Goal: Information Seeking & Learning: Learn about a topic

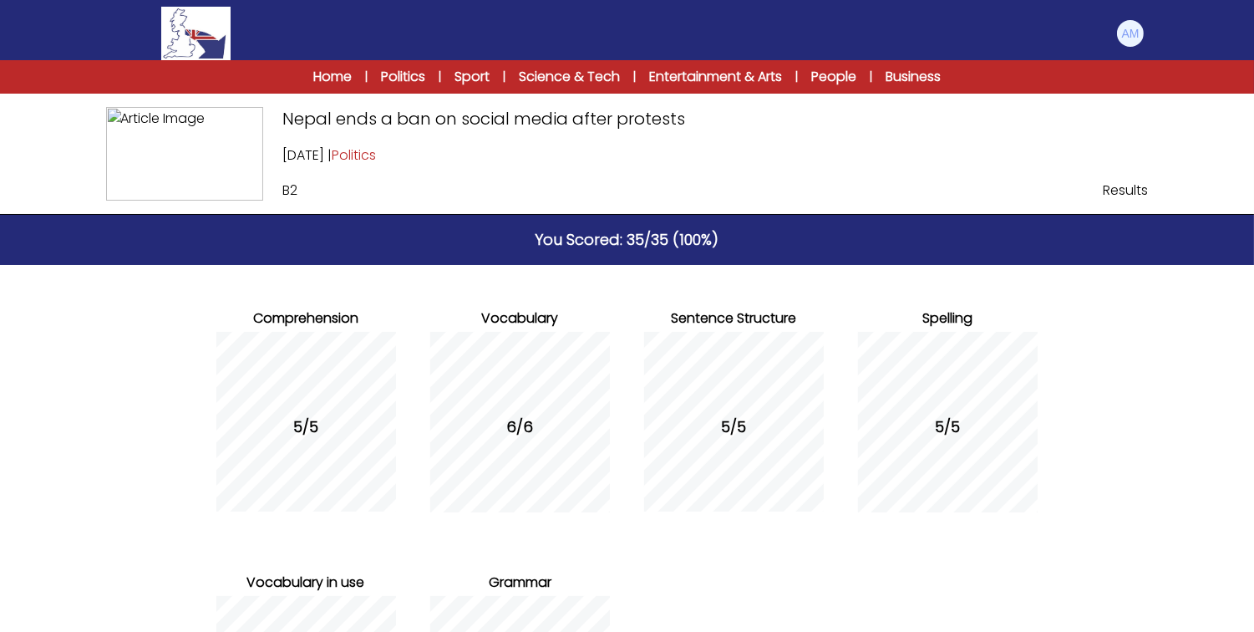
scroll to position [261, 0]
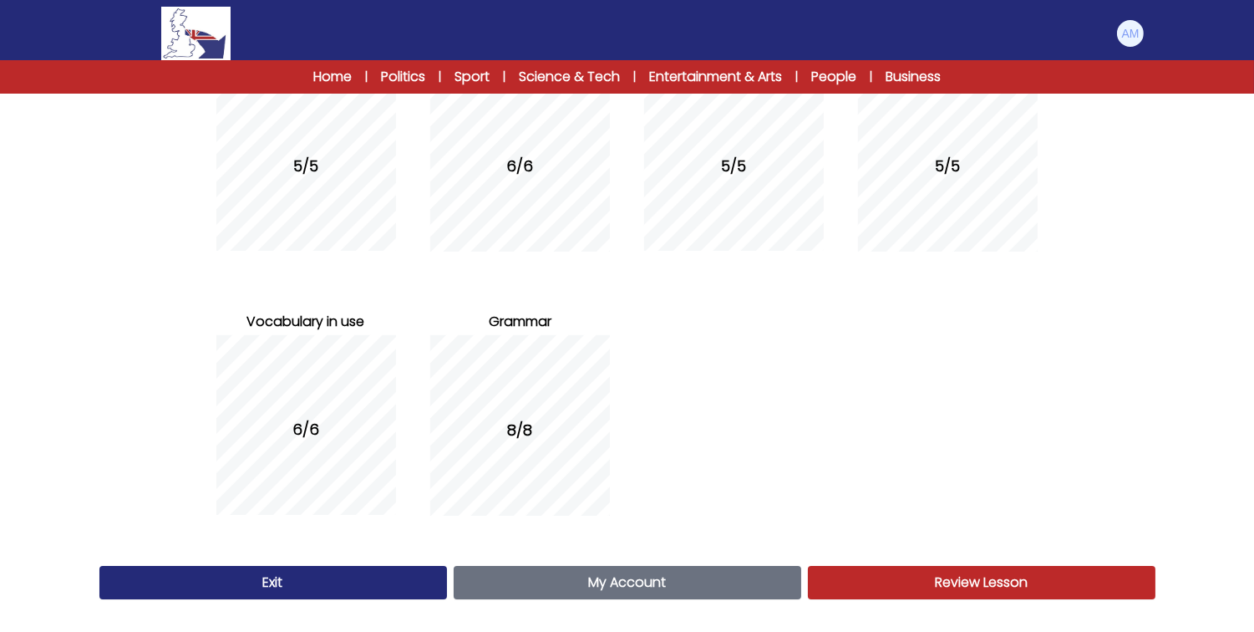
click at [606, 573] on span "My Account" at bounding box center [627, 581] width 78 height 19
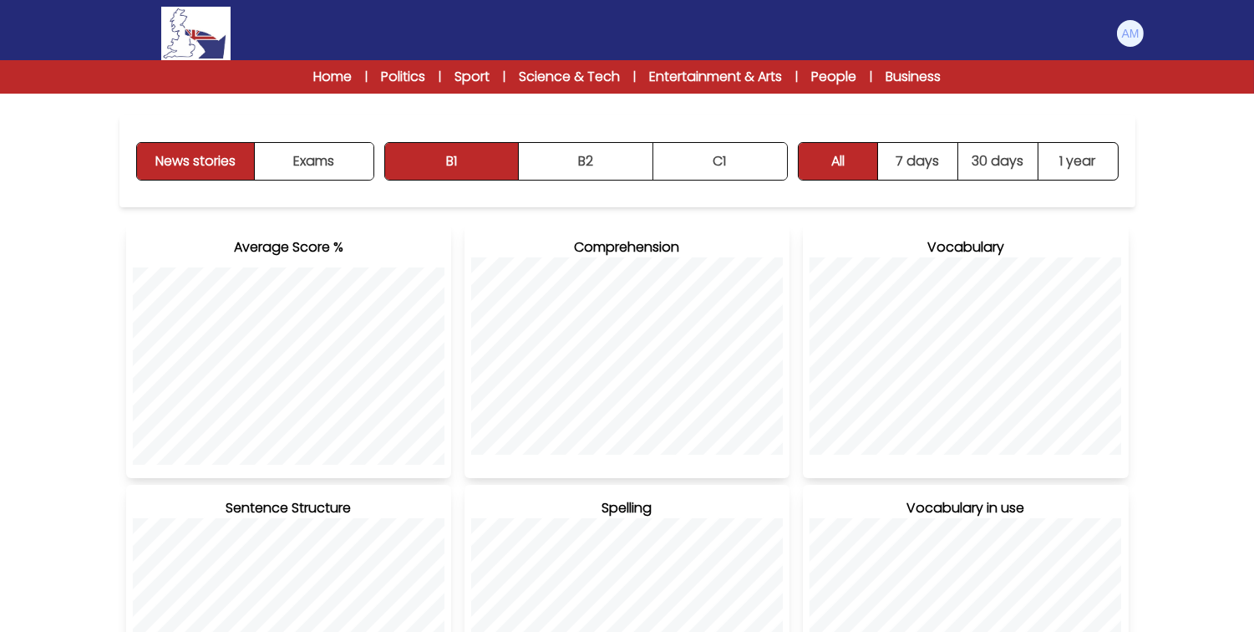
scroll to position [190, 0]
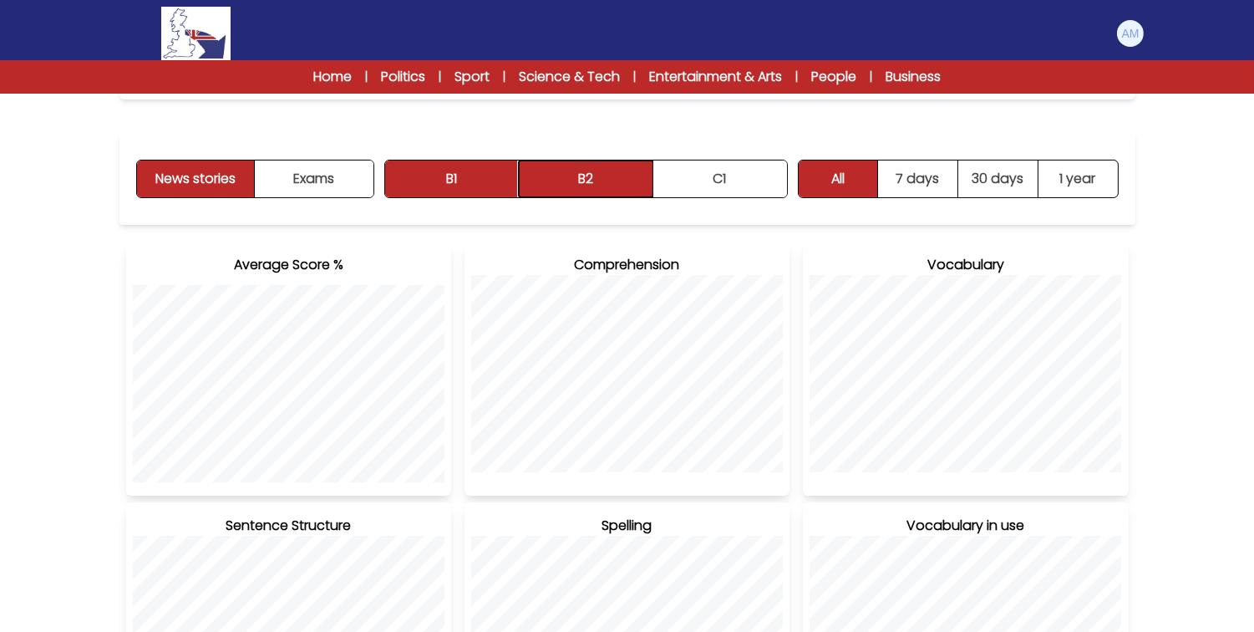
click at [580, 170] on button "B2" at bounding box center [586, 178] width 135 height 37
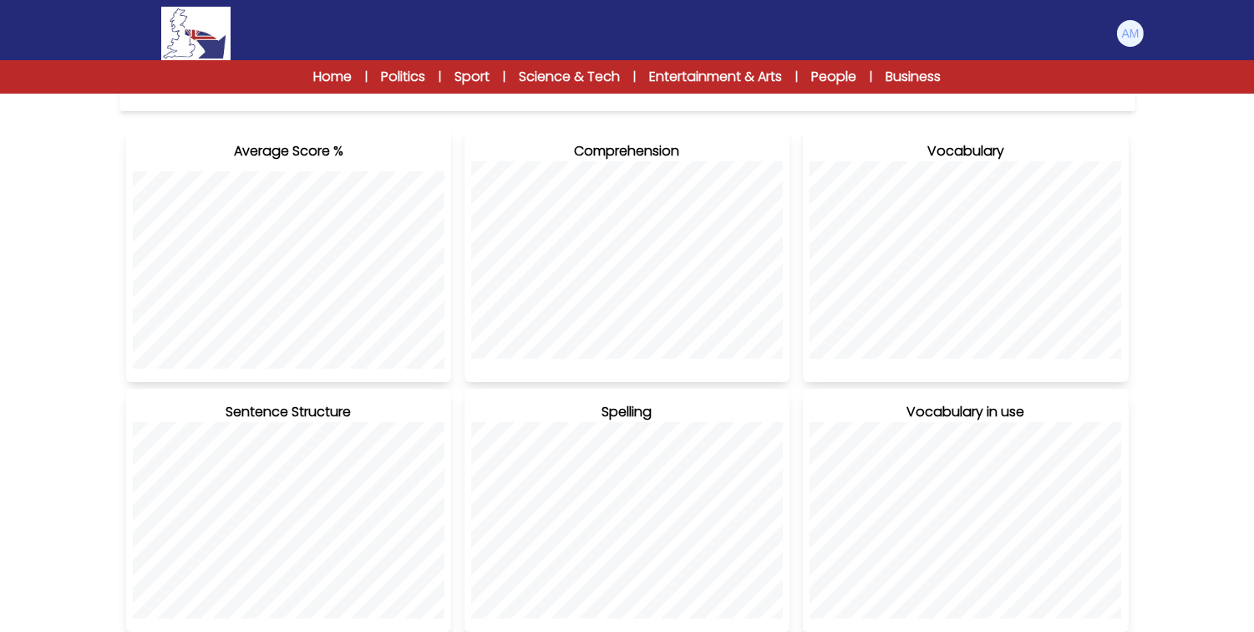
scroll to position [0, 0]
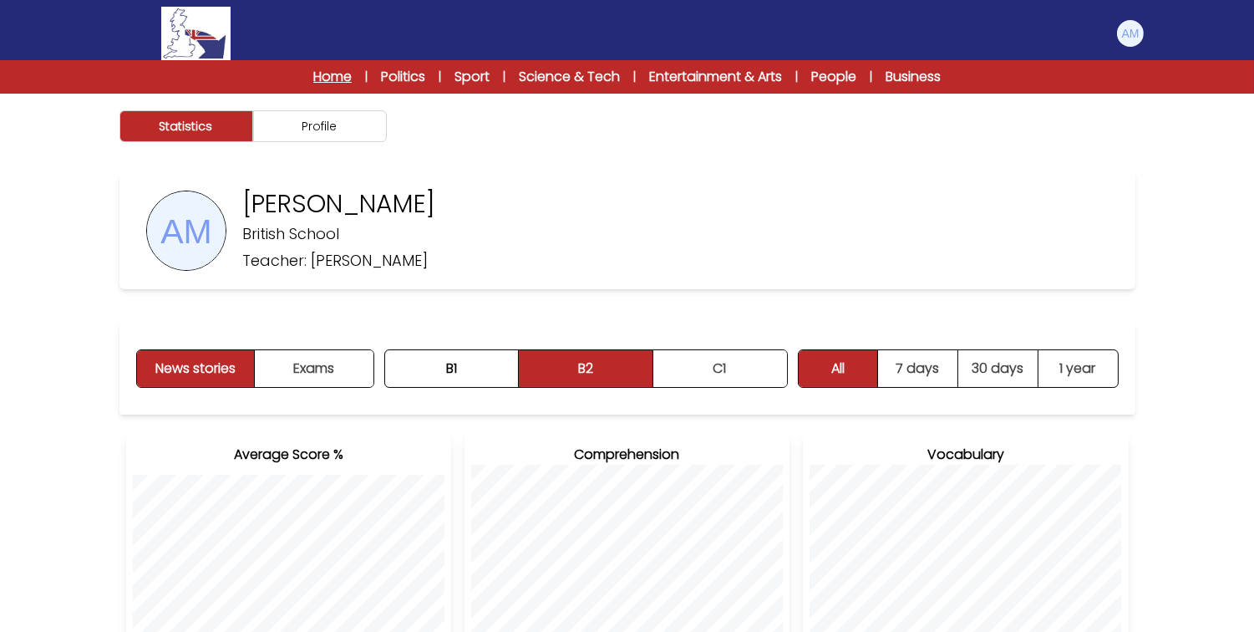
click at [341, 74] on link "Home" at bounding box center [332, 77] width 38 height 20
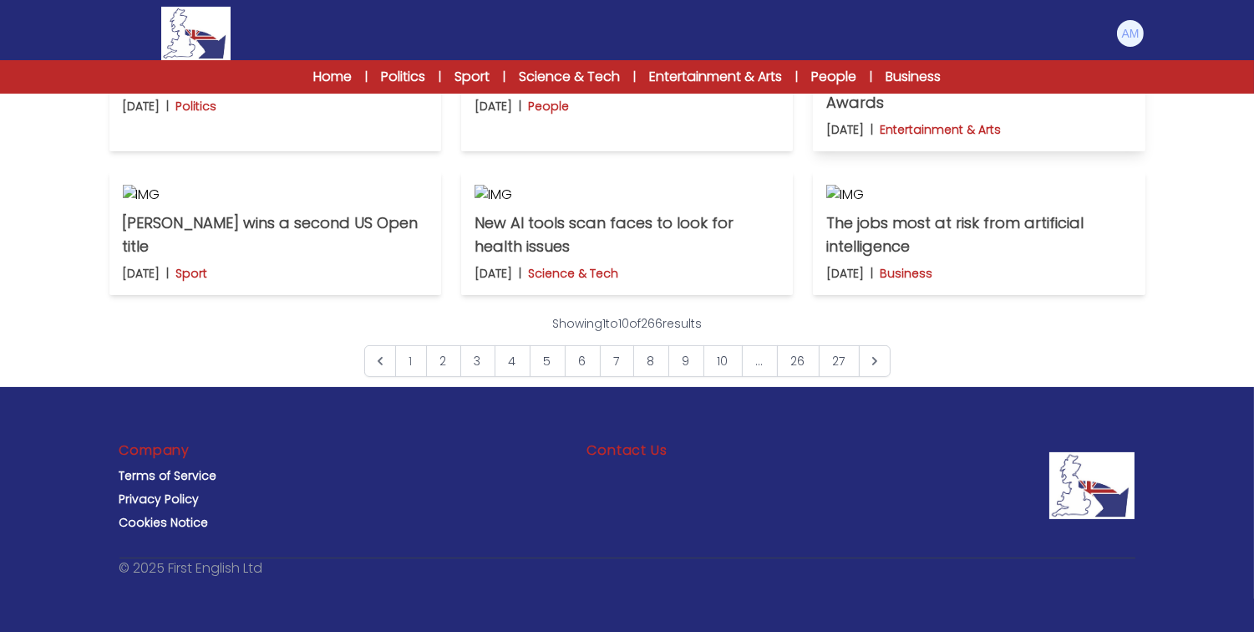
scroll to position [1137, 0]
click at [445, 377] on link "2" at bounding box center [443, 361] width 35 height 32
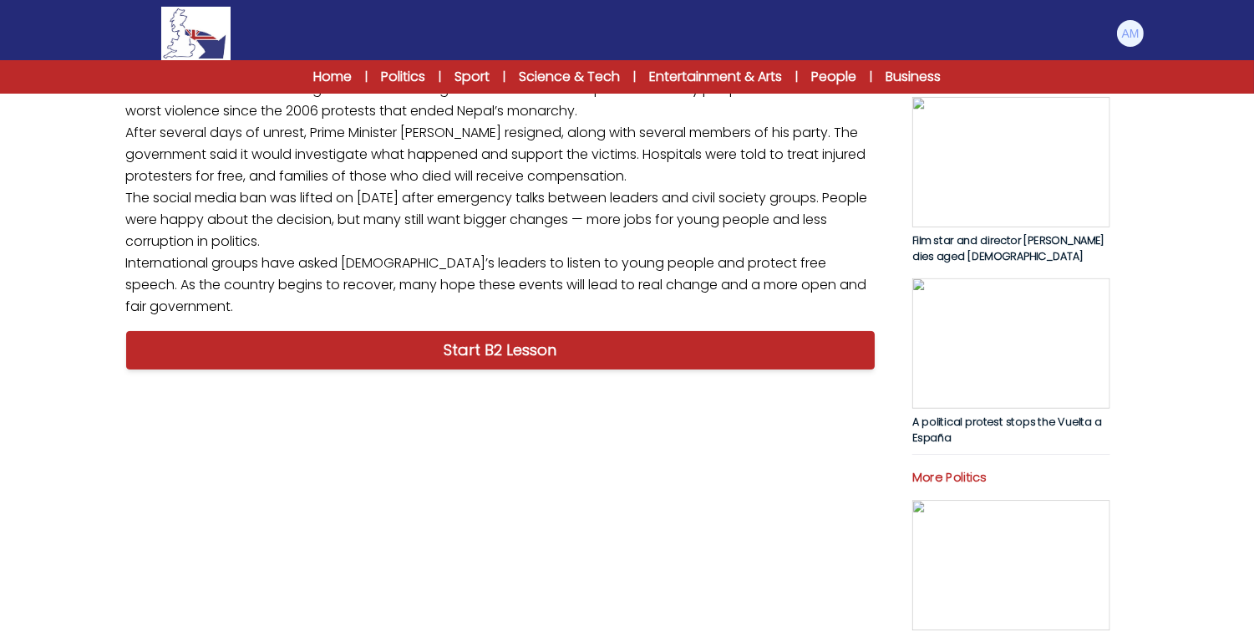
scroll to position [287, 0]
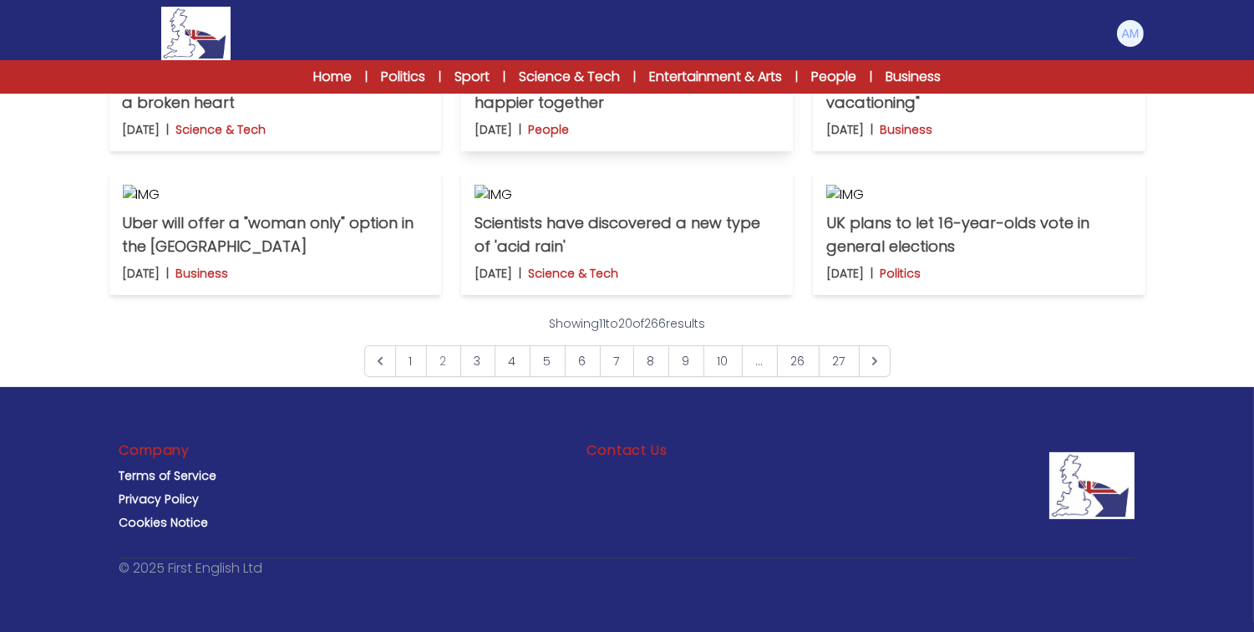
scroll to position [1171, 0]
click at [343, 258] on p "Uber will offer a "woman only" option in the [GEOGRAPHIC_DATA]" at bounding box center [275, 234] width 305 height 47
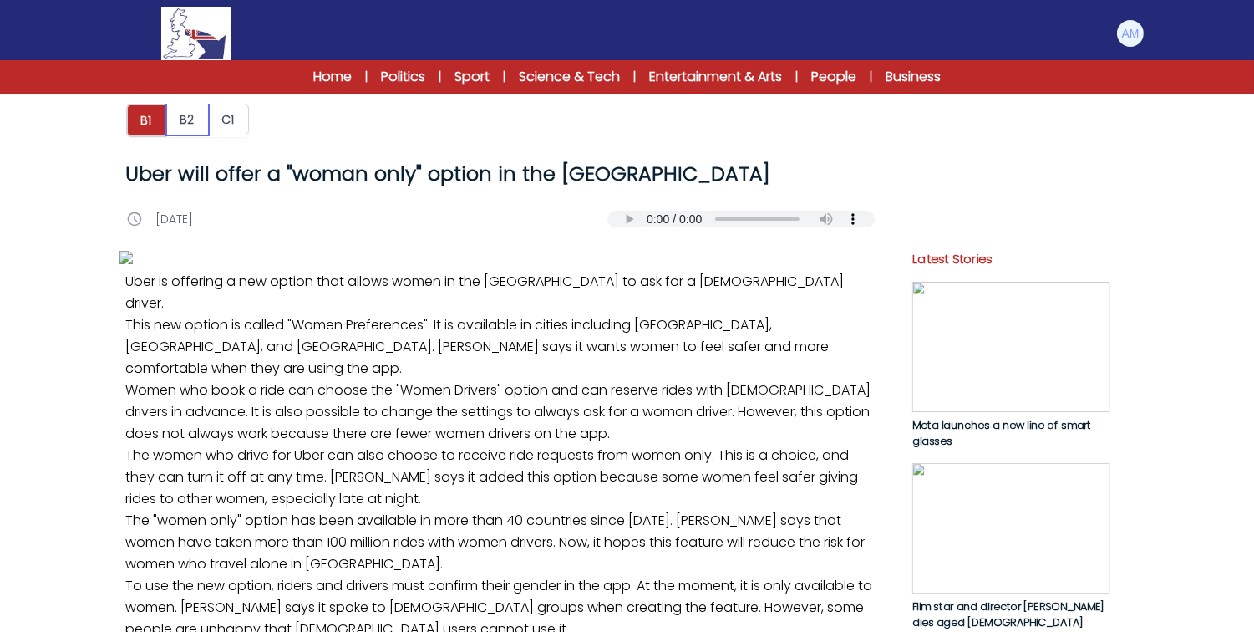
click at [188, 106] on button "B2" at bounding box center [187, 120] width 43 height 32
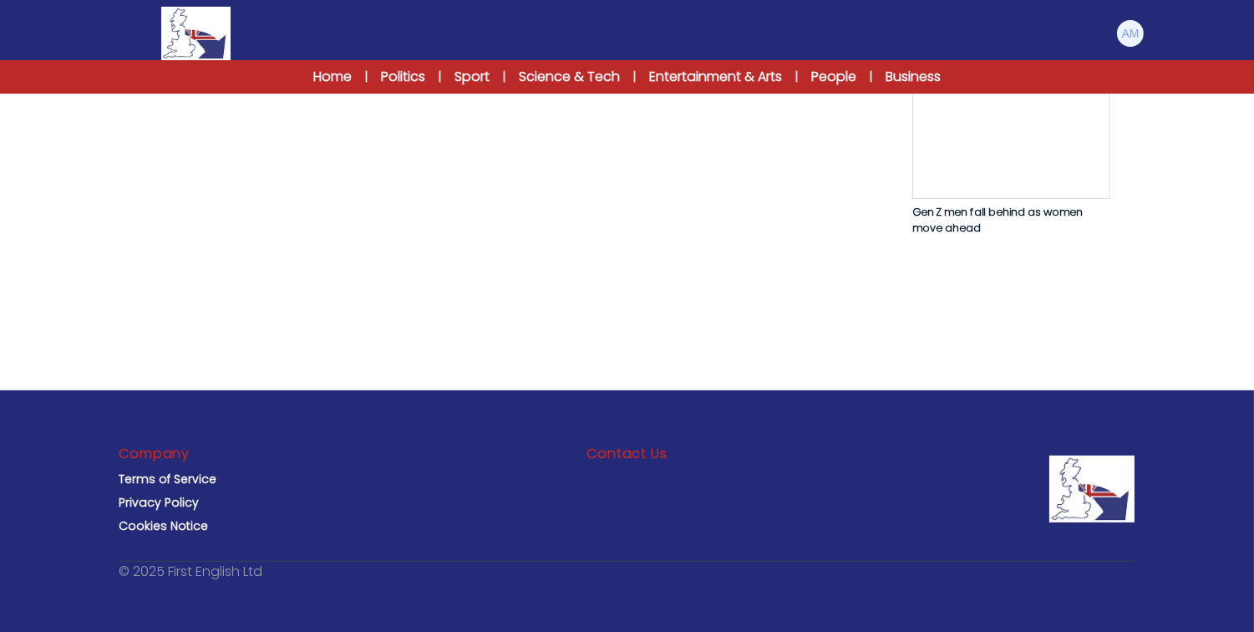
scroll to position [1162, 0]
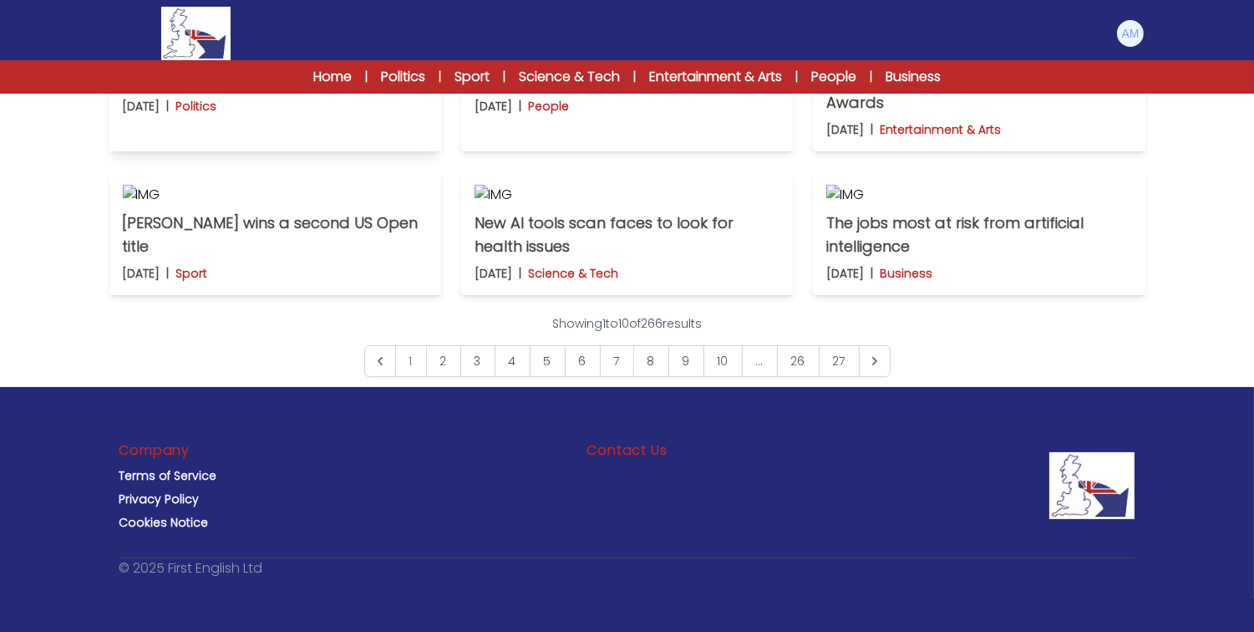
scroll to position [1324, 0]
click at [438, 364] on link "2" at bounding box center [443, 361] width 35 height 32
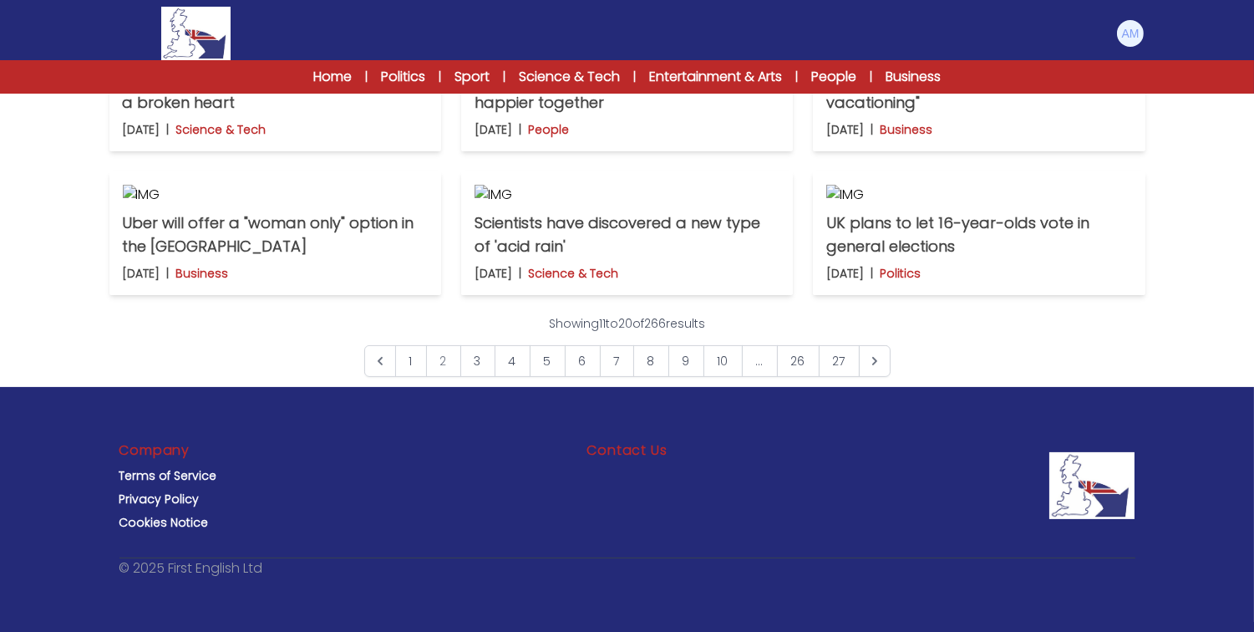
scroll to position [1046, 0]
click at [320, 258] on p "Uber will offer a "woman only" option in the [GEOGRAPHIC_DATA]" at bounding box center [275, 234] width 305 height 47
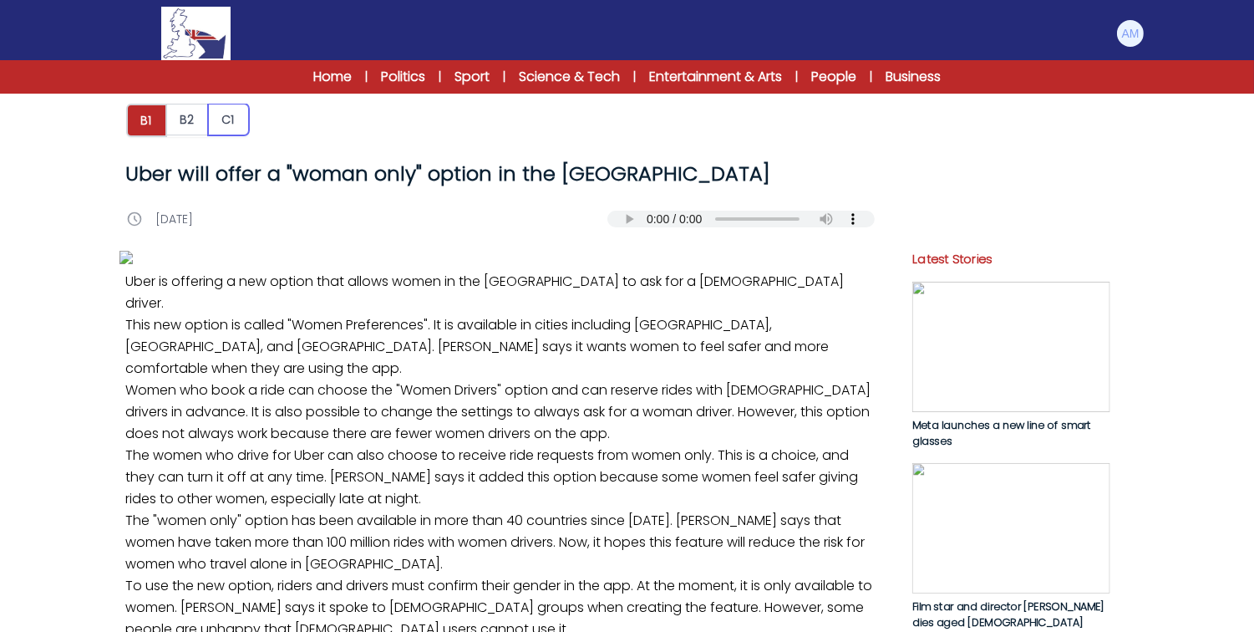
click at [232, 127] on button "C1" at bounding box center [228, 120] width 41 height 32
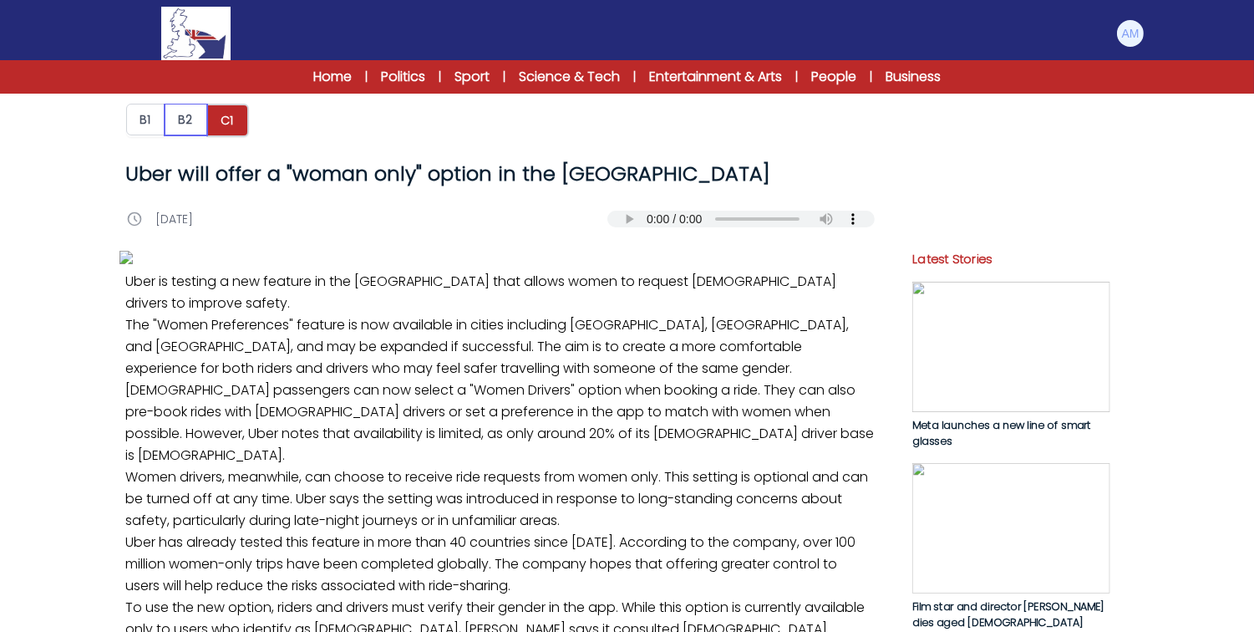
click at [192, 115] on button "B2" at bounding box center [186, 120] width 43 height 32
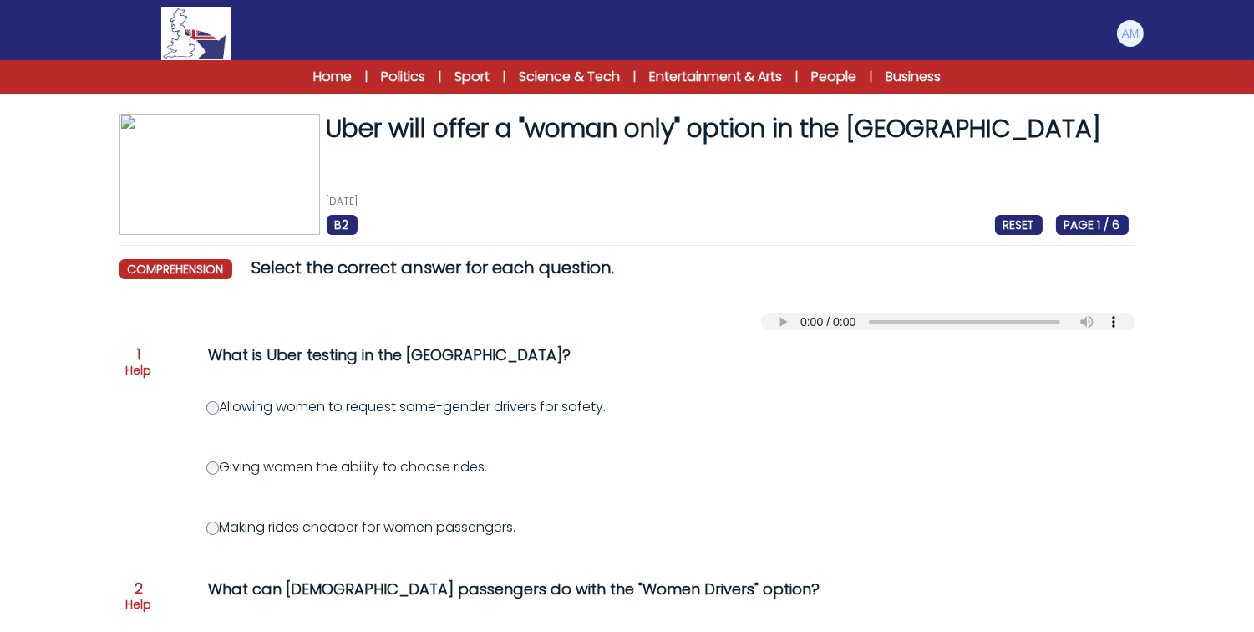
click at [303, 403] on label "Allowing women to request same-gender drivers for safety." at bounding box center [406, 406] width 400 height 19
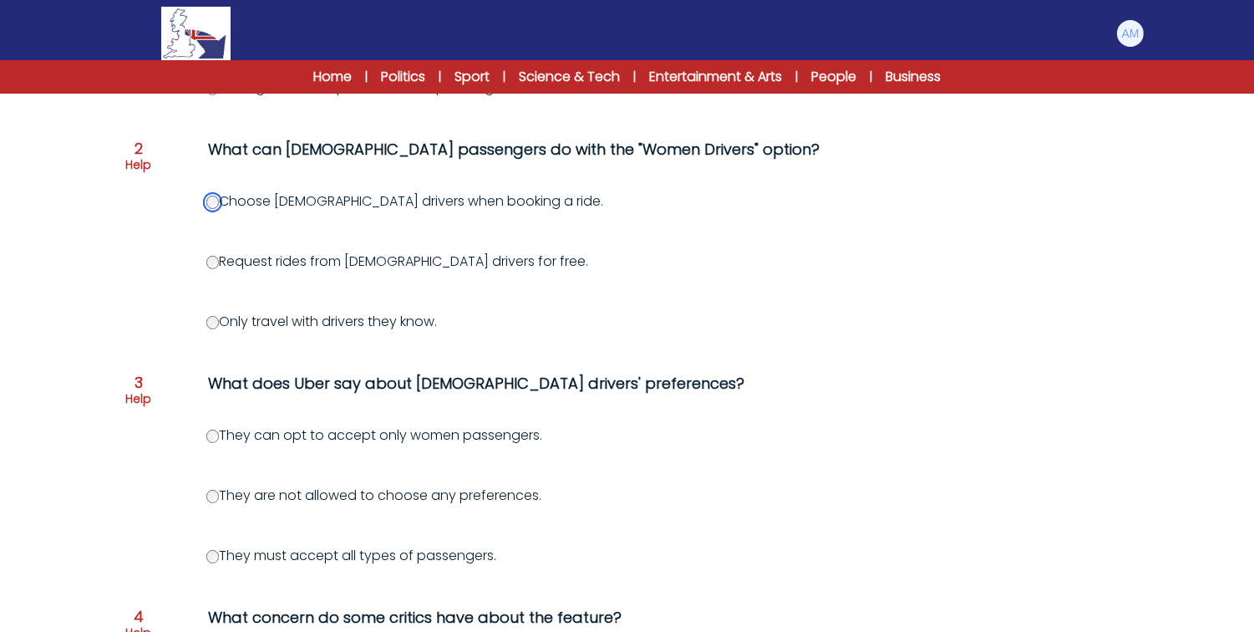
scroll to position [451, 0]
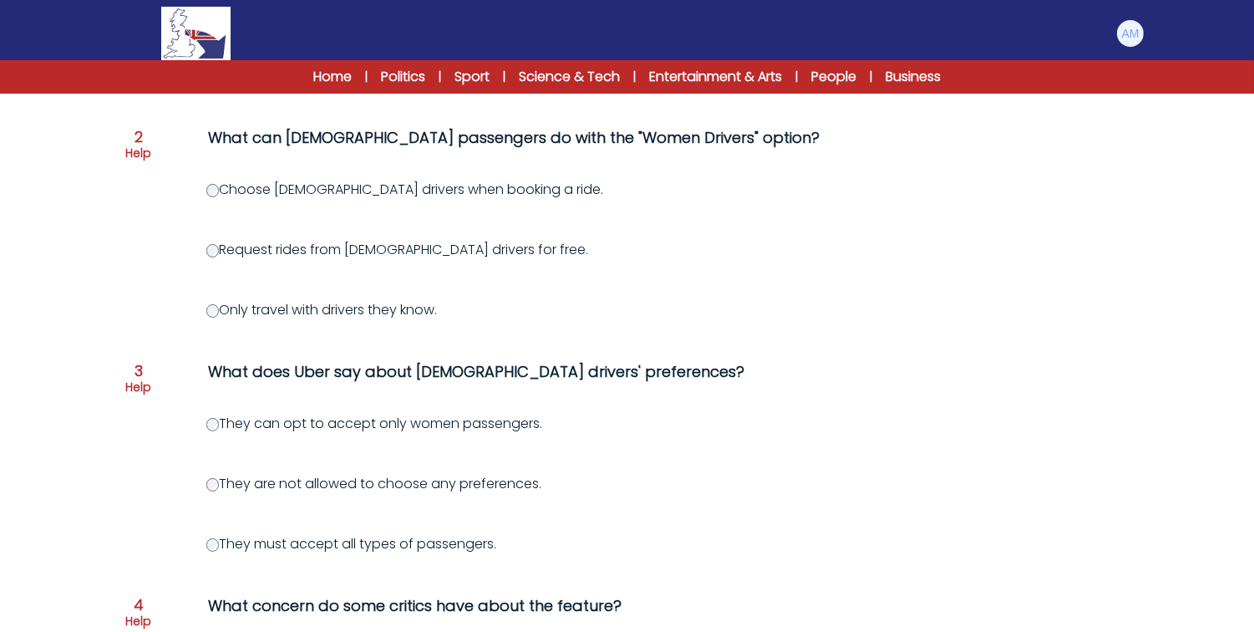
drag, startPoint x: 622, startPoint y: 369, endPoint x: 409, endPoint y: 361, distance: 212.4
click at [409, 361] on div "What does Uber say about female drivers' preferences?" at bounding box center [548, 371] width 679 height 23
click at [500, 372] on div "What does Uber say about female drivers' preferences?" at bounding box center [548, 371] width 679 height 23
drag, startPoint x: 500, startPoint y: 372, endPoint x: 510, endPoint y: 369, distance: 10.3
click at [510, 369] on div "What does Uber say about female drivers' preferences?" at bounding box center [548, 371] width 679 height 23
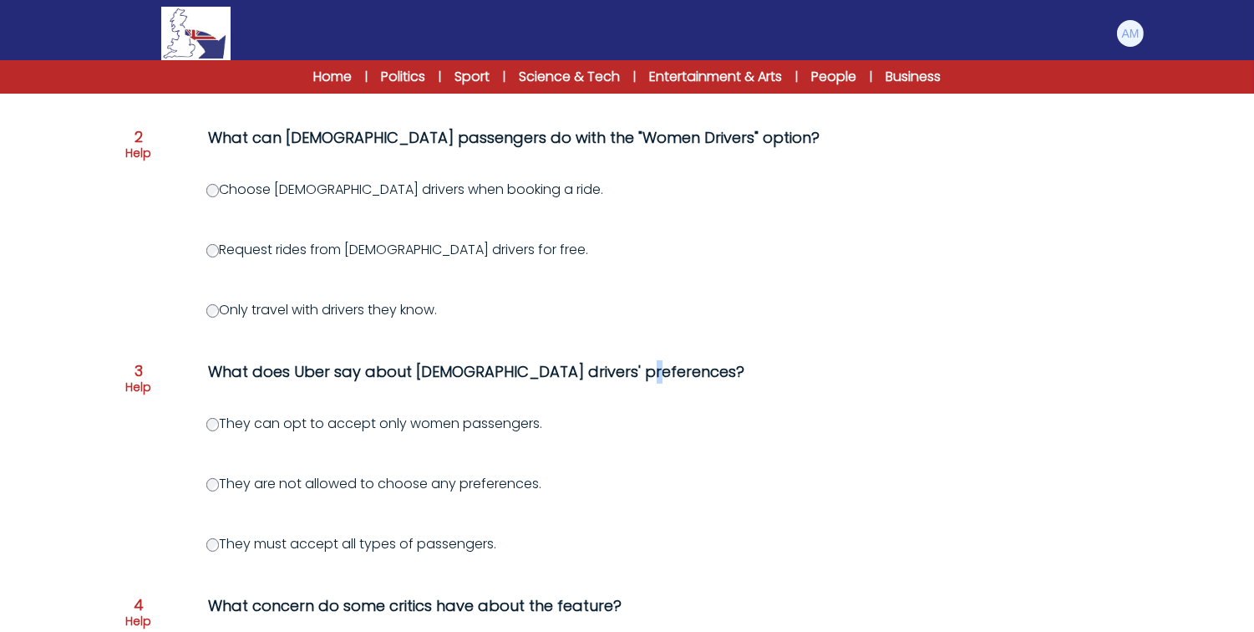
click at [510, 369] on div "What does Uber say about female drivers' preferences?" at bounding box center [548, 371] width 679 height 23
drag, startPoint x: 520, startPoint y: 374, endPoint x: 470, endPoint y: 371, distance: 49.4
click at [470, 371] on div "What does Uber say about female drivers' preferences?" at bounding box center [548, 371] width 679 height 23
click at [558, 366] on div "What does Uber say about female drivers' preferences?" at bounding box center [548, 371] width 679 height 23
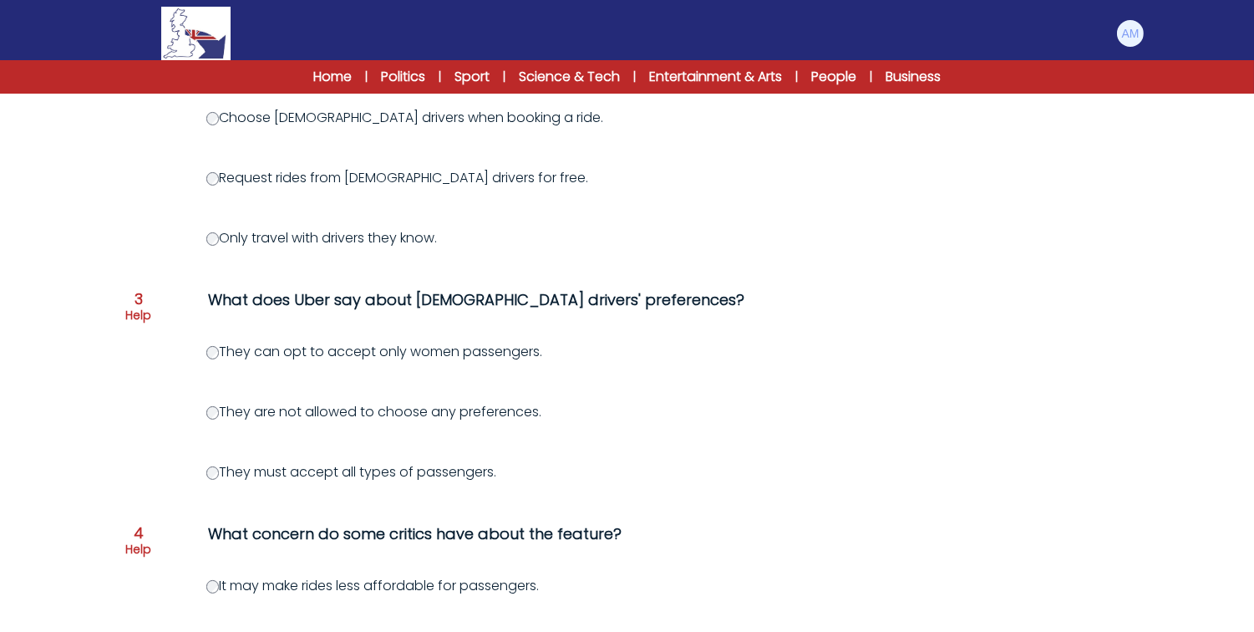
scroll to position [533, 0]
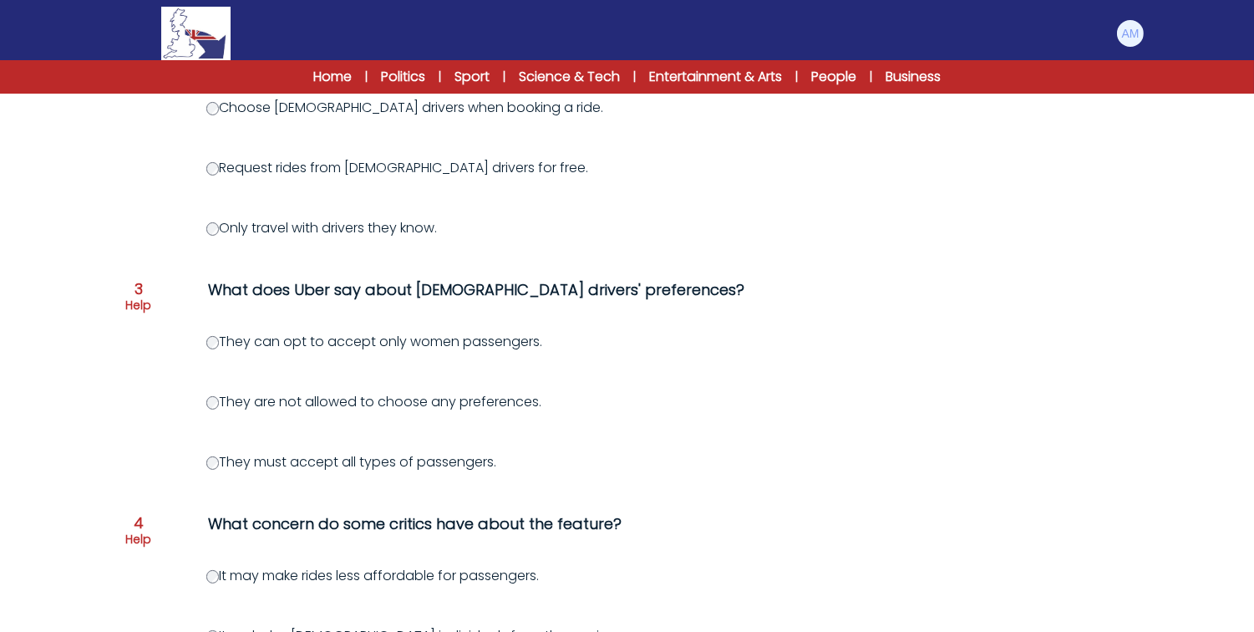
click at [396, 337] on label "They can opt to accept only women passengers." at bounding box center [374, 341] width 337 height 19
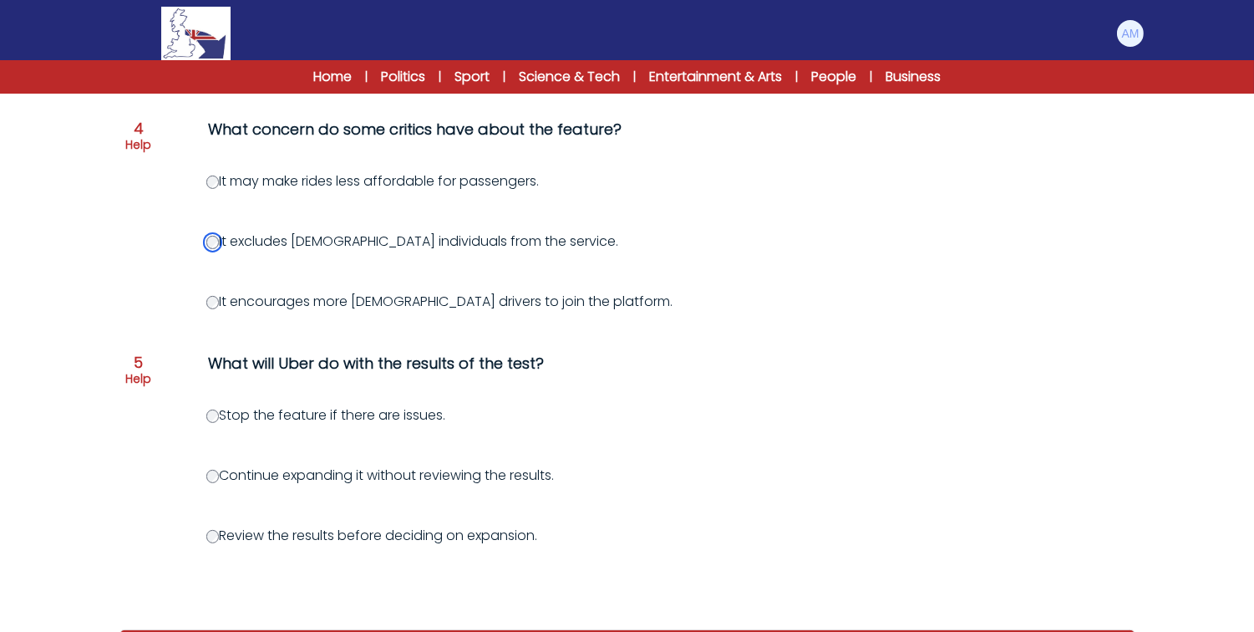
scroll to position [1017, 0]
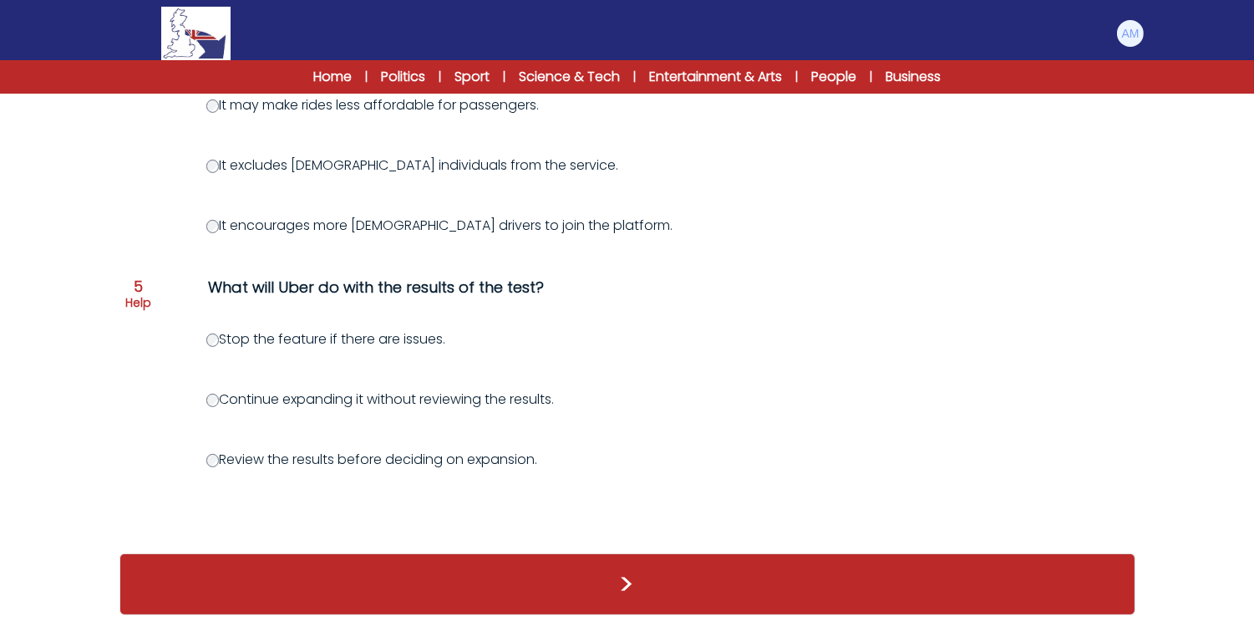
click at [206, 451] on div "Review the results before deciding on expansion." at bounding box center [707, 460] width 1003 height 20
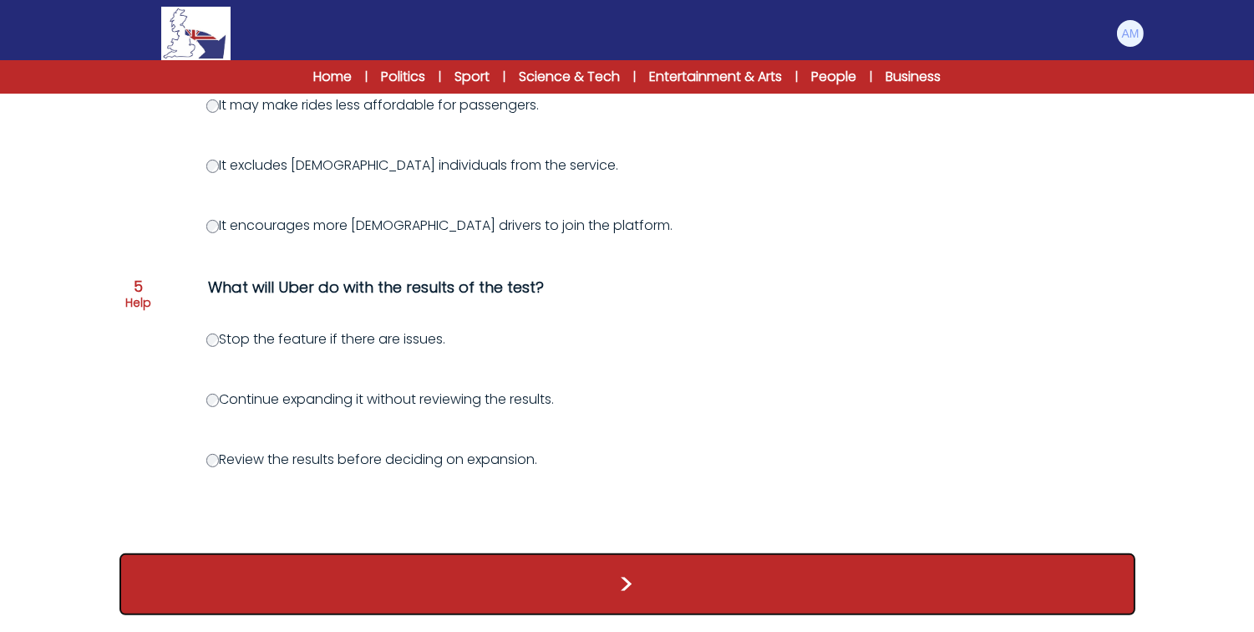
click at [481, 593] on button ">" at bounding box center [628, 584] width 1016 height 62
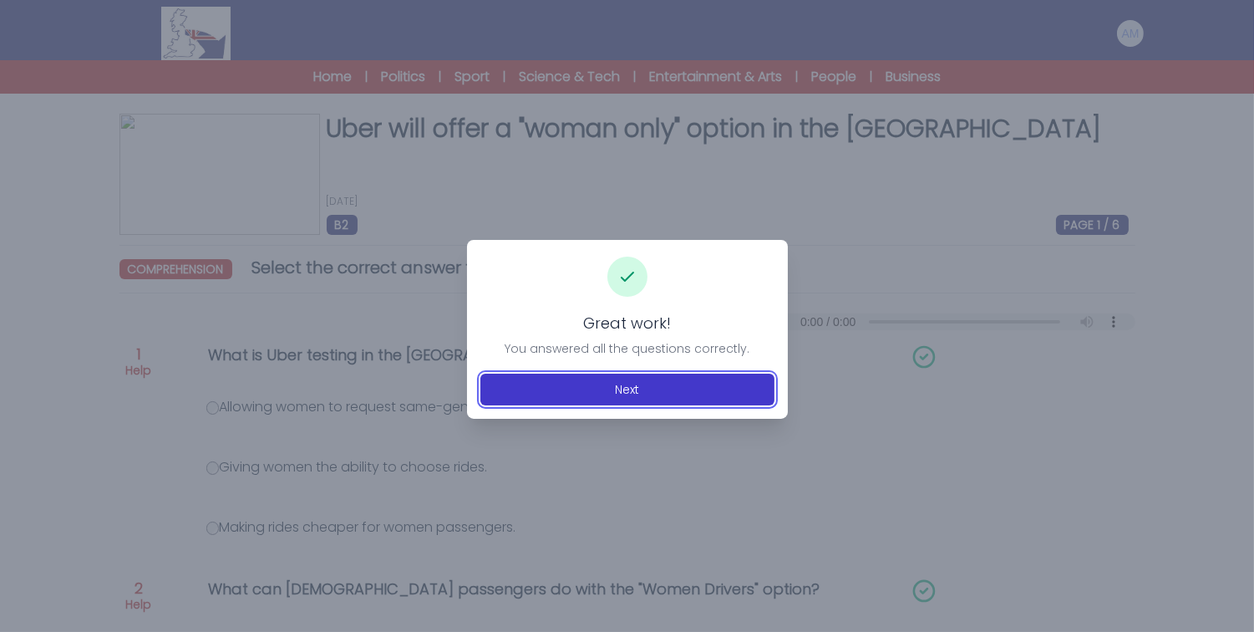
click at [555, 387] on button "Next" at bounding box center [628, 390] width 294 height 32
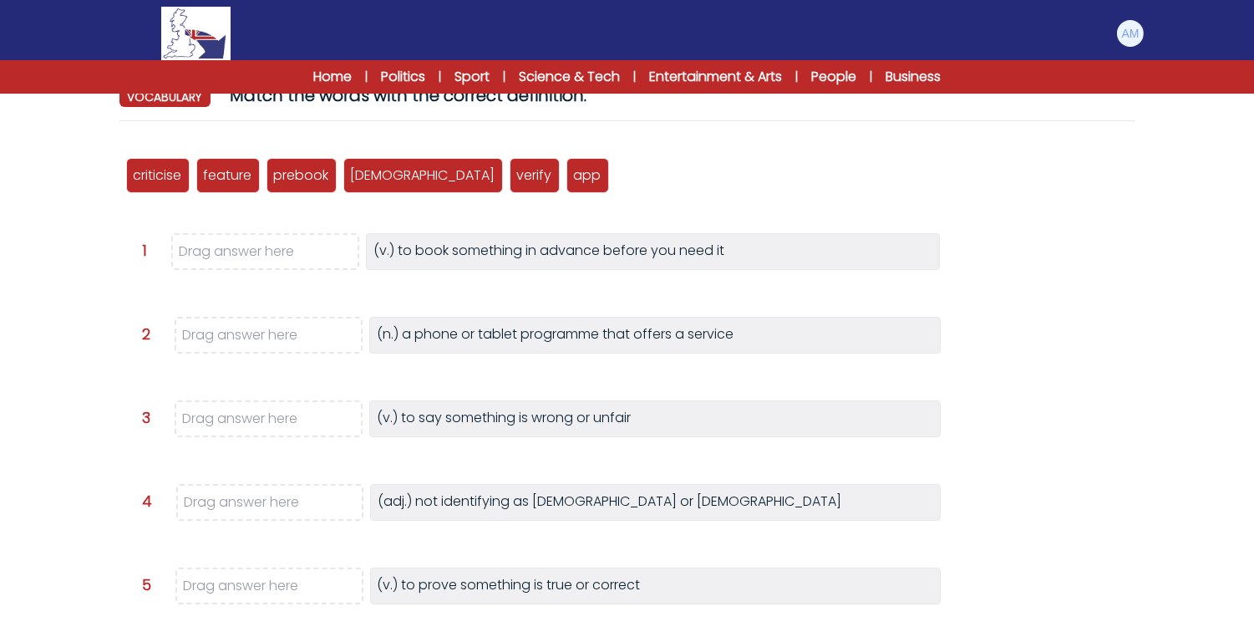
scroll to position [207, 0]
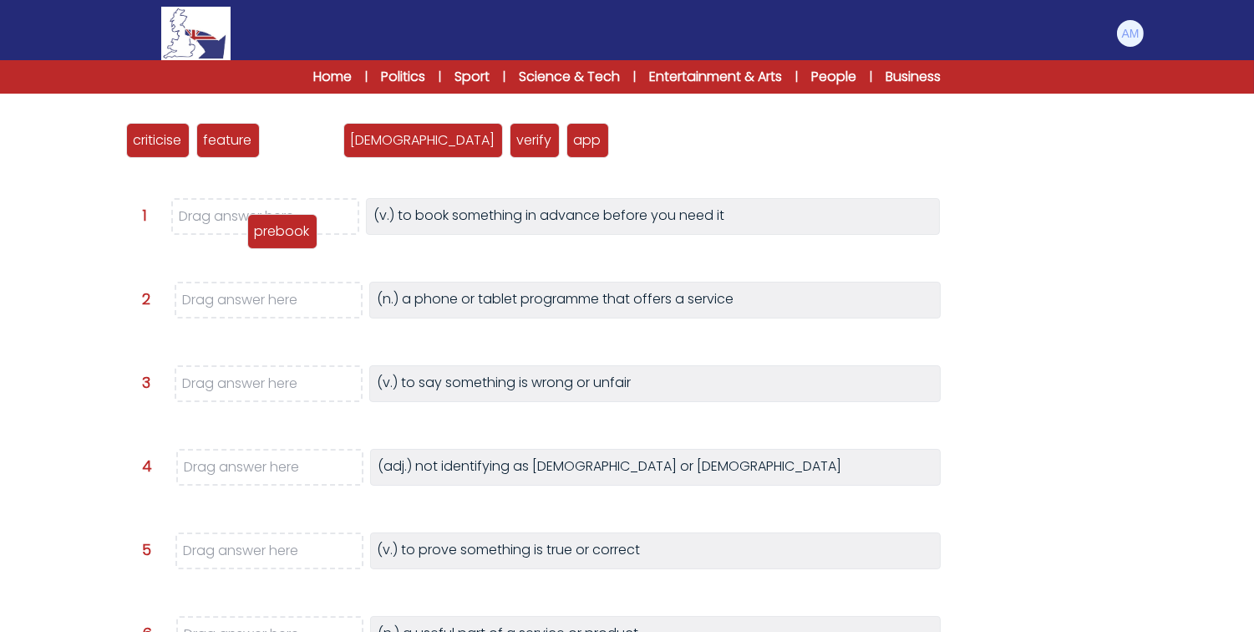
drag, startPoint x: 299, startPoint y: 142, endPoint x: 279, endPoint y: 234, distance: 94.1
click at [279, 234] on p "prebook" at bounding box center [282, 231] width 55 height 20
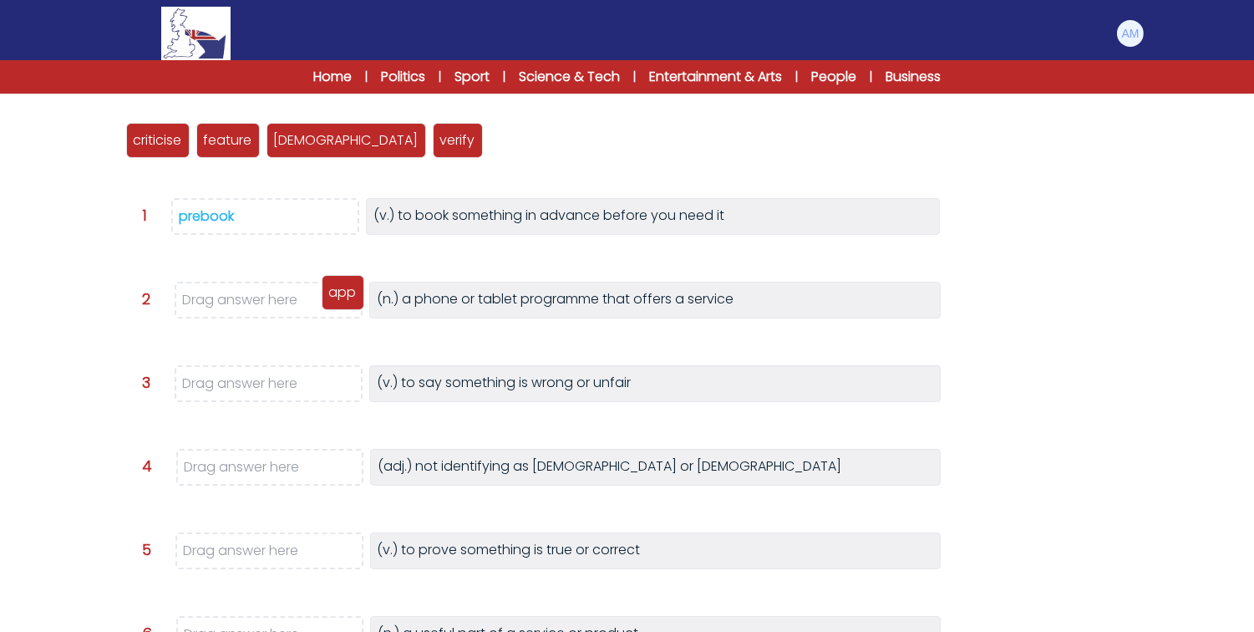
drag, startPoint x: 448, startPoint y: 144, endPoint x: 278, endPoint y: 299, distance: 230.1
click at [329, 299] on p "app" at bounding box center [343, 292] width 28 height 20
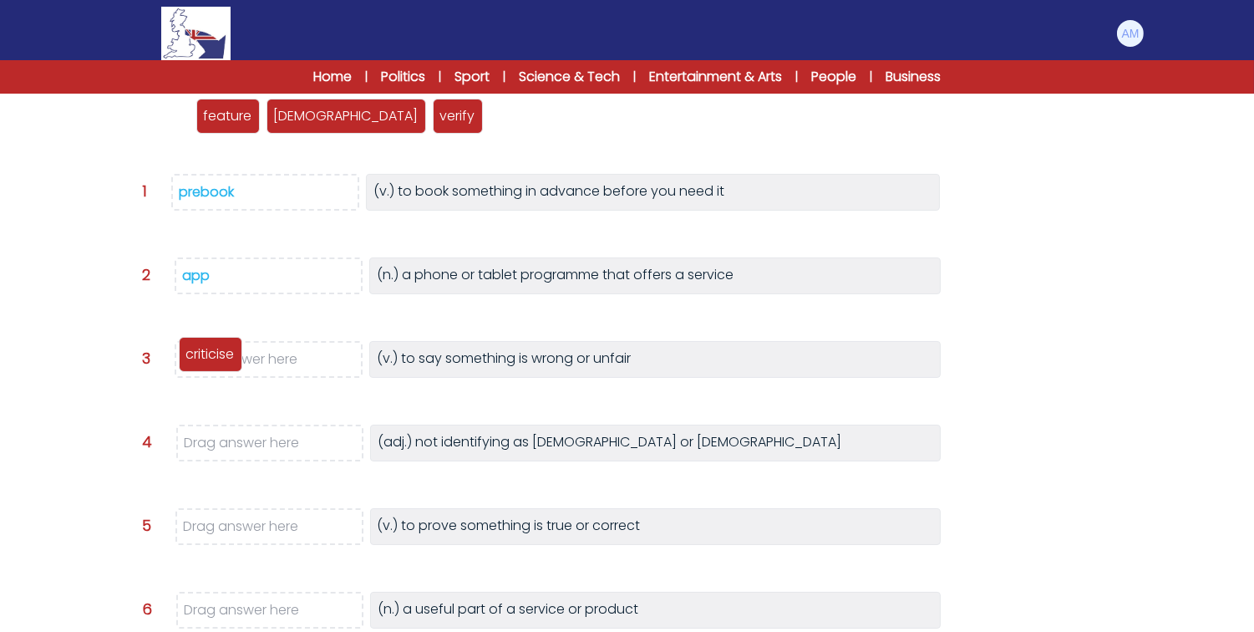
drag, startPoint x: 148, startPoint y: 117, endPoint x: 201, endPoint y: 354, distance: 243.1
click at [201, 354] on p "criticise" at bounding box center [210, 354] width 48 height 20
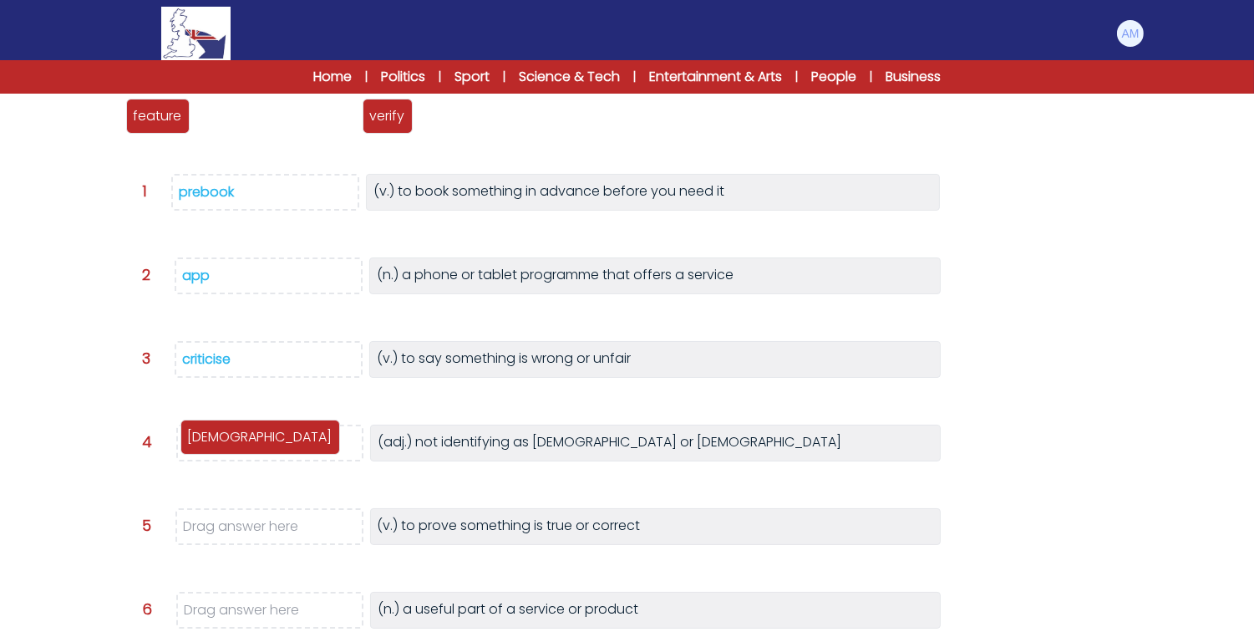
drag, startPoint x: 247, startPoint y: 124, endPoint x: 231, endPoint y: 445, distance: 321.3
click at [231, 445] on p "[DEMOGRAPHIC_DATA]" at bounding box center [260, 437] width 145 height 20
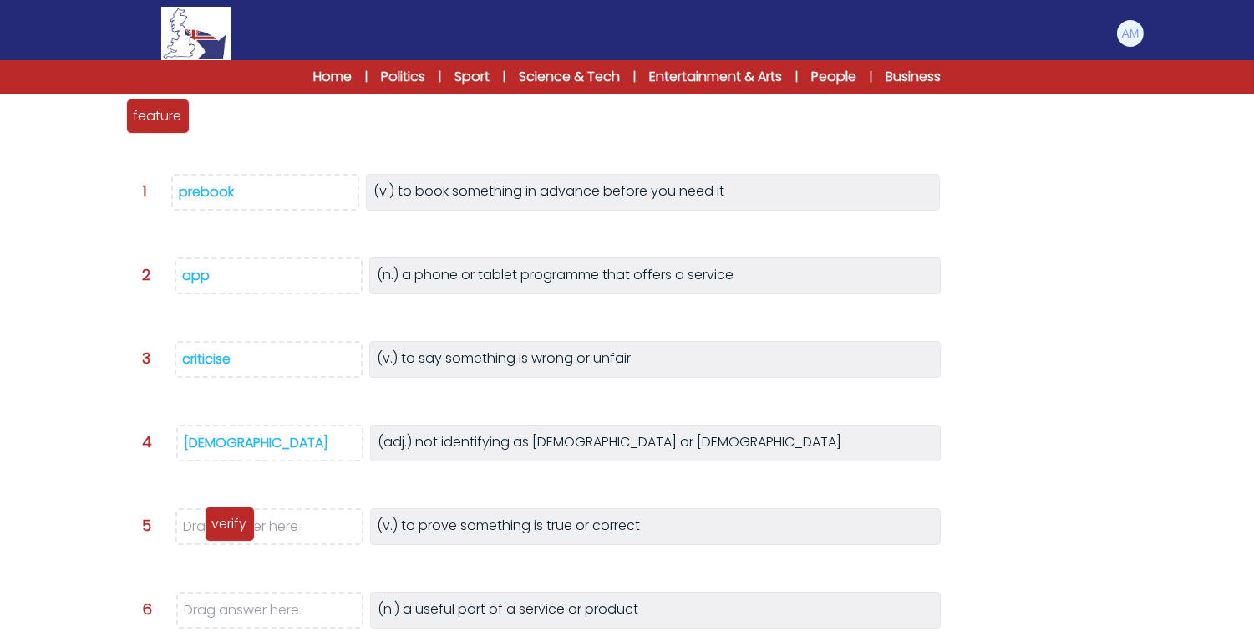
drag, startPoint x: 229, startPoint y: 118, endPoint x: 237, endPoint y: 525, distance: 407.1
click at [237, 525] on p "verify" at bounding box center [229, 524] width 35 height 20
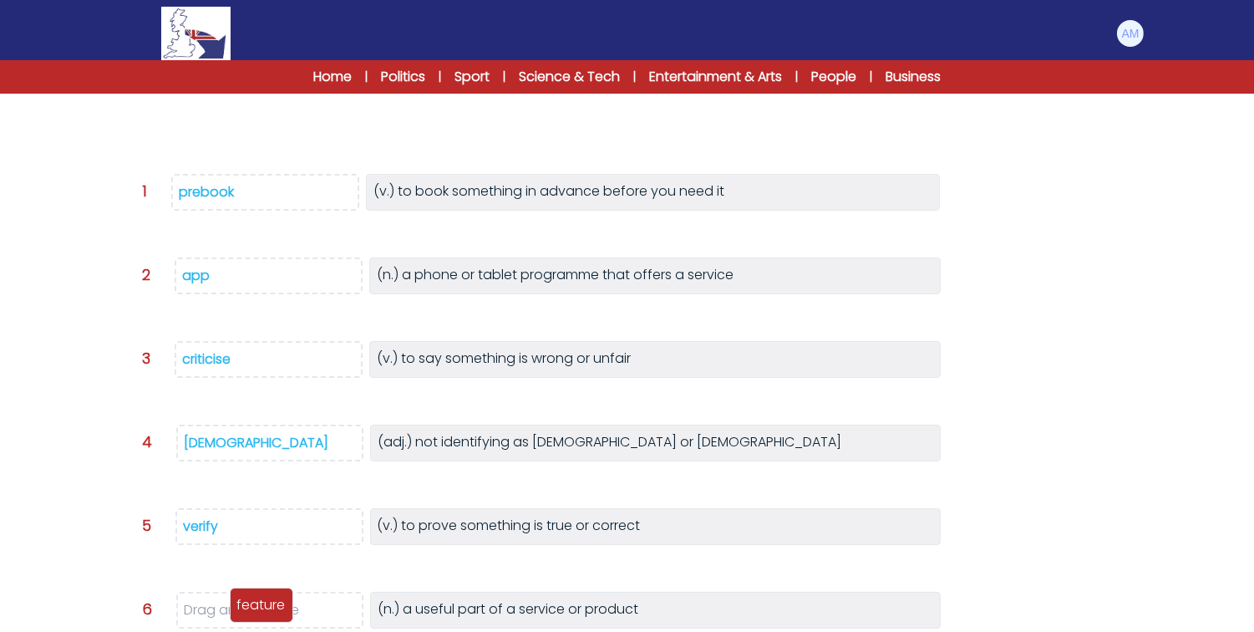
drag, startPoint x: 157, startPoint y: 111, endPoint x: 261, endPoint y: 600, distance: 499.7
click at [261, 600] on p "feature" at bounding box center [261, 605] width 48 height 20
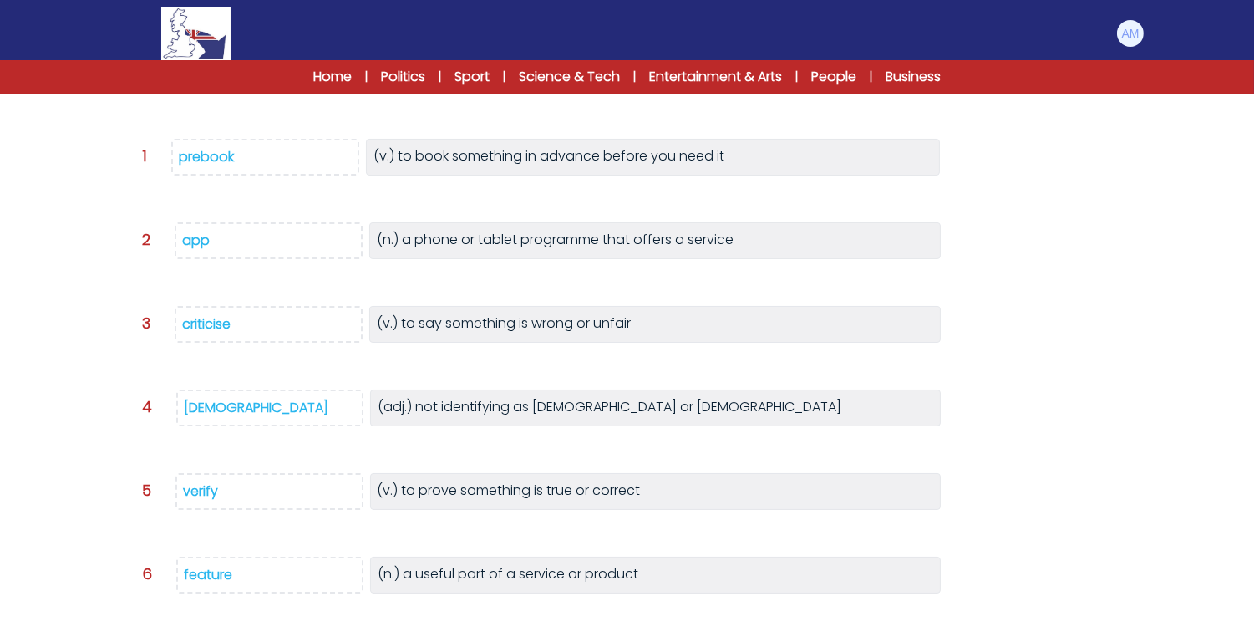
scroll to position [366, 0]
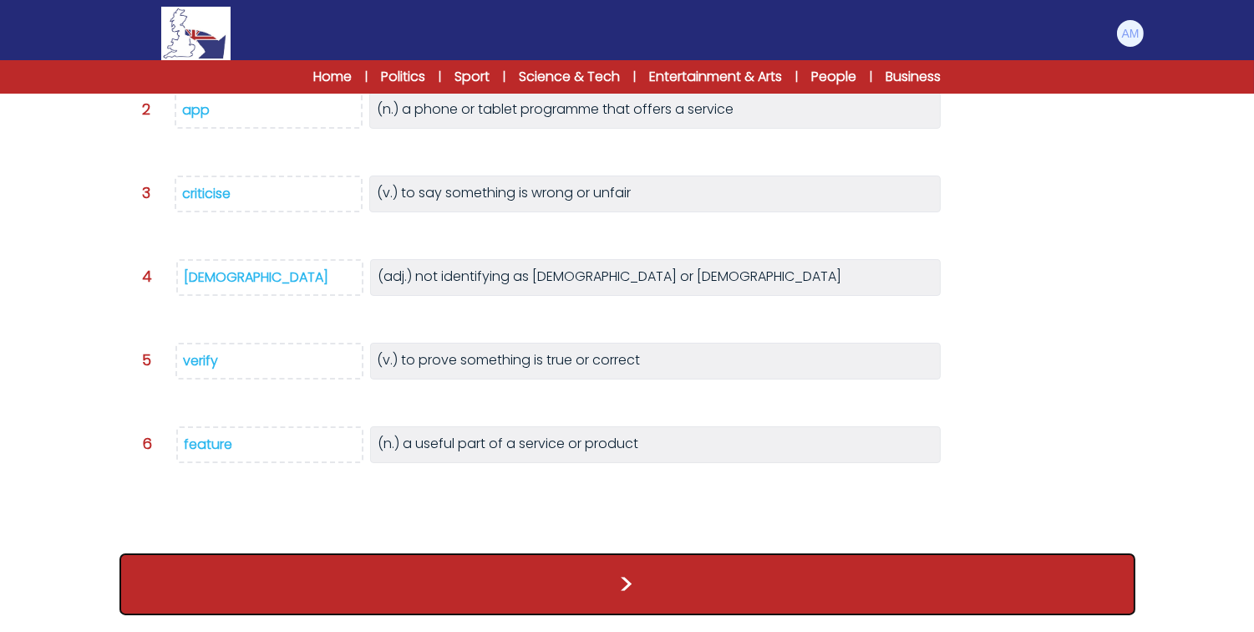
click at [205, 575] on button ">" at bounding box center [628, 584] width 1016 height 62
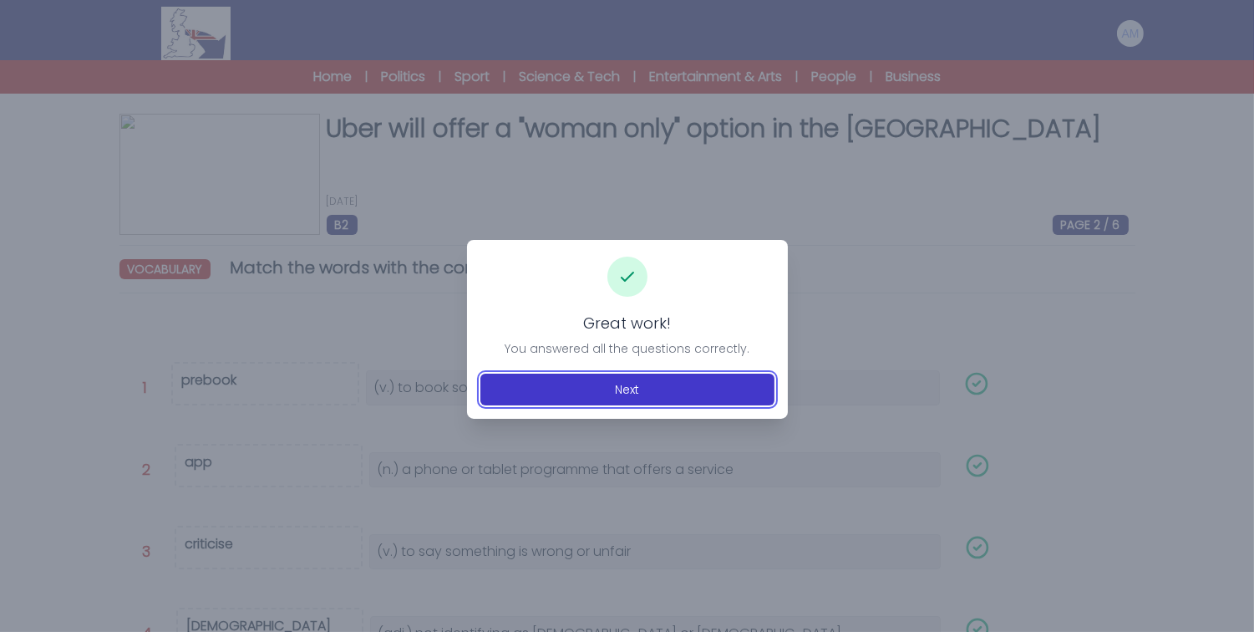
click at [704, 384] on button "Next" at bounding box center [628, 390] width 294 height 32
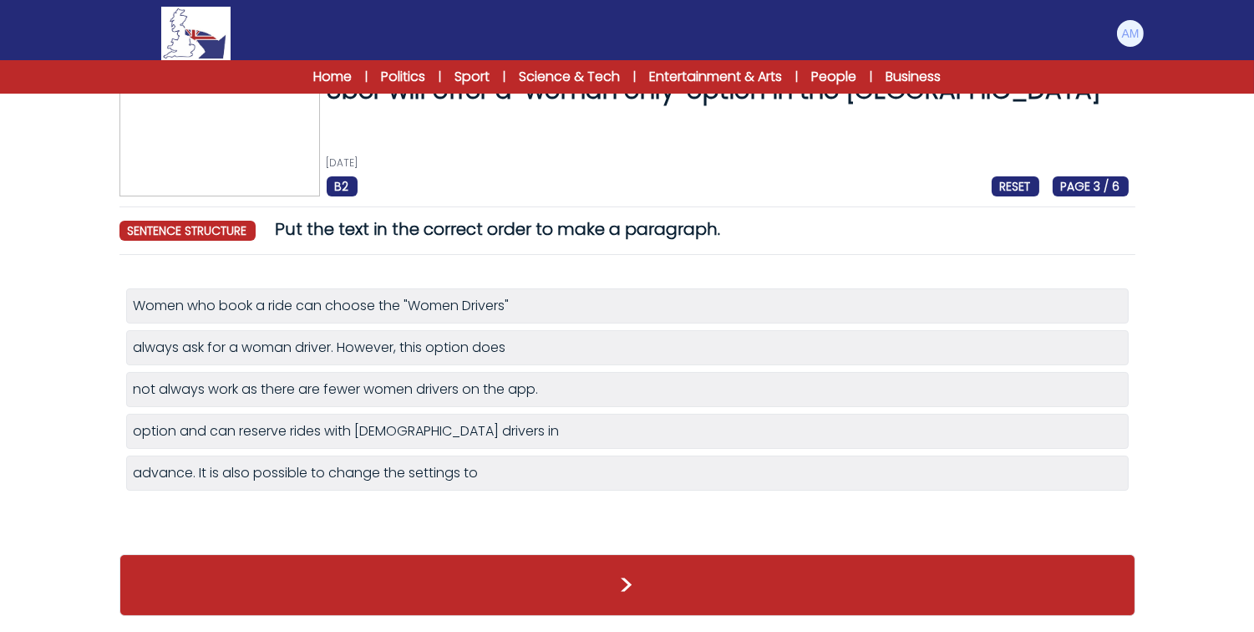
scroll to position [39, 0]
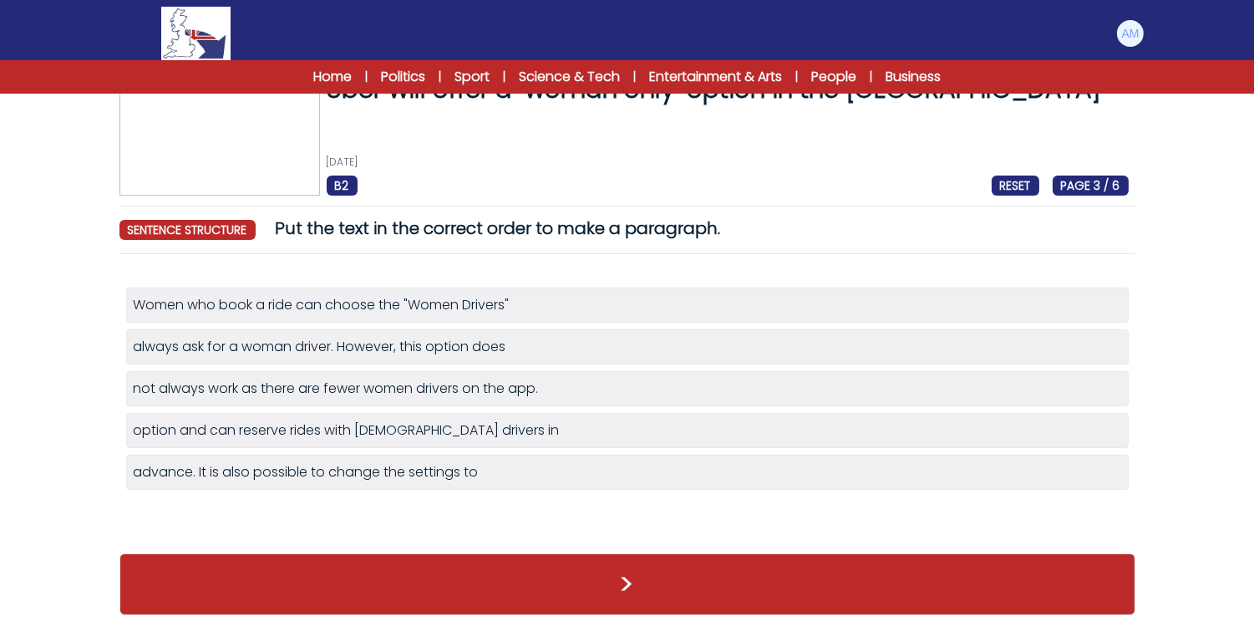
click at [396, 441] on li "option and can reserve rides with [DEMOGRAPHIC_DATA] drivers in" at bounding box center [627, 430] width 1003 height 35
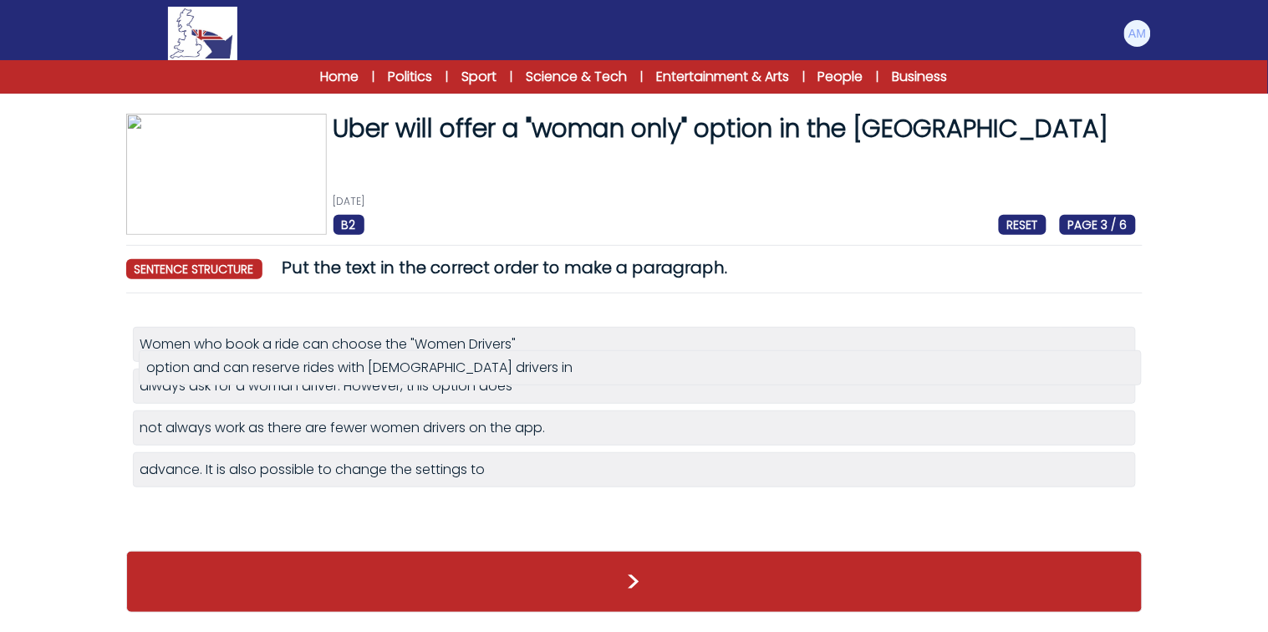
drag, startPoint x: 402, startPoint y: 435, endPoint x: 415, endPoint y: 371, distance: 64.9
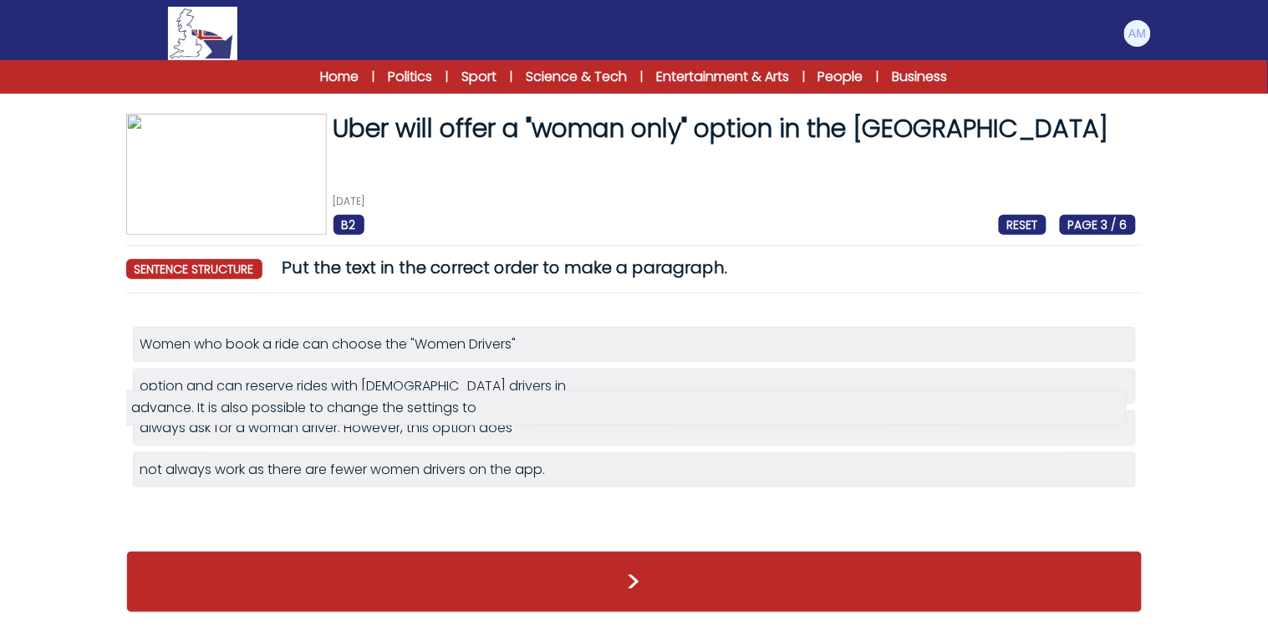
drag, startPoint x: 277, startPoint y: 518, endPoint x: 276, endPoint y: 414, distance: 104.5
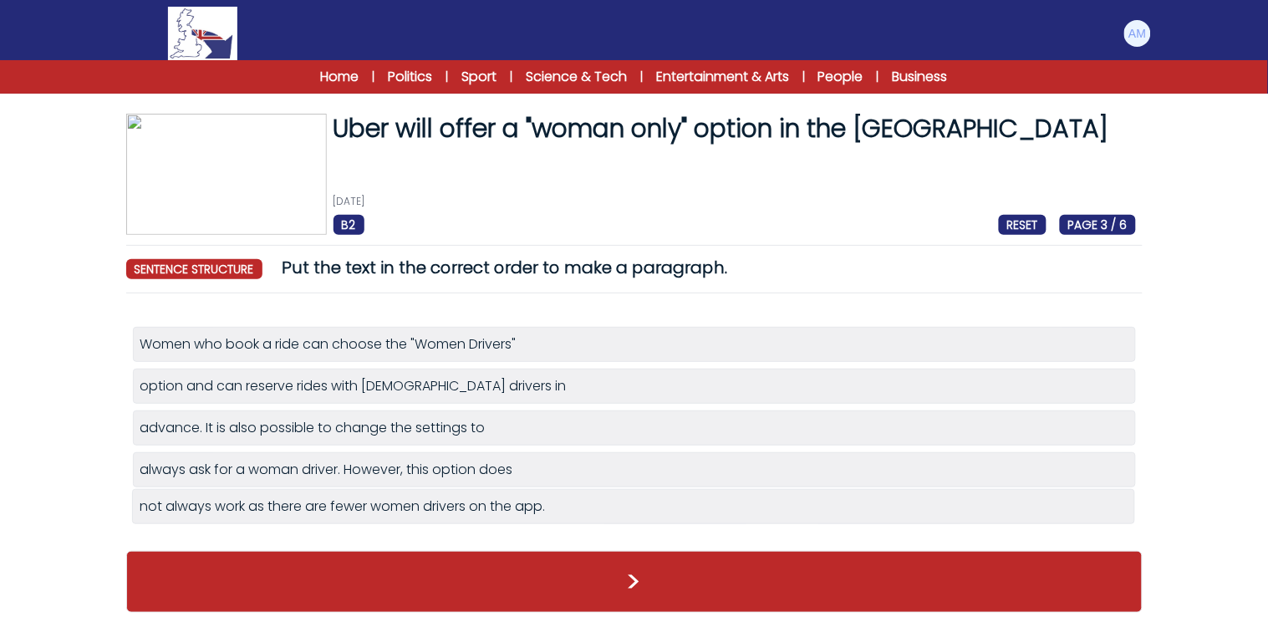
drag, startPoint x: 303, startPoint y: 512, endPoint x: 309, endPoint y: 506, distance: 8.9
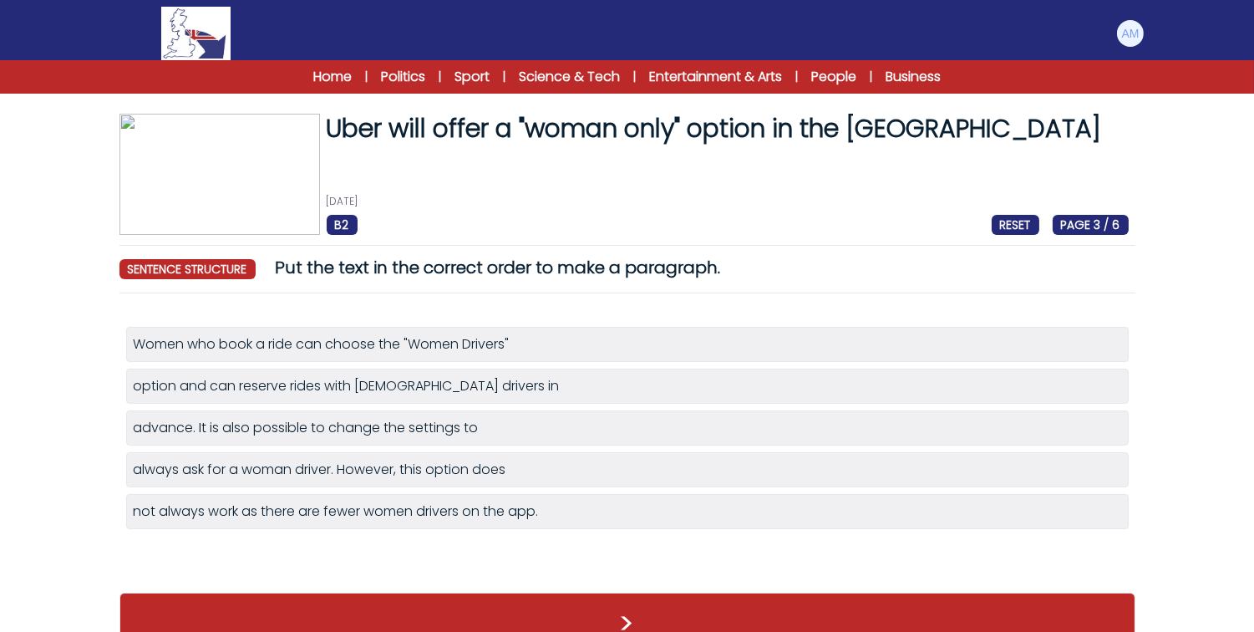
scroll to position [39, 0]
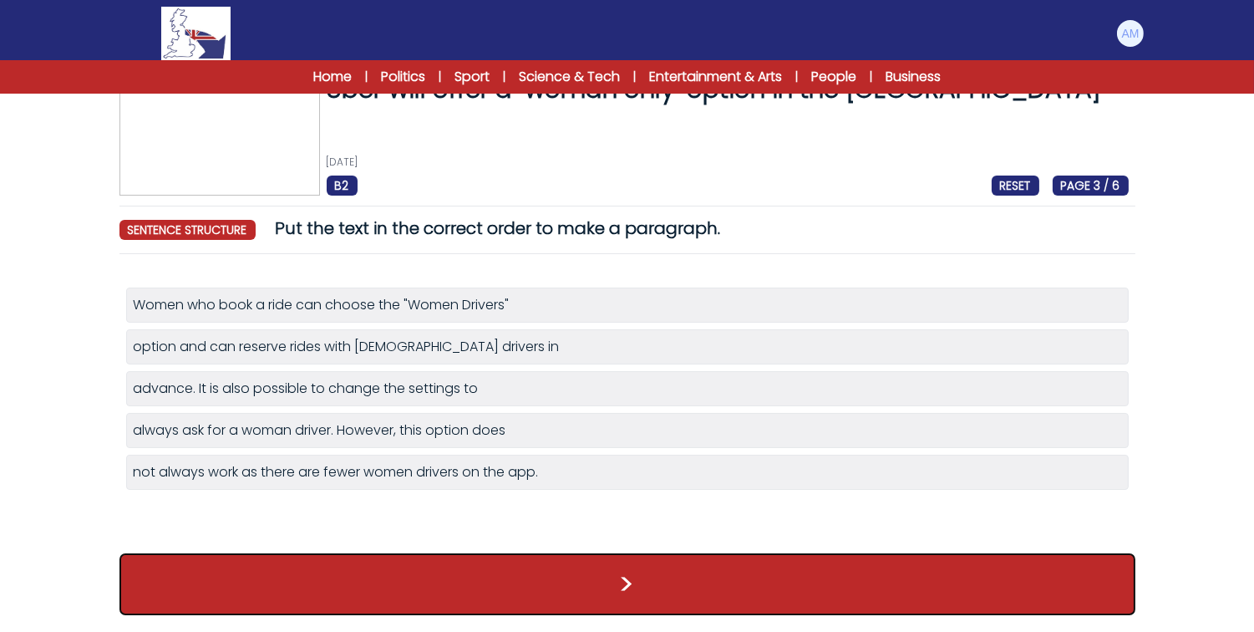
click at [274, 571] on button ">" at bounding box center [628, 584] width 1016 height 62
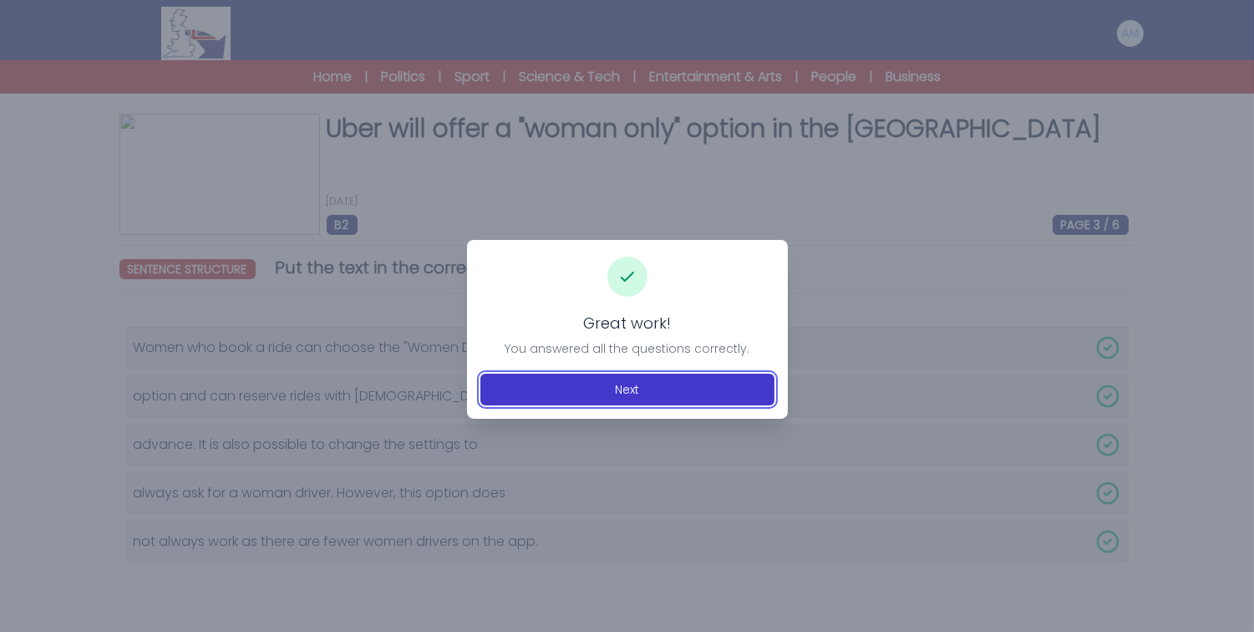
click at [572, 374] on button "Next" at bounding box center [628, 390] width 294 height 32
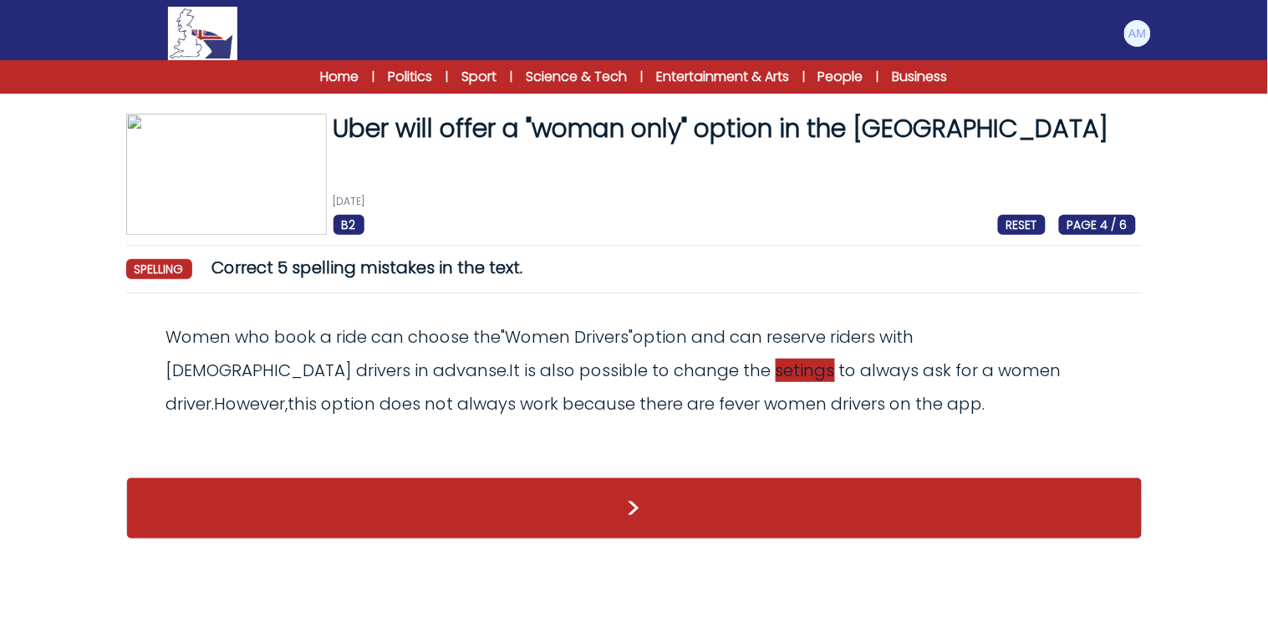
click at [776, 369] on span "setings" at bounding box center [805, 370] width 59 height 23
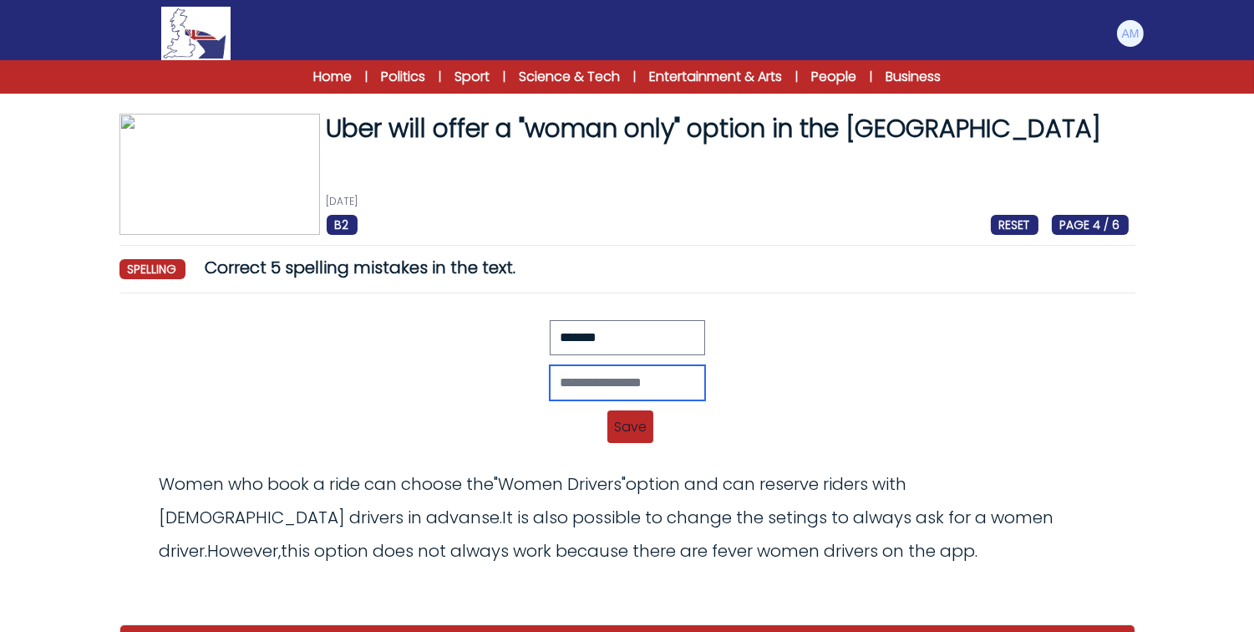
click at [557, 370] on input "text" at bounding box center [627, 382] width 155 height 35
type input "********"
click at [652, 432] on span "Save" at bounding box center [631, 426] width 46 height 33
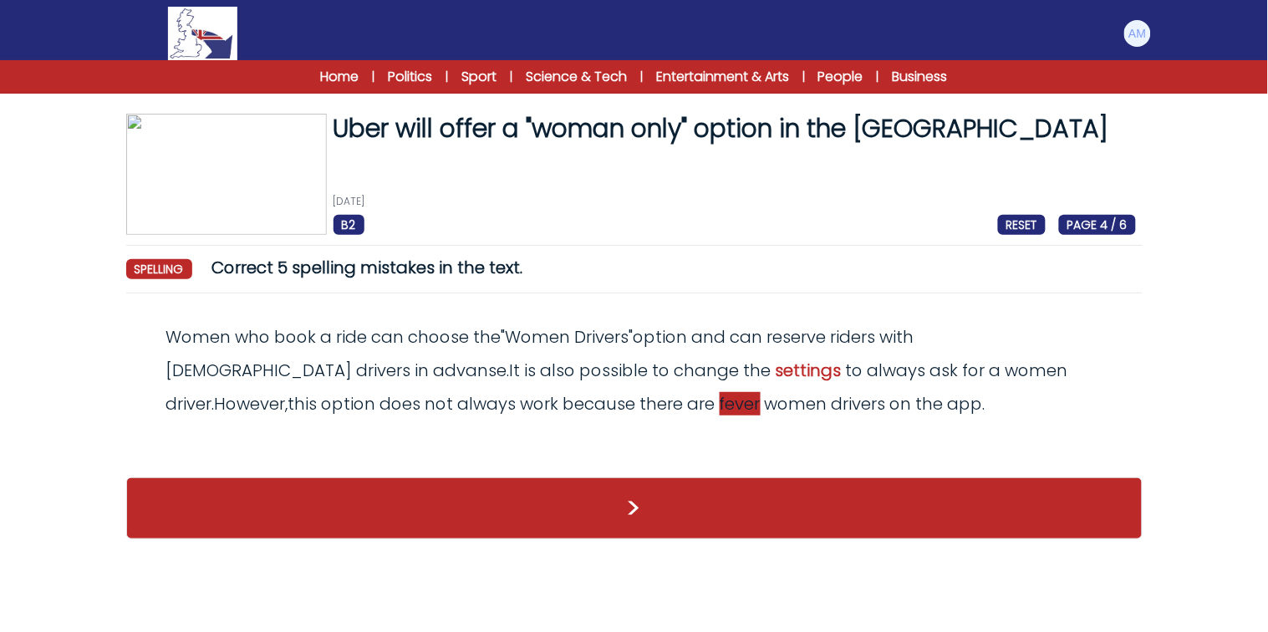
click at [720, 404] on span "fever" at bounding box center [740, 403] width 41 height 23
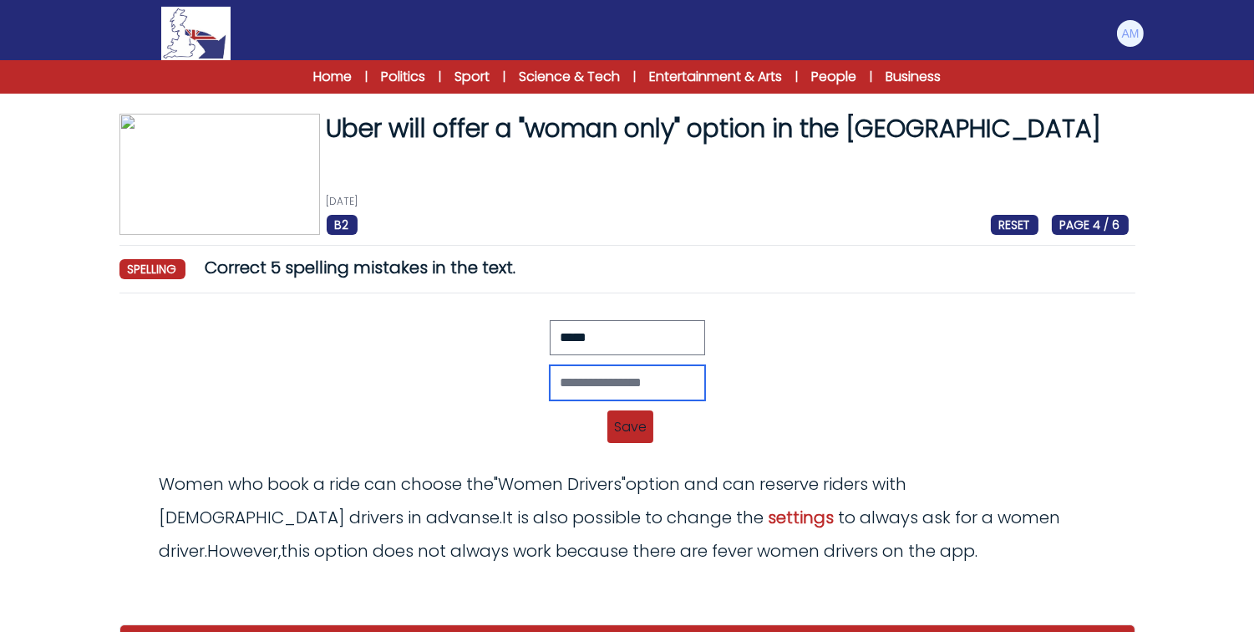
click at [550, 380] on input "text" at bounding box center [627, 382] width 155 height 35
type input "*****"
click at [632, 432] on span "Save" at bounding box center [631, 426] width 46 height 33
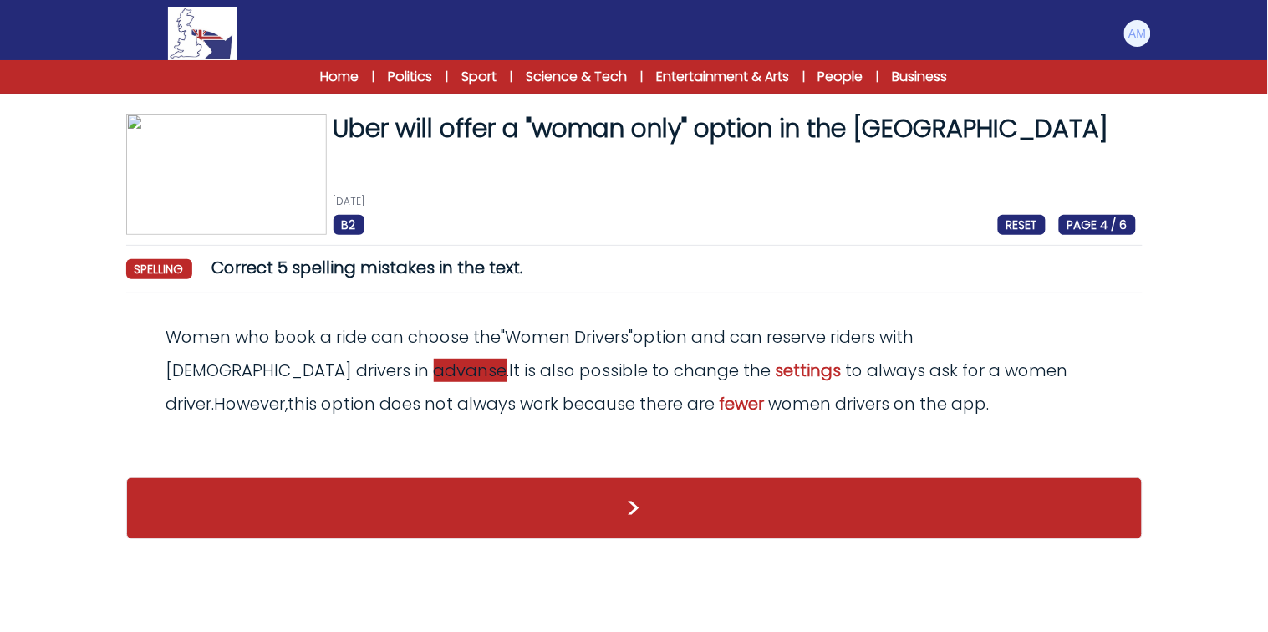
click at [434, 374] on span "advanse" at bounding box center [471, 370] width 74 height 23
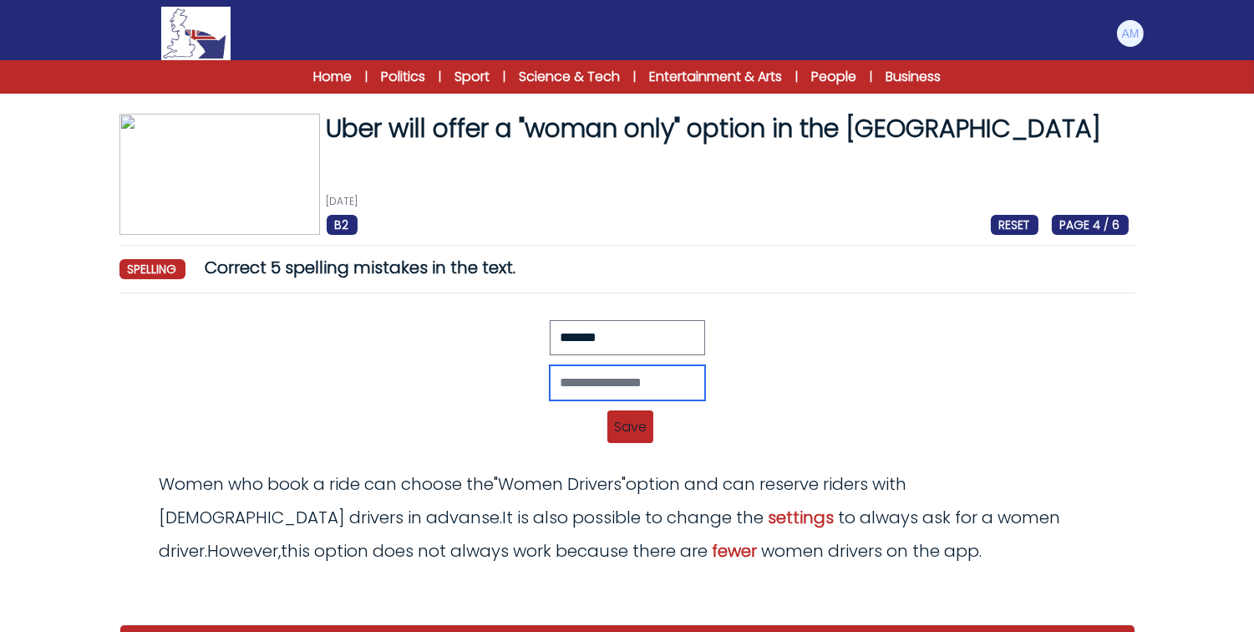
click at [550, 374] on input "text" at bounding box center [627, 382] width 155 height 35
type input "*******"
click at [621, 430] on span "Save" at bounding box center [631, 426] width 46 height 33
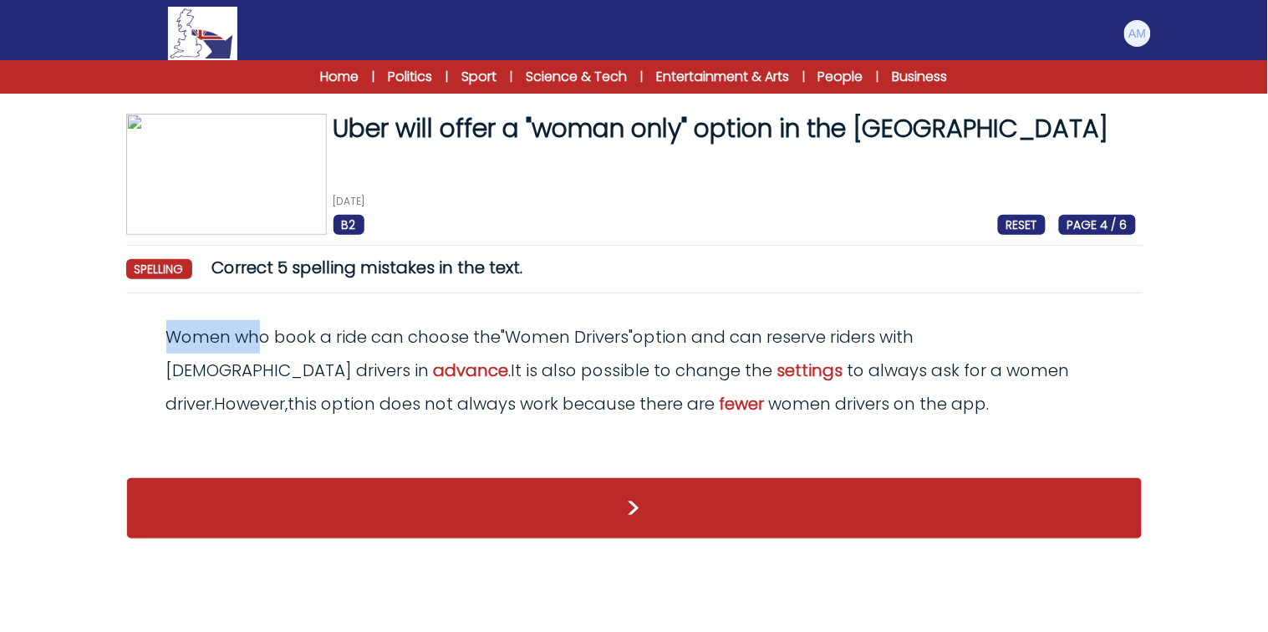
drag, startPoint x: 134, startPoint y: 338, endPoint x: 257, endPoint y: 349, distance: 124.2
click at [257, 349] on div "Women who book a ride can choose the " Women Drivers " option and can reserve r…" at bounding box center [634, 370] width 1003 height 100
click at [332, 320] on div "Women who book a ride can choose the " Women Drivers " option and can reserve r…" at bounding box center [634, 370] width 1003 height 100
click at [563, 411] on span "because" at bounding box center [599, 403] width 73 height 23
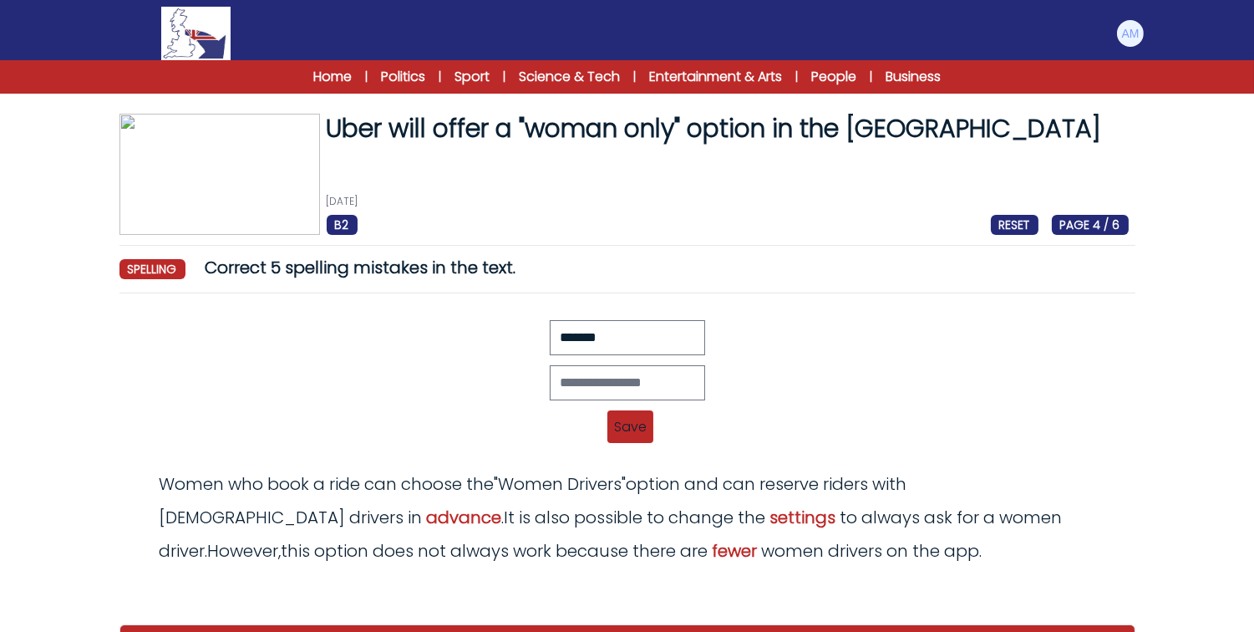
click at [386, 414] on div "Revert Save Women who book a ride can choose the "Women Drivers" option and can…" at bounding box center [627, 387] width 1003 height 134
click at [615, 427] on span "Save" at bounding box center [631, 426] width 46 height 33
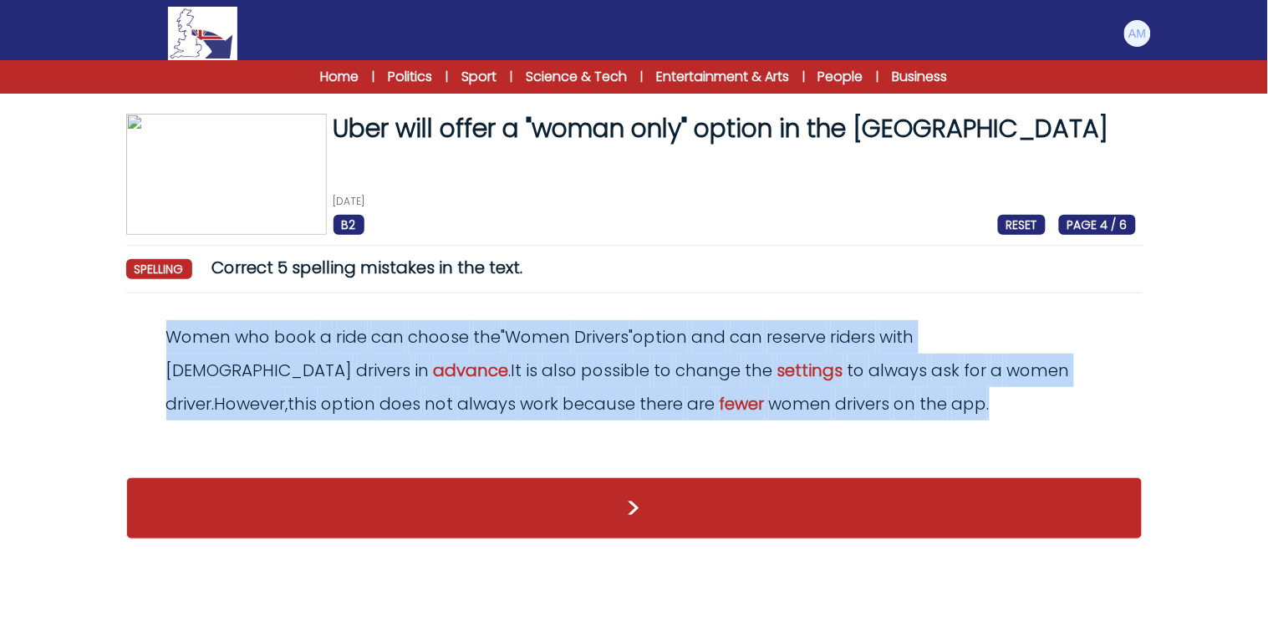
drag, startPoint x: 161, startPoint y: 334, endPoint x: 736, endPoint y: 413, distance: 580.3
click at [736, 413] on div "Women who book a ride can choose the " Women Drivers " option and can reserve r…" at bounding box center [634, 370] width 1003 height 100
copy odiv "Women who book a ride can choose the " Women Drivers " option and can reserve r…"
click at [441, 349] on div "Women who book a ride can choose the " Women Drivers " option and can reserve r…" at bounding box center [634, 370] width 1003 height 100
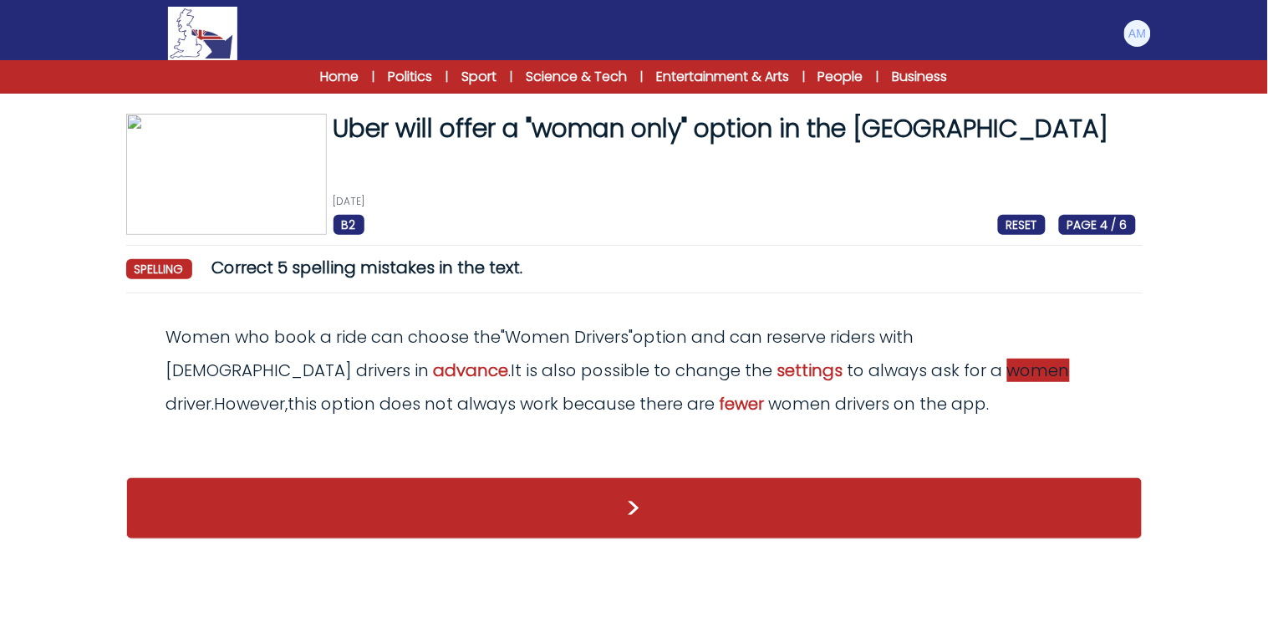
click at [1007, 368] on span "women" at bounding box center [1038, 370] width 63 height 23
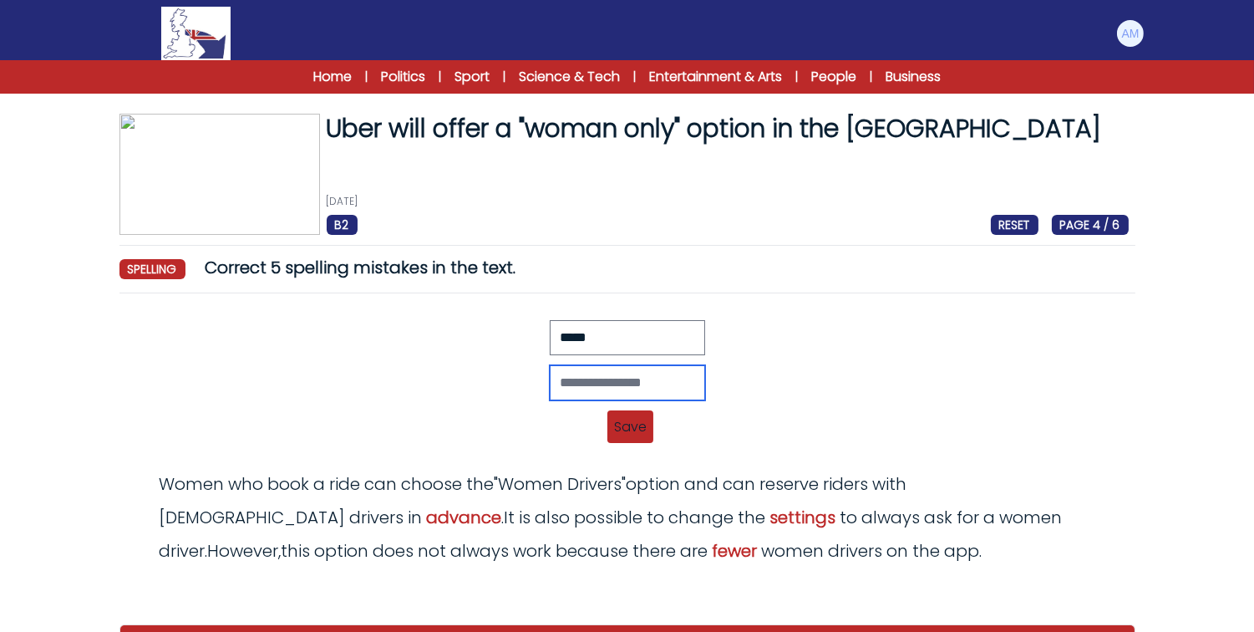
click at [567, 385] on input "text" at bounding box center [627, 382] width 155 height 35
type input "*****"
click at [629, 428] on span "Save" at bounding box center [631, 426] width 46 height 33
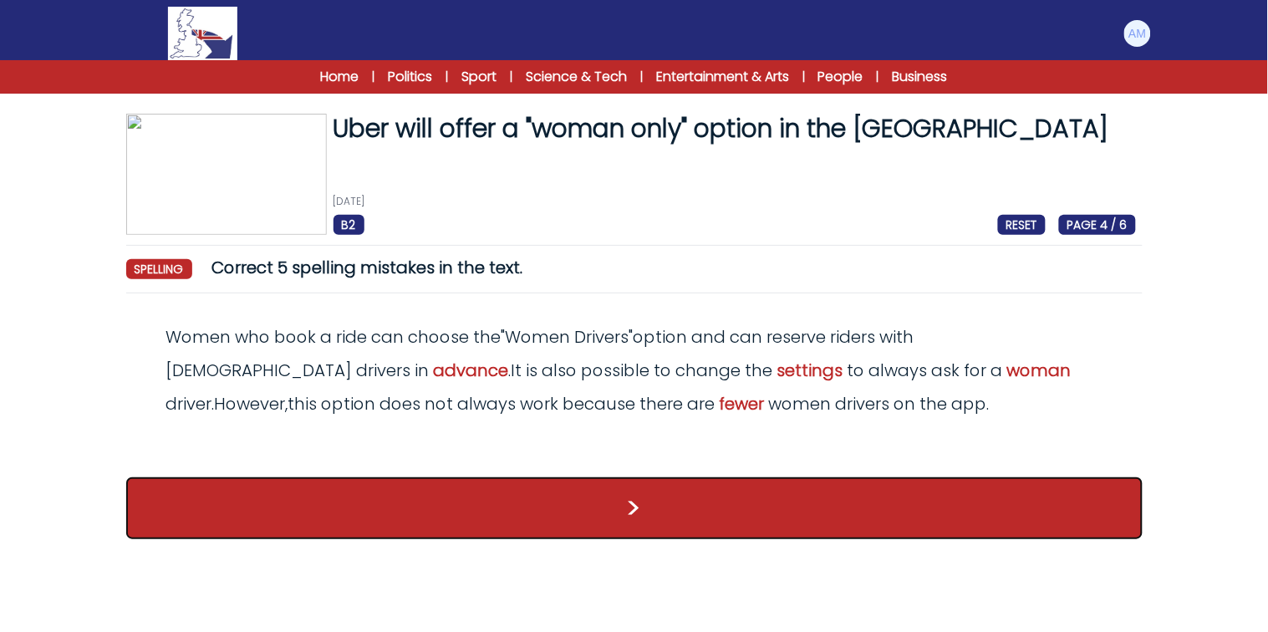
click at [620, 515] on button ">" at bounding box center [634, 508] width 1016 height 62
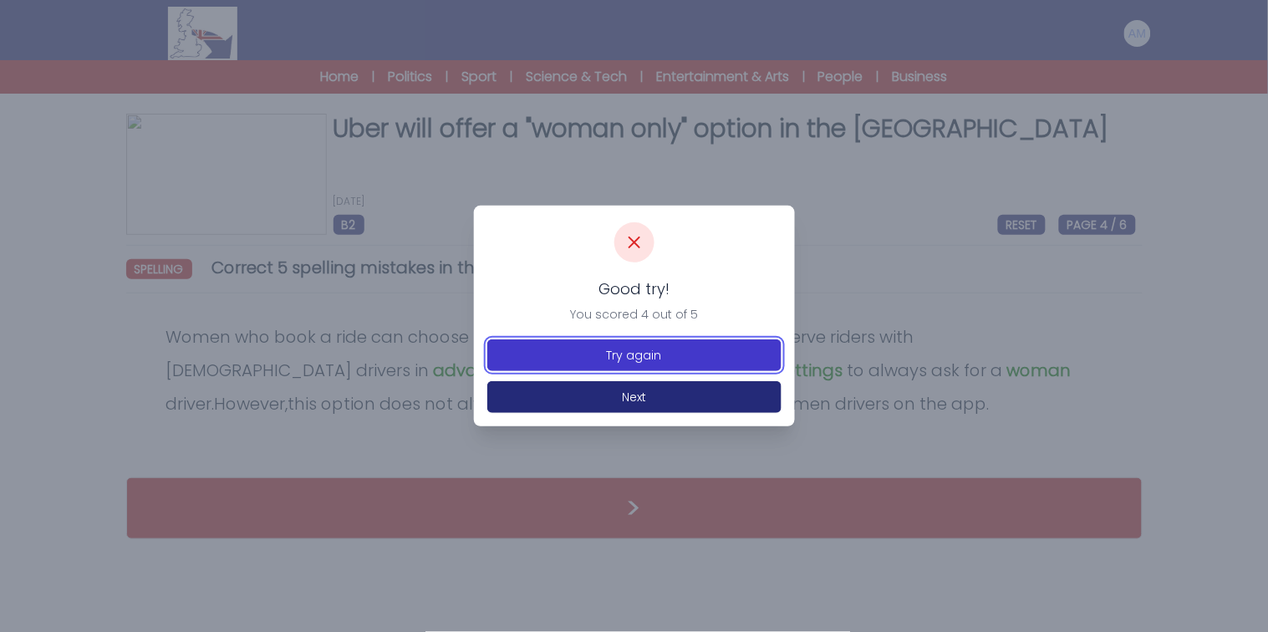
click at [616, 355] on button "Try again" at bounding box center [634, 355] width 294 height 32
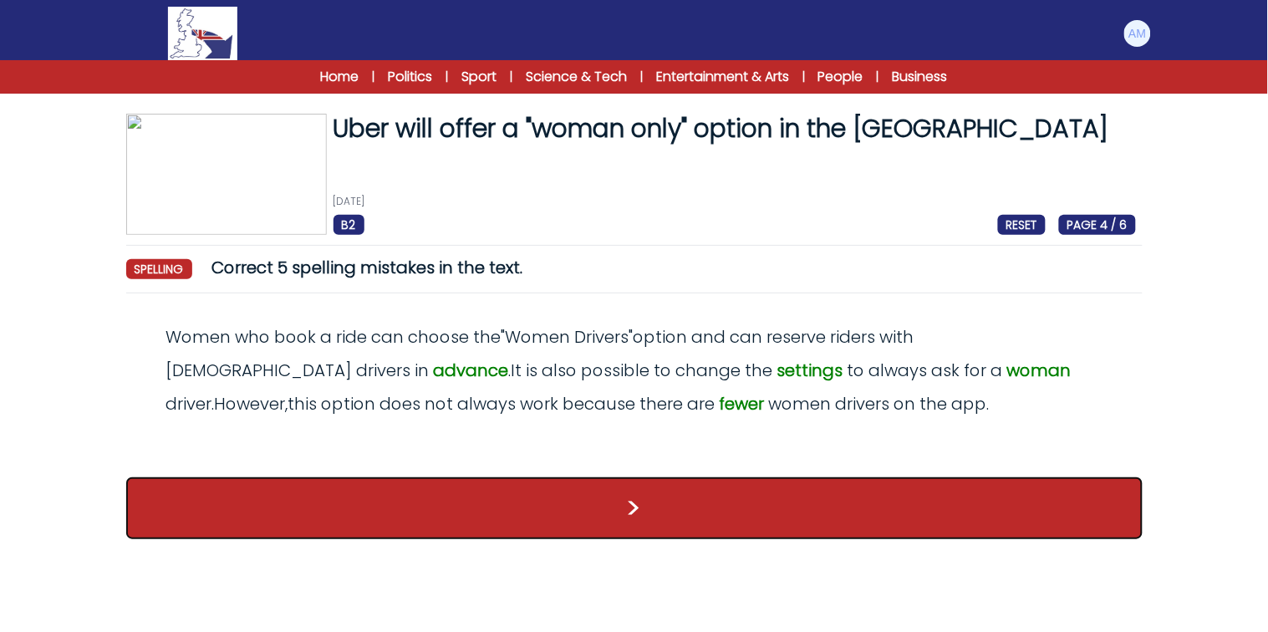
click at [624, 496] on button ">" at bounding box center [634, 508] width 1016 height 62
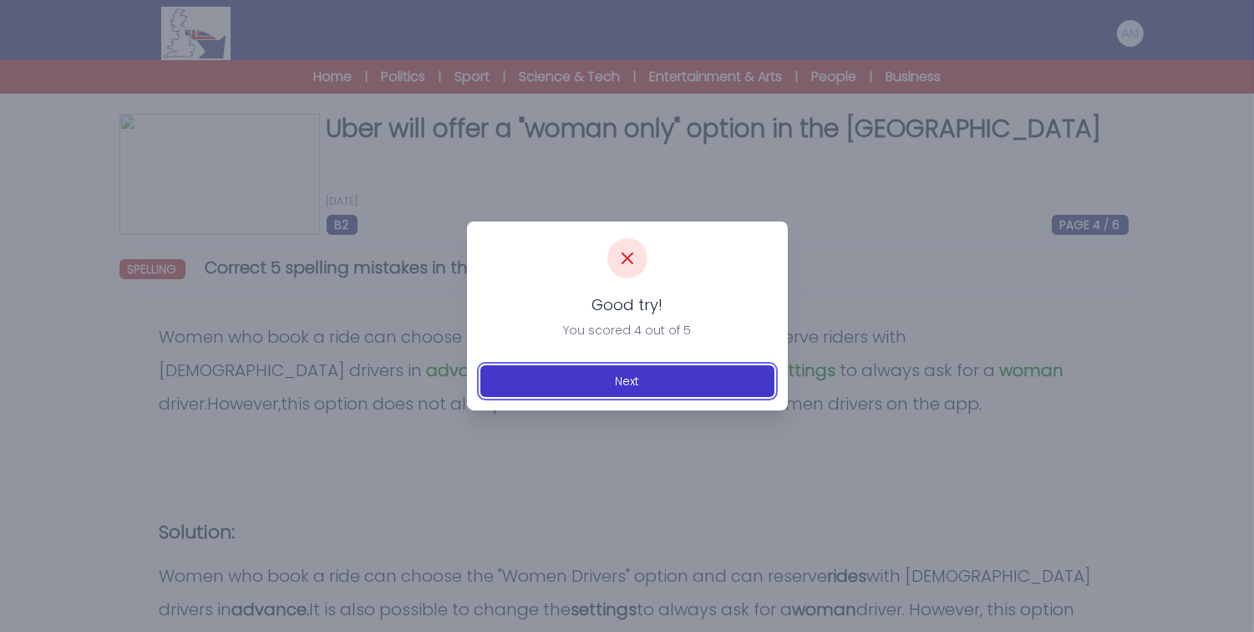
click at [618, 385] on button "Next" at bounding box center [628, 381] width 294 height 32
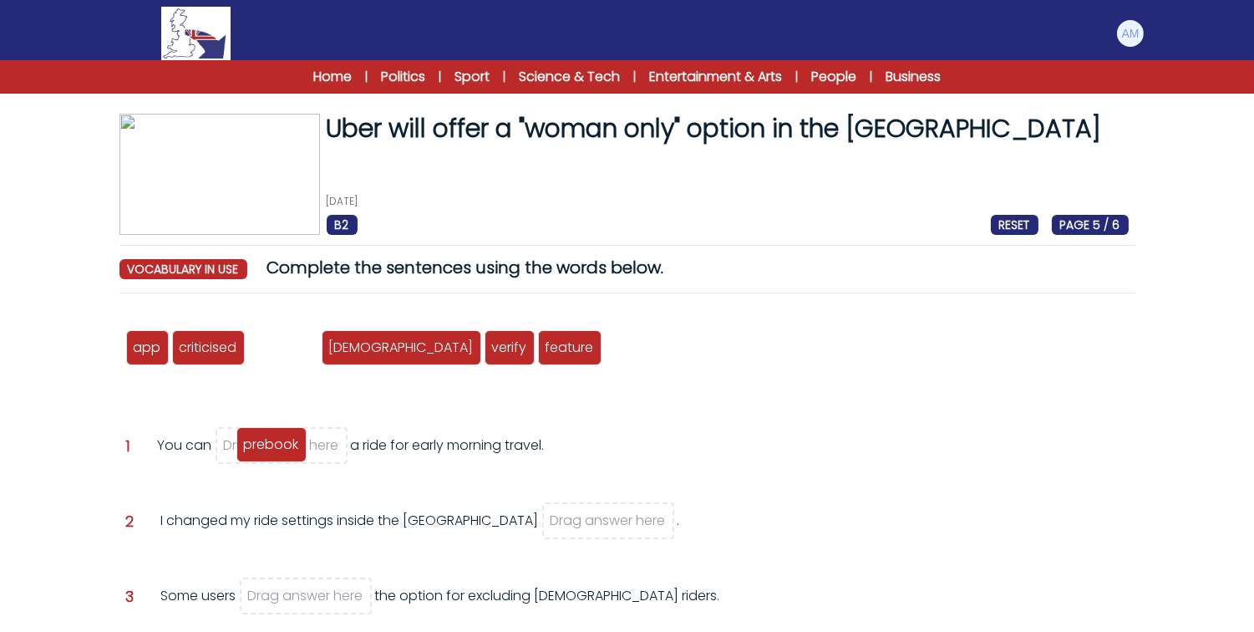
drag, startPoint x: 289, startPoint y: 340, endPoint x: 277, endPoint y: 440, distance: 100.2
click at [277, 440] on span "prebook" at bounding box center [271, 444] width 55 height 19
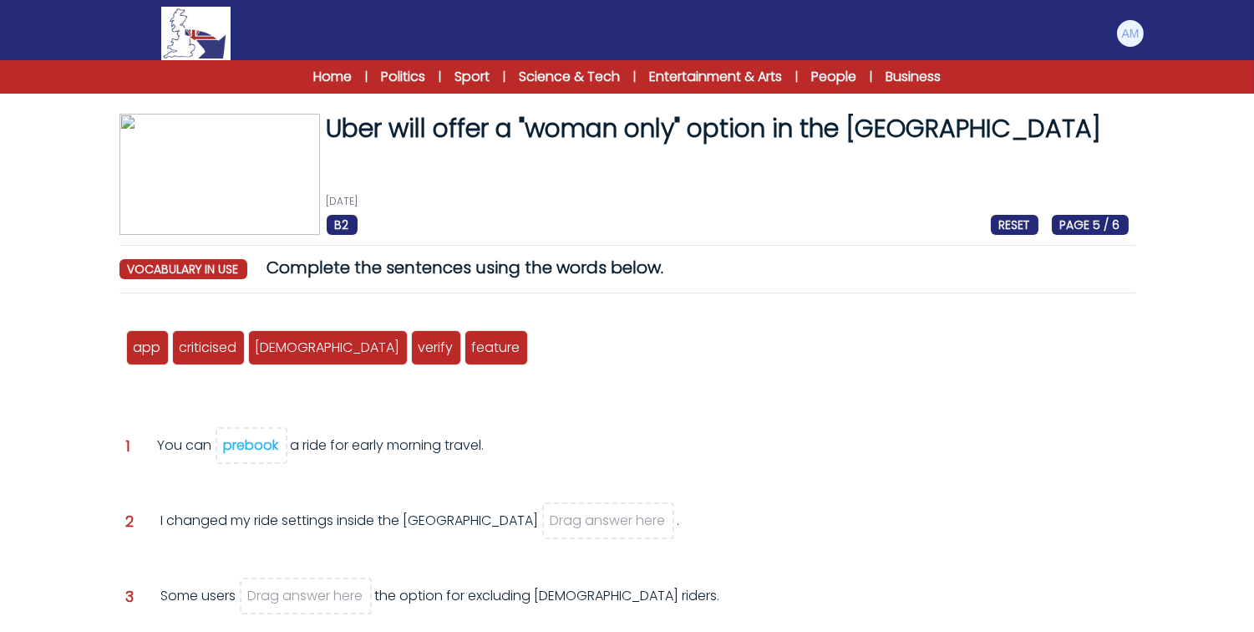
drag, startPoint x: 241, startPoint y: 514, endPoint x: 328, endPoint y: 519, distance: 87.1
click at [328, 519] on div "I changed my ride settings inside the Uber Drag answer here ." at bounding box center [420, 533] width 519 height 45
click at [369, 516] on div "I changed my ride settings inside the Uber Drag answer here ." at bounding box center [420, 533] width 519 height 45
drag, startPoint x: 139, startPoint y: 348, endPoint x: 474, endPoint y: 511, distance: 372.6
click at [474, 511] on span "app" at bounding box center [482, 509] width 28 height 19
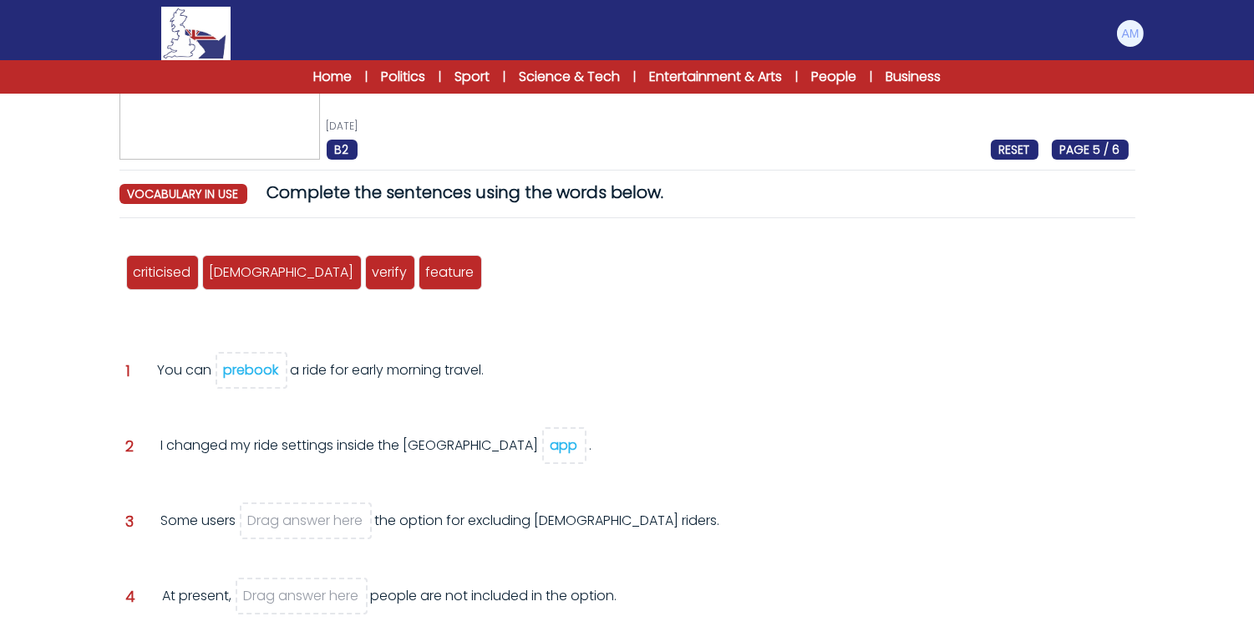
scroll to position [84, 0]
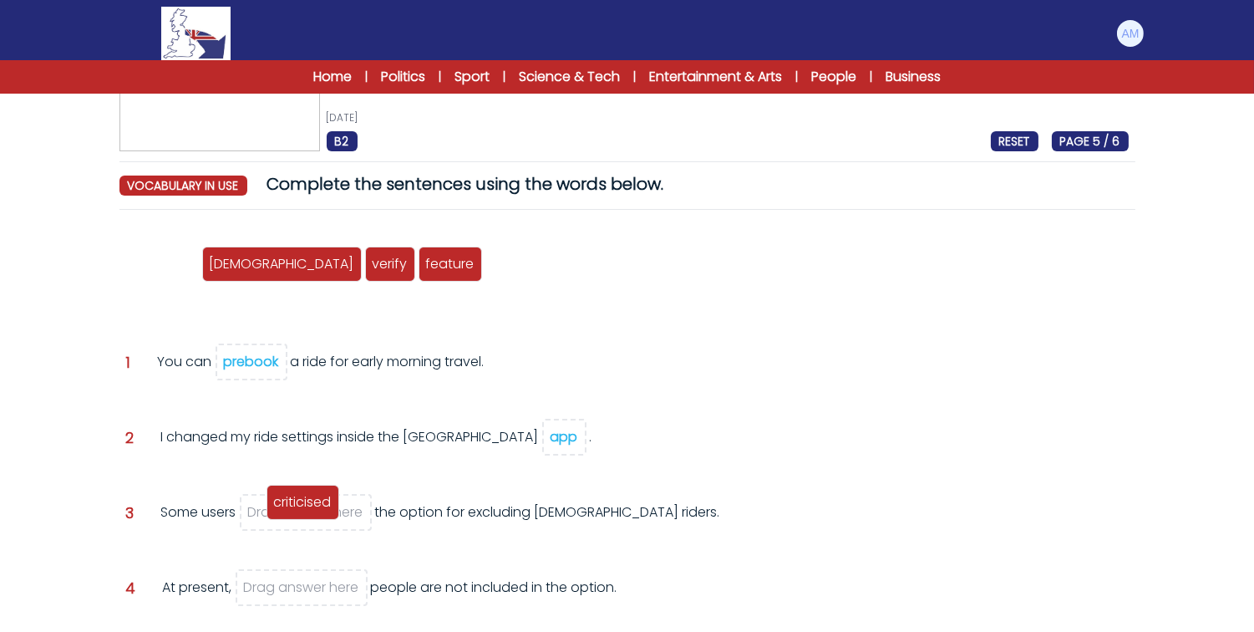
drag, startPoint x: 169, startPoint y: 261, endPoint x: 309, endPoint y: 499, distance: 276.5
click at [309, 499] on span "criticised" at bounding box center [303, 501] width 58 height 19
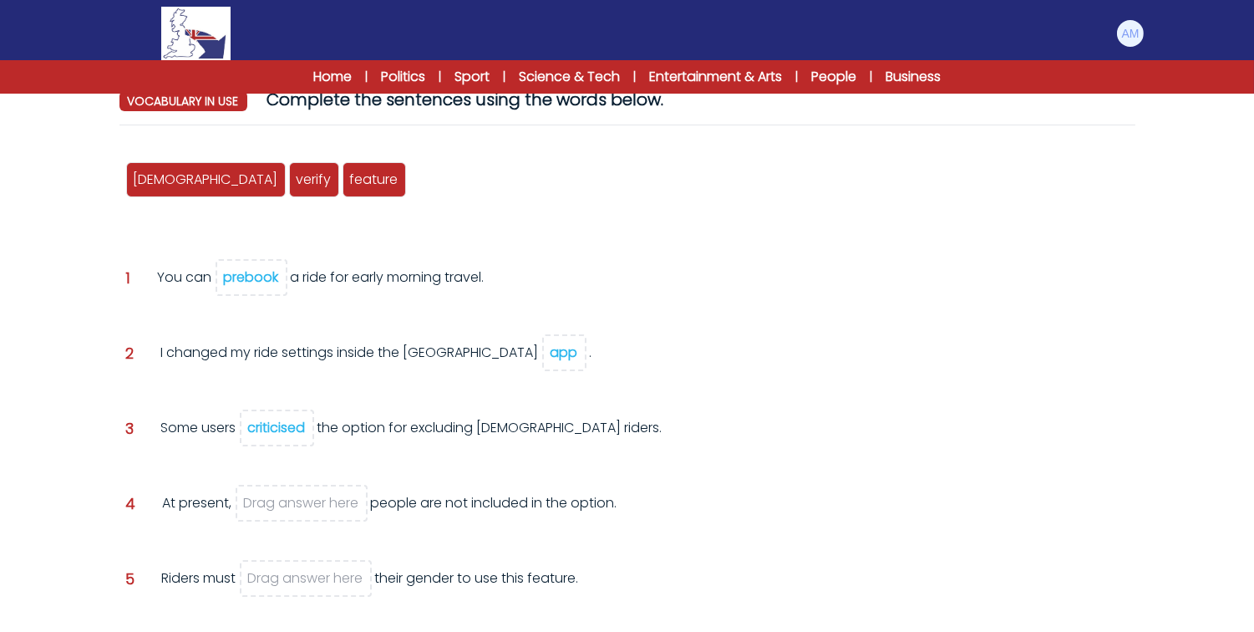
scroll to position [170, 0]
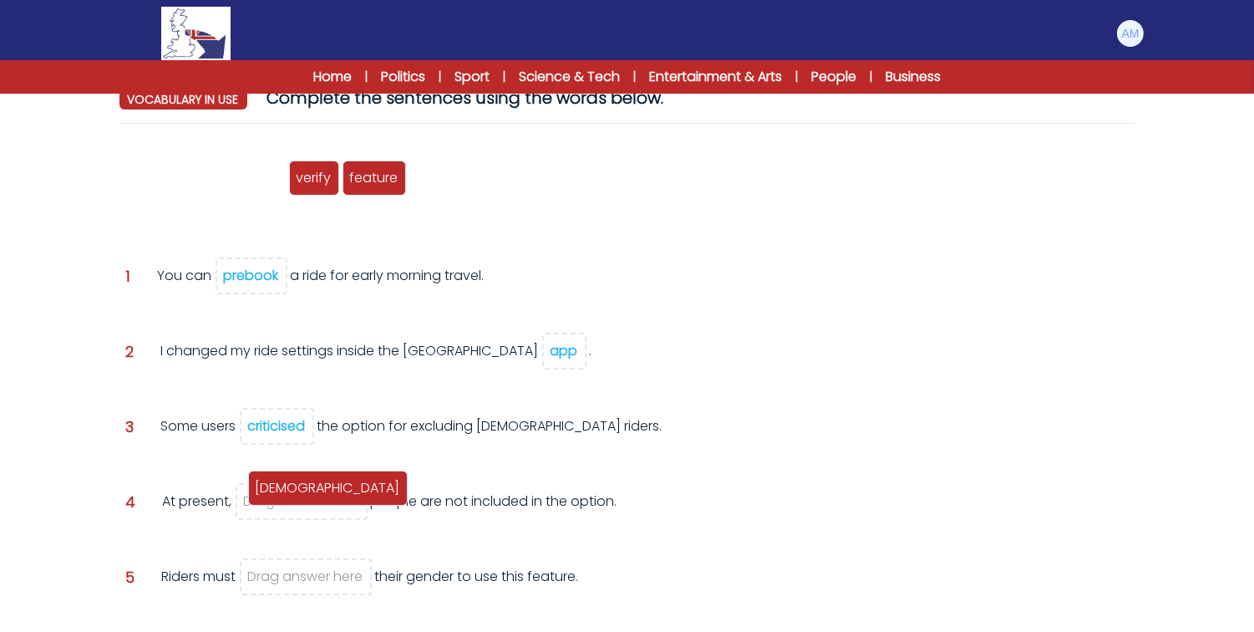
drag, startPoint x: 173, startPoint y: 186, endPoint x: 295, endPoint y: 496, distance: 333.2
click at [295, 496] on span "non-binary" at bounding box center [328, 487] width 145 height 19
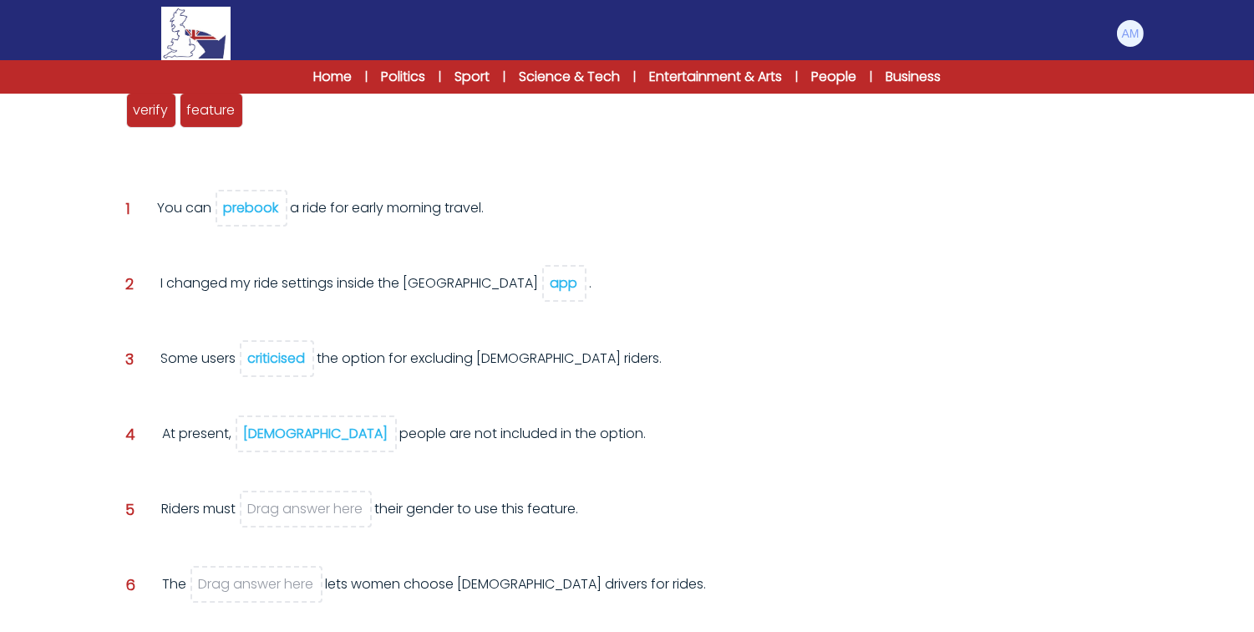
scroll to position [221, 0]
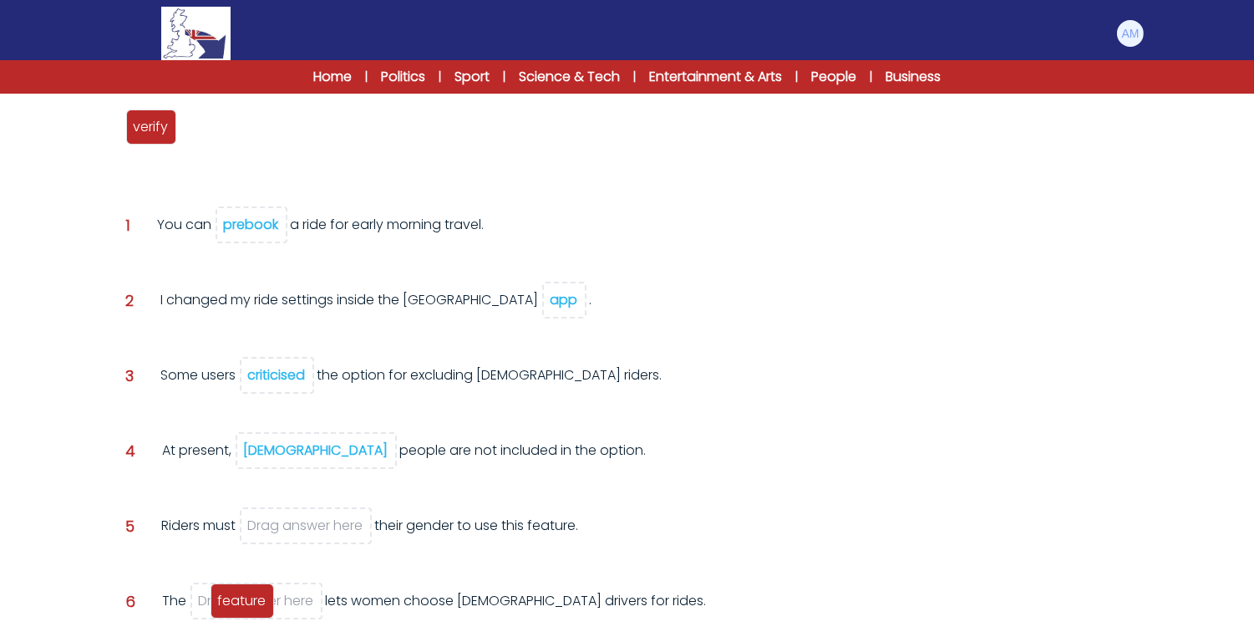
drag, startPoint x: 214, startPoint y: 129, endPoint x: 245, endPoint y: 603, distance: 474.8
click at [245, 603] on span "feature" at bounding box center [242, 600] width 48 height 19
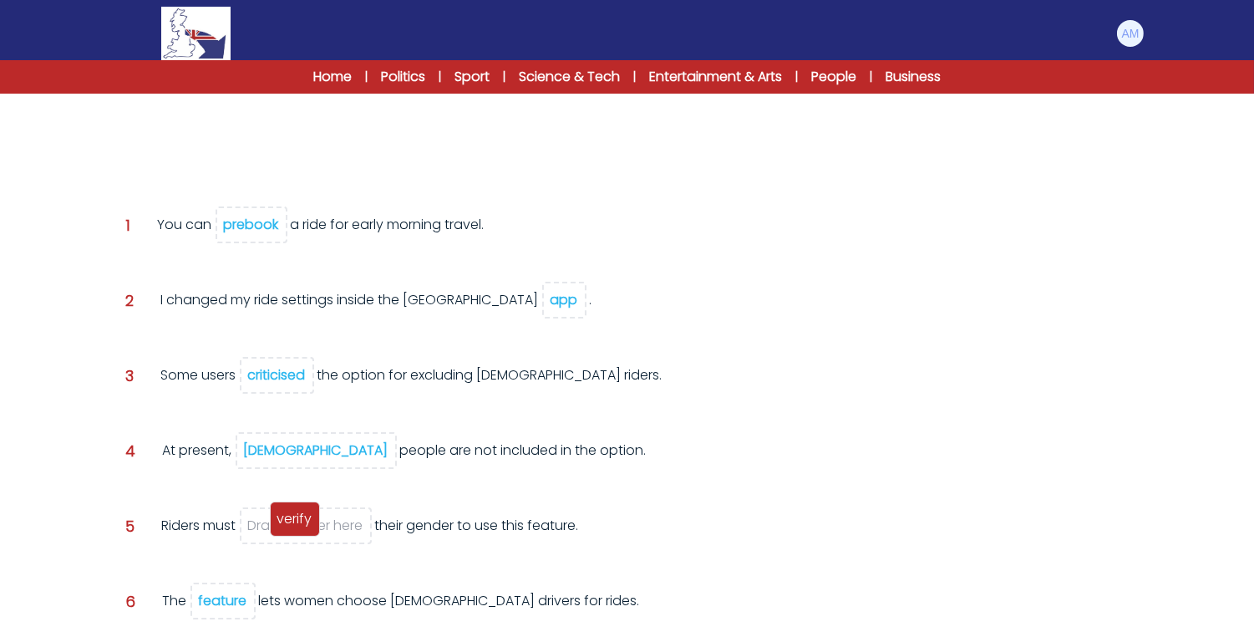
drag, startPoint x: 152, startPoint y: 134, endPoint x: 296, endPoint y: 525, distance: 416.7
click at [296, 525] on span "verify" at bounding box center [294, 518] width 35 height 19
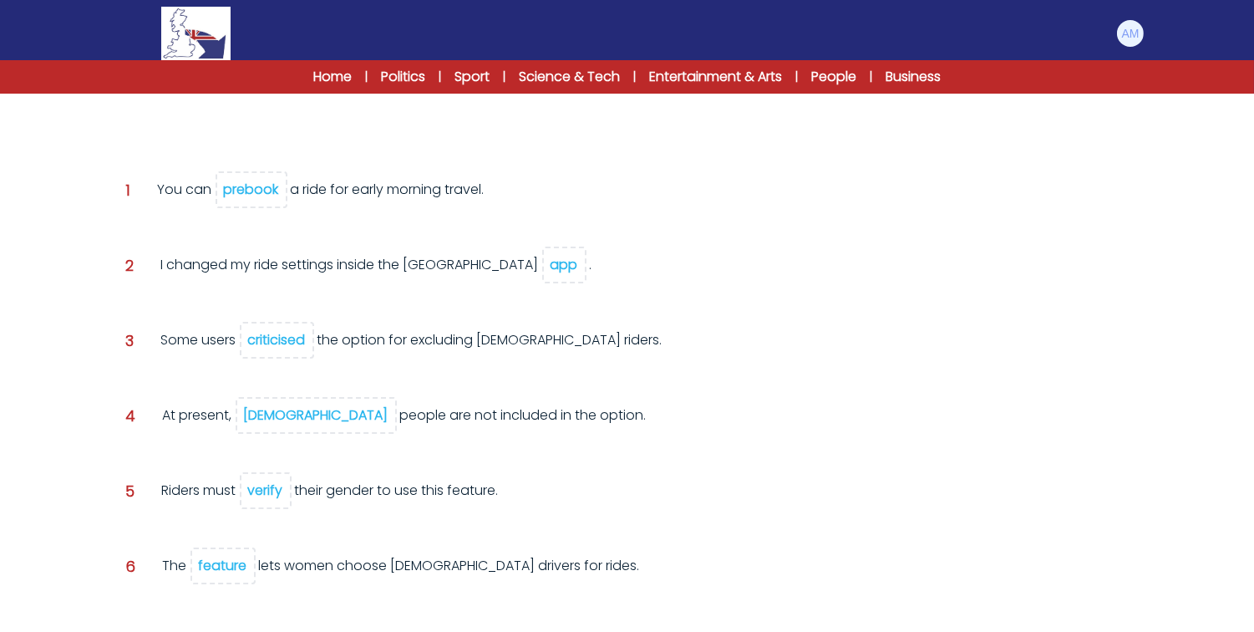
scroll to position [333, 0]
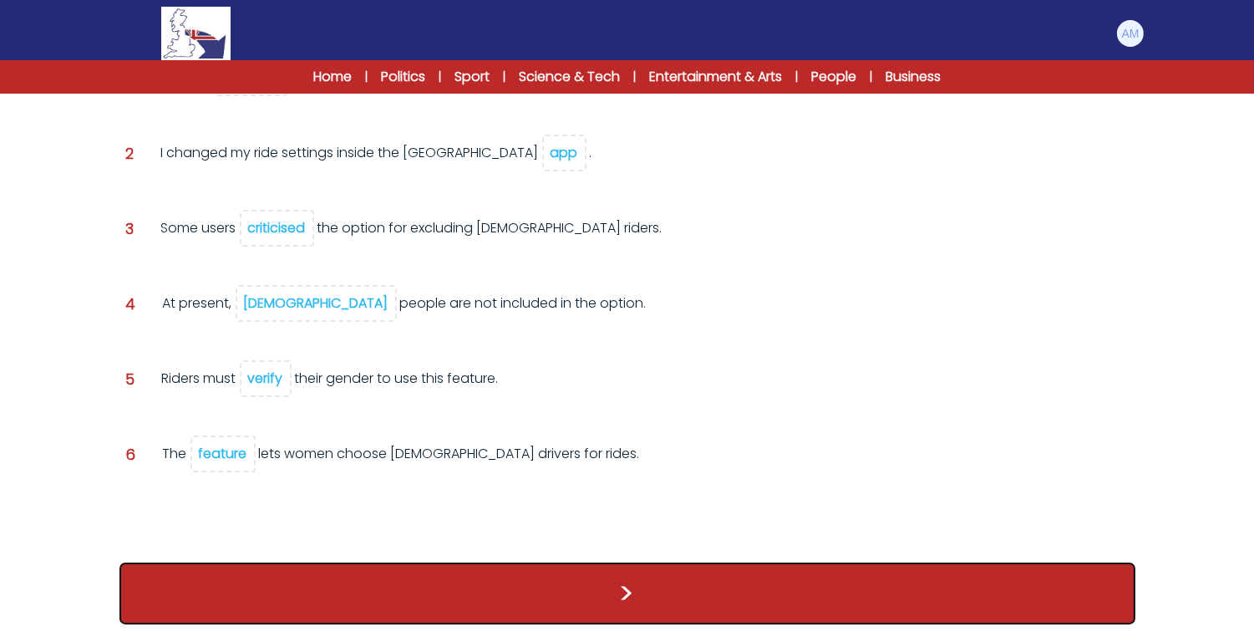
click at [399, 562] on button ">" at bounding box center [628, 593] width 1016 height 62
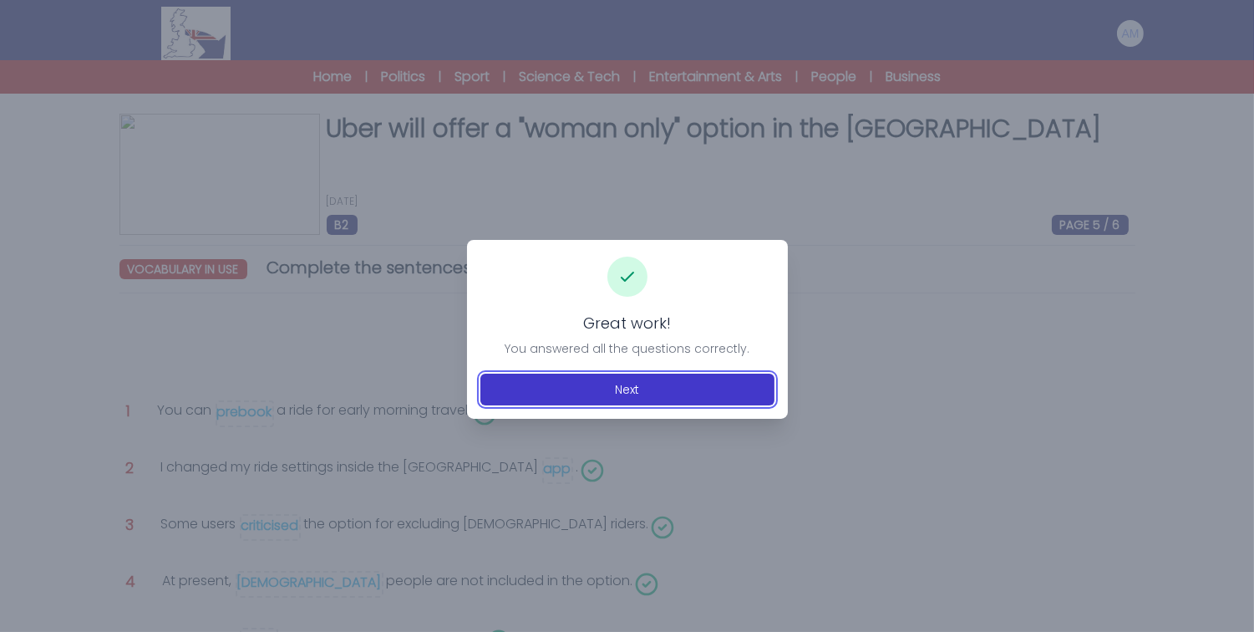
click at [525, 391] on button "Next" at bounding box center [628, 390] width 294 height 32
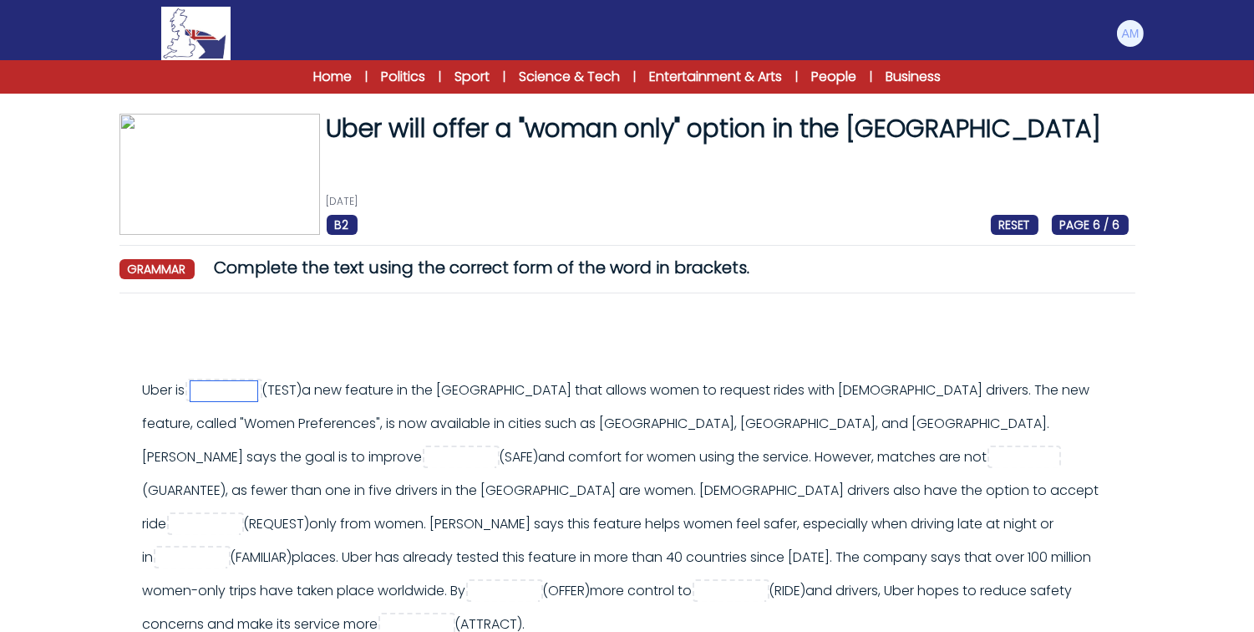
click at [257, 390] on input "text" at bounding box center [224, 391] width 67 height 20
type input "*******"
click at [428, 462] on input "text" at bounding box center [461, 458] width 67 height 20
type input "******"
click at [993, 451] on input "text" at bounding box center [1026, 458] width 67 height 20
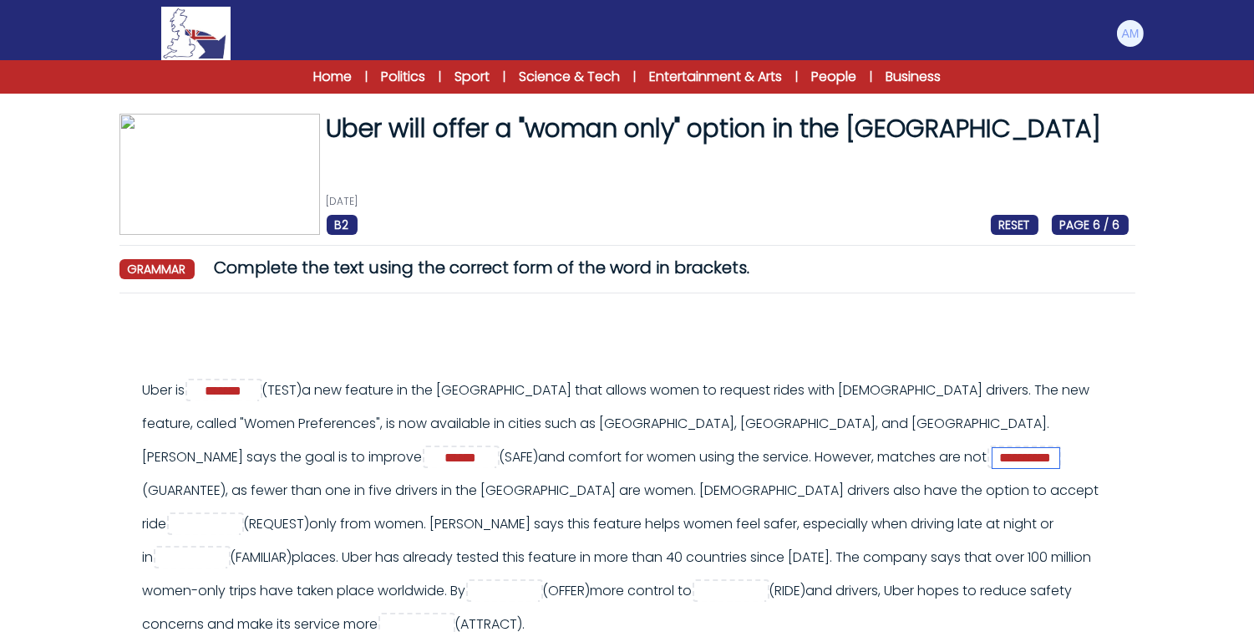
type input "**********"
drag, startPoint x: 165, startPoint y: 489, endPoint x: 363, endPoint y: 486, distance: 197.2
click at [363, 486] on div "Uber is ******* (TEST) ******" at bounding box center [636, 507] width 986 height 267
click at [404, 482] on div "Uber is ******* (TEST) ******" at bounding box center [636, 507] width 986 height 267
click at [239, 515] on input "text" at bounding box center [205, 525] width 67 height 20
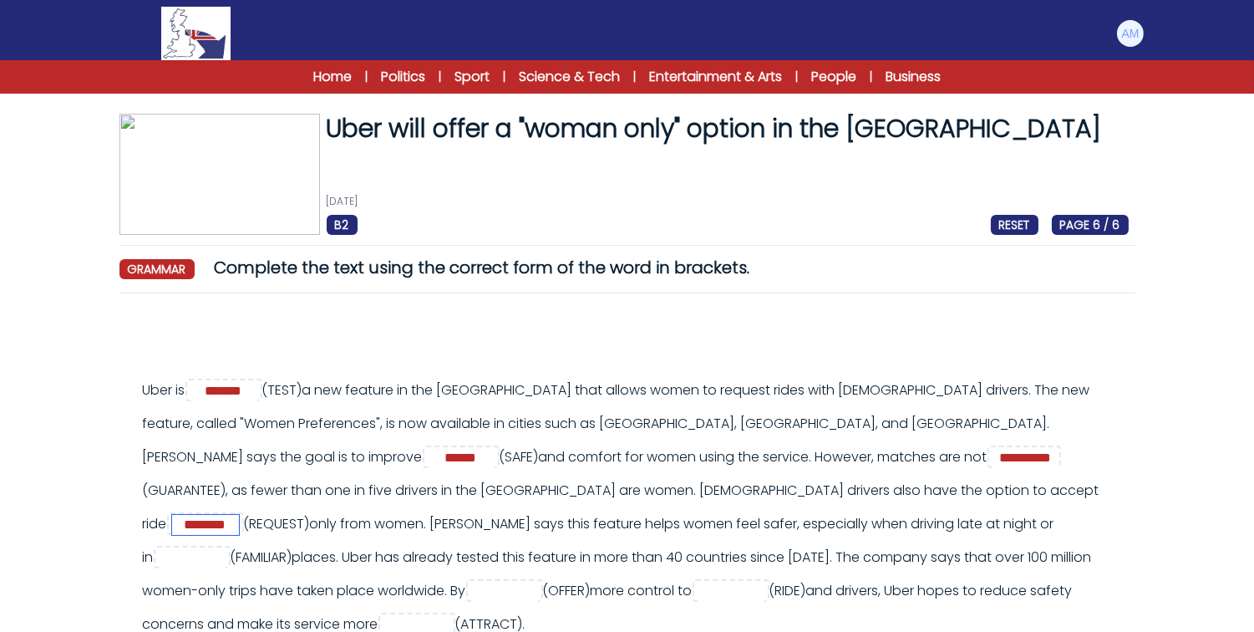
type input "********"
drag, startPoint x: 154, startPoint y: 530, endPoint x: 332, endPoint y: 538, distance: 178.2
click at [332, 538] on div "Uber is ******* (TEST) ******" at bounding box center [636, 507] width 986 height 267
click at [394, 527] on div "Uber is ******* (TEST) ******" at bounding box center [636, 507] width 986 height 267
drag, startPoint x: 394, startPoint y: 527, endPoint x: 546, endPoint y: 520, distance: 151.4
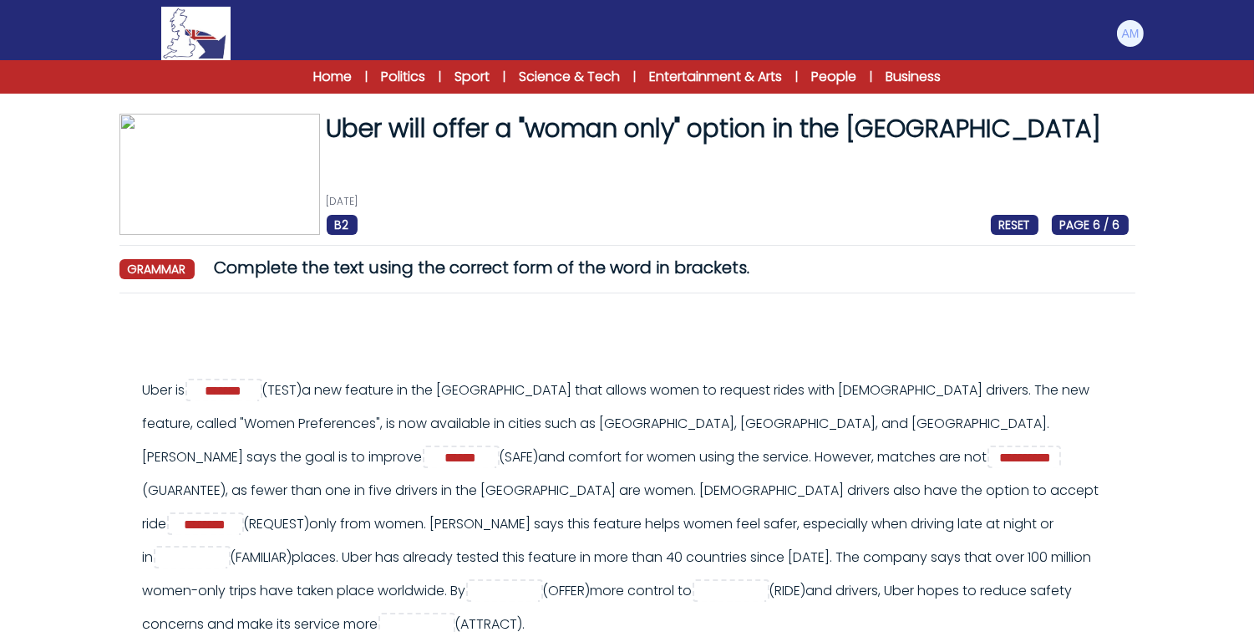
click at [546, 520] on div "Uber is ******* (TEST) ******" at bounding box center [636, 507] width 986 height 267
click at [610, 516] on div "Uber is ******* (TEST) ******" at bounding box center [636, 507] width 986 height 267
click at [226, 548] on input "text" at bounding box center [192, 558] width 67 height 20
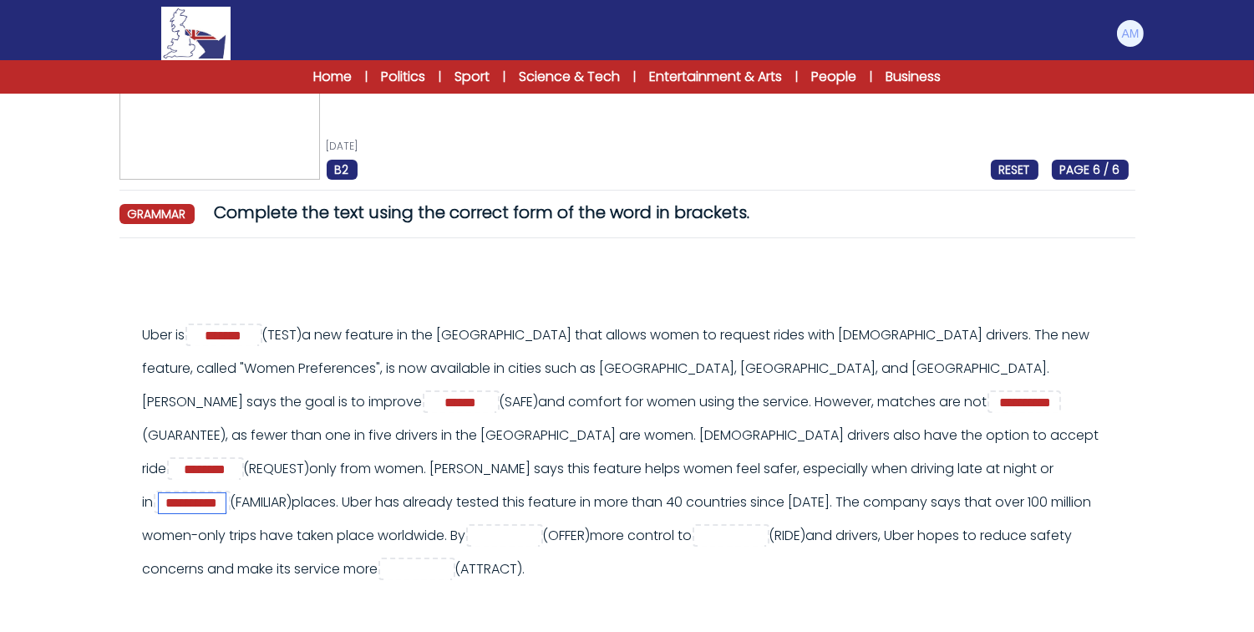
scroll to position [58, 0]
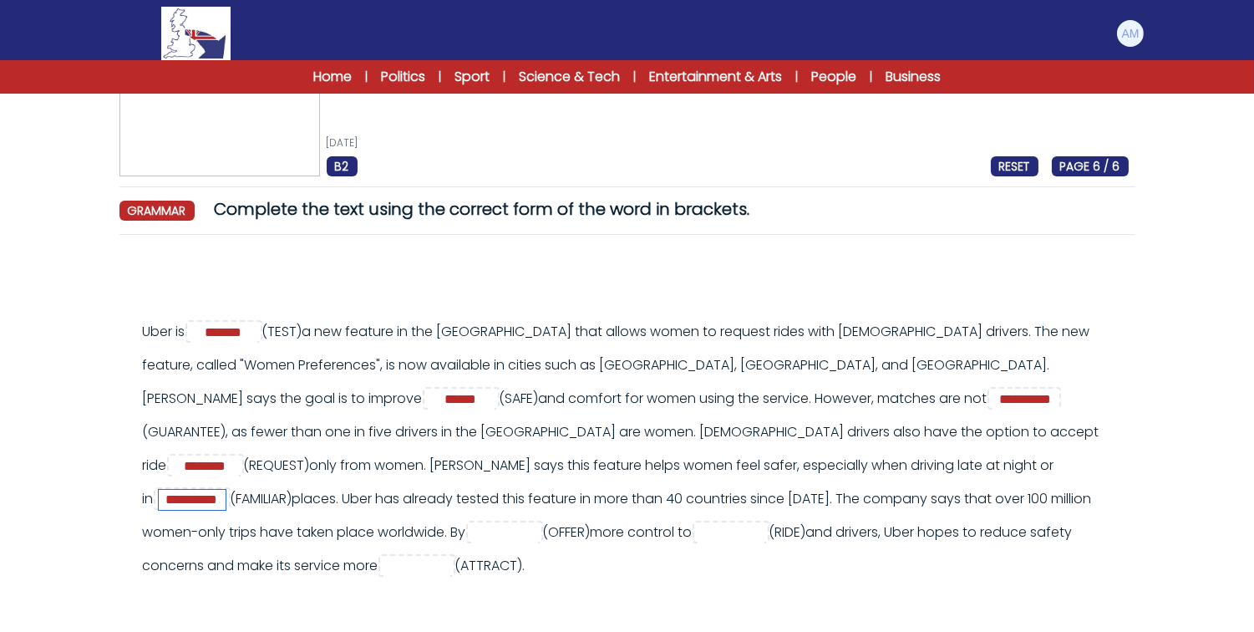
type input "**********"
click at [471, 531] on input "text" at bounding box center [504, 533] width 67 height 20
type input "********"
click at [698, 529] on input "text" at bounding box center [731, 533] width 67 height 20
click at [698, 535] on input "*****" at bounding box center [731, 533] width 67 height 20
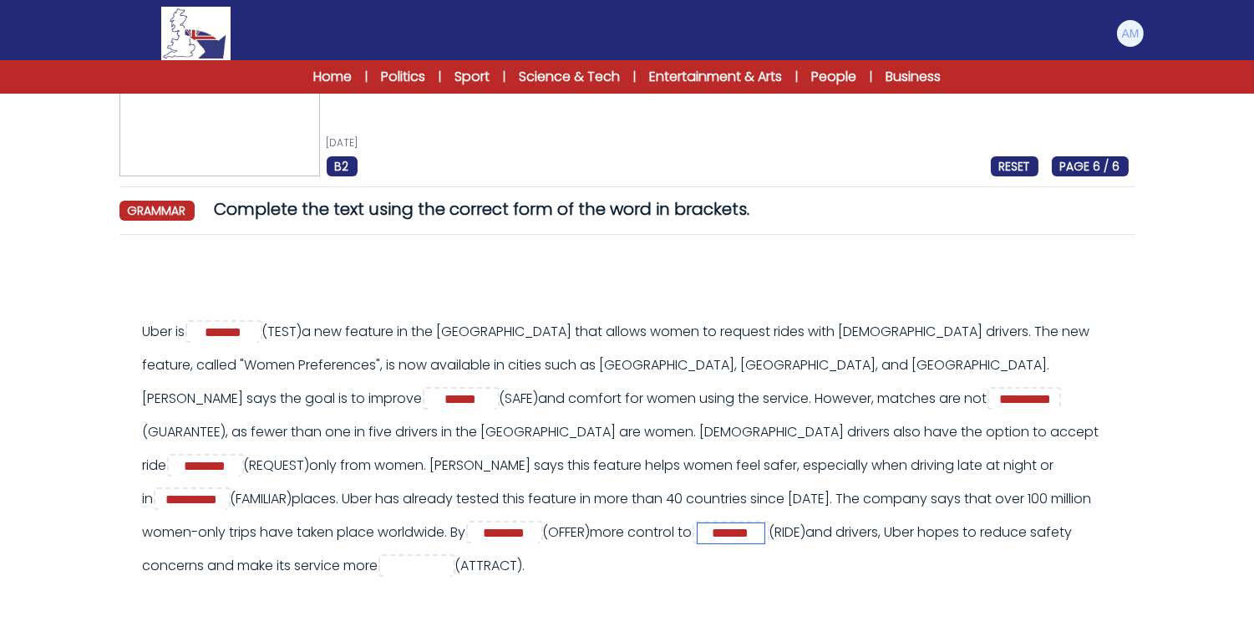
drag, startPoint x: 533, startPoint y: 530, endPoint x: 564, endPoint y: 537, distance: 31.8
click at [698, 537] on input "*******" at bounding box center [731, 533] width 67 height 20
type input "******"
click at [384, 568] on input "text" at bounding box center [417, 567] width 67 height 20
click at [384, 566] on input "**********" at bounding box center [417, 567] width 67 height 20
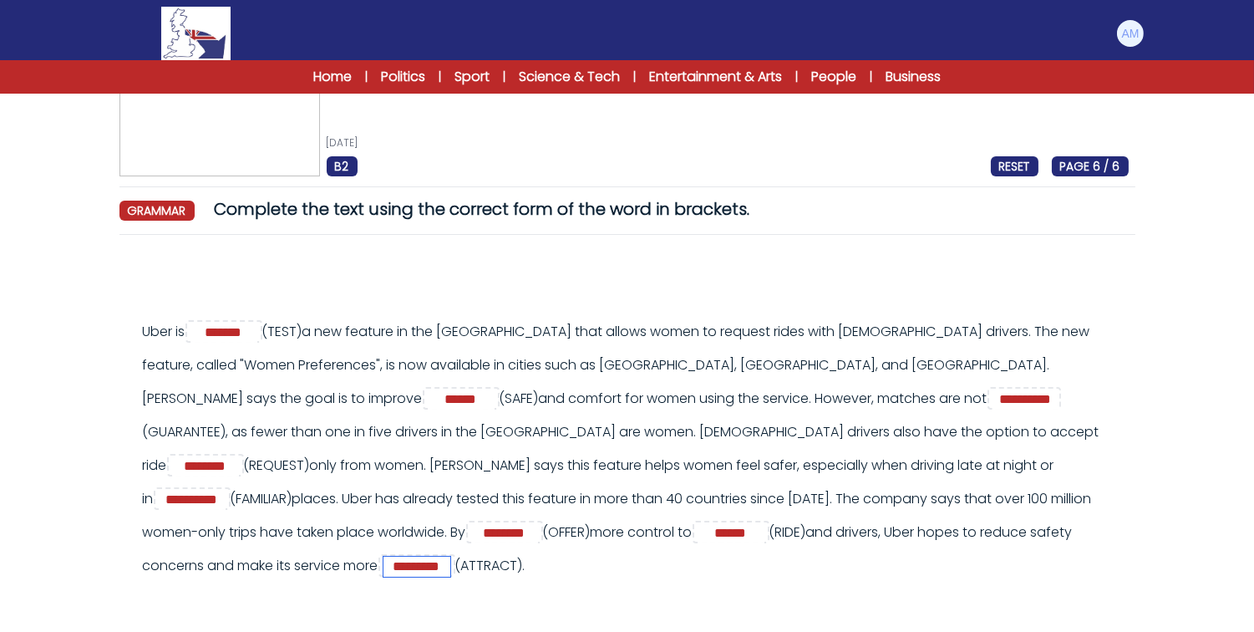
click at [384, 565] on input "*********" at bounding box center [417, 567] width 67 height 20
click at [384, 563] on input "**********" at bounding box center [417, 567] width 67 height 20
type input "**********"
click at [426, 580] on div "Uber is ******* (TEST) ****** ******" at bounding box center [636, 448] width 986 height 267
click at [384, 566] on input "**********" at bounding box center [417, 567] width 67 height 20
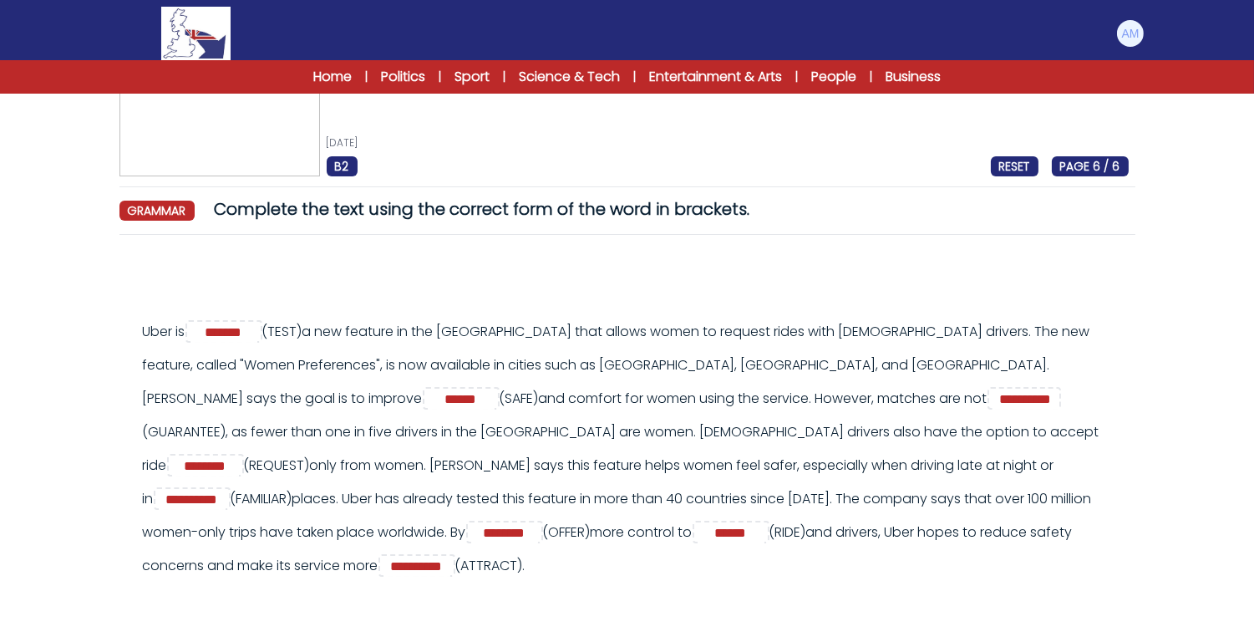
click at [468, 562] on div "Uber is ******* (TEST) ****** ******" at bounding box center [636, 448] width 986 height 267
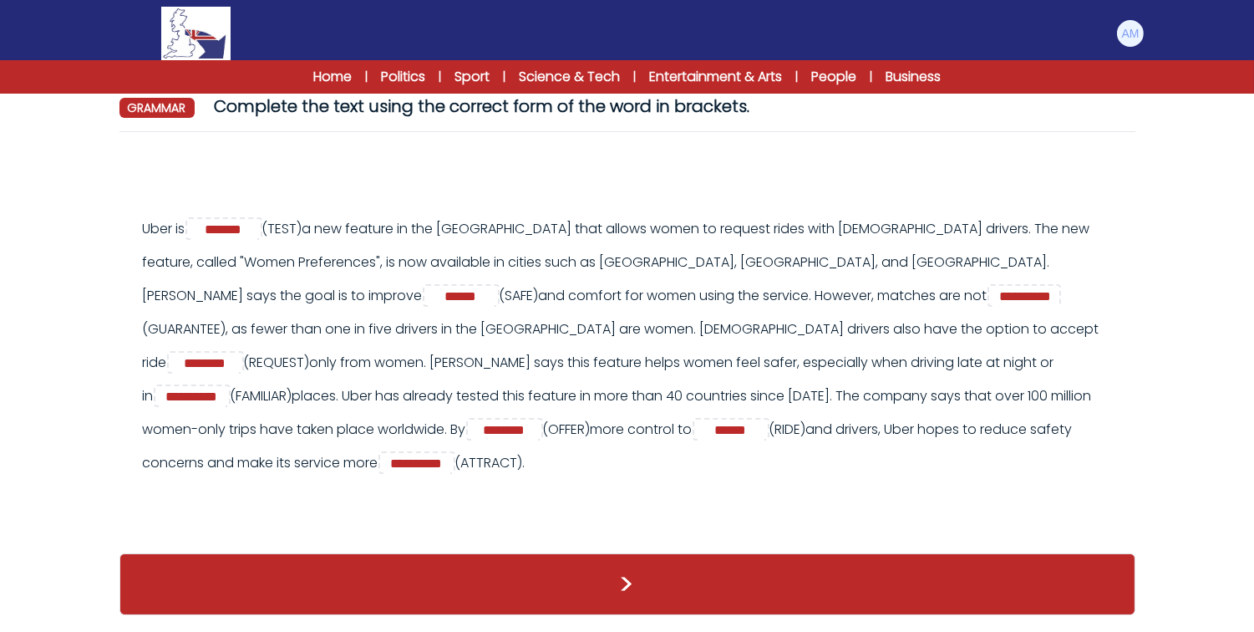
scroll to position [165, 0]
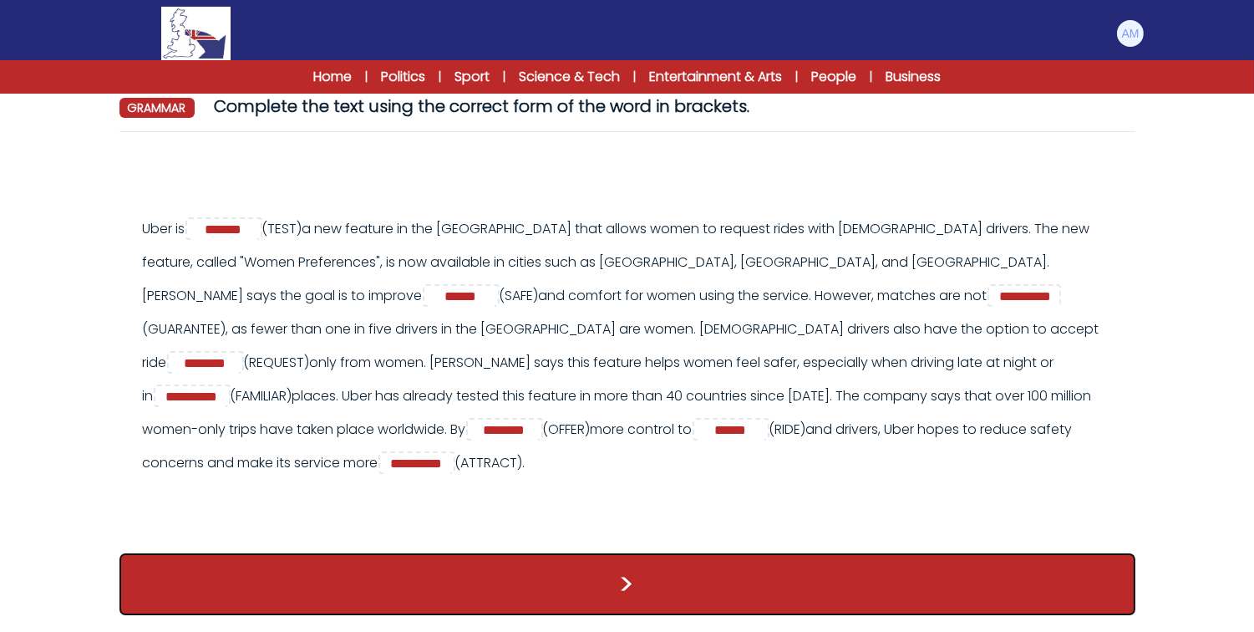
click at [501, 582] on button ">" at bounding box center [628, 584] width 1016 height 62
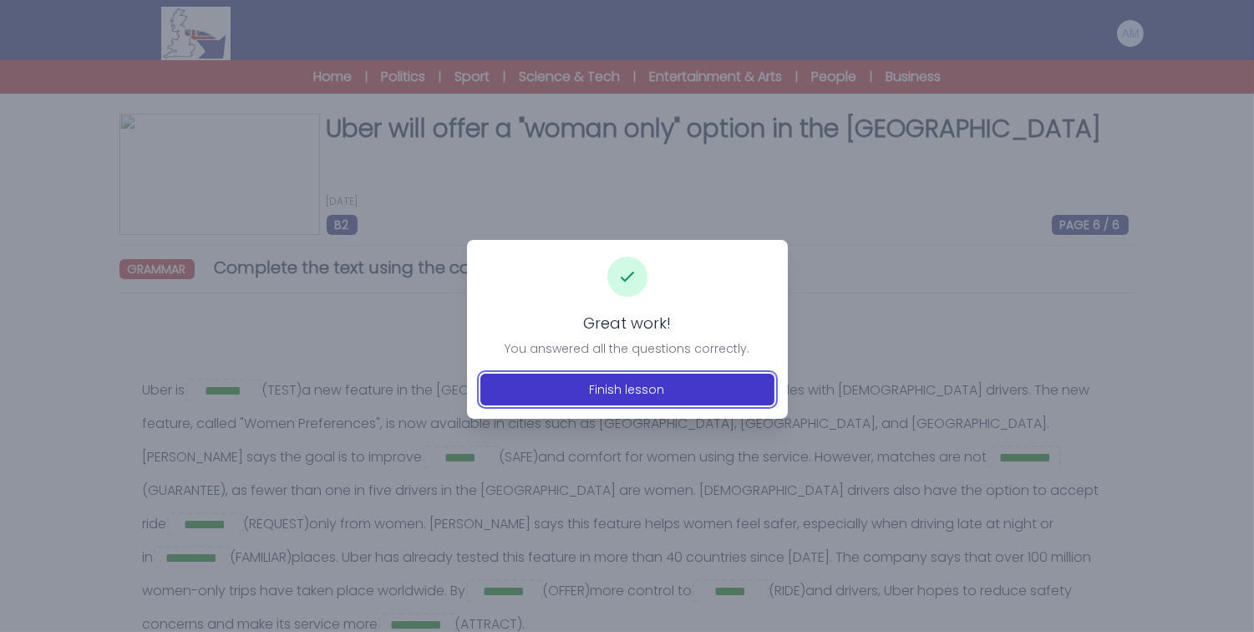
click at [563, 394] on button "Finish lesson" at bounding box center [628, 390] width 294 height 32
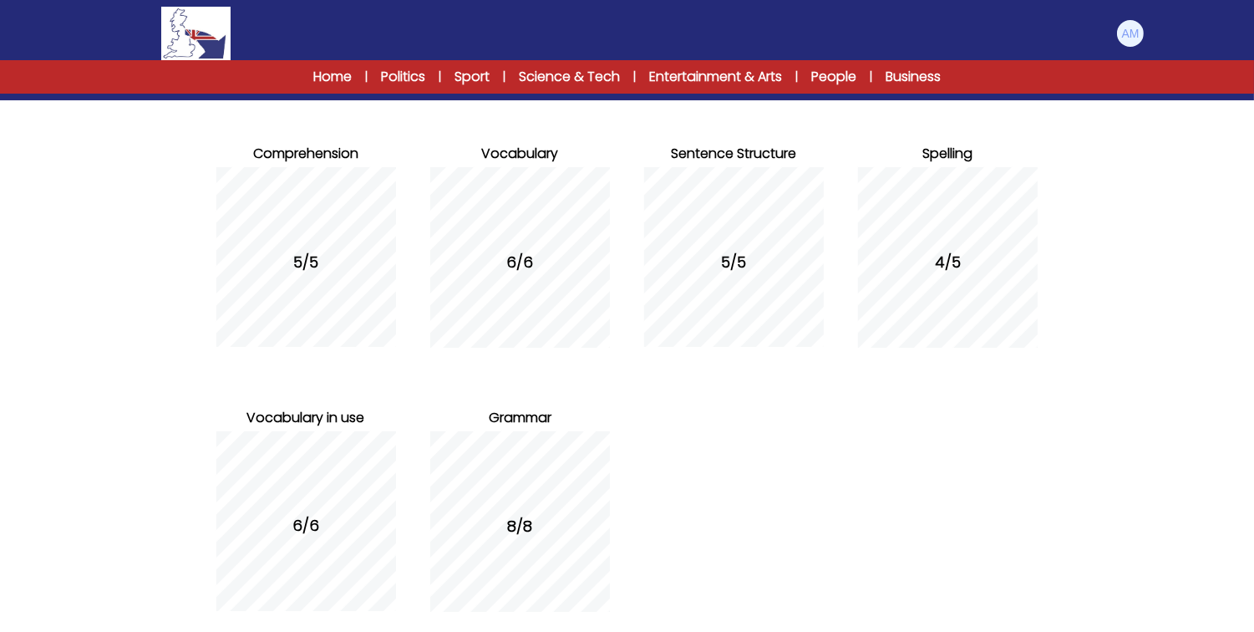
scroll to position [261, 0]
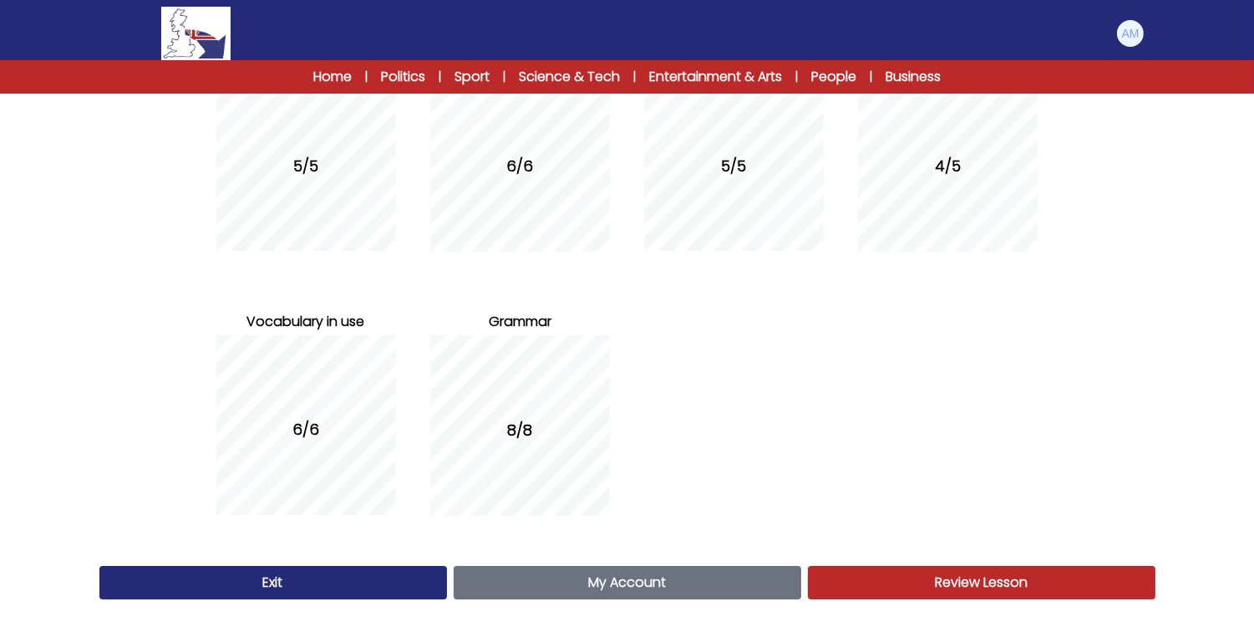
click at [379, 575] on link "Exit" at bounding box center [273, 582] width 348 height 33
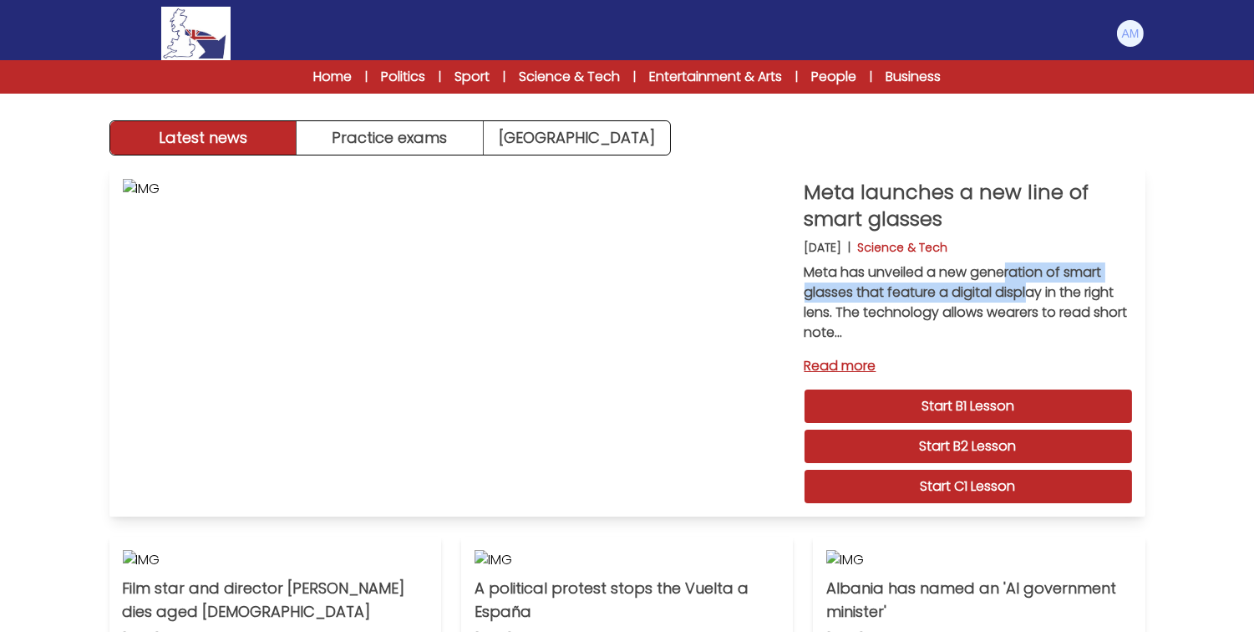
drag, startPoint x: 880, startPoint y: 274, endPoint x: 923, endPoint y: 282, distance: 43.4
click at [923, 282] on p "Meta has unveiled a new generation of smart glasses that feature a digital disp…" at bounding box center [969, 302] width 328 height 80
click at [959, 289] on p "Meta has unveiled a new generation of smart glasses that feature a digital disp…" at bounding box center [969, 302] width 328 height 80
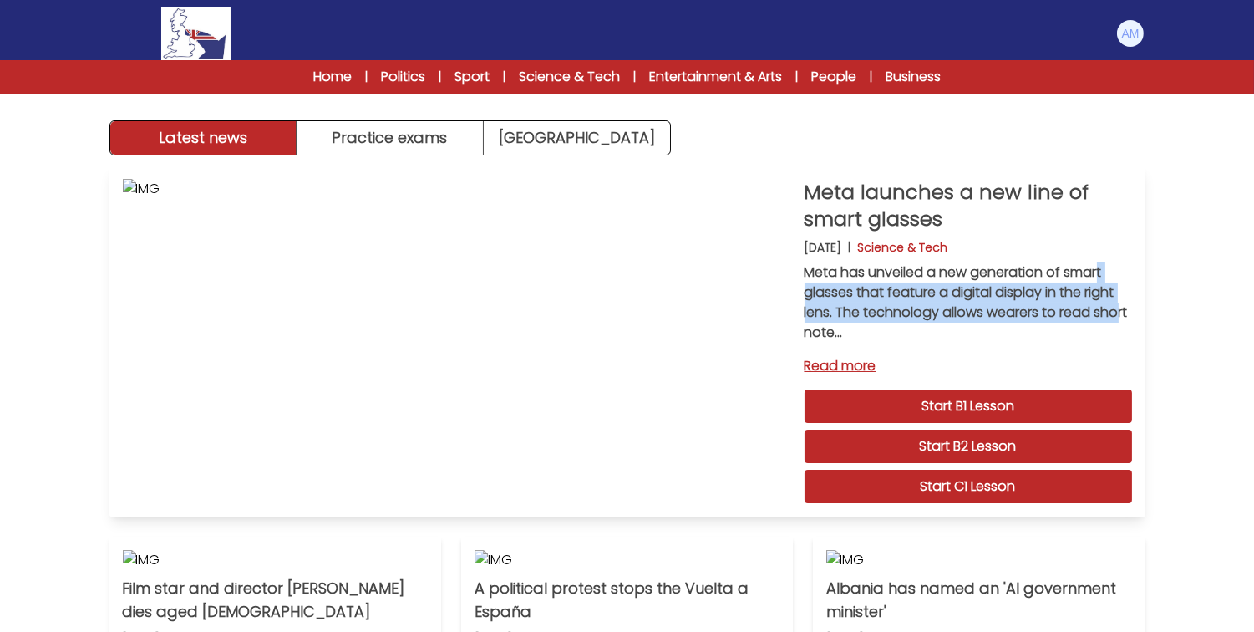
drag, startPoint x: 971, startPoint y: 270, endPoint x: 1000, endPoint y: 313, distance: 51.7
click at [1000, 313] on p "Meta has unveiled a new generation of smart glasses that feature a digital disp…" at bounding box center [969, 302] width 328 height 80
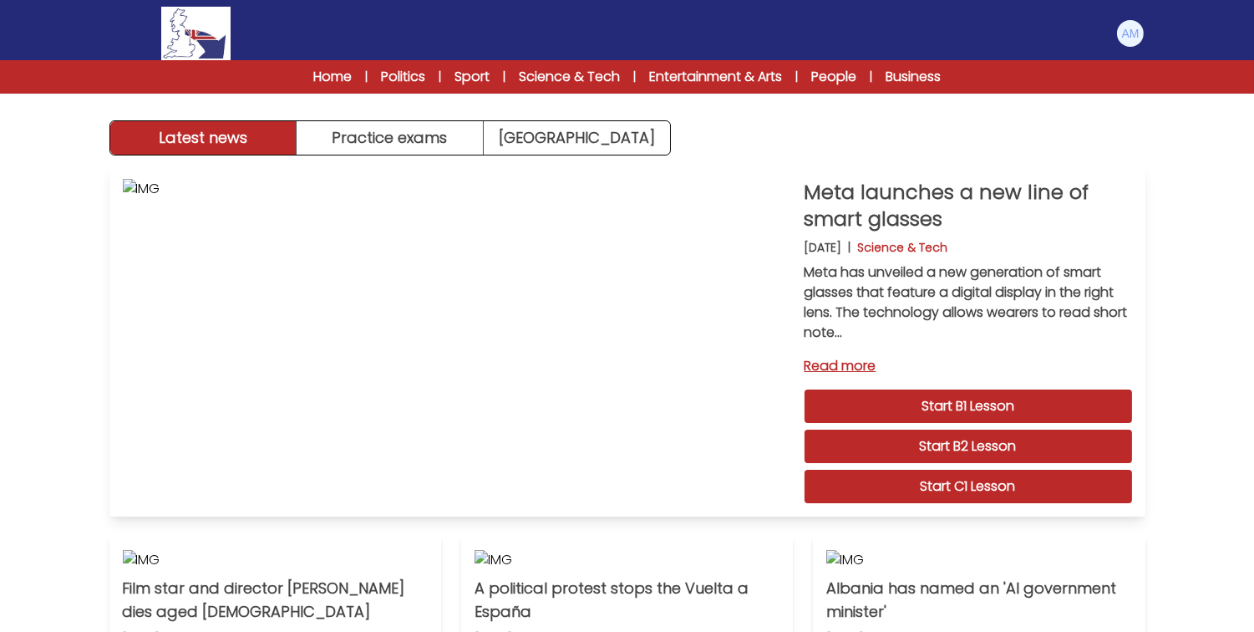
click at [1033, 310] on p "Meta has unveiled a new generation of smart glasses that feature a digital disp…" at bounding box center [969, 302] width 328 height 80
click at [839, 369] on link "Read more" at bounding box center [969, 366] width 328 height 20
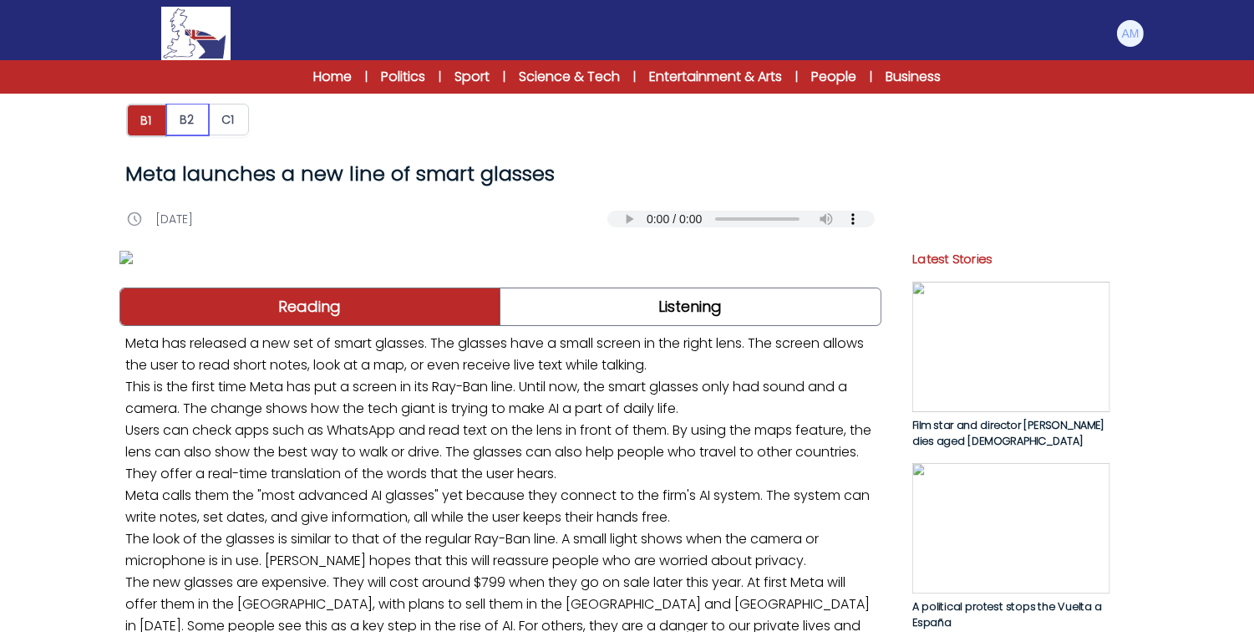
click at [176, 122] on button "B2" at bounding box center [187, 120] width 43 height 32
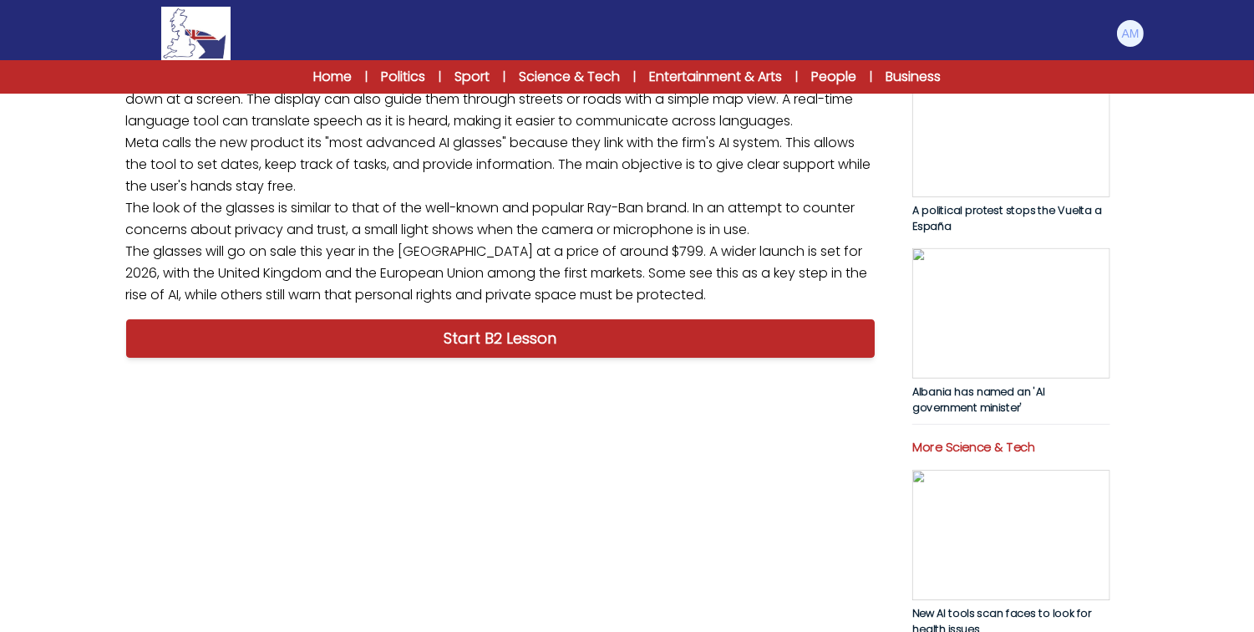
scroll to position [402, 0]
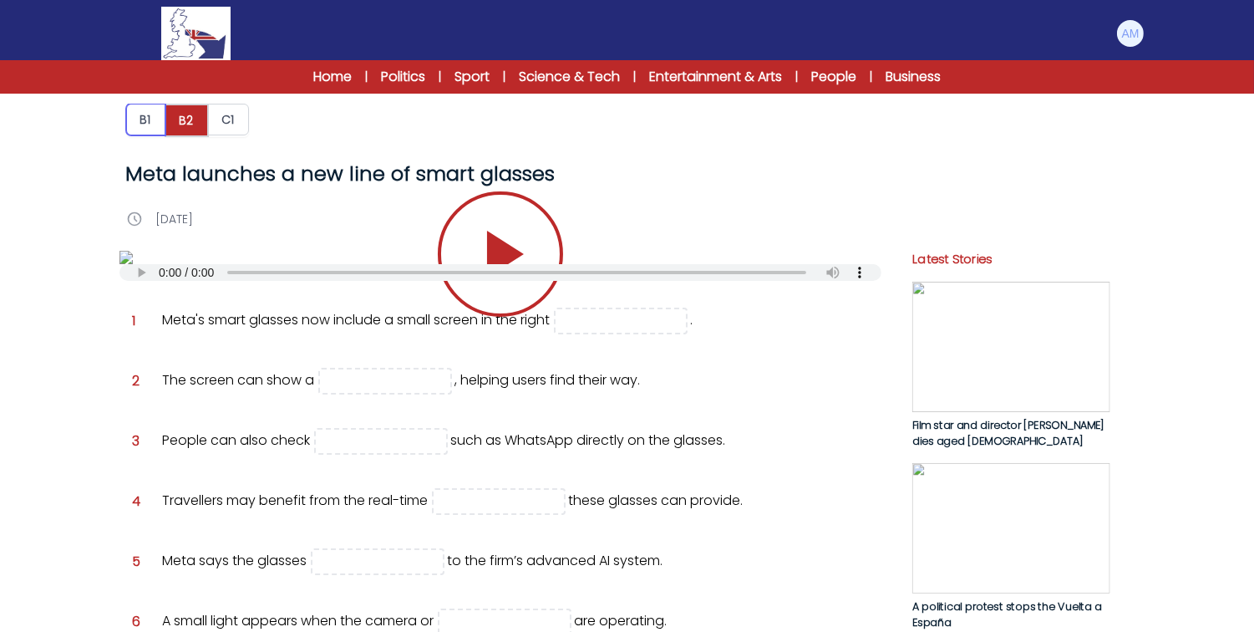
click at [132, 122] on button "B1" at bounding box center [145, 120] width 39 height 32
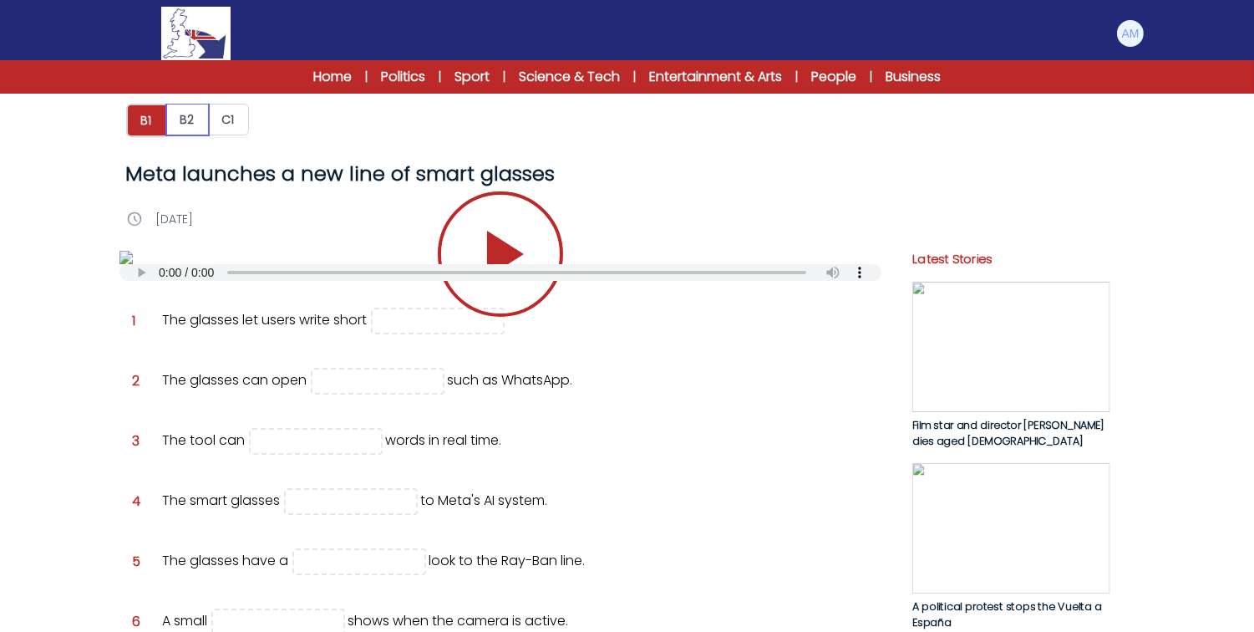
click at [187, 111] on button "B2" at bounding box center [187, 120] width 43 height 32
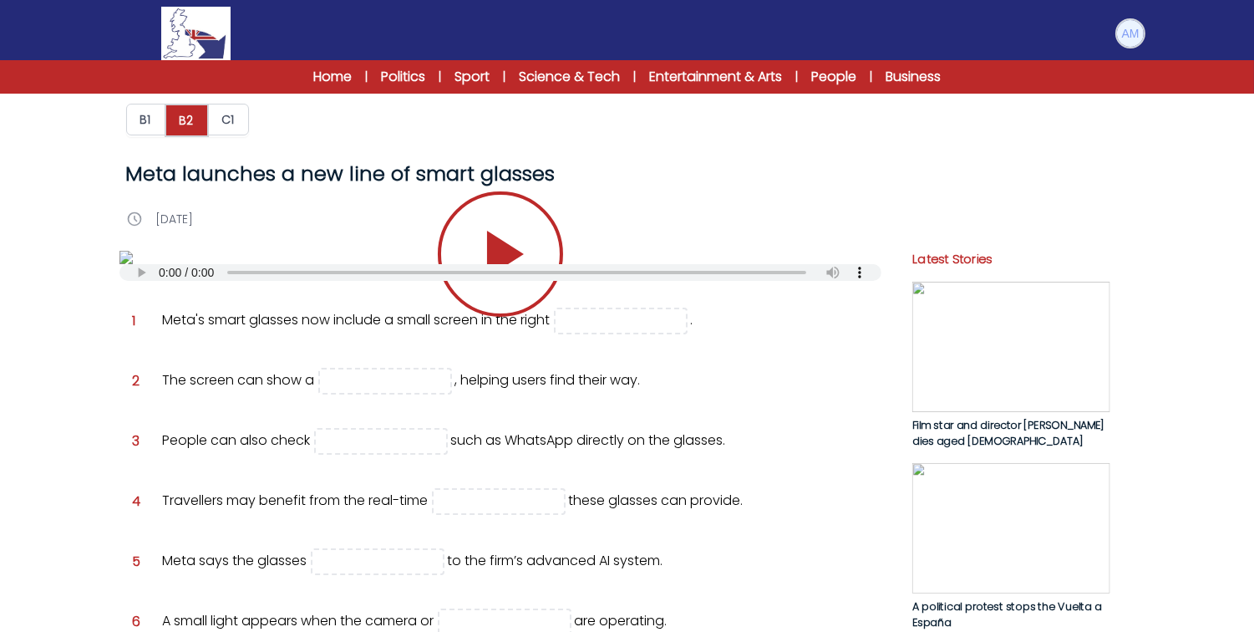
click at [1126, 38] on img at bounding box center [1130, 33] width 27 height 27
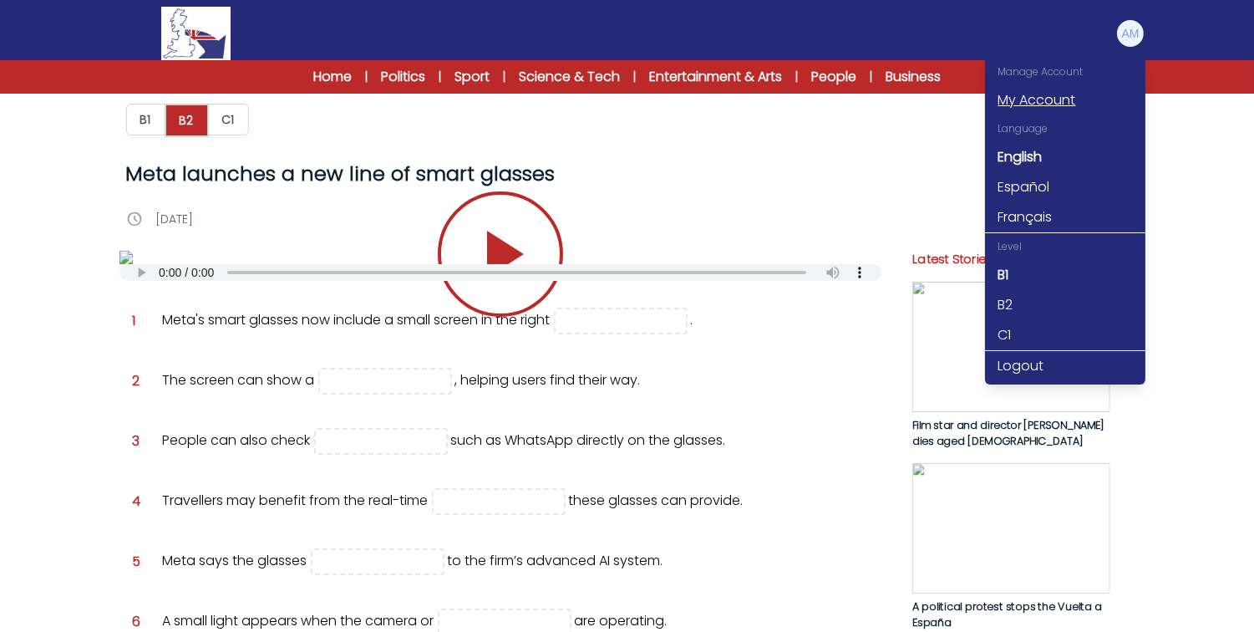
click at [1076, 106] on link "My Account" at bounding box center [1065, 100] width 160 height 30
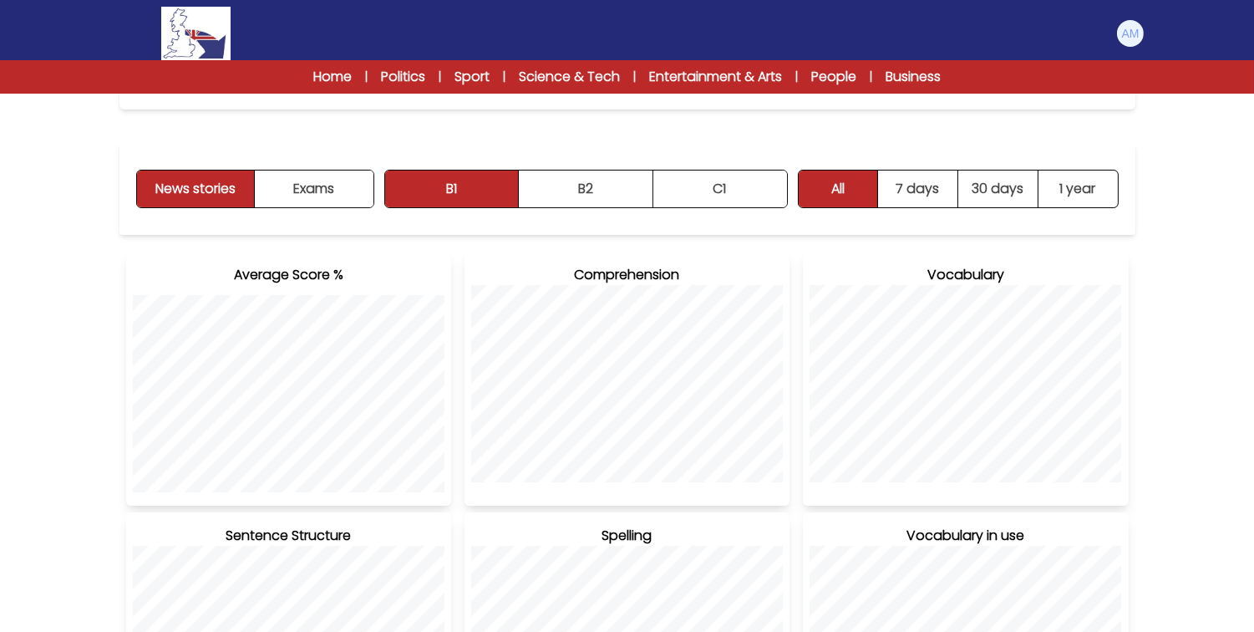
scroll to position [181, 0]
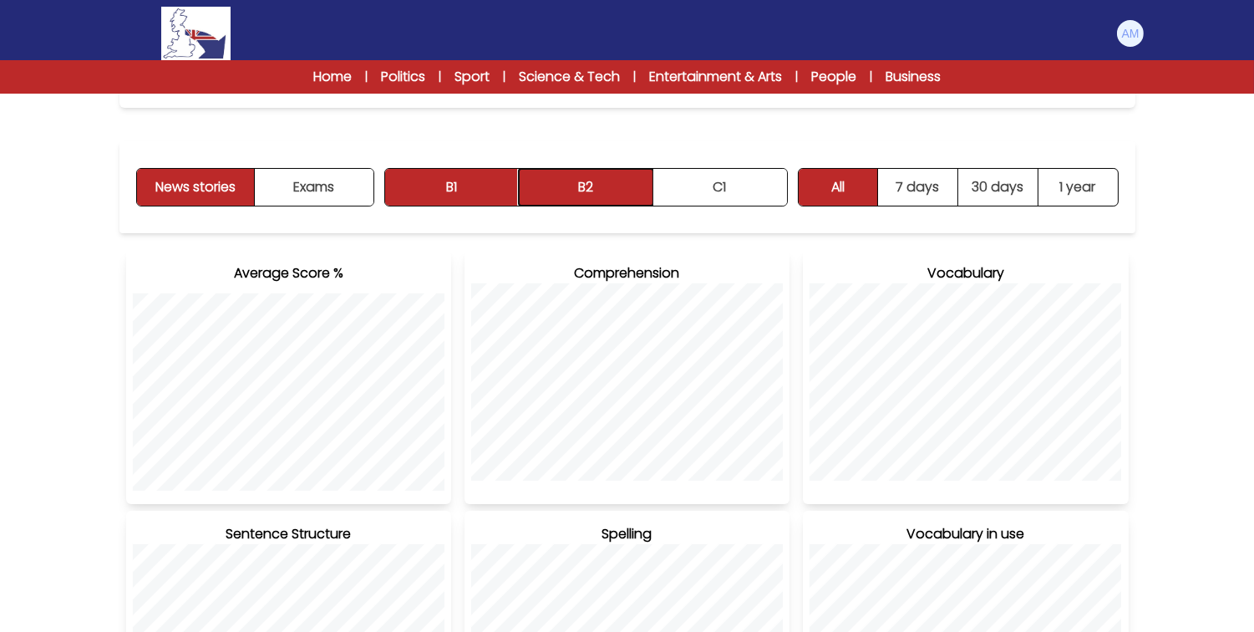
click at [546, 197] on button "B2" at bounding box center [586, 187] width 135 height 37
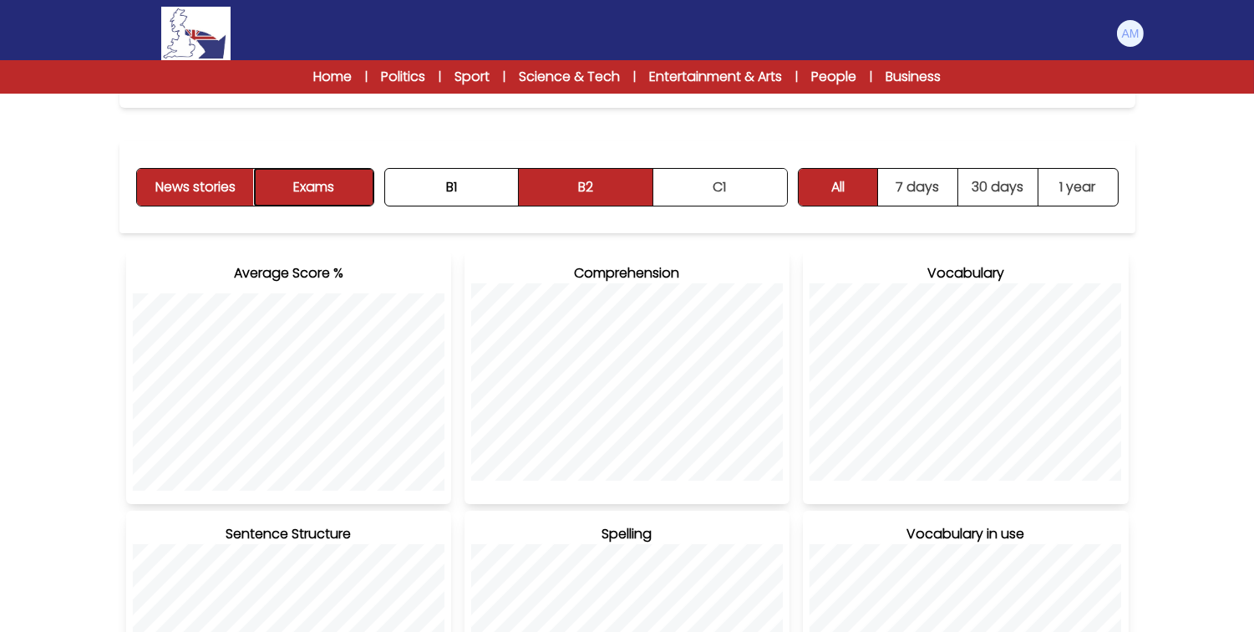
click at [290, 191] on button "Exams" at bounding box center [314, 187] width 118 height 37
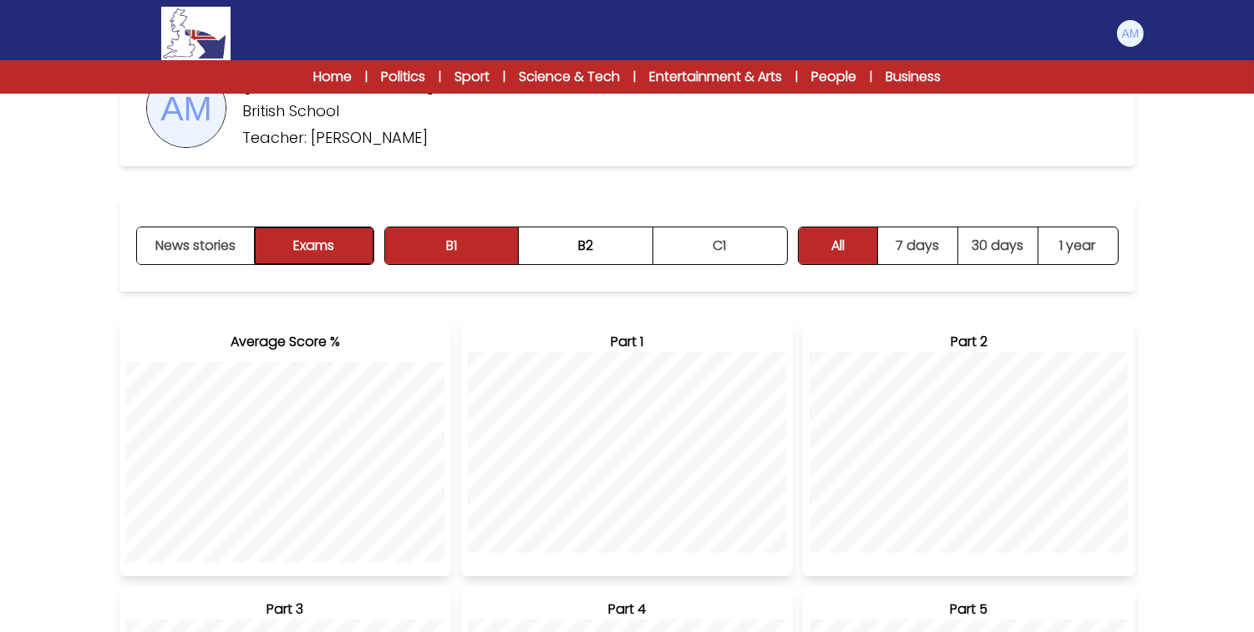
scroll to position [0, 0]
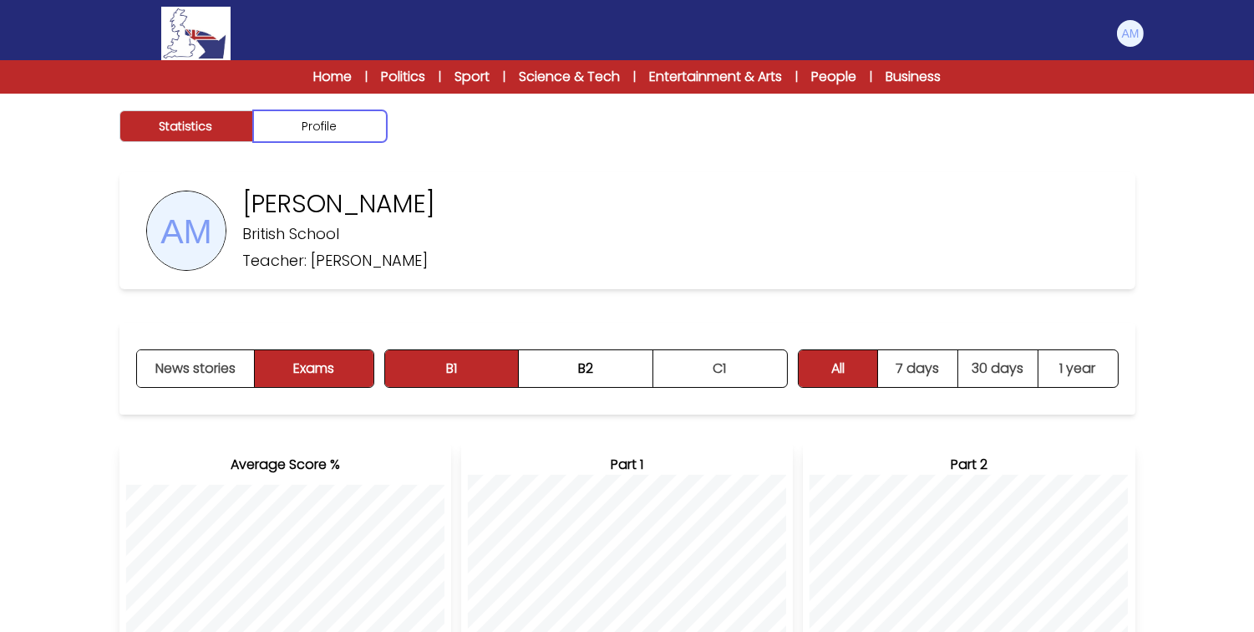
click at [268, 120] on button "Profile" at bounding box center [320, 126] width 134 height 32
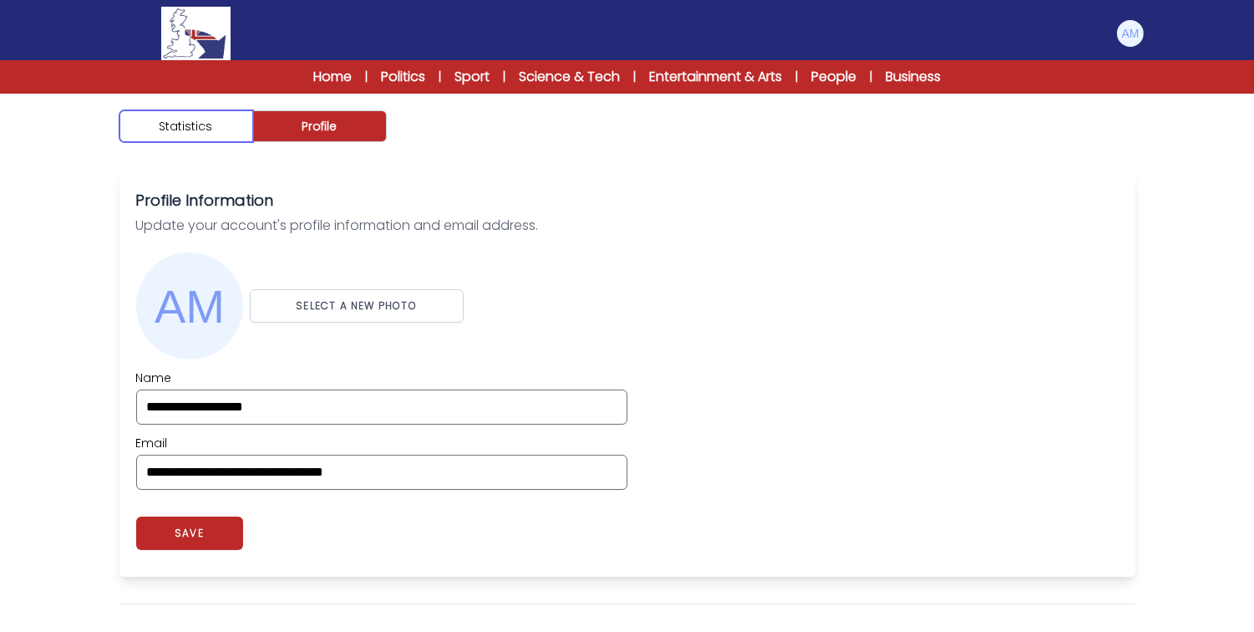
click at [206, 119] on button "Statistics" at bounding box center [187, 126] width 134 height 32
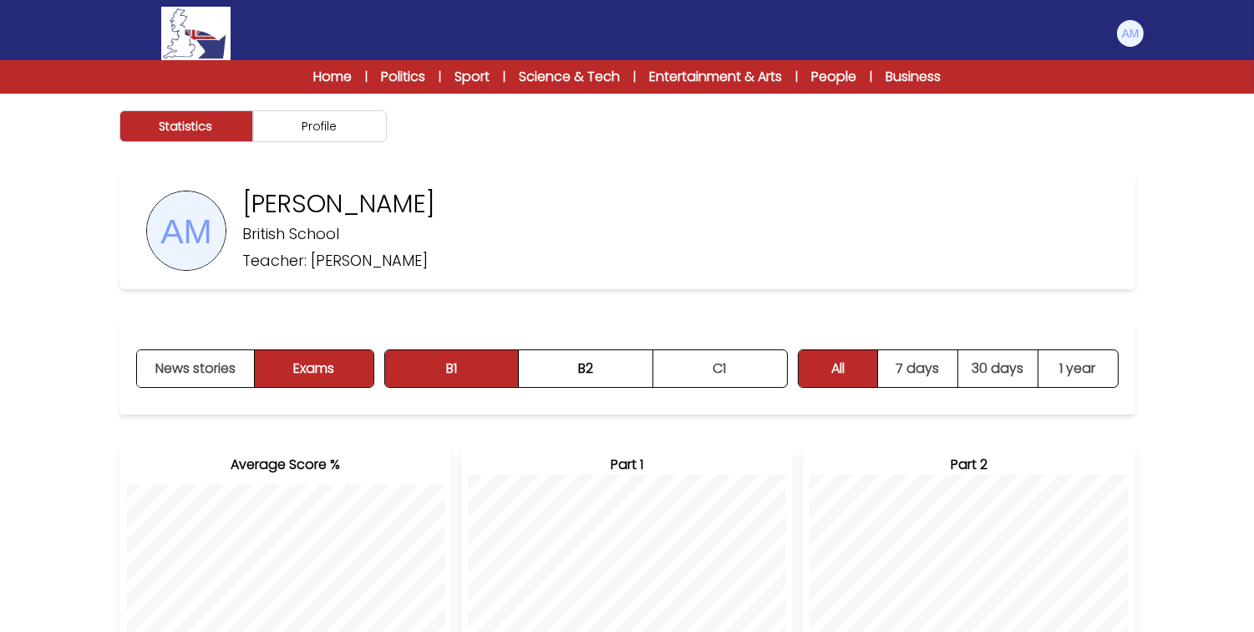
click at [589, 389] on div "News stories Exams B1 B2 C1 B1 B2 C1" at bounding box center [628, 369] width 1016 height 92
click at [589, 371] on button "B2" at bounding box center [586, 368] width 135 height 37
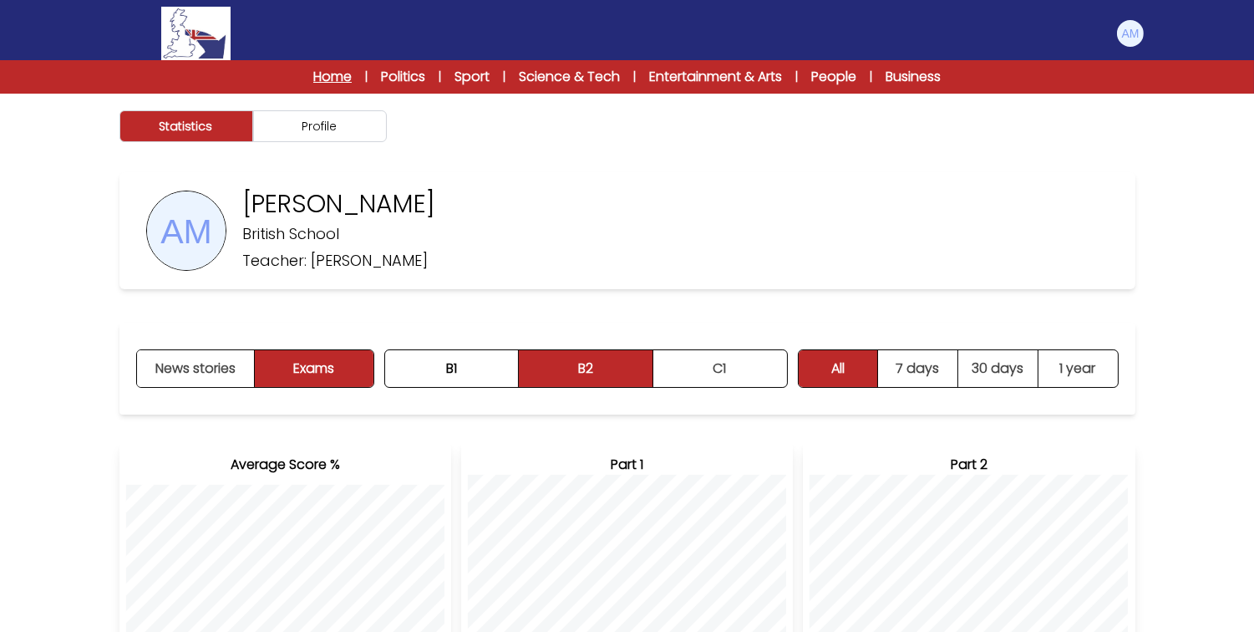
click at [313, 73] on link "Home" at bounding box center [332, 77] width 38 height 20
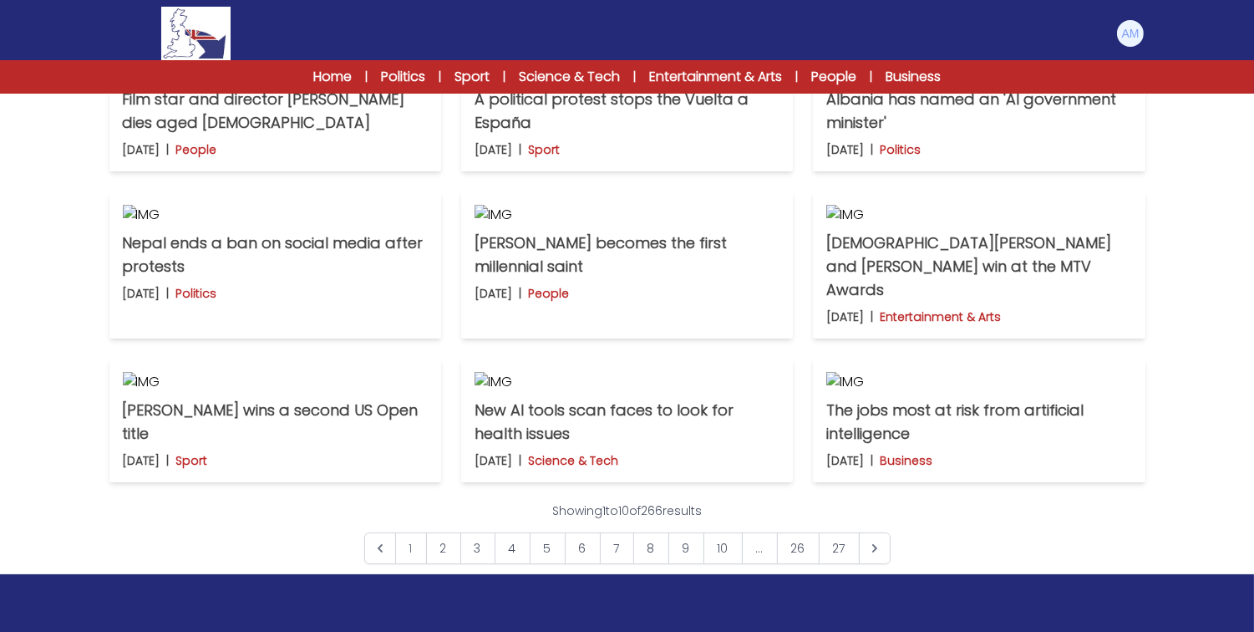
scroll to position [505, 0]
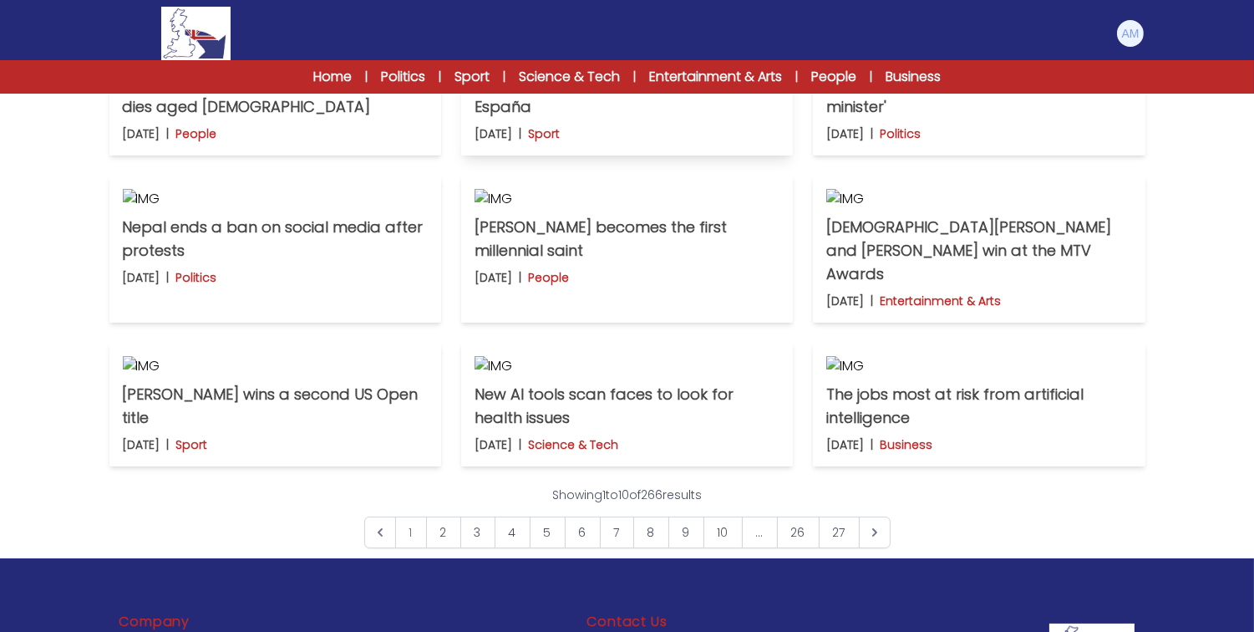
click at [592, 119] on p "A political protest stops the Vuelta a España" at bounding box center [627, 95] width 305 height 47
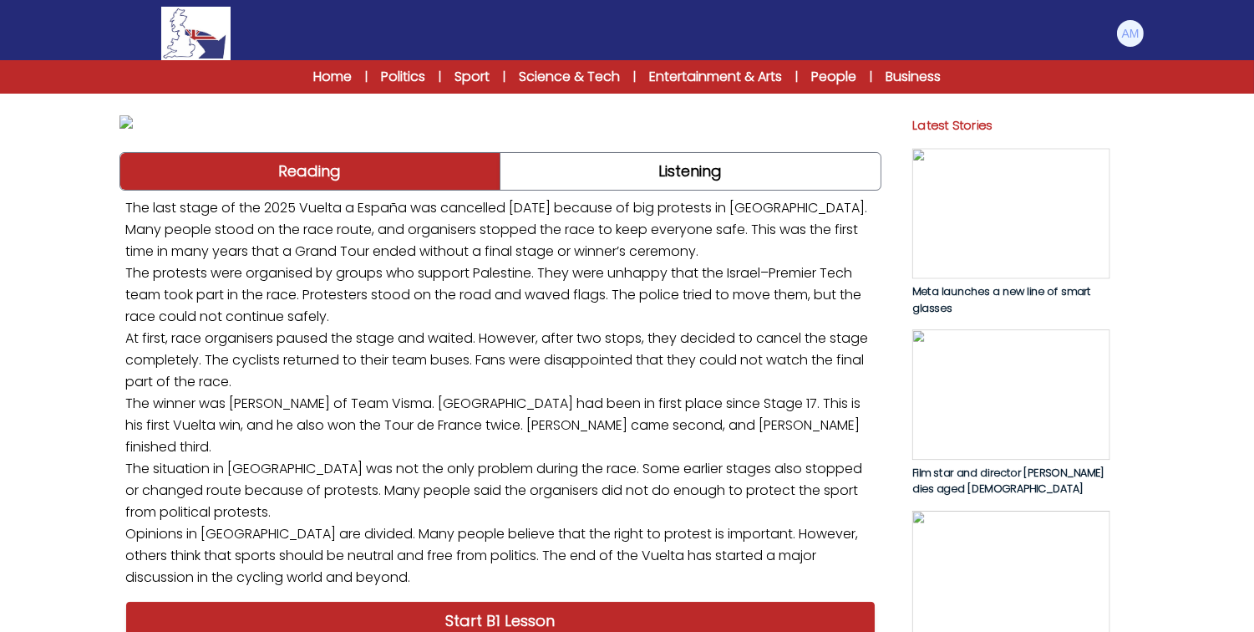
click at [592, 129] on img at bounding box center [501, 121] width 762 height 13
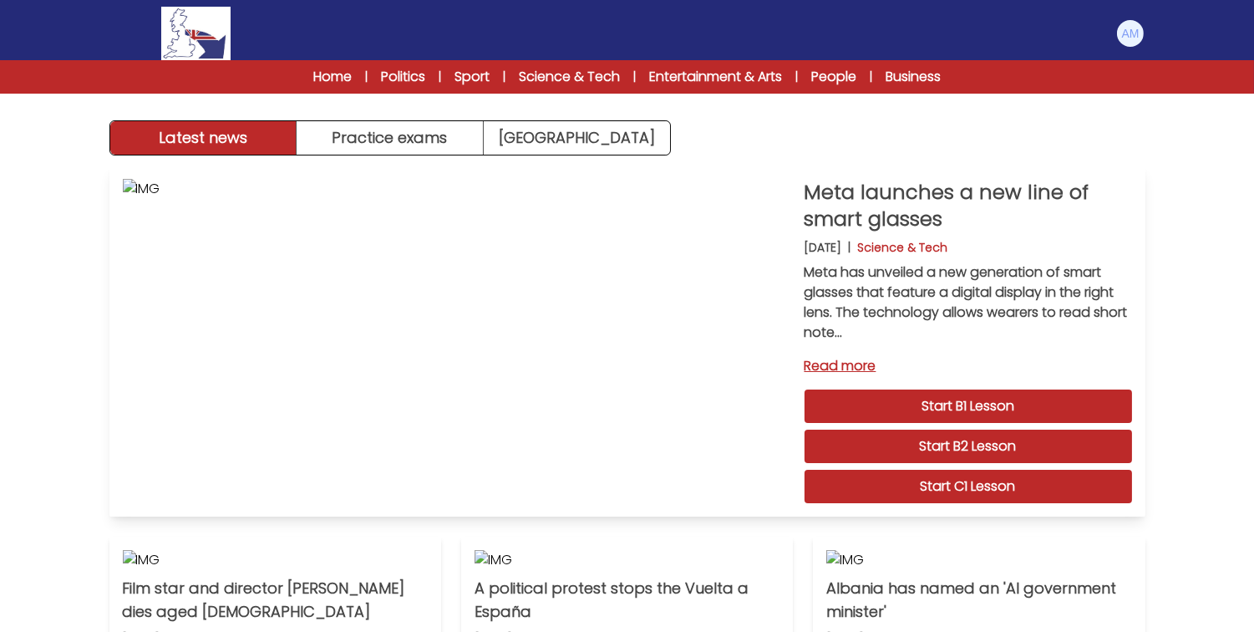
click at [832, 368] on link "Read more" at bounding box center [969, 366] width 328 height 20
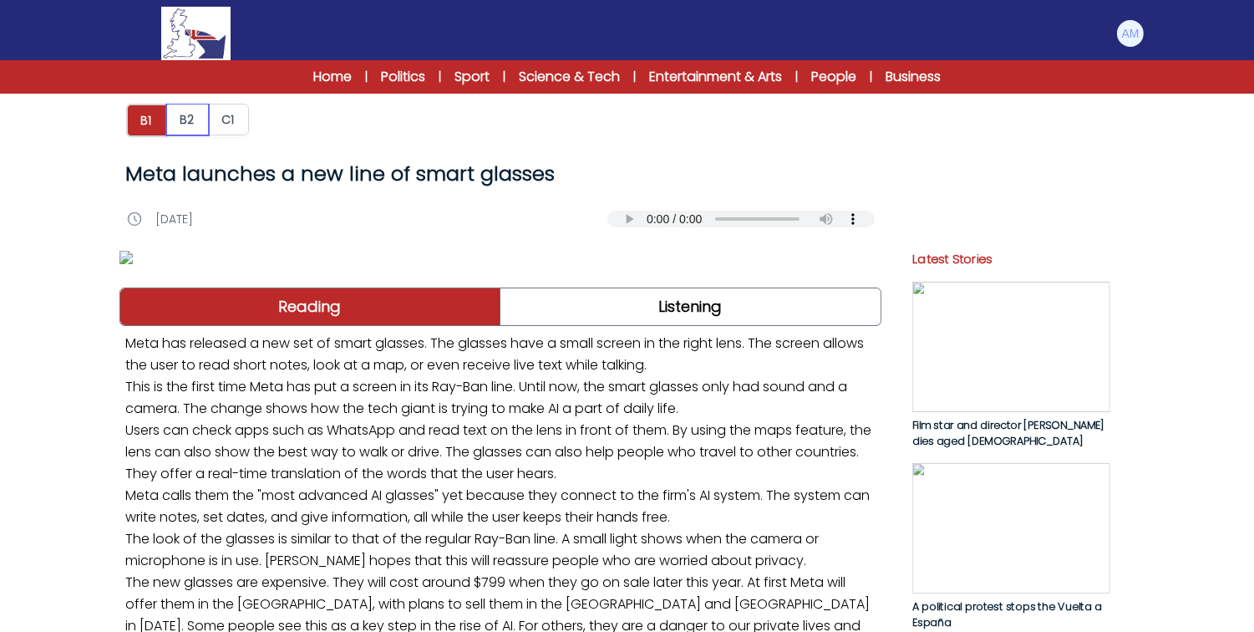
click at [182, 130] on button "B2" at bounding box center [187, 120] width 43 height 32
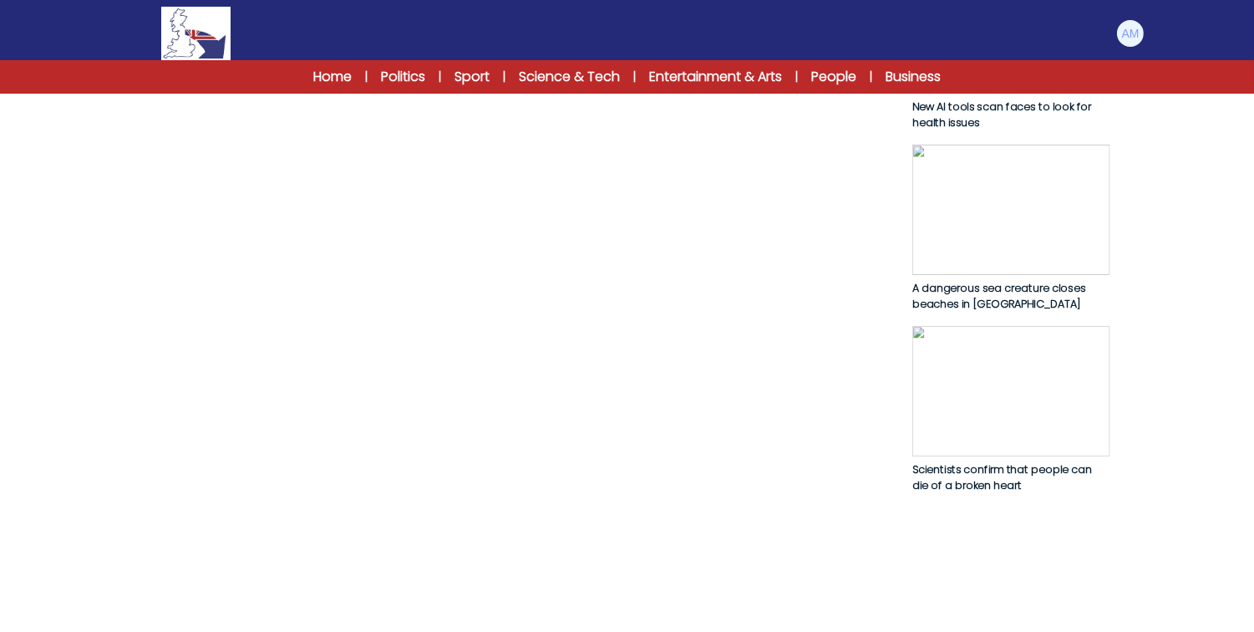
scroll to position [905, 0]
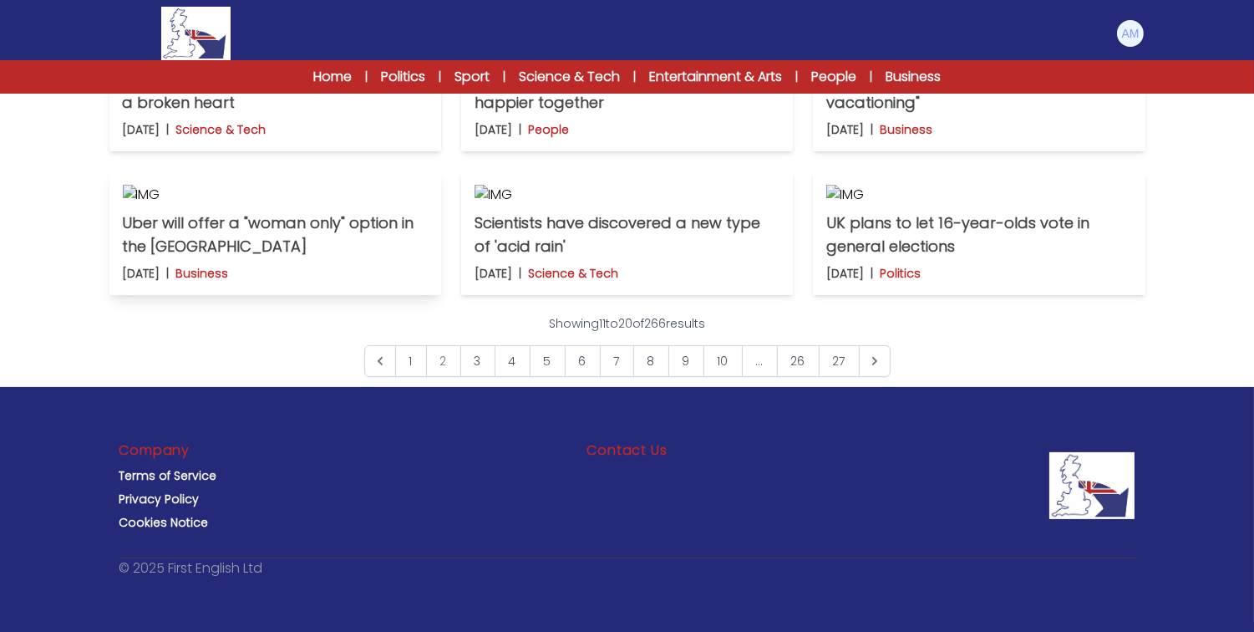
scroll to position [1324, 0]
click at [403, 362] on link "1" at bounding box center [411, 361] width 32 height 32
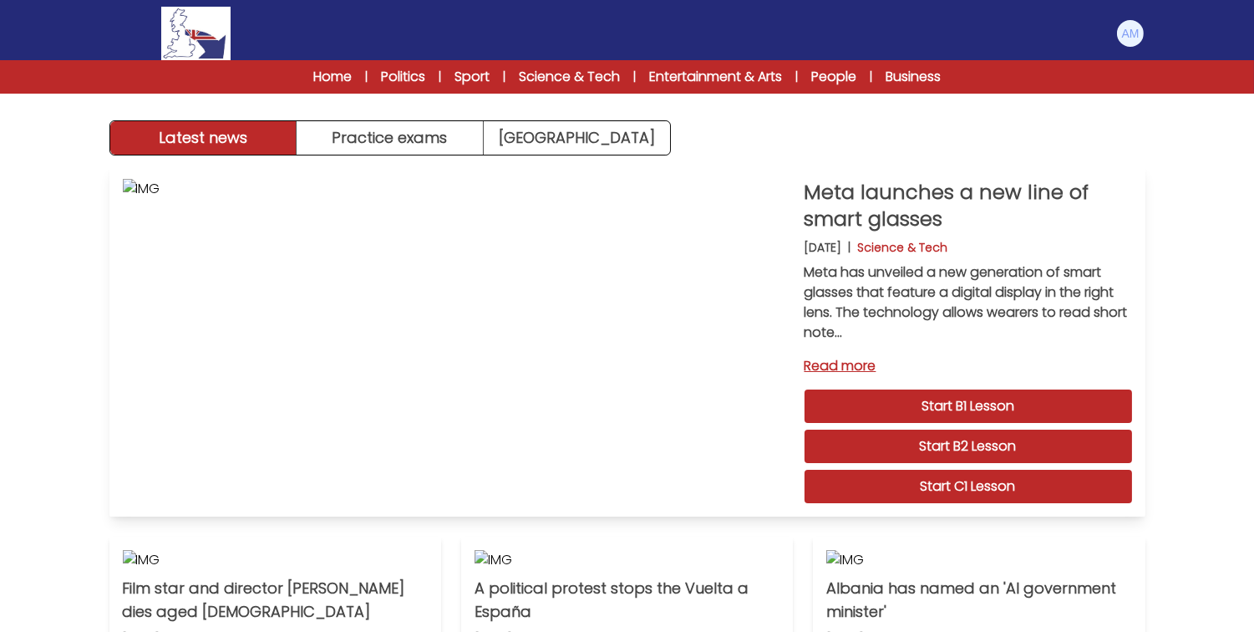
click at [827, 366] on link "Read more" at bounding box center [969, 366] width 328 height 20
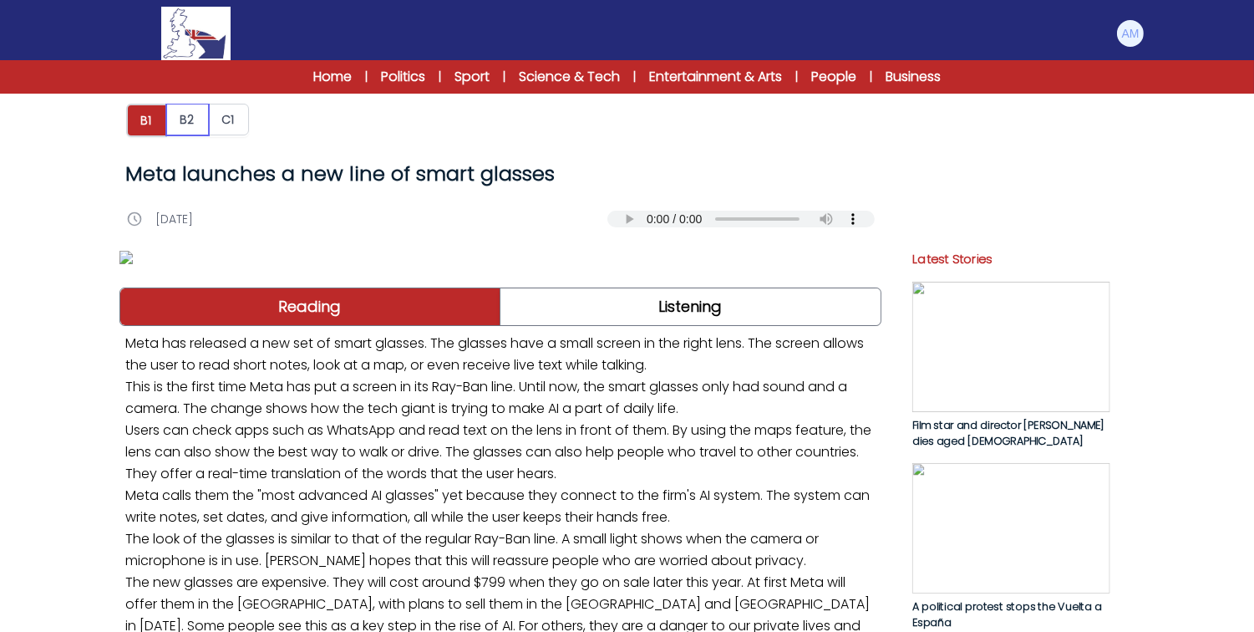
click at [192, 109] on button "B2" at bounding box center [187, 120] width 43 height 32
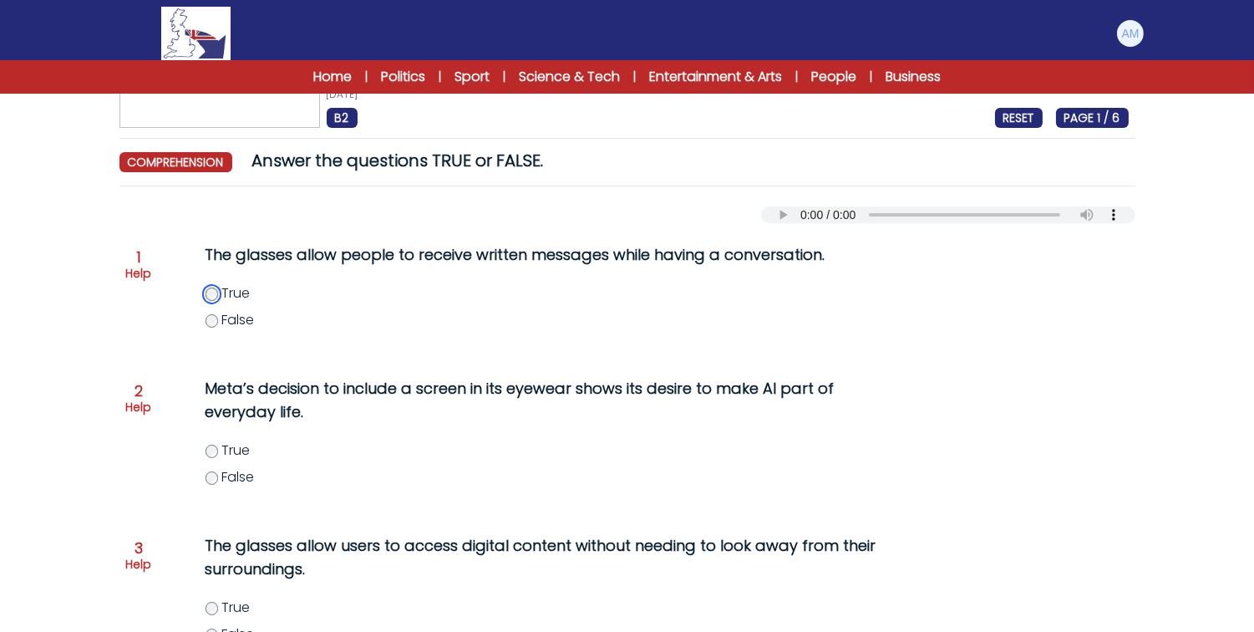
scroll to position [144, 0]
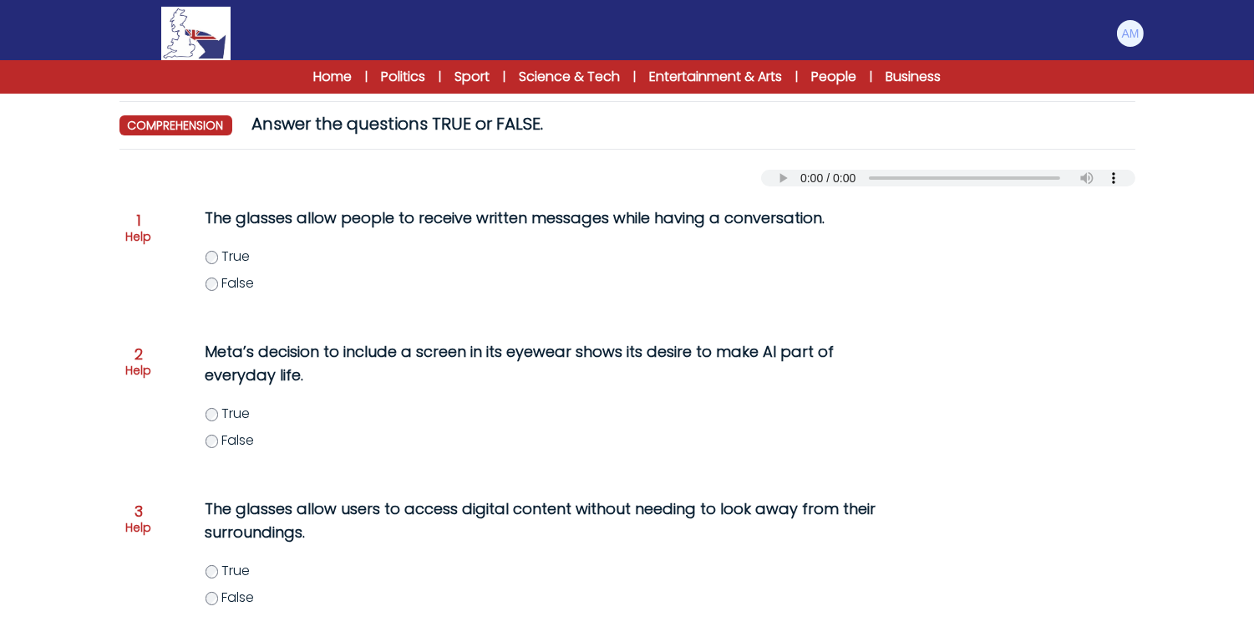
click at [218, 409] on label "True" at bounding box center [560, 414] width 709 height 20
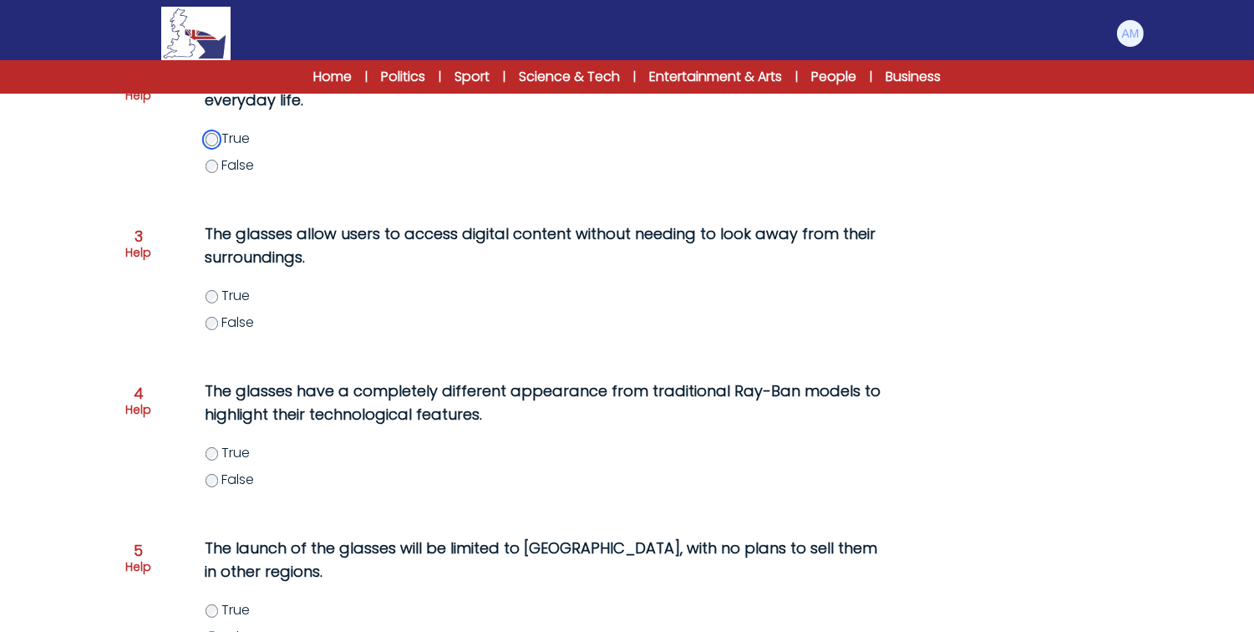
scroll to position [420, 0]
click at [222, 296] on span "True" at bounding box center [235, 293] width 28 height 19
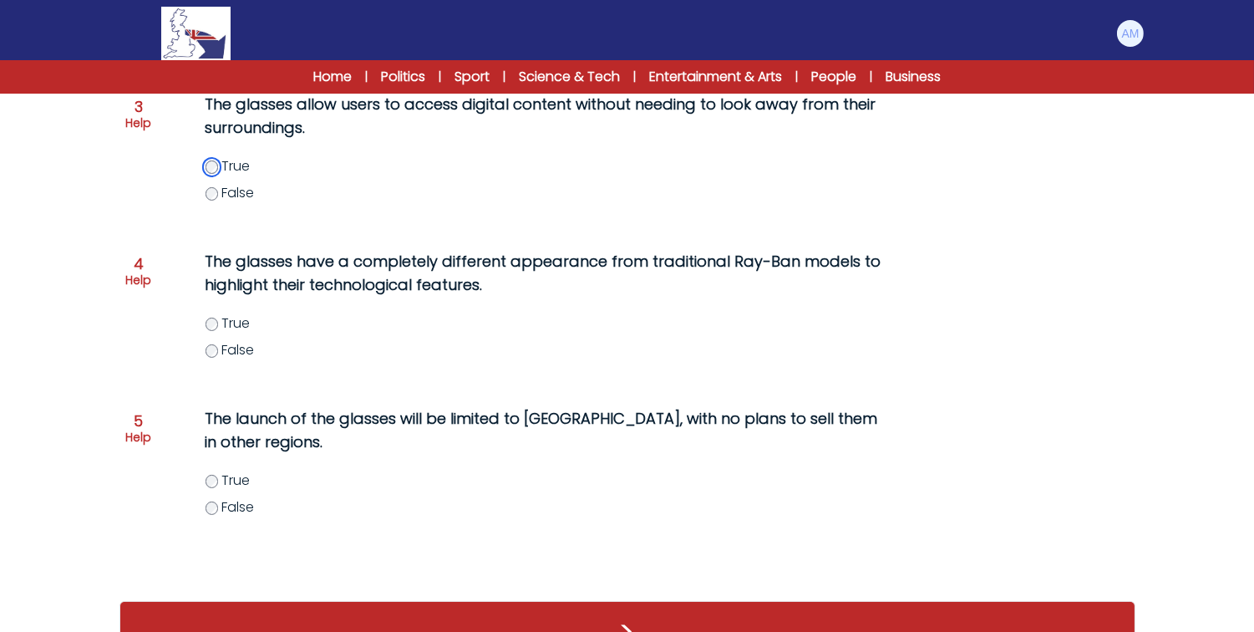
scroll to position [552, 0]
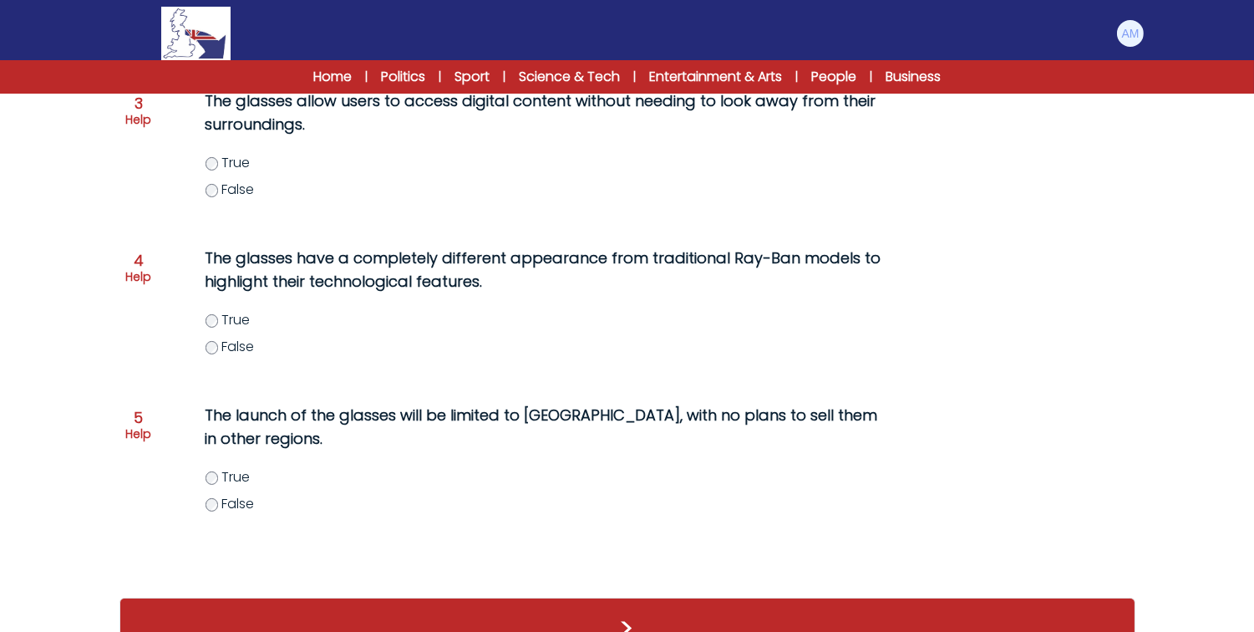
click at [211, 339] on label "False" at bounding box center [560, 347] width 709 height 20
drag, startPoint x: 252, startPoint y: 411, endPoint x: 332, endPoint y: 403, distance: 80.7
click at [332, 403] on div "The launch of the glasses will be limited to the United States, with no plans t…" at bounding box center [526, 469] width 709 height 144
click at [370, 413] on p "The launch of the glasses will be limited to the United States, with no plans t…" at bounding box center [544, 427] width 676 height 47
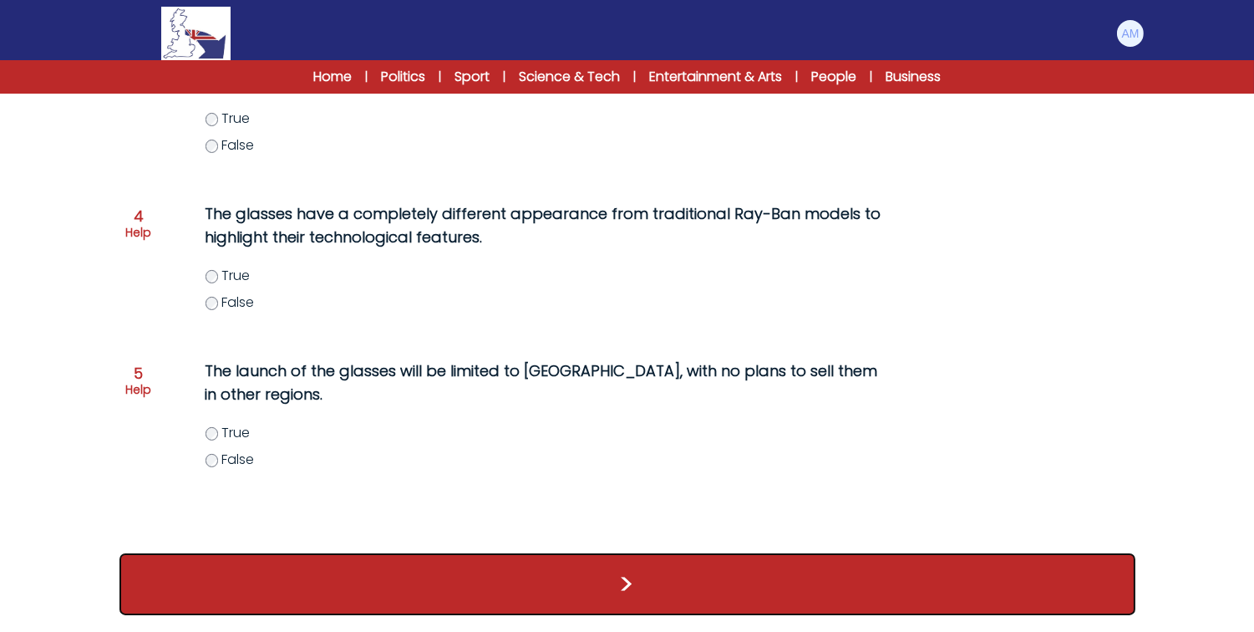
click at [553, 577] on button ">" at bounding box center [628, 584] width 1016 height 62
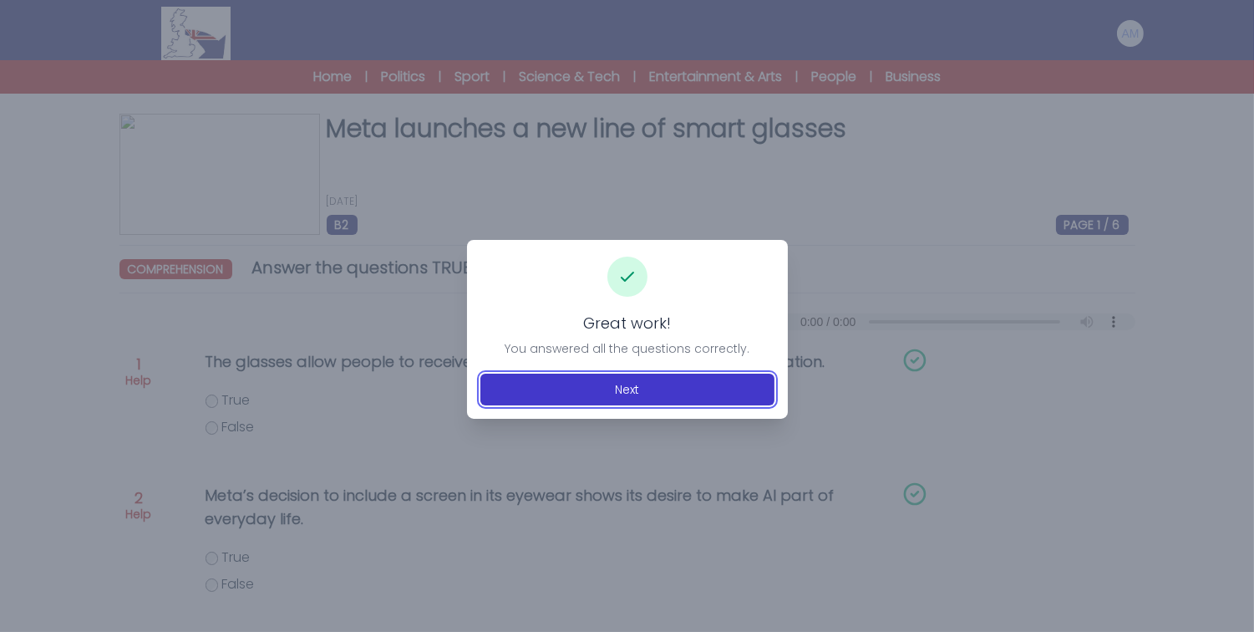
click at [561, 384] on button "Next" at bounding box center [628, 390] width 294 height 32
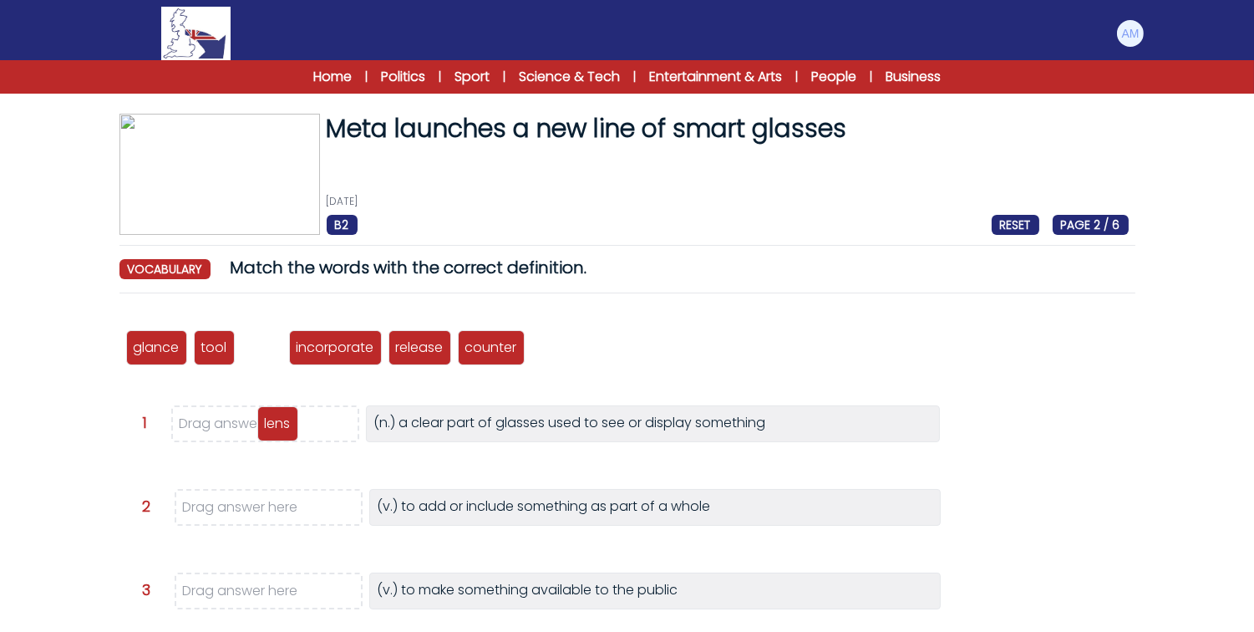
drag, startPoint x: 264, startPoint y: 359, endPoint x: 280, endPoint y: 435, distance: 77.7
click at [280, 435] on div "lens" at bounding box center [277, 423] width 41 height 35
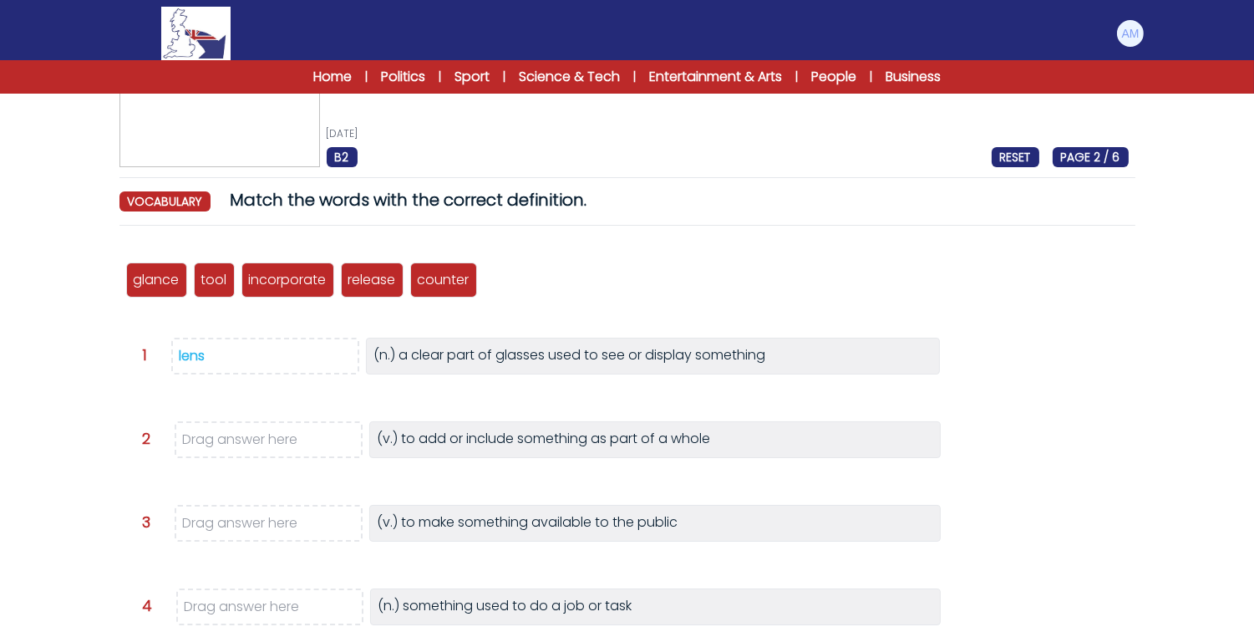
scroll to position [72, 0]
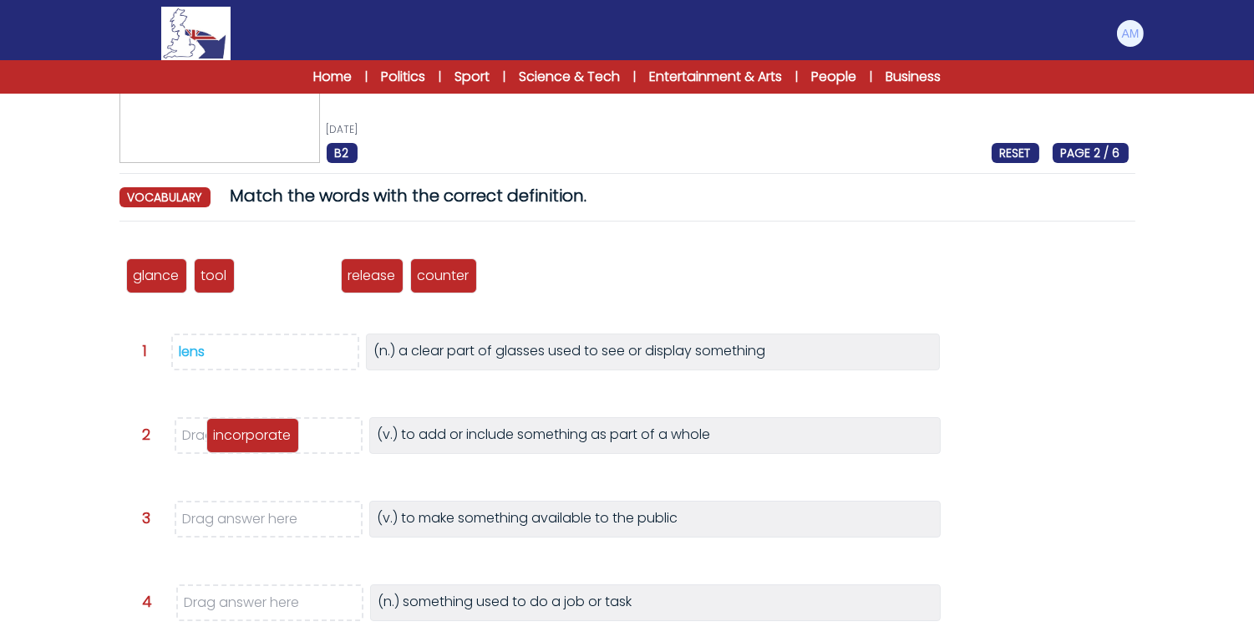
drag, startPoint x: 295, startPoint y: 282, endPoint x: 260, endPoint y: 443, distance: 164.2
click at [260, 443] on p "incorporate" at bounding box center [253, 435] width 78 height 20
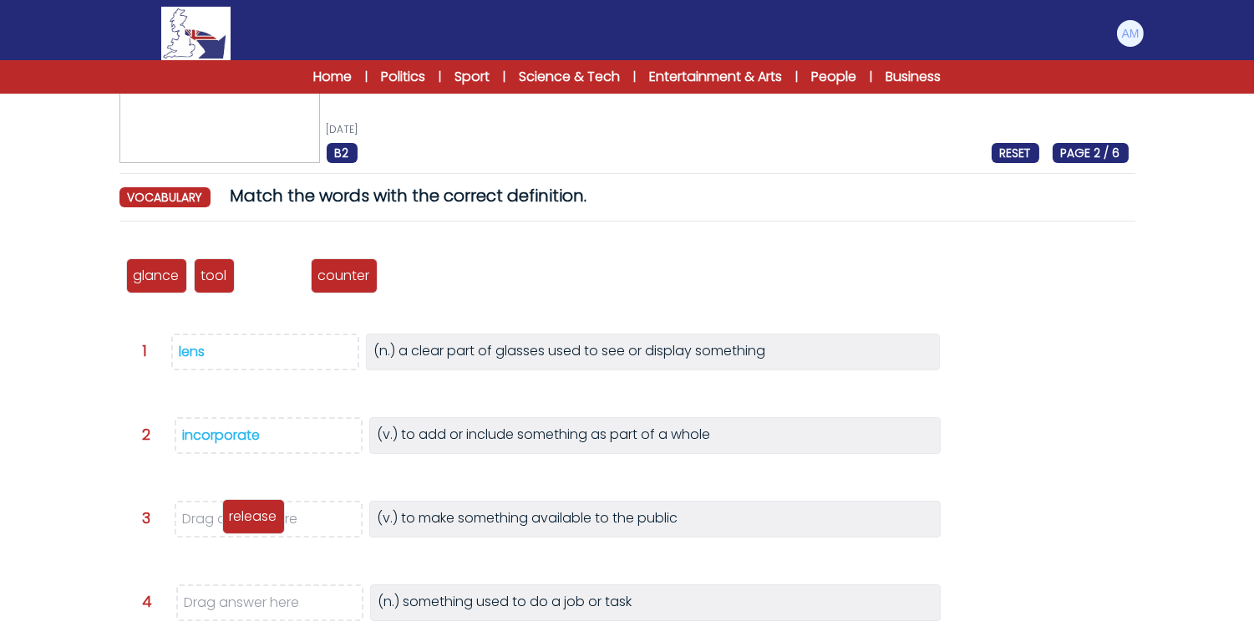
drag, startPoint x: 265, startPoint y: 269, endPoint x: 246, endPoint y: 508, distance: 239.8
click at [246, 508] on p "release" at bounding box center [254, 516] width 48 height 20
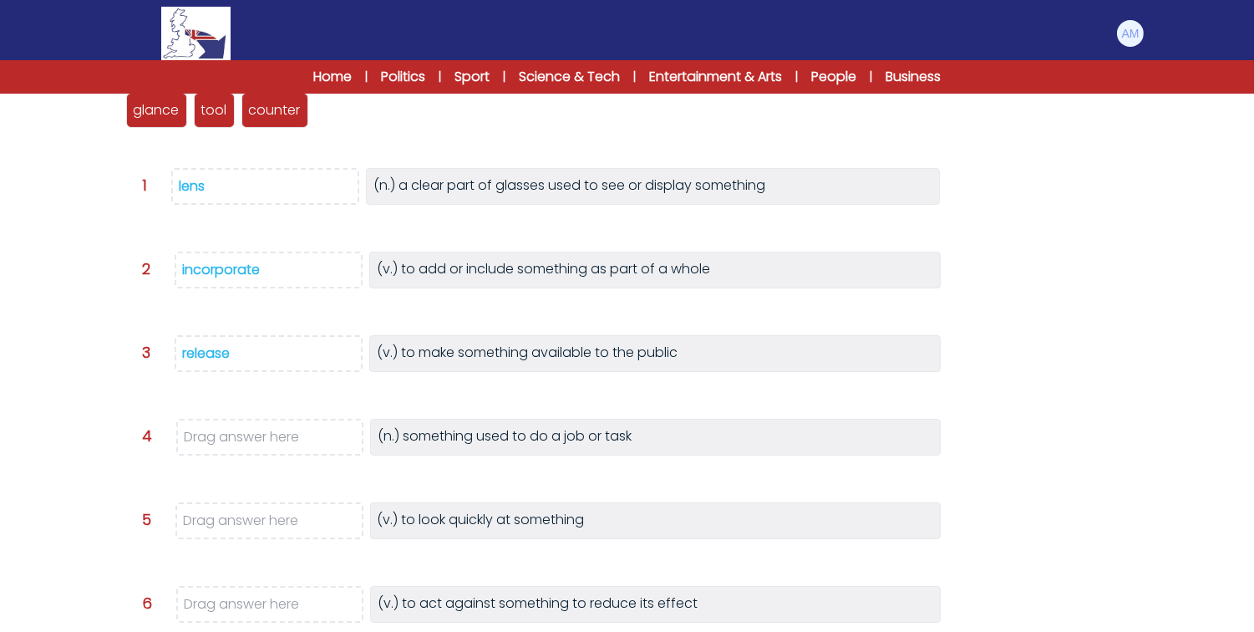
scroll to position [236, 0]
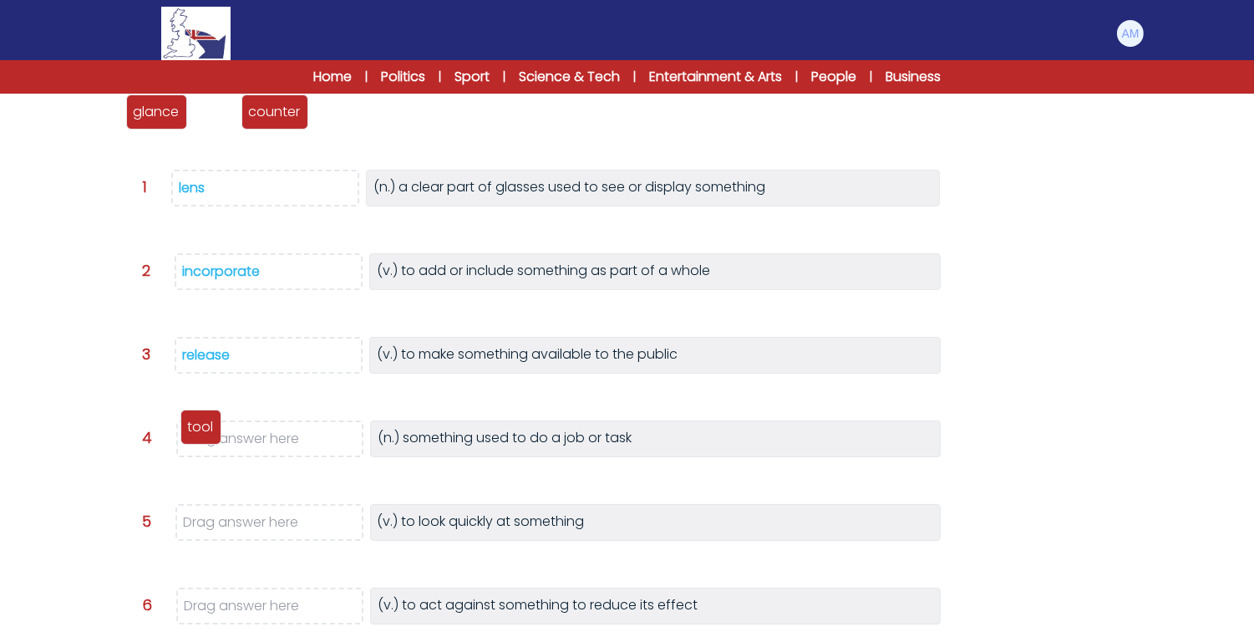
drag, startPoint x: 211, startPoint y: 112, endPoint x: 197, endPoint y: 427, distance: 315.3
click at [197, 427] on p "tool" at bounding box center [201, 427] width 26 height 20
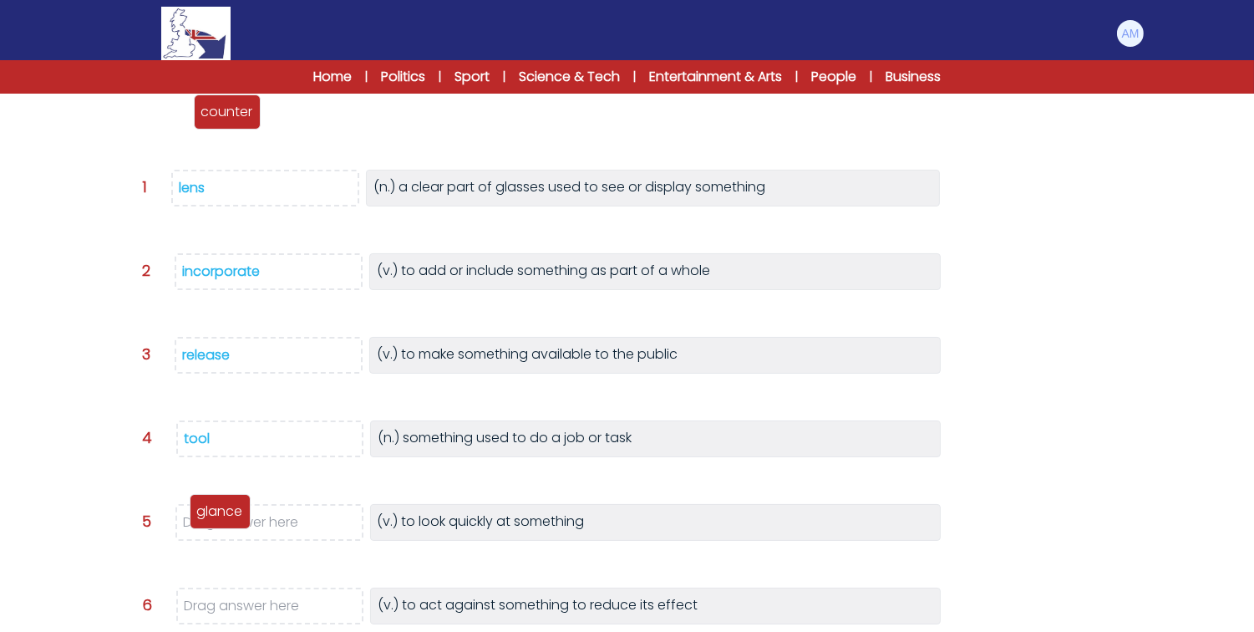
drag, startPoint x: 160, startPoint y: 117, endPoint x: 224, endPoint y: 516, distance: 403.6
click at [224, 516] on p "glance" at bounding box center [220, 511] width 46 height 20
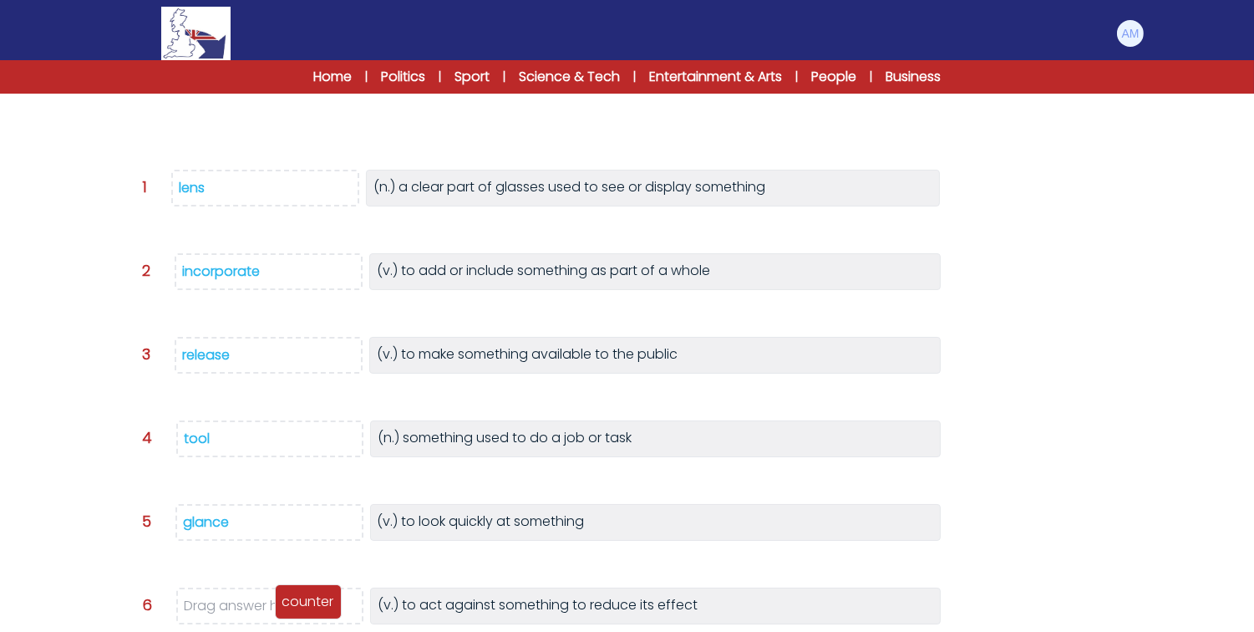
drag, startPoint x: 170, startPoint y: 115, endPoint x: 318, endPoint y: 606, distance: 512.6
click at [318, 606] on p "counter" at bounding box center [308, 602] width 52 height 20
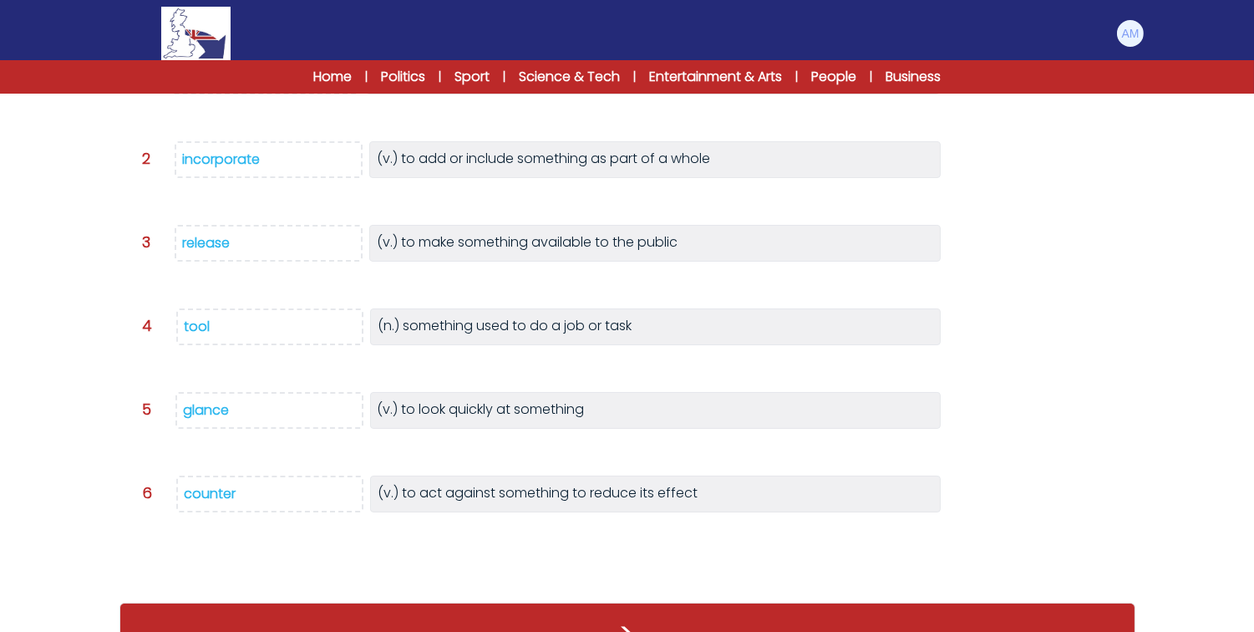
scroll to position [366, 0]
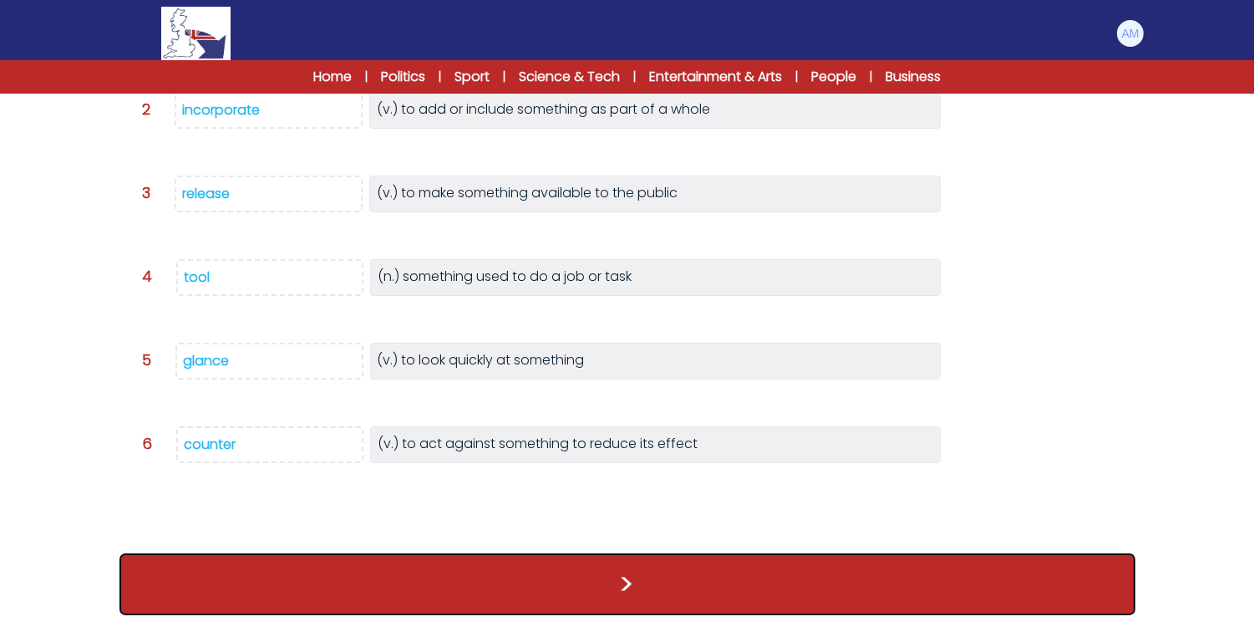
click at [369, 588] on button ">" at bounding box center [628, 584] width 1016 height 62
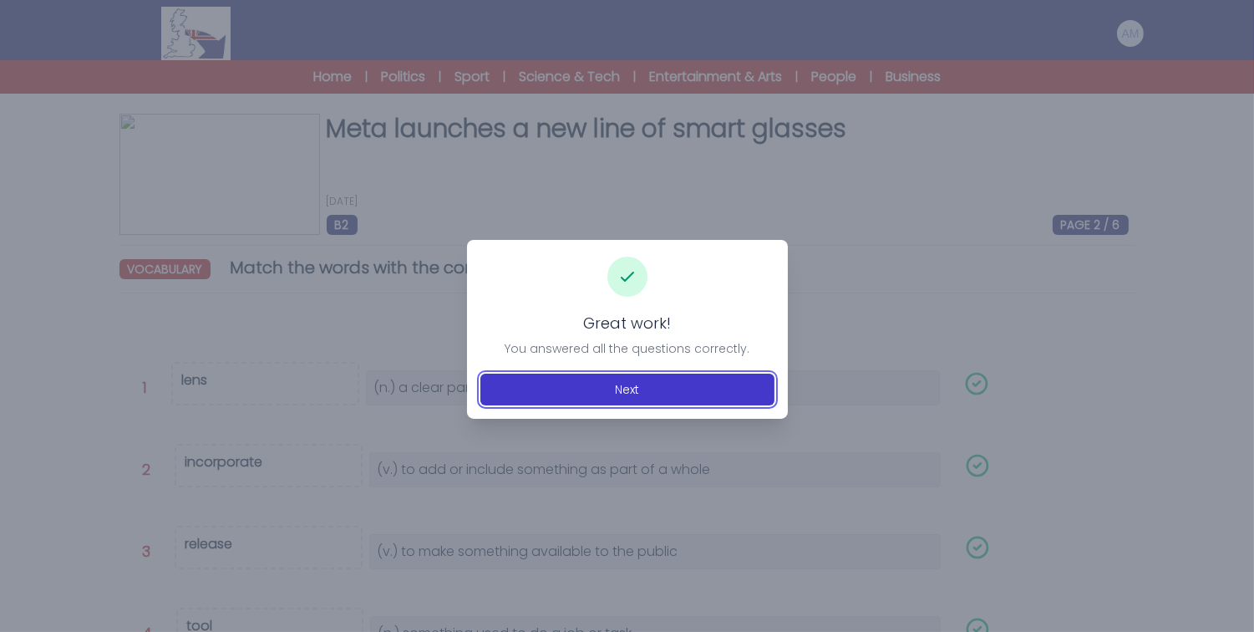
click at [557, 379] on button "Next" at bounding box center [628, 390] width 294 height 32
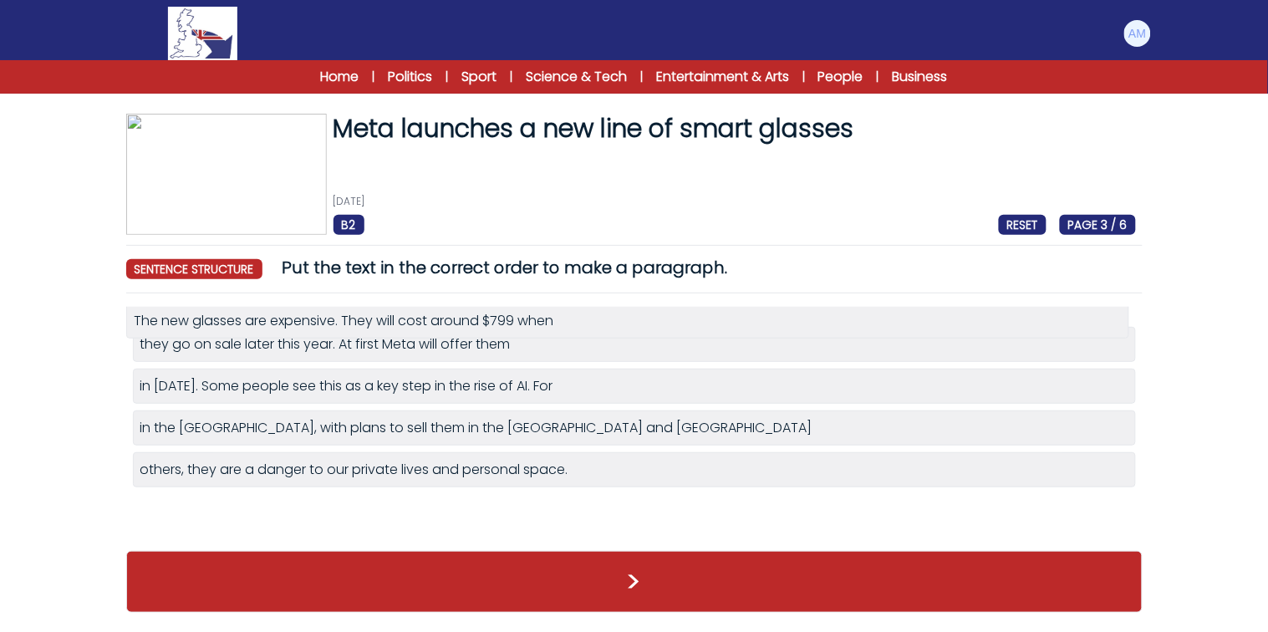
drag, startPoint x: 397, startPoint y: 389, endPoint x: 398, endPoint y: 323, distance: 66.9
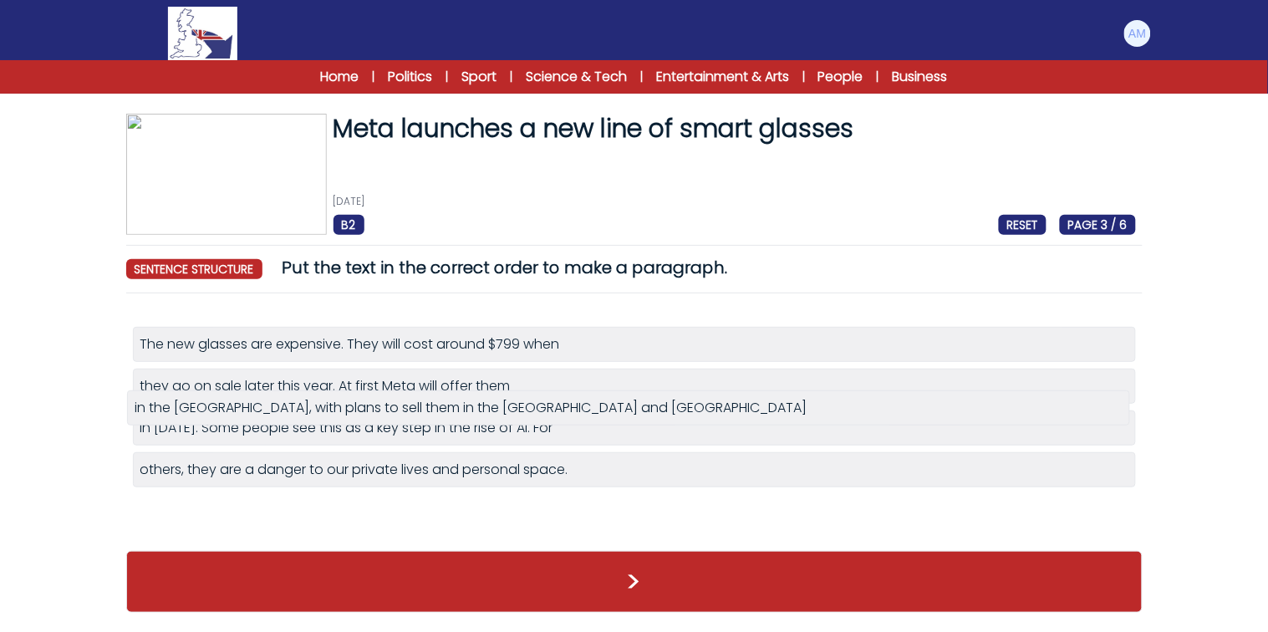
drag, startPoint x: 330, startPoint y: 476, endPoint x: 332, endPoint y: 414, distance: 62.7
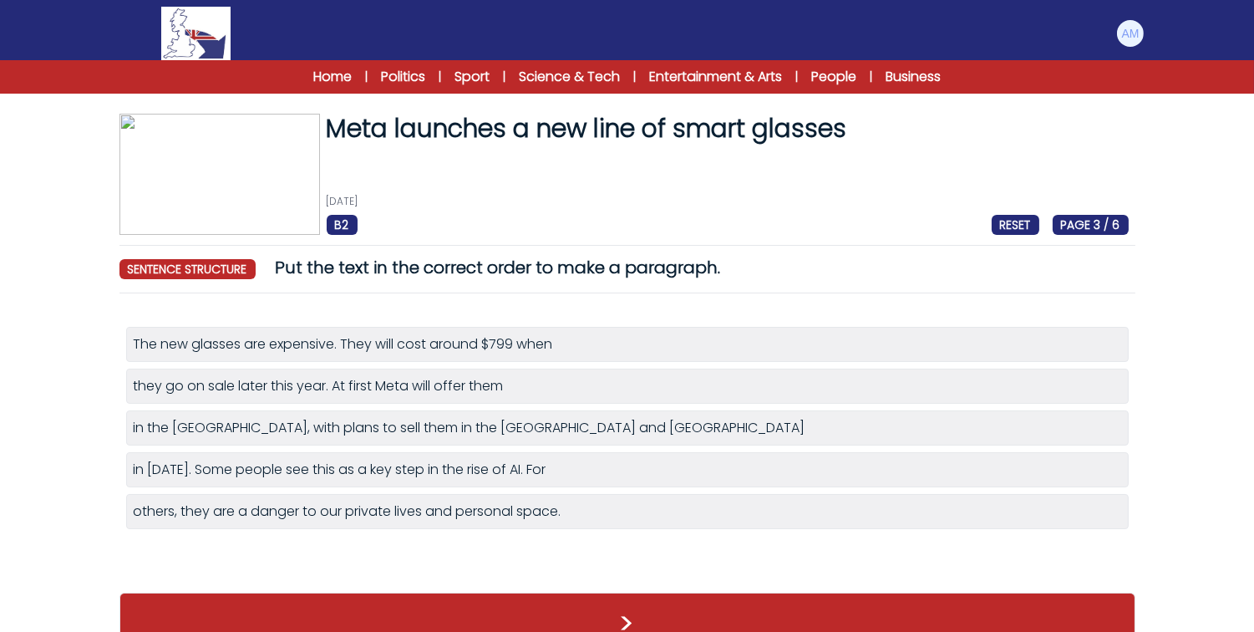
scroll to position [39, 0]
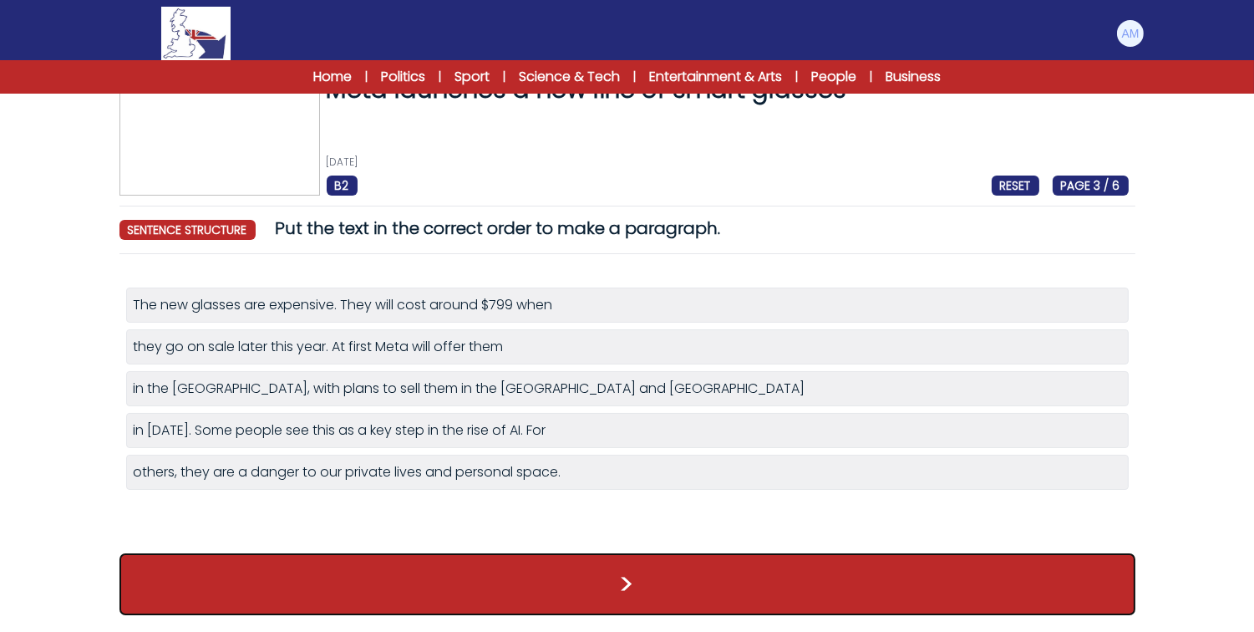
click at [405, 580] on button ">" at bounding box center [628, 584] width 1016 height 62
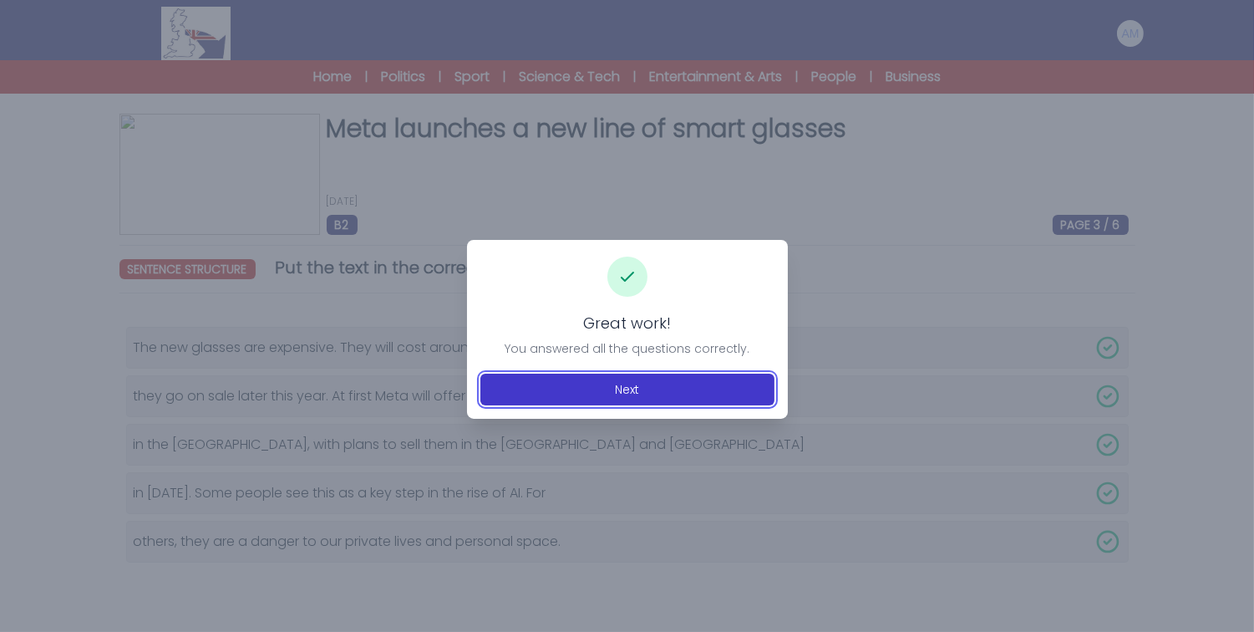
click at [554, 382] on button "Next" at bounding box center [628, 390] width 294 height 32
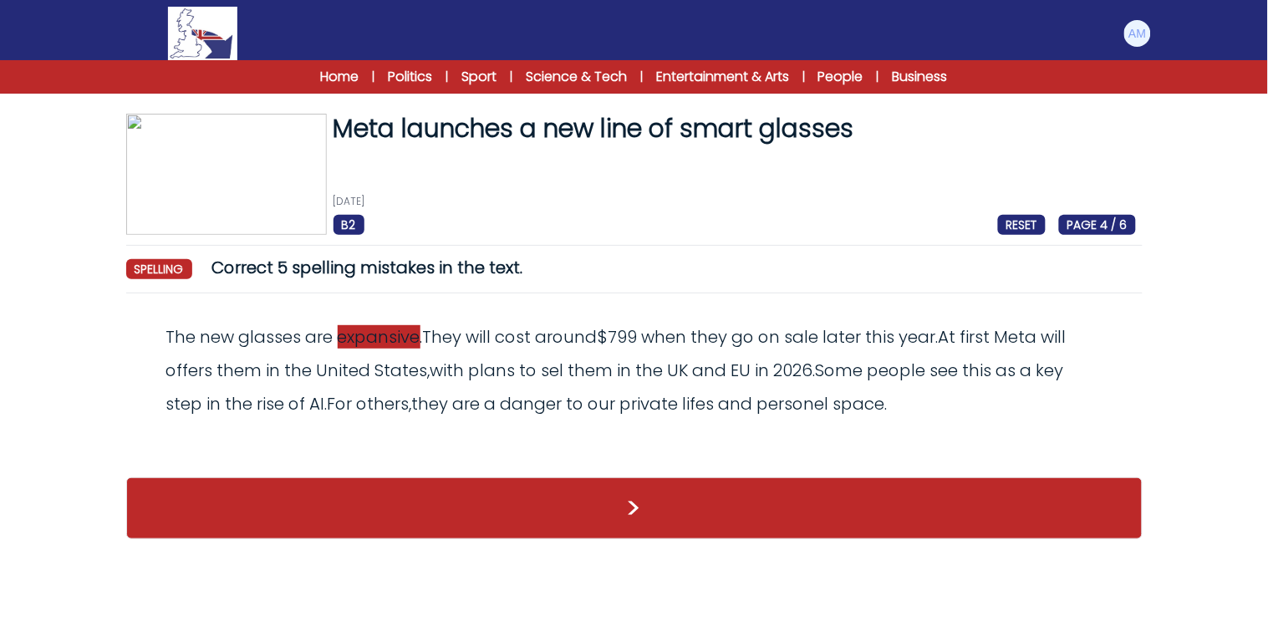
click at [370, 345] on span "expansive" at bounding box center [379, 336] width 83 height 23
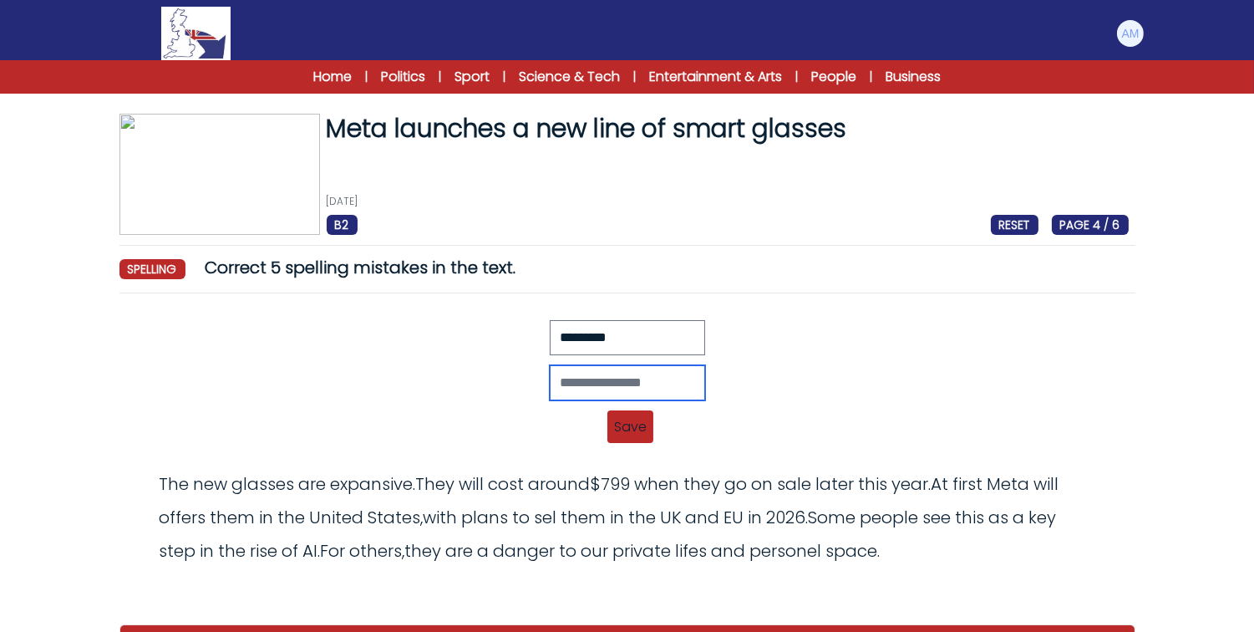
click at [550, 371] on input "text" at bounding box center [627, 382] width 155 height 35
type input "*********"
click at [628, 411] on span "Save" at bounding box center [631, 426] width 46 height 33
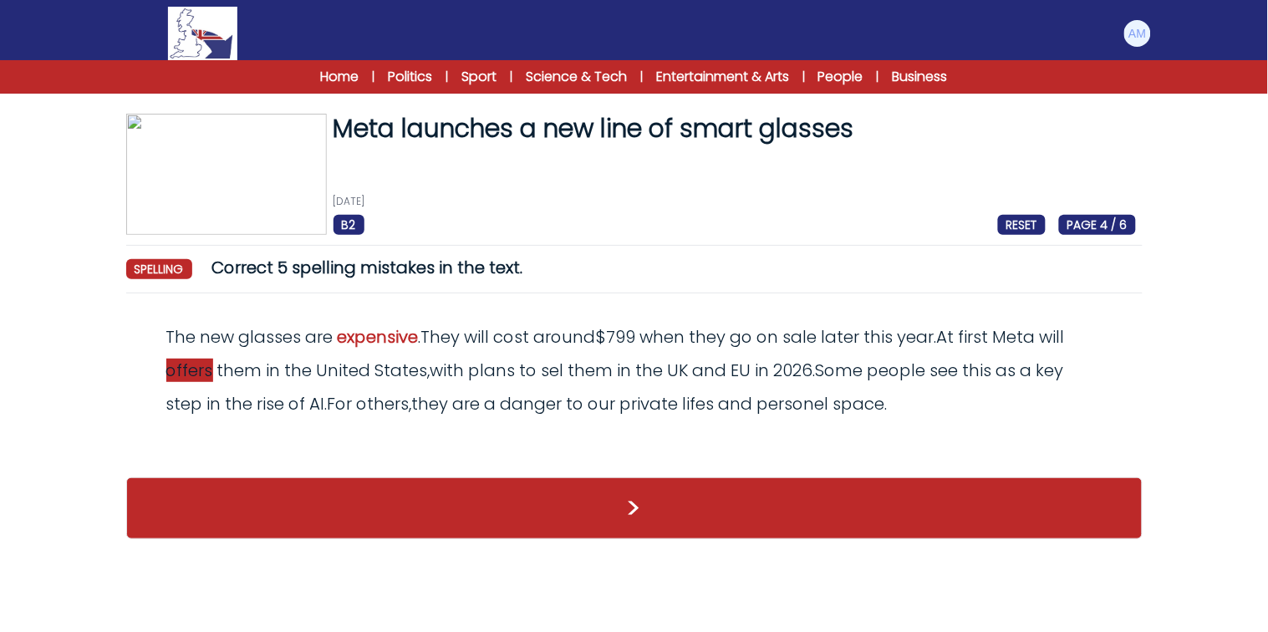
click at [198, 368] on span "offers" at bounding box center [189, 370] width 47 height 23
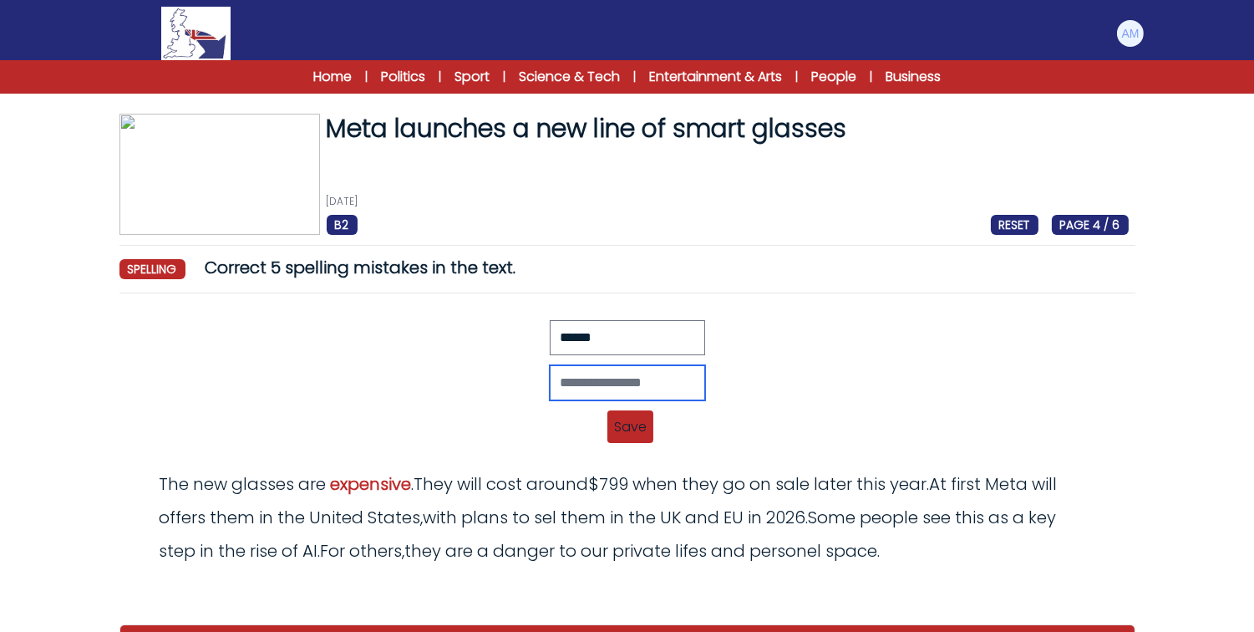
click at [550, 383] on input "text" at bounding box center [627, 382] width 155 height 35
type input "*****"
click at [648, 418] on span "Save" at bounding box center [631, 426] width 46 height 33
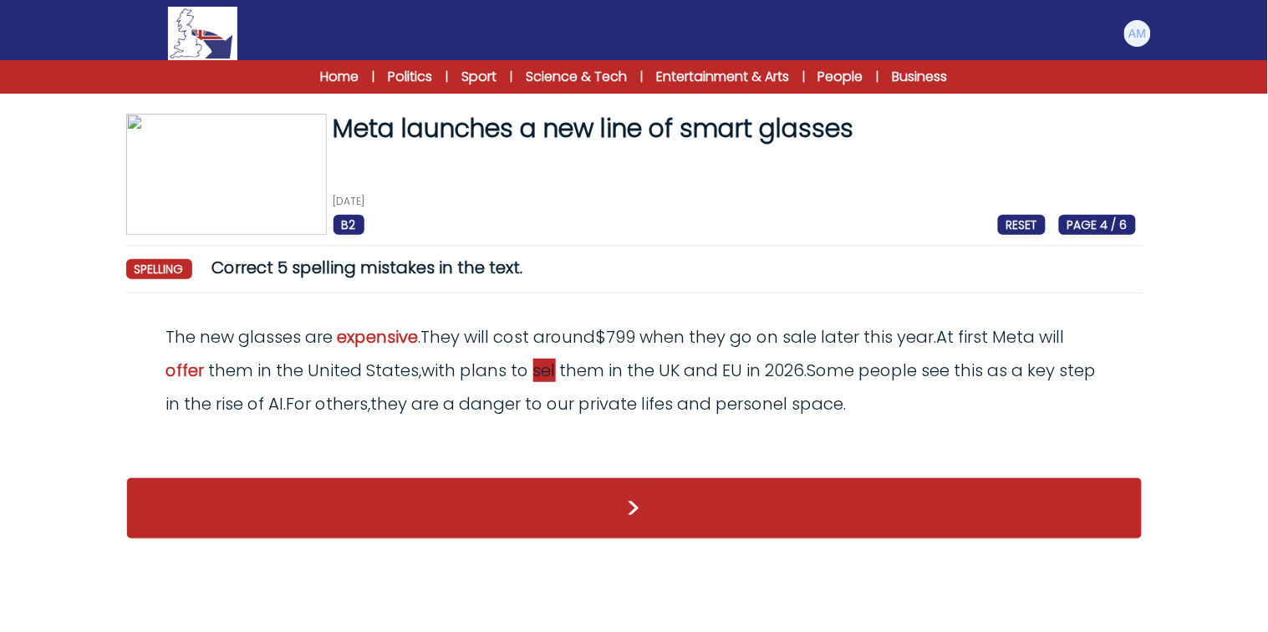
click at [544, 366] on span "sel" at bounding box center [544, 370] width 23 height 23
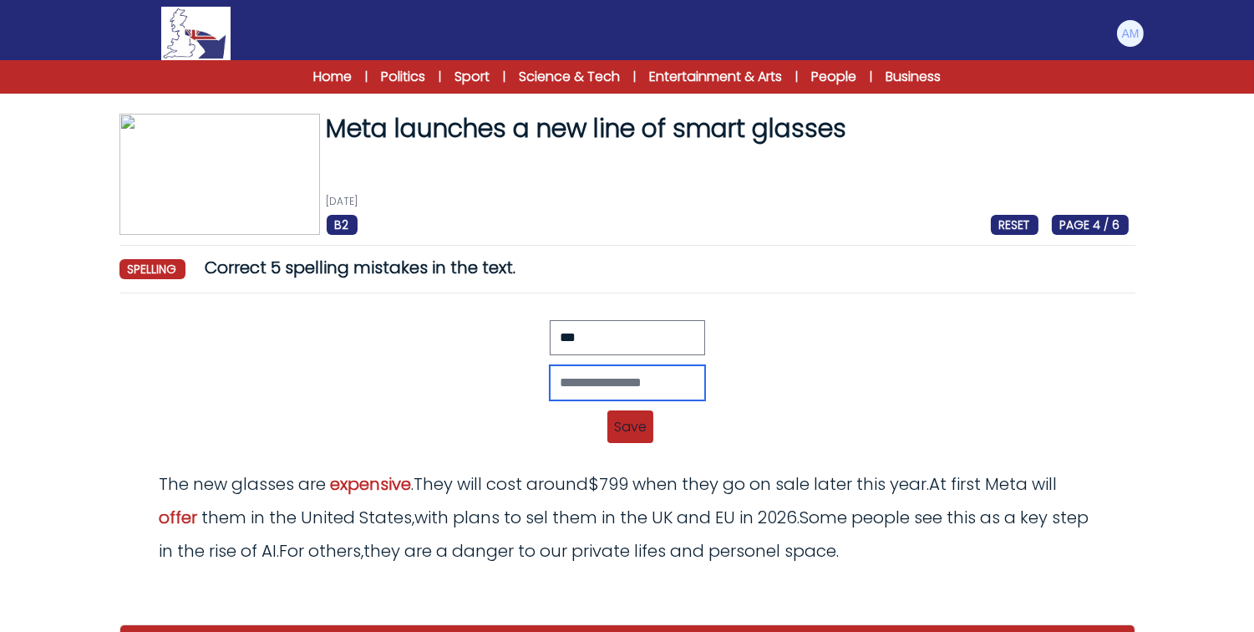
click at [550, 366] on input "text" at bounding box center [627, 382] width 155 height 35
type input "****"
click at [646, 436] on span "Save" at bounding box center [631, 426] width 46 height 33
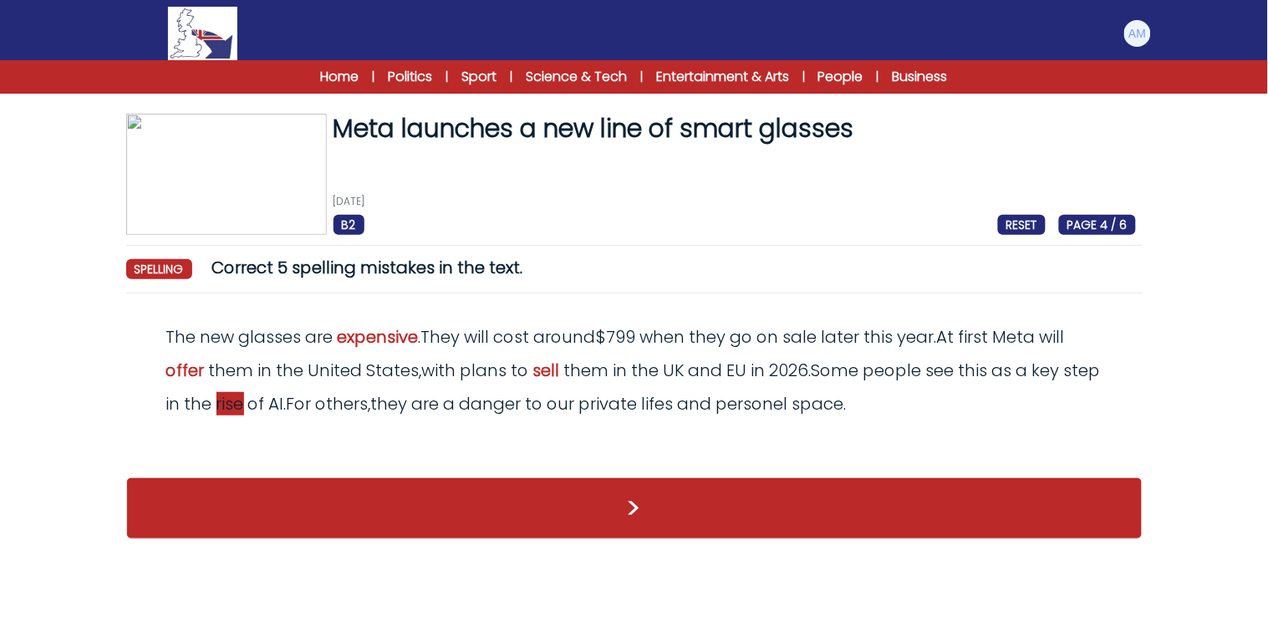
click at [244, 401] on span "rise" at bounding box center [230, 403] width 28 height 23
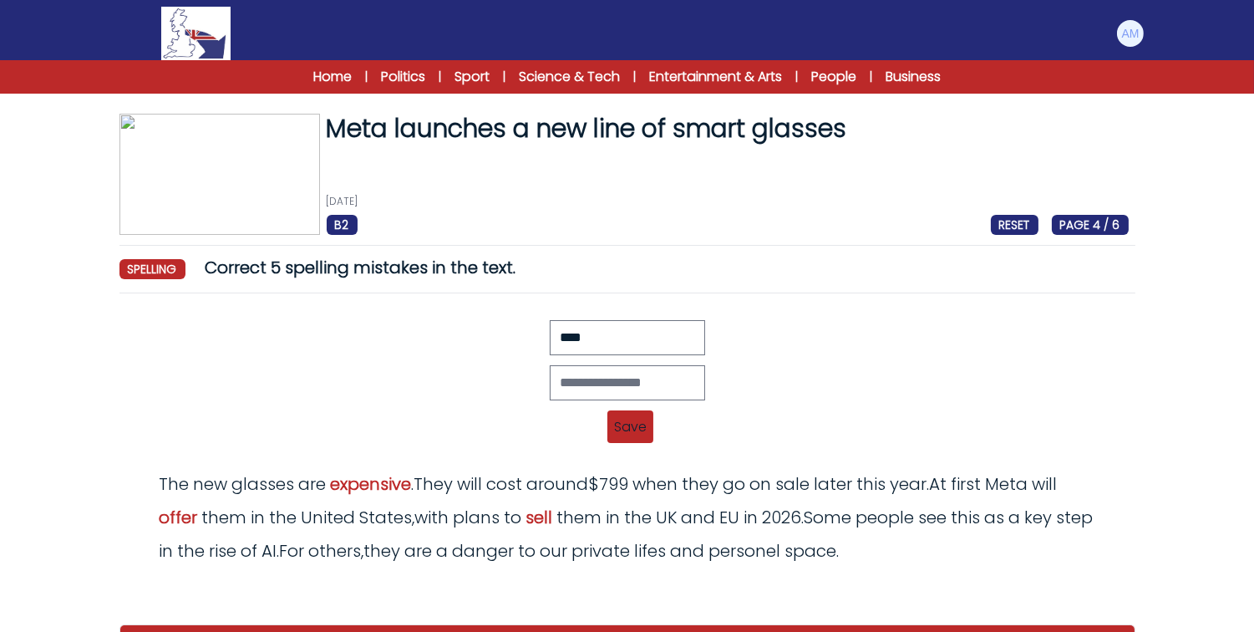
click at [620, 416] on span "Save" at bounding box center [631, 426] width 46 height 33
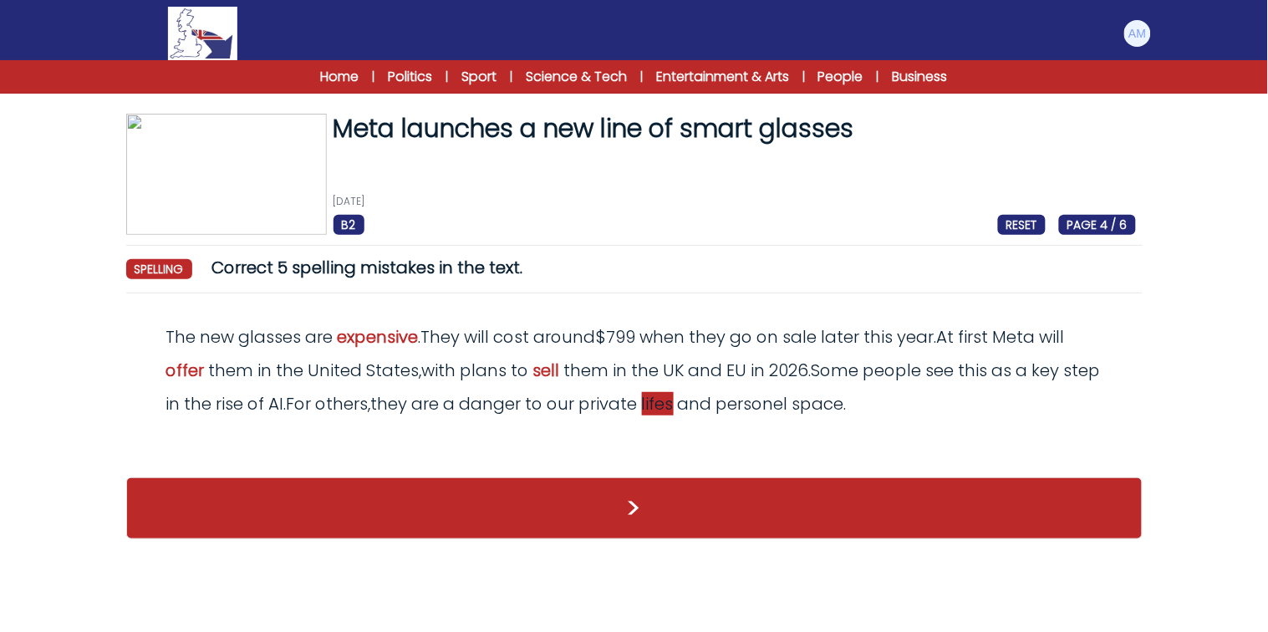
click at [674, 398] on span "lifes" at bounding box center [658, 403] width 32 height 23
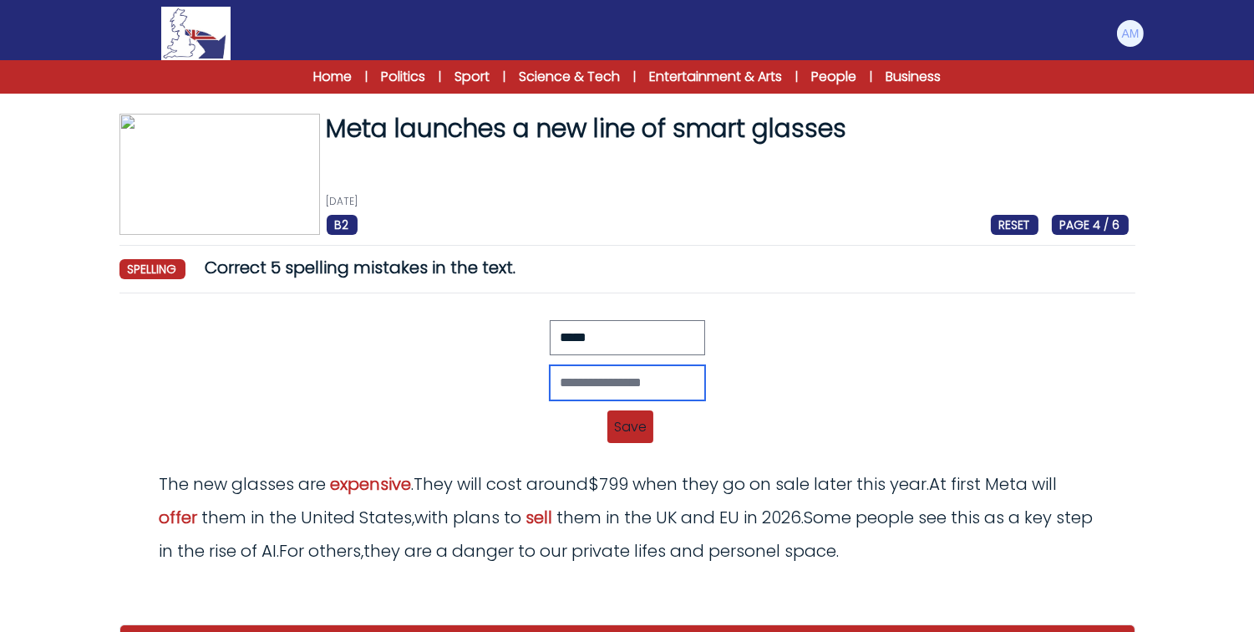
click at [608, 376] on input "text" at bounding box center [627, 382] width 155 height 35
type input "*****"
click at [612, 429] on span "Save" at bounding box center [631, 426] width 46 height 33
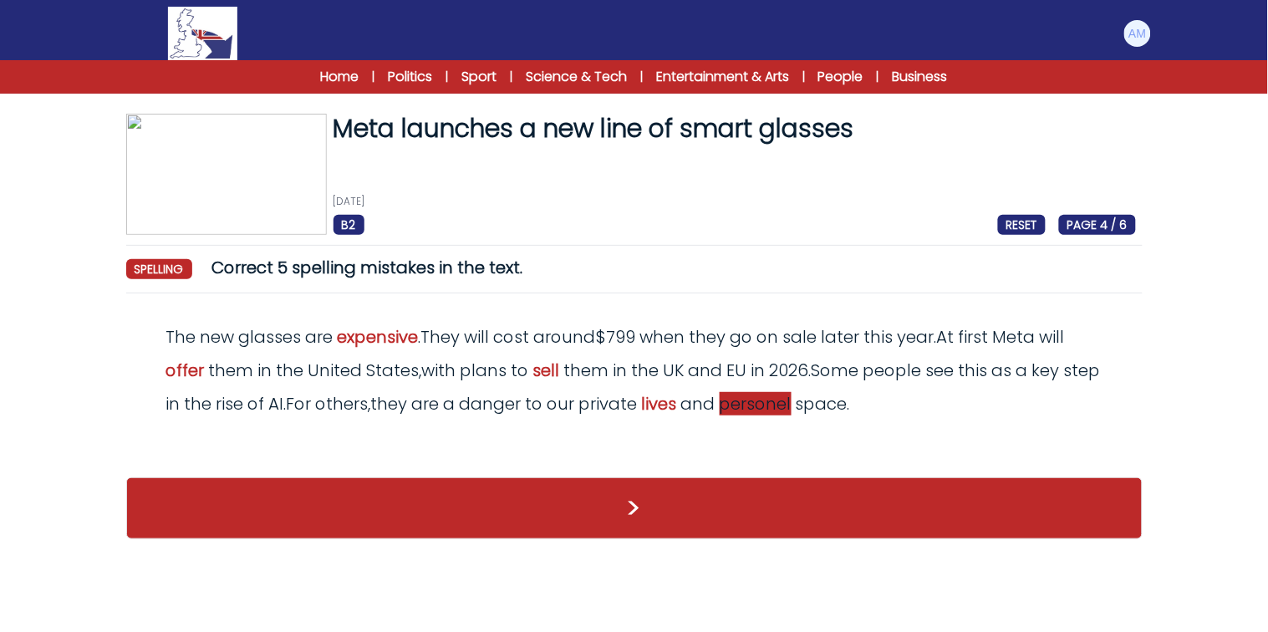
click at [783, 395] on span "personel" at bounding box center [756, 403] width 72 height 23
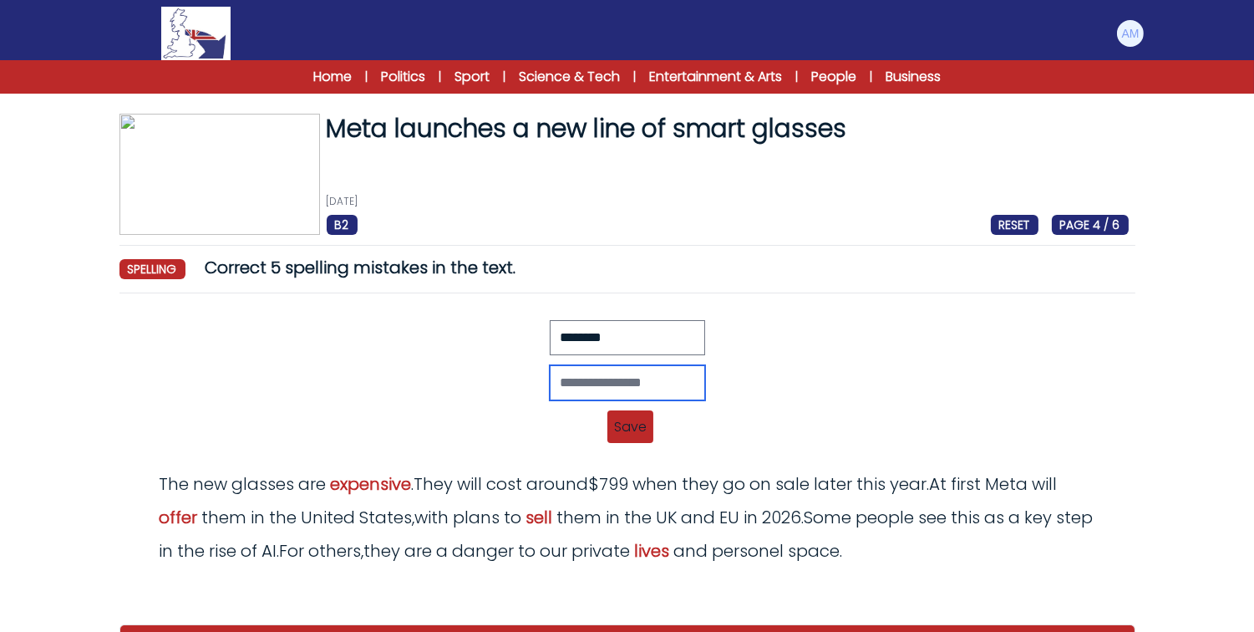
click at [674, 378] on input "text" at bounding box center [627, 382] width 155 height 35
type input "********"
click at [624, 430] on span "Save" at bounding box center [631, 426] width 46 height 33
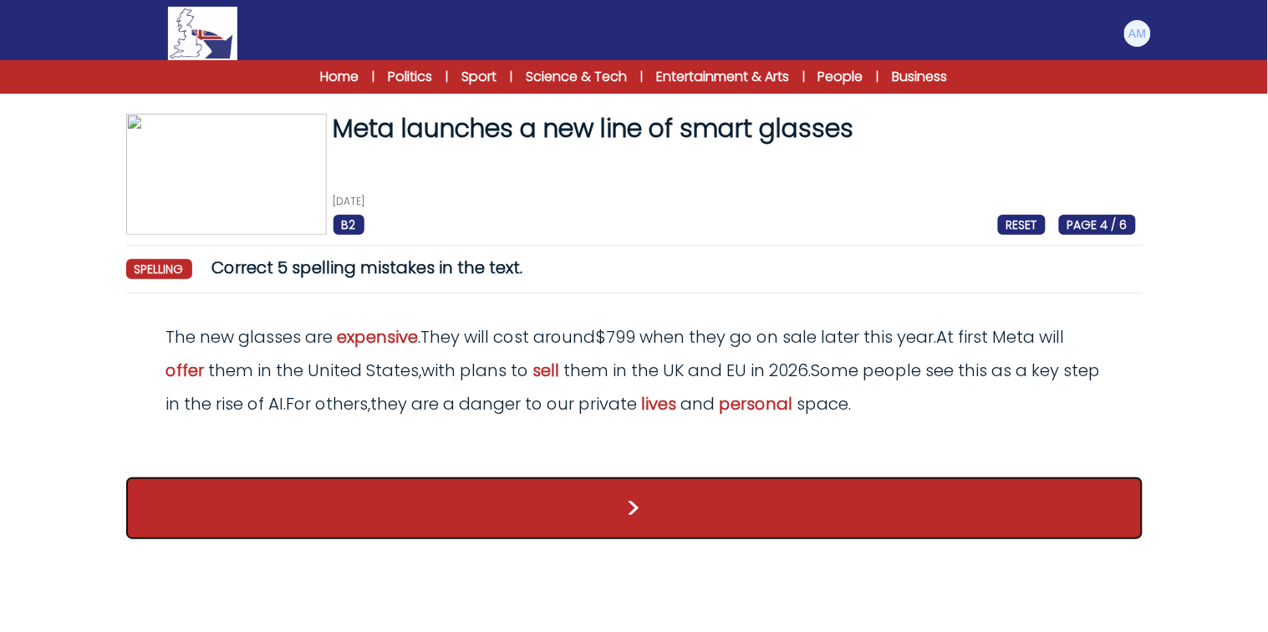
click at [543, 506] on button ">" at bounding box center [634, 508] width 1016 height 62
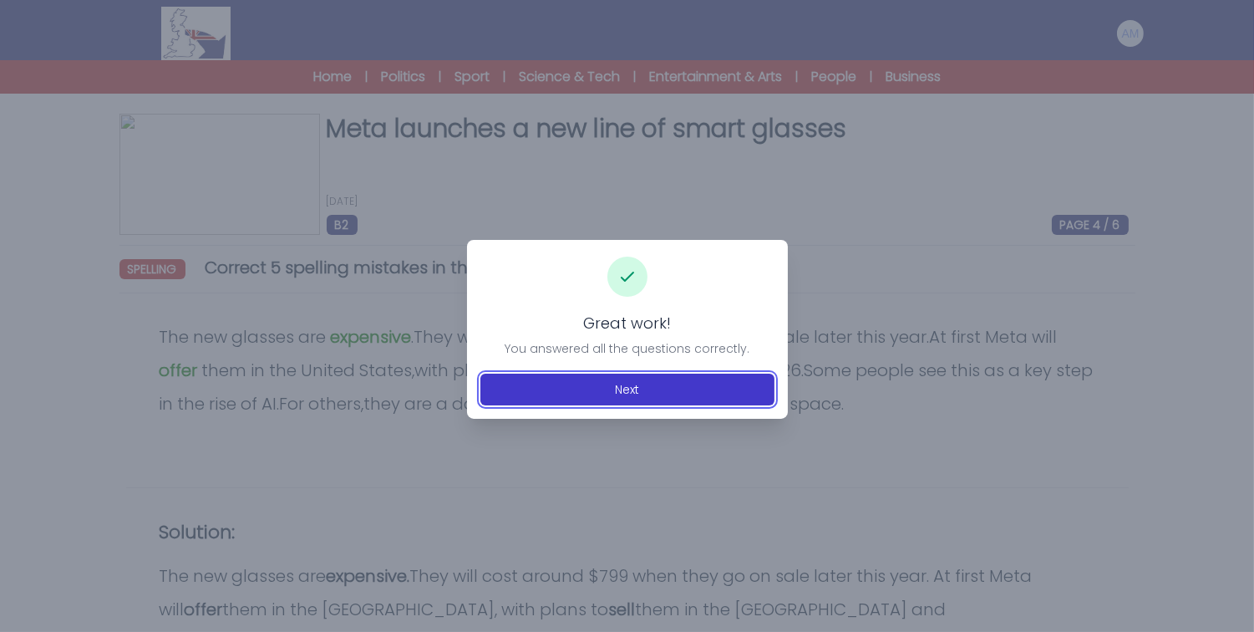
click at [572, 389] on button "Next" at bounding box center [628, 390] width 294 height 32
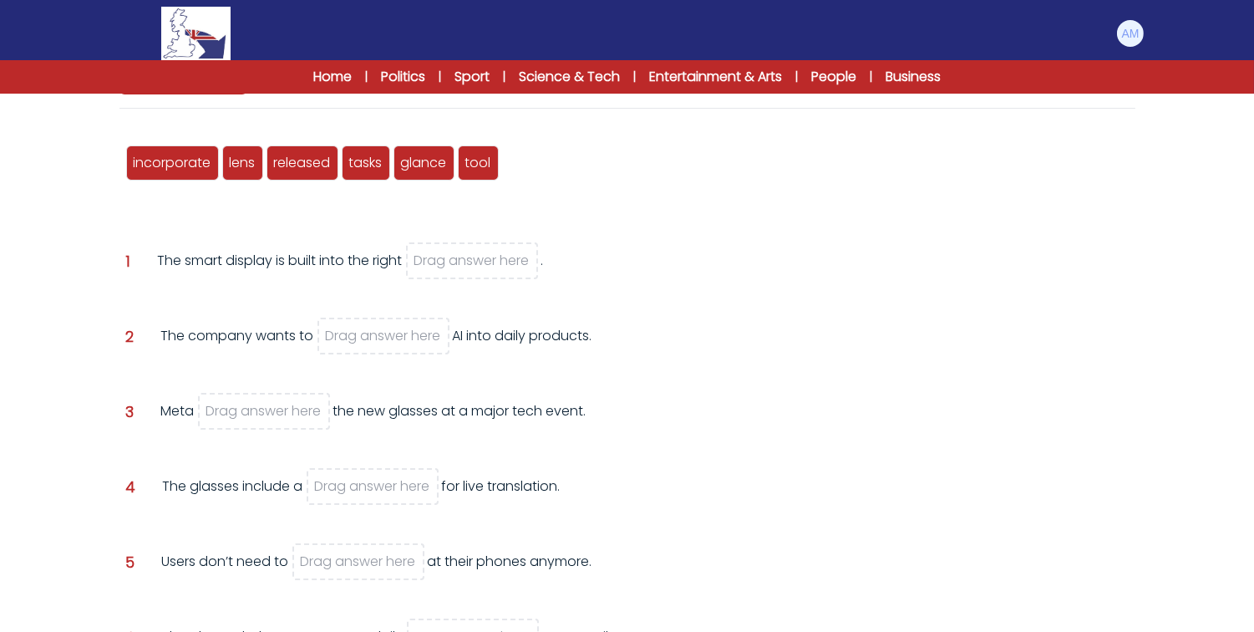
scroll to position [181, 0]
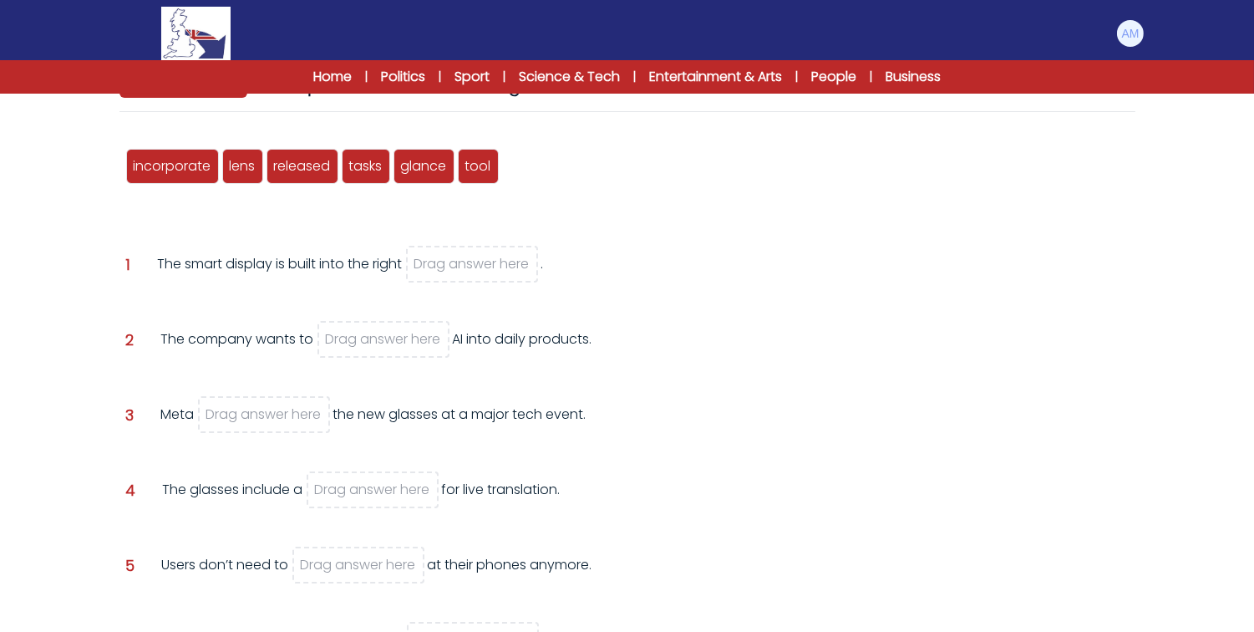
drag, startPoint x: 249, startPoint y: 265, endPoint x: 358, endPoint y: 257, distance: 108.9
click at [358, 257] on div "The smart display is built into the right Drag answer here ." at bounding box center [351, 276] width 386 height 45
click at [384, 257] on div "The smart display is built into the right Drag answer here ." at bounding box center [351, 276] width 386 height 45
drag, startPoint x: 240, startPoint y: 165, endPoint x: 474, endPoint y: 262, distance: 253.3
click at [474, 262] on span "lens" at bounding box center [477, 262] width 26 height 19
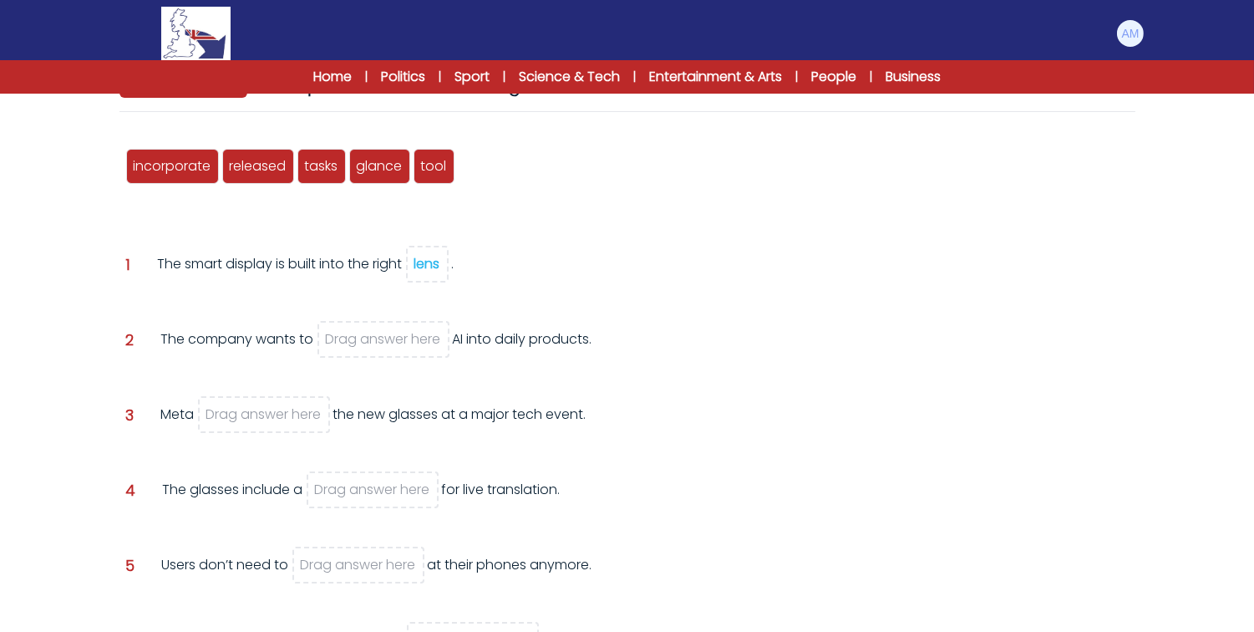
drag, startPoint x: 195, startPoint y: 337, endPoint x: 256, endPoint y: 339, distance: 61.1
click at [256, 339] on div "The company wants to Drag answer here AI into daily products." at bounding box center [376, 351] width 431 height 45
click at [285, 338] on div "The company wants to Drag answer here AI into daily products." at bounding box center [376, 351] width 431 height 45
drag, startPoint x: 285, startPoint y: 338, endPoint x: 252, endPoint y: 341, distance: 32.8
click at [252, 341] on div "The company wants to Drag answer here AI into daily products." at bounding box center [376, 351] width 431 height 45
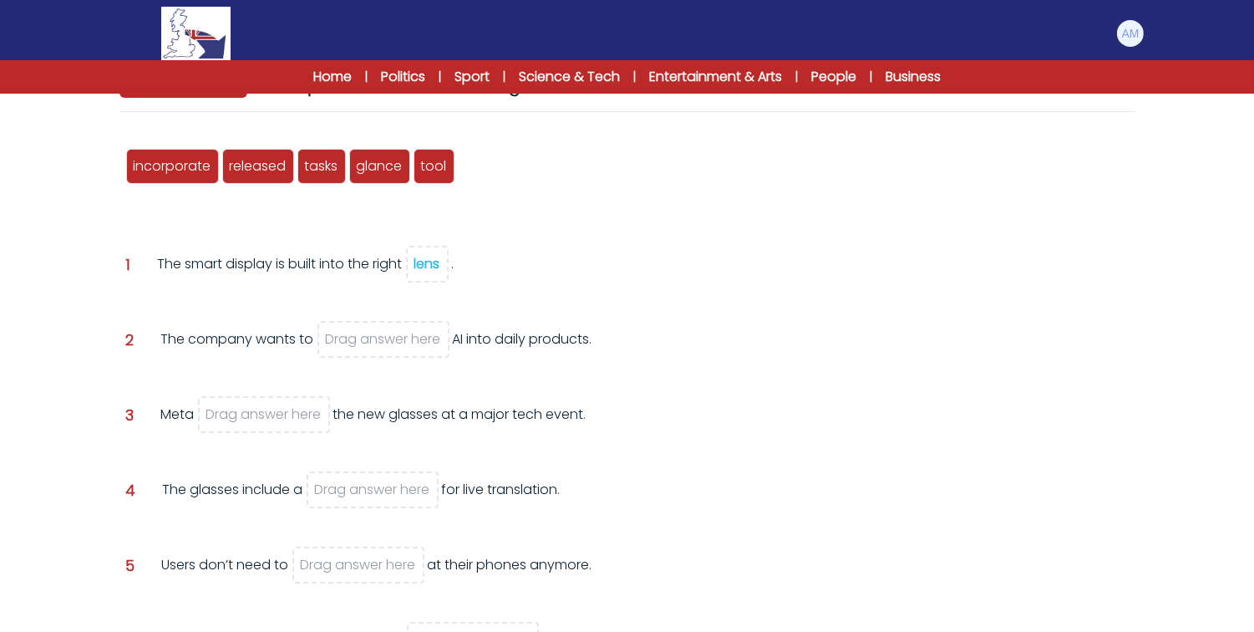
click at [198, 337] on div "The company wants to Drag answer here AI into daily products." at bounding box center [376, 351] width 431 height 45
drag, startPoint x: 187, startPoint y: 339, endPoint x: 254, endPoint y: 333, distance: 67.2
click at [254, 333] on div "The company wants to Drag answer here AI into daily products." at bounding box center [376, 351] width 431 height 45
click at [262, 334] on div "The company wants to Drag answer here AI into daily products." at bounding box center [376, 351] width 431 height 45
drag, startPoint x: 188, startPoint y: 338, endPoint x: 253, endPoint y: 338, distance: 65.2
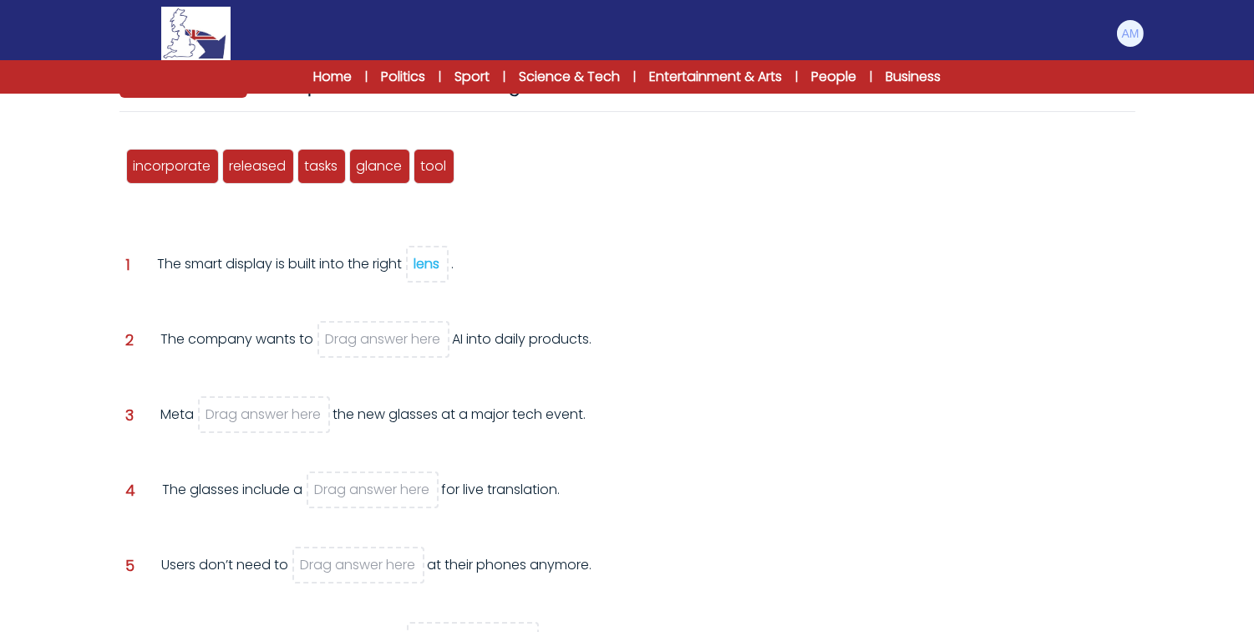
click at [253, 338] on div "The company wants to Drag answer here AI into daily products." at bounding box center [376, 351] width 431 height 45
click at [270, 338] on div "The company wants to Drag answer here AI into daily products." at bounding box center [376, 351] width 431 height 45
drag, startPoint x: 174, startPoint y: 170, endPoint x: 402, endPoint y: 343, distance: 286.8
click at [402, 343] on span "incorporate" at bounding box center [401, 338] width 78 height 19
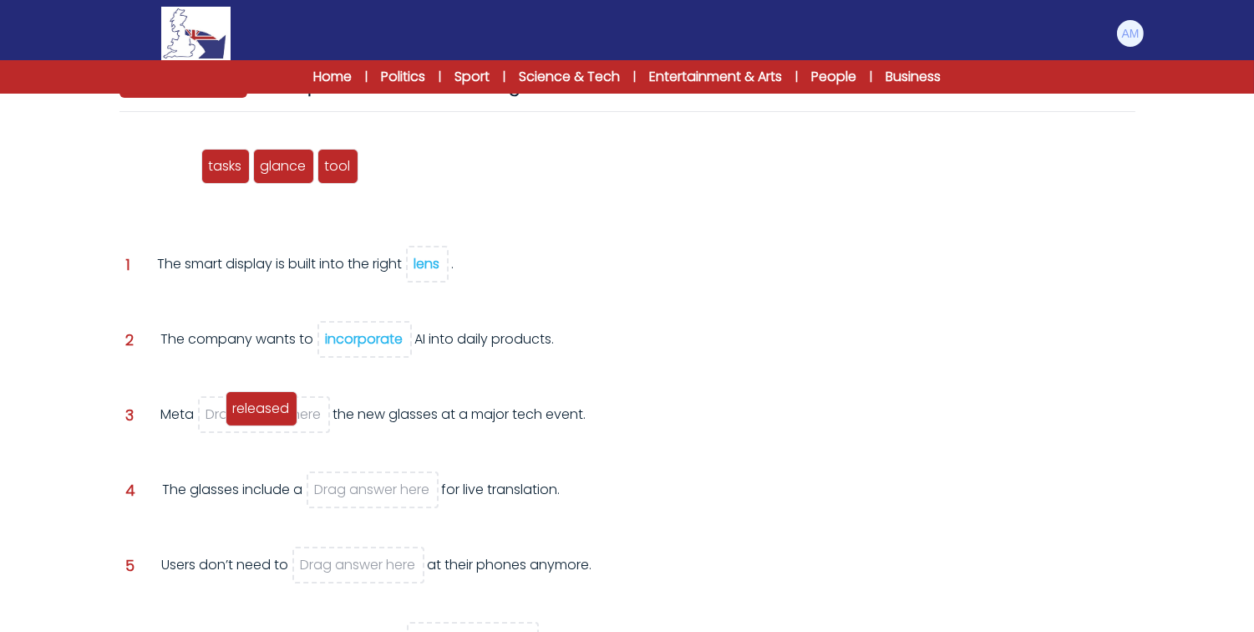
drag, startPoint x: 165, startPoint y: 169, endPoint x: 264, endPoint y: 411, distance: 262.0
click at [264, 411] on span "released" at bounding box center [261, 408] width 57 height 19
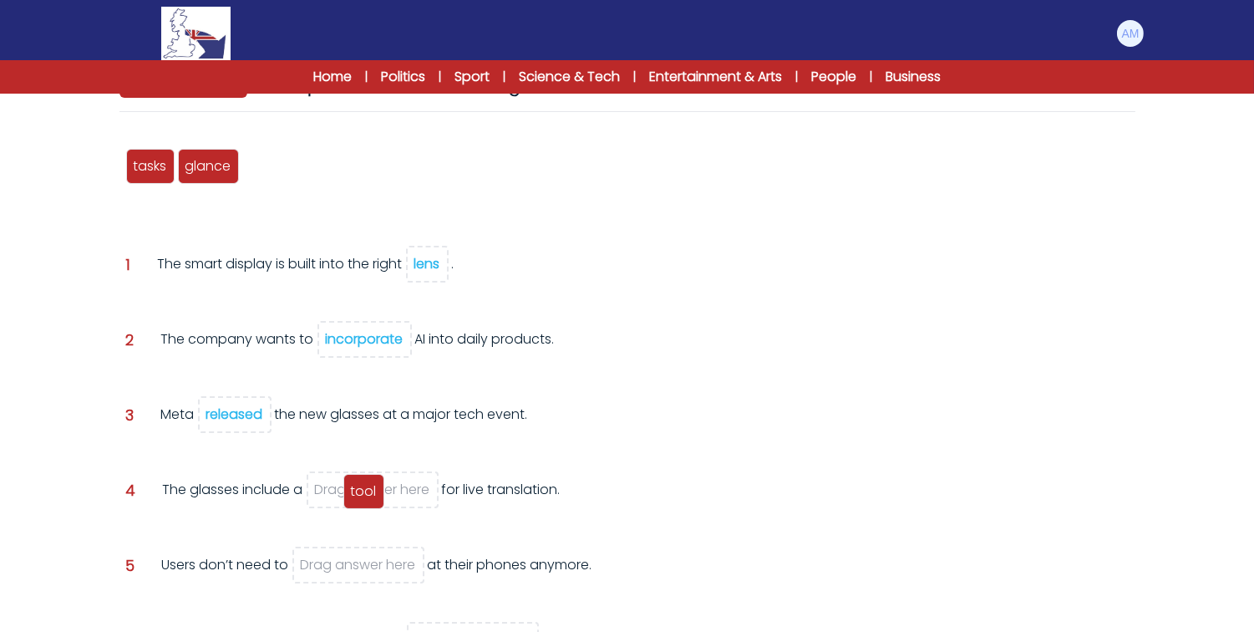
drag, startPoint x: 260, startPoint y: 163, endPoint x: 361, endPoint y: 488, distance: 340.4
click at [361, 488] on span "tool" at bounding box center [364, 490] width 26 height 19
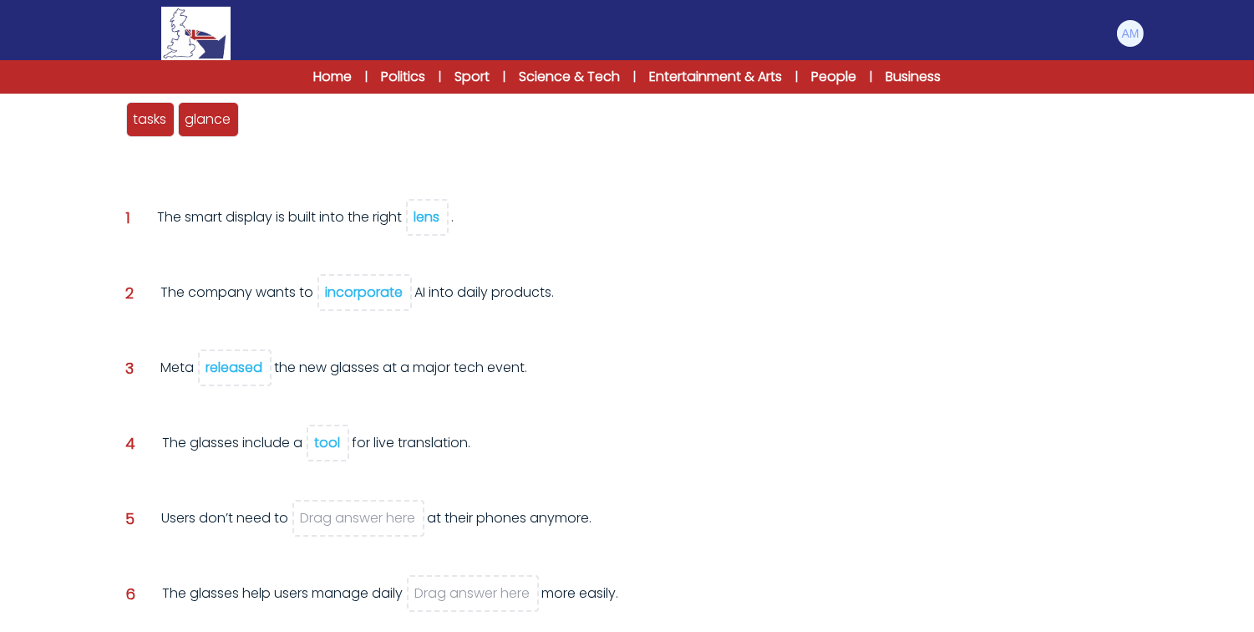
scroll to position [231, 0]
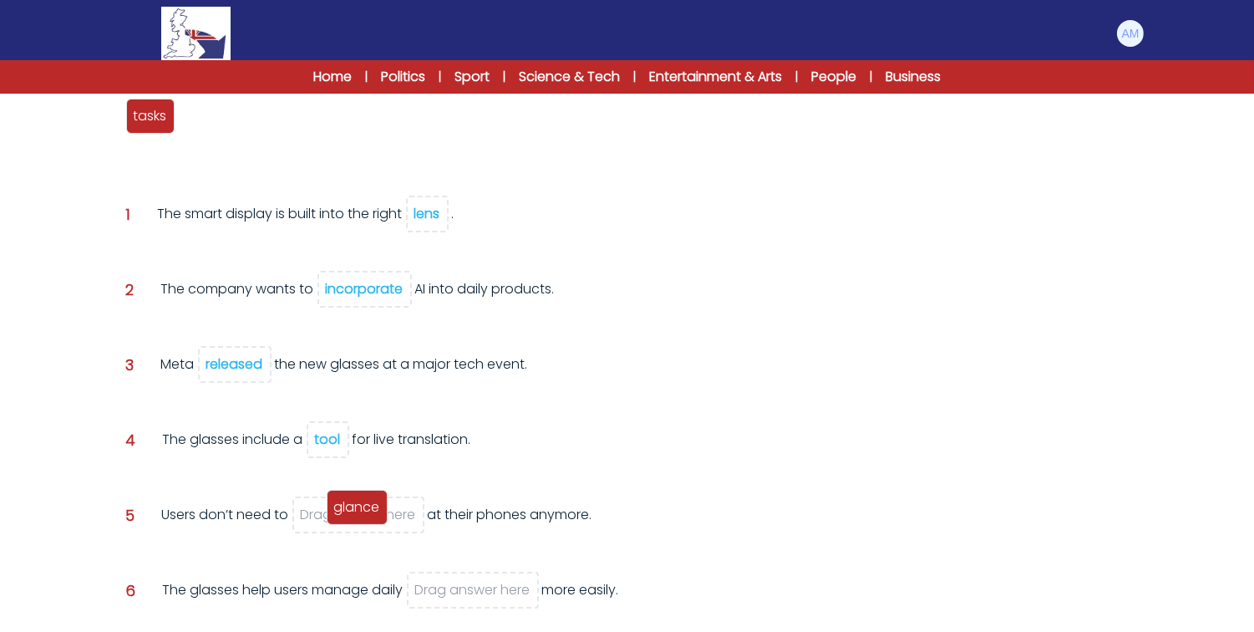
drag, startPoint x: 195, startPoint y: 107, endPoint x: 343, endPoint y: 498, distance: 418.4
click at [343, 498] on span "glance" at bounding box center [357, 506] width 46 height 19
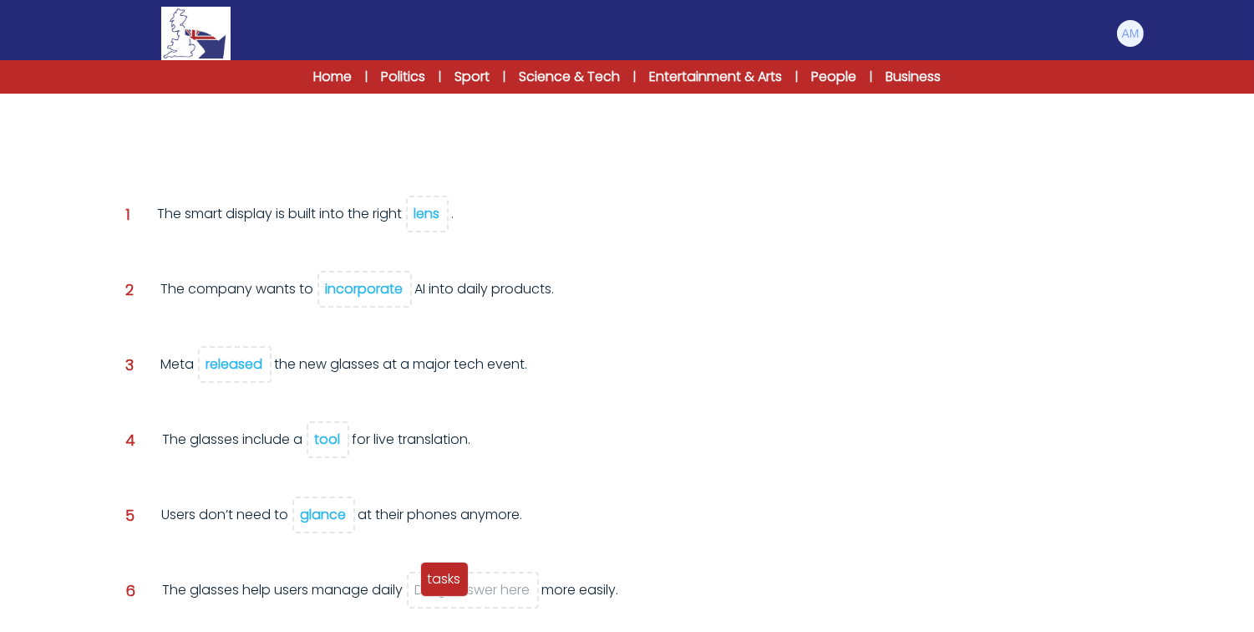
drag, startPoint x: 149, startPoint y: 112, endPoint x: 446, endPoint y: 579, distance: 553.8
click at [446, 579] on span "tasks" at bounding box center [444, 578] width 33 height 19
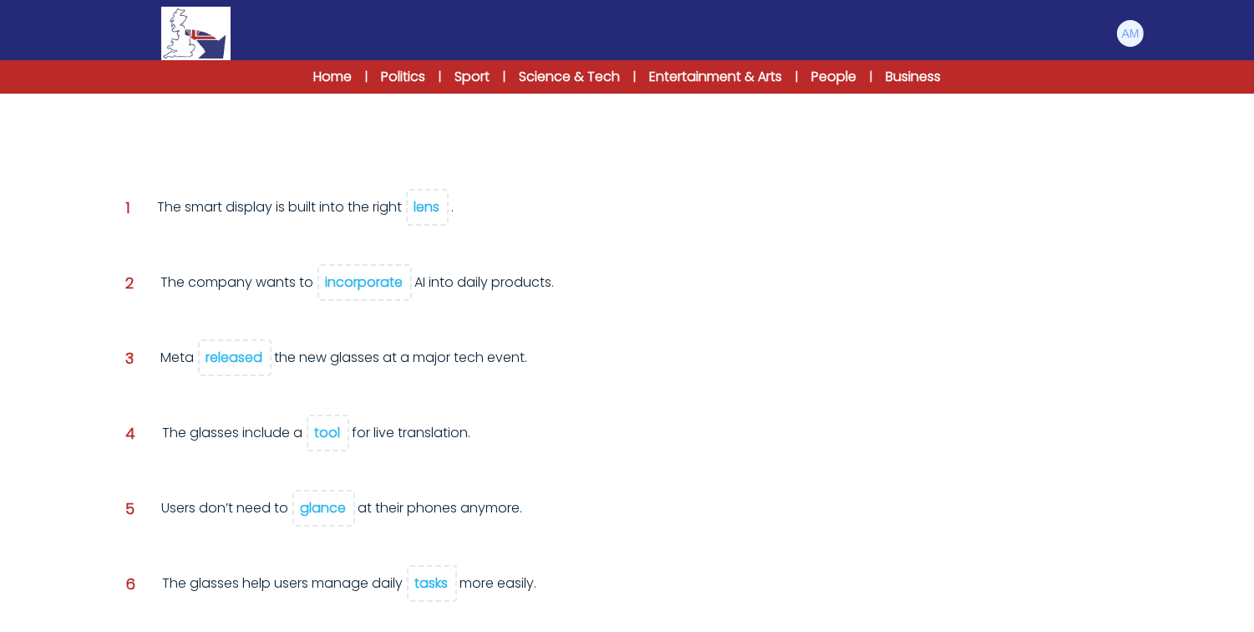
scroll to position [333, 0]
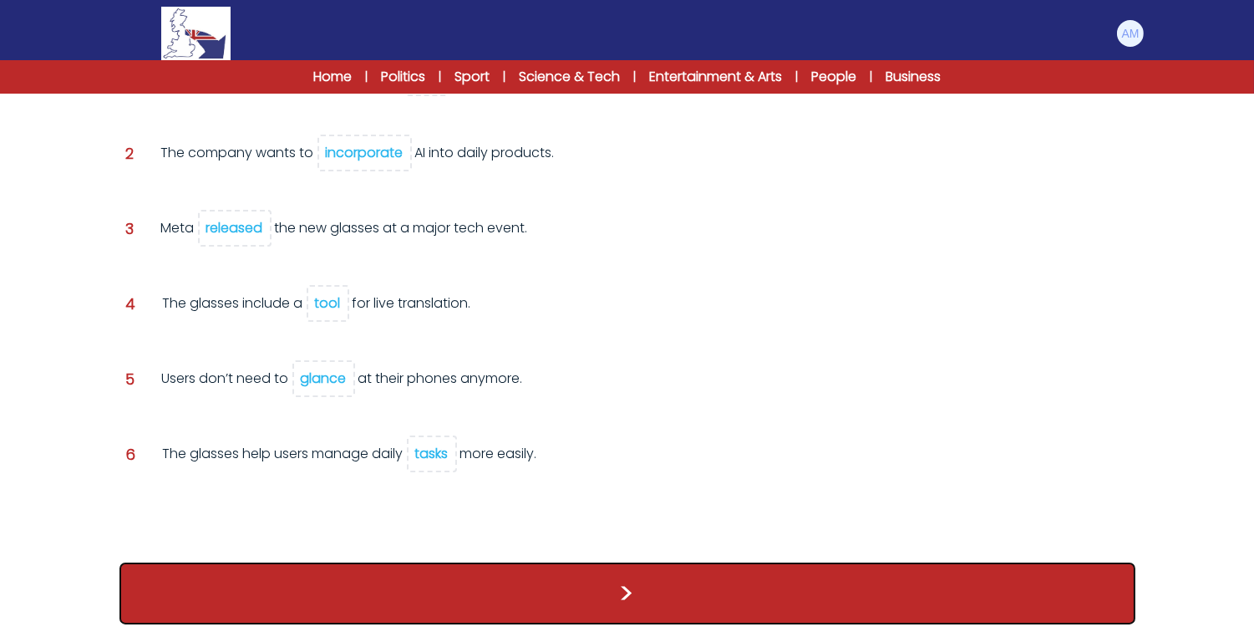
click at [538, 591] on button ">" at bounding box center [628, 593] width 1016 height 62
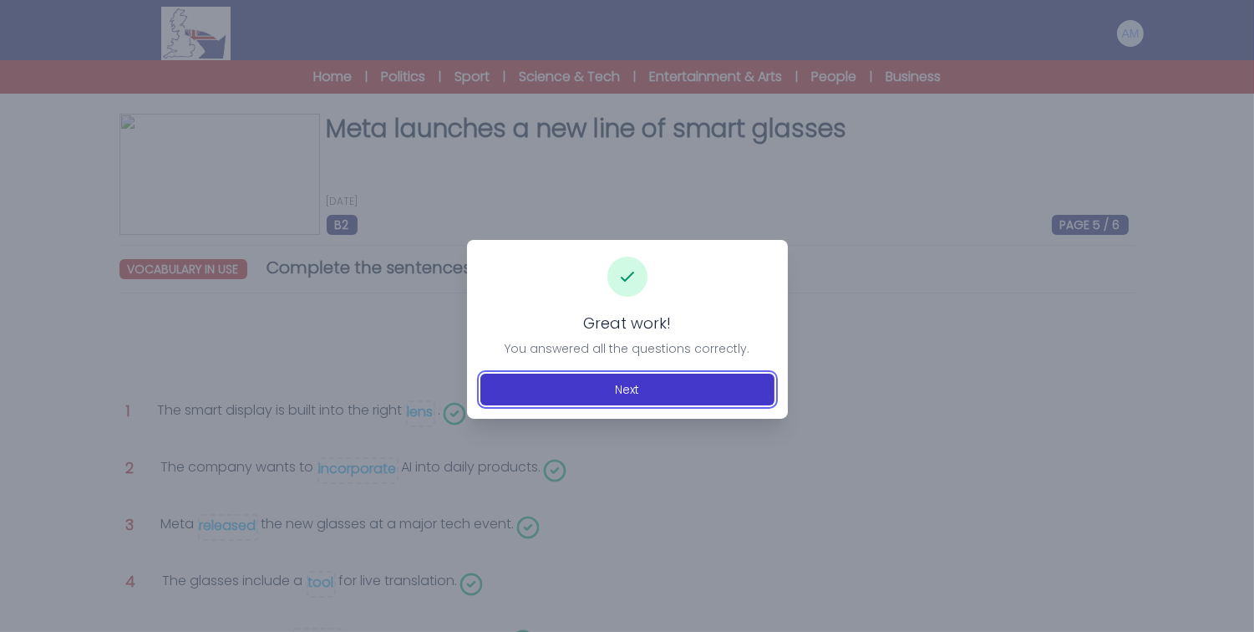
click at [578, 389] on button "Next" at bounding box center [628, 390] width 294 height 32
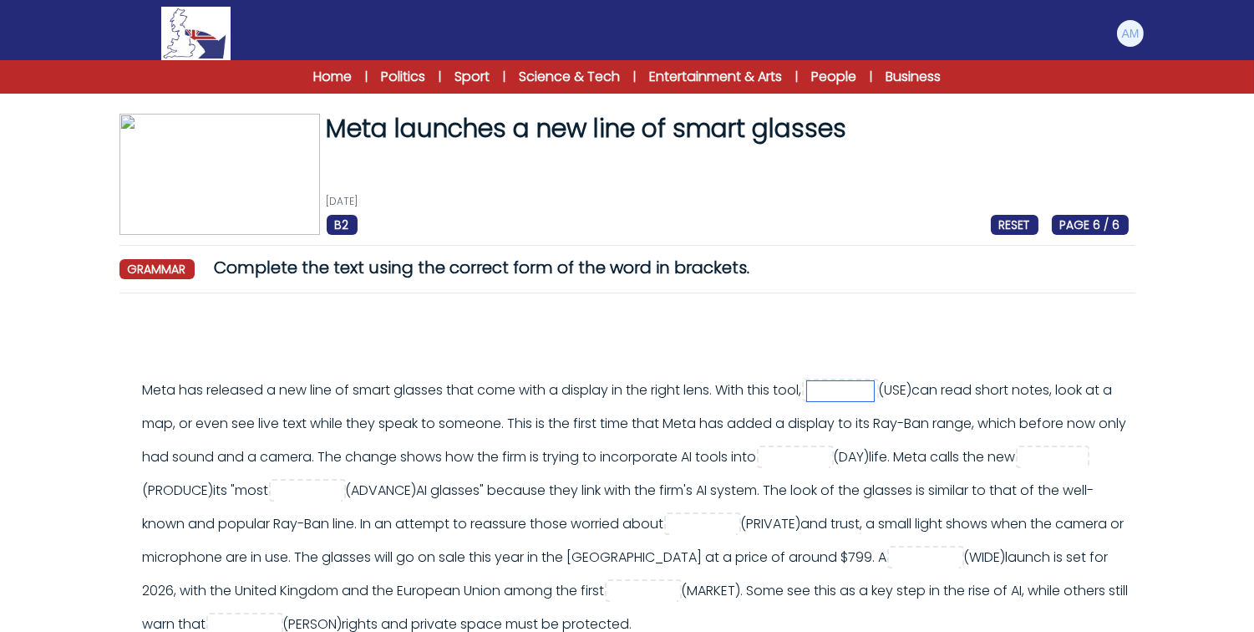
click at [836, 383] on input "text" at bounding box center [840, 391] width 67 height 20
type input "*****"
click at [838, 424] on div "Meta has released a new line of smart glasses that come with a display in the r…" at bounding box center [636, 507] width 986 height 267
click at [829, 450] on input "text" at bounding box center [795, 458] width 67 height 20
type input "*****"
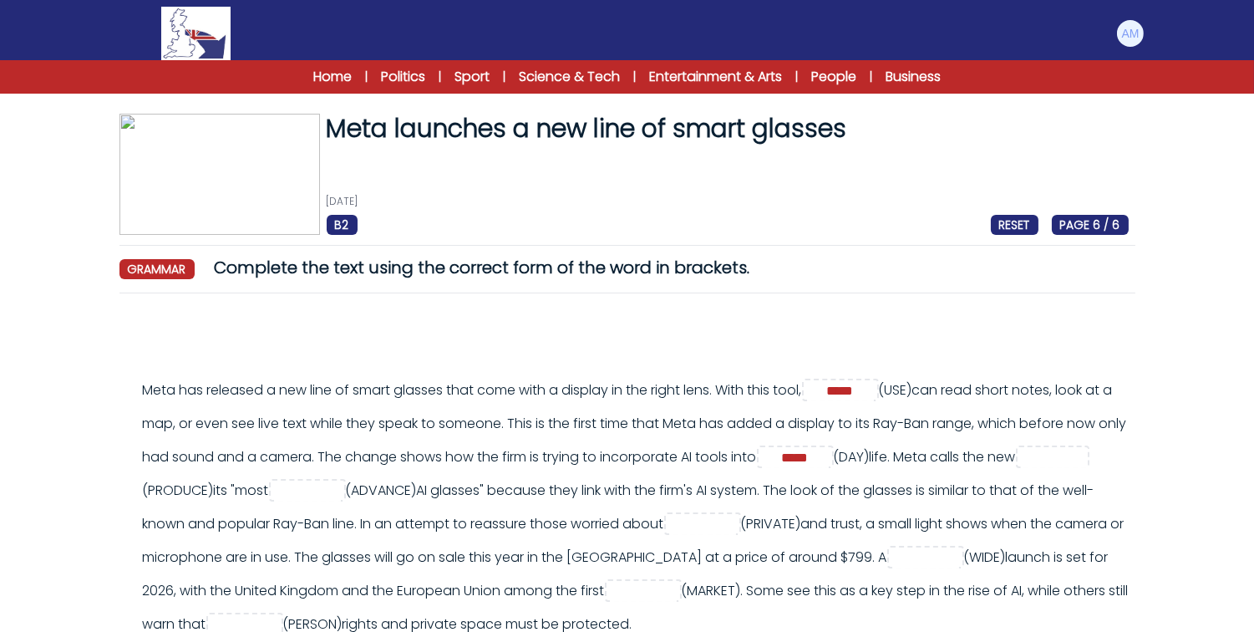
click at [984, 507] on div "Meta has released a new line of smart glasses that come with a display in the r…" at bounding box center [636, 507] width 986 height 267
click at [1021, 468] on input "text" at bounding box center [1054, 458] width 67 height 20
type input "*******"
click at [341, 490] on input "text" at bounding box center [307, 491] width 67 height 20
type input "********"
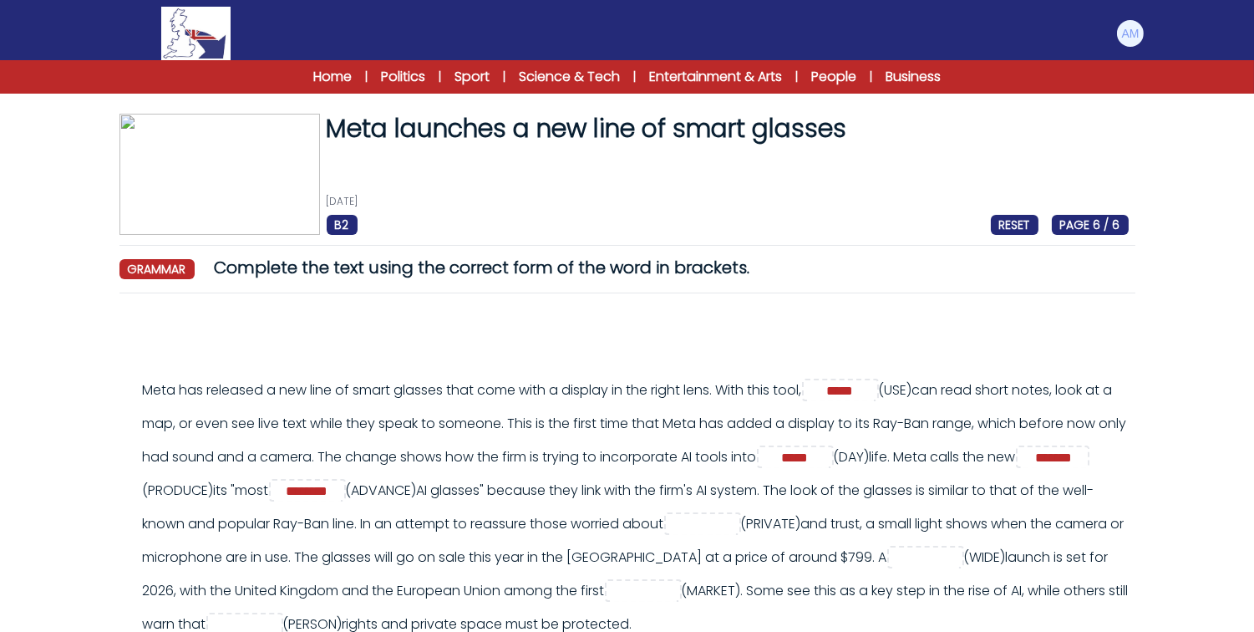
click at [808, 486] on div "Meta has released a new line of smart glasses that come with a display in the r…" at bounding box center [636, 507] width 986 height 267
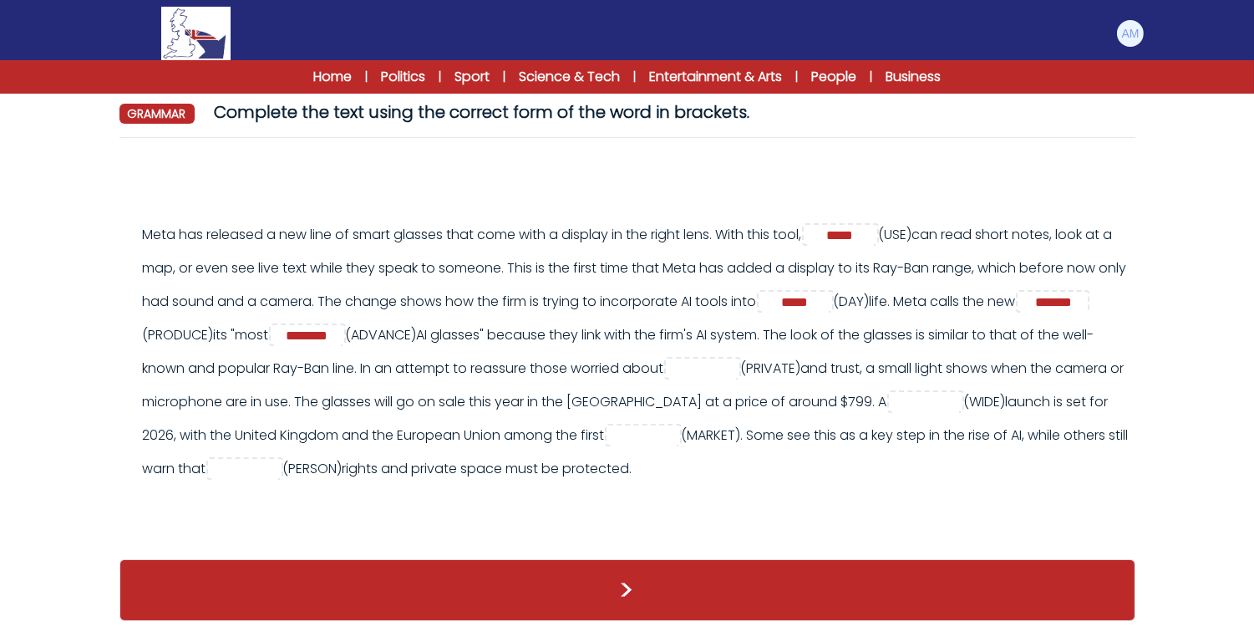
scroll to position [165, 0]
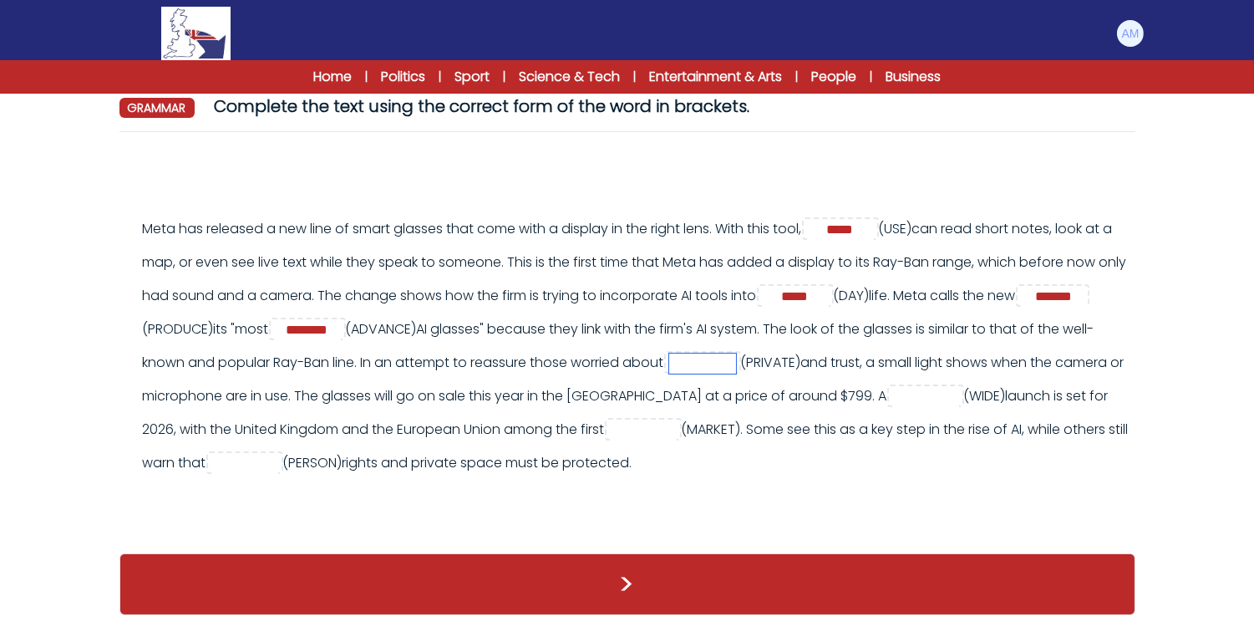
click at [669, 374] on input "text" at bounding box center [702, 363] width 67 height 20
type input "*******"
click at [357, 385] on div "Meta has released a new line of smart glasses that come with a display in the r…" at bounding box center [636, 345] width 986 height 267
click at [893, 407] on input "text" at bounding box center [926, 397] width 67 height 20
type input "*****"
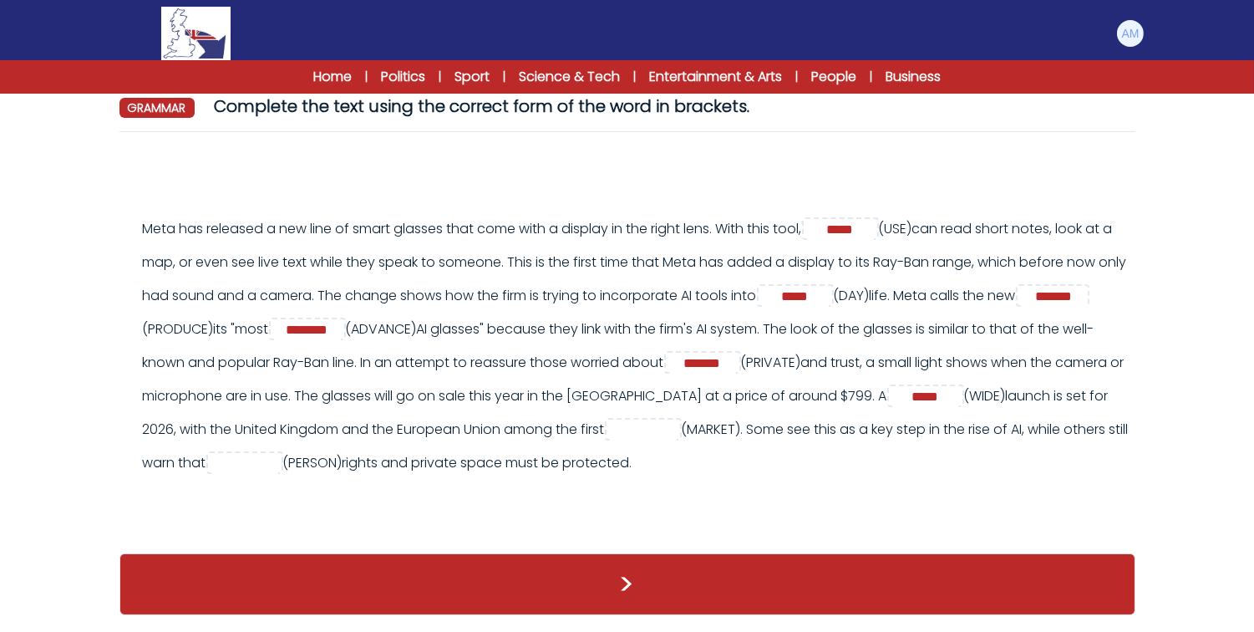
click at [666, 420] on div "Meta has released a new line of smart glasses that come with a display in the r…" at bounding box center [636, 345] width 986 height 267
click at [610, 440] on input "text" at bounding box center [643, 430] width 67 height 20
type input "*******"
click at [470, 450] on div "Meta has released a new line of smart glasses that come with a display in the r…" at bounding box center [636, 345] width 986 height 267
click at [278, 460] on input "text" at bounding box center [244, 464] width 67 height 20
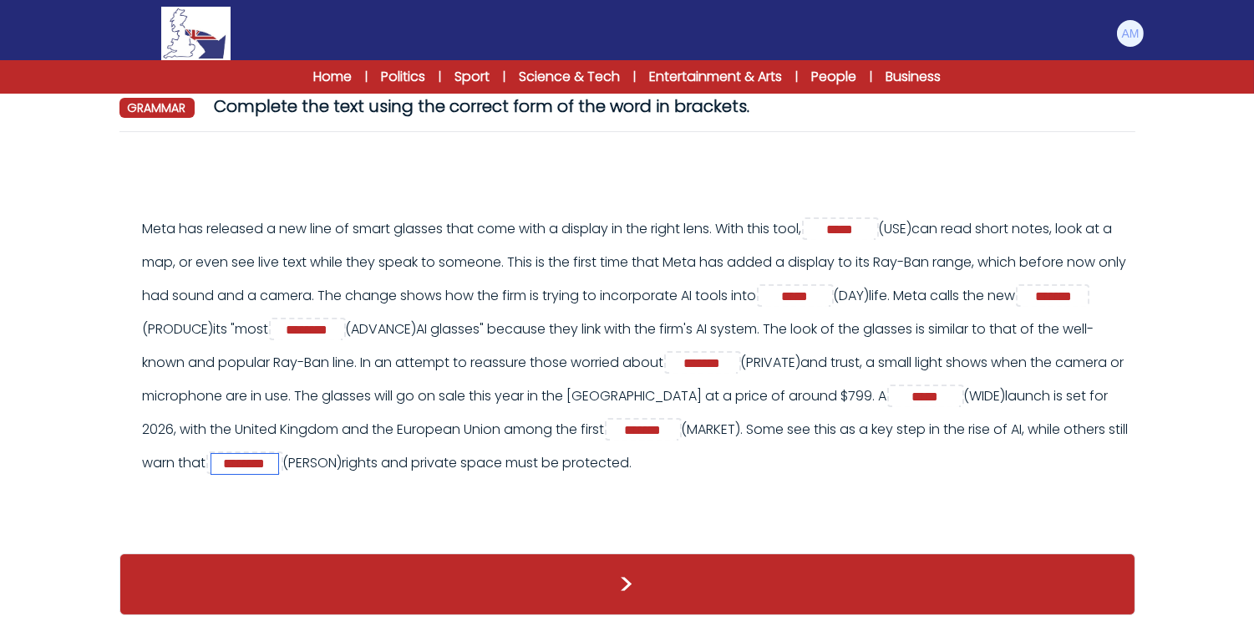
type input "********"
click at [861, 480] on div "Meta has released a new line of smart glasses that come with a display in the r…" at bounding box center [636, 345] width 986 height 267
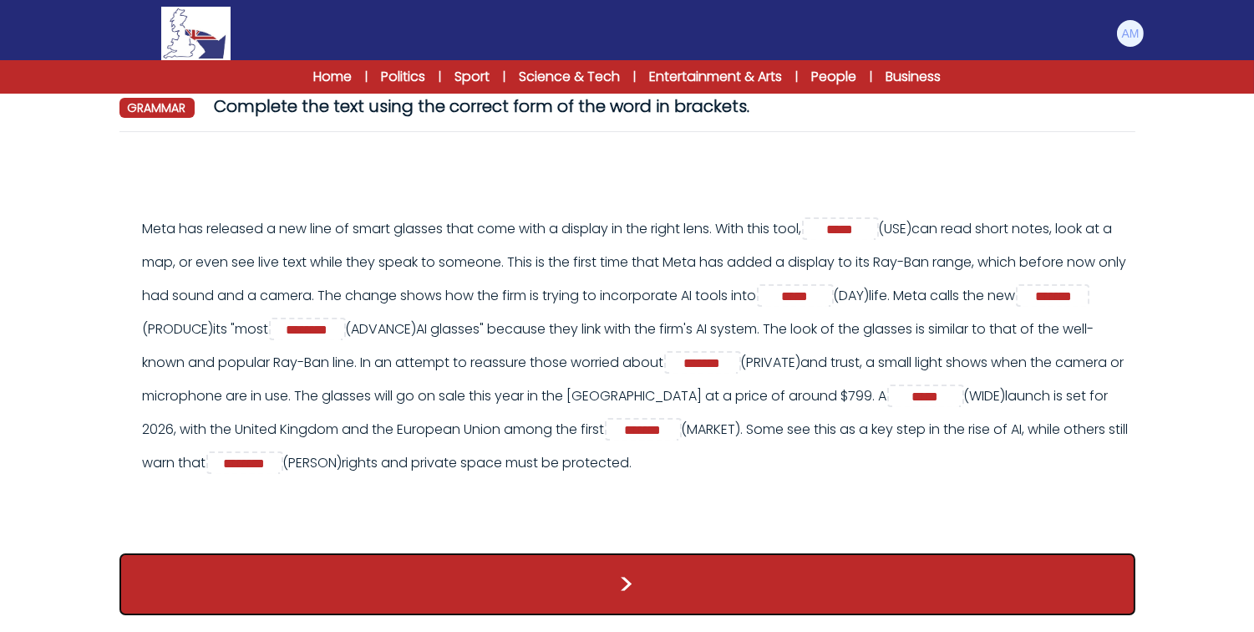
click at [742, 577] on button ">" at bounding box center [628, 584] width 1016 height 62
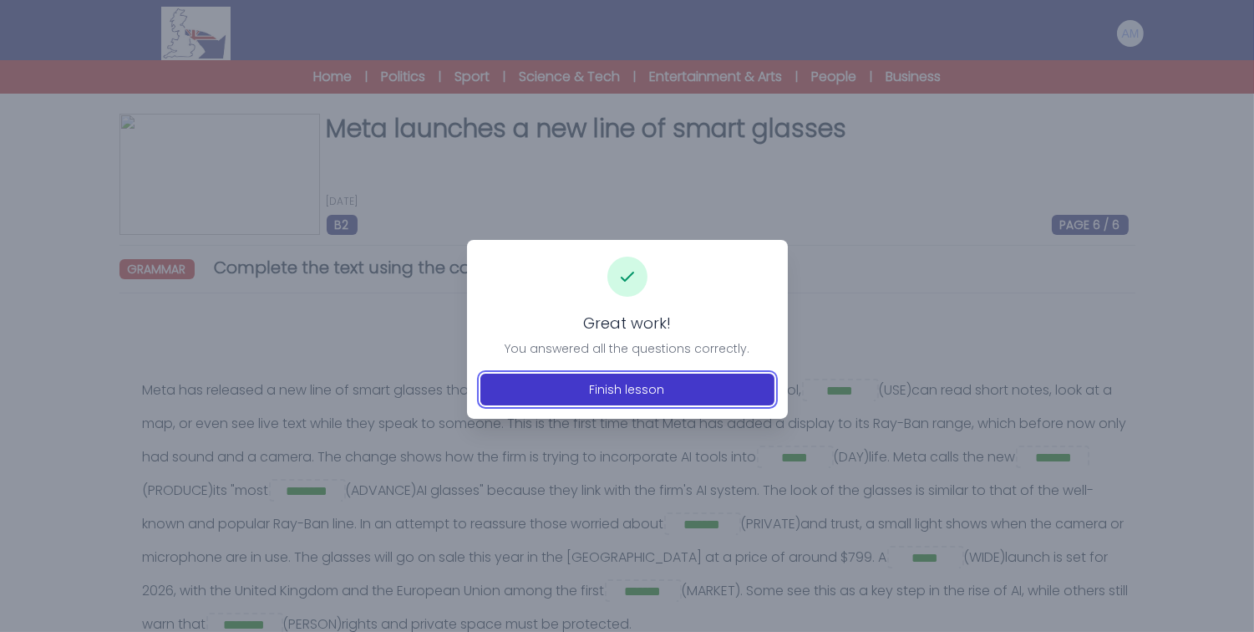
click at [689, 387] on button "Finish lesson" at bounding box center [628, 390] width 294 height 32
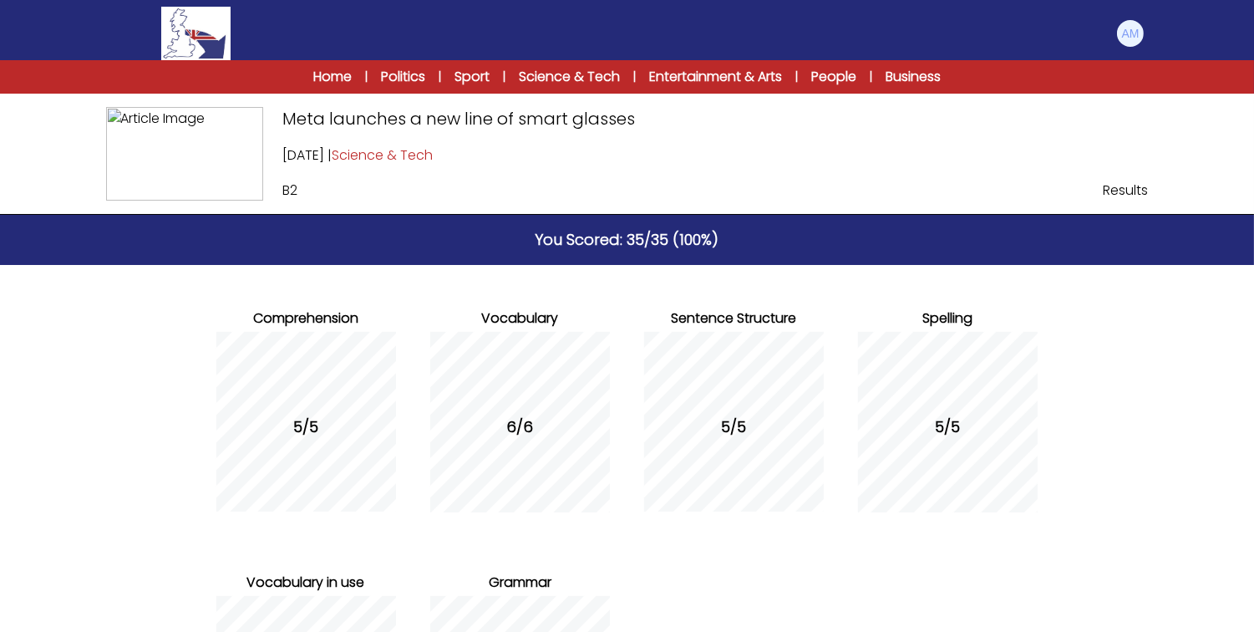
scroll to position [261, 0]
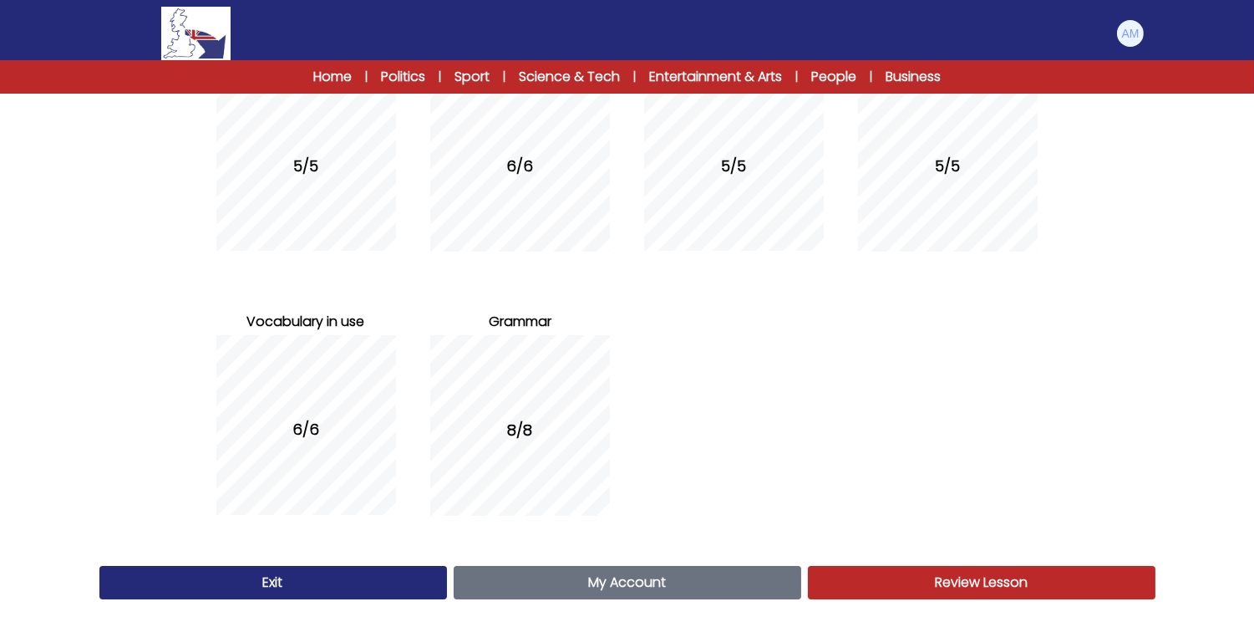
click at [545, 571] on link "My Account Account" at bounding box center [628, 582] width 348 height 33
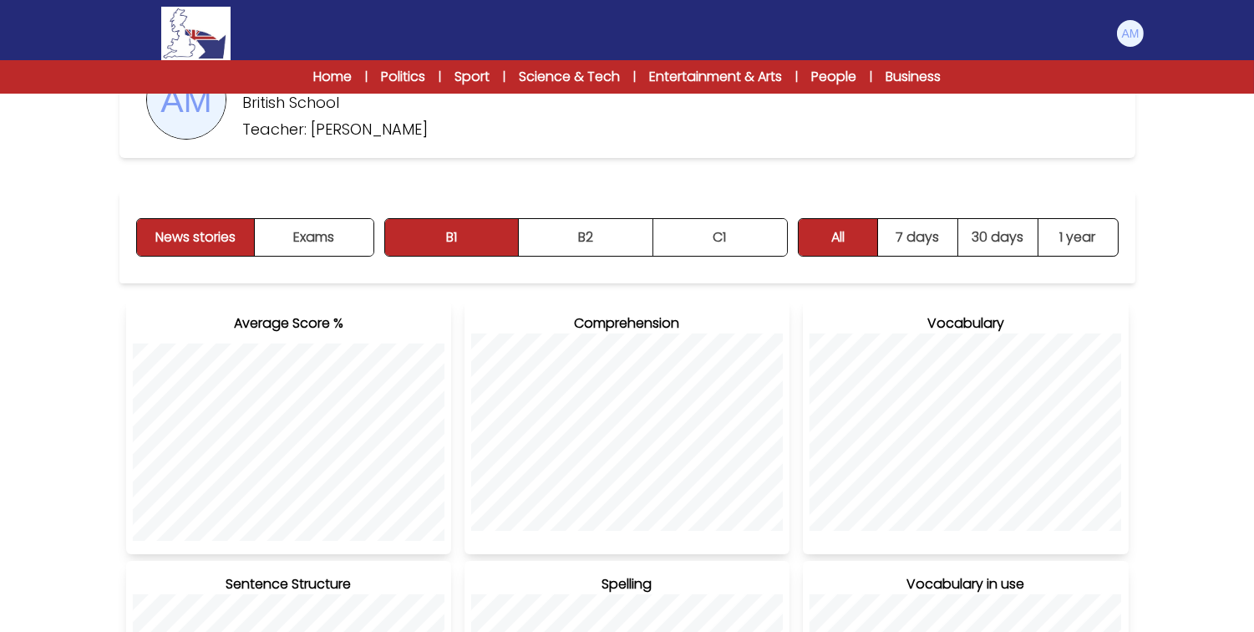
scroll to position [135, 0]
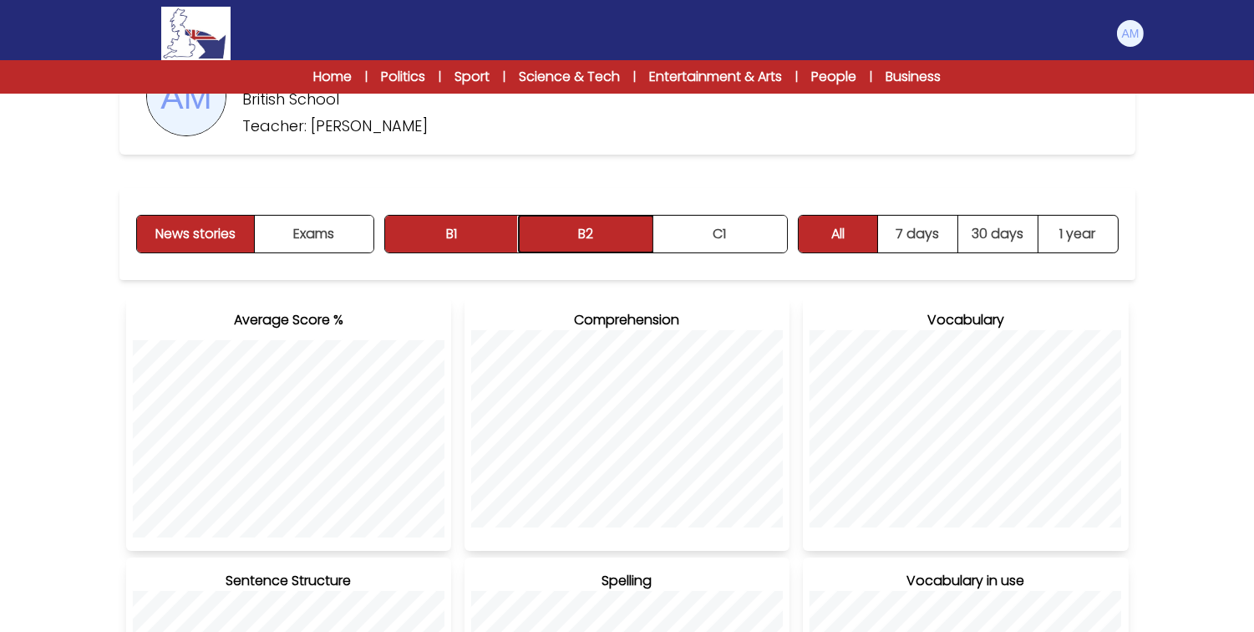
click at [590, 241] on button "B2" at bounding box center [586, 234] width 135 height 37
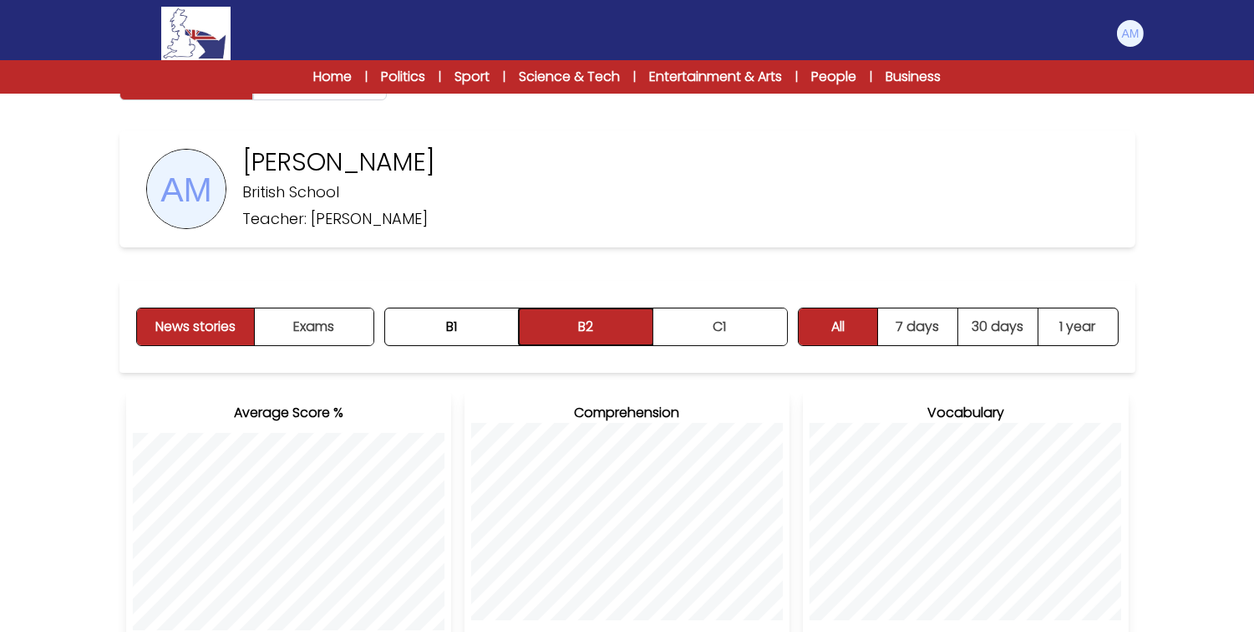
scroll to position [0, 0]
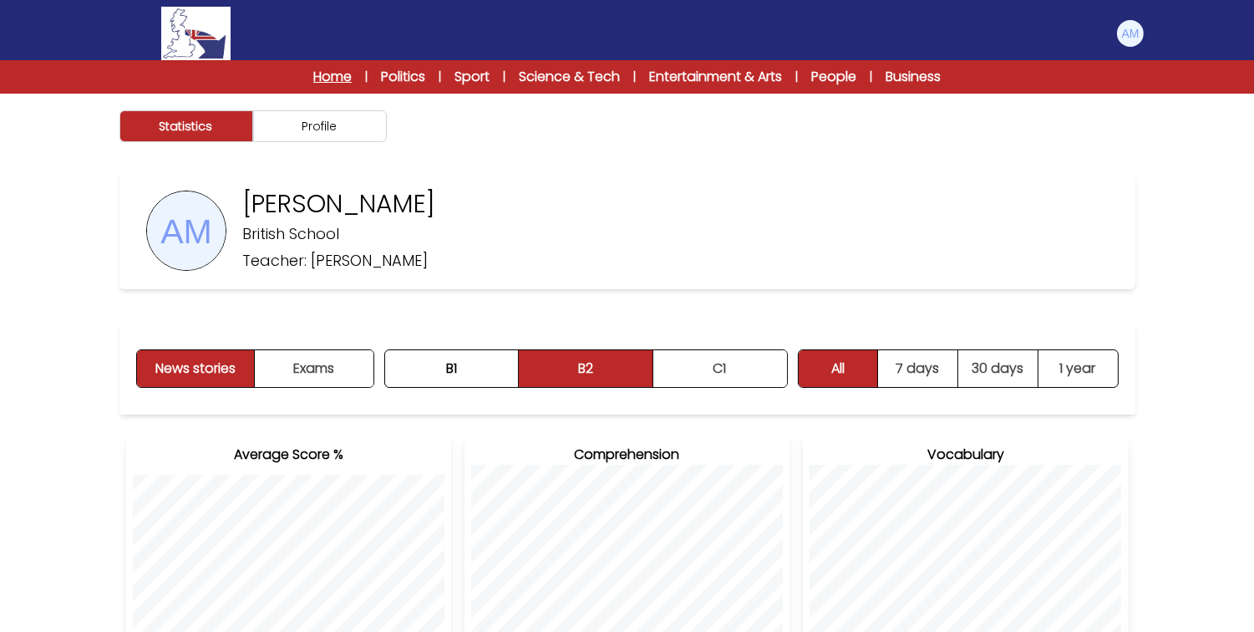
click at [327, 67] on link "Home" at bounding box center [332, 77] width 38 height 20
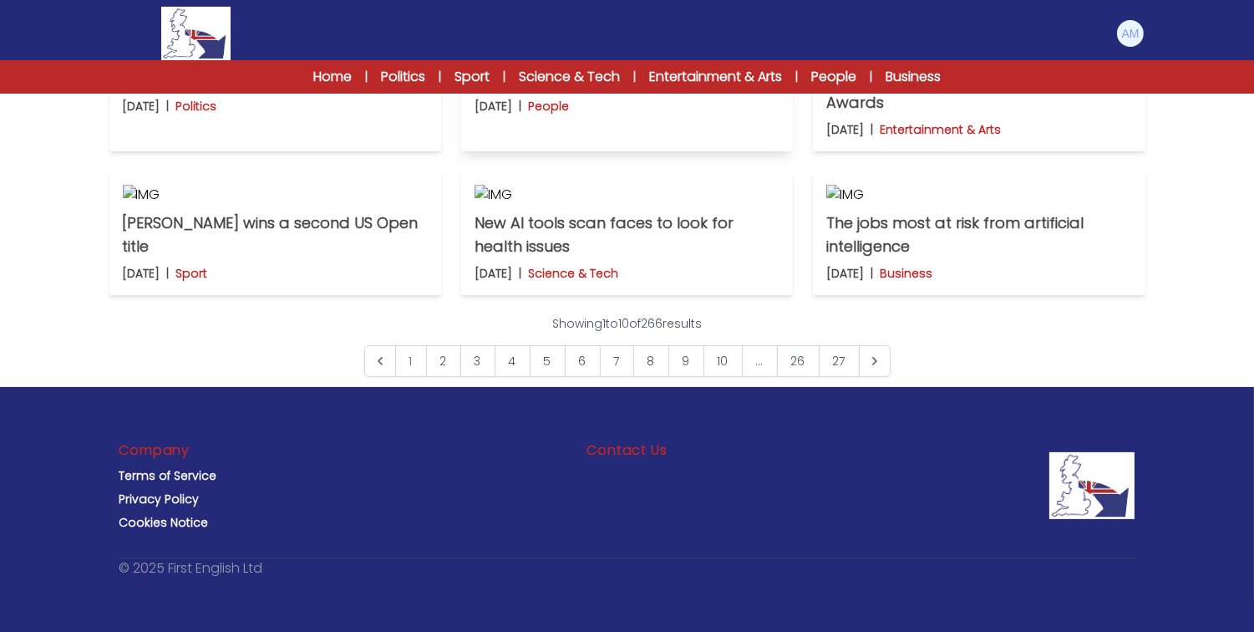
scroll to position [1224, 0]
click at [446, 377] on link "2" at bounding box center [443, 361] width 35 height 32
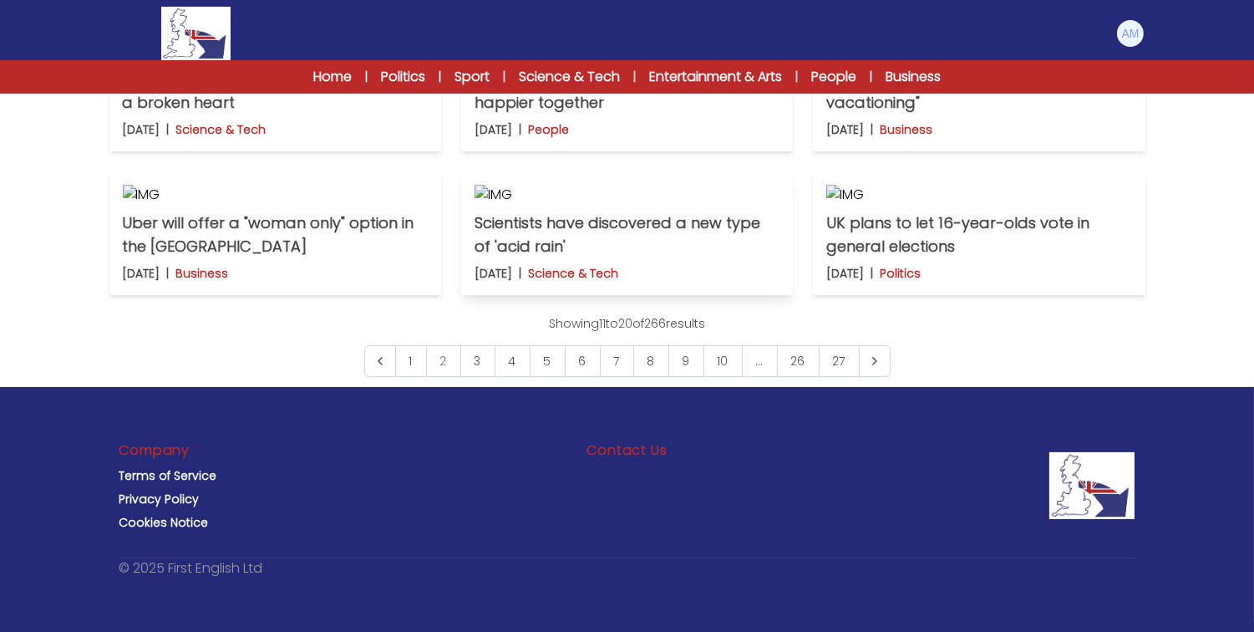
scroll to position [809, 0]
click at [877, 114] on p "A survey reveals the rise of "quiet vacationing"" at bounding box center [978, 91] width 305 height 47
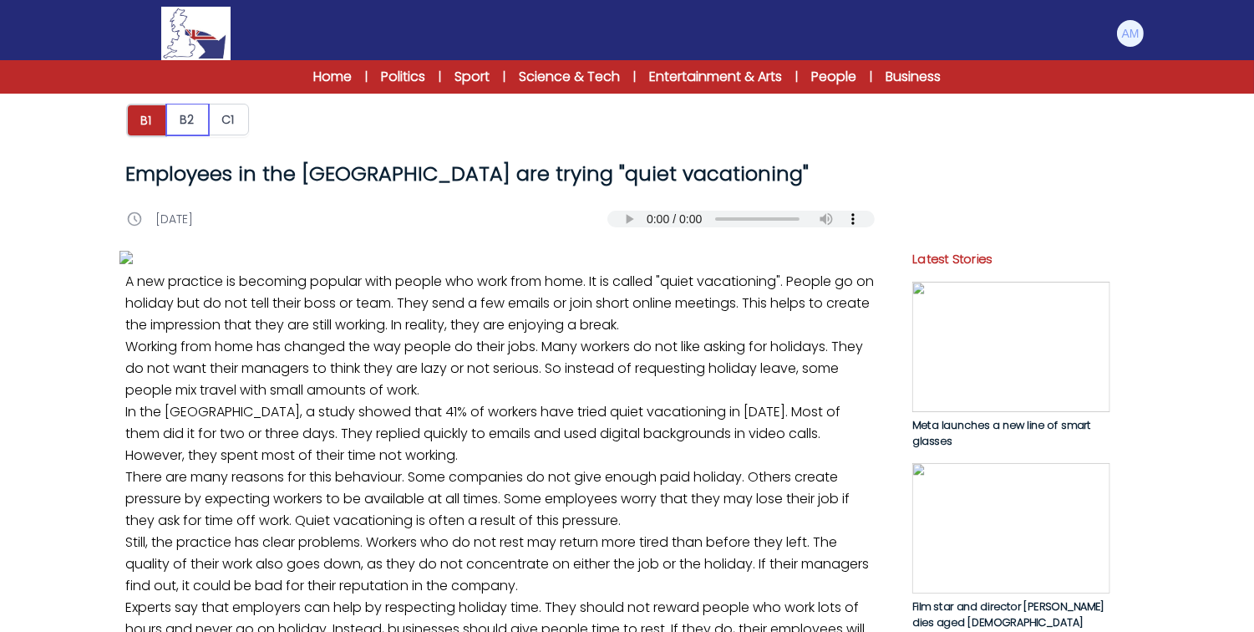
click at [188, 109] on button "B2" at bounding box center [187, 120] width 43 height 32
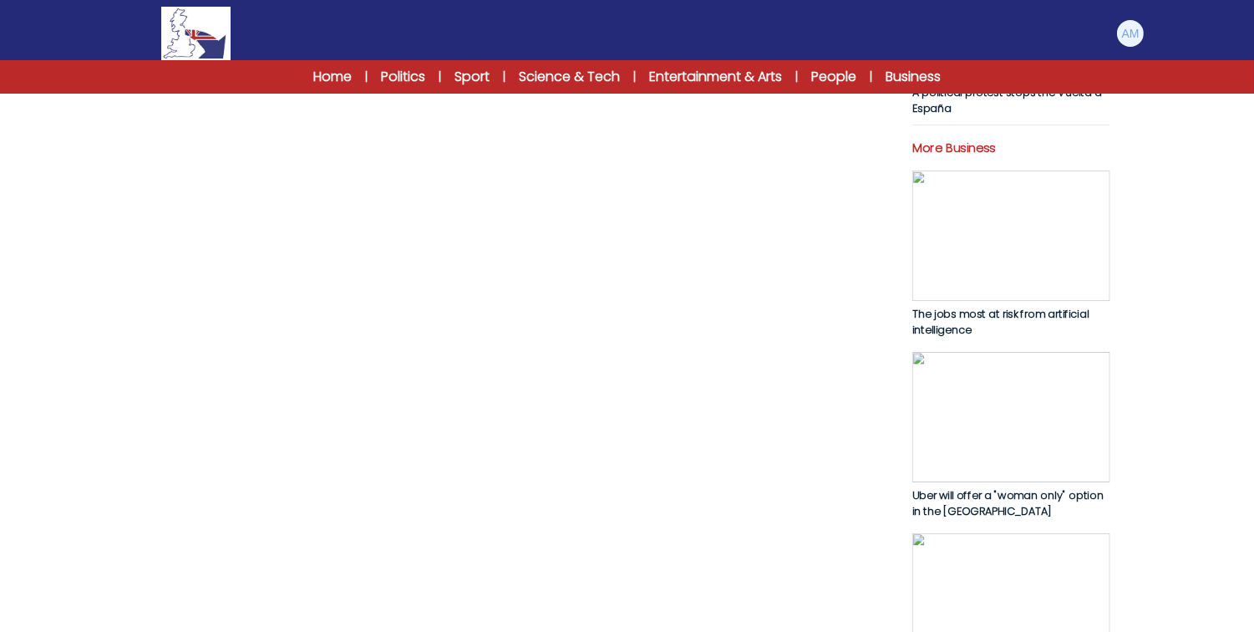
scroll to position [699, 0]
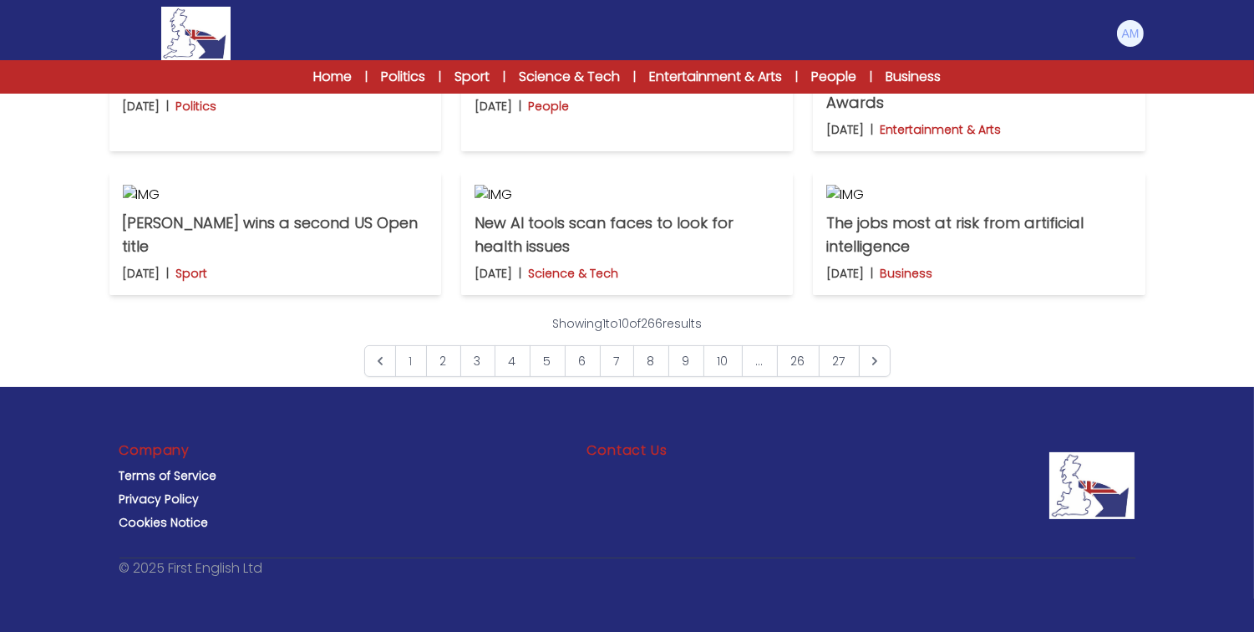
scroll to position [1212, 0]
click at [435, 377] on link "2" at bounding box center [443, 361] width 35 height 32
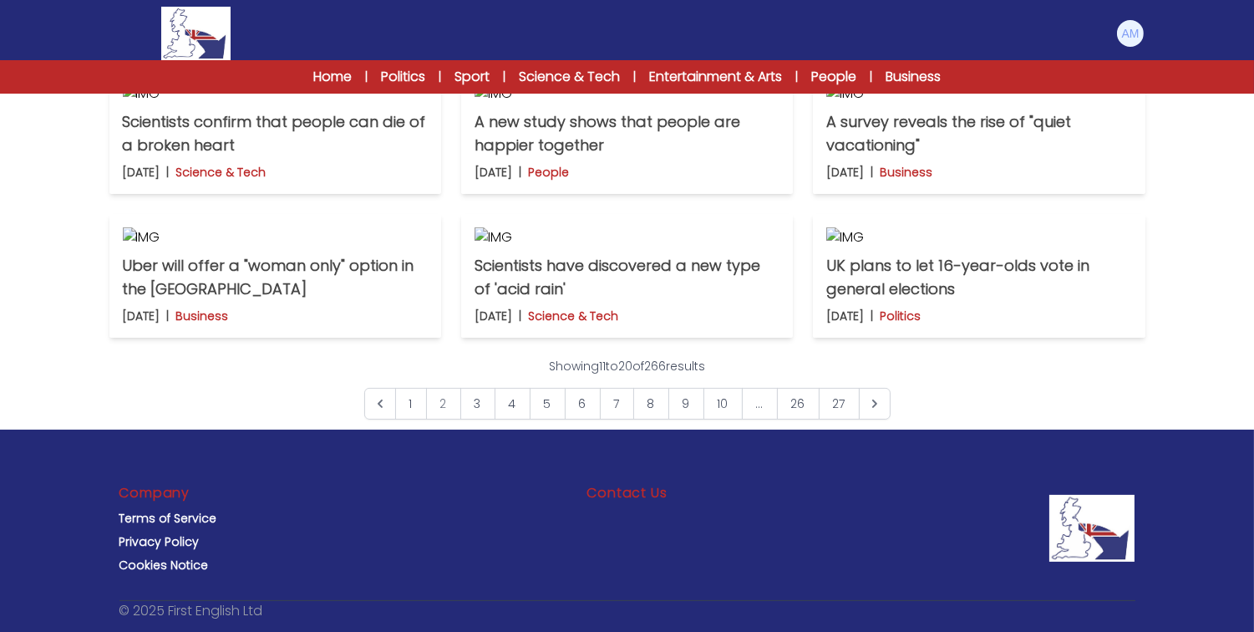
scroll to position [611, 0]
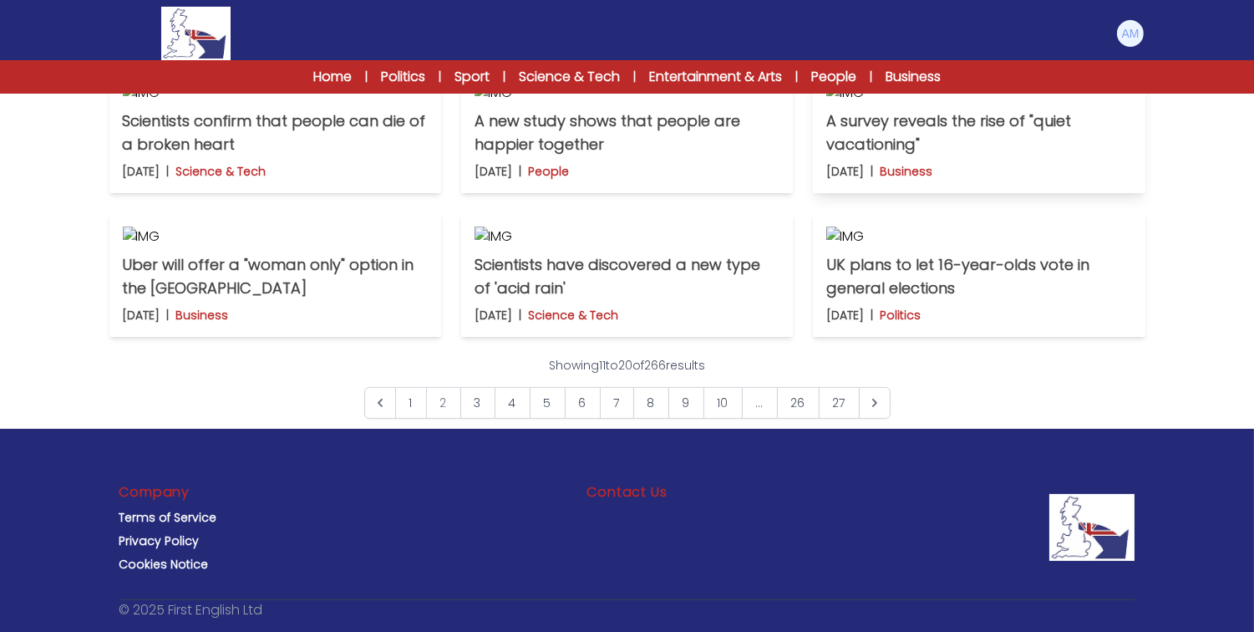
click at [996, 103] on img at bounding box center [978, 93] width 305 height 20
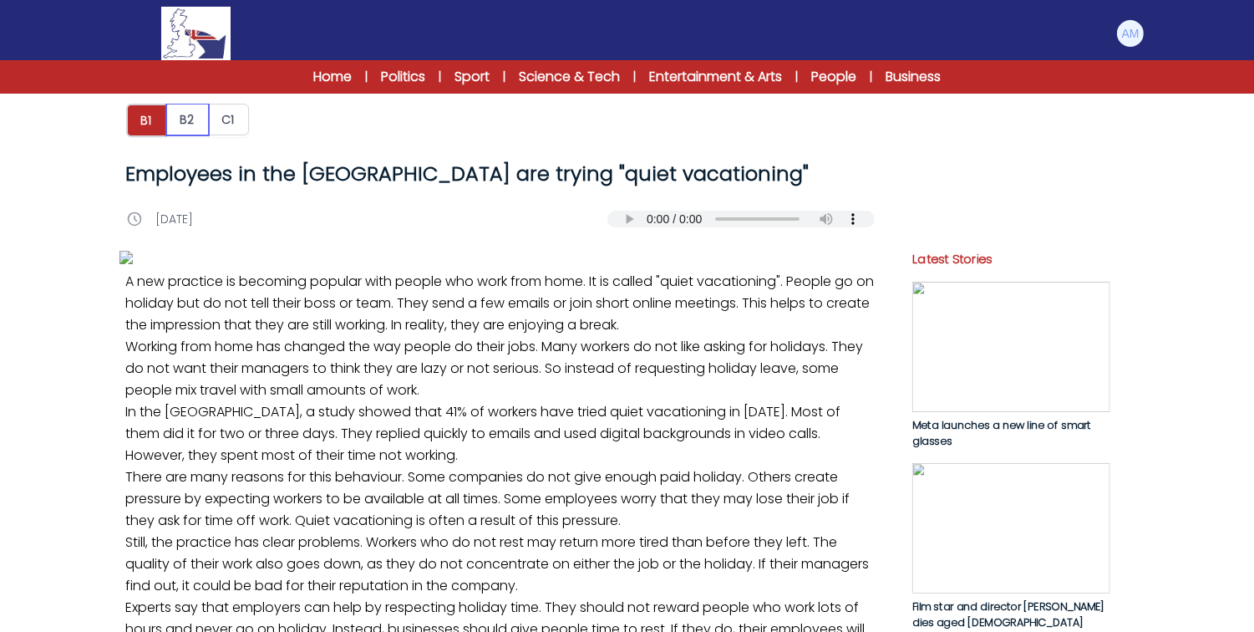
click at [188, 112] on button "B2" at bounding box center [187, 120] width 43 height 32
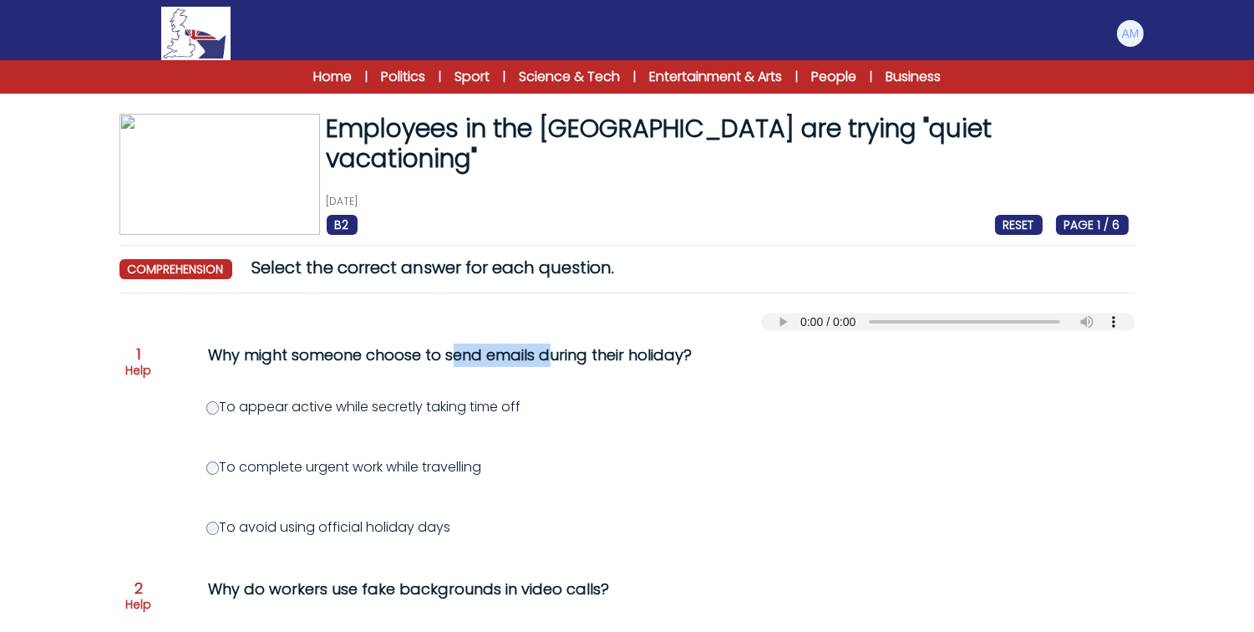
drag, startPoint x: 313, startPoint y: 359, endPoint x: 421, endPoint y: 364, distance: 107.9
click at [421, 364] on div "Why might someone choose to send emails during their holiday?" at bounding box center [548, 354] width 679 height 23
click at [470, 361] on div "Why might someone choose to send emails during their holiday?" at bounding box center [548, 354] width 679 height 23
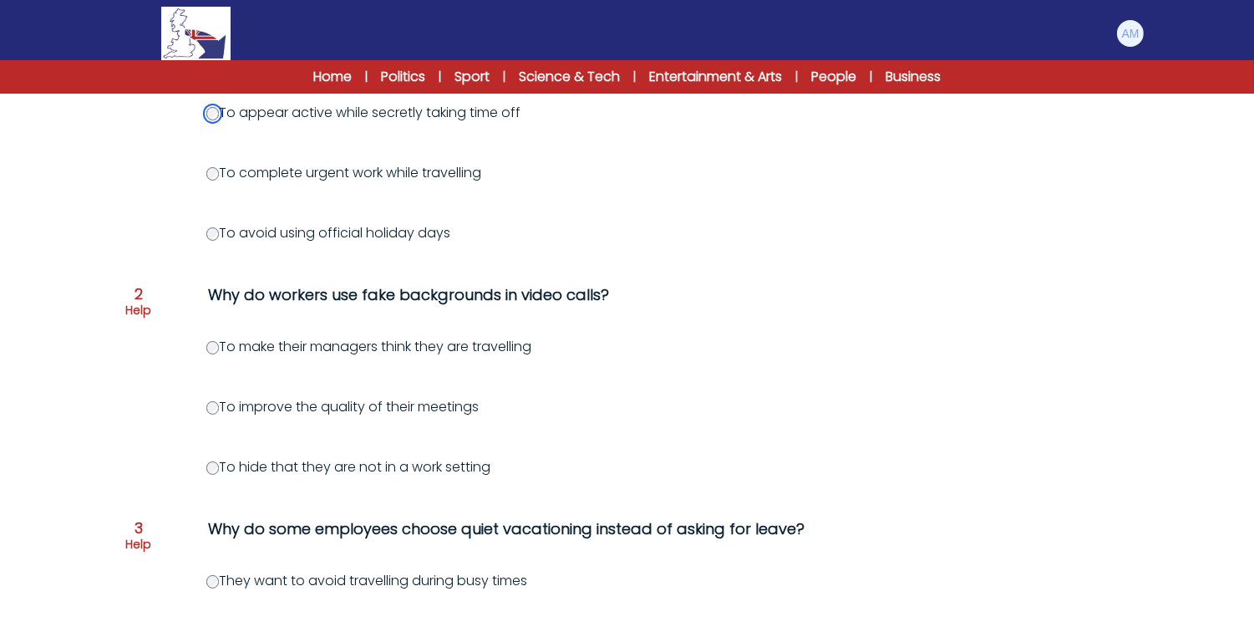
scroll to position [301, 0]
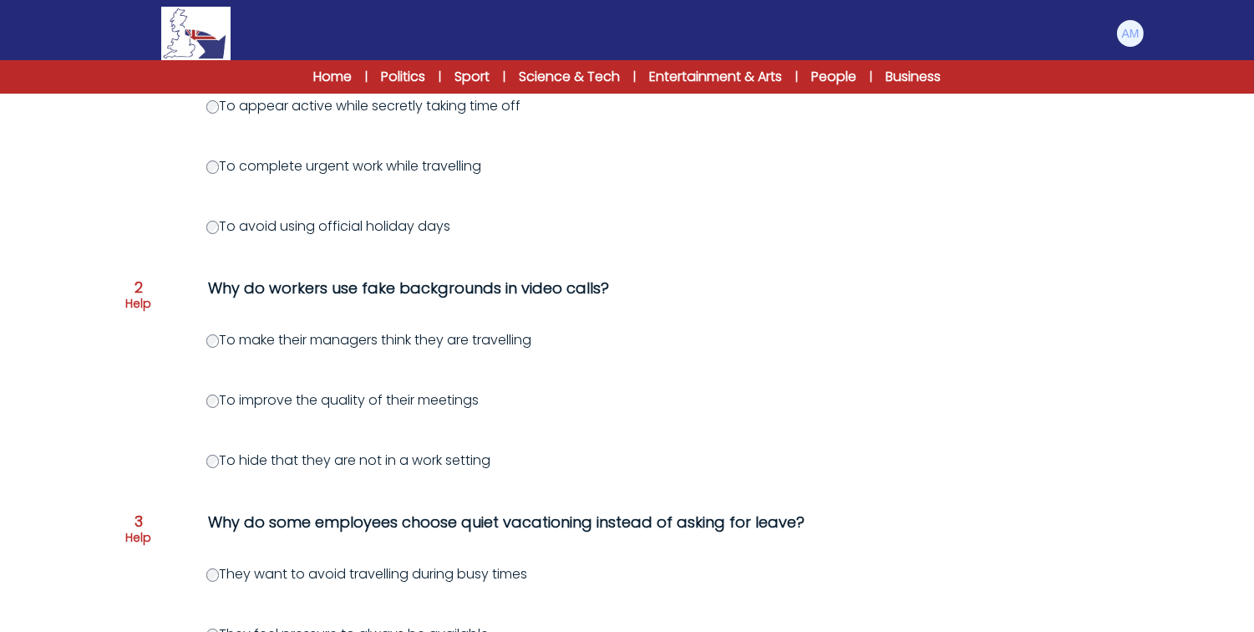
click at [226, 460] on label "To hide that they are not in a work setting" at bounding box center [348, 459] width 285 height 19
click at [219, 461] on label "To hide that they are not in a work setting" at bounding box center [348, 459] width 285 height 19
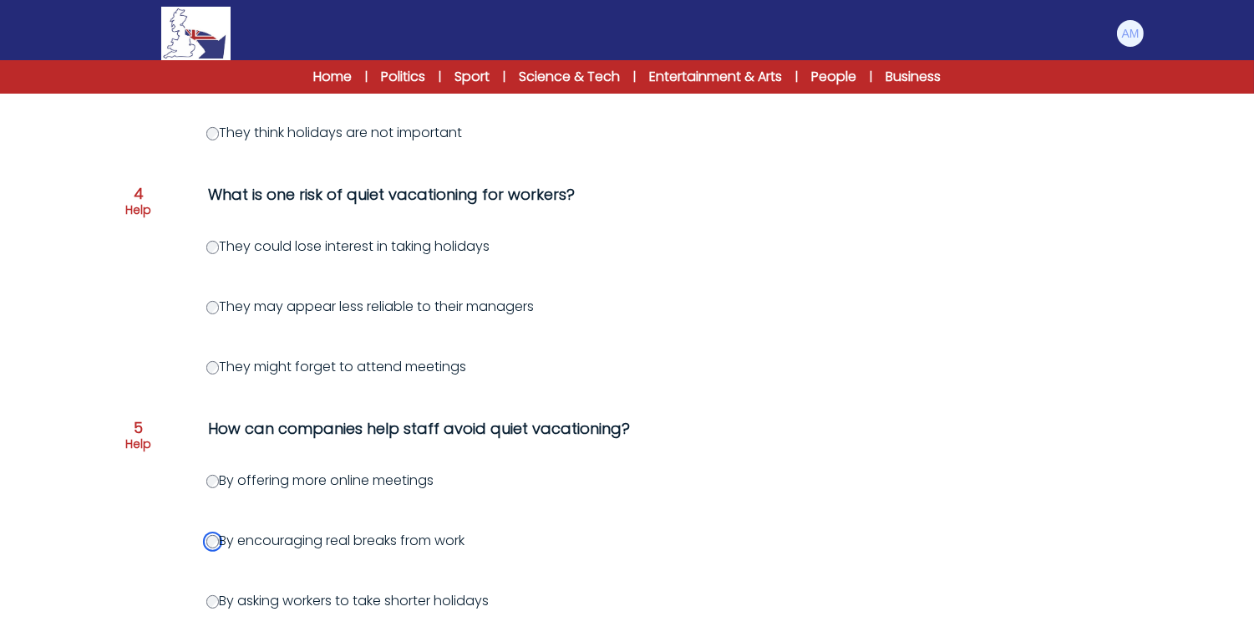
scroll to position [1017, 0]
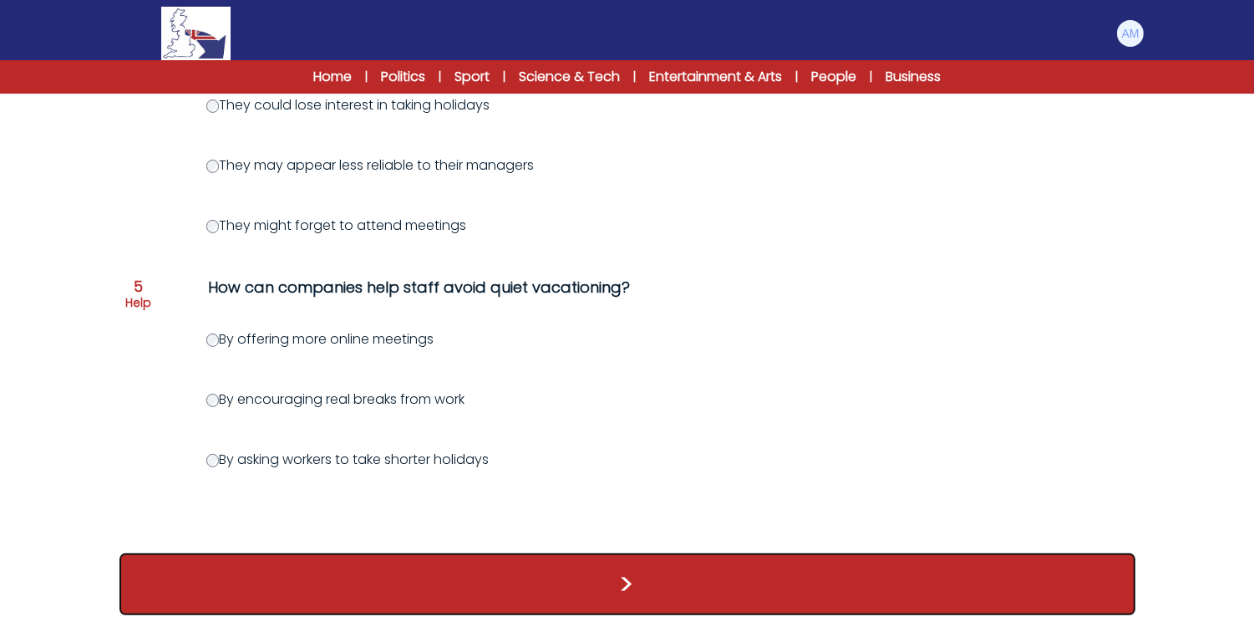
click at [445, 593] on button ">" at bounding box center [628, 584] width 1016 height 62
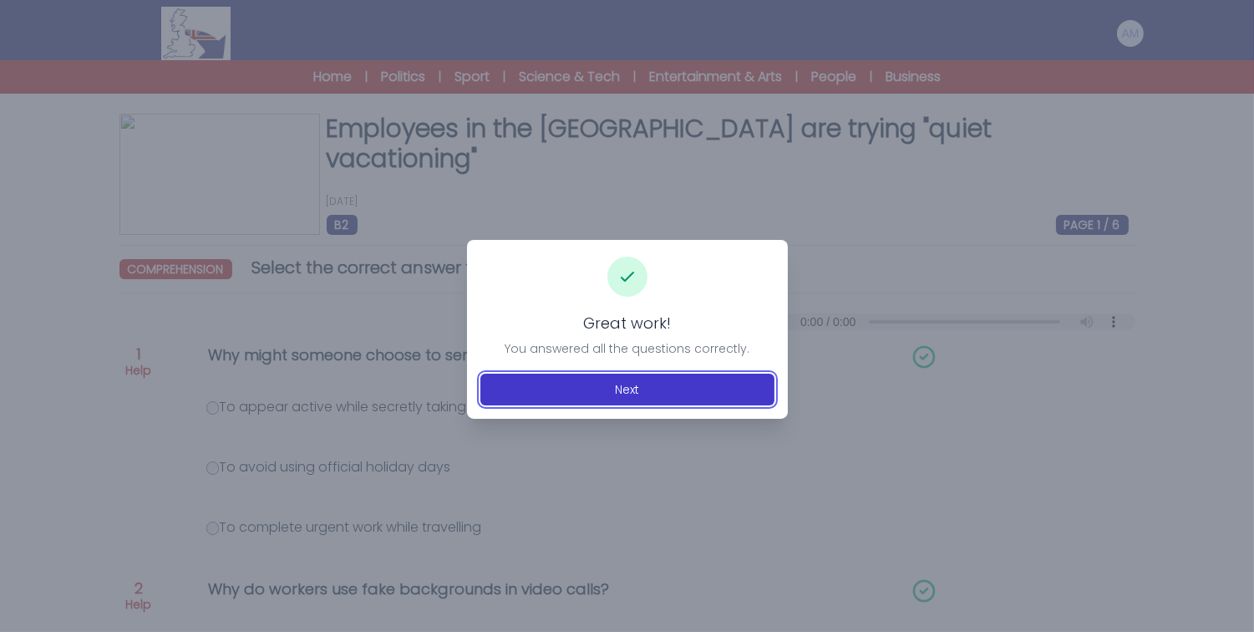
click at [536, 374] on button "Next" at bounding box center [628, 390] width 294 height 32
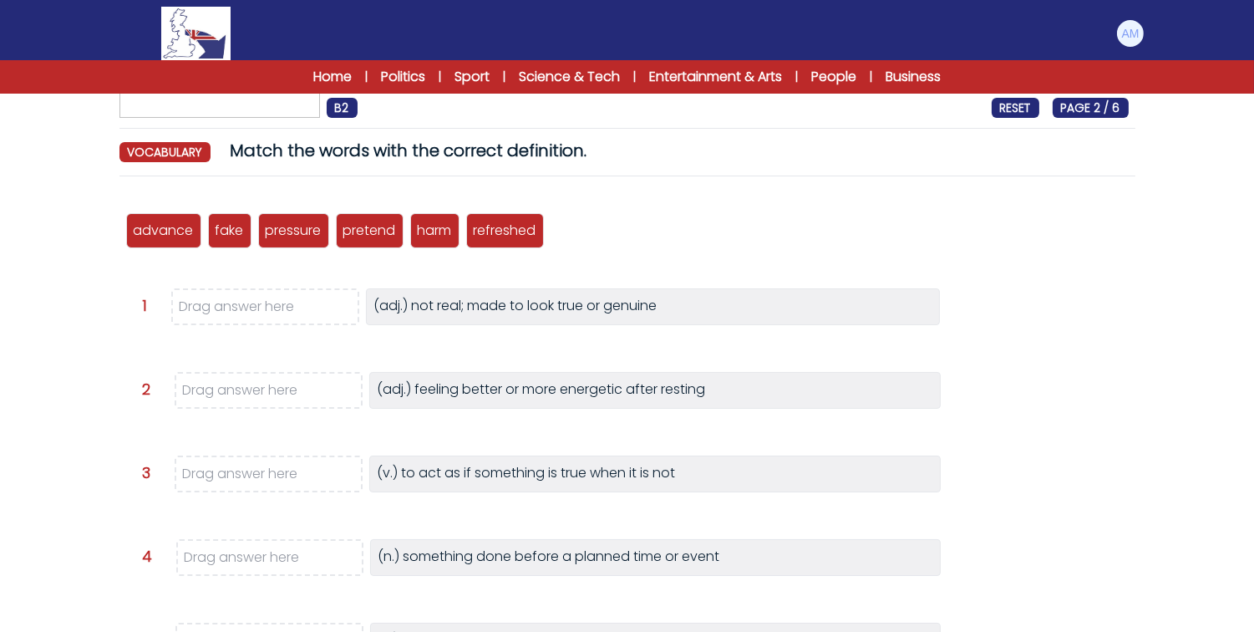
scroll to position [124, 0]
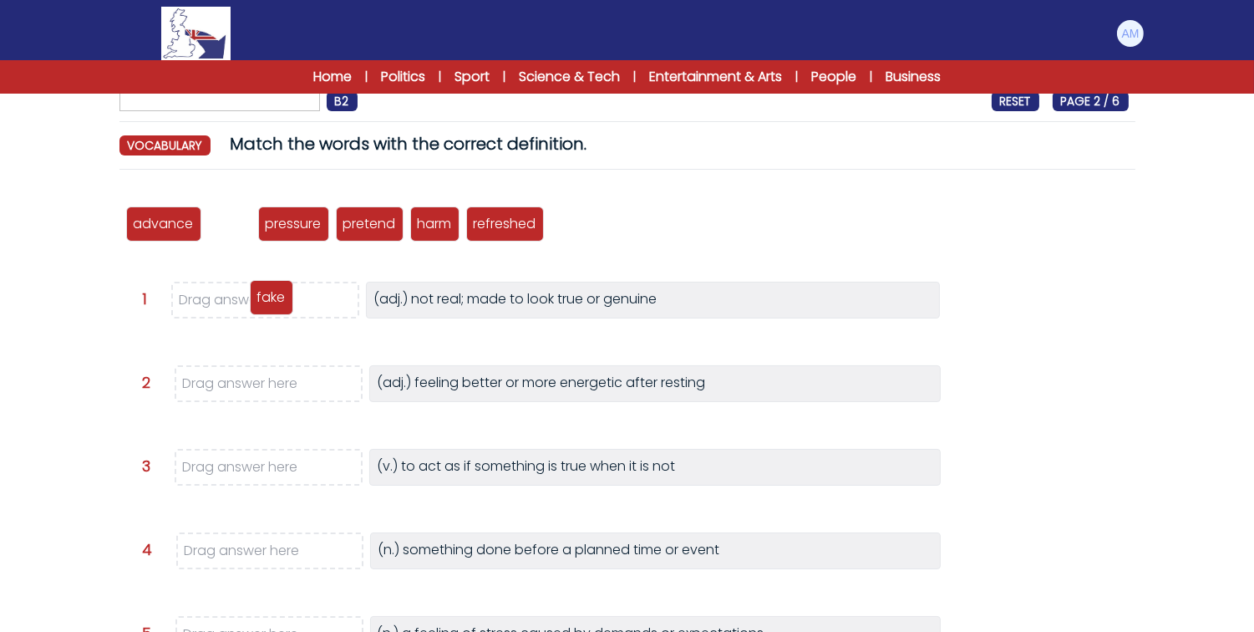
drag, startPoint x: 219, startPoint y: 230, endPoint x: 261, endPoint y: 303, distance: 84.6
click at [261, 303] on p "fake" at bounding box center [271, 297] width 28 height 20
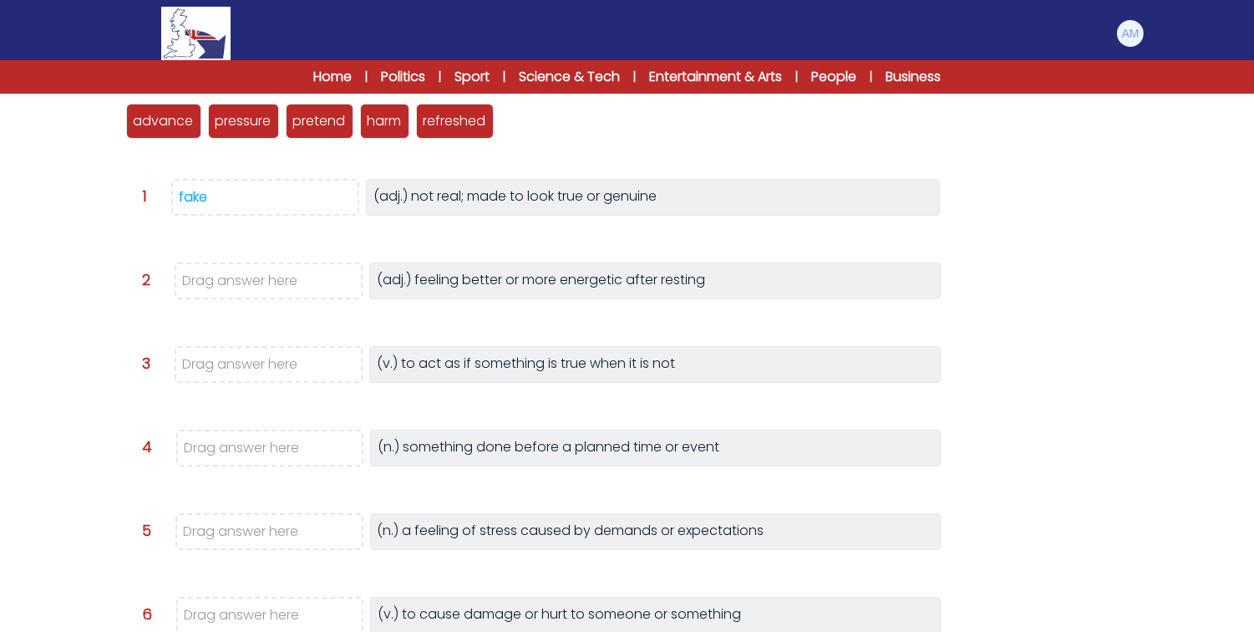
scroll to position [231, 0]
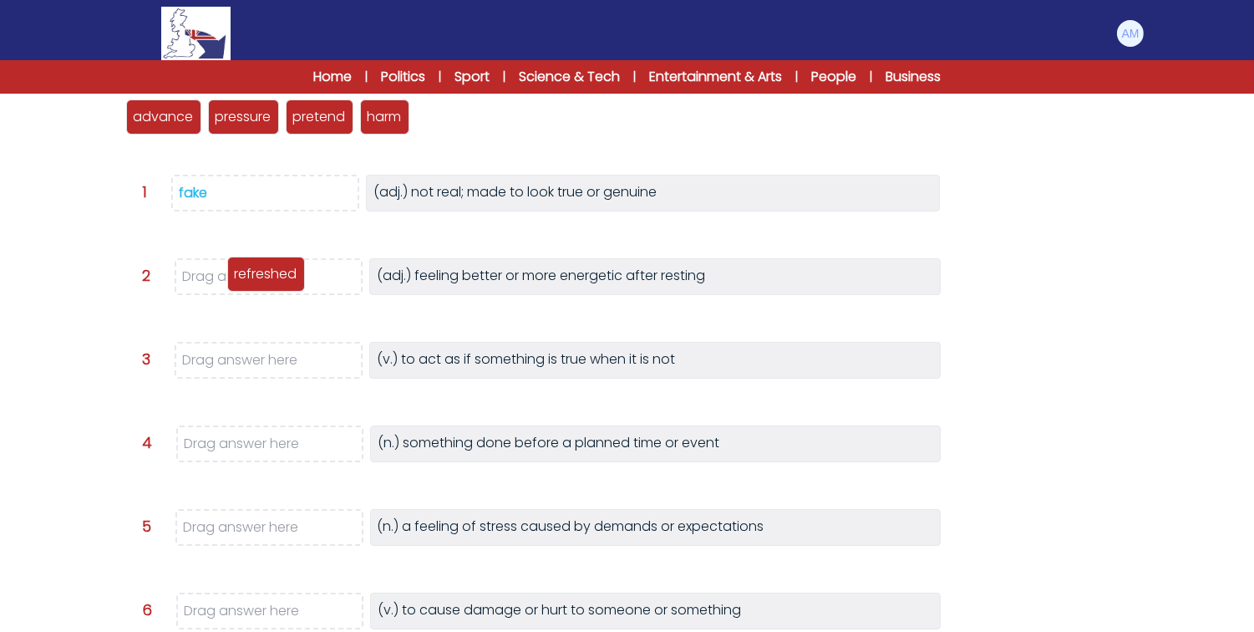
drag, startPoint x: 485, startPoint y: 118, endPoint x: 296, endPoint y: 277, distance: 246.7
click at [296, 277] on p "refreshed" at bounding box center [266, 274] width 63 height 20
drag, startPoint x: 323, startPoint y: 126, endPoint x: 298, endPoint y: 272, distance: 147.7
click at [298, 127] on p "pretend" at bounding box center [319, 117] width 53 height 20
drag, startPoint x: 364, startPoint y: 125, endPoint x: 272, endPoint y: 287, distance: 186.8
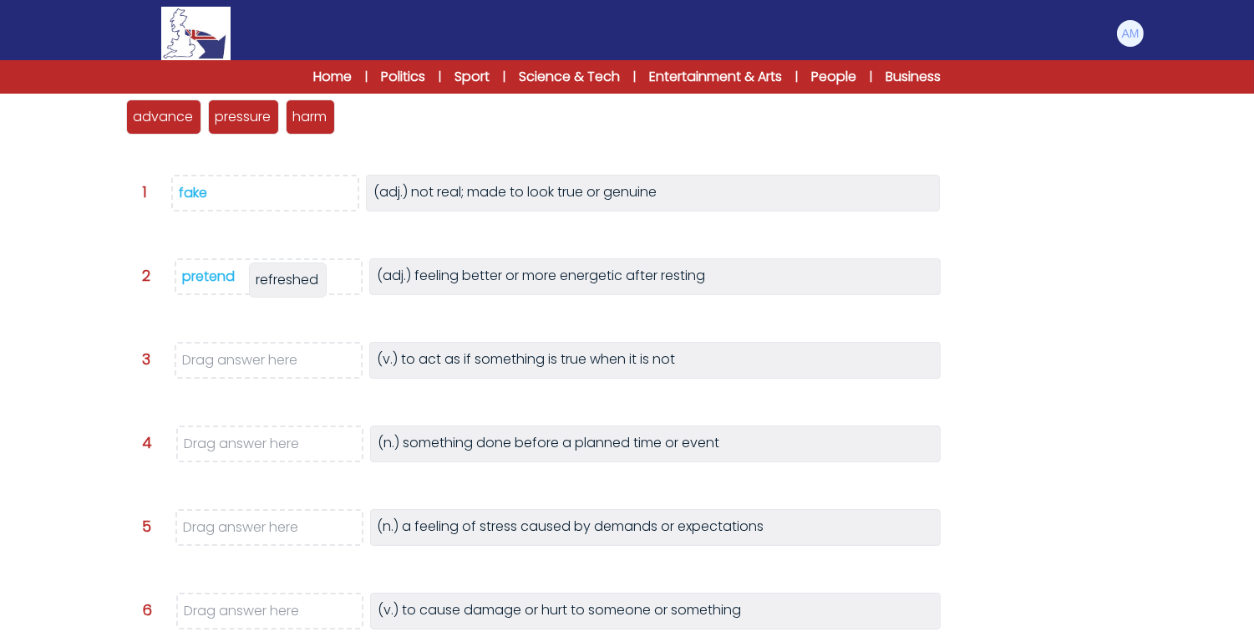
click at [272, 287] on span "refreshed" at bounding box center [288, 279] width 63 height 19
drag, startPoint x: 385, startPoint y: 118, endPoint x: 251, endPoint y: 362, distance: 278.7
click at [251, 362] on span "pretend" at bounding box center [241, 361] width 53 height 19
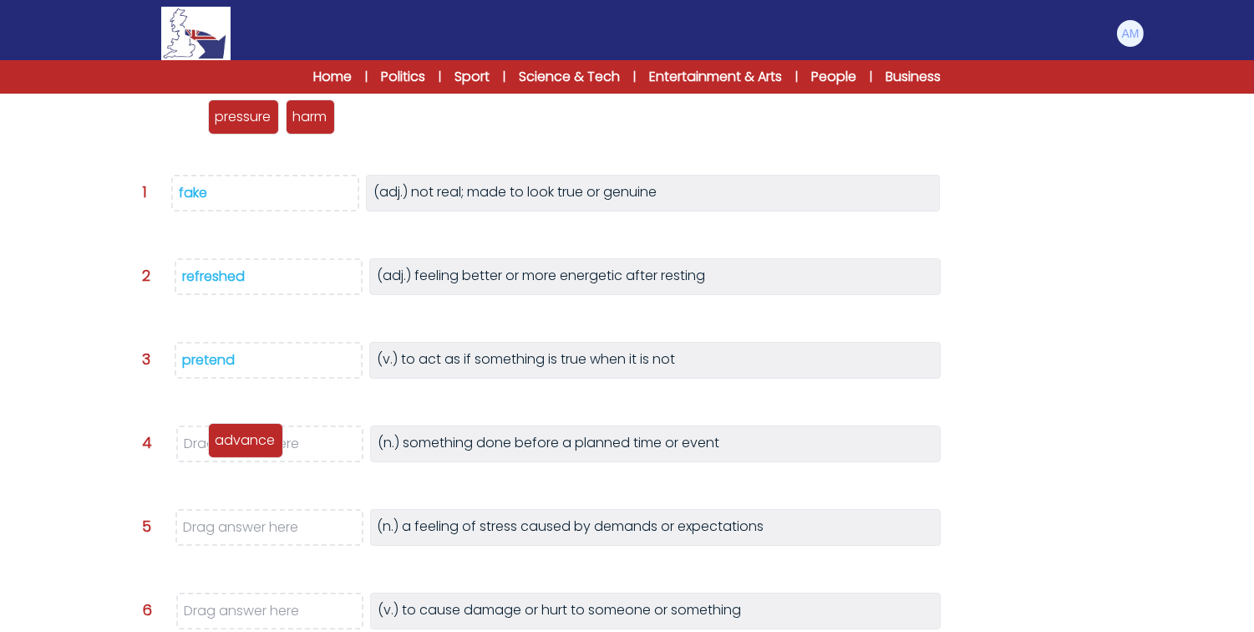
drag, startPoint x: 147, startPoint y: 110, endPoint x: 229, endPoint y: 433, distance: 332.8
click at [229, 433] on p "advance" at bounding box center [246, 440] width 60 height 20
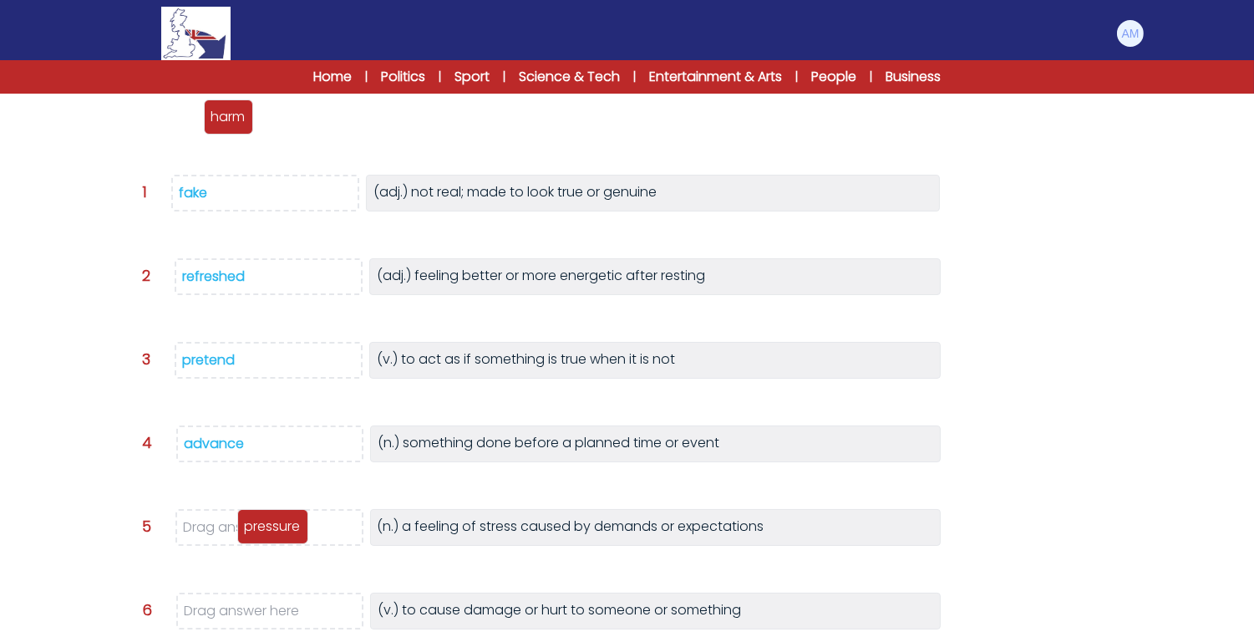
drag, startPoint x: 157, startPoint y: 111, endPoint x: 268, endPoint y: 521, distance: 424.3
click at [268, 521] on p "pressure" at bounding box center [273, 526] width 56 height 20
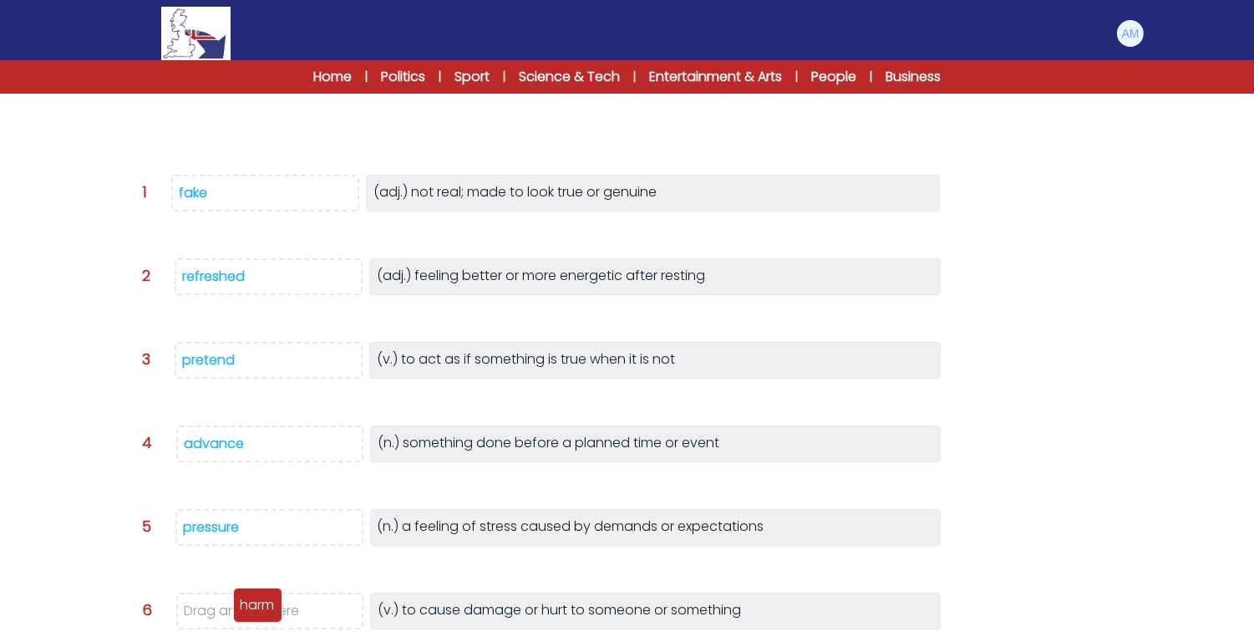
drag, startPoint x: 145, startPoint y: 113, endPoint x: 252, endPoint y: 602, distance: 500.4
click at [252, 602] on p "harm" at bounding box center [258, 605] width 34 height 20
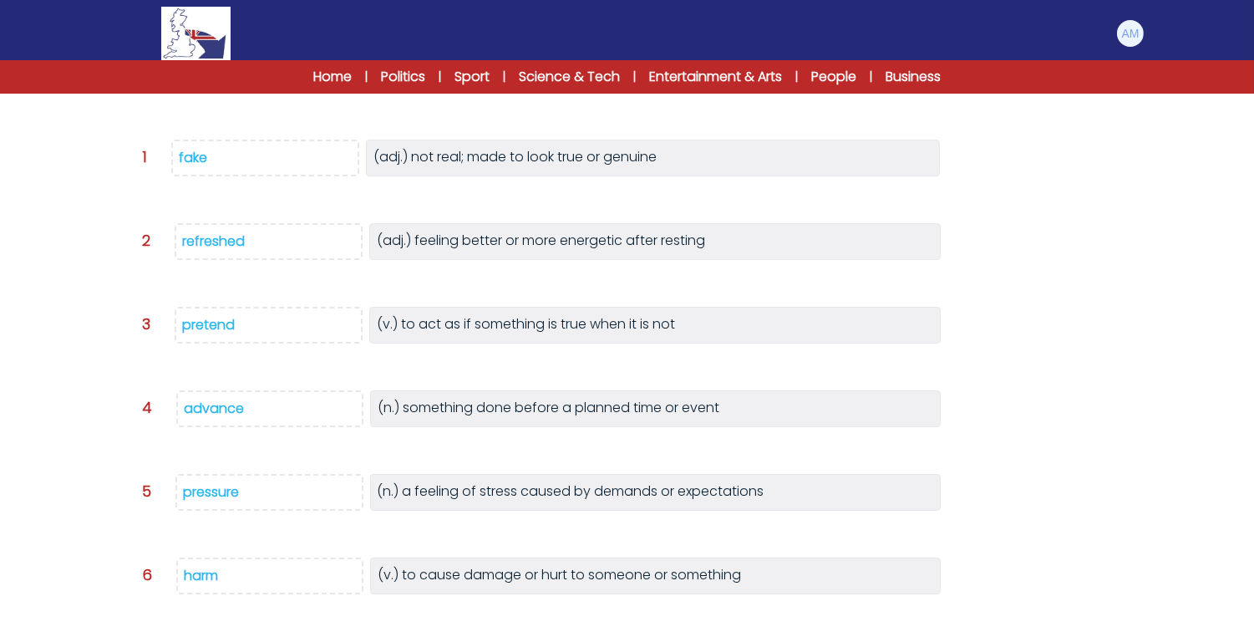
scroll to position [366, 0]
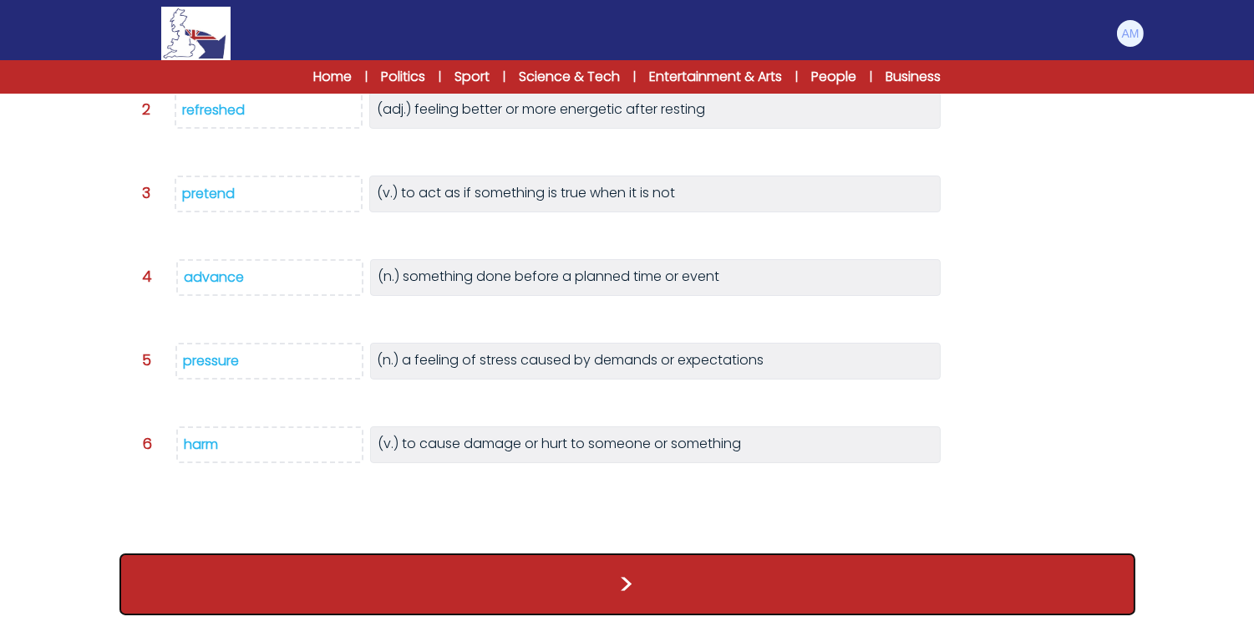
click at [323, 570] on button ">" at bounding box center [628, 584] width 1016 height 62
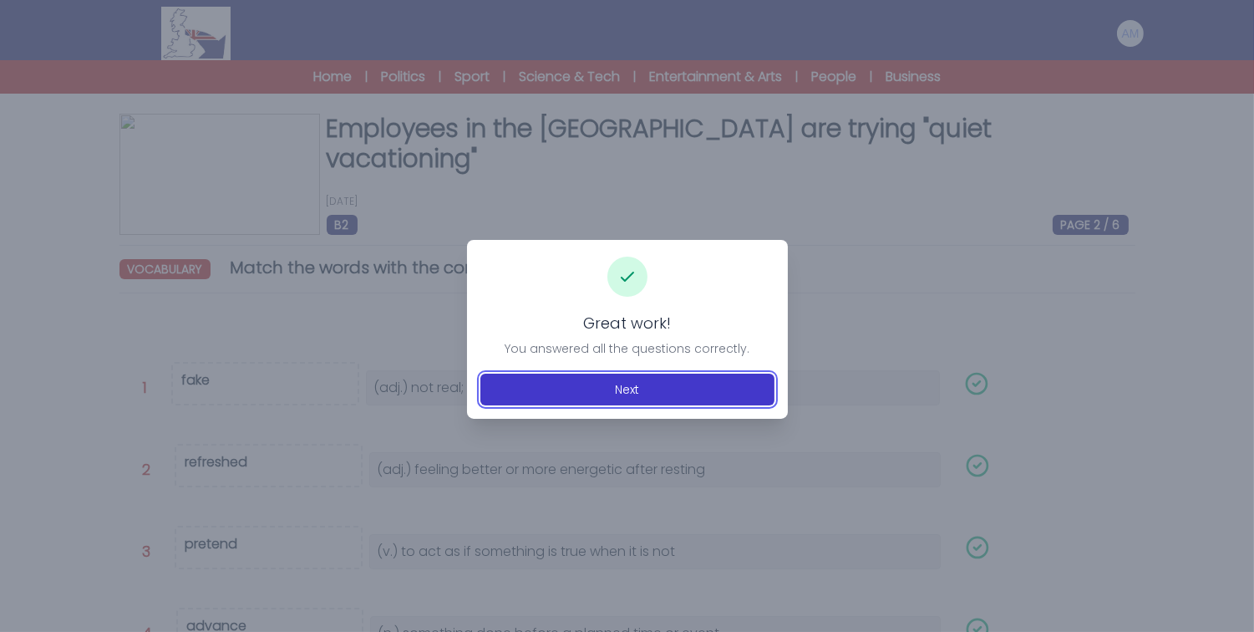
click at [547, 379] on button "Next" at bounding box center [628, 390] width 294 height 32
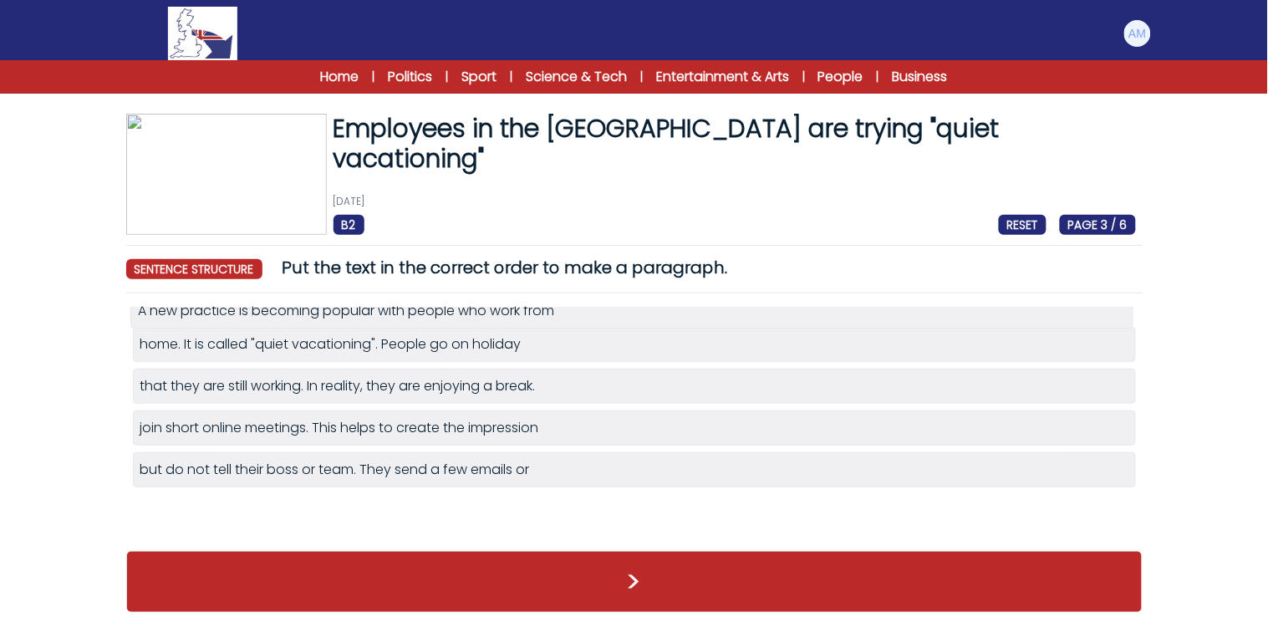
drag, startPoint x: 318, startPoint y: 521, endPoint x: 323, endPoint y: 319, distance: 202.3
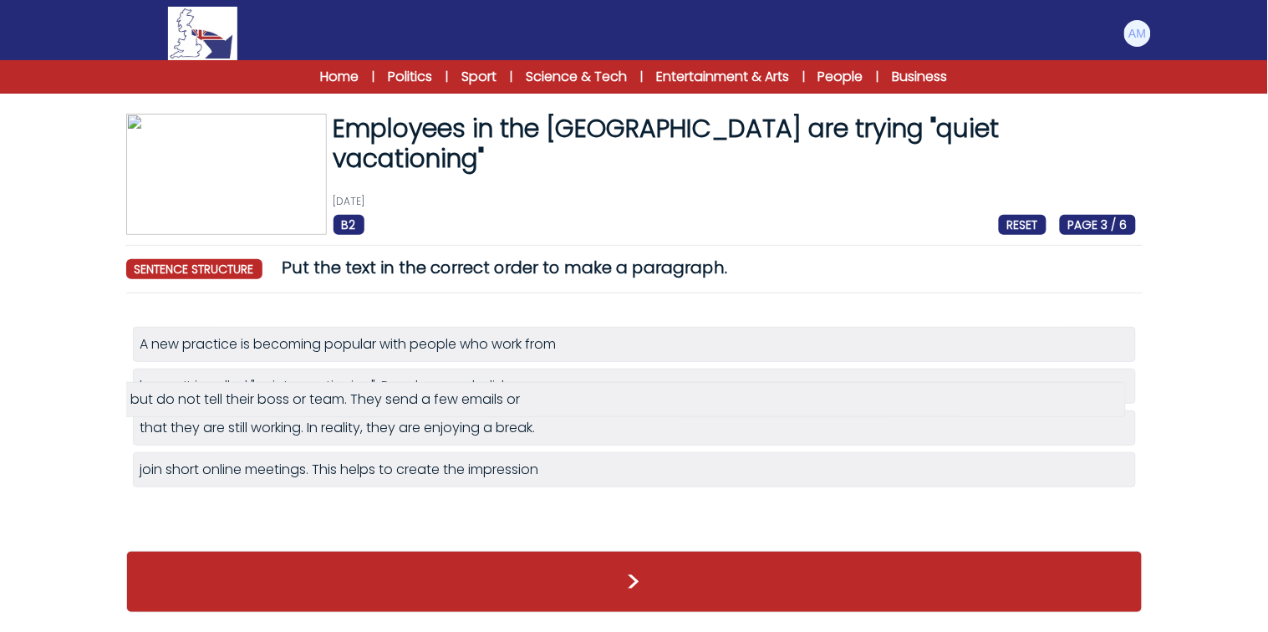
drag, startPoint x: 389, startPoint y: 520, endPoint x: 386, endPoint y: 407, distance: 112.8
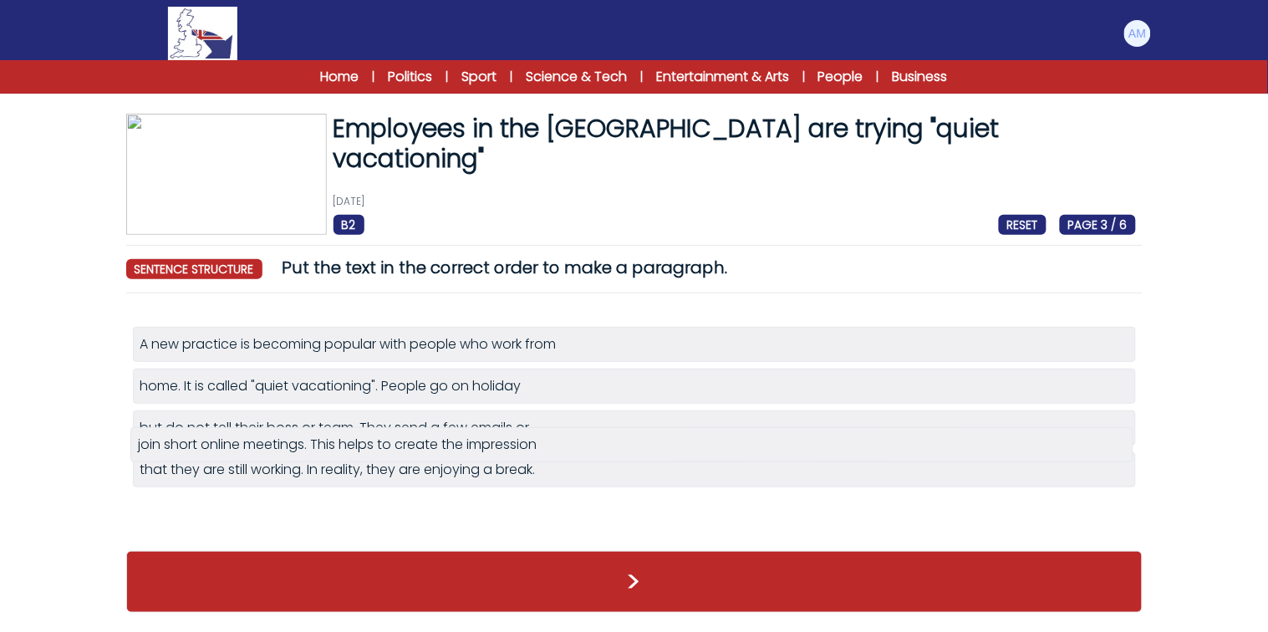
drag, startPoint x: 332, startPoint y: 514, endPoint x: 337, endPoint y: 446, distance: 67.9
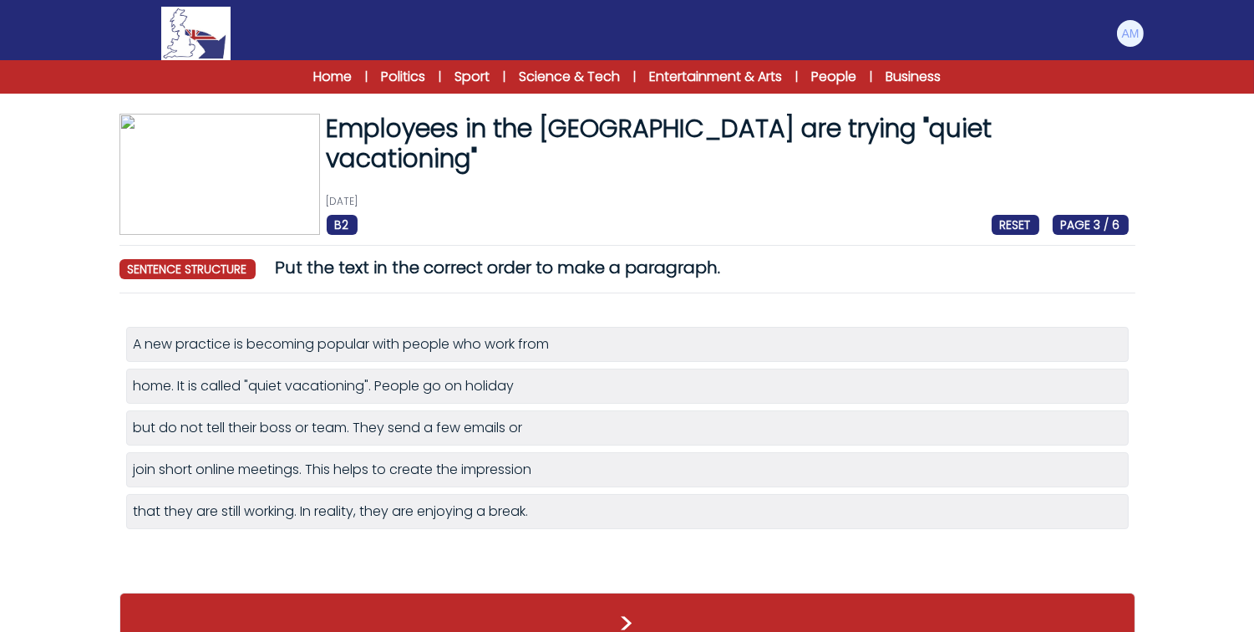
scroll to position [39, 0]
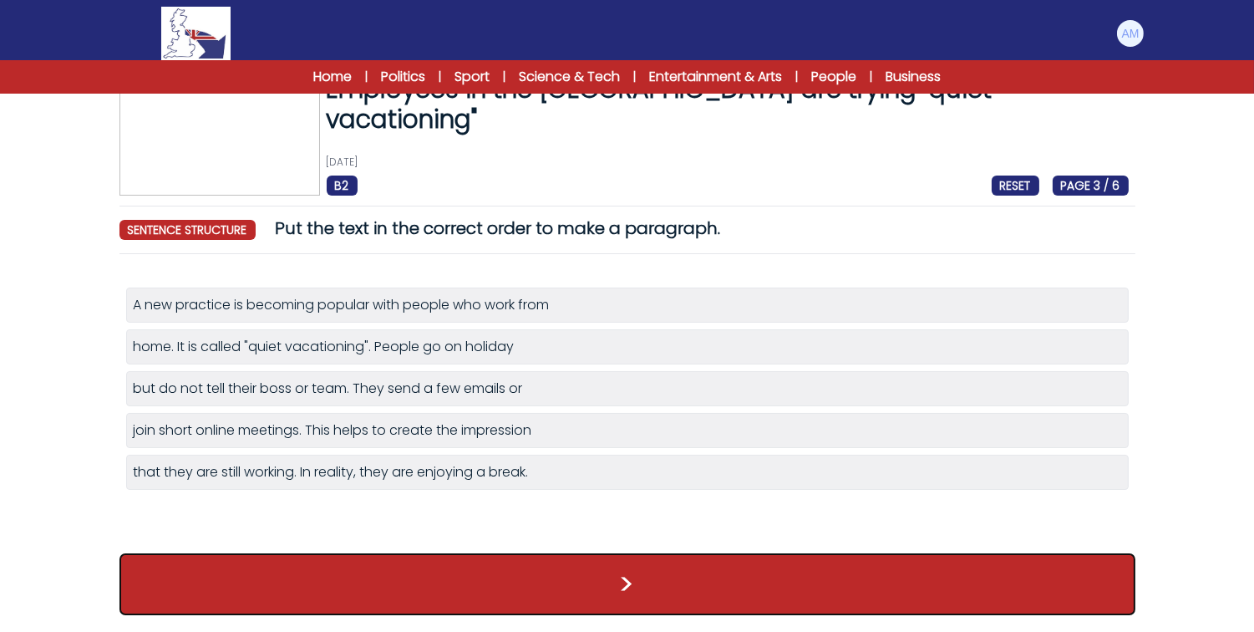
click at [326, 583] on button ">" at bounding box center [628, 584] width 1016 height 62
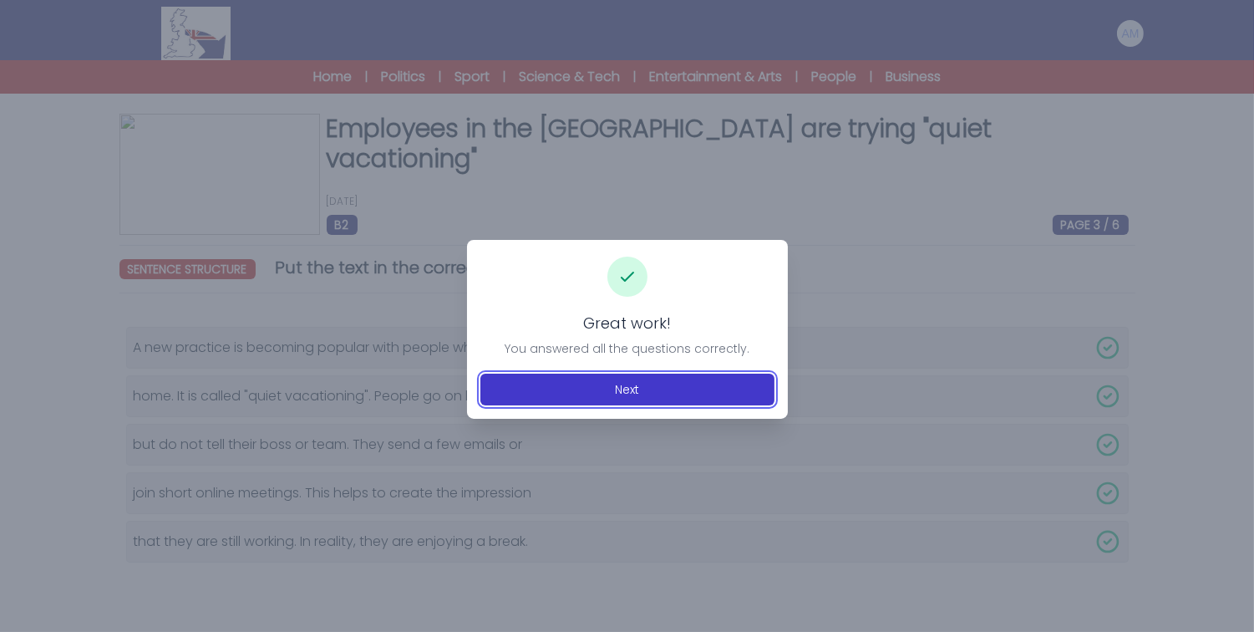
click at [575, 381] on button "Next" at bounding box center [628, 390] width 294 height 32
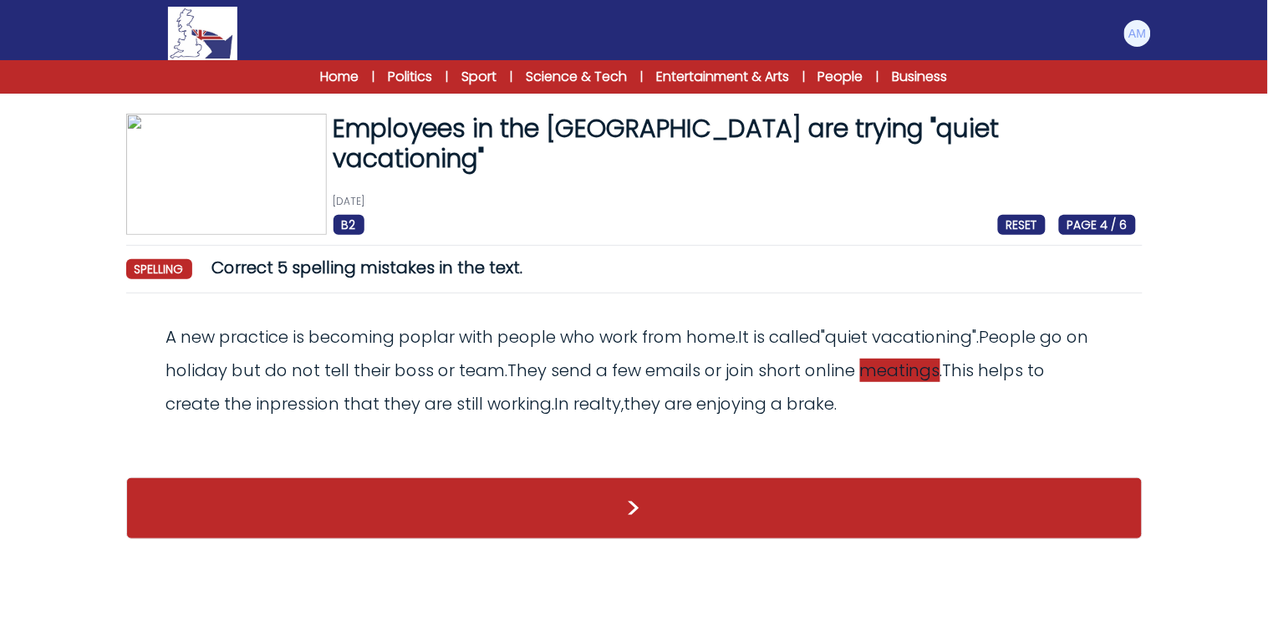
click at [877, 378] on span "meatings" at bounding box center [900, 370] width 80 height 23
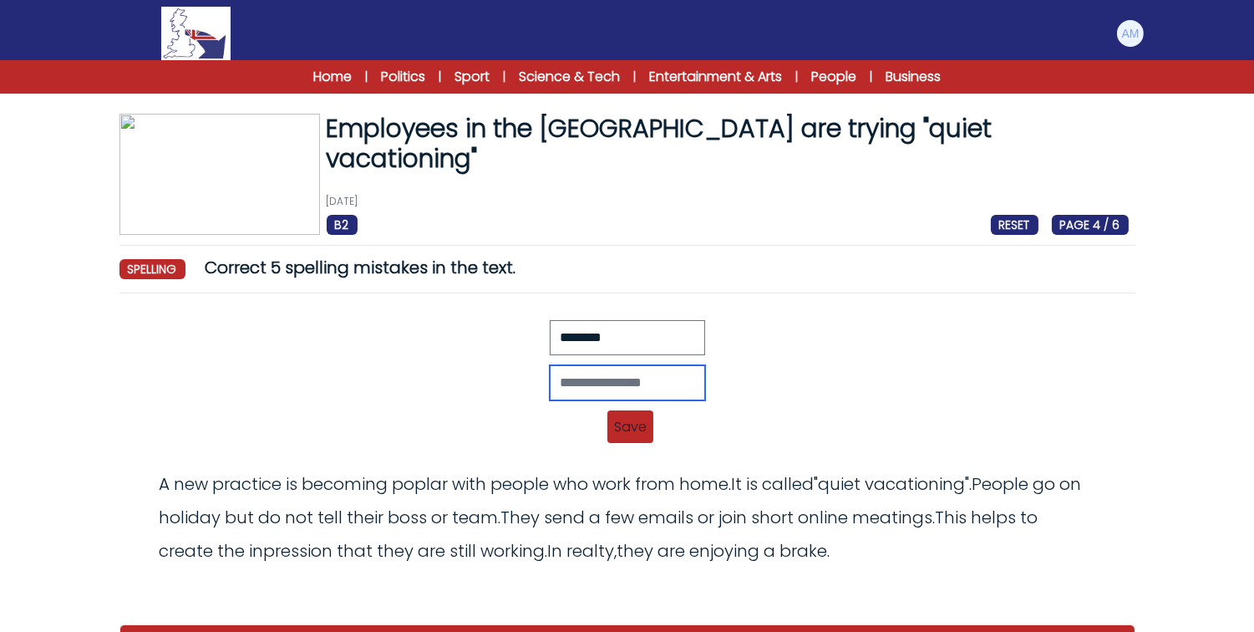
click at [583, 391] on input "text" at bounding box center [627, 382] width 155 height 35
type input "********"
click at [618, 433] on span "Save" at bounding box center [631, 426] width 46 height 33
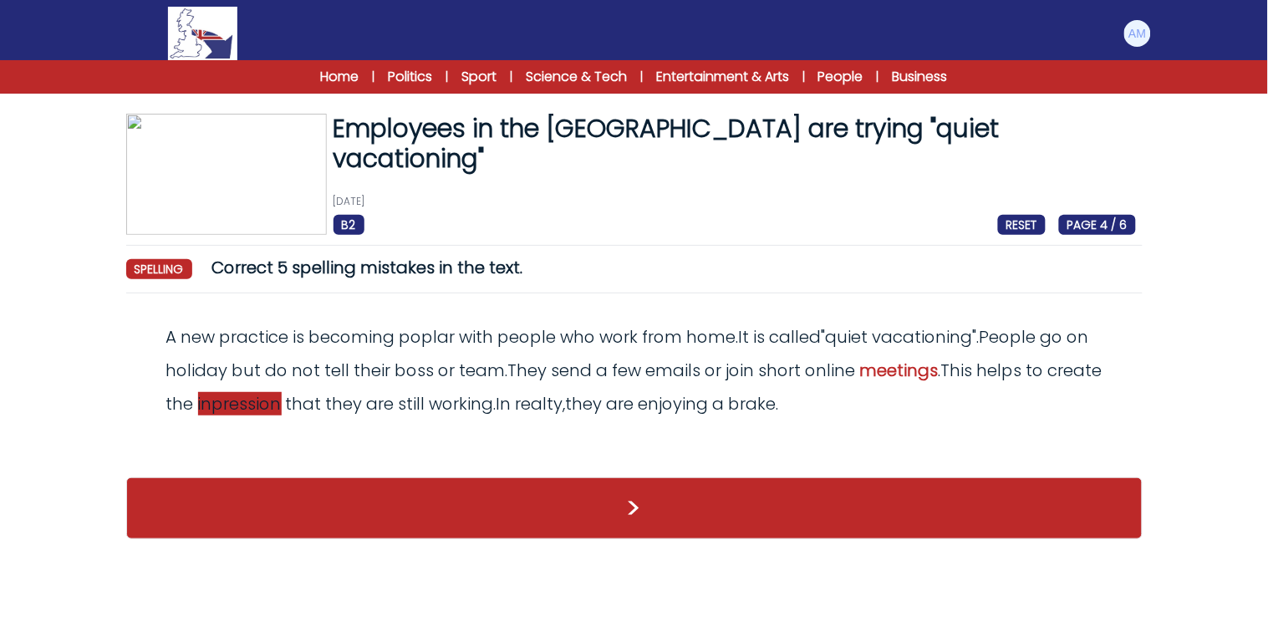
click at [282, 404] on span "inpression" at bounding box center [240, 403] width 84 height 23
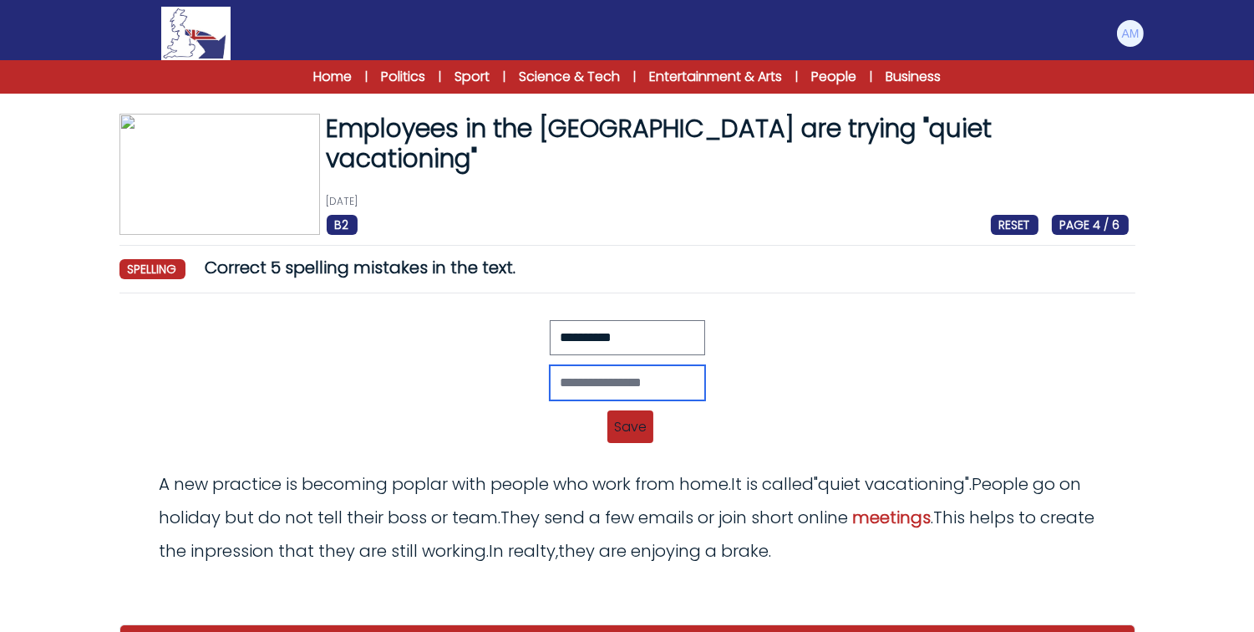
click at [577, 391] on input "text" at bounding box center [627, 382] width 155 height 35
type input "**********"
click at [631, 421] on span "Save" at bounding box center [631, 426] width 46 height 33
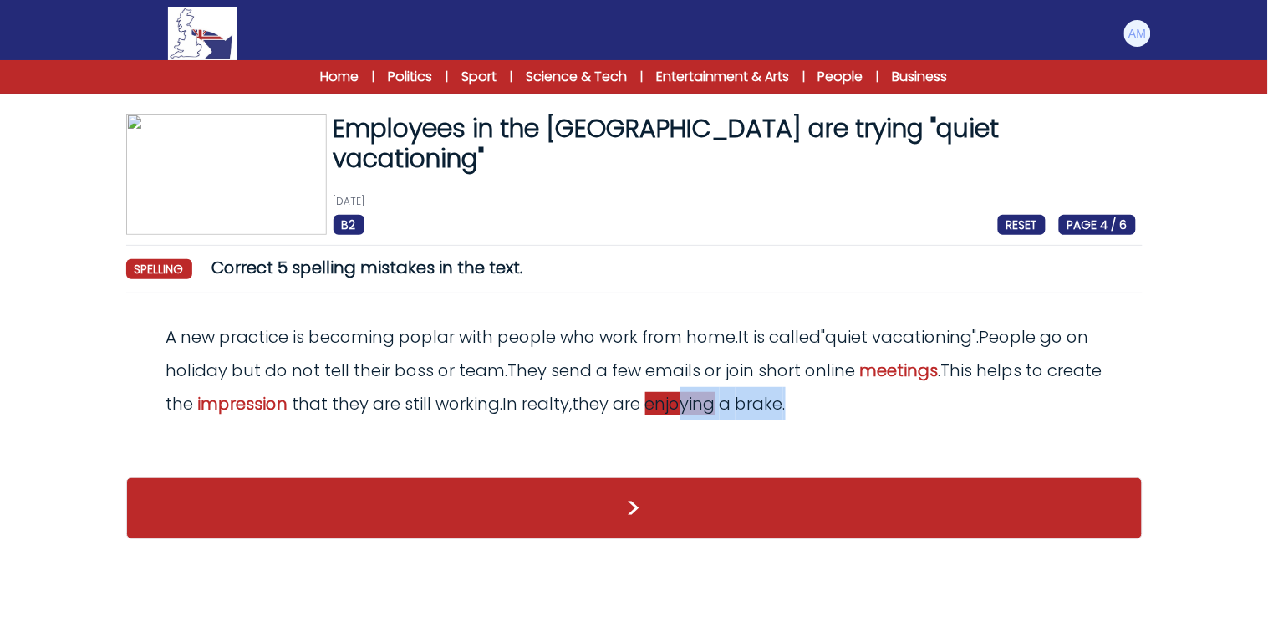
drag, startPoint x: 877, startPoint y: 407, endPoint x: 750, endPoint y: 404, distance: 127.1
click at [750, 404] on div "A new practice is becoming poplar with people who work from home . It is called…" at bounding box center [634, 370] width 1003 height 100
click at [878, 401] on div "A new practice is becoming poplar with people who work from home . It is called…" at bounding box center [634, 370] width 1003 height 100
click at [783, 398] on span "brake" at bounding box center [759, 403] width 48 height 23
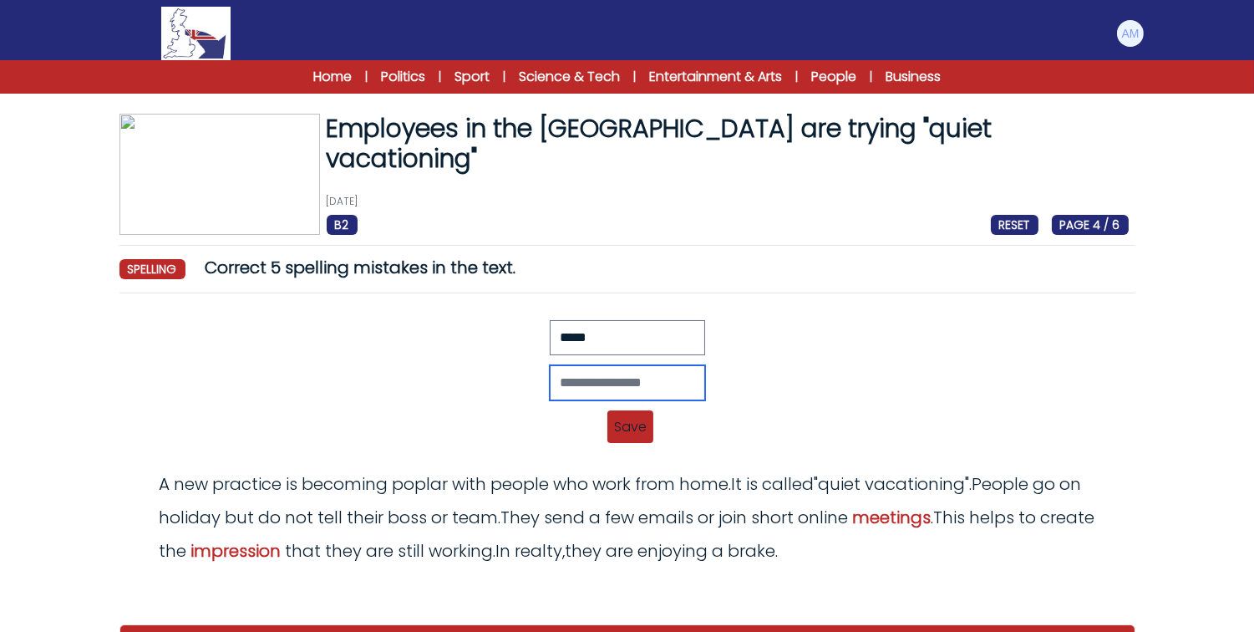
click at [585, 373] on input "text" at bounding box center [627, 382] width 155 height 35
type input "*****"
click at [631, 424] on span "Save" at bounding box center [631, 426] width 46 height 33
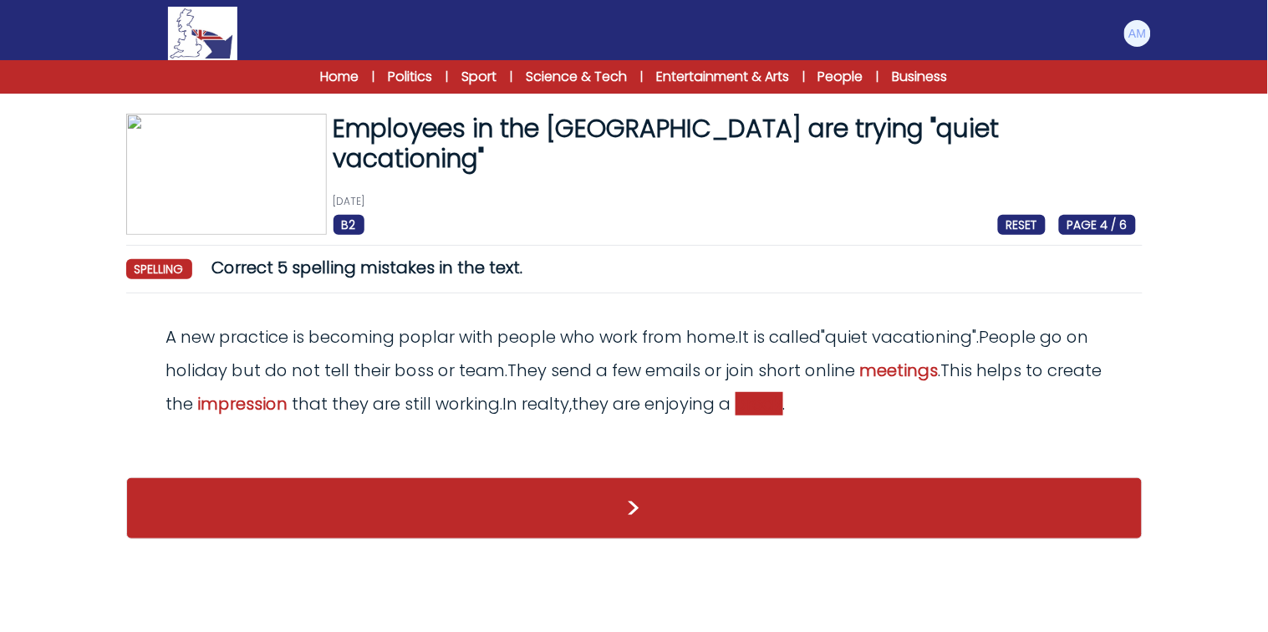
click at [783, 412] on span "break" at bounding box center [759, 403] width 48 height 23
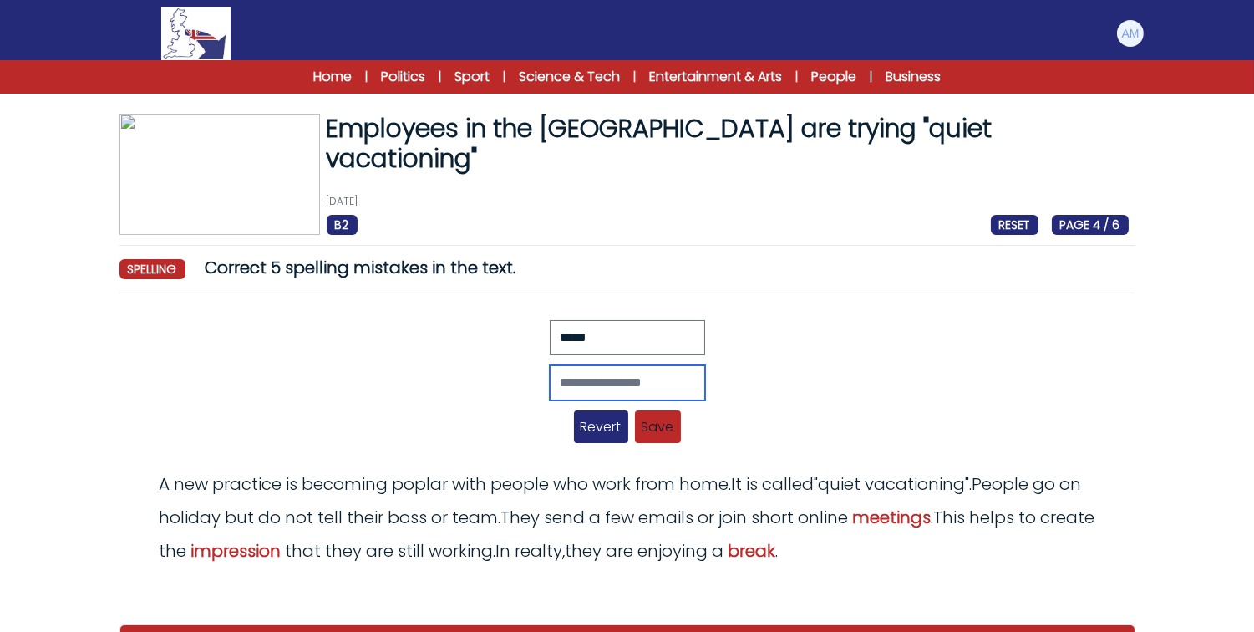
click at [570, 389] on input "text" at bounding box center [627, 382] width 155 height 35
type input "*****"
click at [679, 429] on span "Save" at bounding box center [658, 426] width 46 height 33
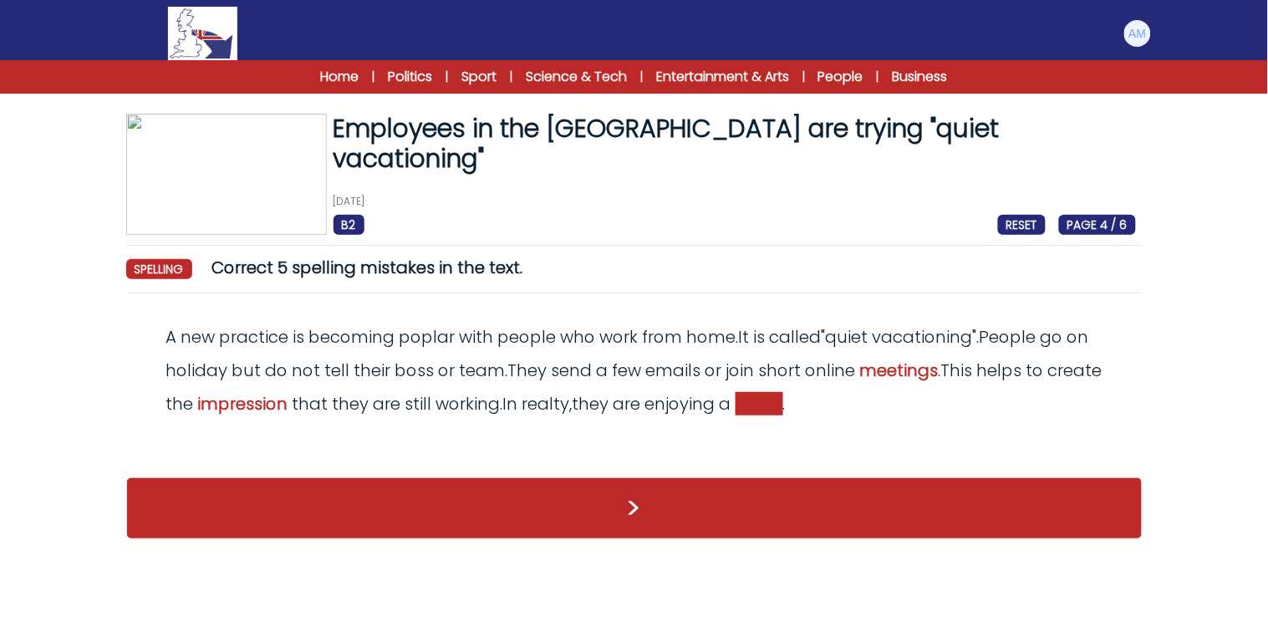
click at [783, 406] on span "brake" at bounding box center [759, 403] width 48 height 23
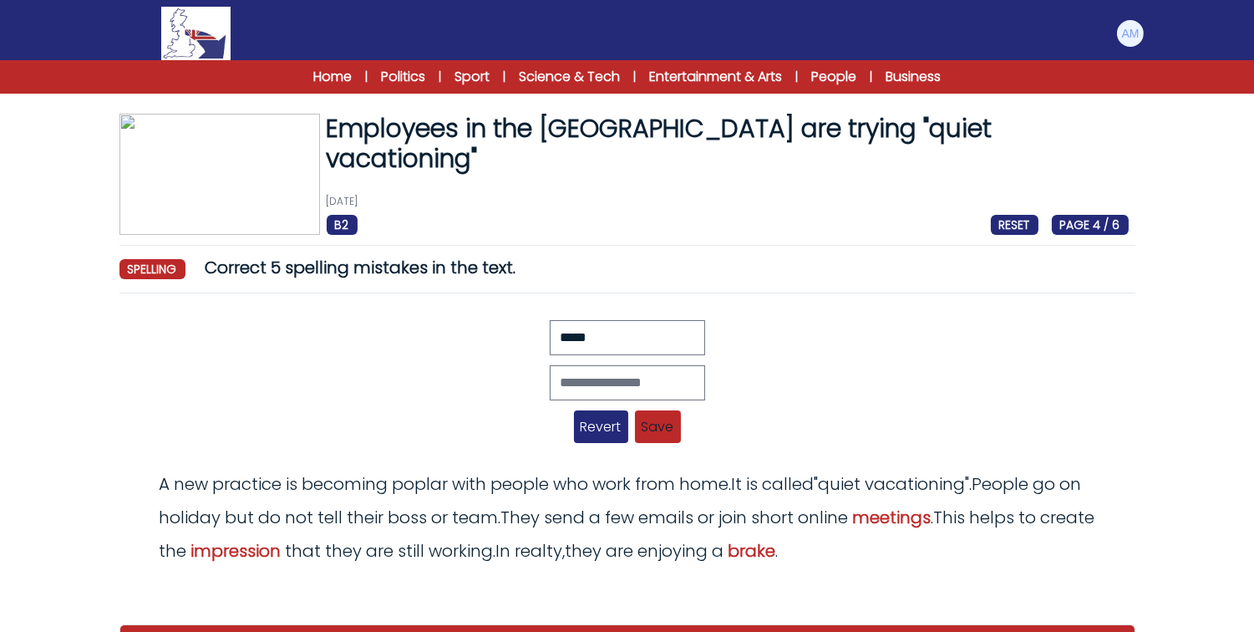
scroll to position [70, 0]
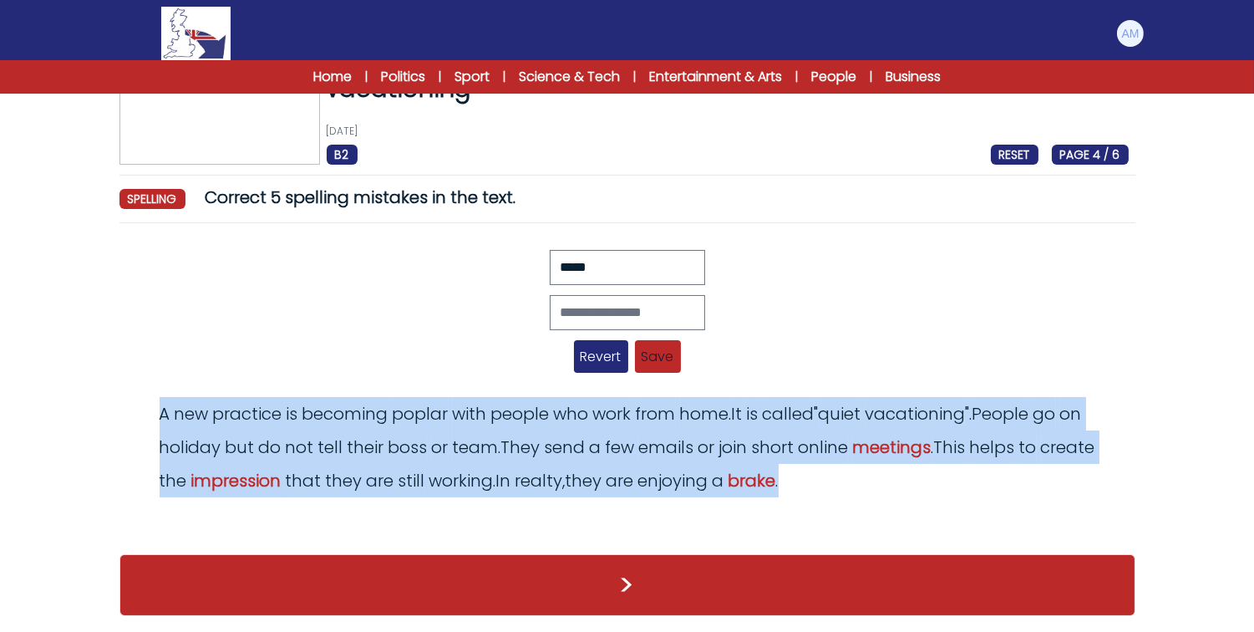
drag, startPoint x: 129, startPoint y: 413, endPoint x: 707, endPoint y: 512, distance: 586.8
click at [707, 512] on div "Revert Save A new practice is becoming poplar with people who work from home. I…" at bounding box center [628, 386] width 1016 height 301
copy odiv "A new practice is becoming poplar with people who work from home . It is called…"
click at [776, 480] on span "brake" at bounding box center [753, 480] width 48 height 23
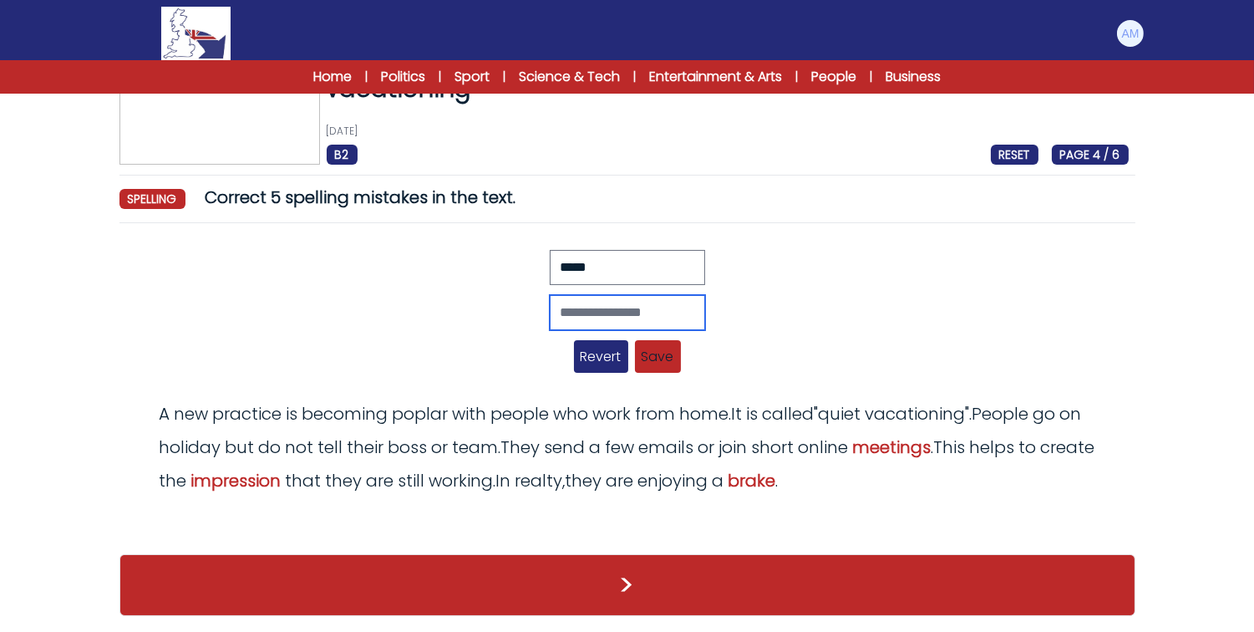
click at [560, 307] on input "text" at bounding box center [627, 312] width 155 height 35
type input "*****"
click at [665, 351] on span "Save" at bounding box center [658, 356] width 46 height 33
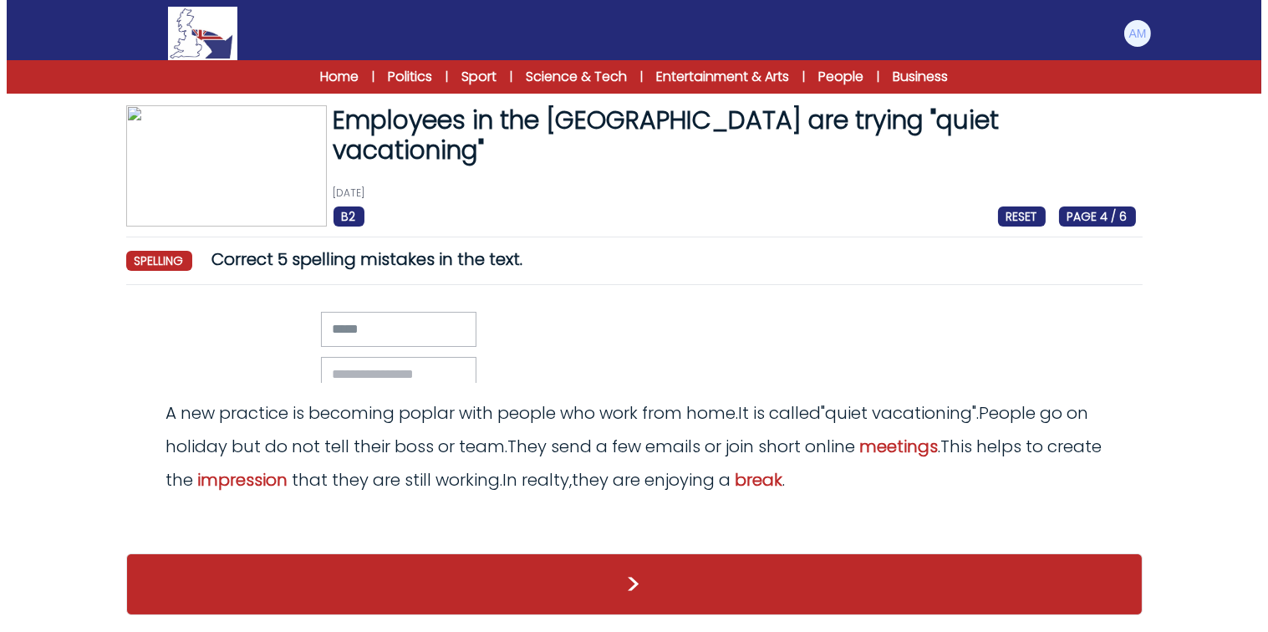
scroll to position [0, 0]
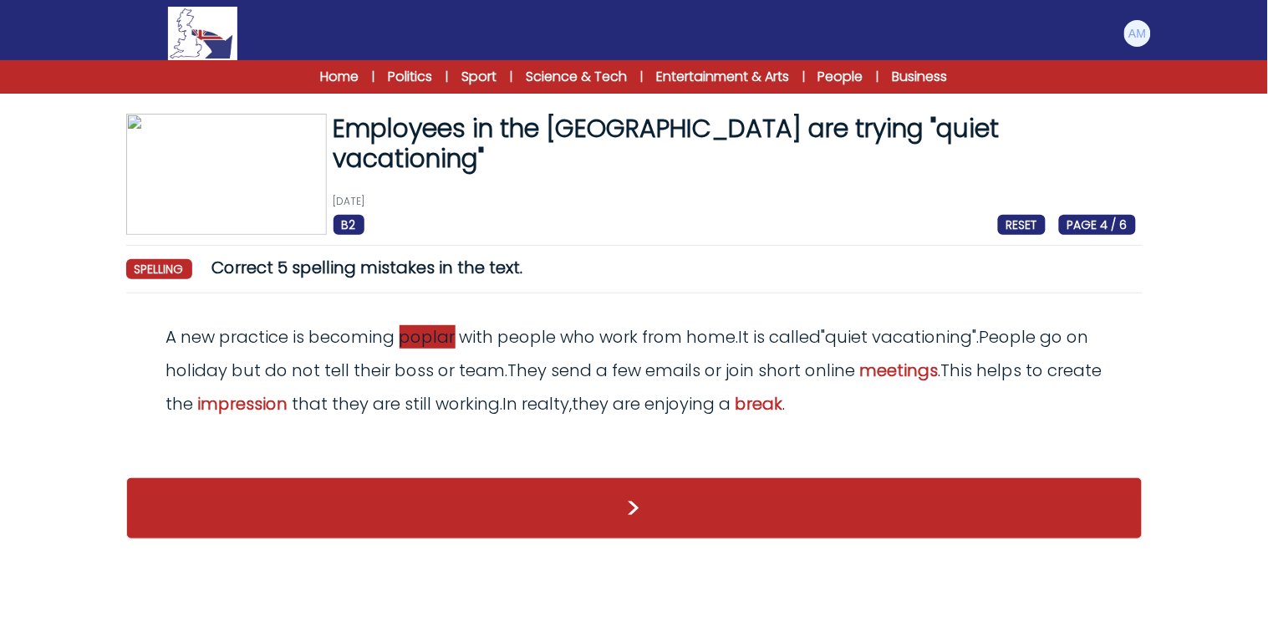
click at [425, 341] on span "poplar" at bounding box center [427, 336] width 56 height 23
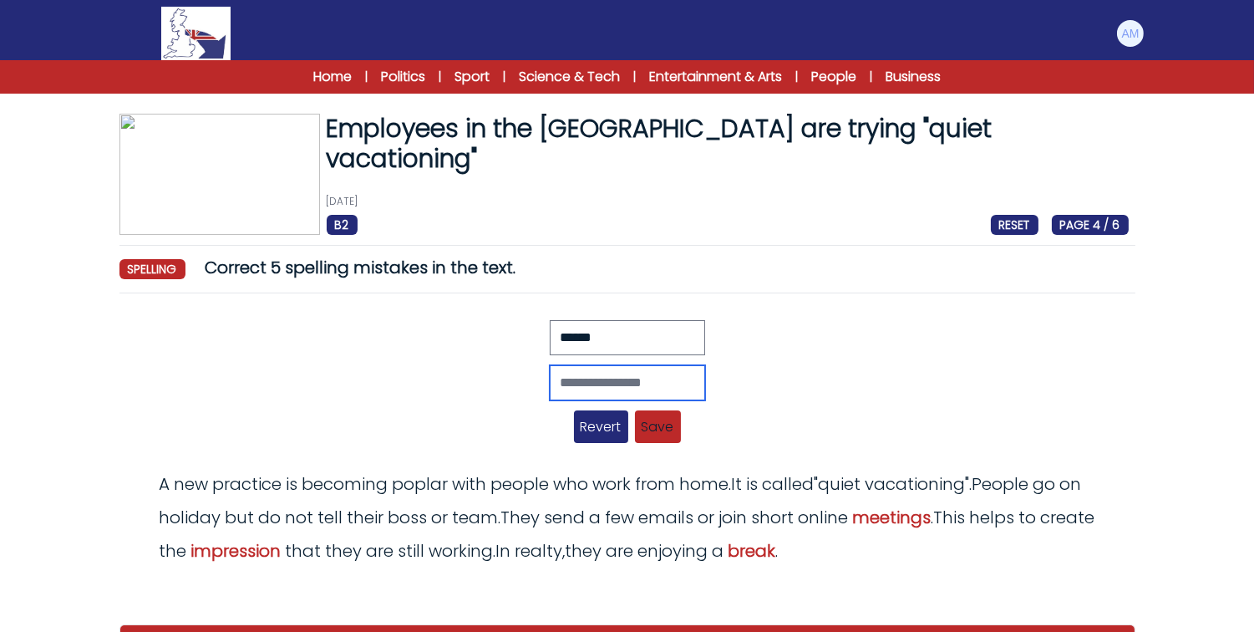
click at [569, 369] on input "text" at bounding box center [627, 382] width 155 height 35
type input "*******"
click at [652, 428] on span "Save" at bounding box center [658, 426] width 46 height 33
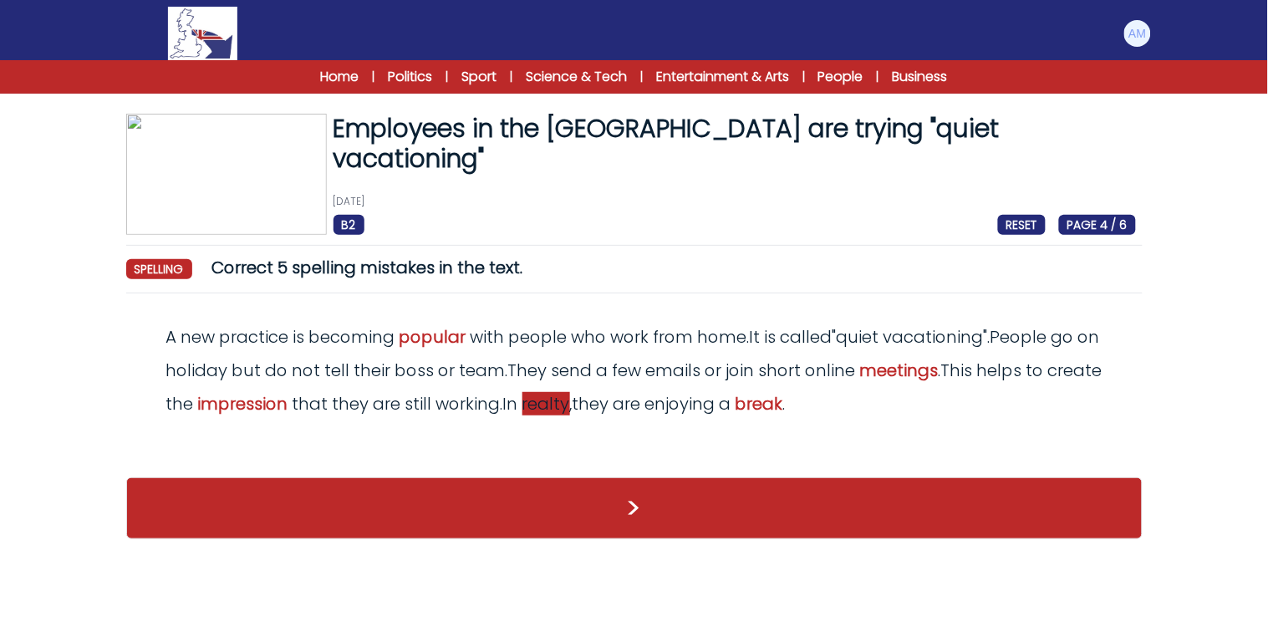
click at [570, 405] on span "realty" at bounding box center [546, 403] width 48 height 23
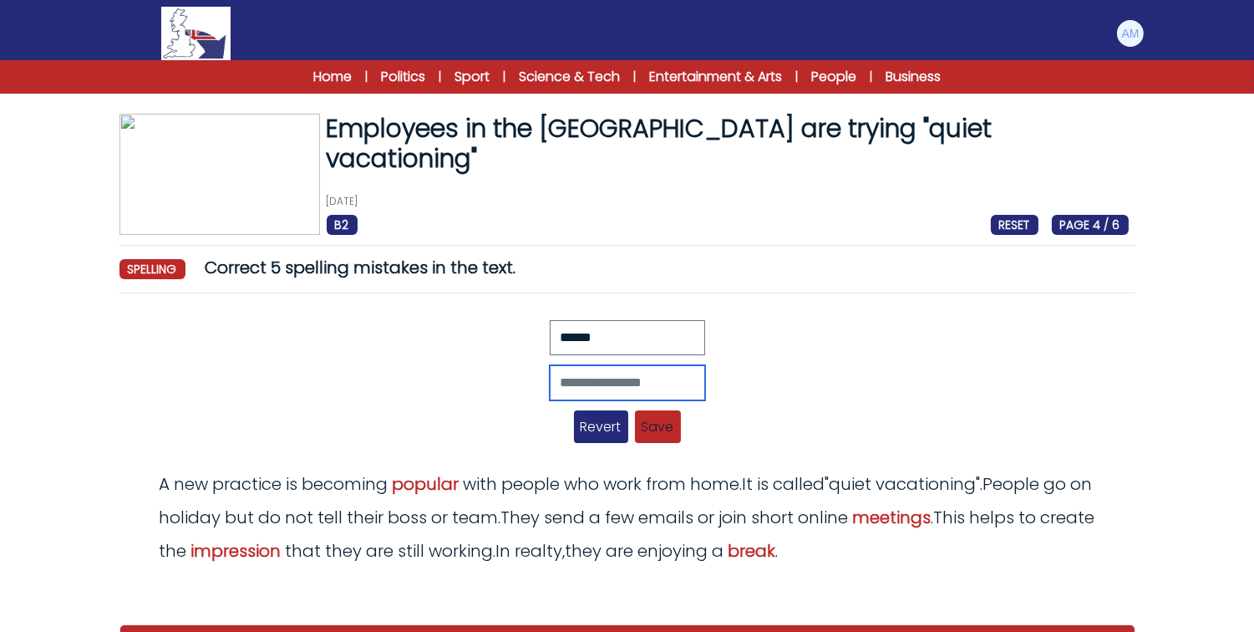
click at [550, 381] on input "text" at bounding box center [627, 382] width 155 height 35
type input "*******"
click at [674, 427] on span "Save" at bounding box center [658, 426] width 46 height 33
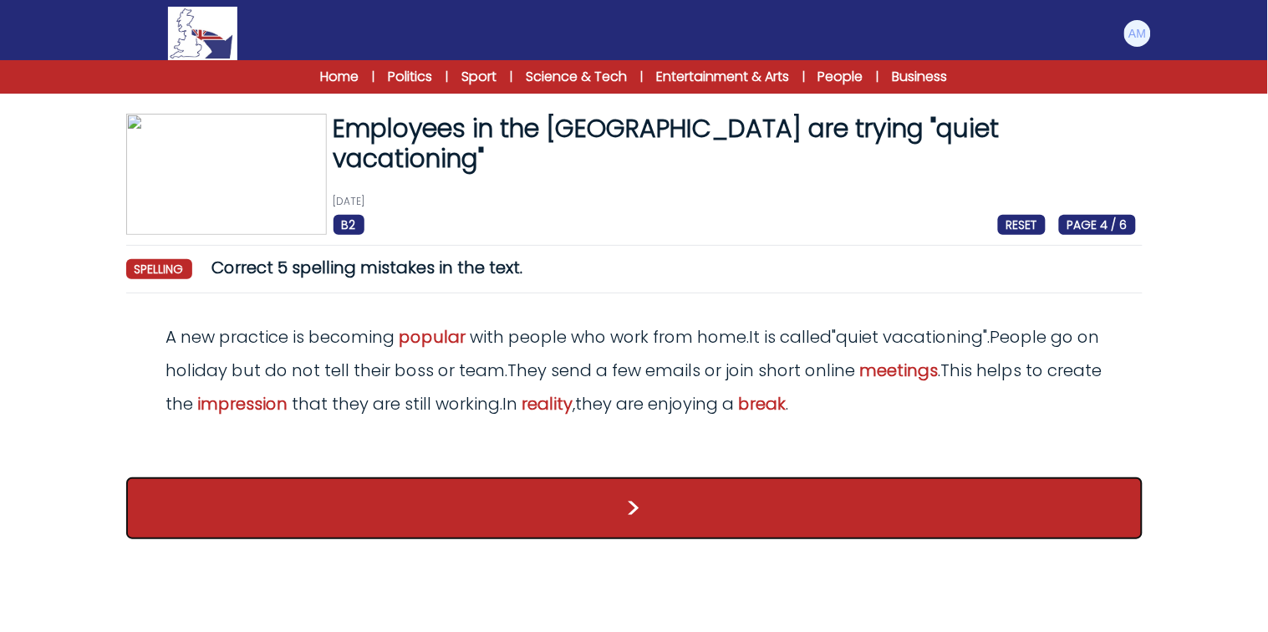
click at [699, 508] on button ">" at bounding box center [634, 508] width 1016 height 62
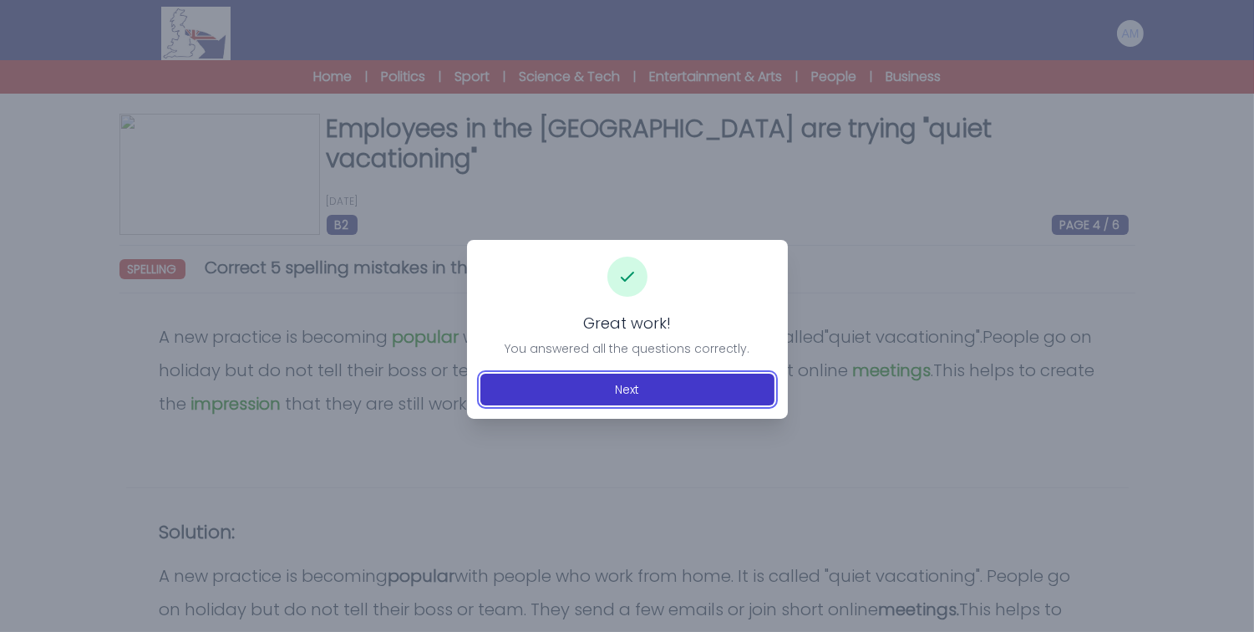
click at [689, 379] on button "Next" at bounding box center [628, 390] width 294 height 32
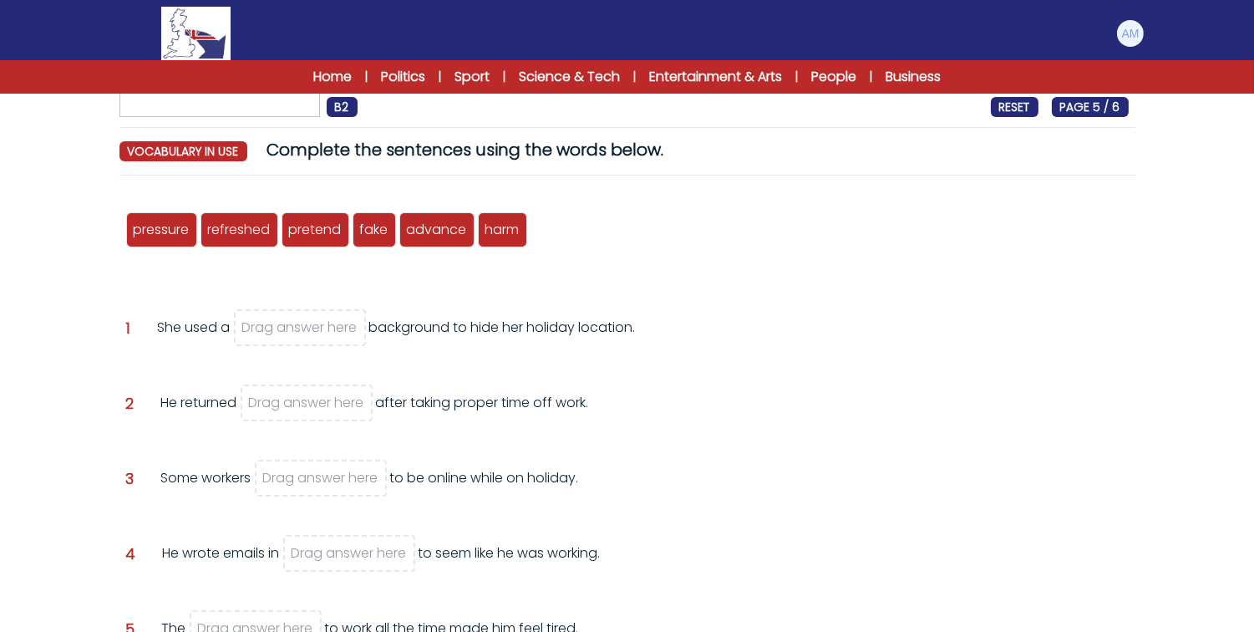
scroll to position [182, 0]
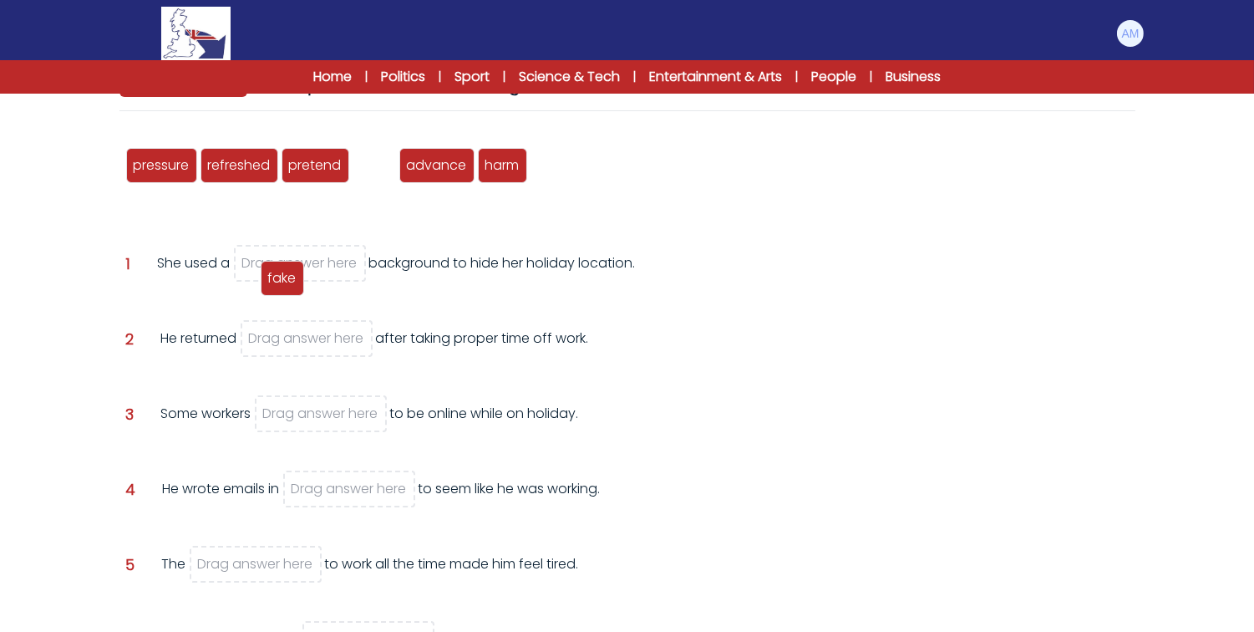
drag, startPoint x: 364, startPoint y: 167, endPoint x: 272, endPoint y: 279, distance: 144.9
click at [272, 279] on span "fake" at bounding box center [282, 277] width 28 height 19
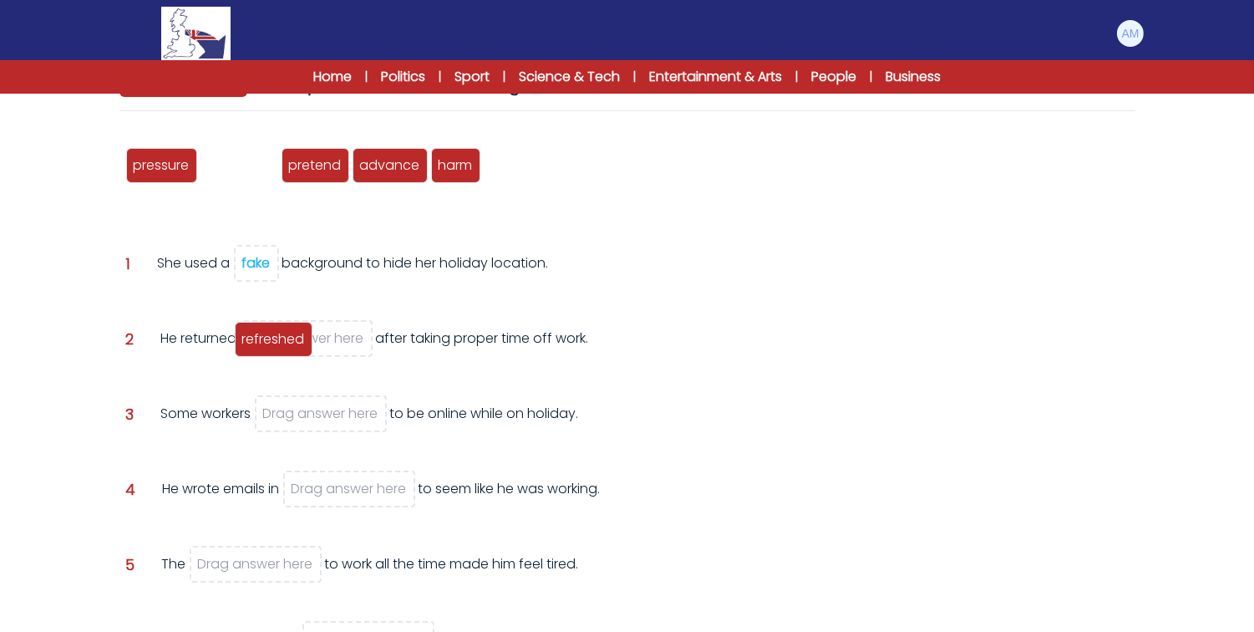
drag, startPoint x: 234, startPoint y: 154, endPoint x: 268, endPoint y: 328, distance: 177.2
click at [268, 328] on div "refreshed" at bounding box center [274, 339] width 78 height 35
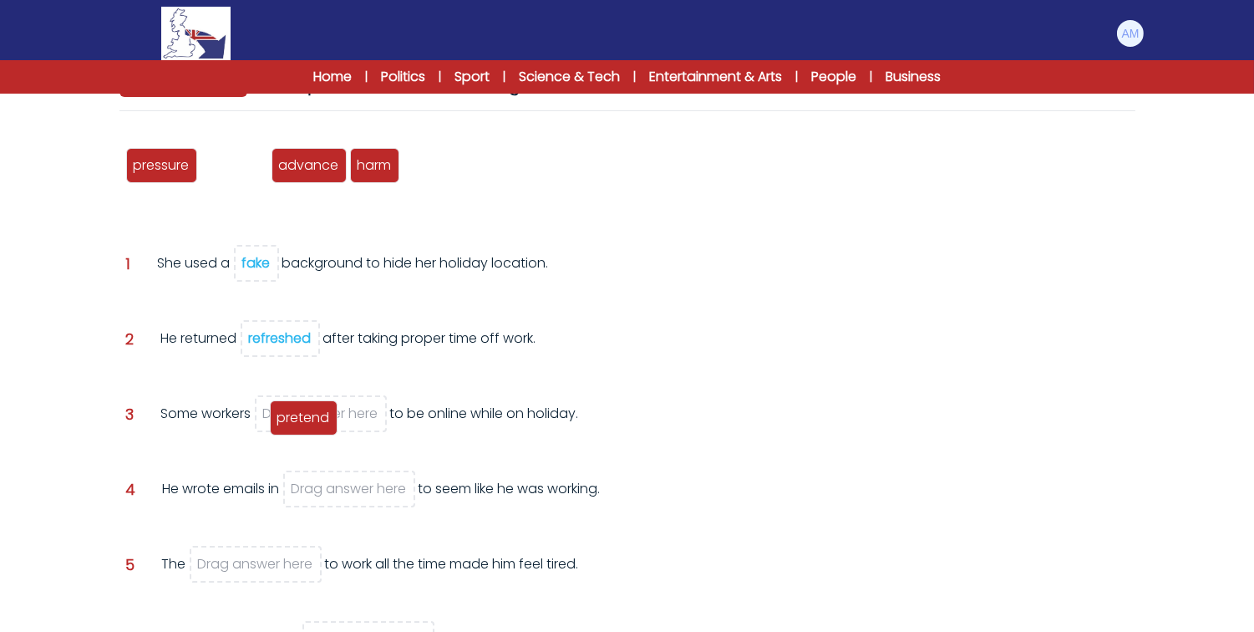
drag, startPoint x: 211, startPoint y: 170, endPoint x: 282, endPoint y: 423, distance: 262.0
click at [282, 423] on span "pretend" at bounding box center [303, 417] width 53 height 19
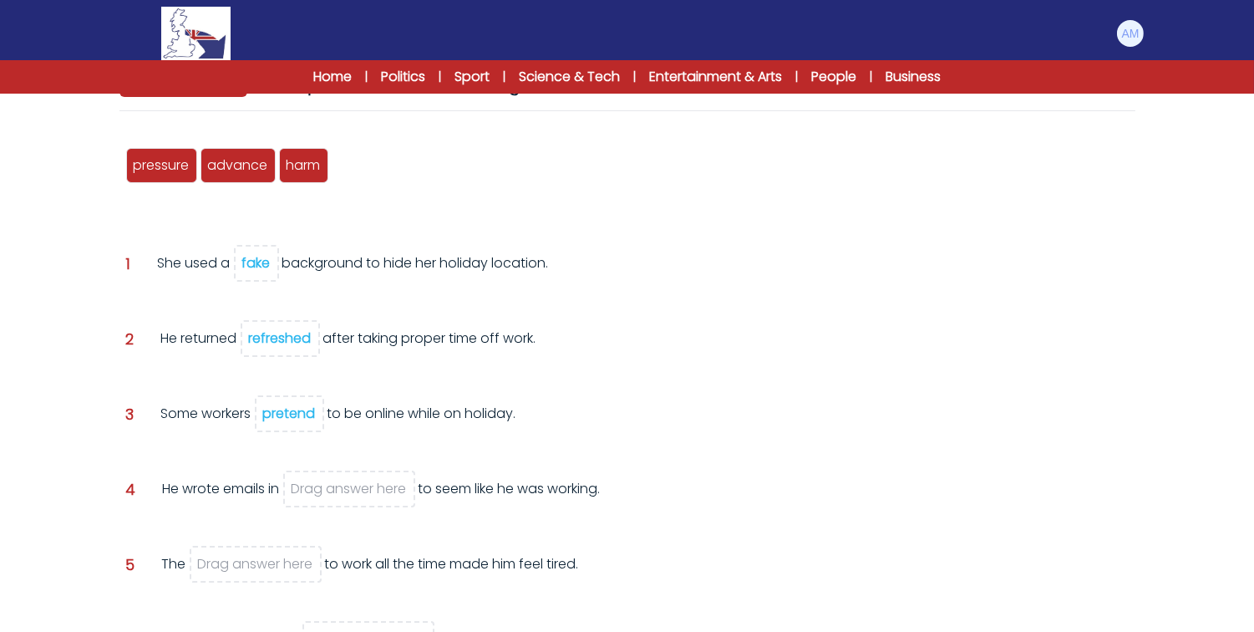
scroll to position [219, 0]
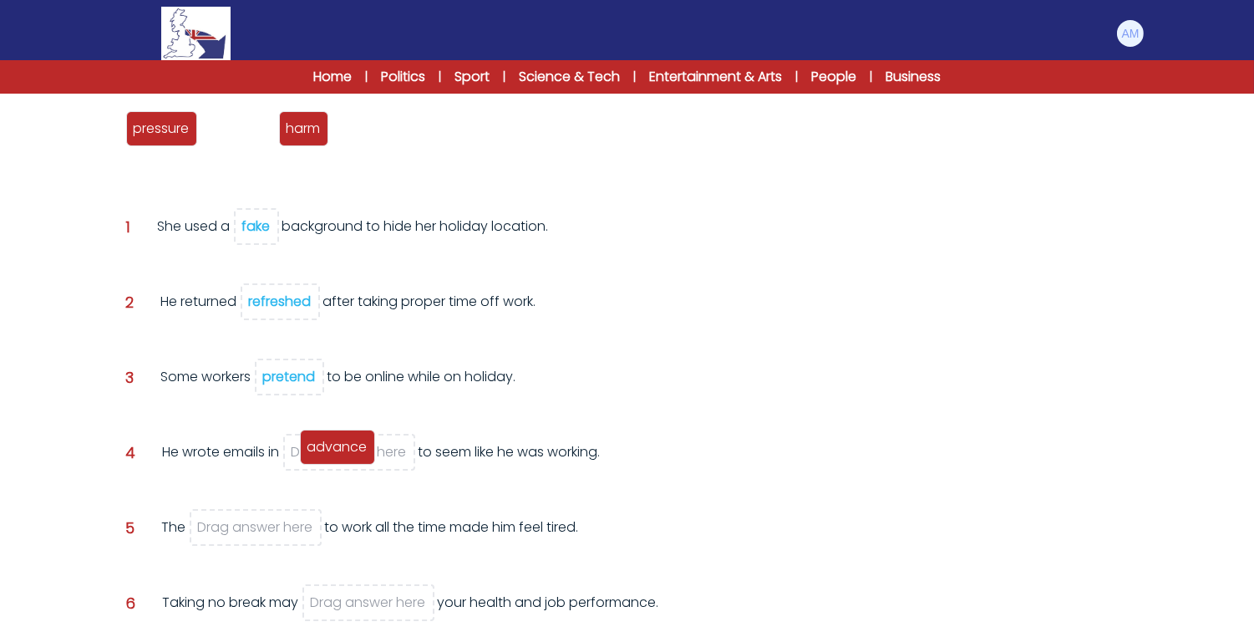
drag, startPoint x: 248, startPoint y: 131, endPoint x: 348, endPoint y: 451, distance: 335.2
click at [348, 451] on span "advance" at bounding box center [338, 446] width 60 height 19
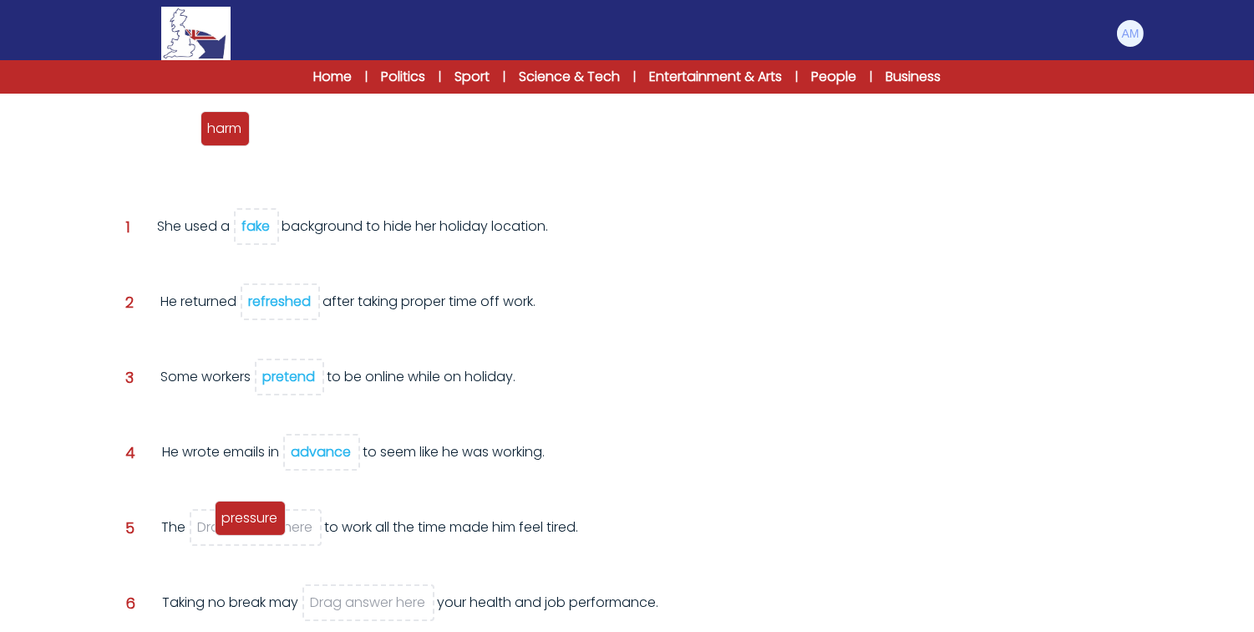
drag, startPoint x: 143, startPoint y: 121, endPoint x: 231, endPoint y: 511, distance: 399.4
click at [231, 511] on span "pressure" at bounding box center [250, 517] width 56 height 19
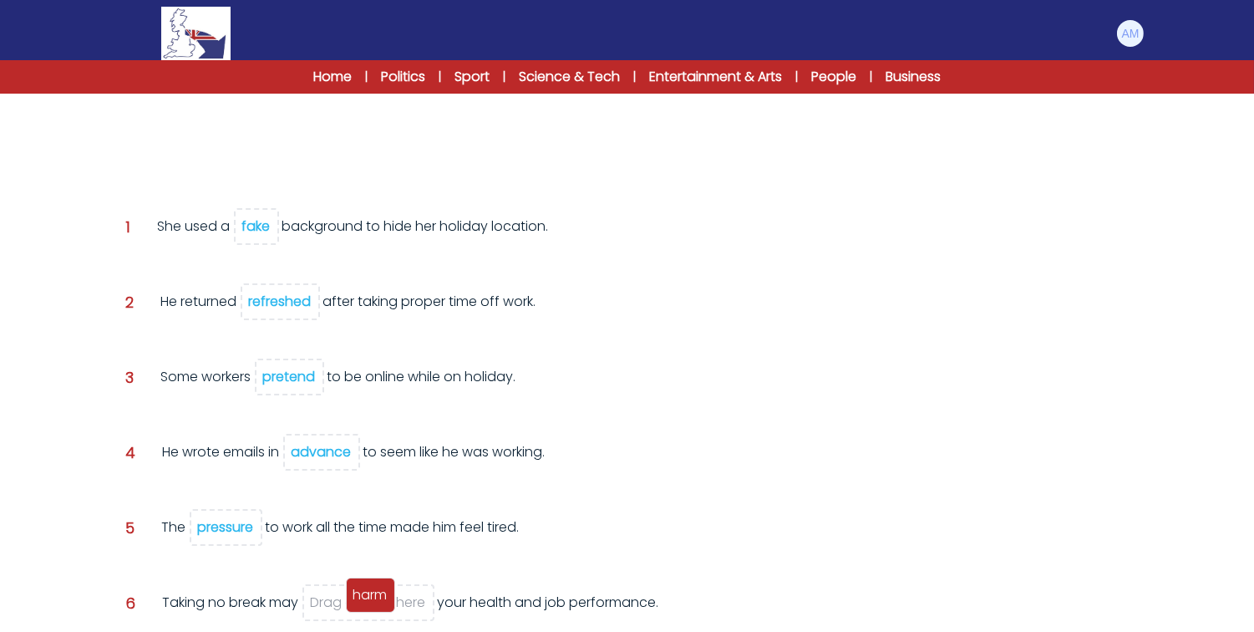
drag, startPoint x: 142, startPoint y: 121, endPoint x: 362, endPoint y: 587, distance: 515.5
click at [362, 587] on span "harm" at bounding box center [370, 594] width 34 height 19
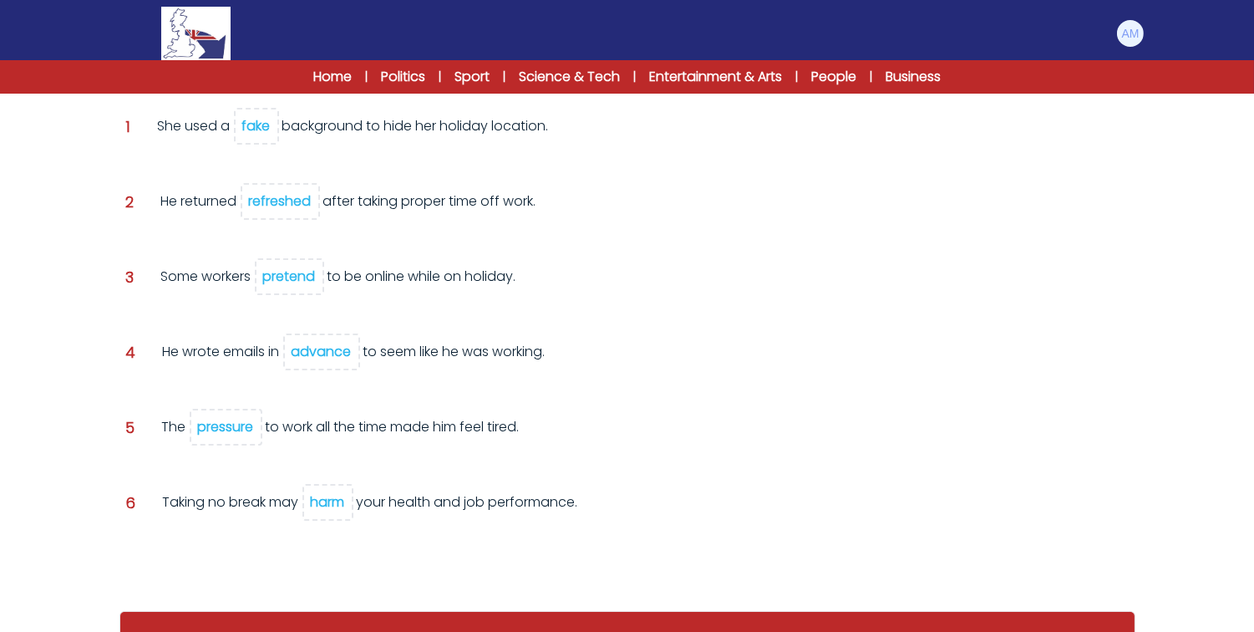
scroll to position [333, 0]
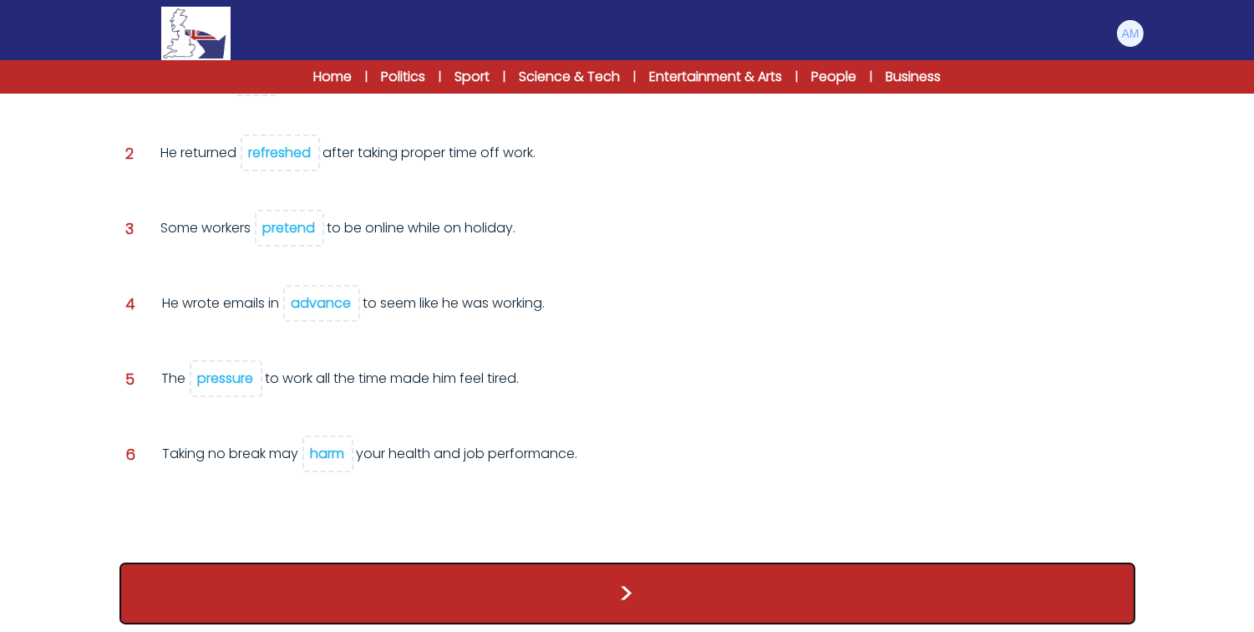
click at [389, 588] on button ">" at bounding box center [628, 593] width 1016 height 62
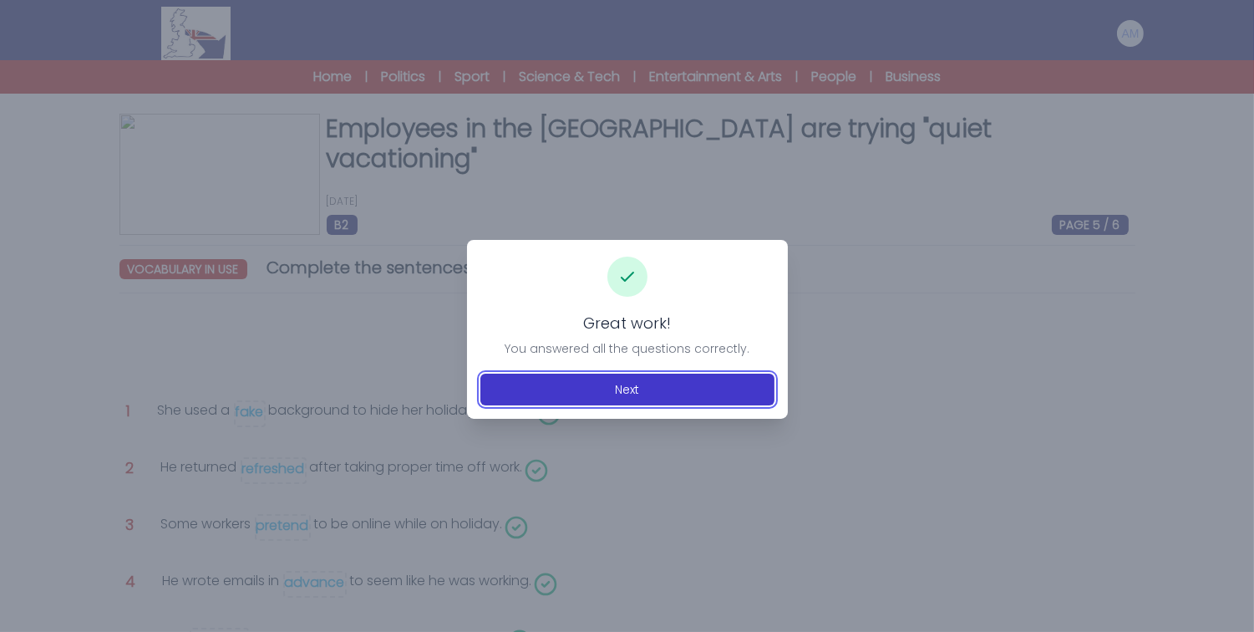
click at [591, 389] on button "Next" at bounding box center [628, 390] width 294 height 32
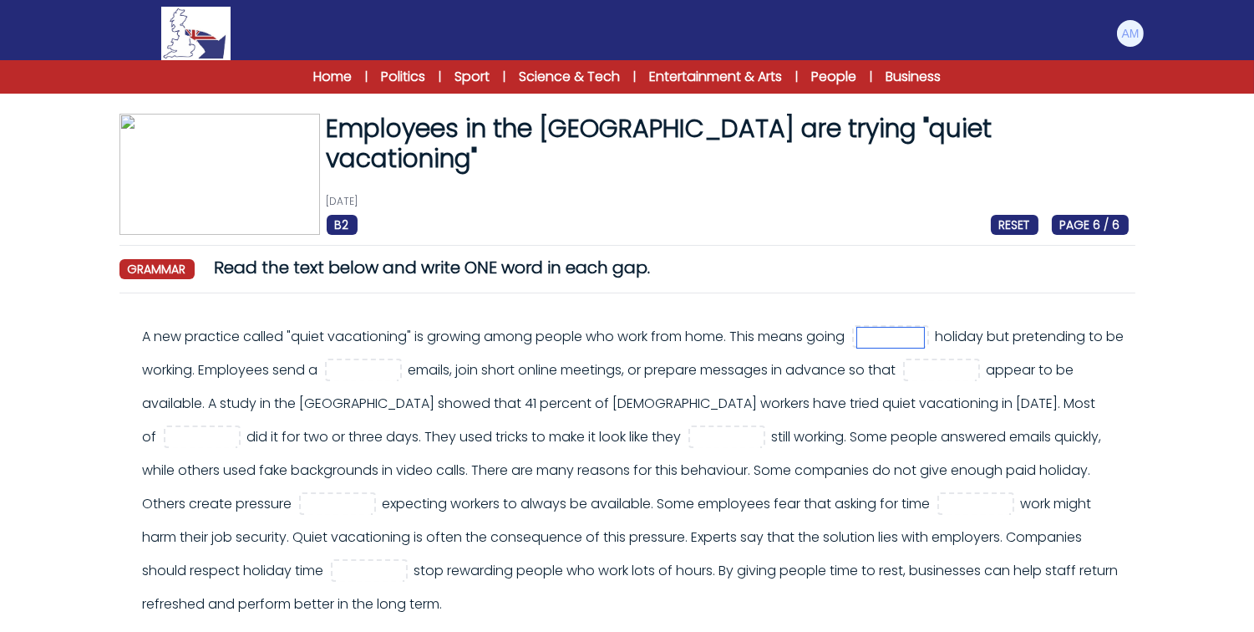
click at [898, 343] on input "text" at bounding box center [890, 338] width 67 height 20
type input "**"
click at [397, 374] on input "text" at bounding box center [363, 371] width 67 height 20
type input "***"
click at [615, 385] on div "A new practice called "quiet vacationing" is growing among people who work from…" at bounding box center [636, 470] width 986 height 301
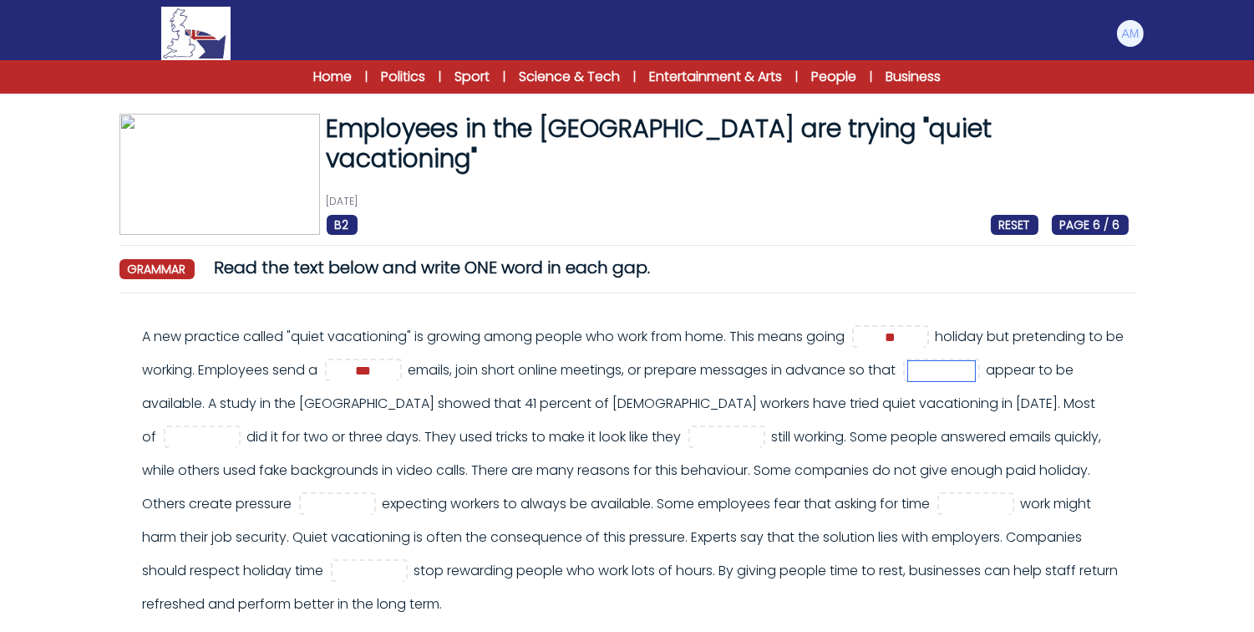
click at [908, 381] on input "text" at bounding box center [941, 371] width 67 height 20
type input "****"
click at [398, 410] on div "A new practice called "quiet vacationing" is growing among people who work from…" at bounding box center [636, 470] width 986 height 301
click at [236, 441] on input "text" at bounding box center [202, 438] width 67 height 20
click at [236, 438] on input "****" at bounding box center [202, 438] width 67 height 20
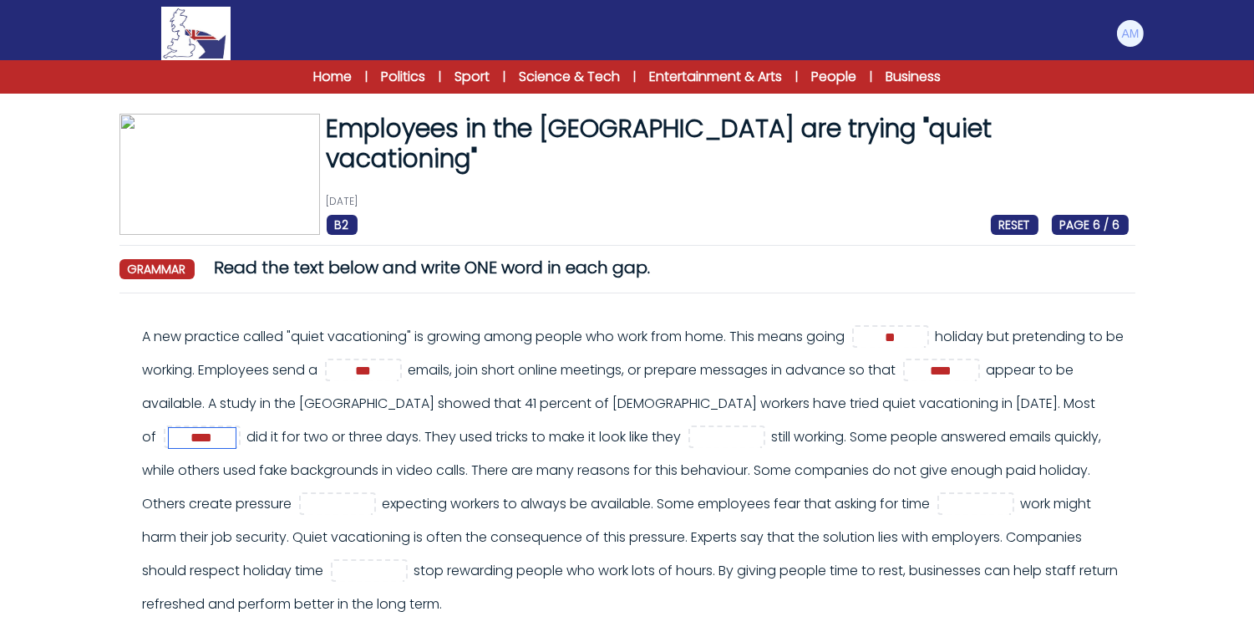
type input "****"
click at [501, 440] on div "A new practice called "quiet vacationing" is growing among people who work from…" at bounding box center [636, 470] width 986 height 301
click at [760, 437] on input "text" at bounding box center [727, 438] width 67 height 20
type input "****"
click at [791, 446] on div "A new practice called "quiet vacationing" is growing among people who work from…" at bounding box center [636, 470] width 986 height 301
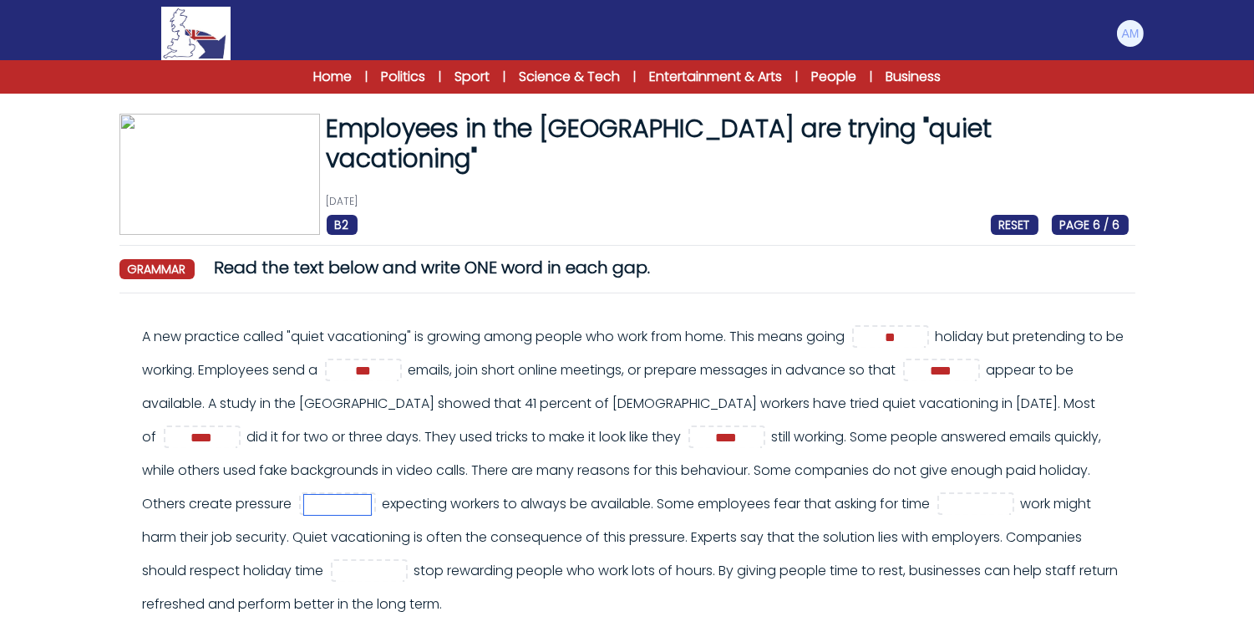
click at [371, 513] on input "text" at bounding box center [337, 505] width 67 height 20
type input "**"
click at [820, 498] on div "A new practice called "quiet vacationing" is growing among people who work from…" at bounding box center [636, 470] width 986 height 301
drag, startPoint x: 227, startPoint y: 531, endPoint x: 320, endPoint y: 544, distance: 93.7
click at [320, 544] on div "A new practice called "quiet vacationing" is growing among people who work from…" at bounding box center [636, 470] width 986 height 301
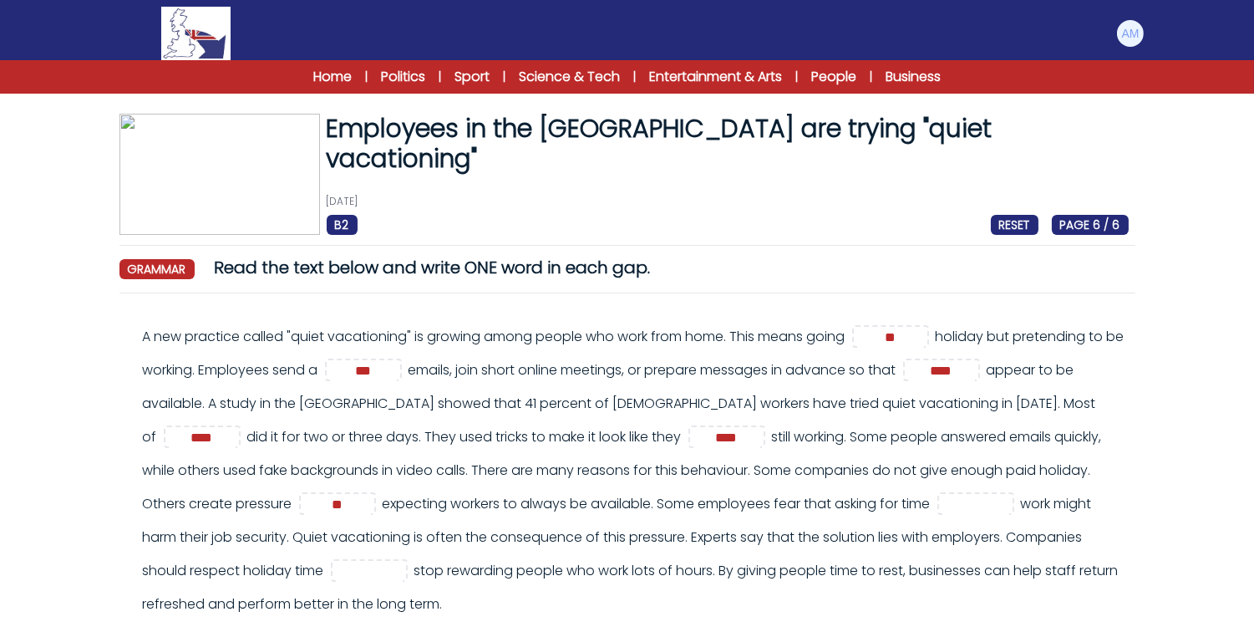
click at [364, 540] on div "A new practice called "quiet vacationing" is growing among people who work from…" at bounding box center [636, 470] width 986 height 301
click at [943, 515] on input "text" at bounding box center [976, 505] width 67 height 20
type input "***"
click at [641, 540] on div "A new practice called "quiet vacationing" is growing among people who work from…" at bounding box center [636, 470] width 986 height 301
click at [403, 573] on input "text" at bounding box center [369, 572] width 67 height 20
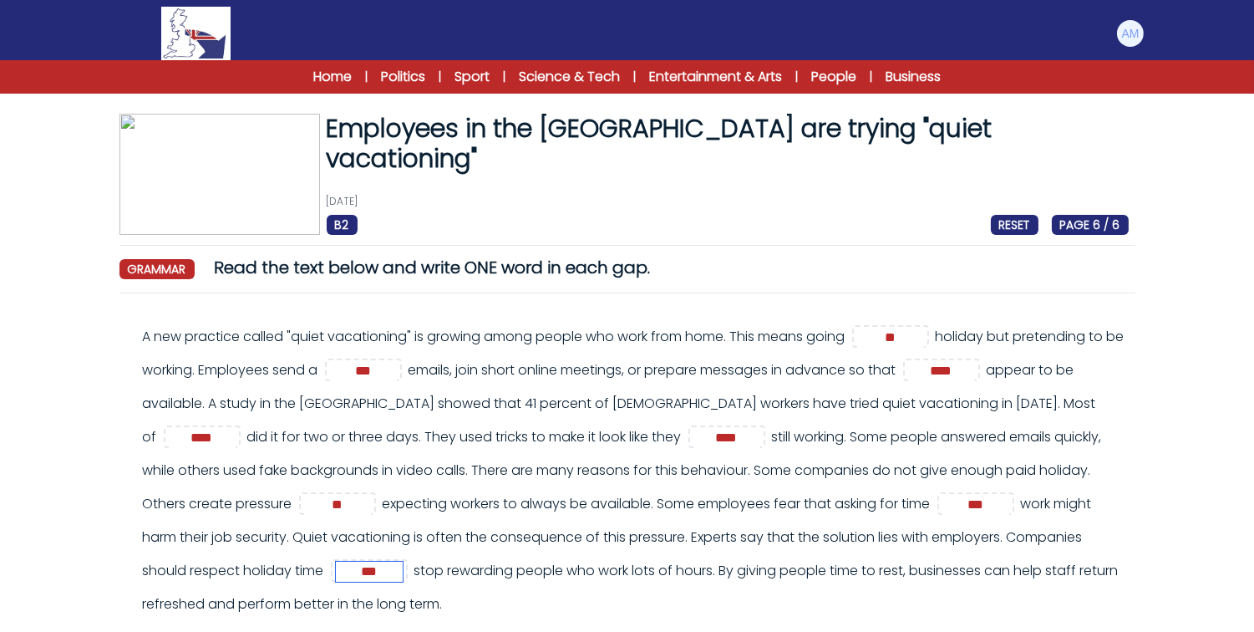
type input "***"
click at [704, 564] on div "A new practice called "quiet vacationing" is growing among people who work from…" at bounding box center [636, 470] width 986 height 301
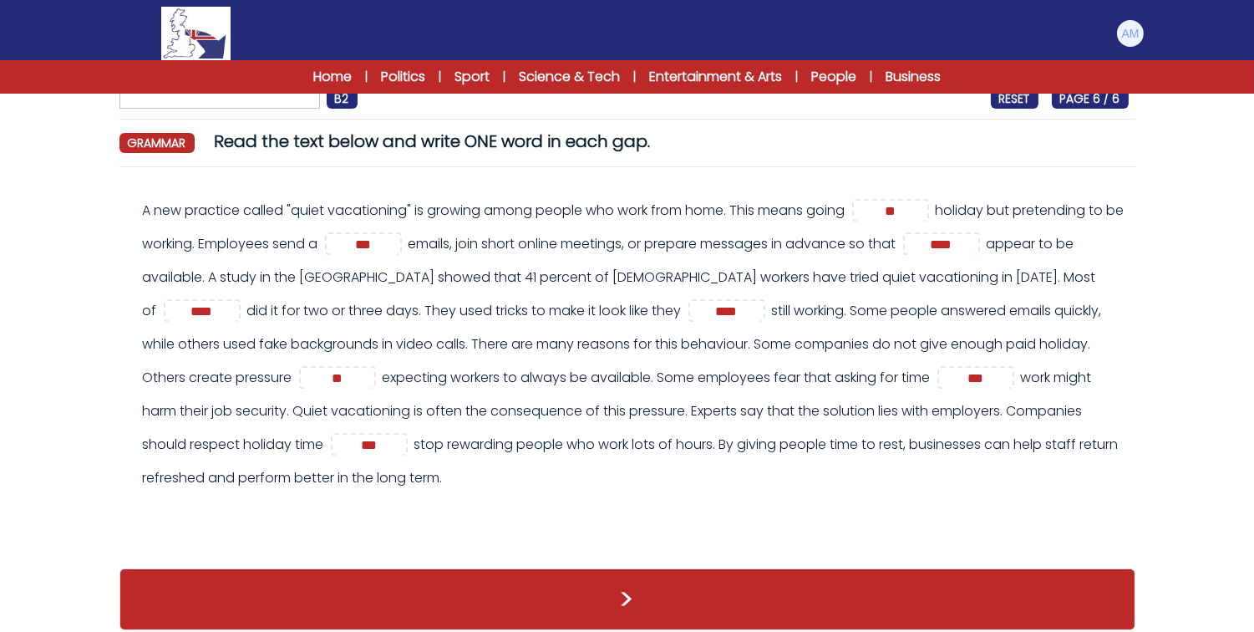
scroll to position [140, 0]
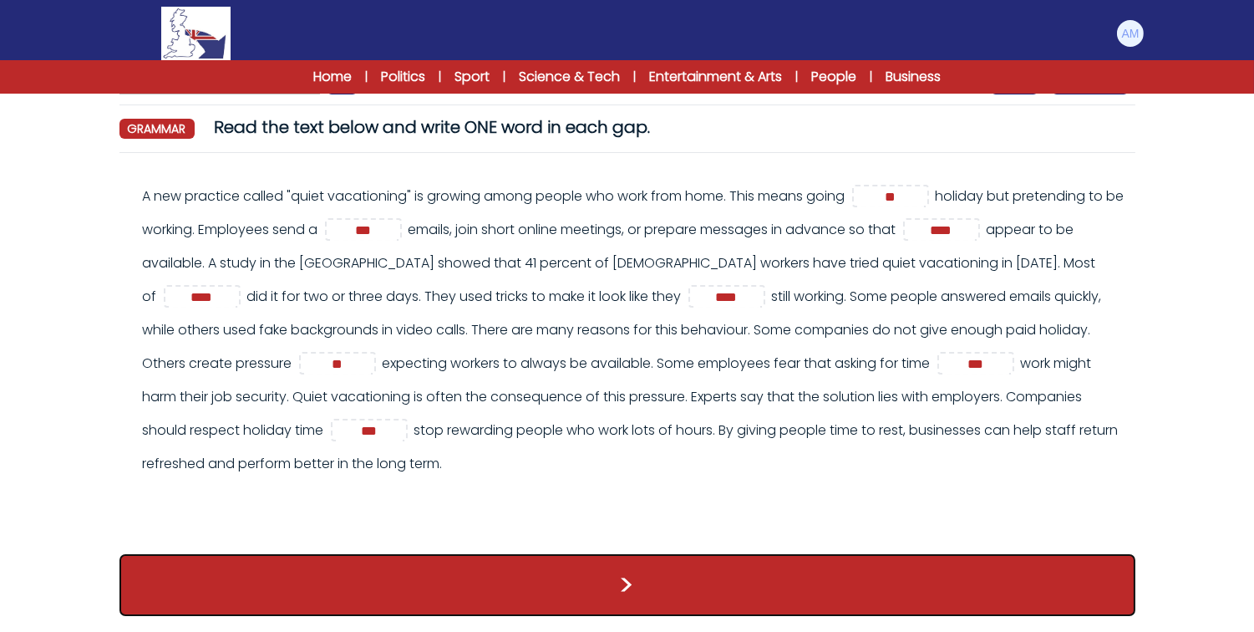
click at [704, 597] on button ">" at bounding box center [628, 585] width 1016 height 62
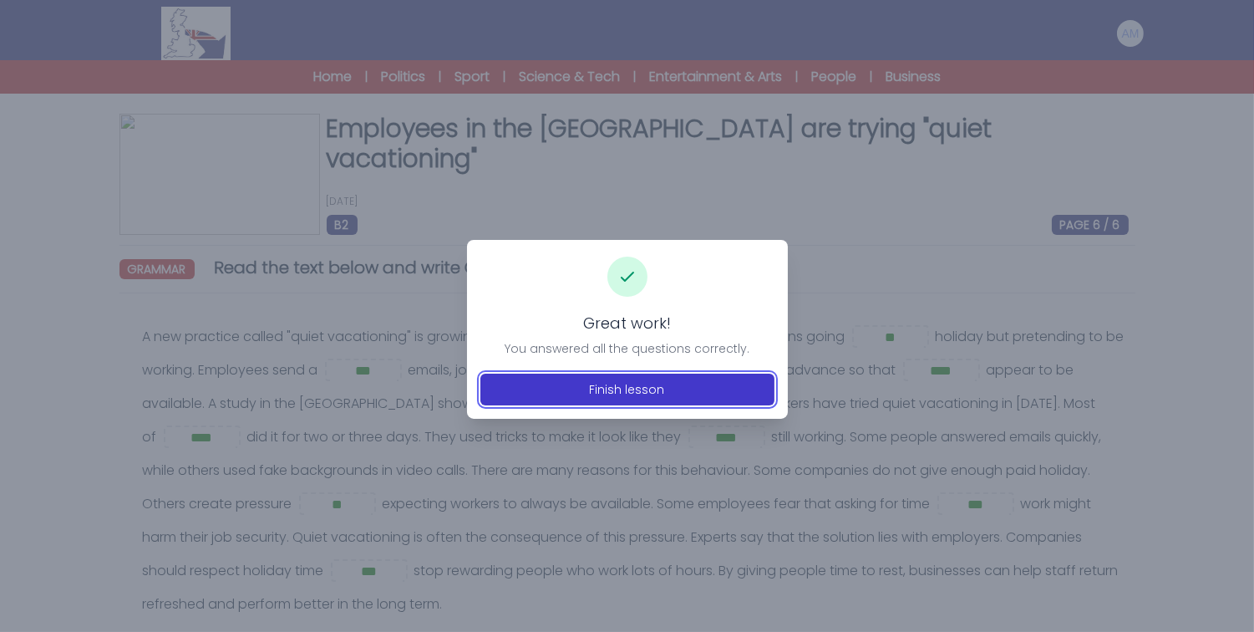
click at [677, 394] on button "Finish lesson" at bounding box center [628, 390] width 294 height 32
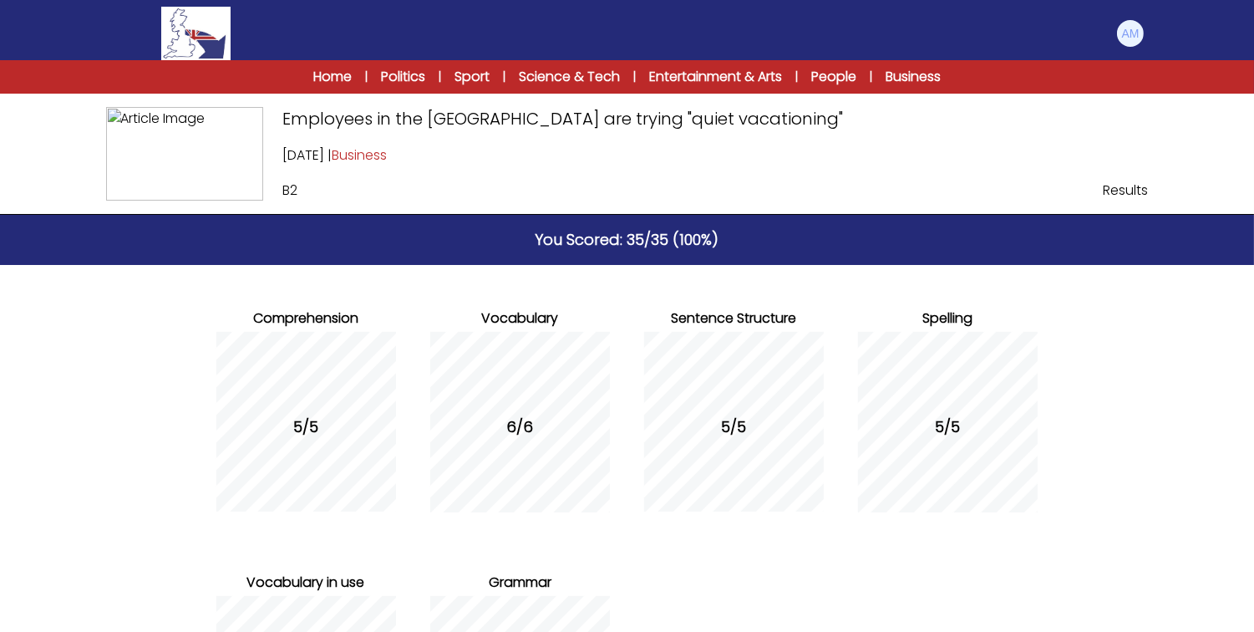
scroll to position [261, 0]
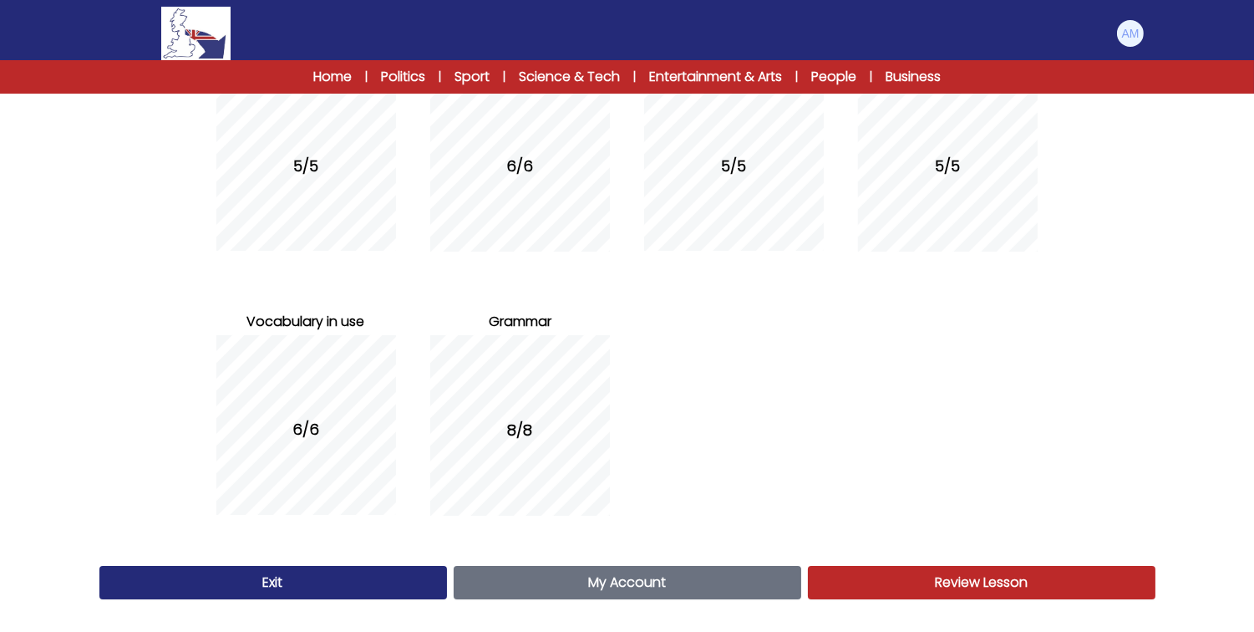
click at [402, 582] on link "Exit" at bounding box center [273, 582] width 348 height 33
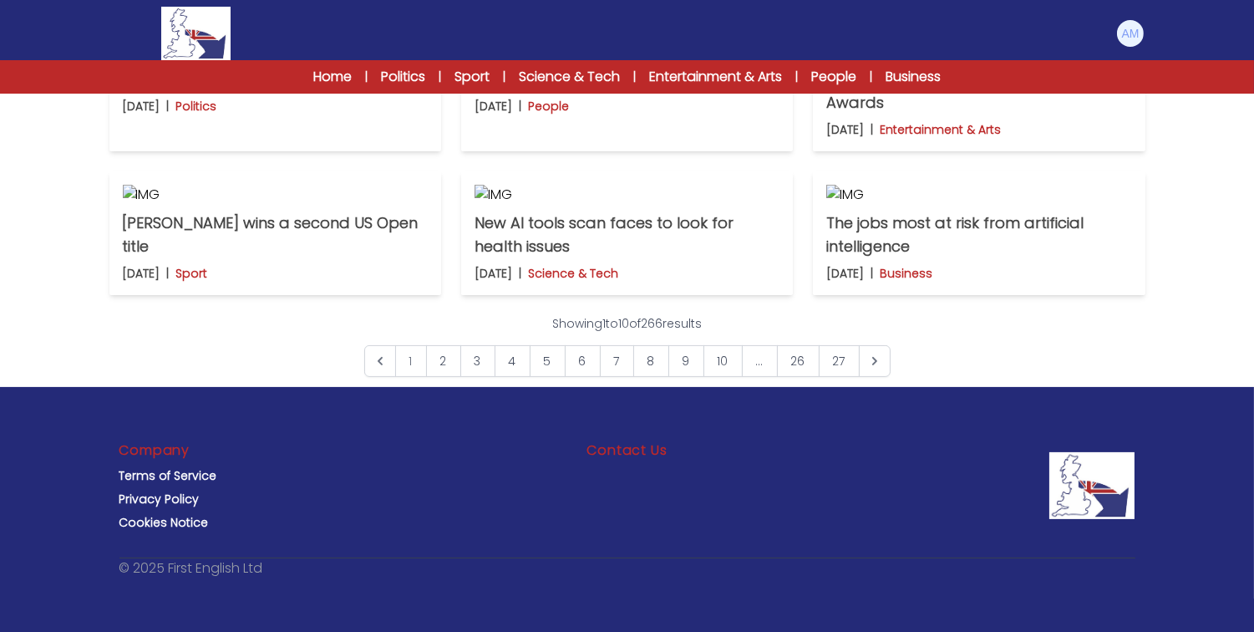
scroll to position [1305, 0]
click at [471, 374] on link "3" at bounding box center [477, 361] width 35 height 32
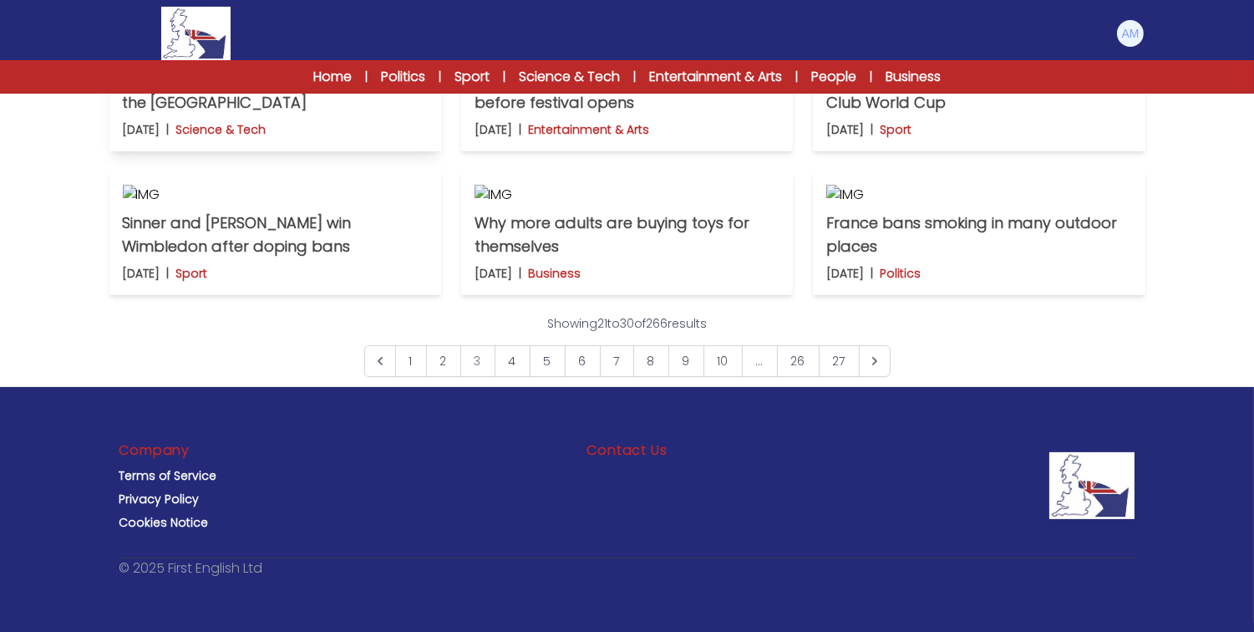
scroll to position [911, 0]
click at [349, 114] on p "Babies from three parents are born in the [GEOGRAPHIC_DATA]" at bounding box center [275, 91] width 305 height 47
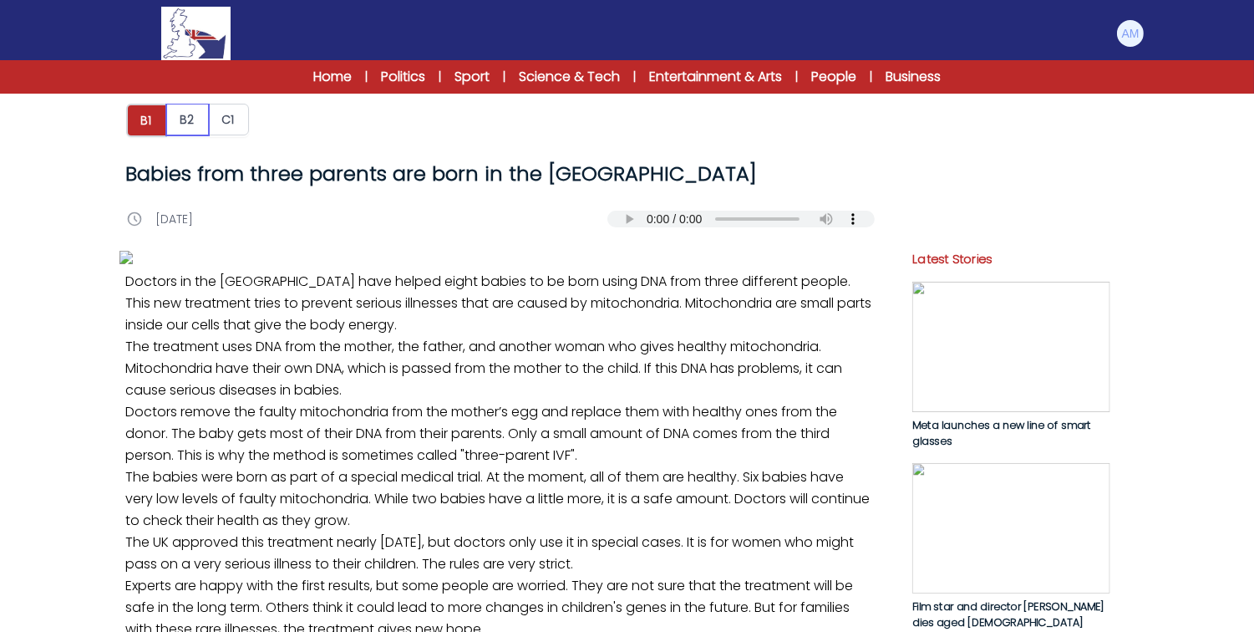
click at [190, 118] on button "B2" at bounding box center [187, 120] width 43 height 32
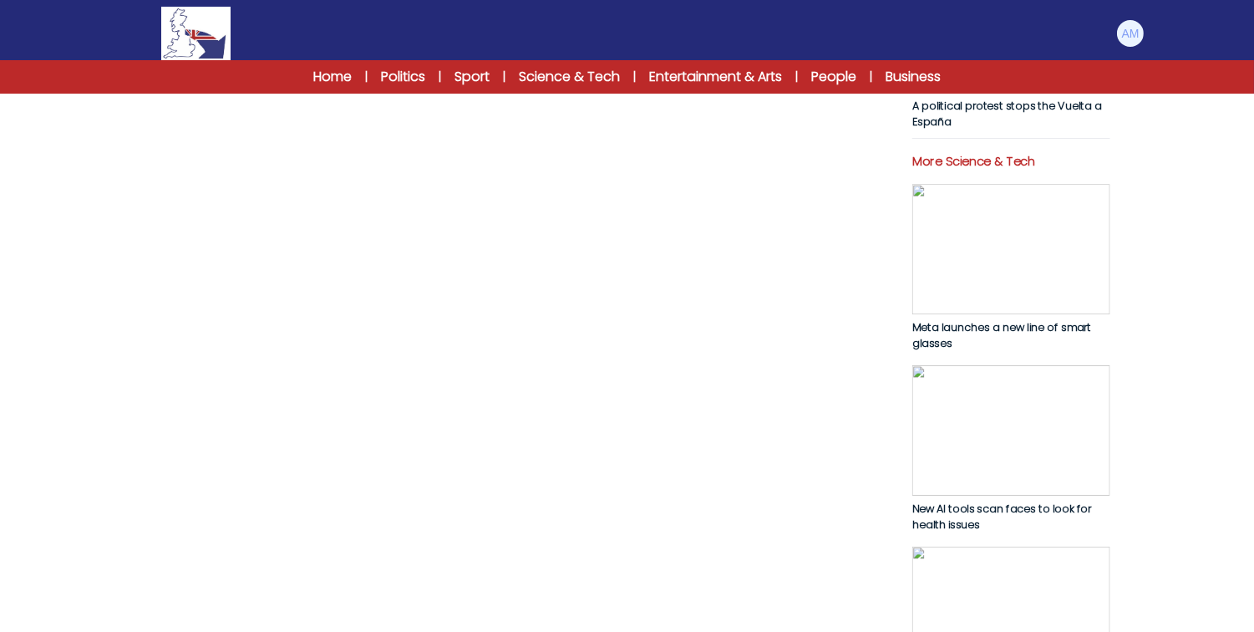
scroll to position [688, 0]
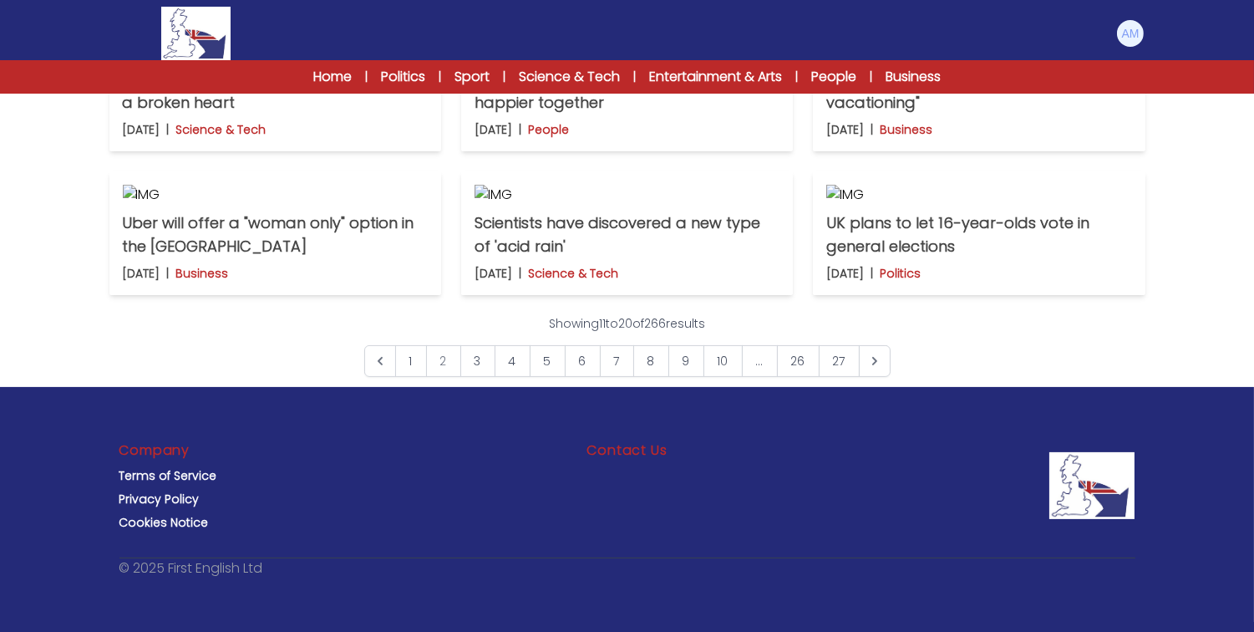
scroll to position [1324, 0]
click at [471, 360] on link "3" at bounding box center [477, 361] width 35 height 32
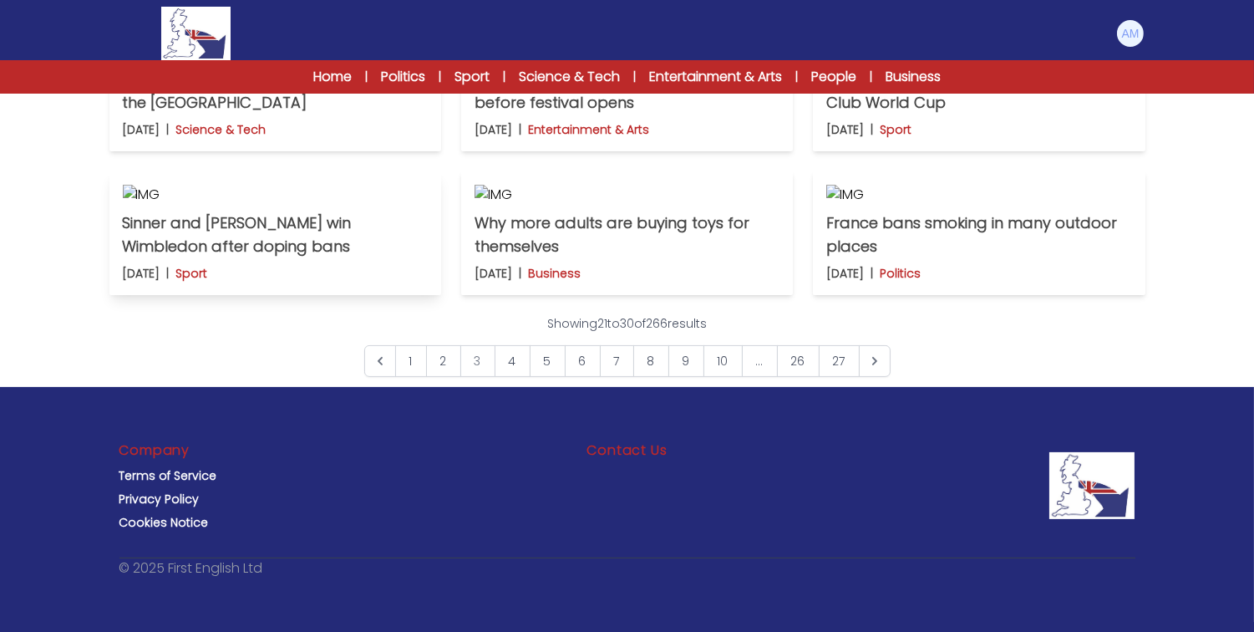
scroll to position [798, 0]
click at [344, 114] on p "Babies from three parents are born in the [GEOGRAPHIC_DATA]" at bounding box center [275, 91] width 305 height 47
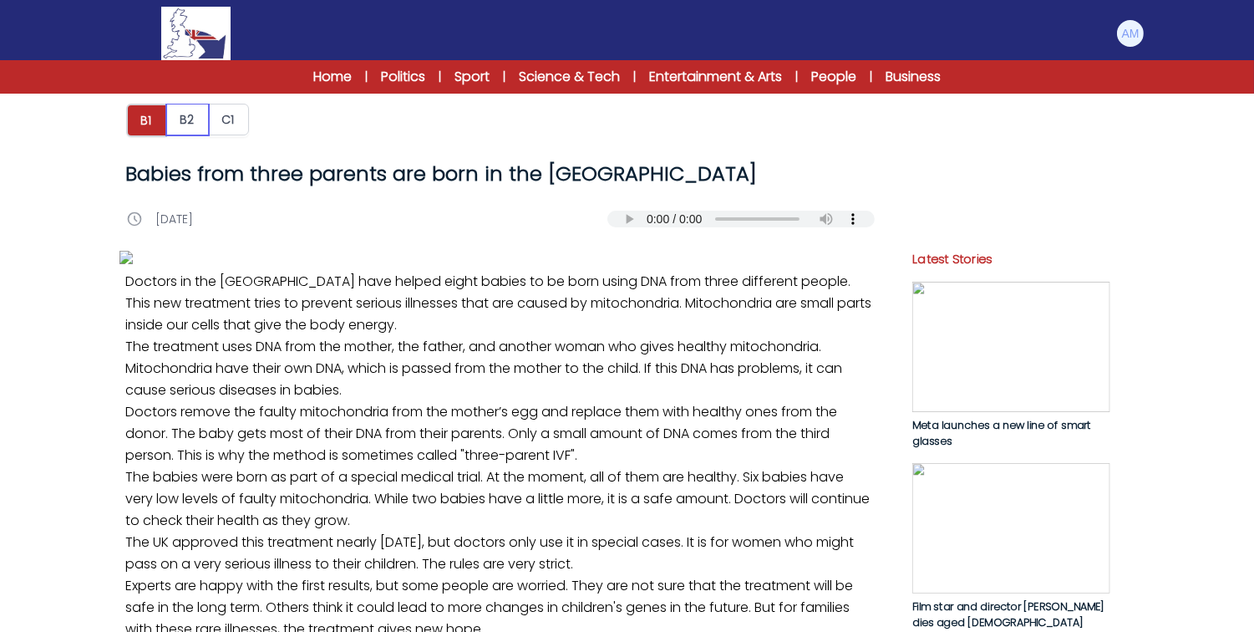
click at [178, 114] on button "B2" at bounding box center [187, 120] width 43 height 32
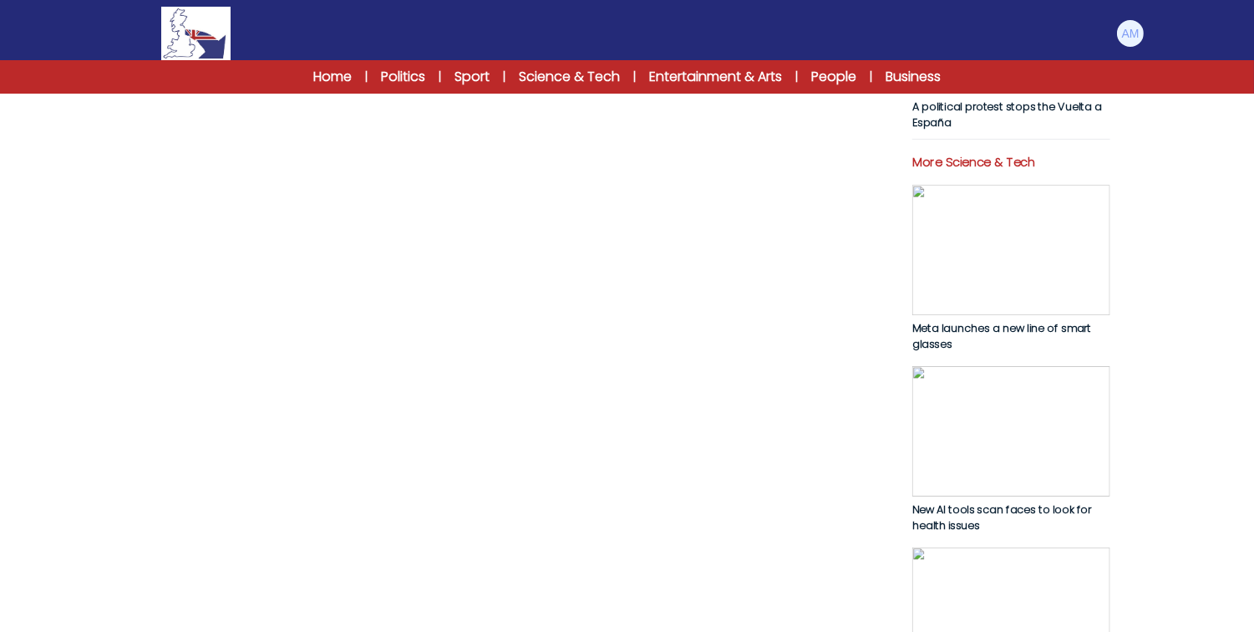
scroll to position [901, 0]
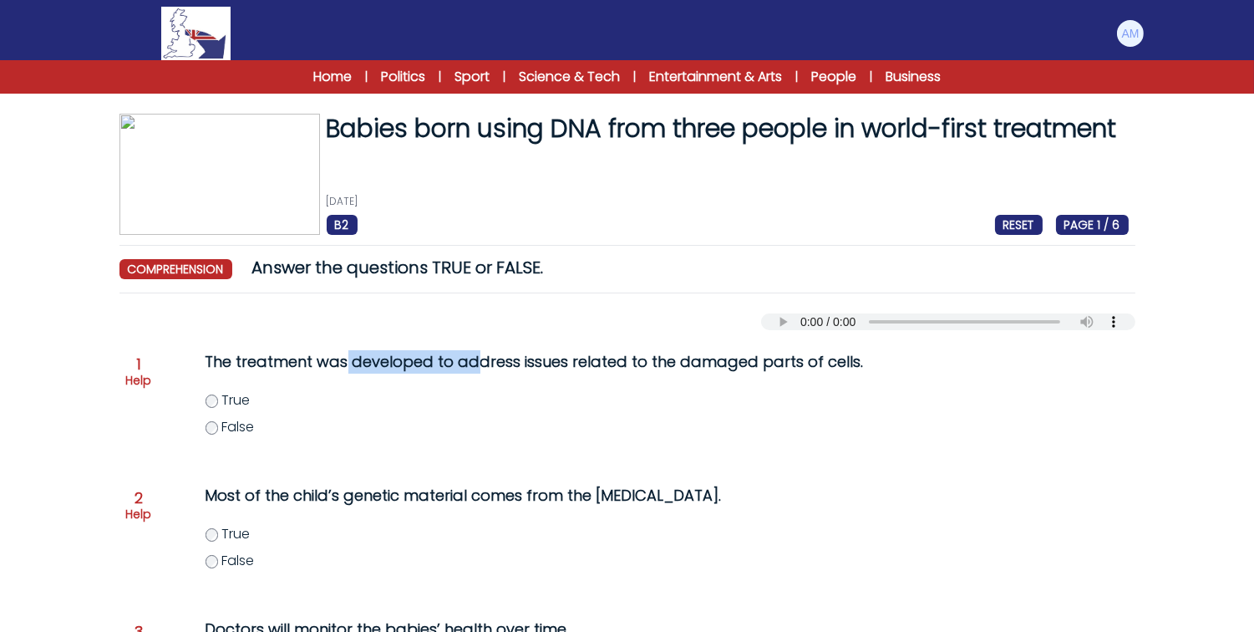
drag, startPoint x: 344, startPoint y: 364, endPoint x: 476, endPoint y: 370, distance: 132.2
click at [476, 370] on p "The treatment was developed to address issues related to the damaged parts of c…" at bounding box center [544, 361] width 676 height 23
click at [560, 365] on p "The treatment was developed to address issues related to the damaged parts of c…" at bounding box center [544, 361] width 676 height 23
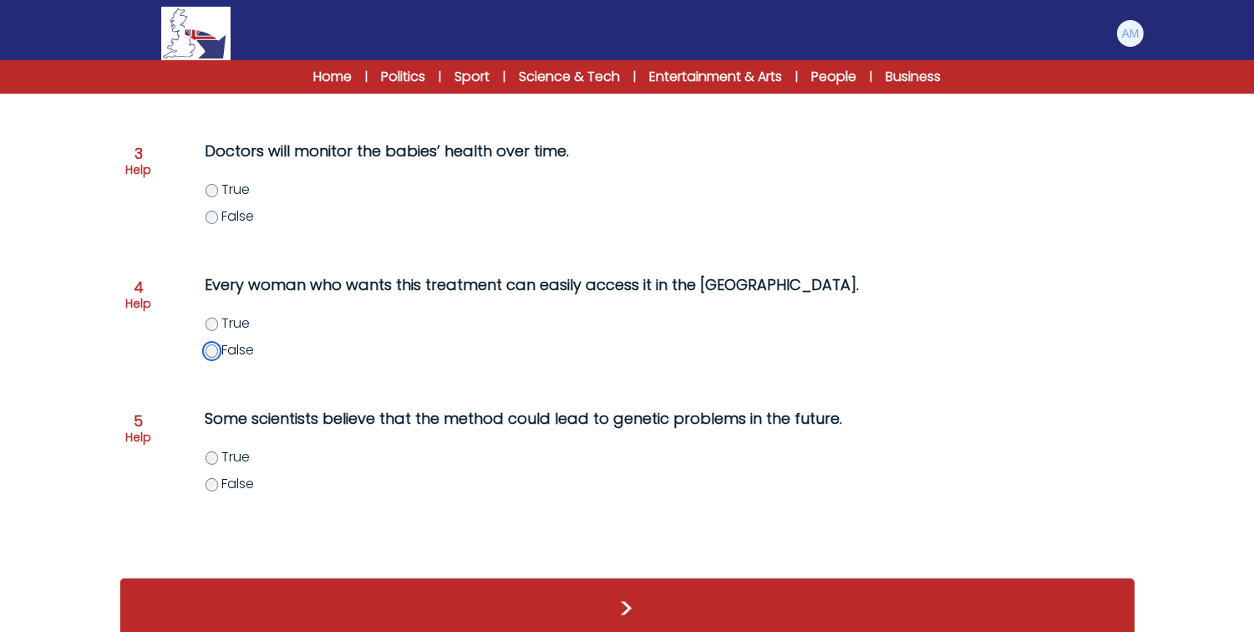
scroll to position [502, 0]
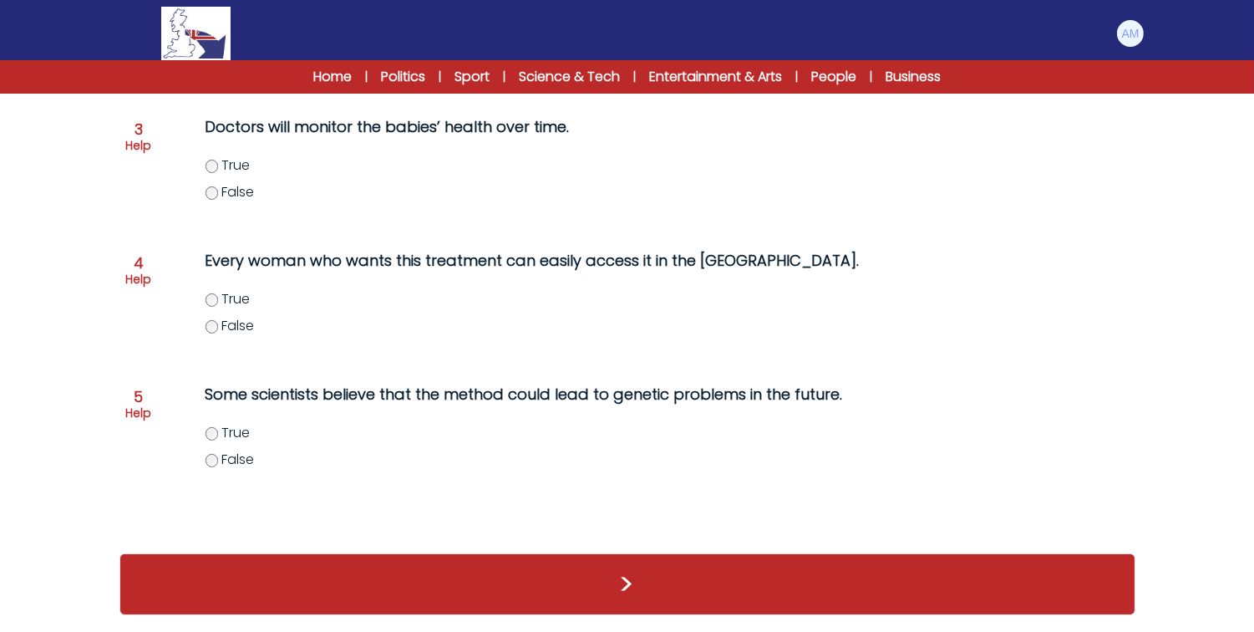
click at [220, 433] on label "True" at bounding box center [560, 433] width 709 height 20
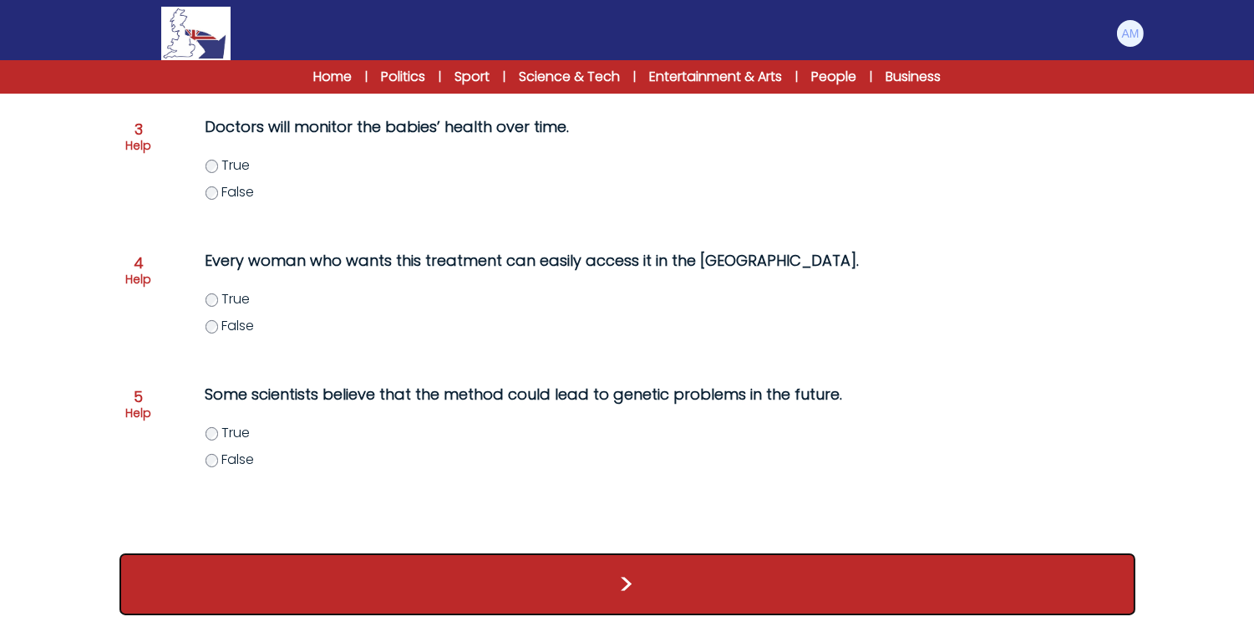
click at [333, 562] on button ">" at bounding box center [628, 584] width 1016 height 62
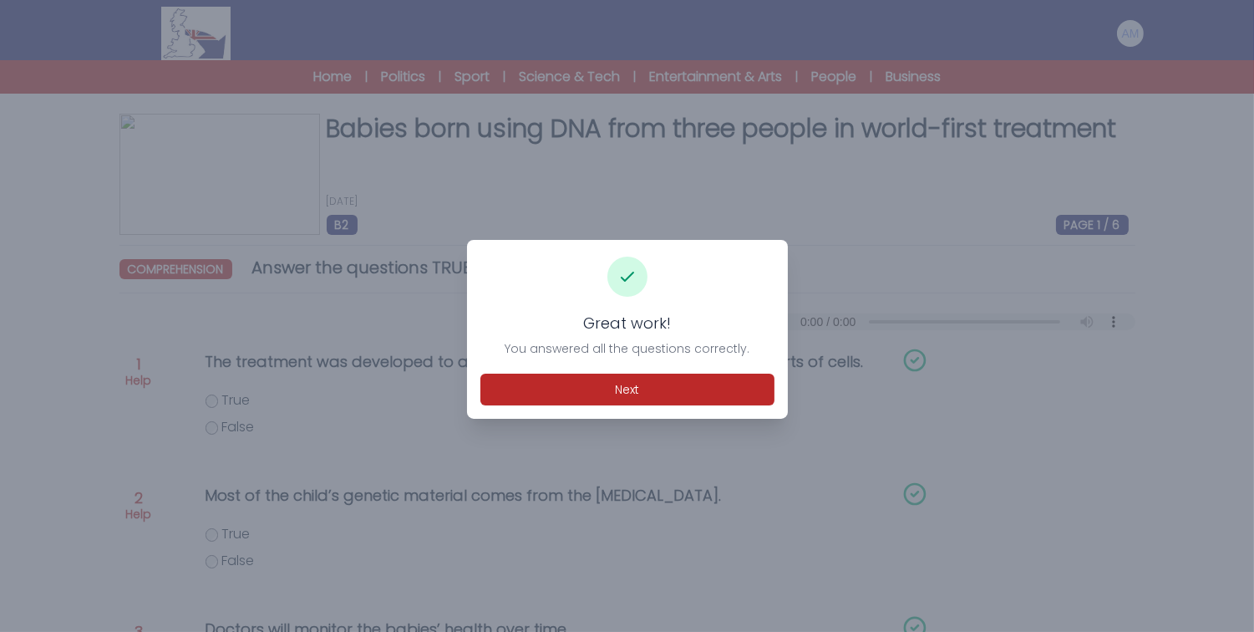
click at [526, 407] on div "Great work! You answered all the questions correctly. Next" at bounding box center [627, 329] width 321 height 179
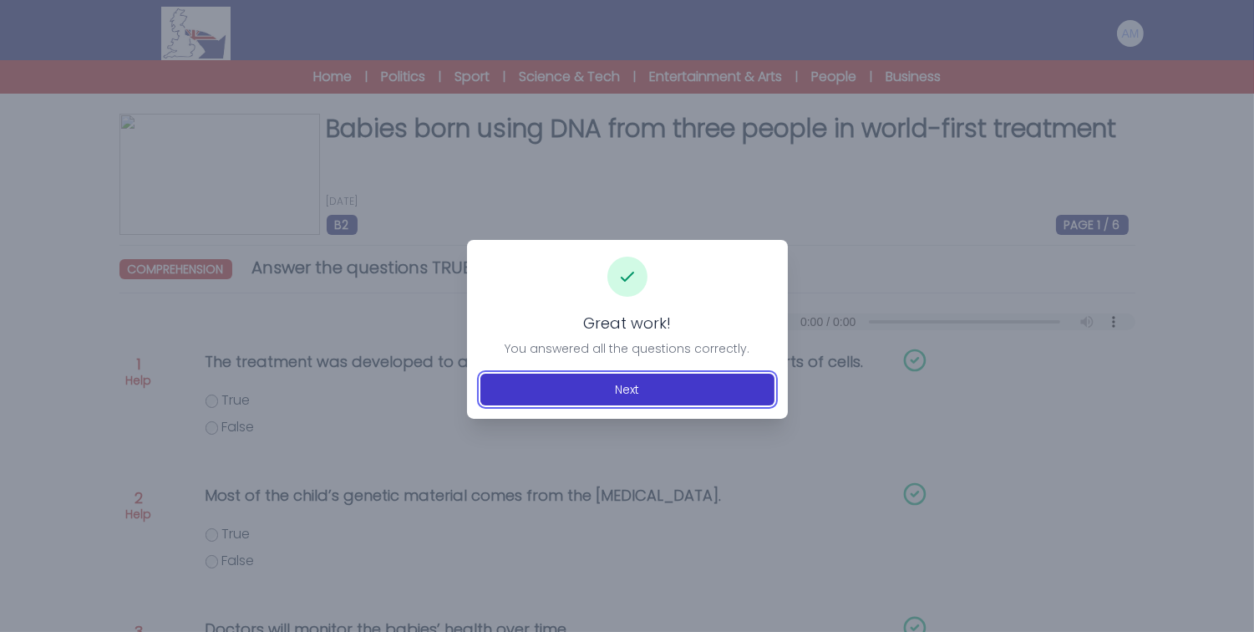
click at [531, 390] on button "Next" at bounding box center [628, 390] width 294 height 32
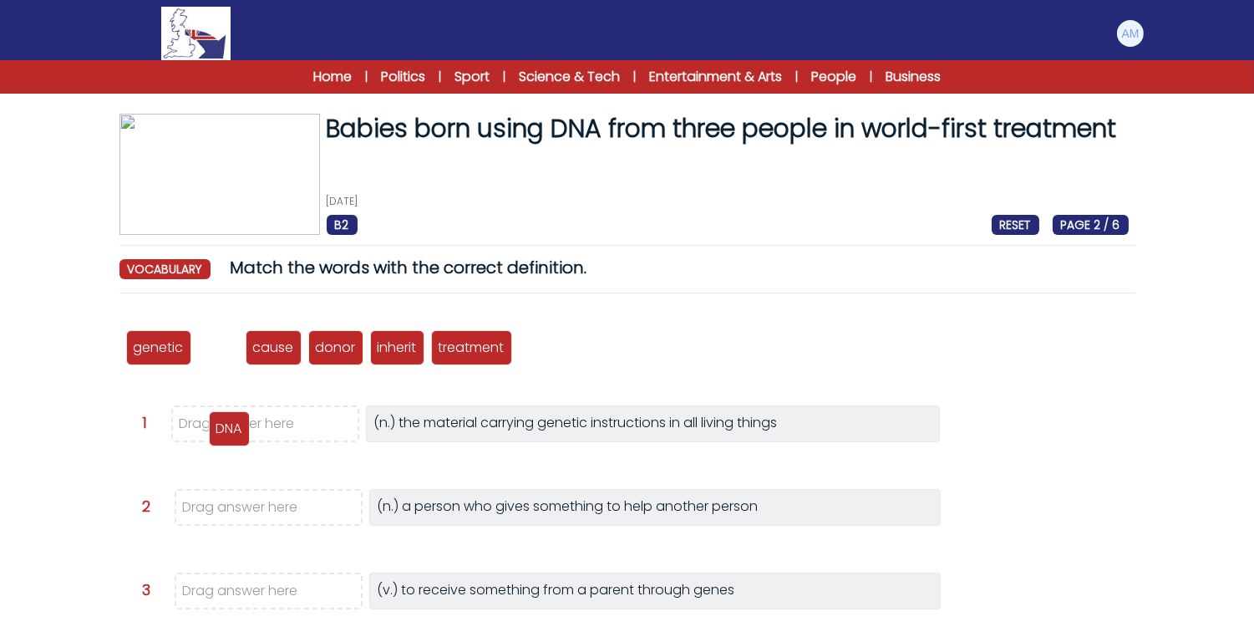
drag, startPoint x: 217, startPoint y: 345, endPoint x: 228, endPoint y: 426, distance: 81.8
click at [228, 426] on p "DNA" at bounding box center [229, 429] width 26 height 20
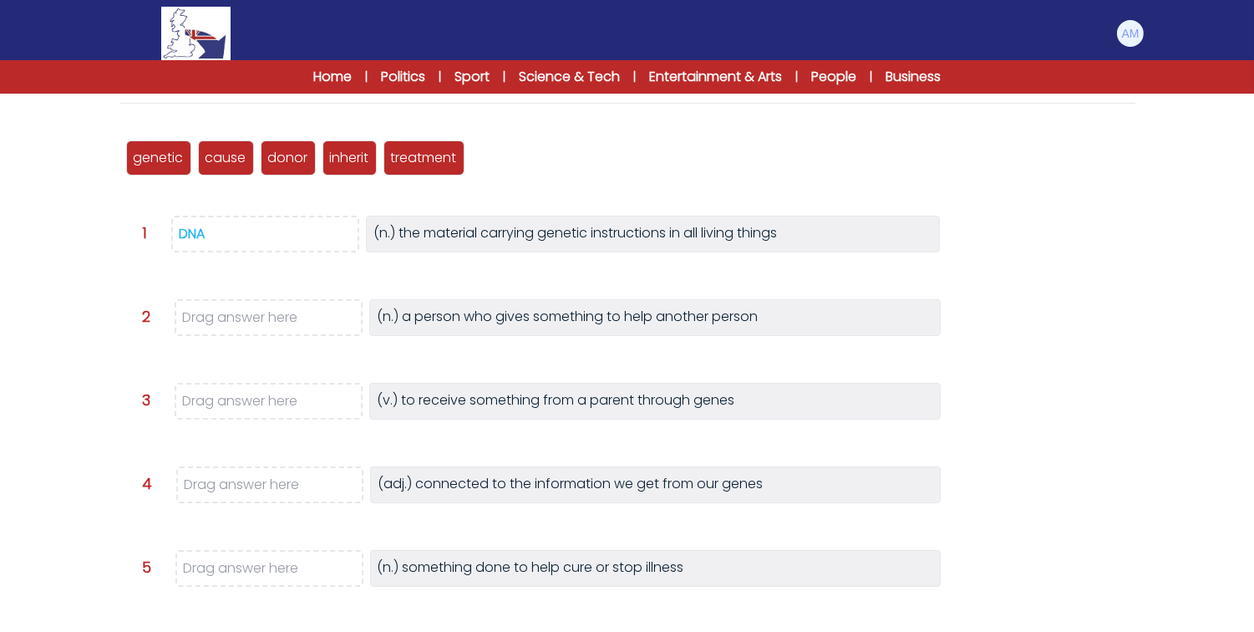
scroll to position [192, 0]
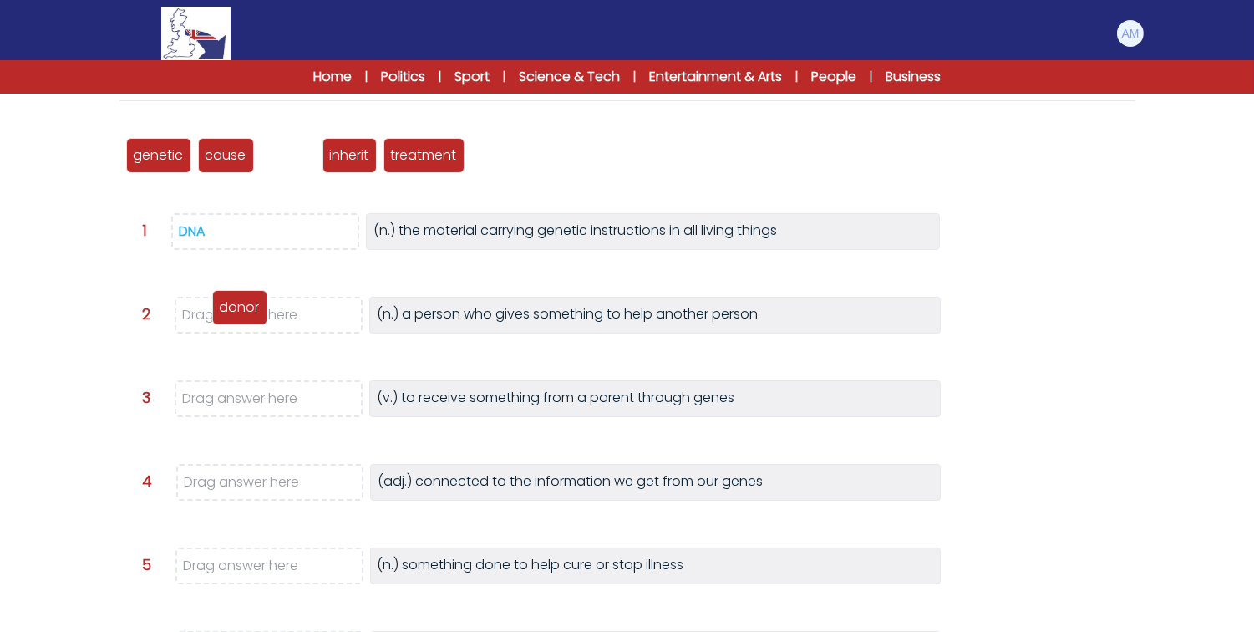
drag, startPoint x: 272, startPoint y: 164, endPoint x: 222, endPoint y: 323, distance: 167.3
click at [222, 318] on p "donor" at bounding box center [240, 308] width 40 height 20
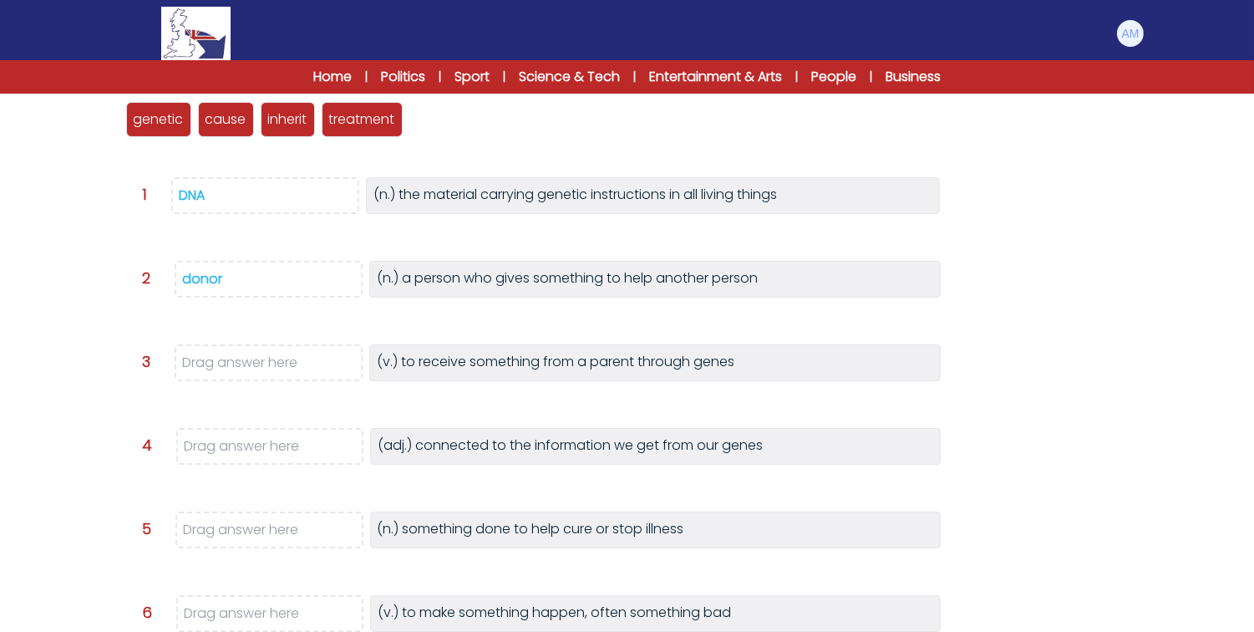
scroll to position [230, 0]
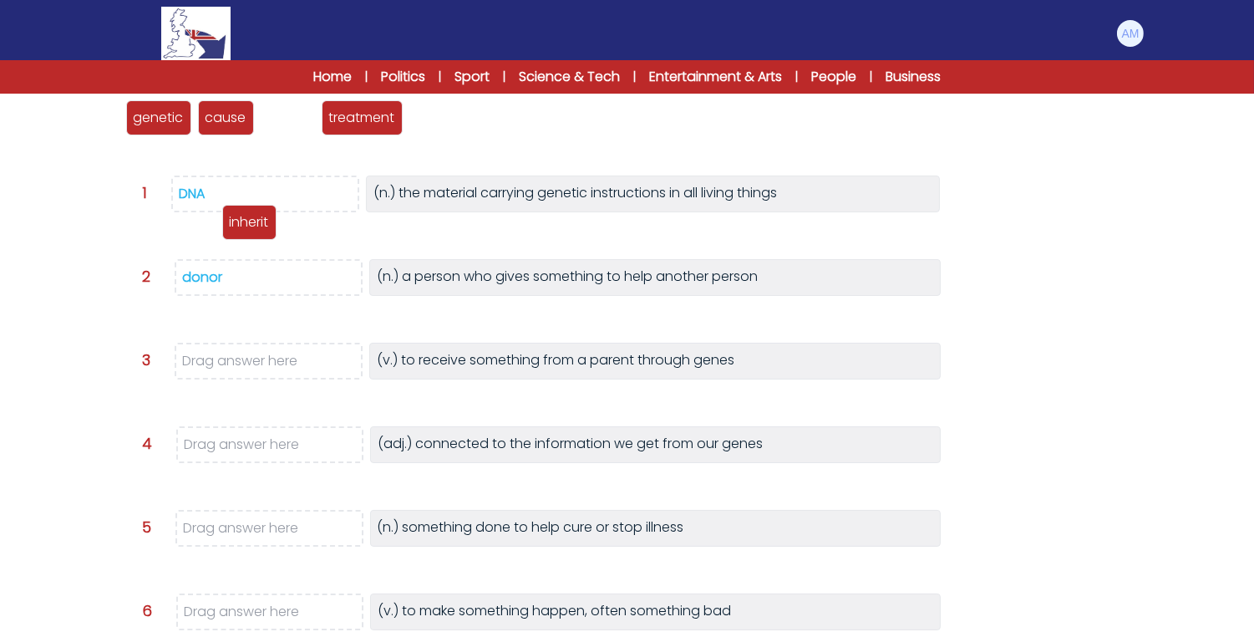
drag, startPoint x: 286, startPoint y: 120, endPoint x: 236, endPoint y: 274, distance: 162.5
click at [236, 232] on p "inherit" at bounding box center [249, 222] width 39 height 20
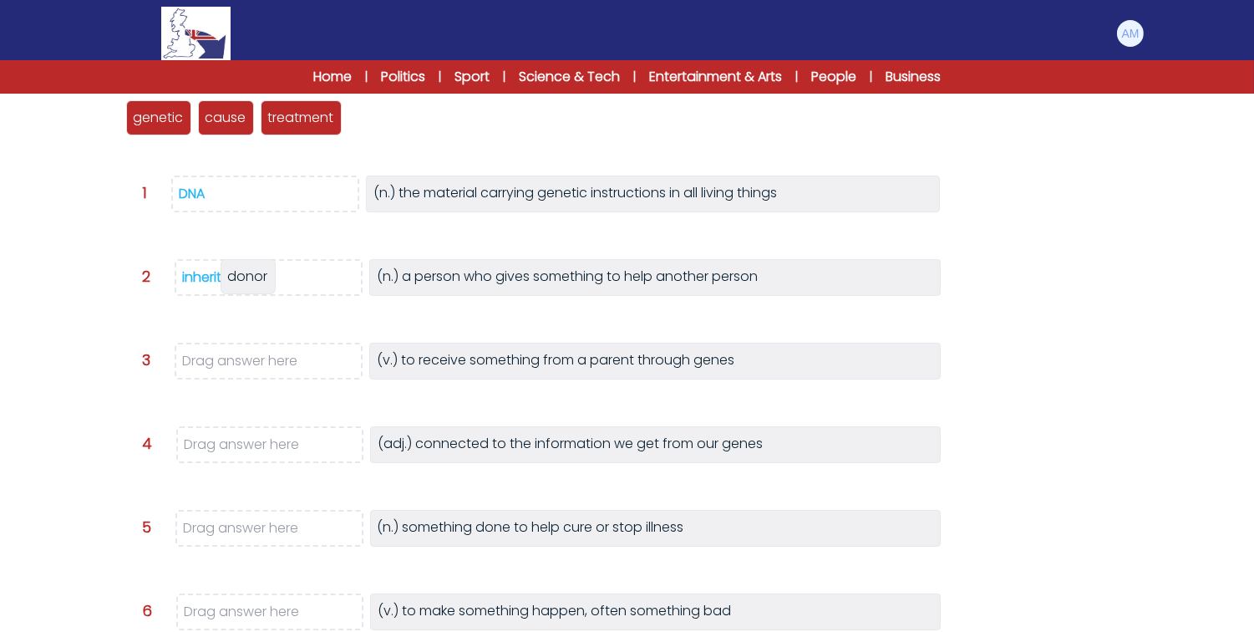
drag, startPoint x: 371, startPoint y: 111, endPoint x: 243, endPoint y: 272, distance: 205.2
click at [243, 272] on span "donor" at bounding box center [248, 276] width 40 height 19
drag, startPoint x: 383, startPoint y: 112, endPoint x: 255, endPoint y: 353, distance: 273.3
click at [255, 353] on span "inherit" at bounding box center [247, 357] width 39 height 19
drag, startPoint x: 155, startPoint y: 120, endPoint x: 226, endPoint y: 446, distance: 333.4
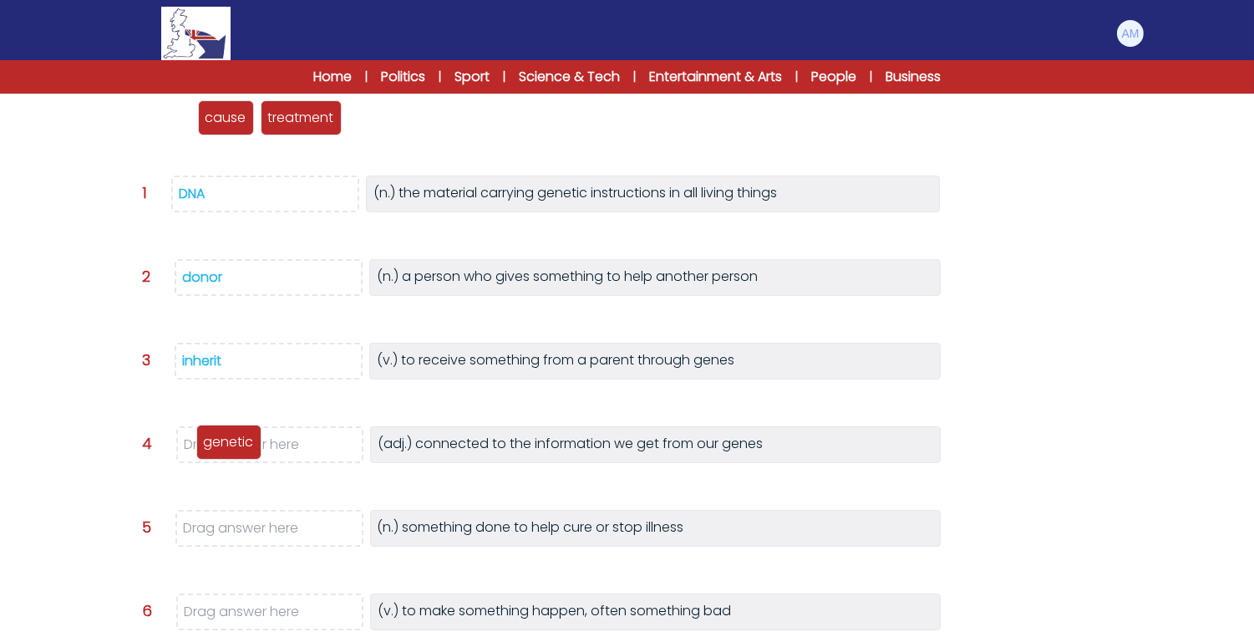
click at [226, 446] on p "genetic" at bounding box center [229, 442] width 50 height 20
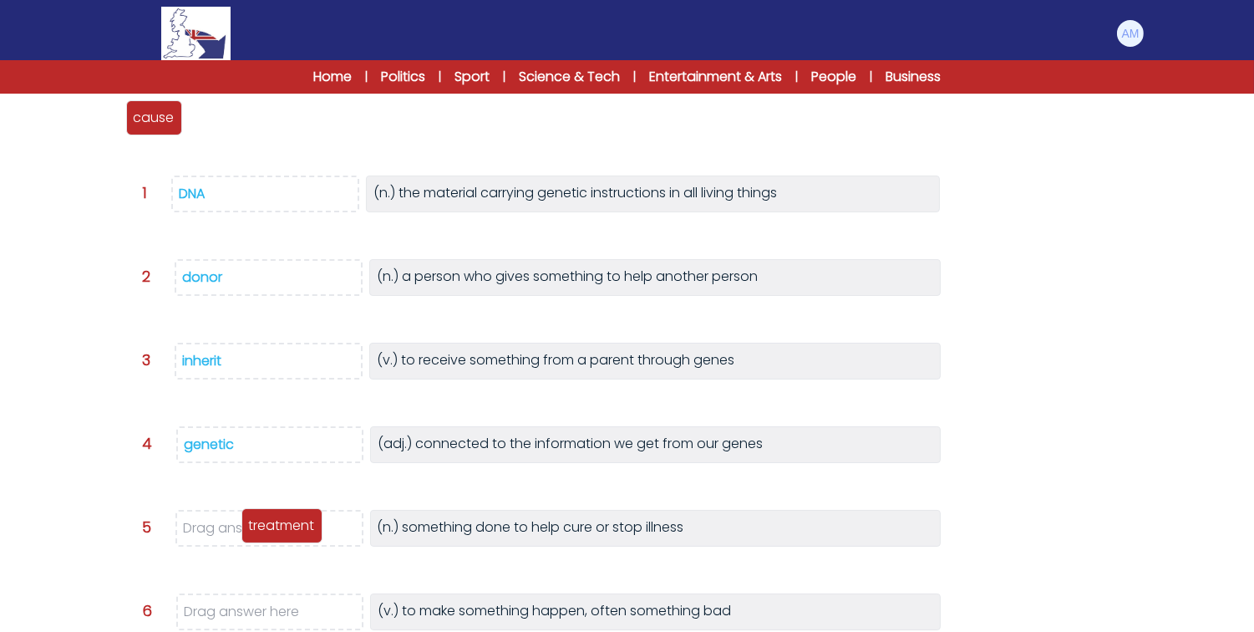
drag, startPoint x: 240, startPoint y: 118, endPoint x: 292, endPoint y: 525, distance: 410.4
click at [292, 525] on p "treatment" at bounding box center [282, 526] width 66 height 20
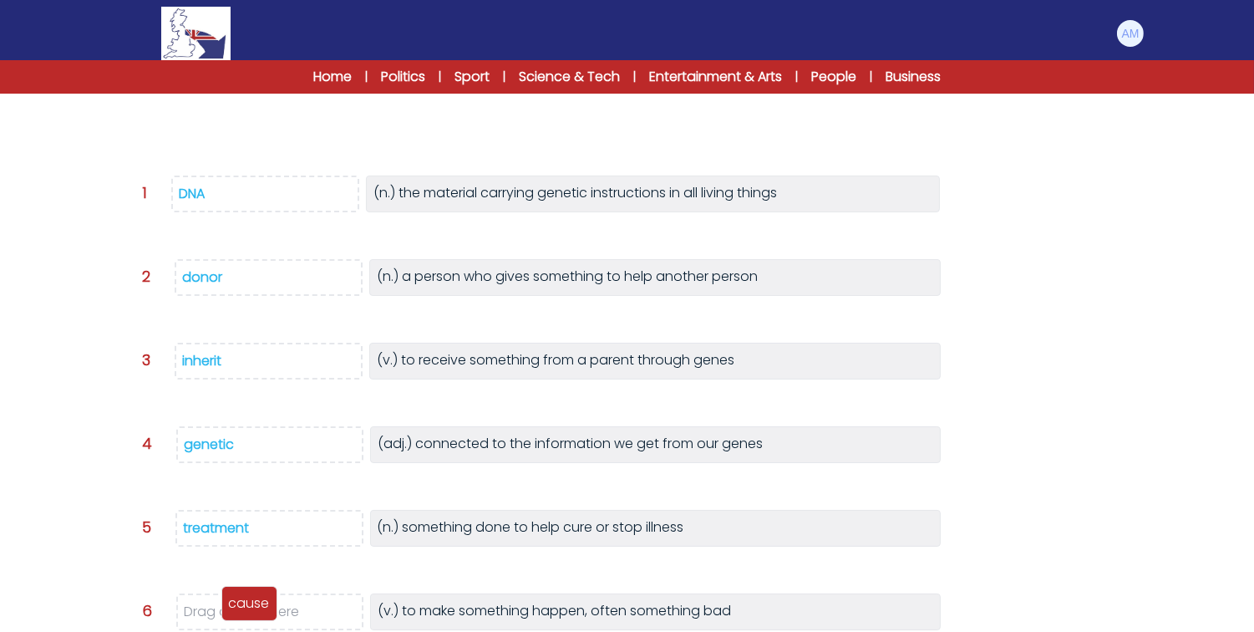
drag, startPoint x: 160, startPoint y: 125, endPoint x: 256, endPoint y: 611, distance: 494.8
click at [256, 611] on p "cause" at bounding box center [249, 603] width 41 height 20
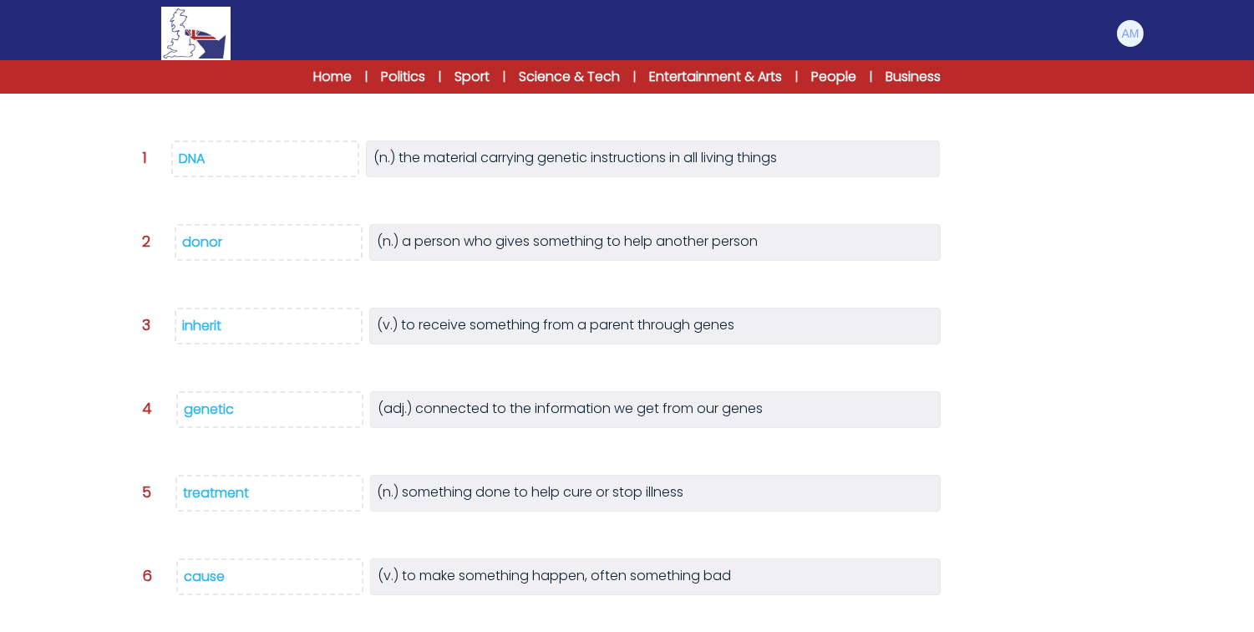
scroll to position [366, 0]
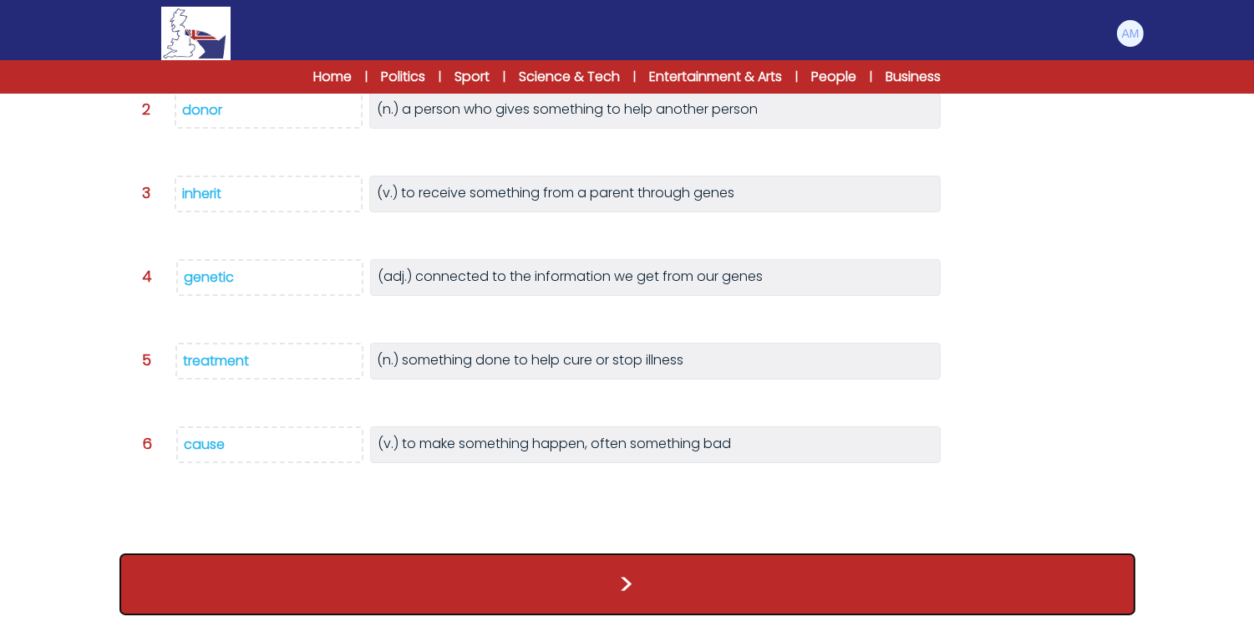
click at [332, 582] on button ">" at bounding box center [628, 584] width 1016 height 62
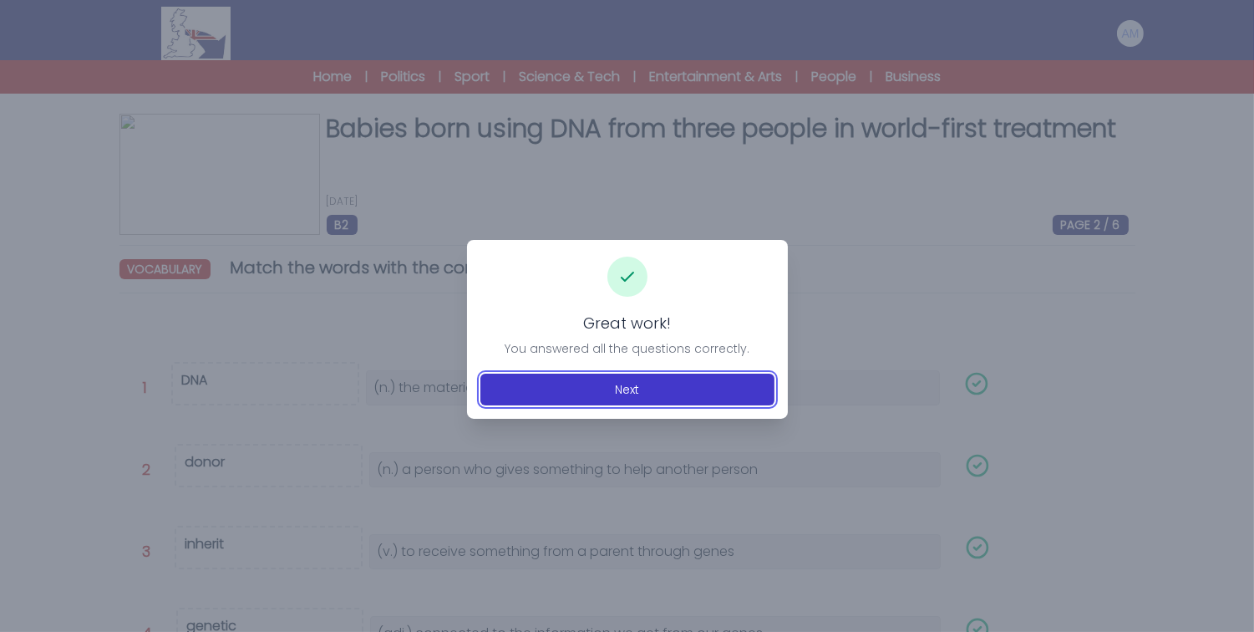
click at [563, 401] on button "Next" at bounding box center [628, 390] width 294 height 32
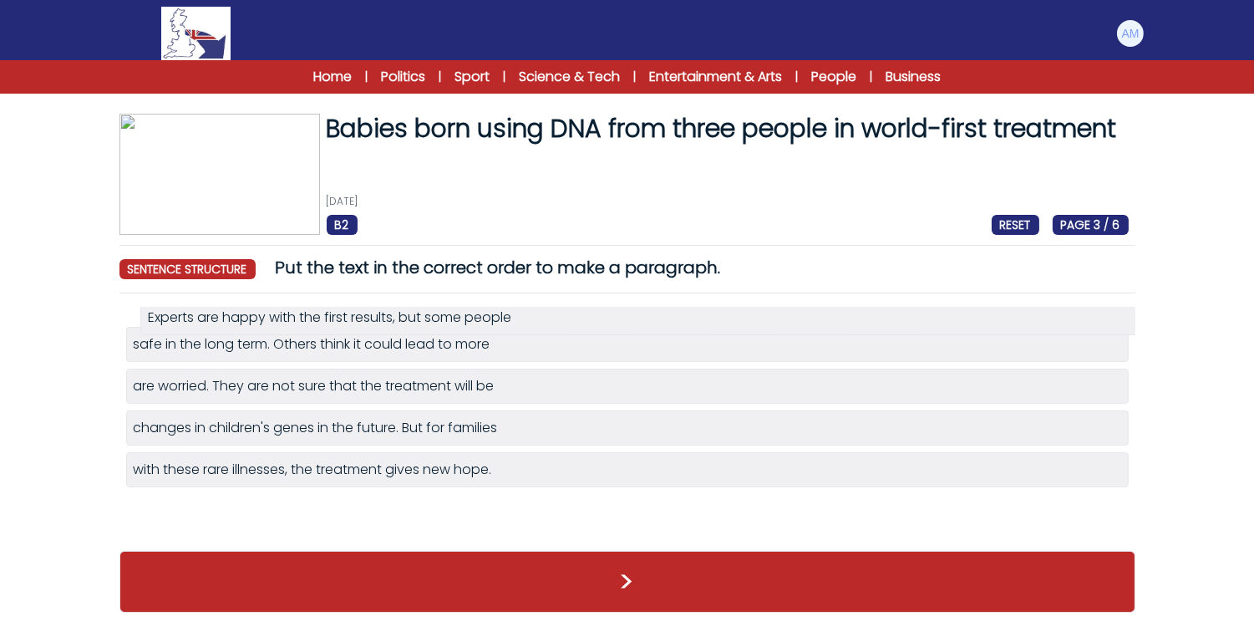
drag, startPoint x: 323, startPoint y: 521, endPoint x: 338, endPoint y: 326, distance: 195.3
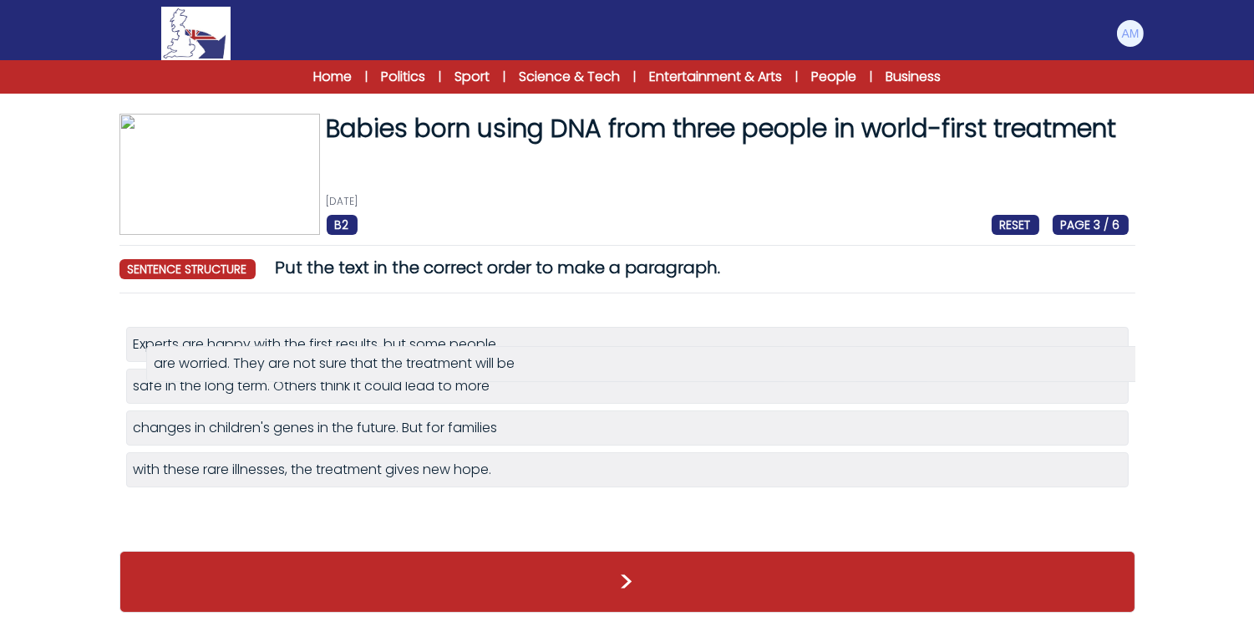
drag, startPoint x: 299, startPoint y: 436, endPoint x: 320, endPoint y: 372, distance: 67.7
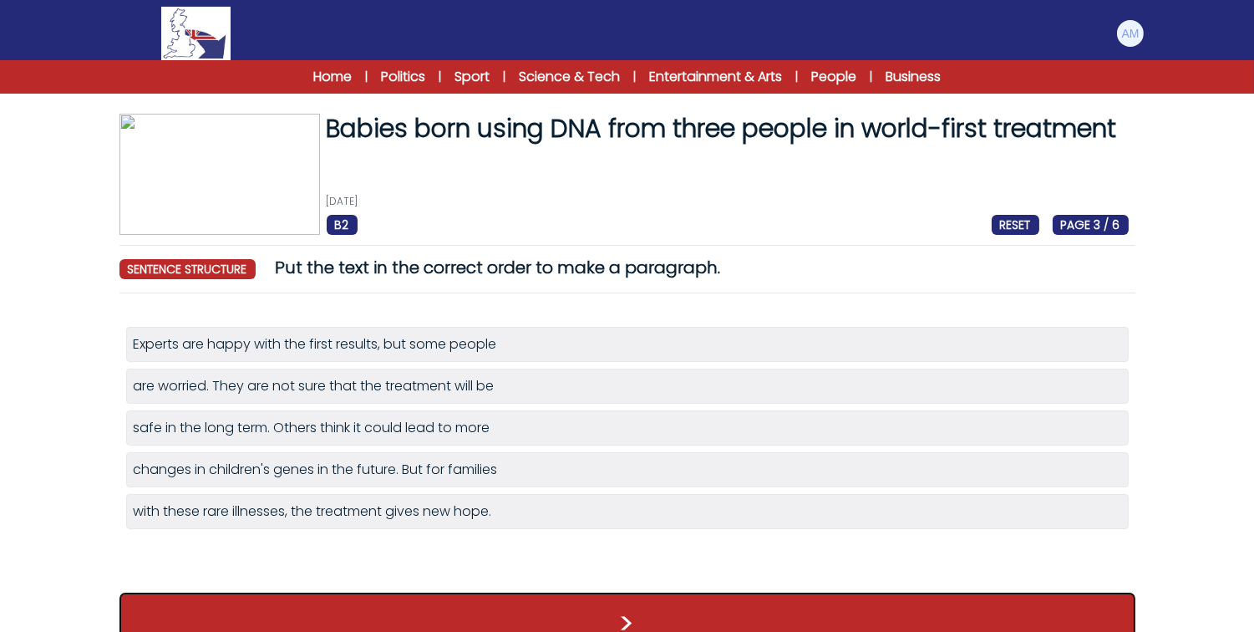
click at [372, 613] on button ">" at bounding box center [628, 623] width 1016 height 62
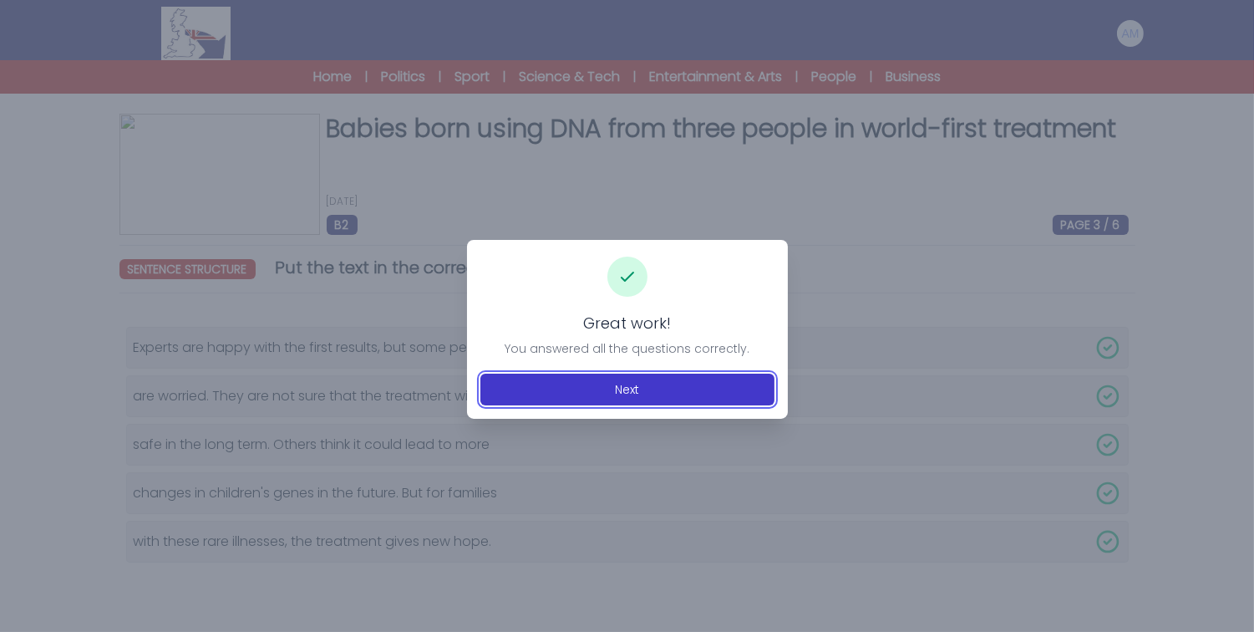
click at [537, 393] on button "Next" at bounding box center [628, 390] width 294 height 32
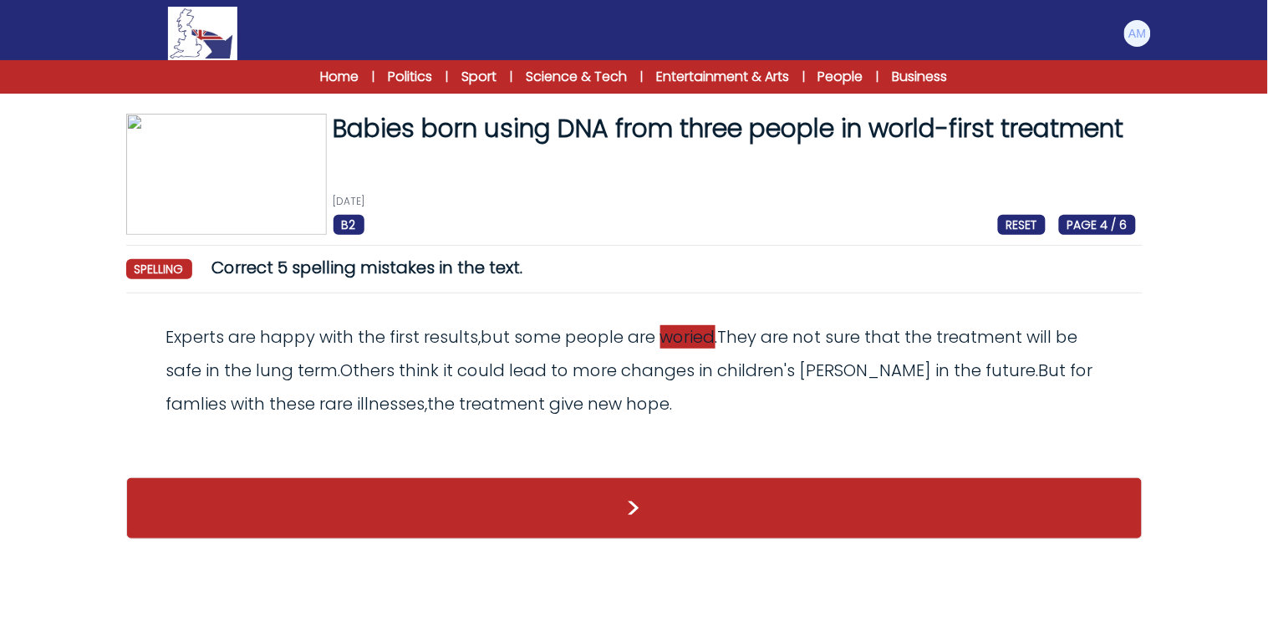
click at [680, 332] on span "woried" at bounding box center [687, 336] width 55 height 23
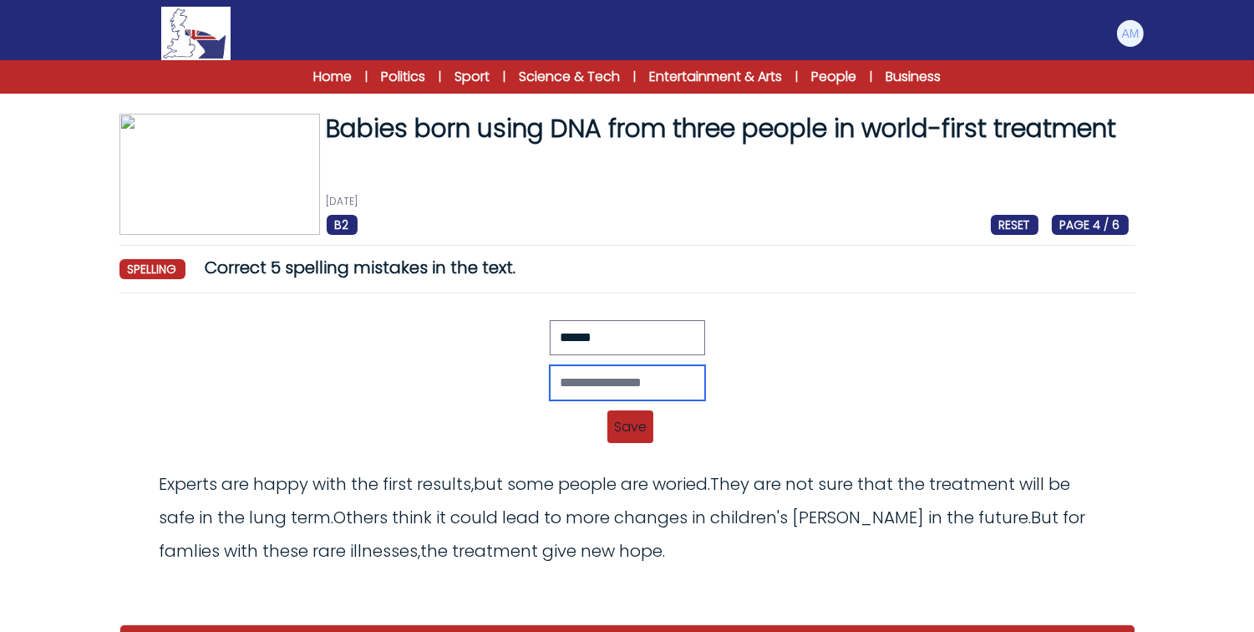
click at [597, 377] on input "text" at bounding box center [627, 382] width 155 height 35
type input "*******"
click at [639, 430] on span "Save" at bounding box center [631, 426] width 46 height 33
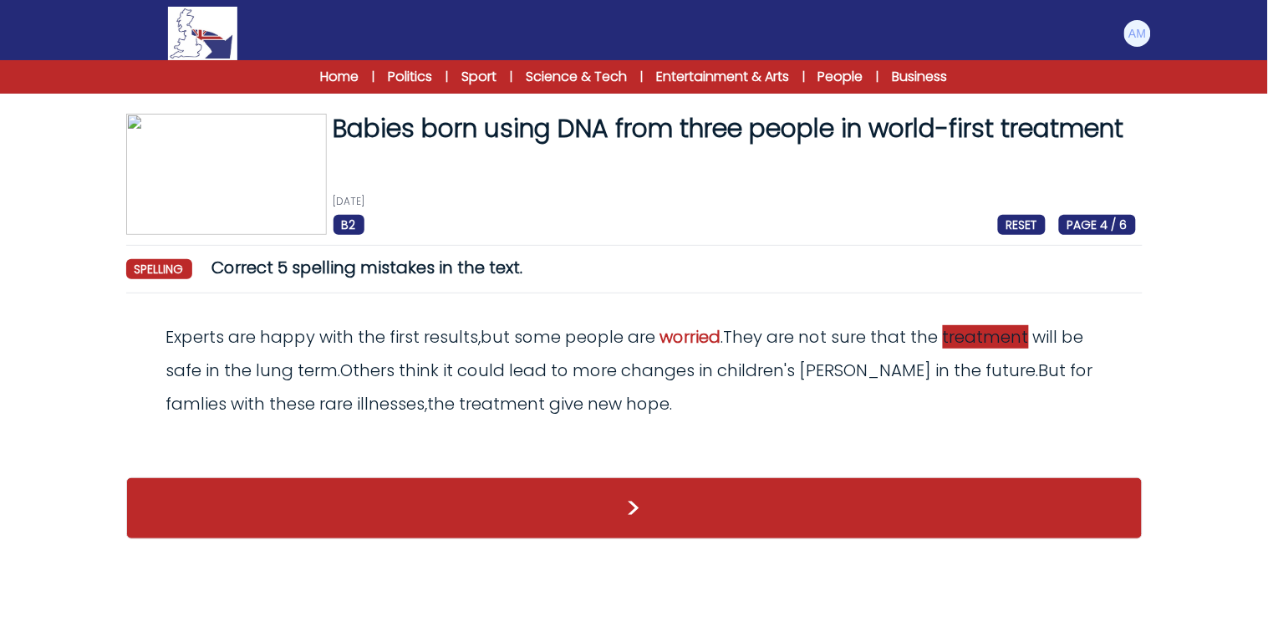
click at [984, 341] on span "treatment" at bounding box center [986, 336] width 86 height 23
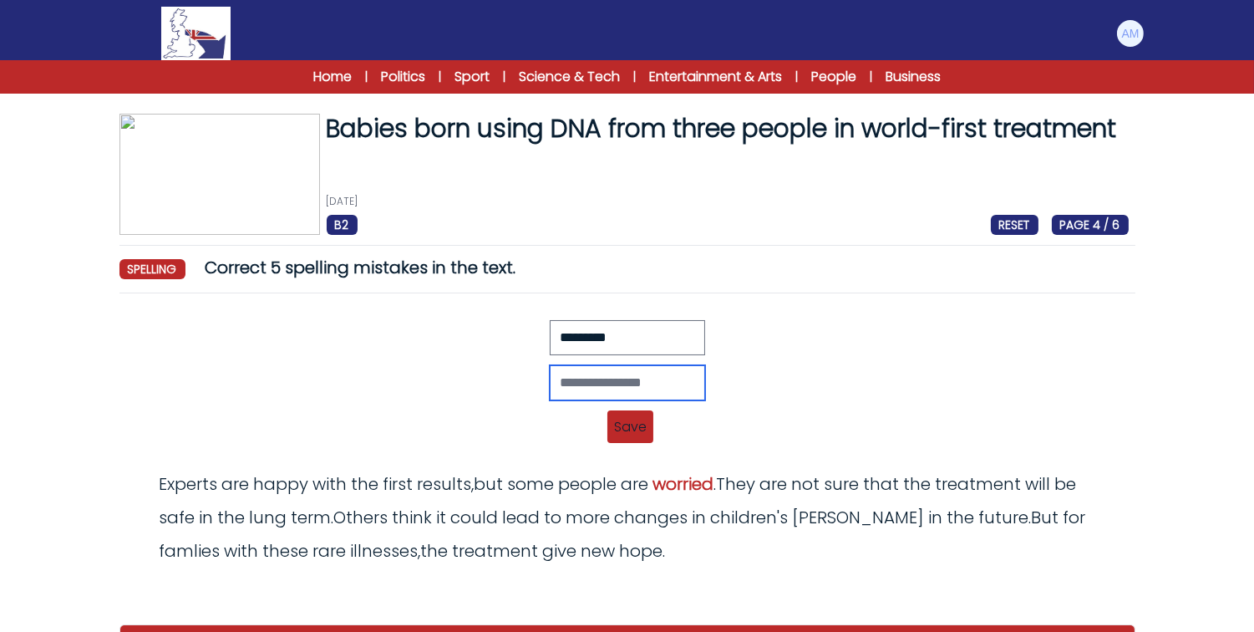
click at [649, 383] on input "text" at bounding box center [627, 382] width 155 height 35
click at [550, 382] on input "********" at bounding box center [627, 382] width 155 height 35
type input "*********"
drag, startPoint x: 607, startPoint y: 377, endPoint x: 447, endPoint y: 380, distance: 159.6
click at [447, 380] on div "*********" at bounding box center [627, 382] width 1003 height 35
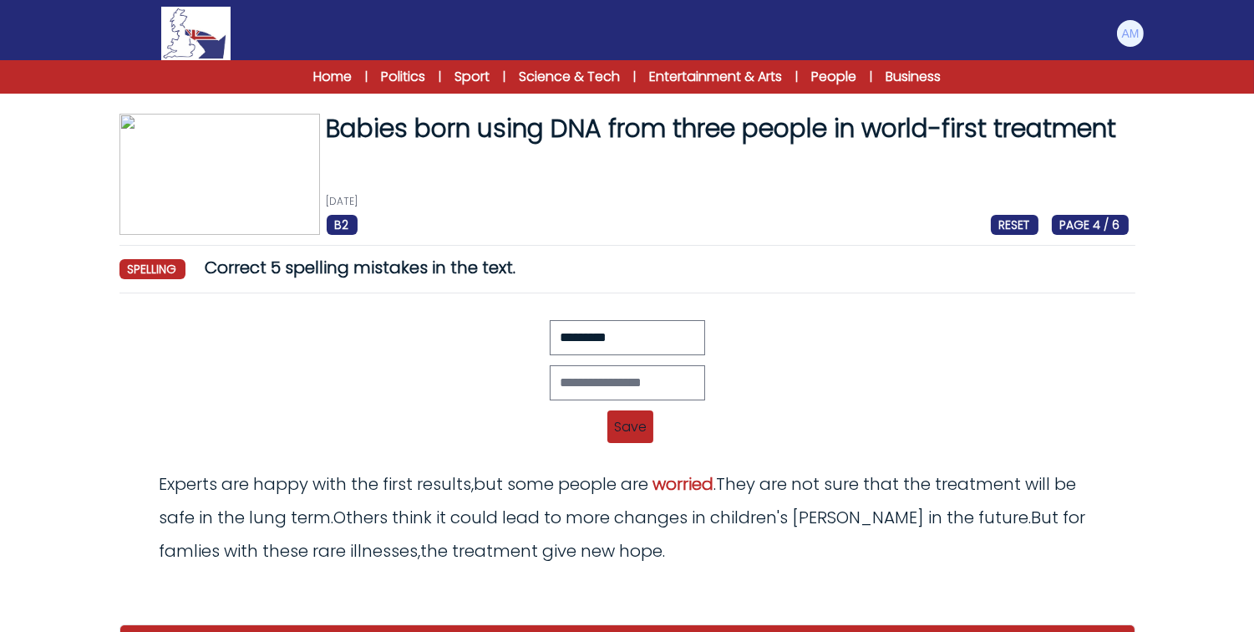
click at [629, 427] on span "Save" at bounding box center [631, 426] width 46 height 33
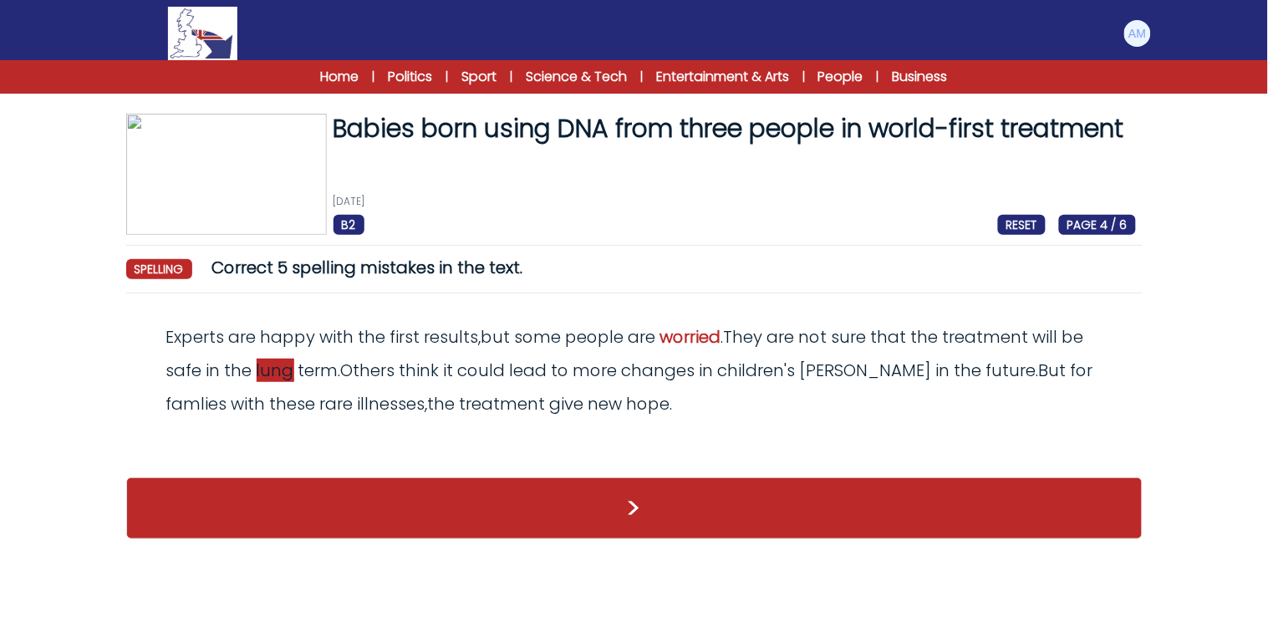
click at [281, 374] on span "lung" at bounding box center [276, 370] width 38 height 23
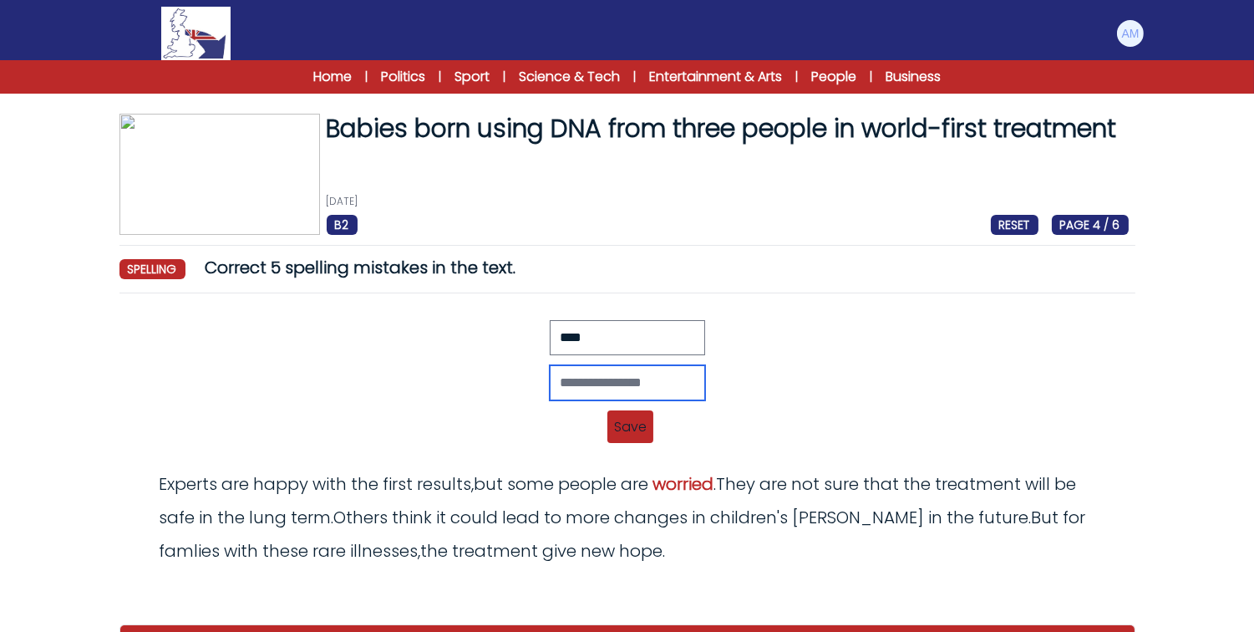
click at [550, 373] on input "text" at bounding box center [627, 382] width 155 height 35
type input "****"
click at [633, 425] on span "Save" at bounding box center [631, 426] width 46 height 33
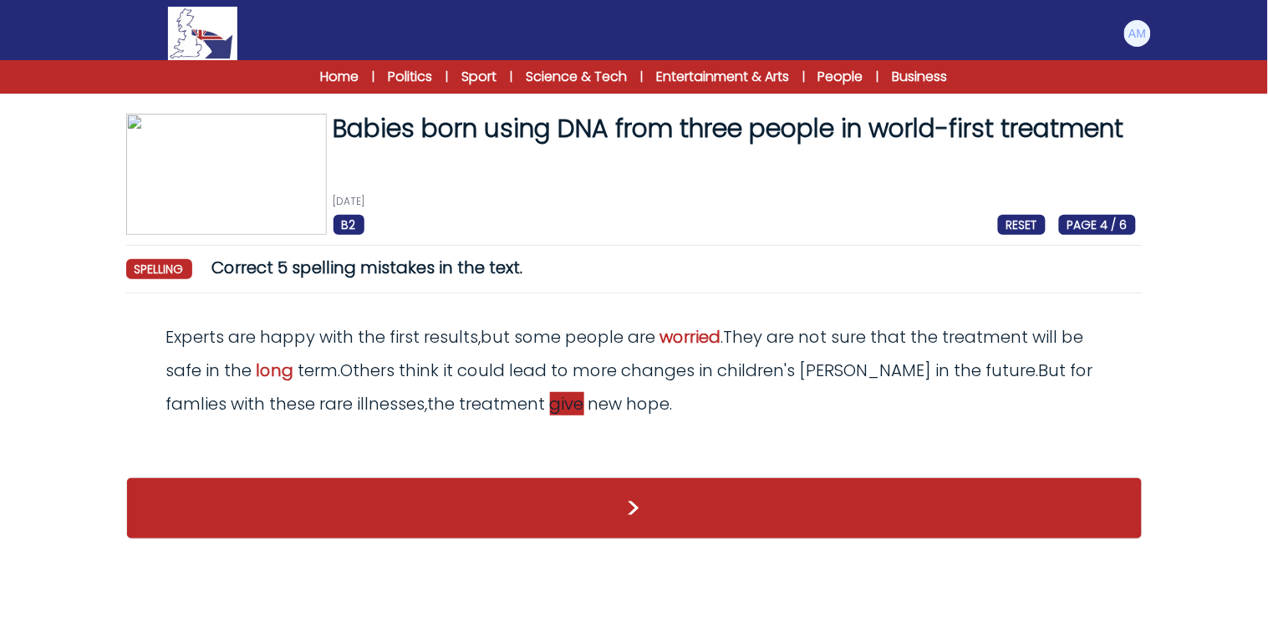
click at [550, 406] on span "give" at bounding box center [567, 403] width 34 height 23
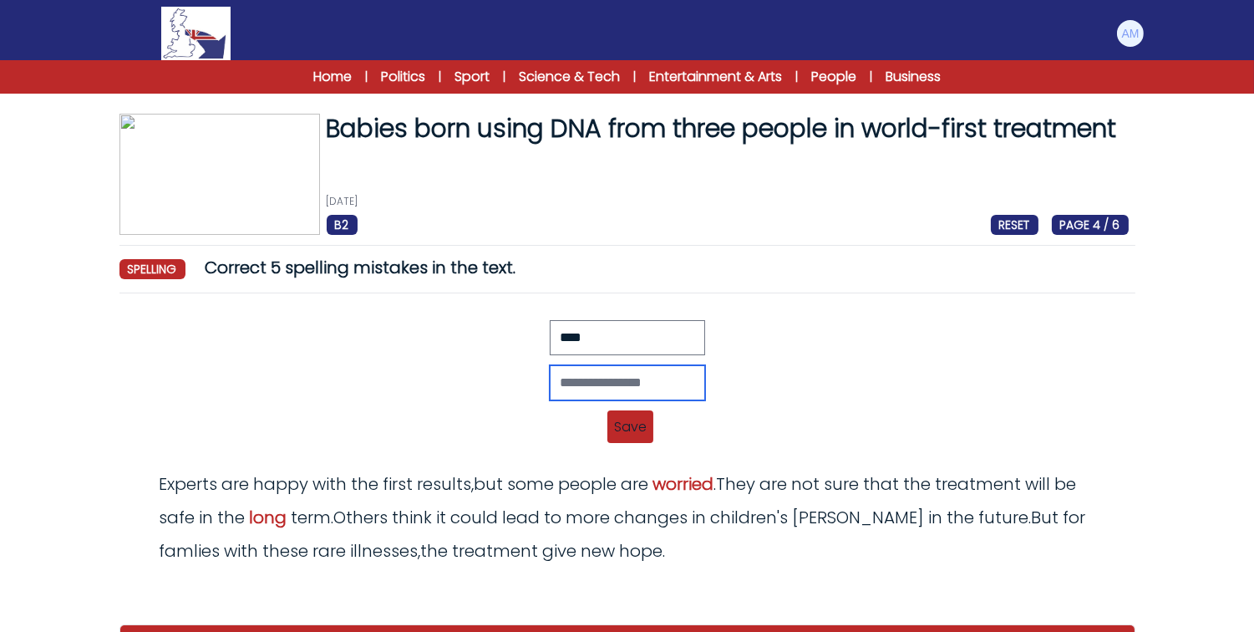
click at [552, 378] on input "text" at bounding box center [627, 382] width 155 height 35
type input "*****"
click at [636, 431] on span "Save" at bounding box center [631, 426] width 46 height 33
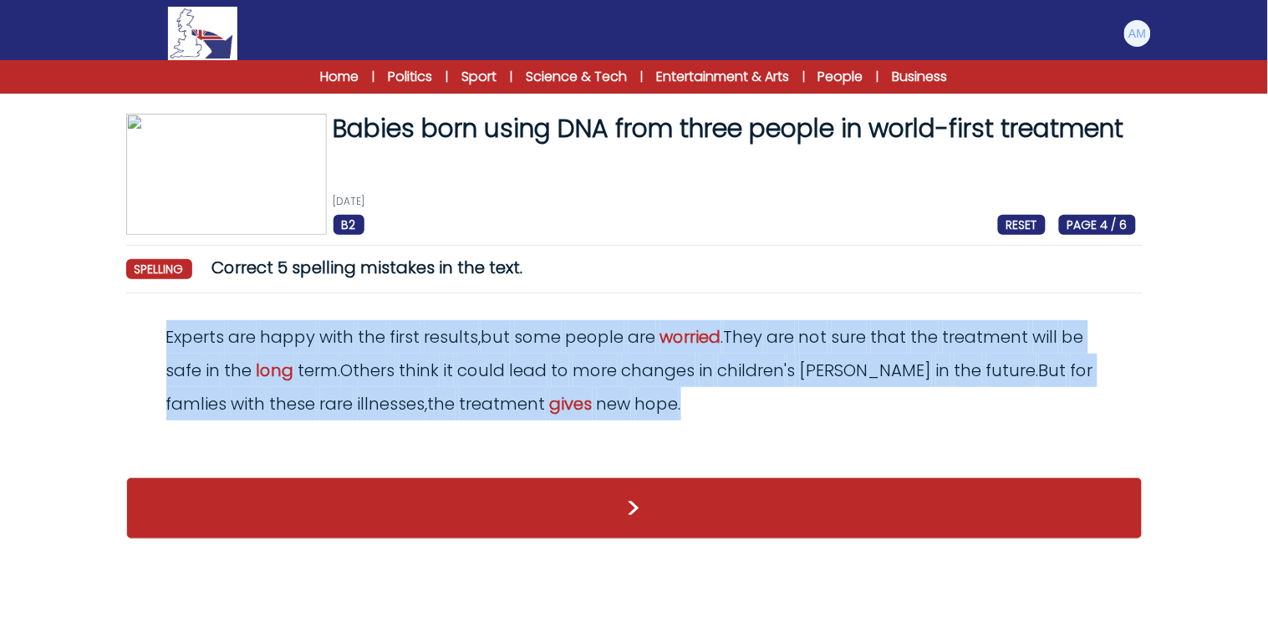
drag, startPoint x: 160, startPoint y: 326, endPoint x: 648, endPoint y: 412, distance: 494.7
click at [648, 412] on div "Experts are happy with the first results , but some people are worried . They a…" at bounding box center [634, 370] width 1003 height 100
copy odiv "Experts are happy with the first results , but some people are worried . They a…"
click at [787, 407] on div "Experts are happy with the first results , but some people are worried . They a…" at bounding box center [634, 370] width 1003 height 100
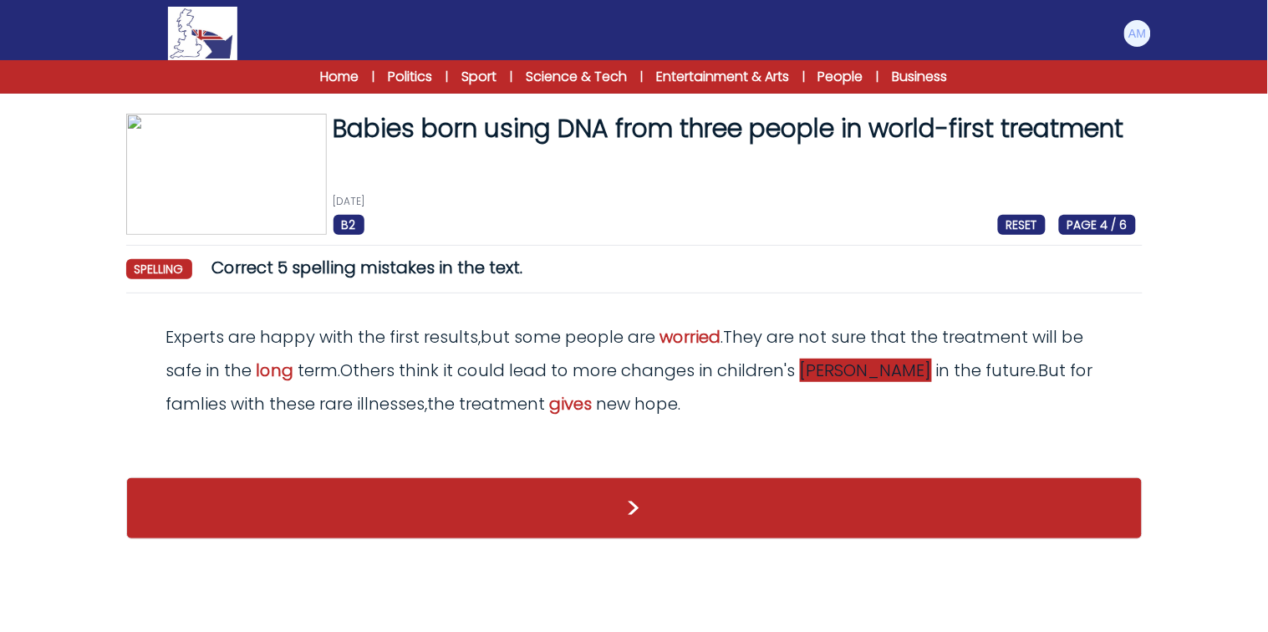
click at [829, 379] on span "geenes" at bounding box center [866, 370] width 132 height 23
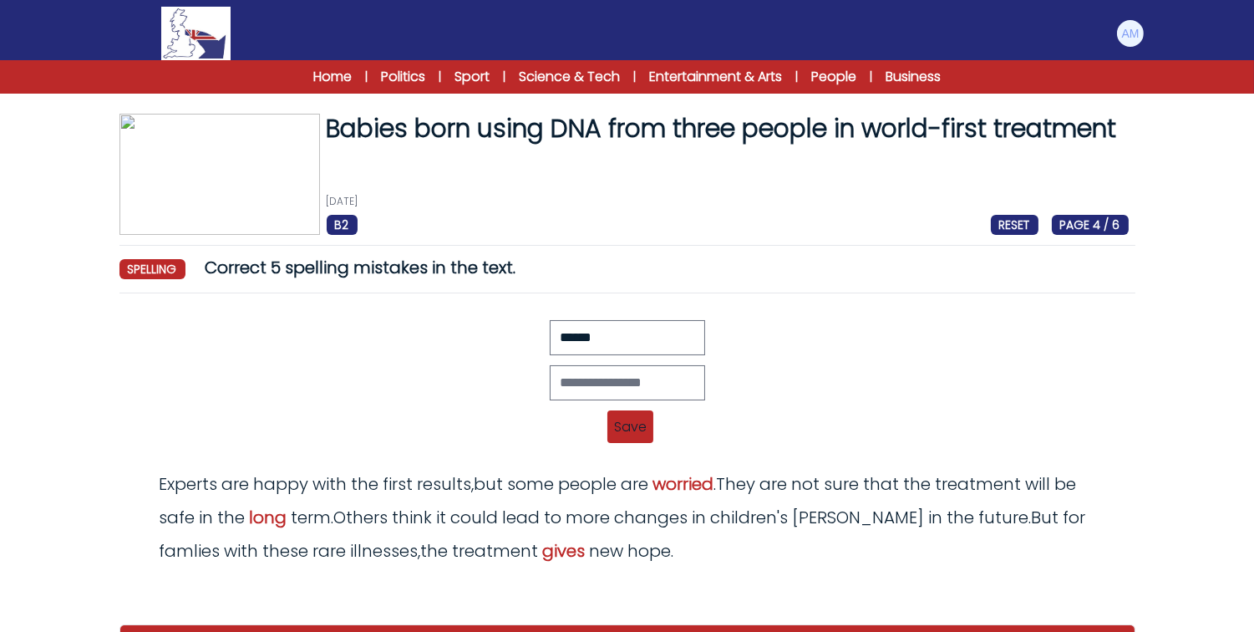
click at [645, 361] on div "Revert Save Experts are happy with the first results, but some people are worie…" at bounding box center [627, 387] width 1003 height 134
click at [638, 370] on input "text" at bounding box center [627, 382] width 155 height 35
type input "*****"
click at [623, 430] on span "Save" at bounding box center [631, 426] width 46 height 33
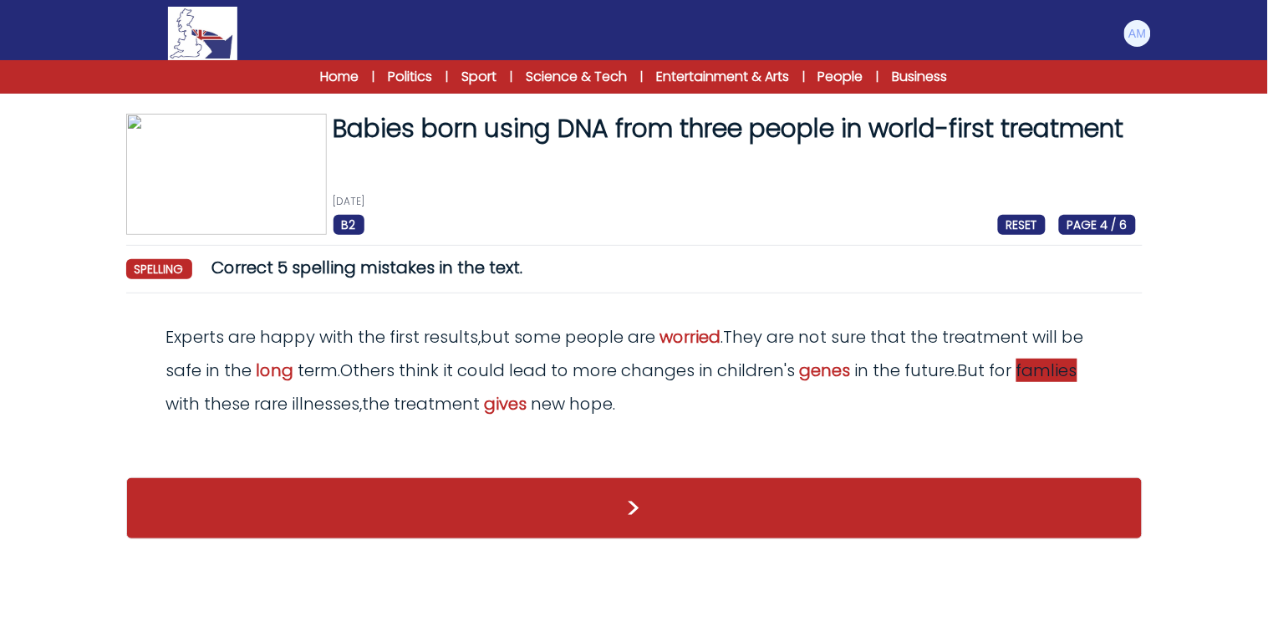
click at [1048, 379] on span "famlies" at bounding box center [1046, 370] width 61 height 23
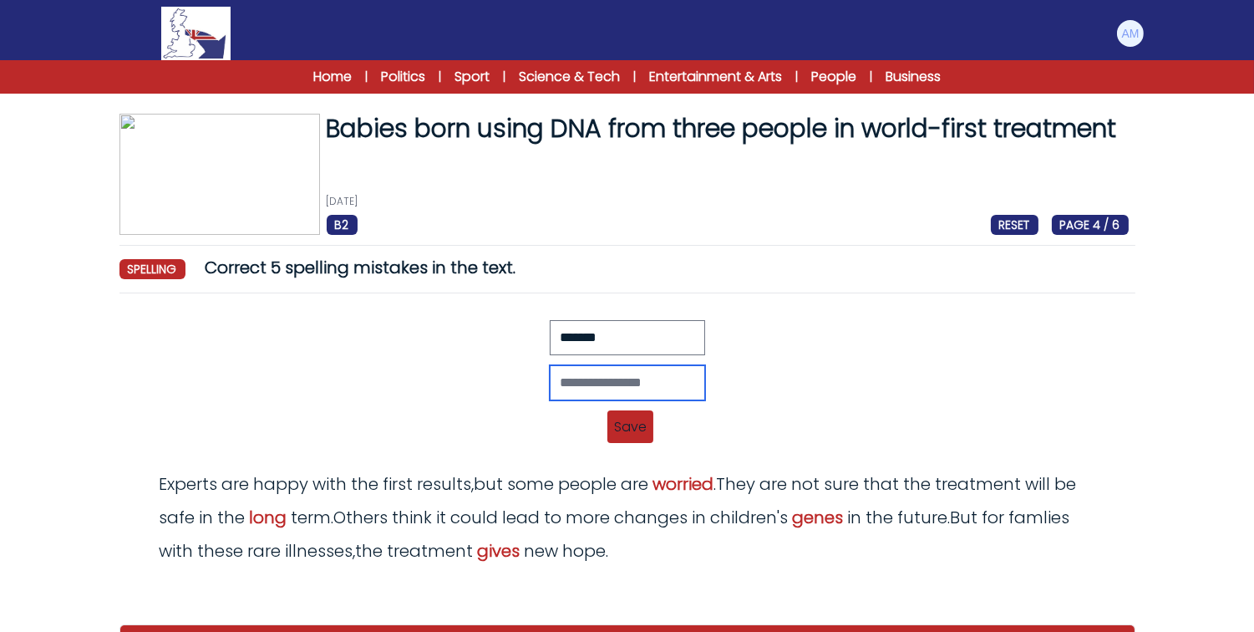
click at [665, 398] on input "text" at bounding box center [627, 382] width 155 height 35
type input "********"
click at [619, 418] on span "Save" at bounding box center [631, 426] width 46 height 33
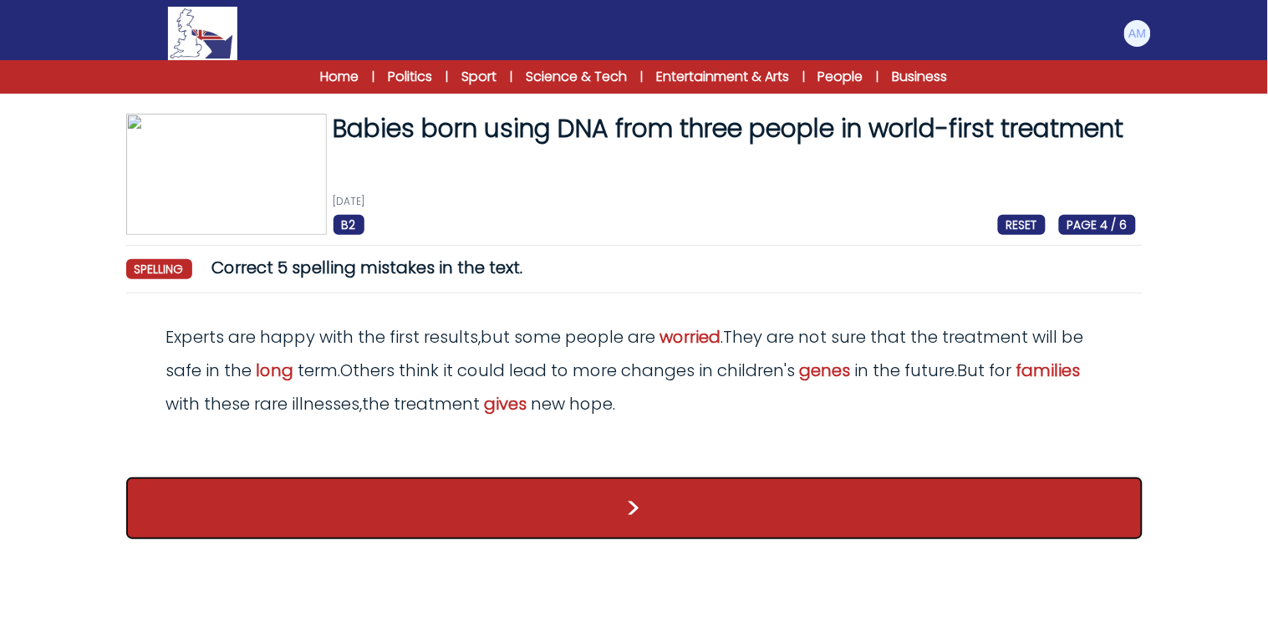
click at [959, 491] on button ">" at bounding box center [634, 508] width 1016 height 62
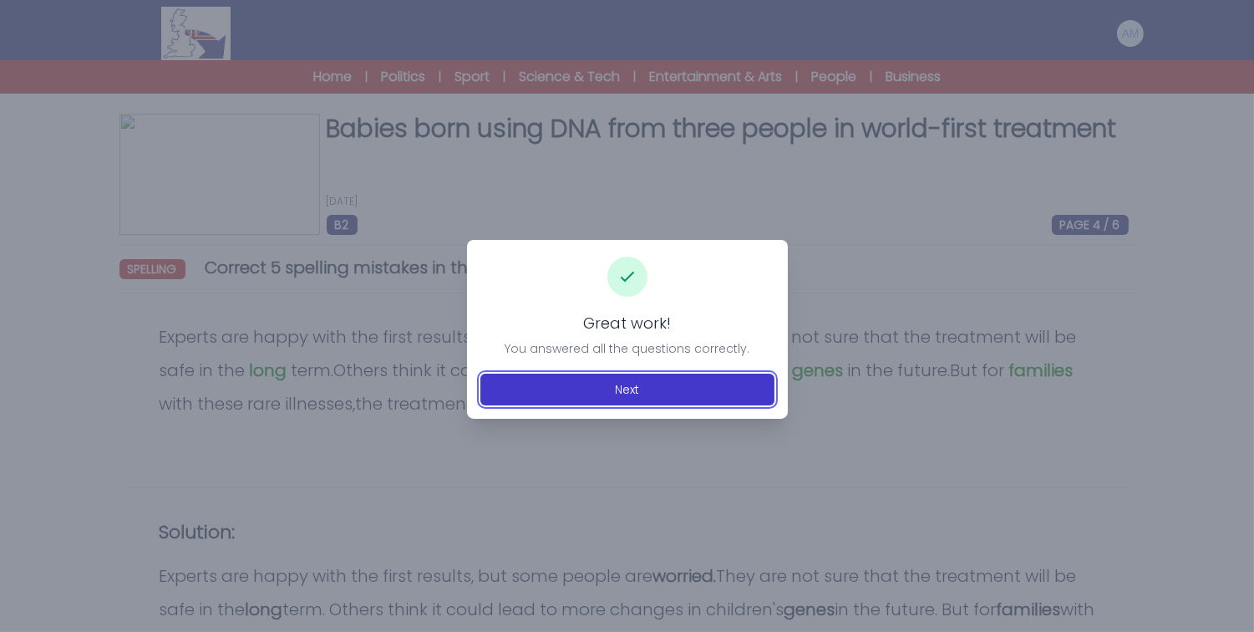
click at [653, 379] on button "Next" at bounding box center [628, 390] width 294 height 32
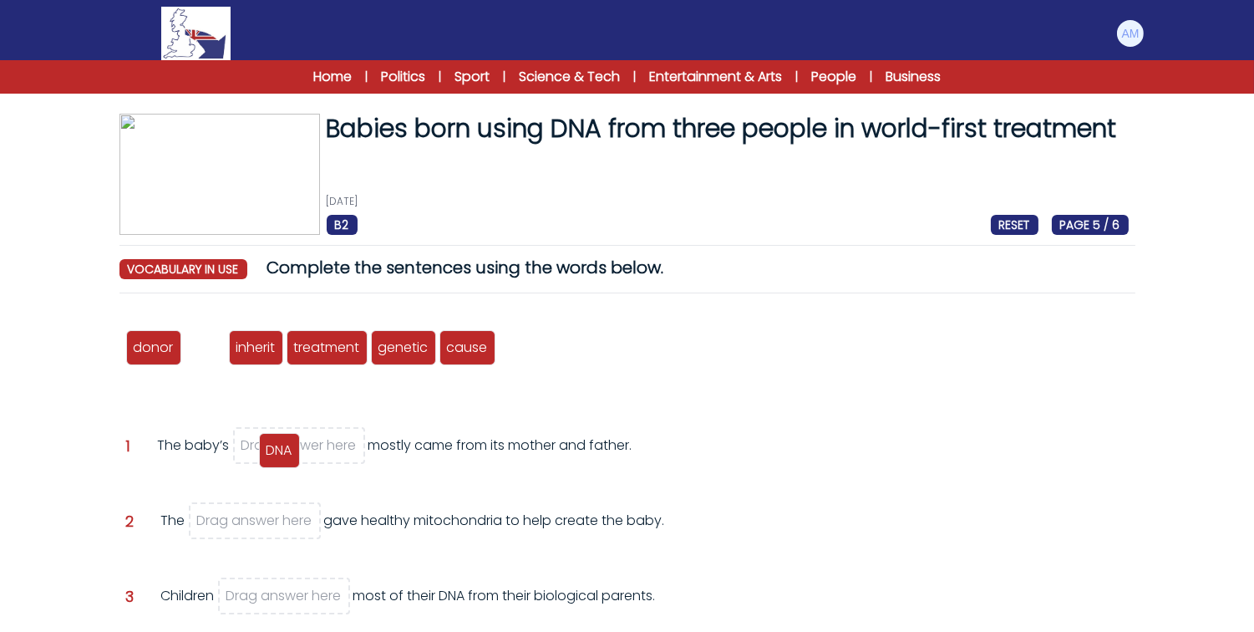
drag, startPoint x: 211, startPoint y: 351, endPoint x: 291, endPoint y: 458, distance: 133.7
click at [291, 458] on span "DNA" at bounding box center [280, 449] width 26 height 19
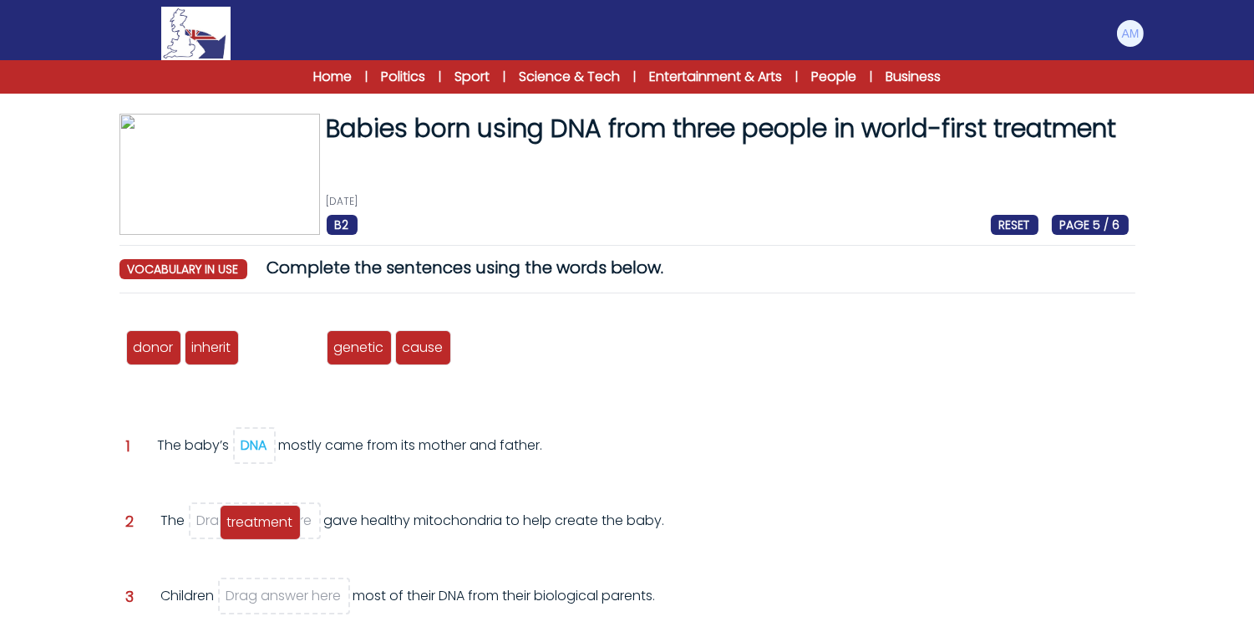
drag, startPoint x: 287, startPoint y: 348, endPoint x: 264, endPoint y: 526, distance: 179.4
click at [264, 526] on span "treatment" at bounding box center [260, 521] width 66 height 19
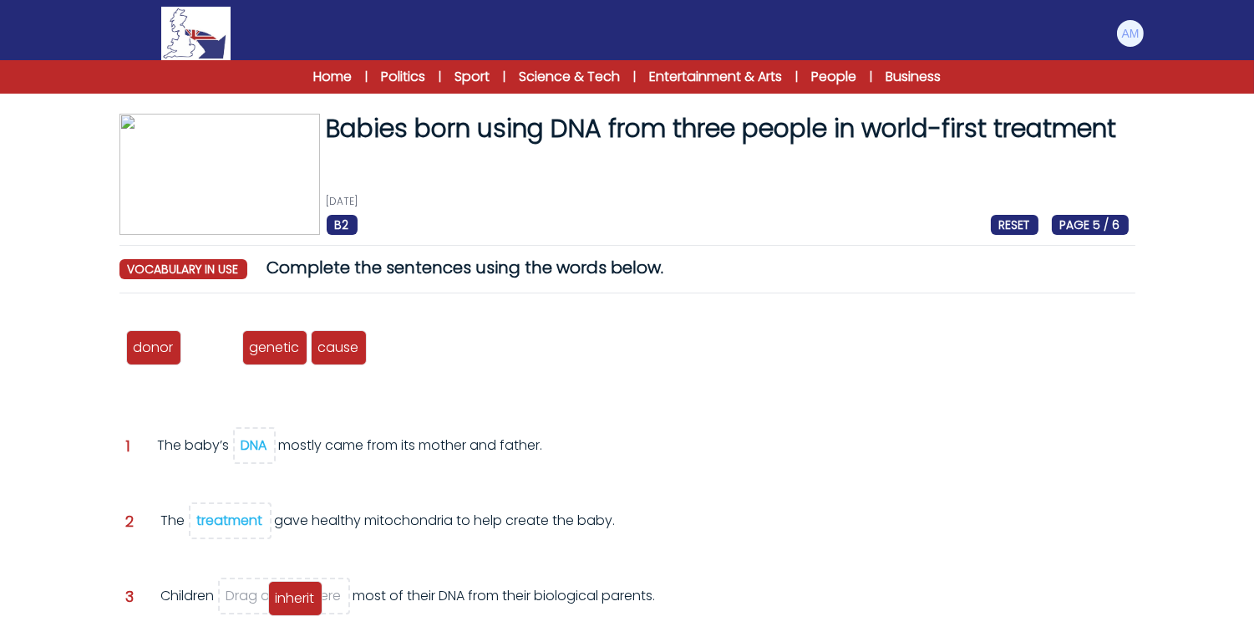
drag, startPoint x: 203, startPoint y: 356, endPoint x: 287, endPoint y: 607, distance: 264.3
click at [287, 607] on span "inherit" at bounding box center [295, 597] width 39 height 19
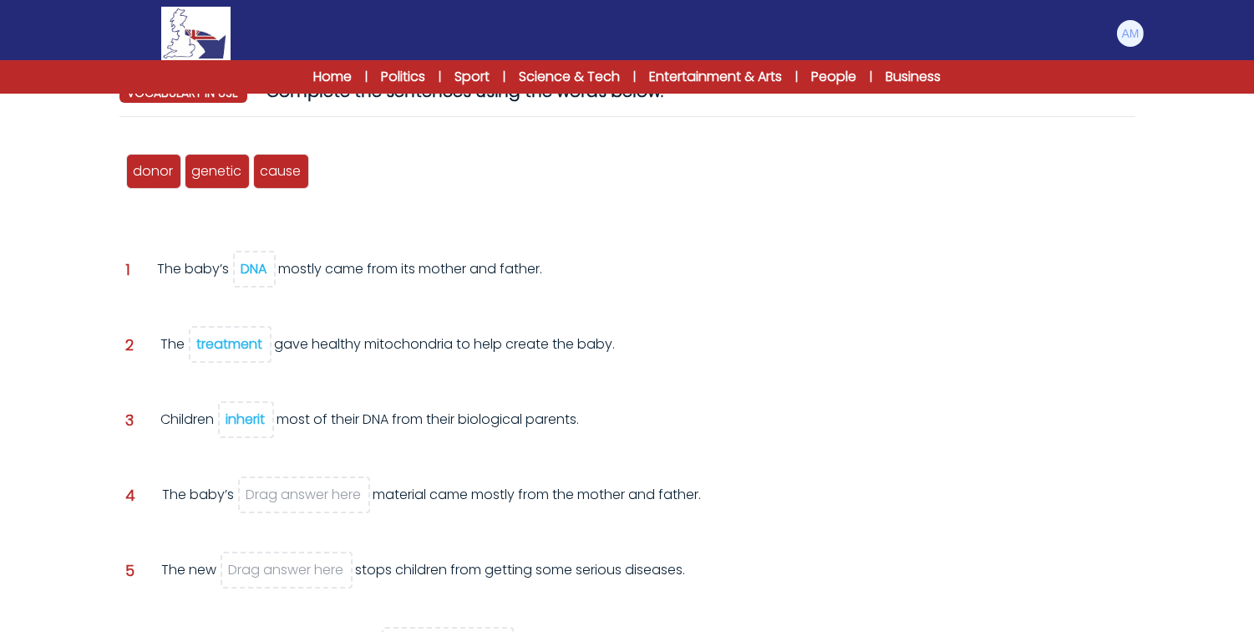
scroll to position [194, 0]
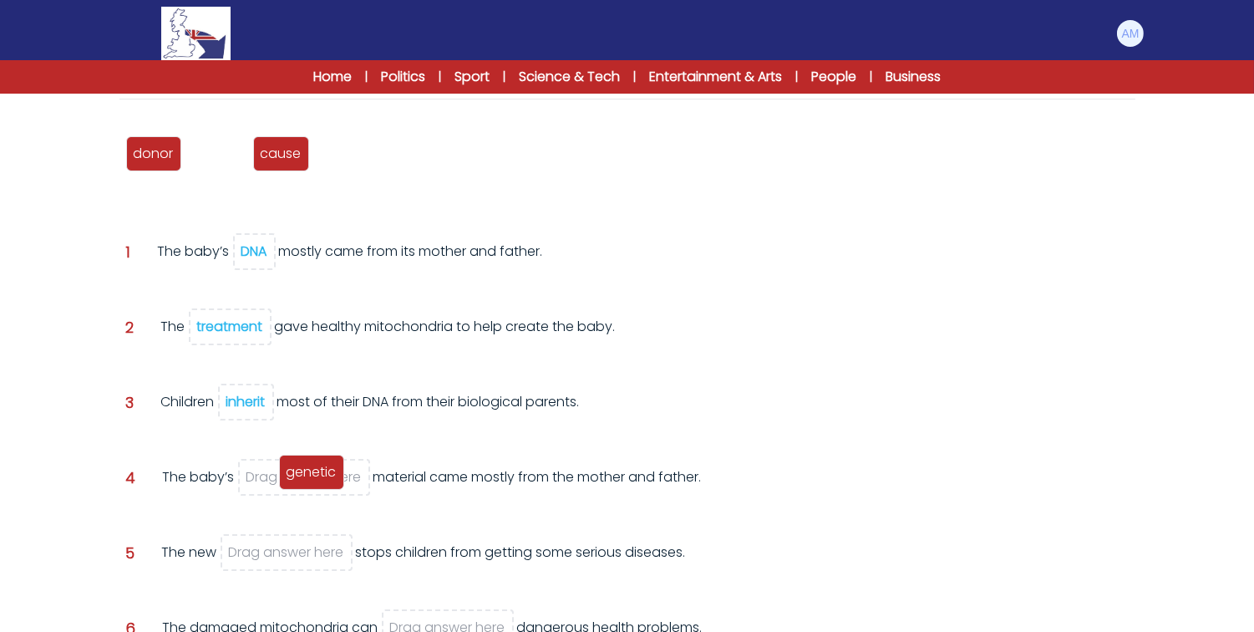
drag, startPoint x: 213, startPoint y: 159, endPoint x: 308, endPoint y: 477, distance: 332.1
click at [308, 477] on span "genetic" at bounding box center [312, 471] width 50 height 19
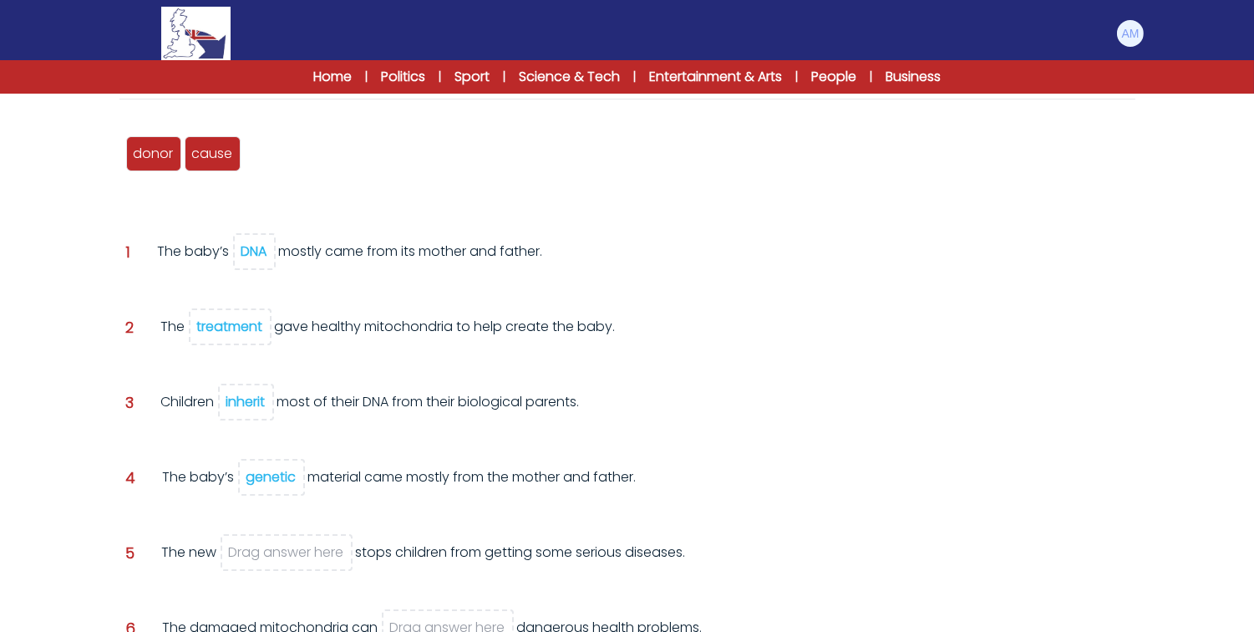
click at [222, 328] on div "treatment" at bounding box center [230, 326] width 66 height 19
drag, startPoint x: 281, startPoint y: 156, endPoint x: 290, endPoint y: 552, distance: 395.4
click at [290, 552] on span "treatment" at bounding box center [294, 547] width 66 height 19
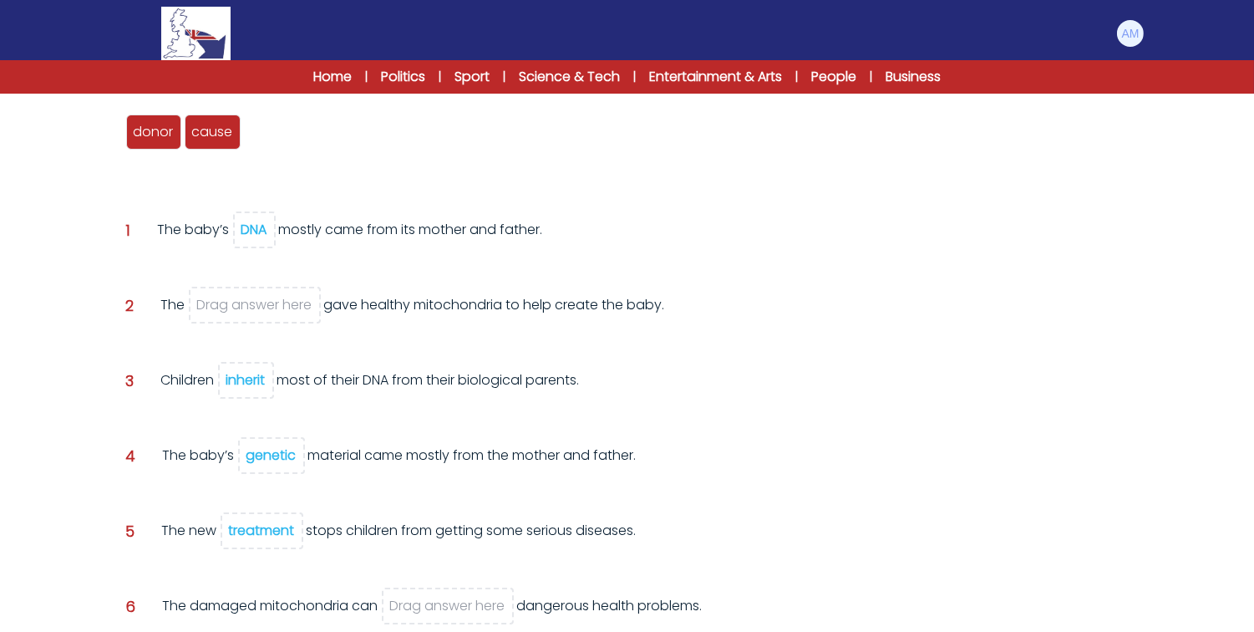
scroll to position [218, 0]
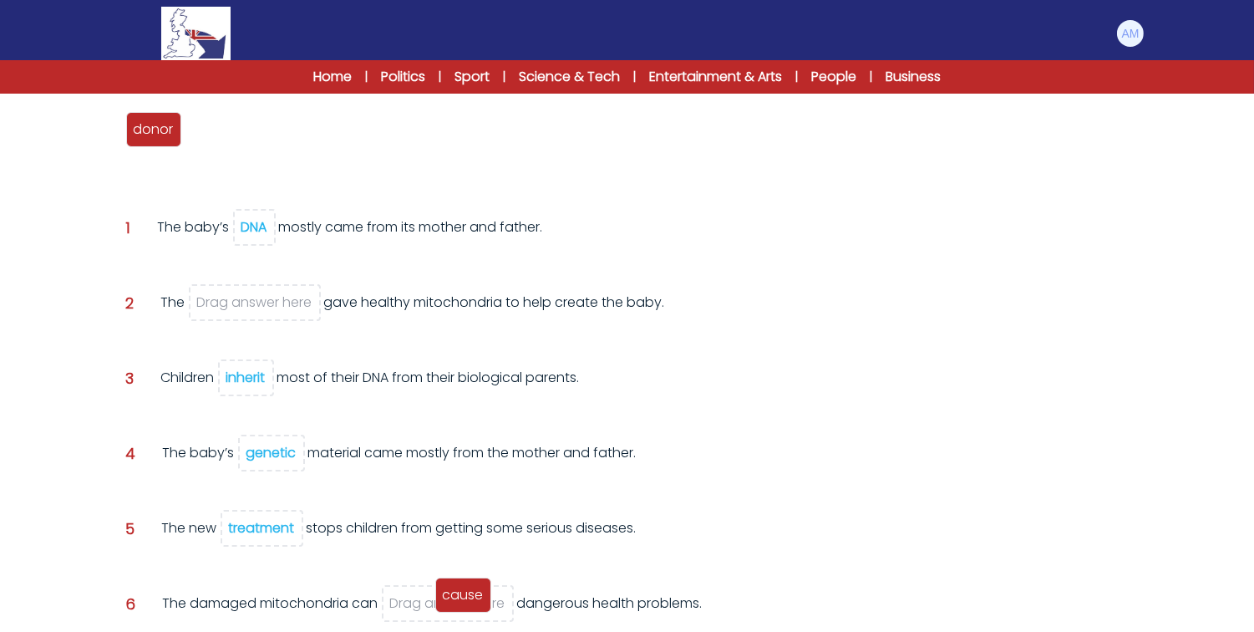
drag, startPoint x: 218, startPoint y: 123, endPoint x: 469, endPoint y: 588, distance: 528.7
click at [469, 588] on span "cause" at bounding box center [463, 594] width 41 height 19
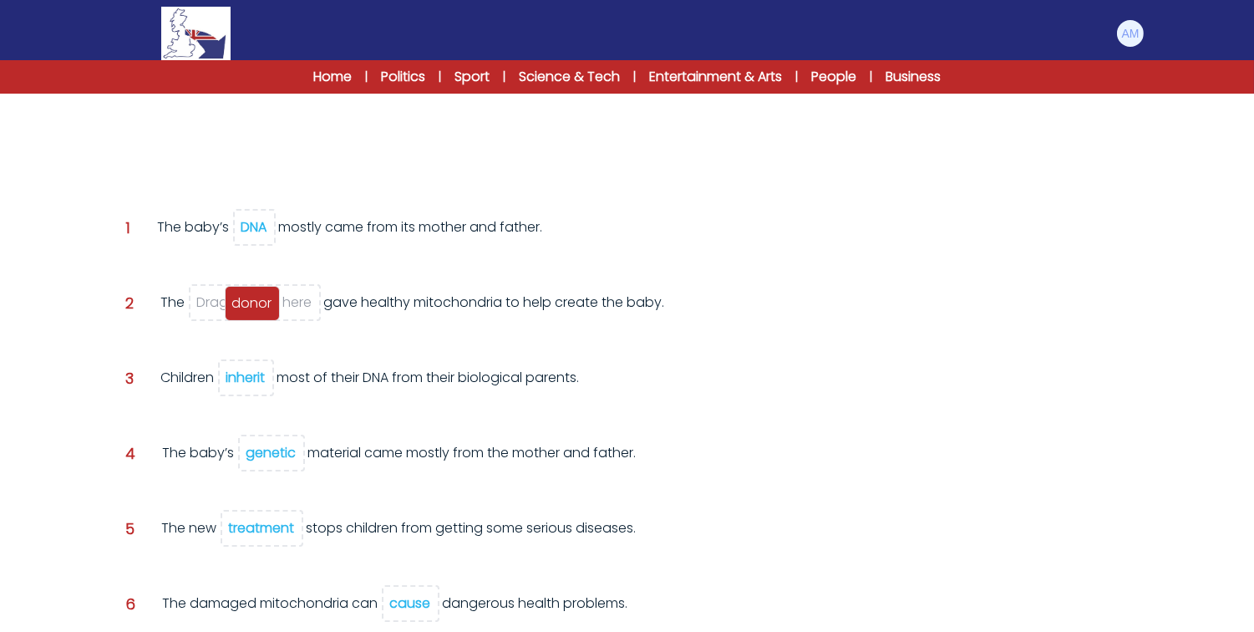
drag, startPoint x: 145, startPoint y: 143, endPoint x: 244, endPoint y: 316, distance: 199.5
click at [244, 316] on div "donor" at bounding box center [252, 303] width 55 height 35
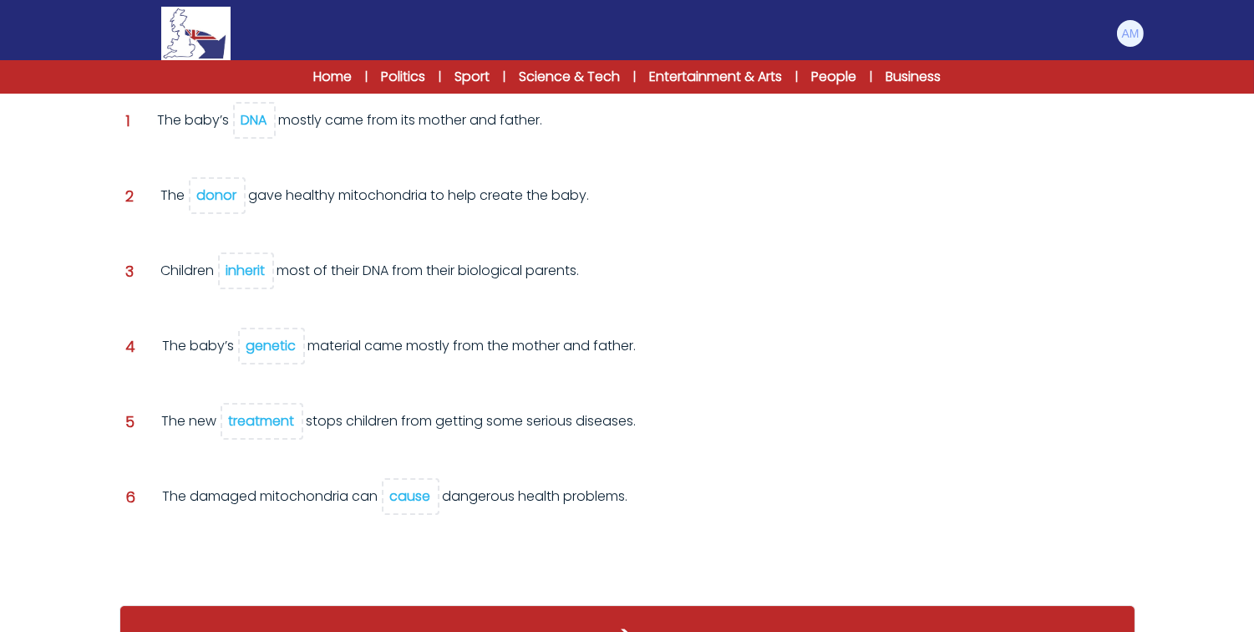
scroll to position [333, 0]
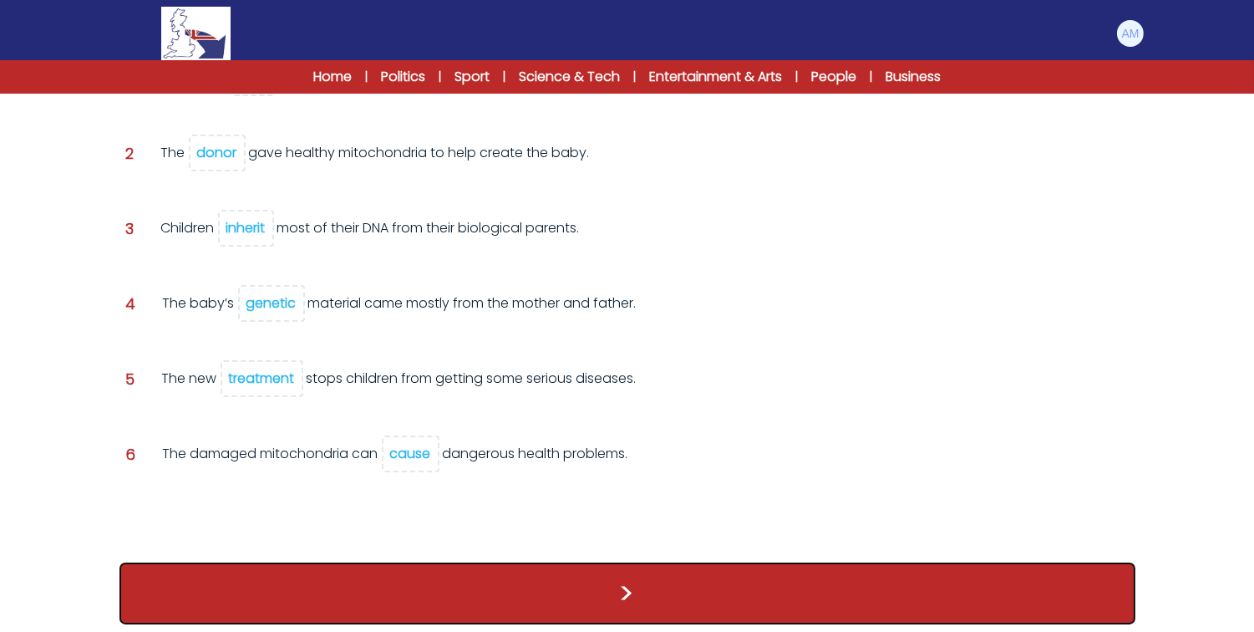
click at [513, 569] on button ">" at bounding box center [628, 593] width 1016 height 62
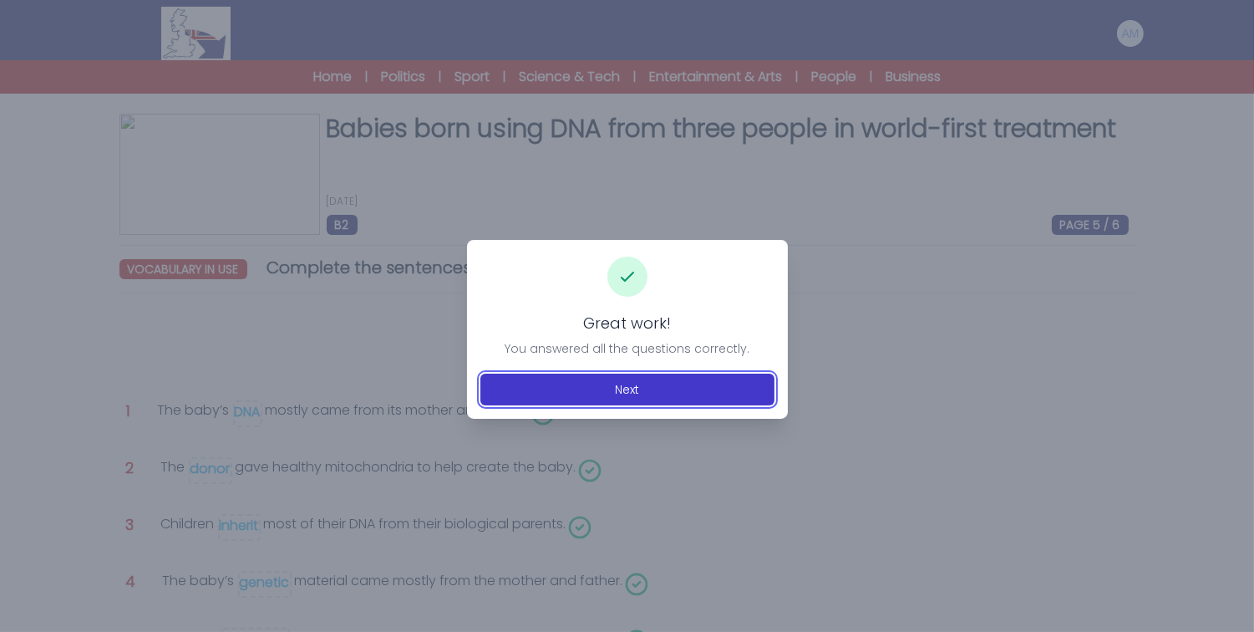
click at [562, 377] on button "Next" at bounding box center [628, 390] width 294 height 32
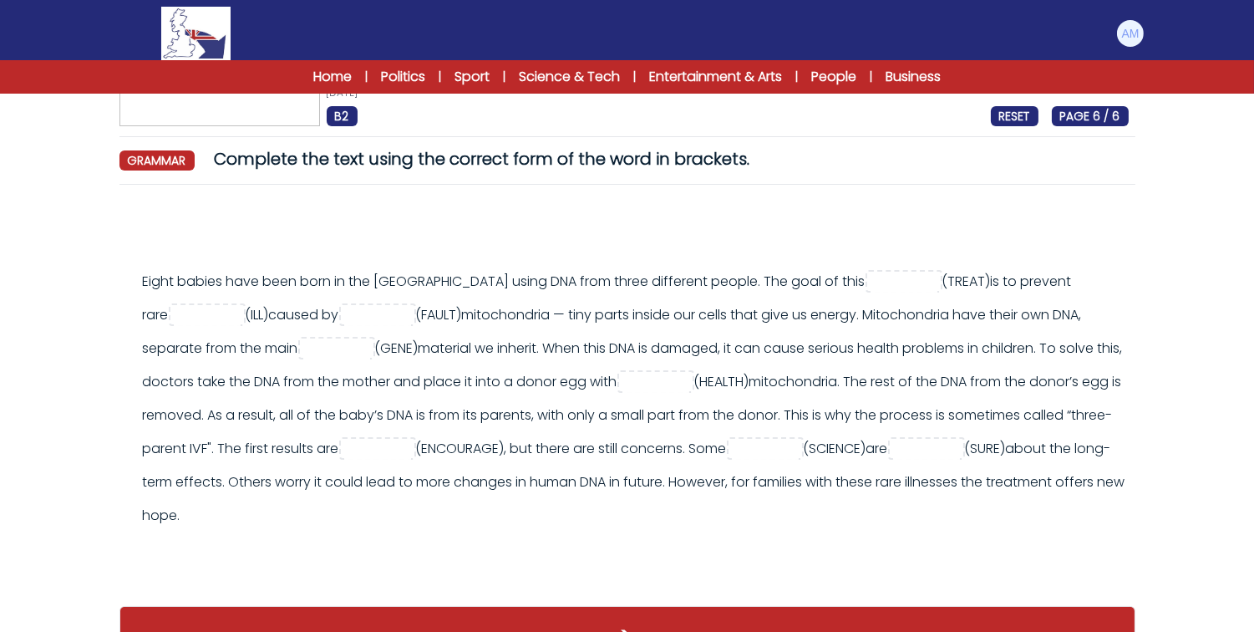
scroll to position [110, 0]
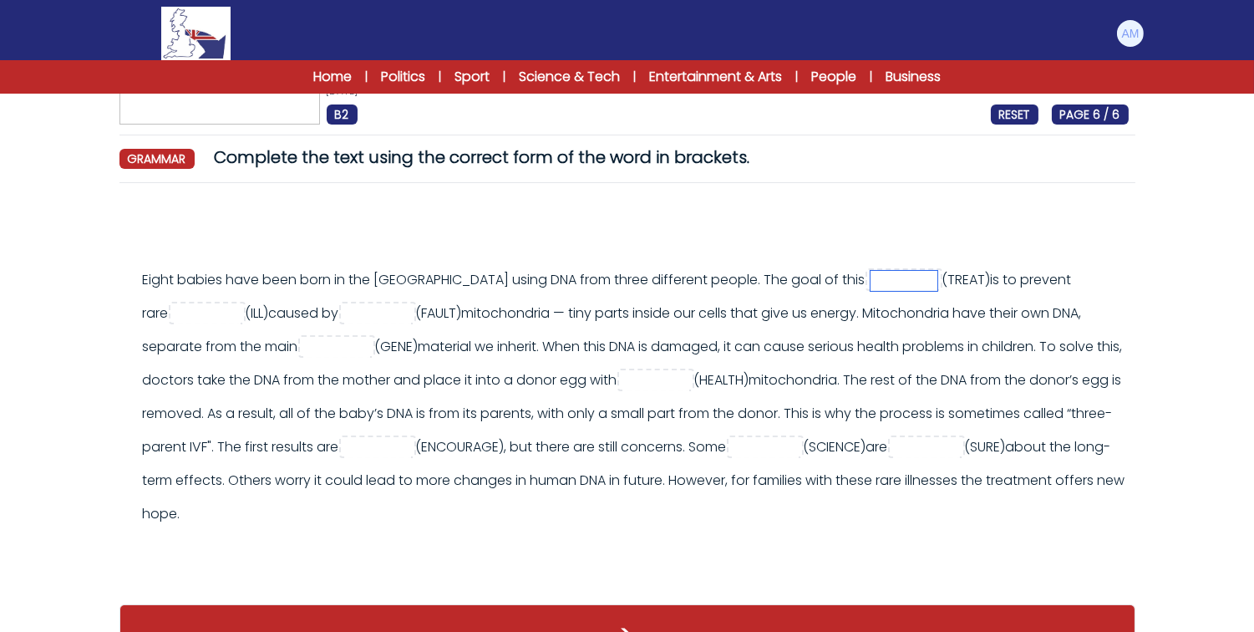
click at [871, 281] on input "text" at bounding box center [904, 281] width 67 height 20
type input "*********"
click at [178, 318] on input "text" at bounding box center [207, 314] width 67 height 20
type input "*********"
click at [246, 337] on div "Eight babies have been born in the UK using DNA from three different people. Th…" at bounding box center [636, 396] width 986 height 267
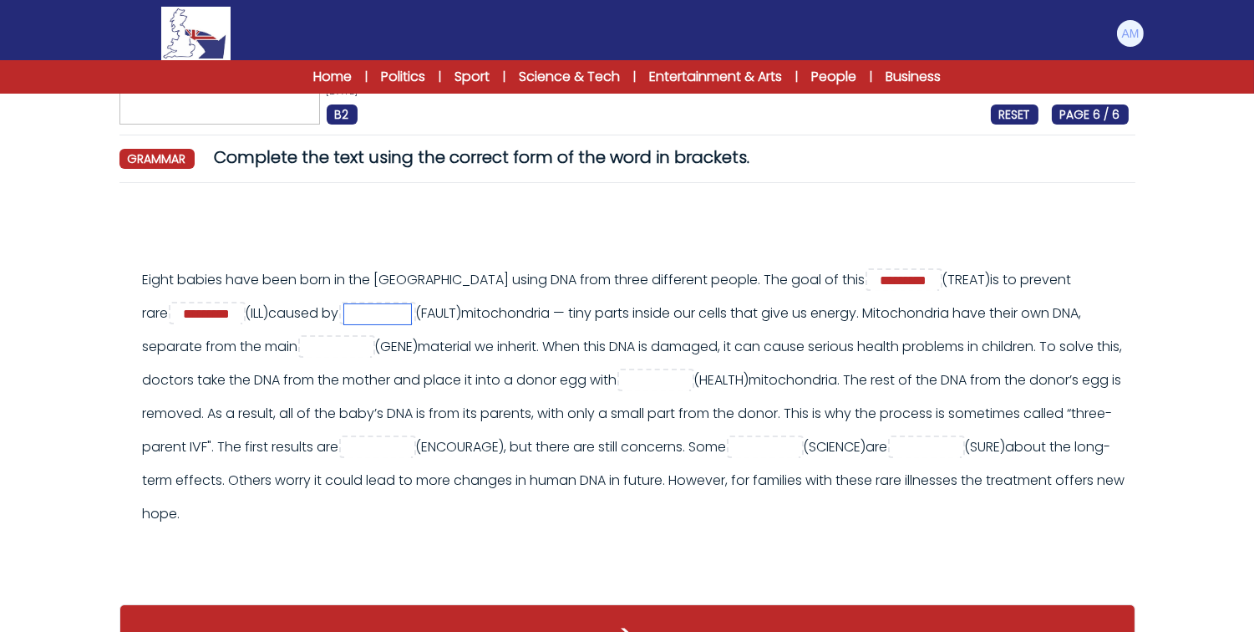
click at [411, 319] on input "text" at bounding box center [377, 314] width 67 height 20
type input "******"
click at [744, 312] on div "Eight babies have been born in the UK using DNA from three different people. Th…" at bounding box center [636, 396] width 986 height 267
click at [370, 341] on input "text" at bounding box center [336, 348] width 67 height 20
type input "*******"
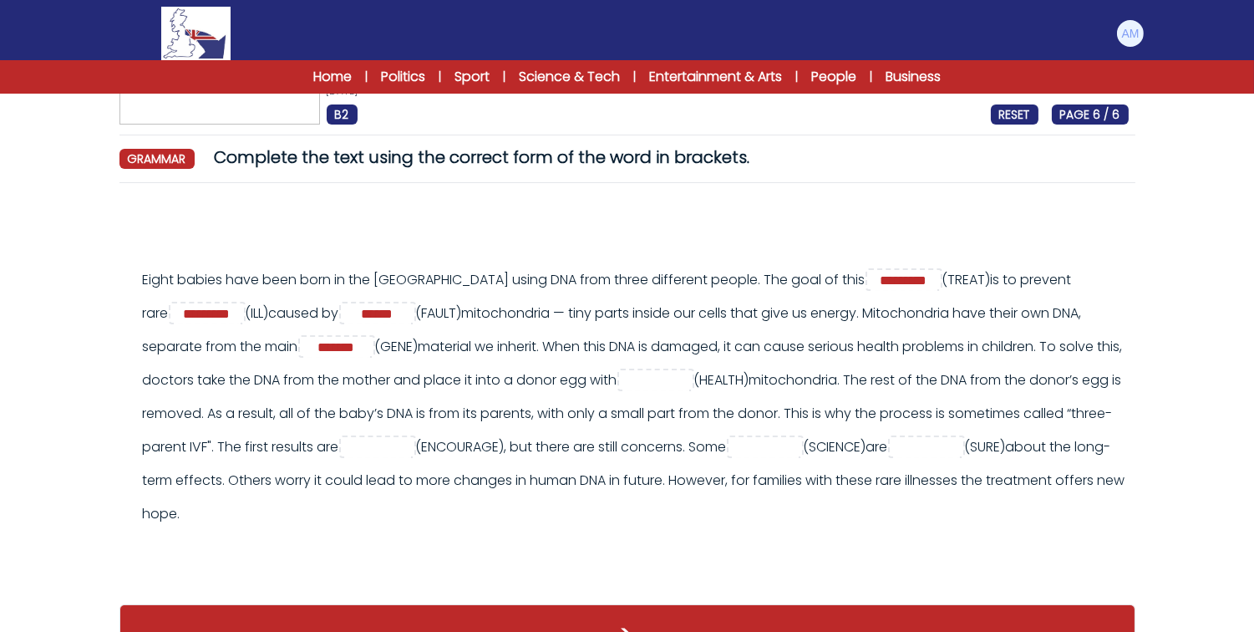
click at [628, 353] on div "Eight babies have been born in the UK using DNA from three different people. Th…" at bounding box center [636, 396] width 986 height 267
click at [689, 385] on input "text" at bounding box center [656, 381] width 67 height 20
type input "*******"
click at [913, 416] on div "Eight babies have been born in the UK using DNA from three different people. Th…" at bounding box center [636, 396] width 986 height 267
click at [689, 377] on input "*******" at bounding box center [656, 381] width 67 height 20
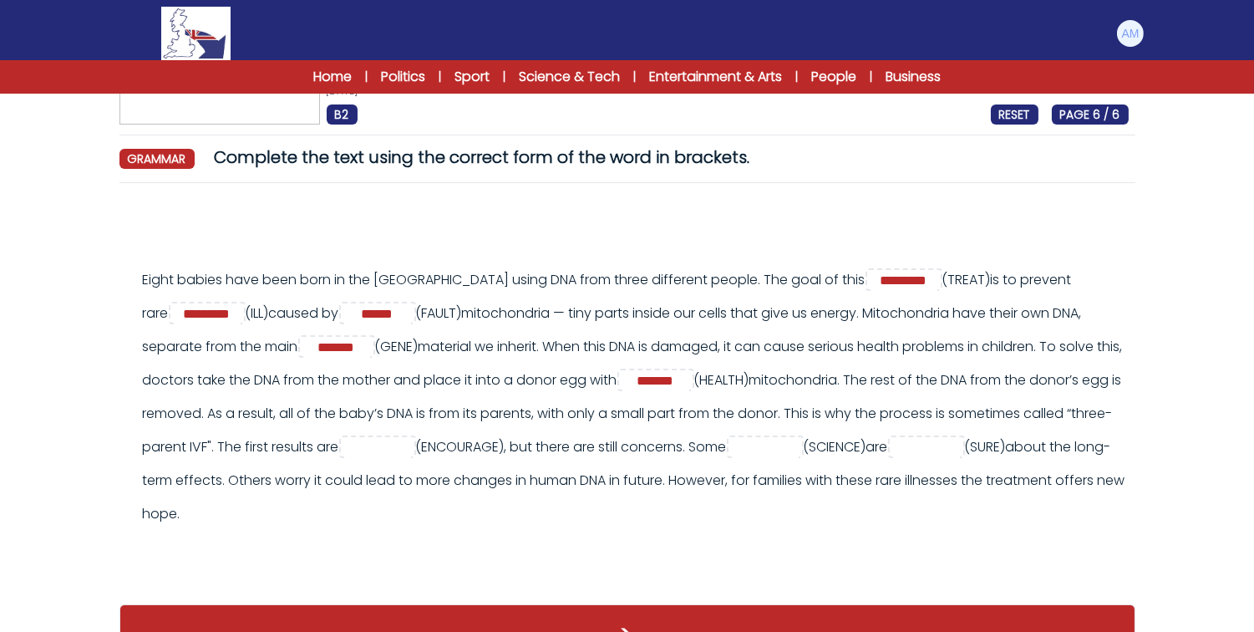
click at [955, 424] on div "Eight babies have been born in the UK using DNA from three different people. Th…" at bounding box center [636, 396] width 986 height 267
click at [411, 443] on input "text" at bounding box center [377, 448] width 67 height 20
type input "**********"
click at [883, 470] on div "Eight babies have been born in the UK using DNA from three different people. Th…" at bounding box center [636, 396] width 986 height 267
click at [732, 458] on input "text" at bounding box center [765, 448] width 67 height 20
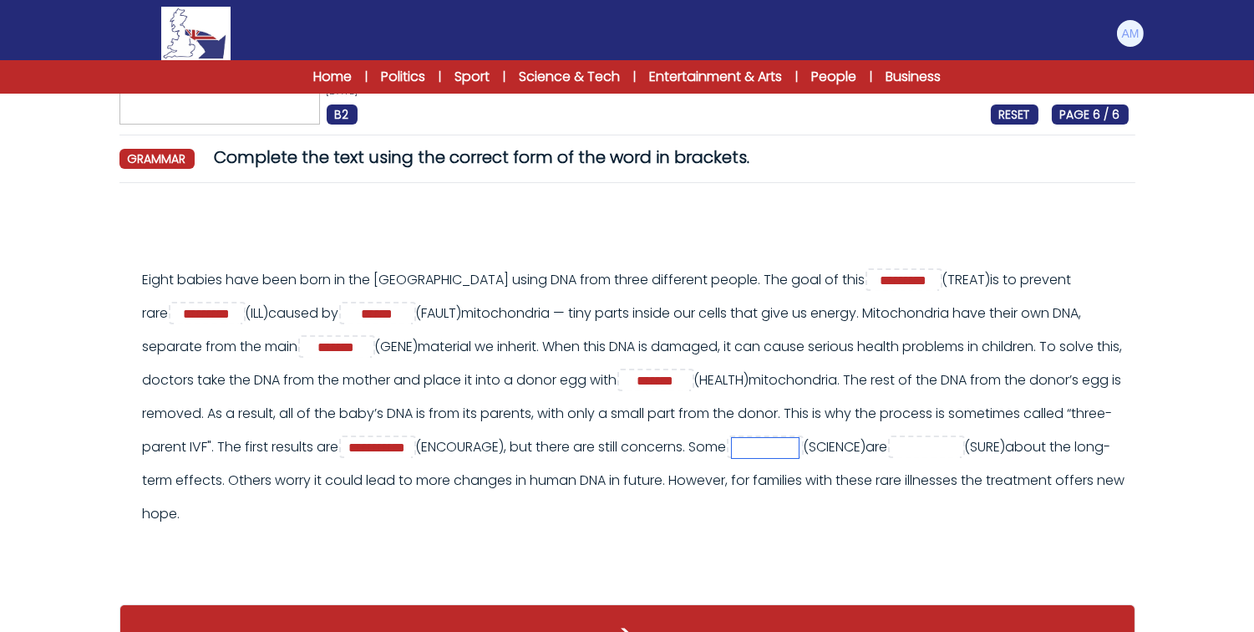
type input "*"
type input "**********"
click at [893, 458] on input "text" at bounding box center [926, 448] width 67 height 20
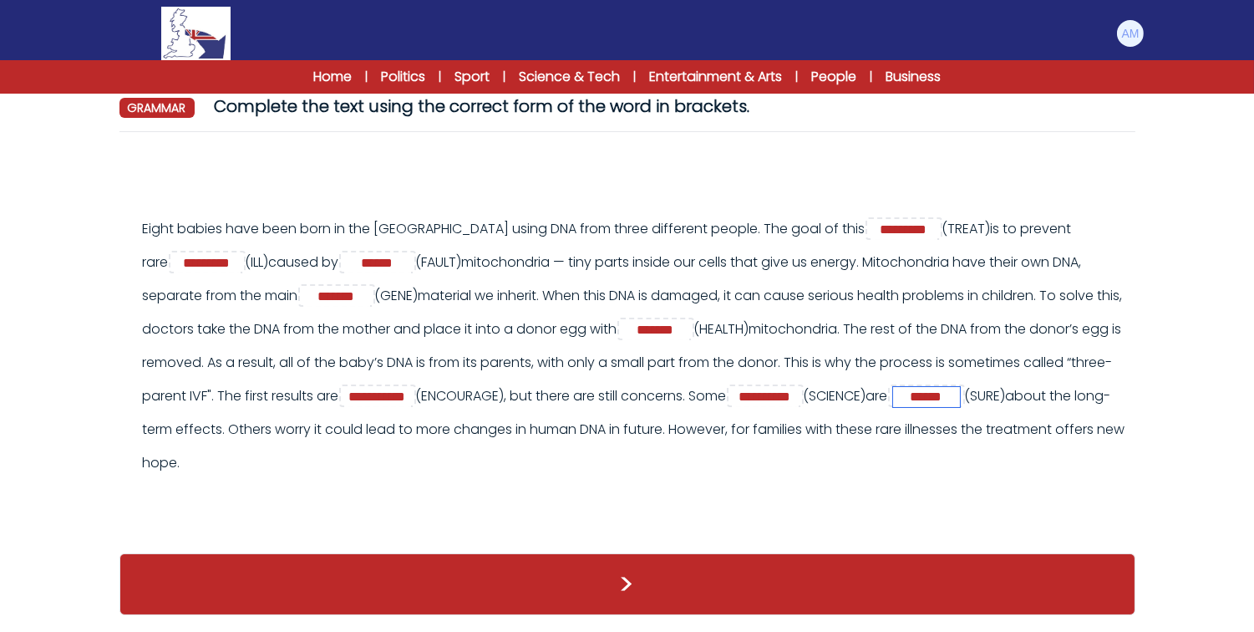
type input "******"
click at [593, 478] on div "Eight babies have been born in the UK using DNA from three different people. Th…" at bounding box center [627, 354] width 1003 height 284
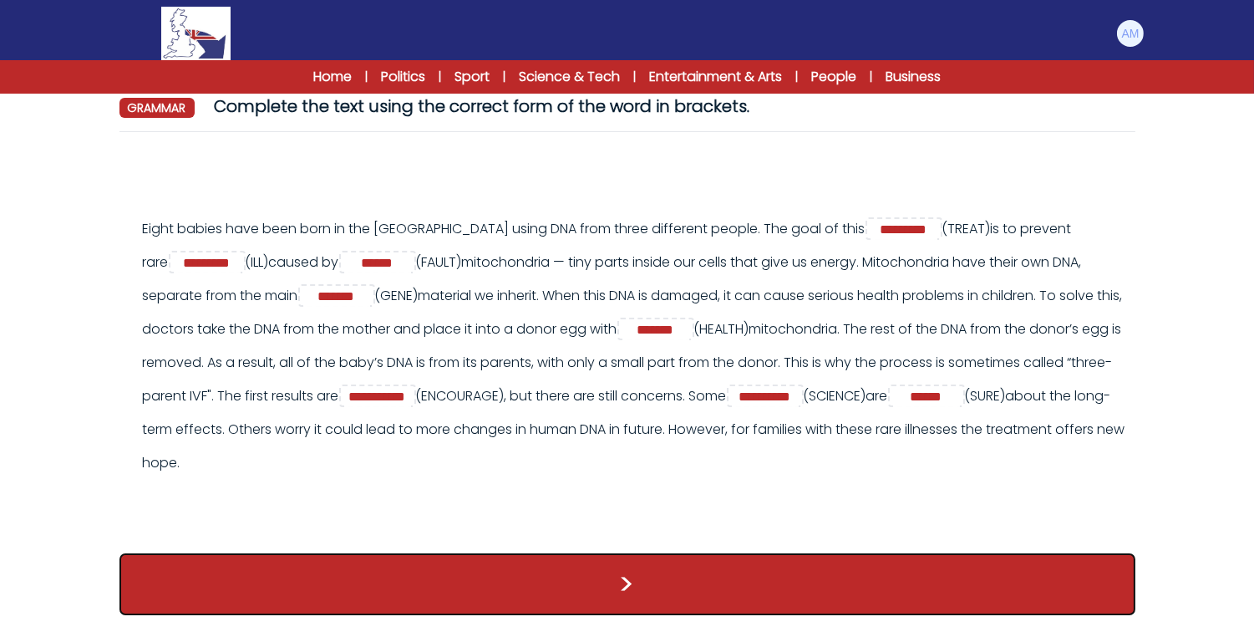
click at [613, 587] on button ">" at bounding box center [628, 584] width 1016 height 62
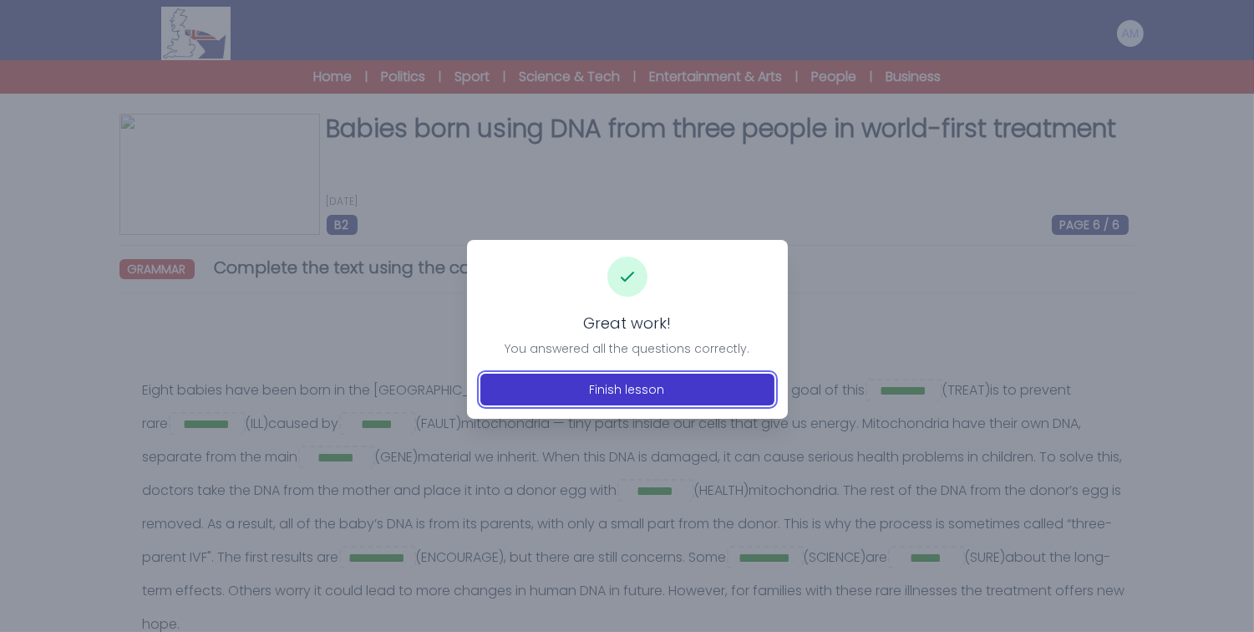
click at [610, 398] on button "Finish lesson" at bounding box center [628, 390] width 294 height 32
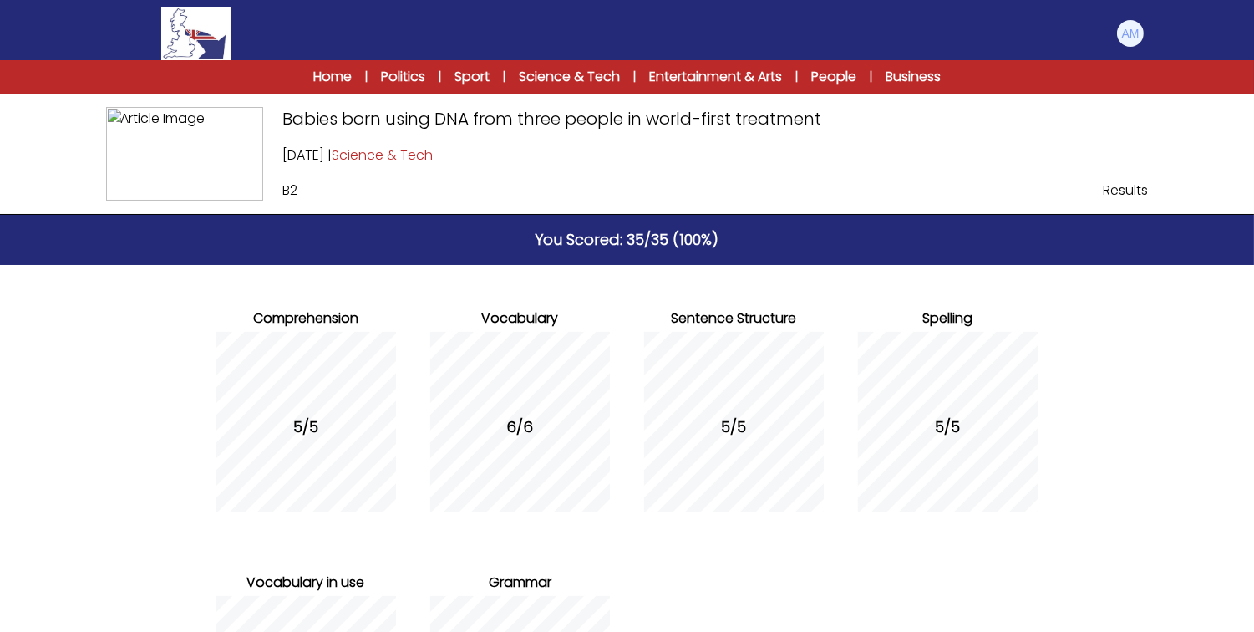
scroll to position [261, 0]
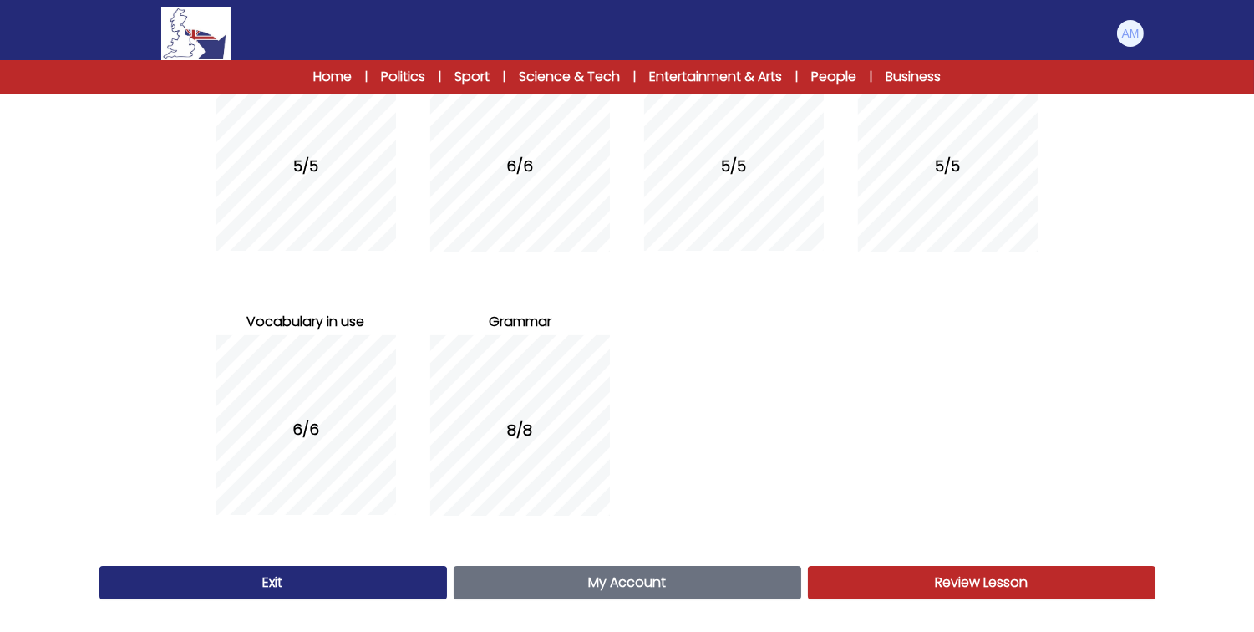
click at [365, 575] on link "Exit" at bounding box center [273, 582] width 348 height 33
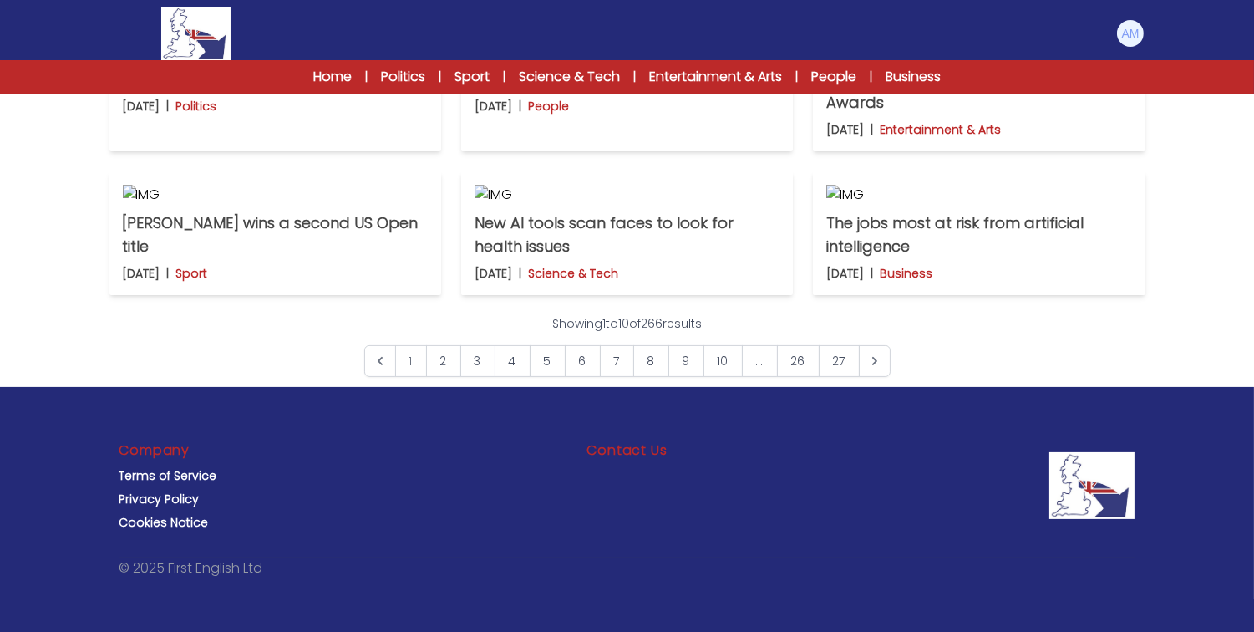
scroll to position [1324, 0]
click at [463, 364] on link "3" at bounding box center [477, 361] width 35 height 32
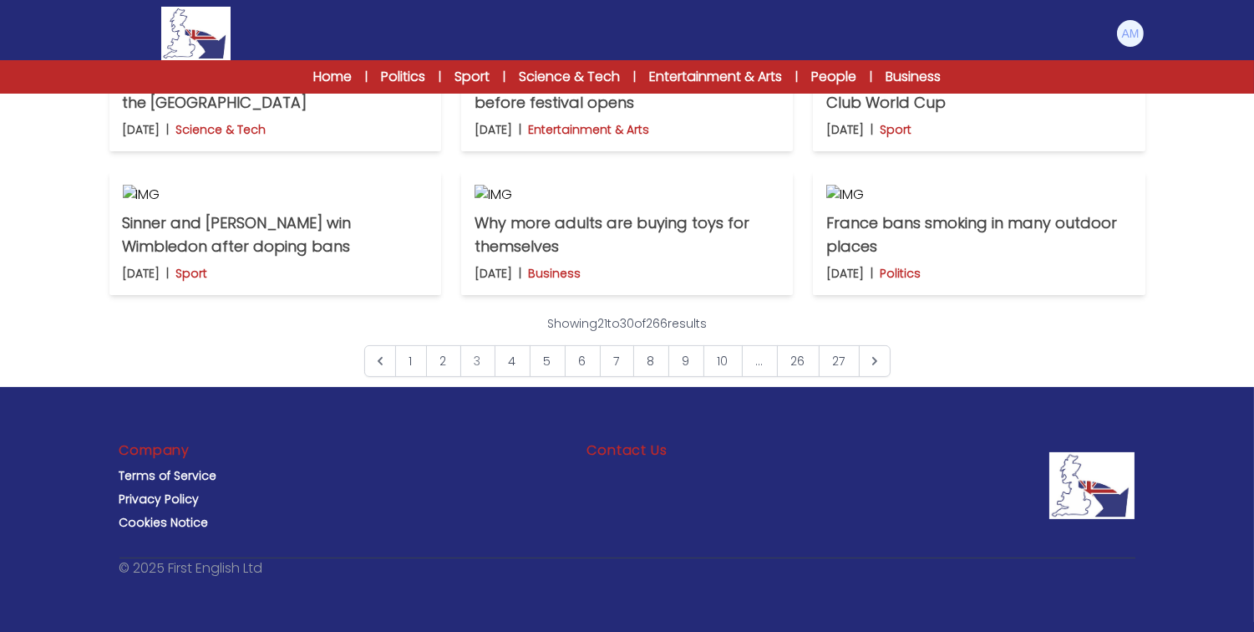
scroll to position [1213, 0]
click at [699, 205] on img at bounding box center [627, 195] width 305 height 20
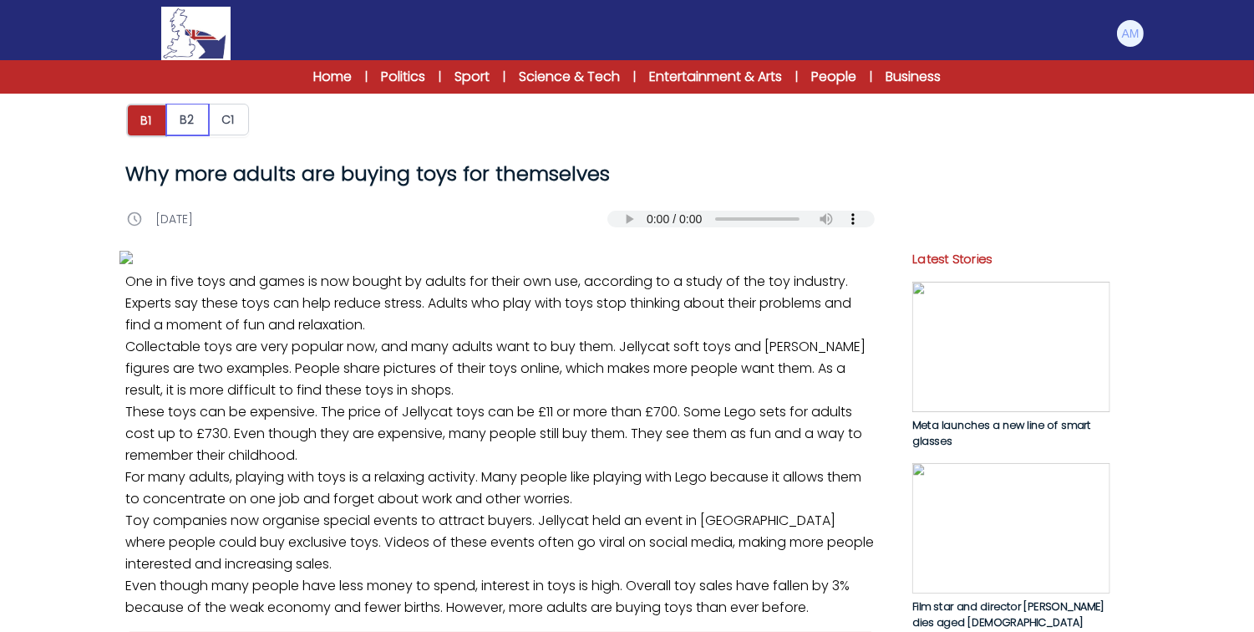
click at [177, 113] on button "B2" at bounding box center [187, 120] width 43 height 32
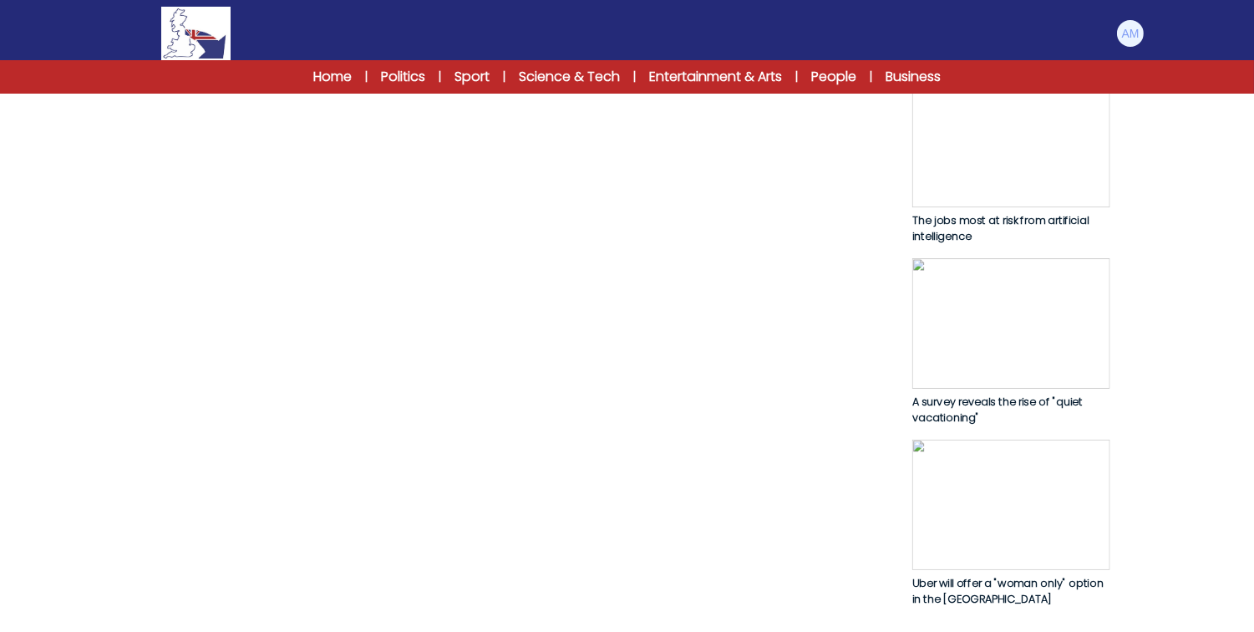
scroll to position [792, 0]
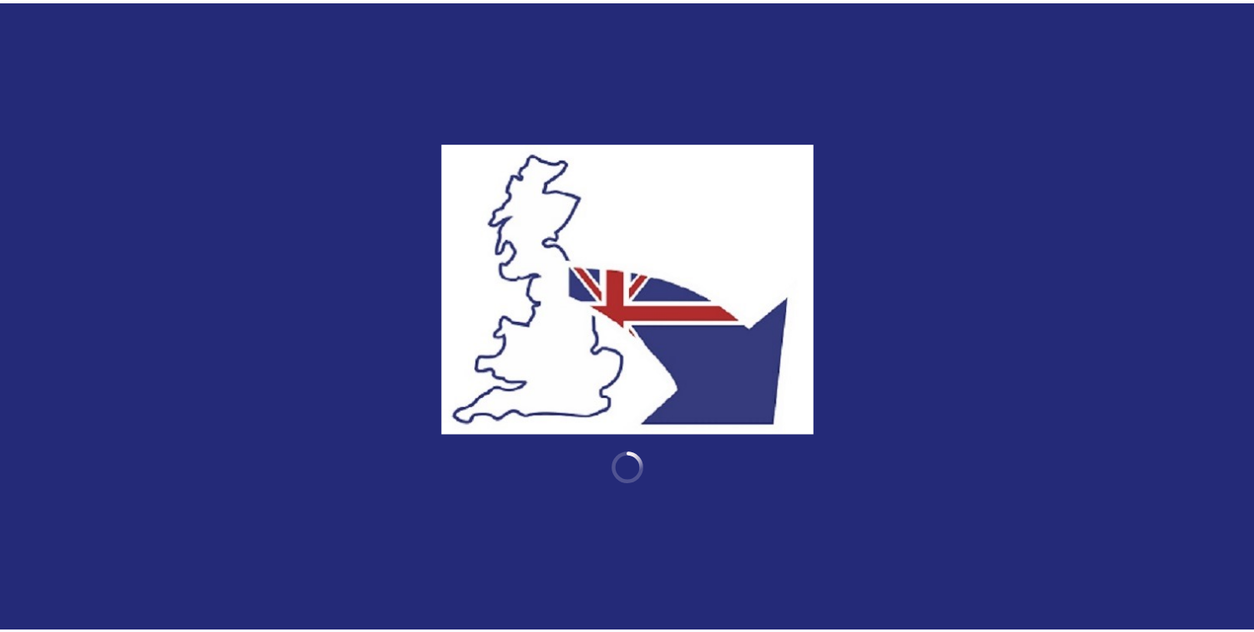
scroll to position [1205, 0]
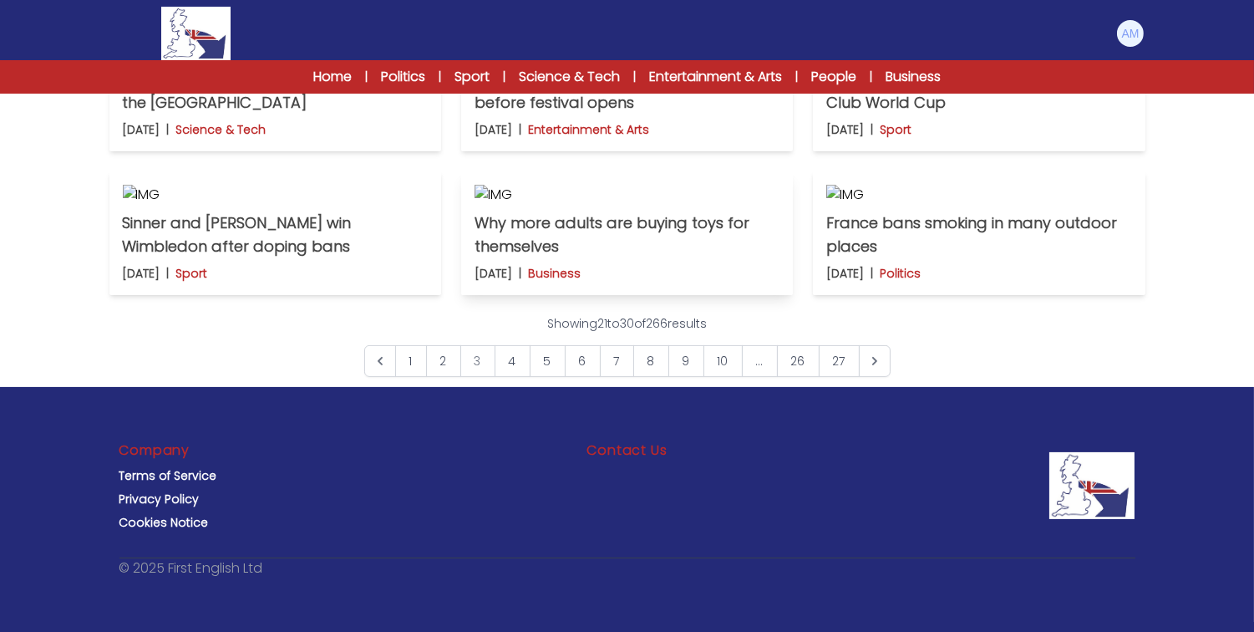
click at [587, 205] on img at bounding box center [627, 195] width 305 height 20
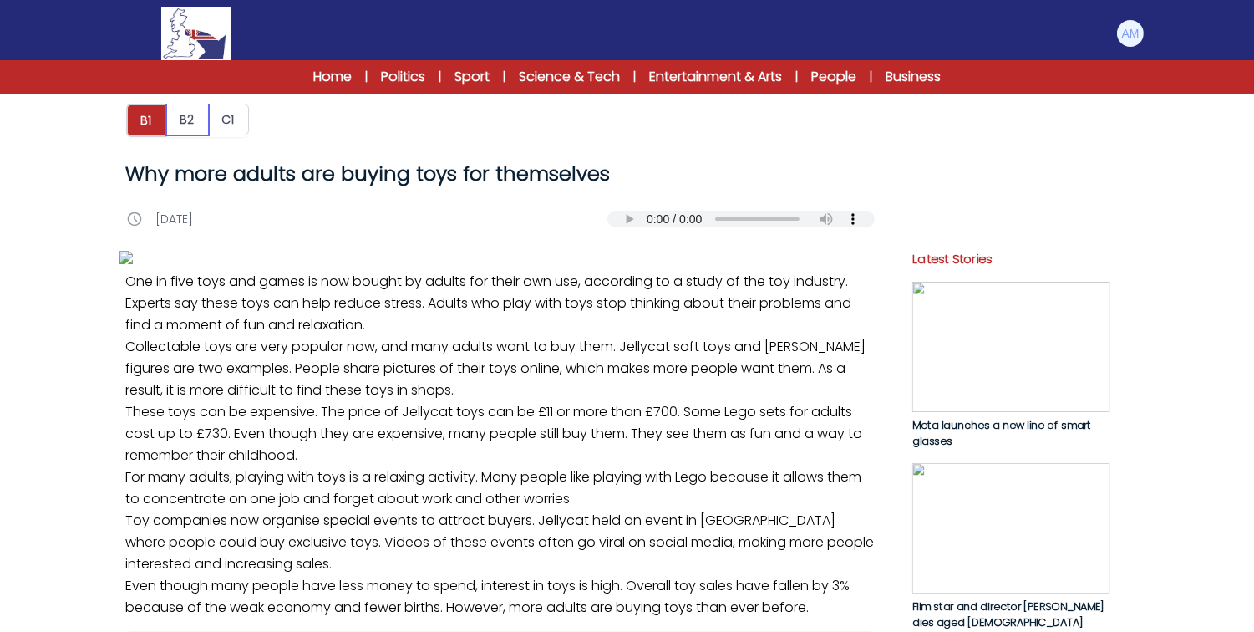
click at [185, 111] on button "B2" at bounding box center [187, 120] width 43 height 32
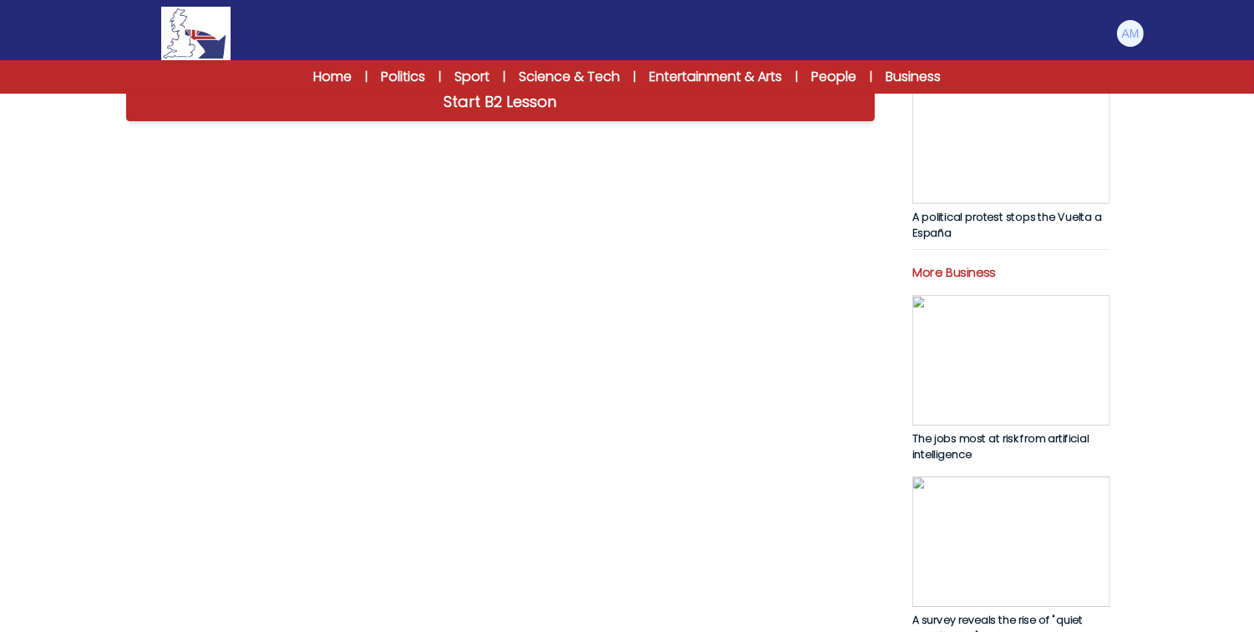
scroll to position [579, 0]
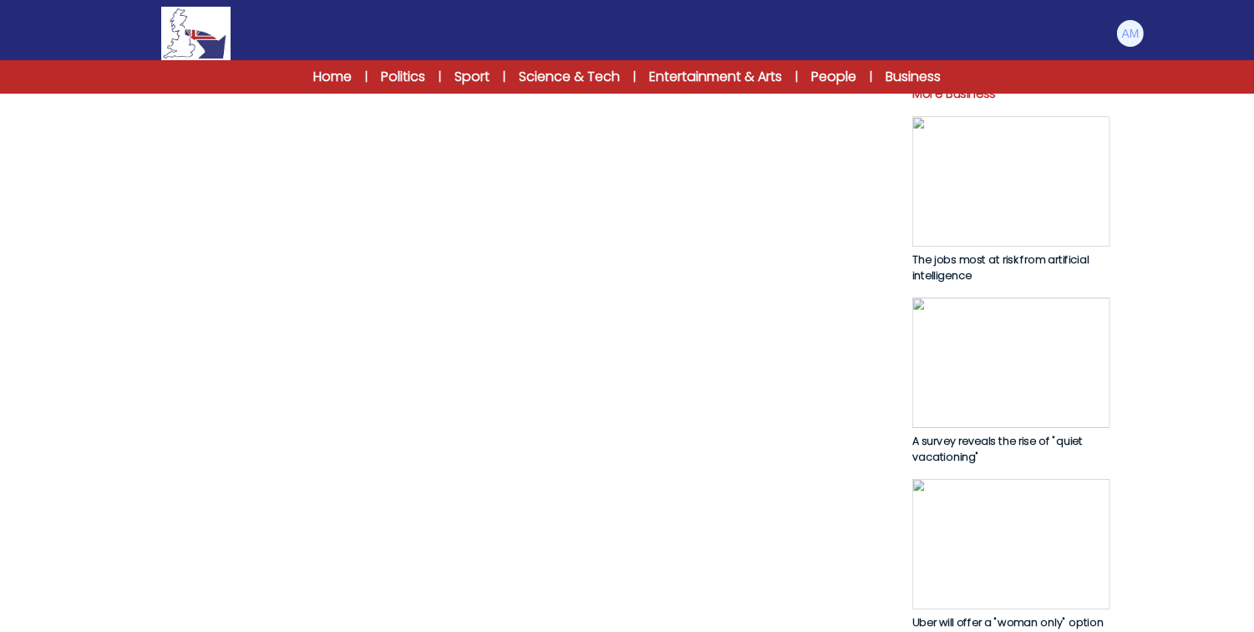
scroll to position [755, 0]
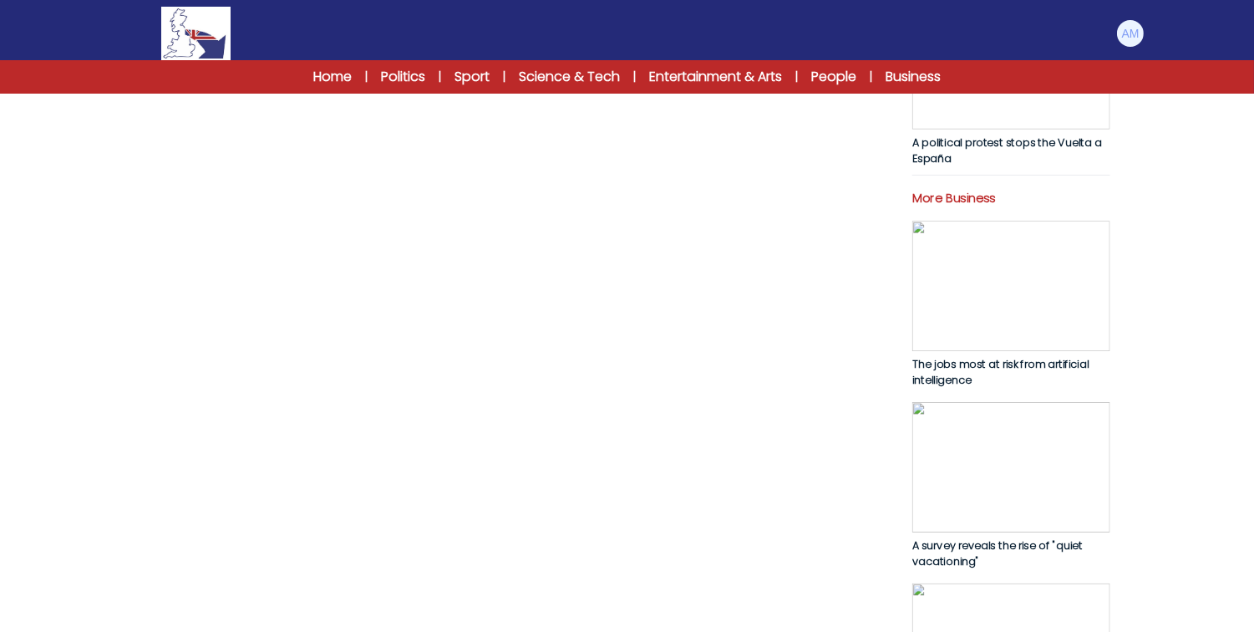
drag, startPoint x: 223, startPoint y: 109, endPoint x: 264, endPoint y: -8, distance: 124.7
click at [264, 0] on html "Manage Account My Account Language English Español Français B1 B2 C1 Logout B1" at bounding box center [627, 252] width 1254 height 1795
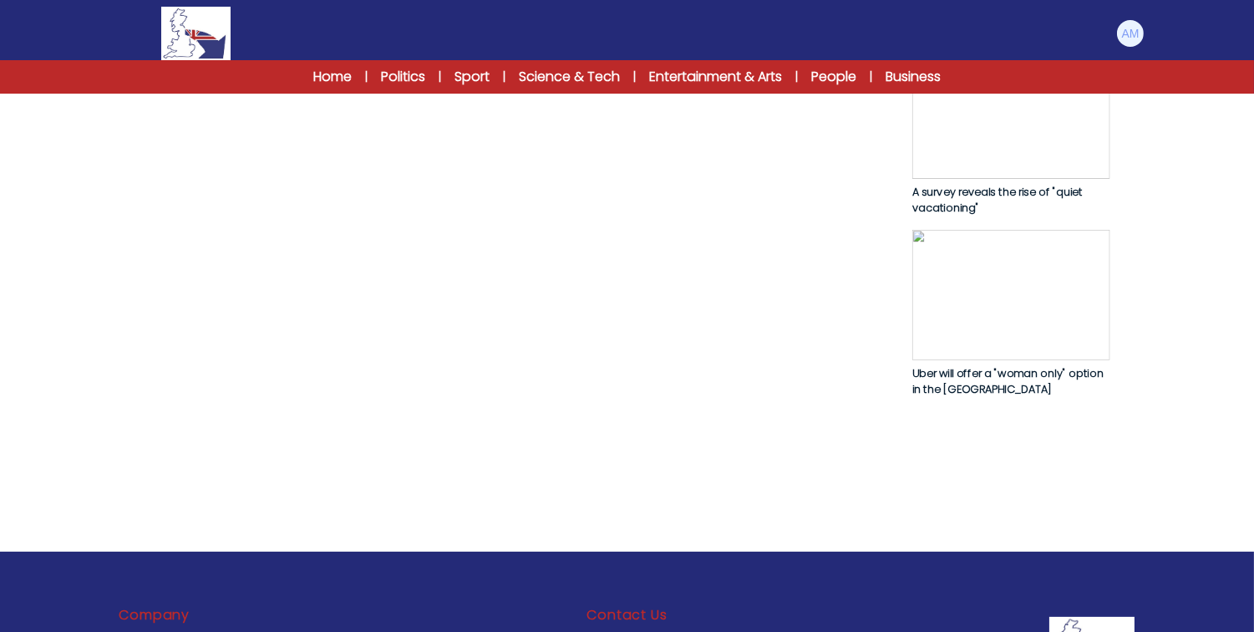
scroll to position [989, 0]
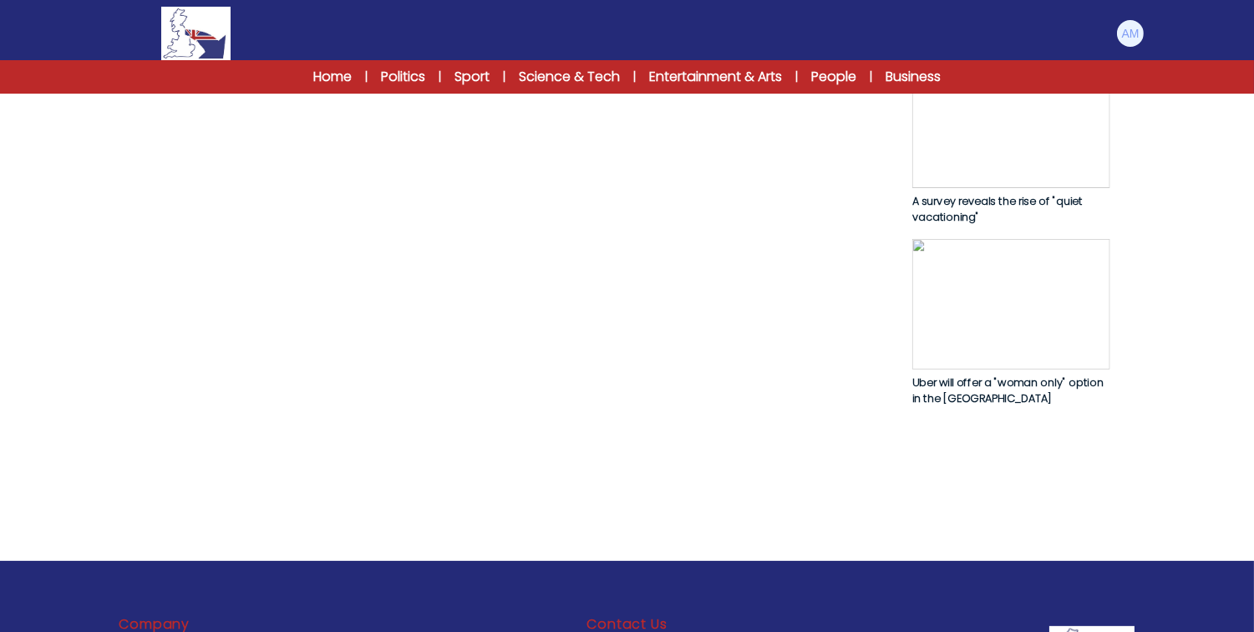
drag, startPoint x: 425, startPoint y: 152, endPoint x: 452, endPoint y: 170, distance: 33.1
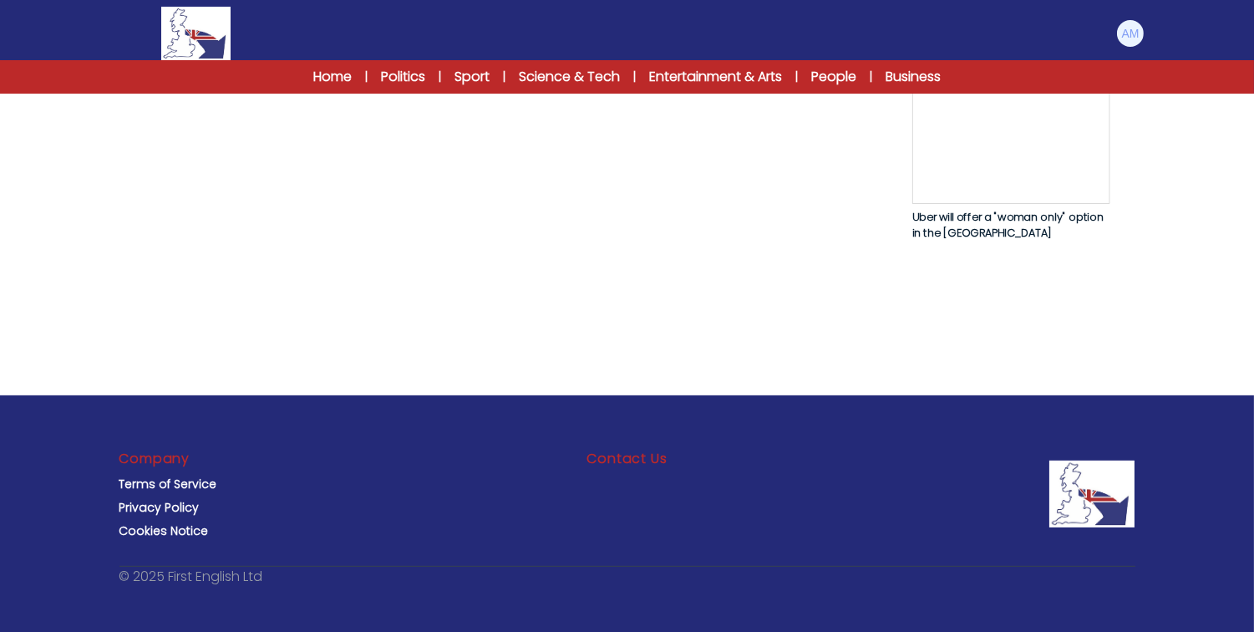
scroll to position [1162, 0]
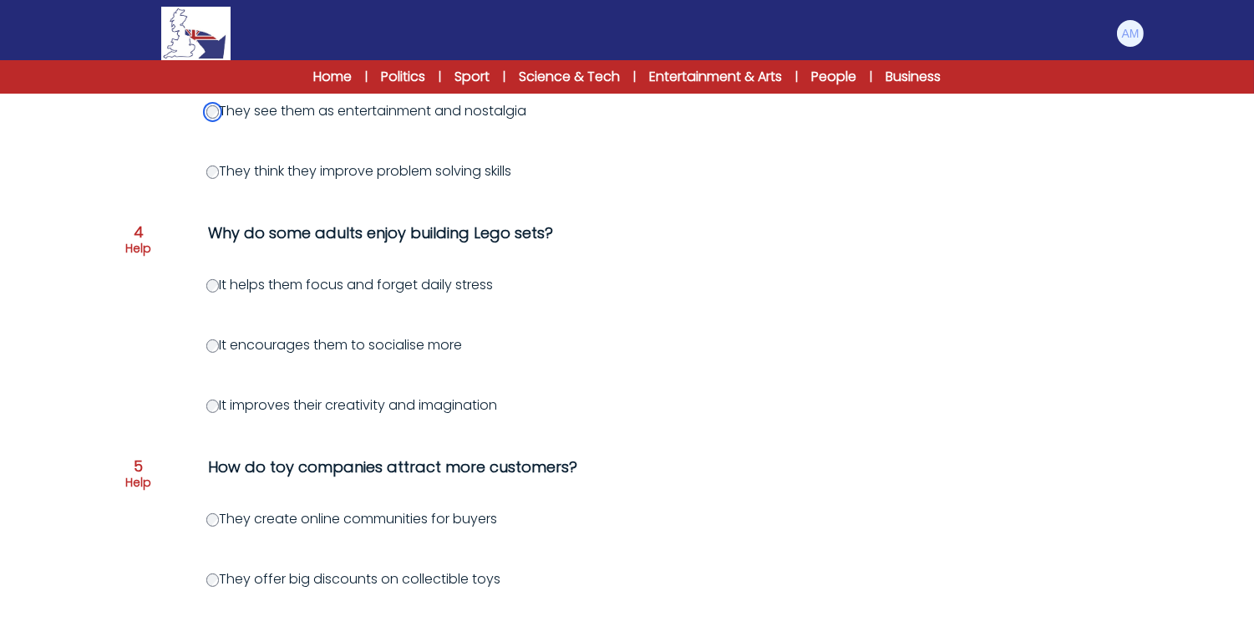
scroll to position [826, 0]
click at [242, 277] on label "It helps them focus and forget daily stress" at bounding box center [349, 282] width 287 height 19
drag, startPoint x: 296, startPoint y: 281, endPoint x: 398, endPoint y: 285, distance: 102.0
click at [398, 285] on label "It helps them focus and forget daily stress" at bounding box center [349, 282] width 287 height 19
click at [415, 282] on label "It helps them focus and forget daily stress" at bounding box center [349, 282] width 287 height 19
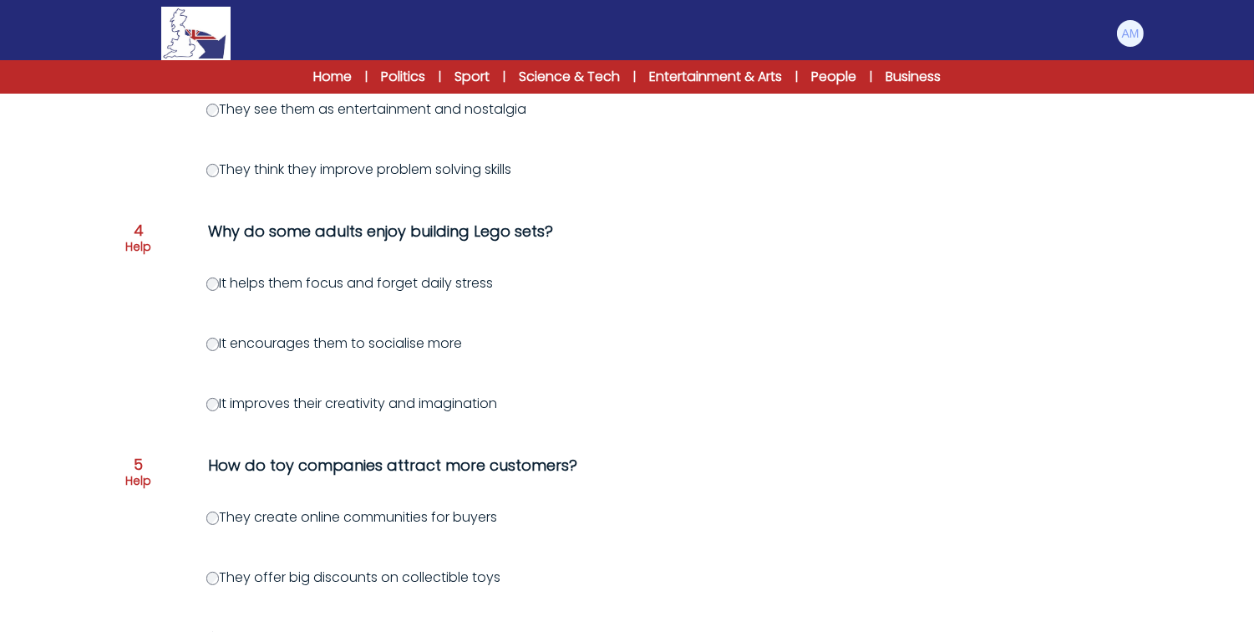
drag, startPoint x: 426, startPoint y: 280, endPoint x: 501, endPoint y: 287, distance: 75.6
click at [501, 287] on div "It helps them focus and forget daily stress" at bounding box center [707, 283] width 1003 height 20
click at [533, 277] on div "It helps them focus and forget daily stress" at bounding box center [707, 283] width 1003 height 20
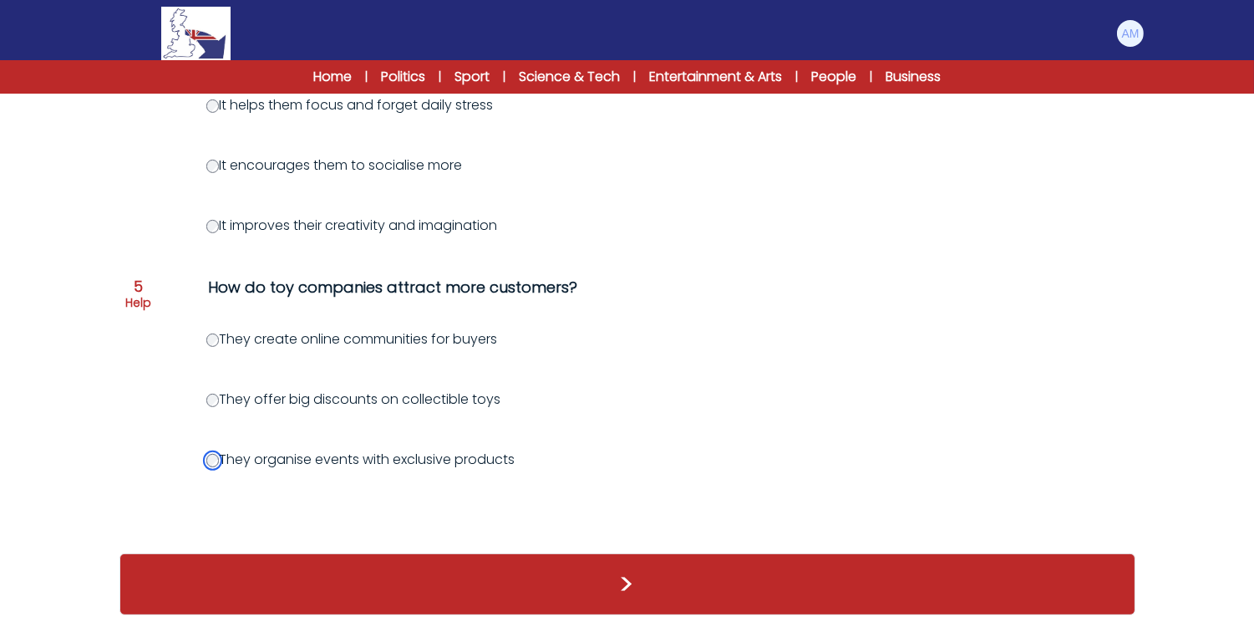
scroll to position [1017, 0]
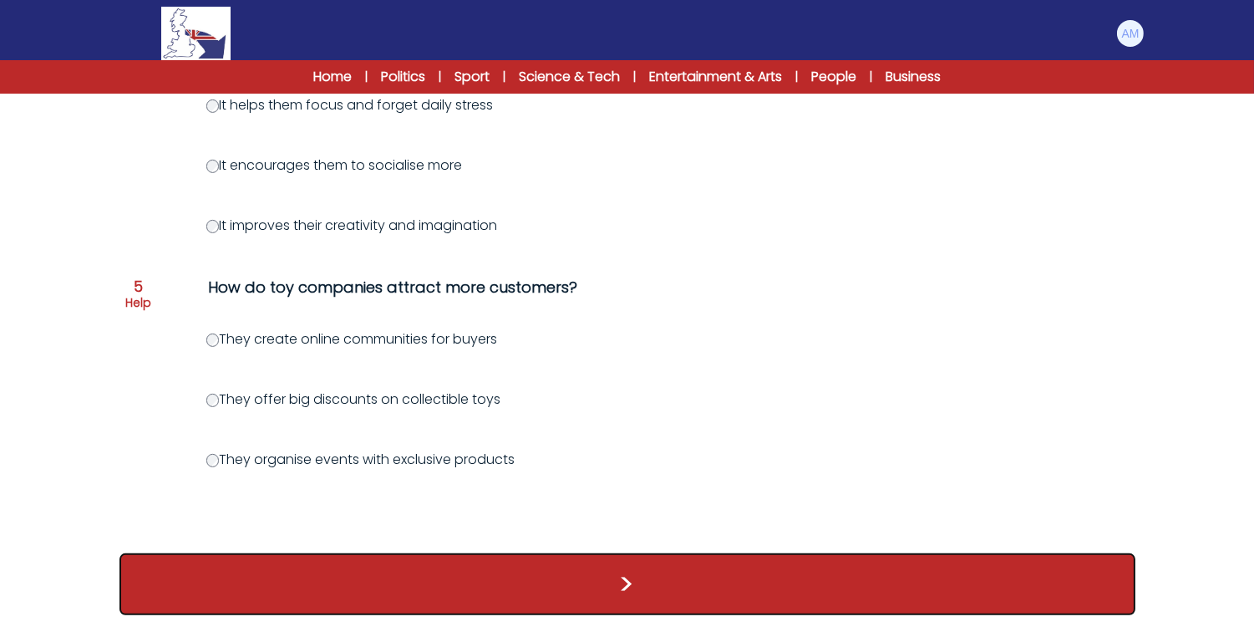
click at [570, 572] on button ">" at bounding box center [628, 584] width 1016 height 62
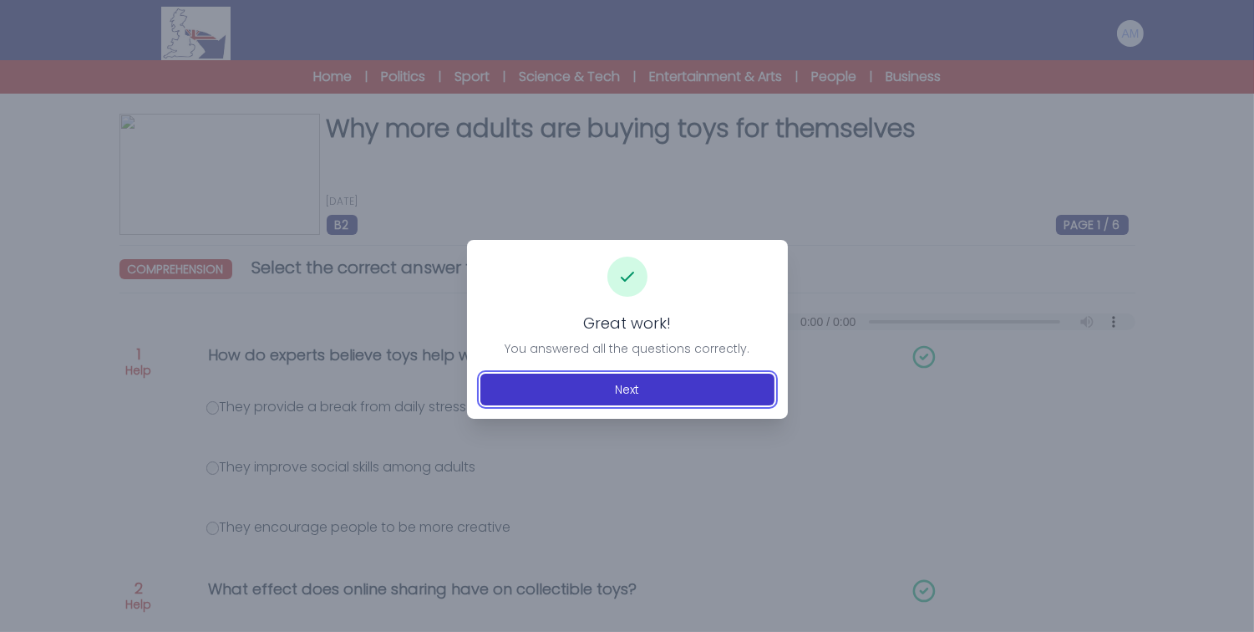
click at [581, 387] on button "Next" at bounding box center [628, 390] width 294 height 32
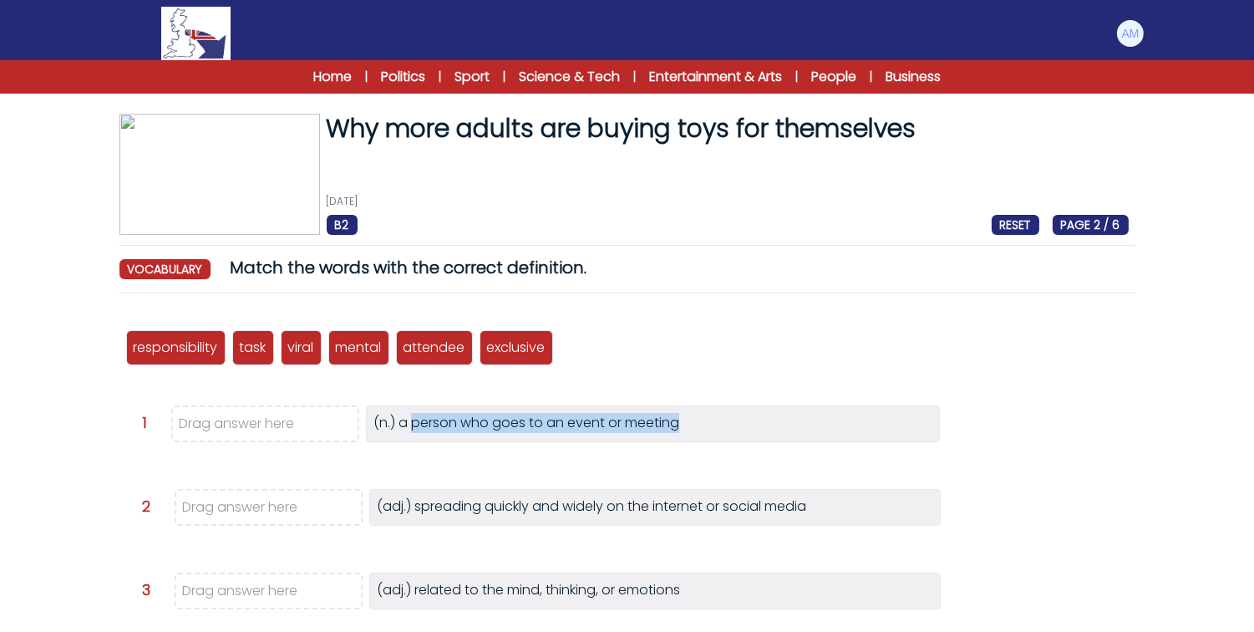
drag, startPoint x: 413, startPoint y: 422, endPoint x: 522, endPoint y: 447, distance: 112.3
click at [522, 447] on div "Question 1 Drag answer here (n.) a person who goes to an event or meeting" at bounding box center [644, 431] width 1003 height 53
click at [553, 445] on div "Question 1 Drag answer here (n.) a person who goes to an event or meeting" at bounding box center [644, 431] width 1003 height 53
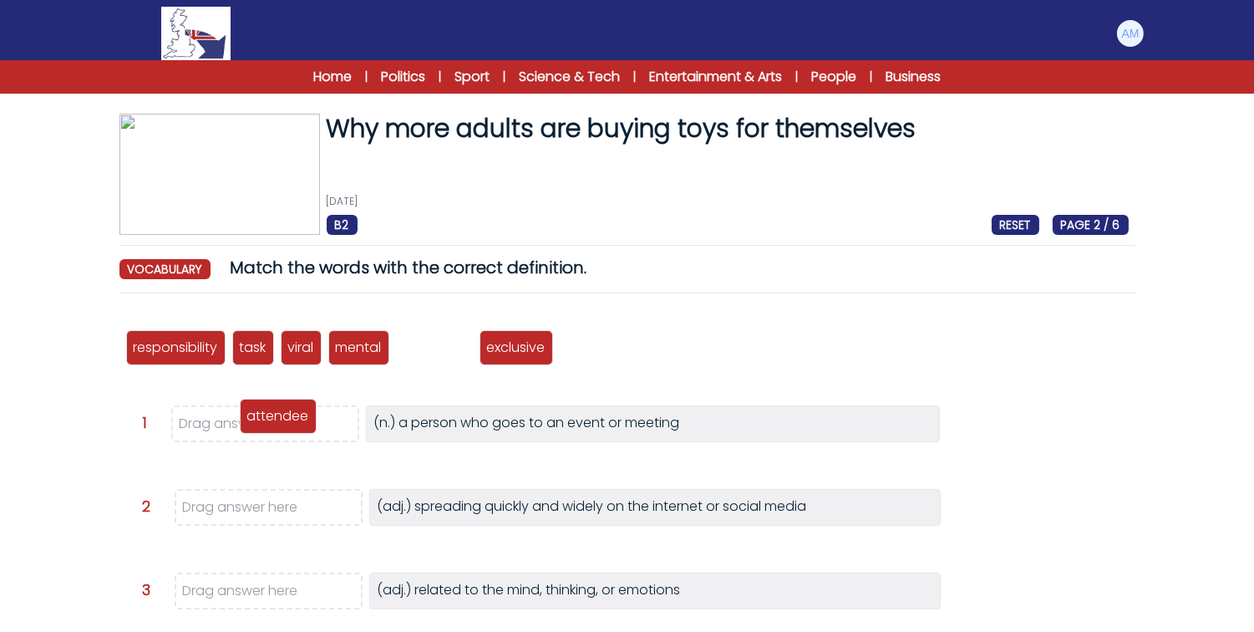
drag, startPoint x: 435, startPoint y: 352, endPoint x: 257, endPoint y: 435, distance: 197.0
click at [257, 426] on p "attendee" at bounding box center [278, 416] width 62 height 20
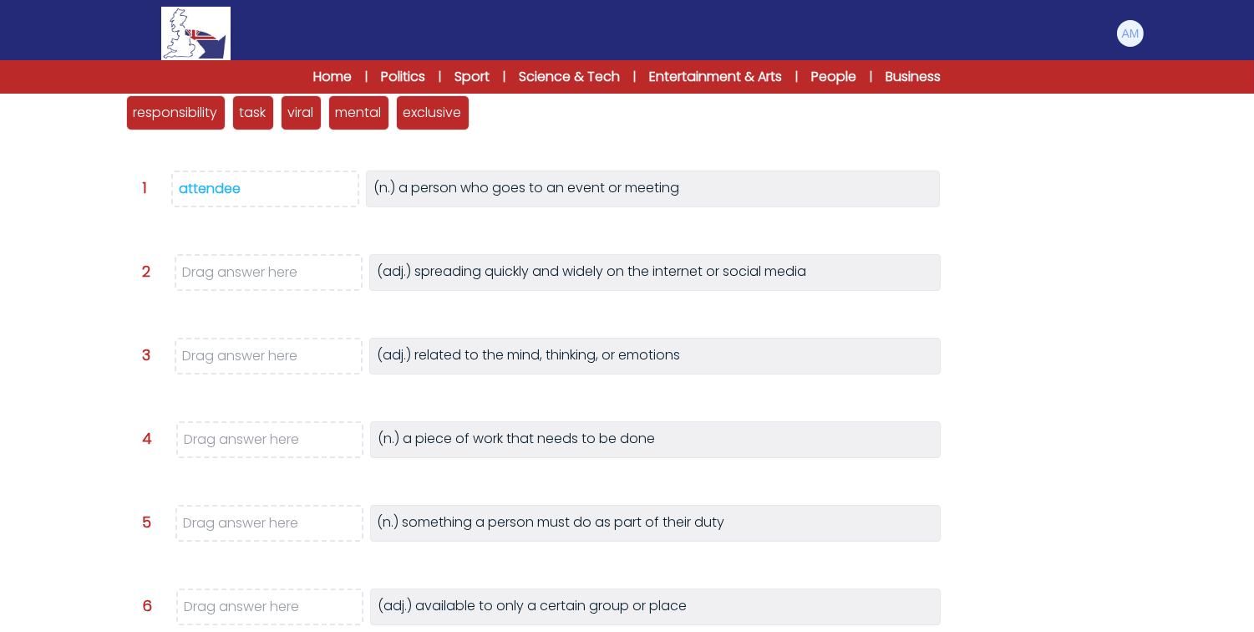
scroll to position [241, 0]
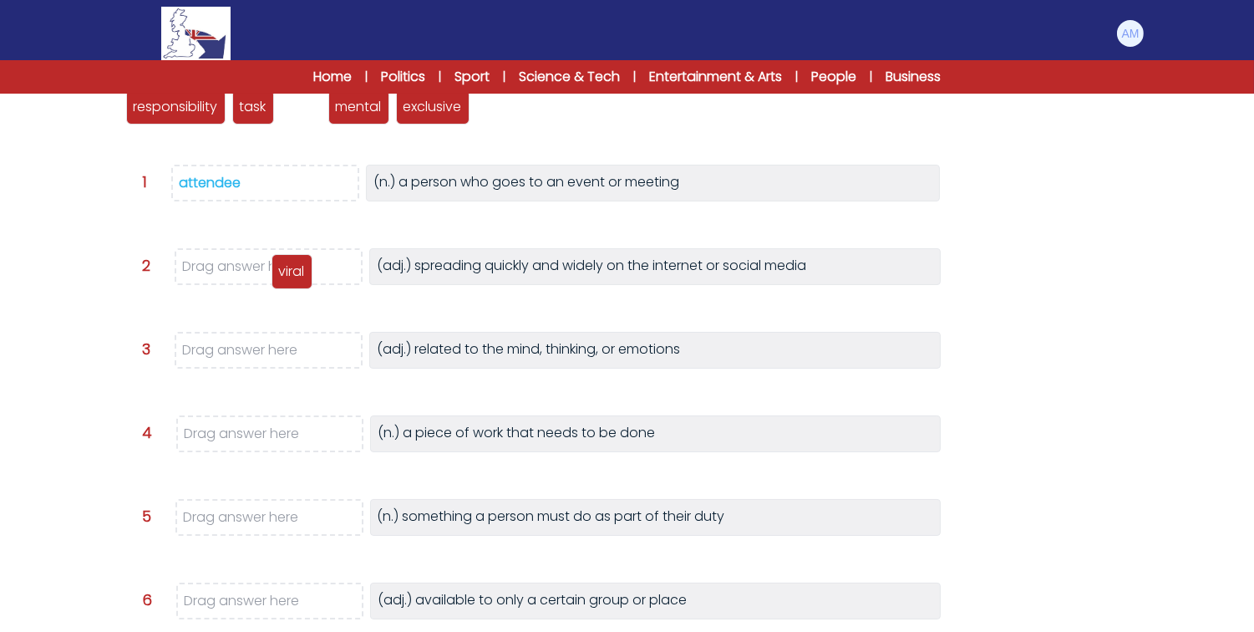
drag, startPoint x: 298, startPoint y: 113, endPoint x: 287, endPoint y: 277, distance: 164.9
click at [287, 277] on p "viral" at bounding box center [292, 272] width 26 height 20
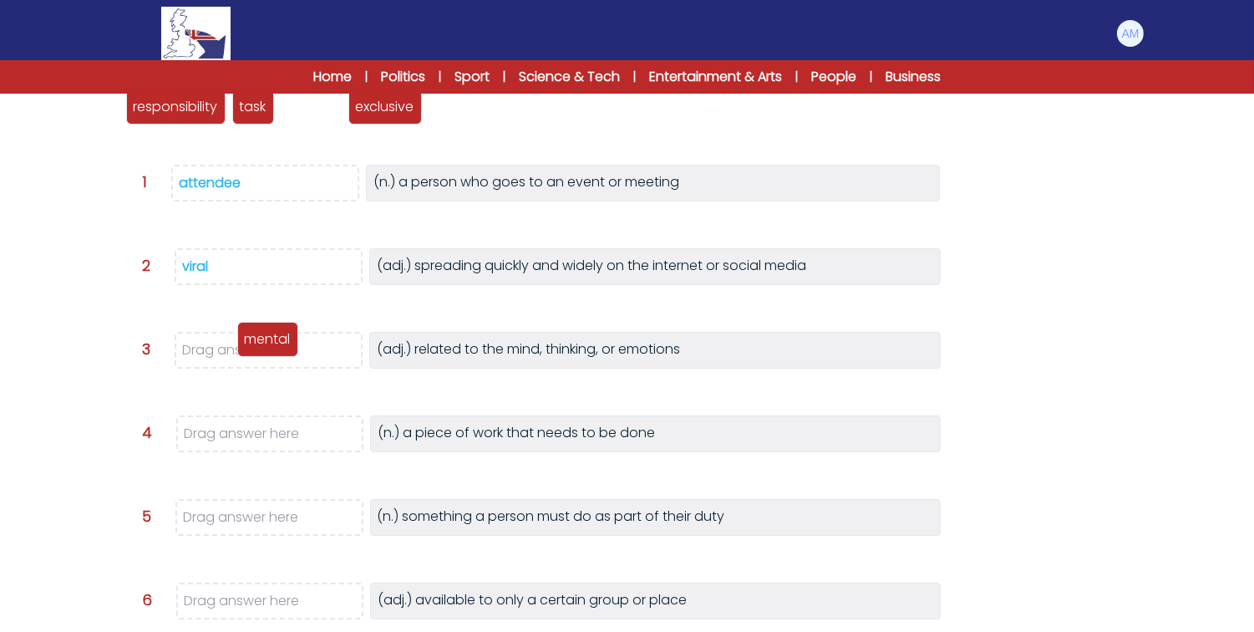
drag, startPoint x: 303, startPoint y: 111, endPoint x: 260, endPoint y: 345, distance: 238.0
click at [260, 345] on p "mental" at bounding box center [268, 339] width 46 height 20
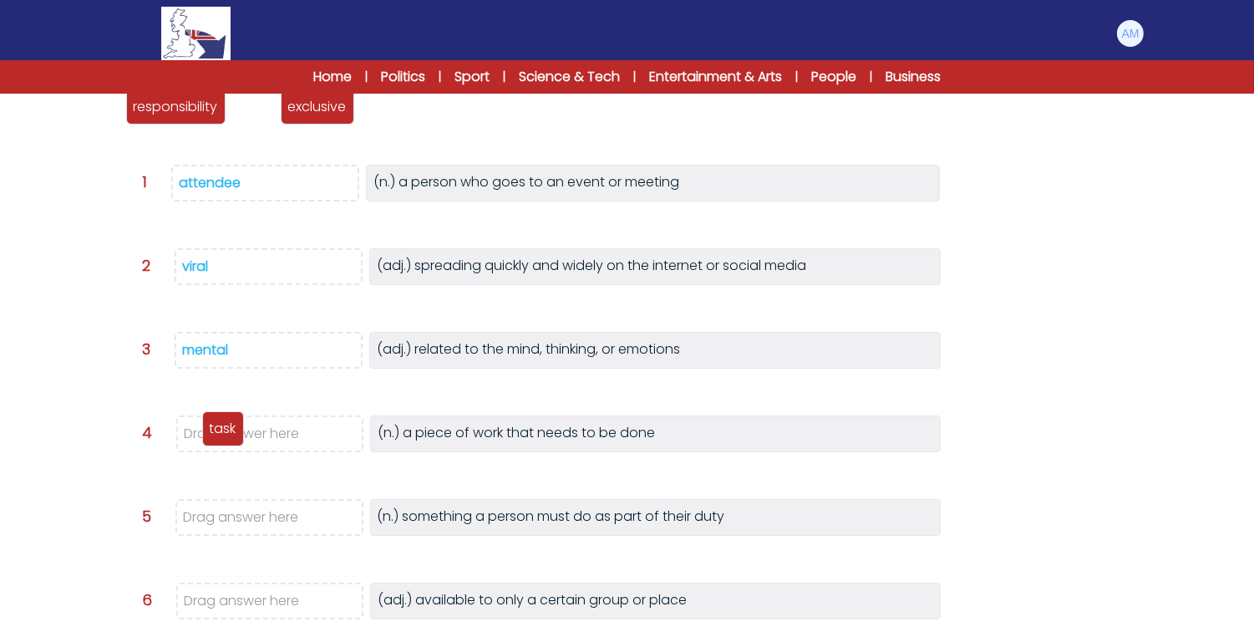
drag, startPoint x: 251, startPoint y: 114, endPoint x: 221, endPoint y: 436, distance: 324.0
click at [221, 436] on p "task" at bounding box center [223, 429] width 27 height 20
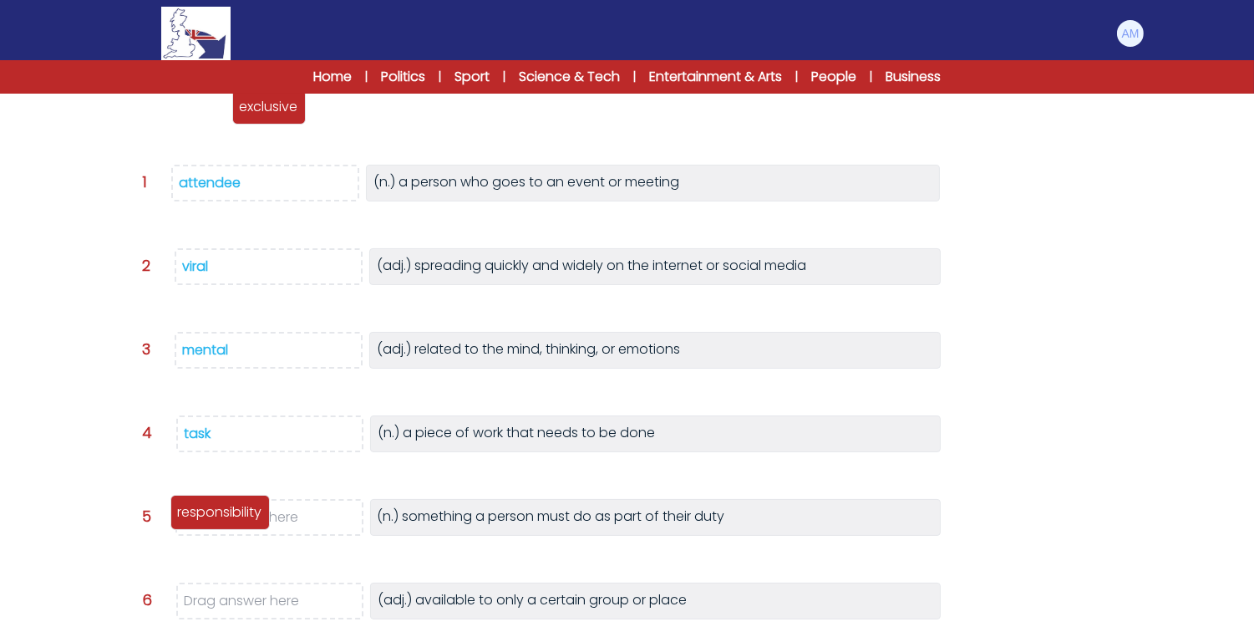
drag, startPoint x: 205, startPoint y: 105, endPoint x: 249, endPoint y: 511, distance: 407.7
click at [249, 511] on p "responsibility" at bounding box center [220, 512] width 84 height 20
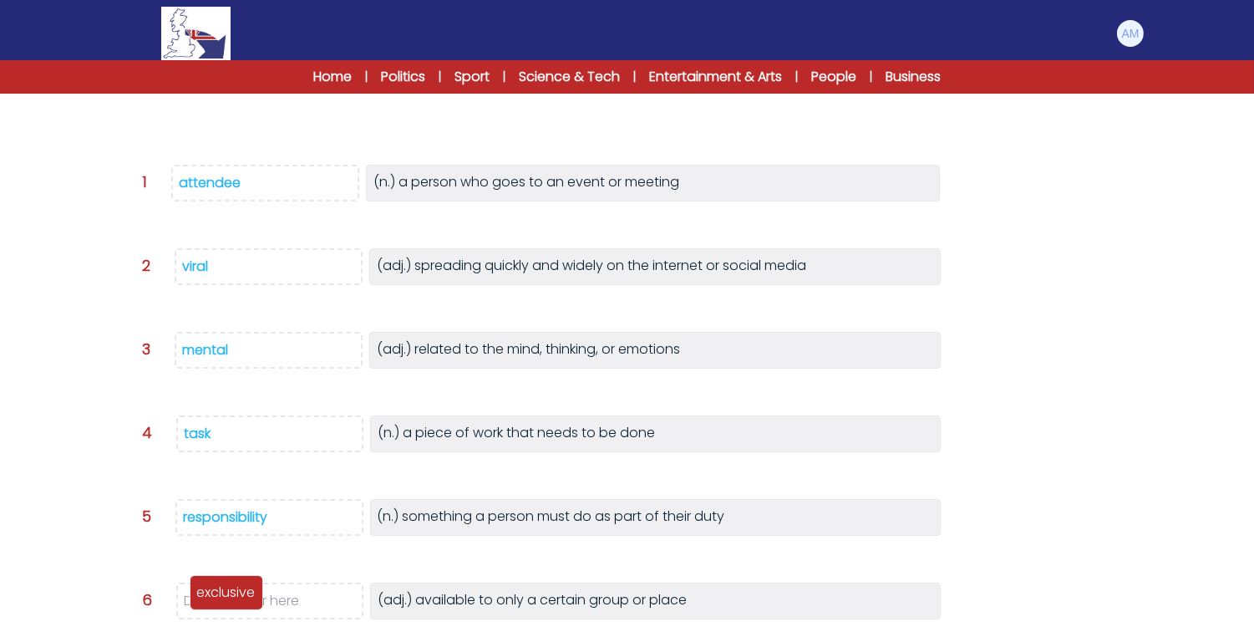
drag, startPoint x: 174, startPoint y: 114, endPoint x: 237, endPoint y: 599, distance: 489.7
click at [237, 599] on p "exclusive" at bounding box center [226, 592] width 58 height 20
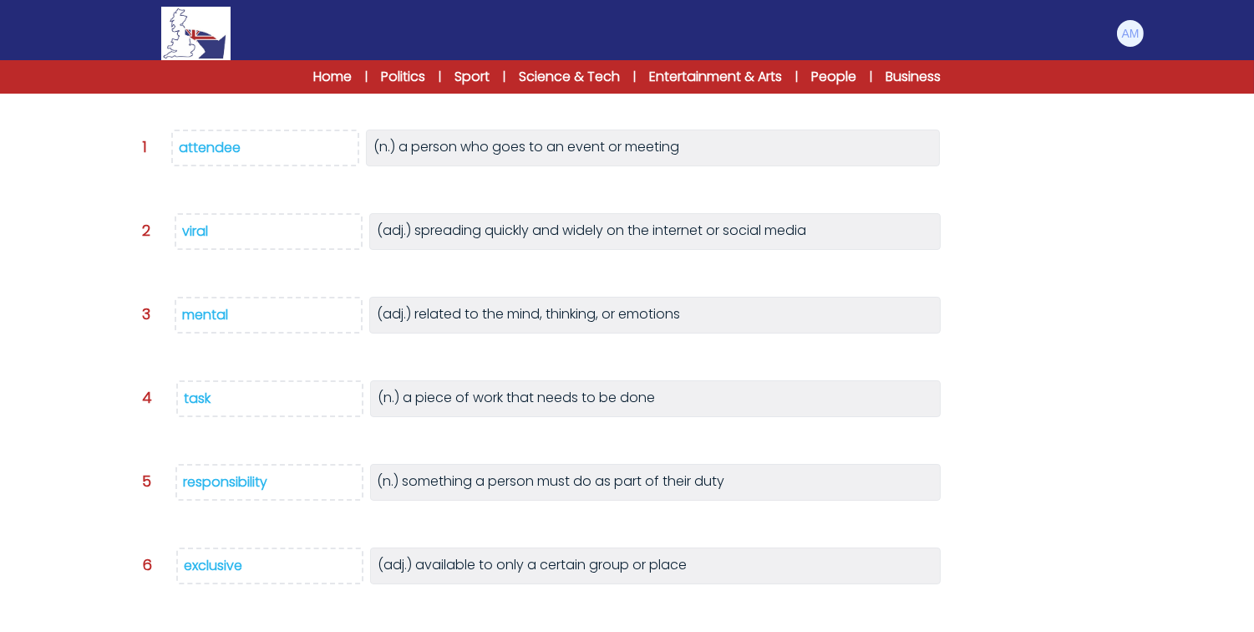
scroll to position [366, 0]
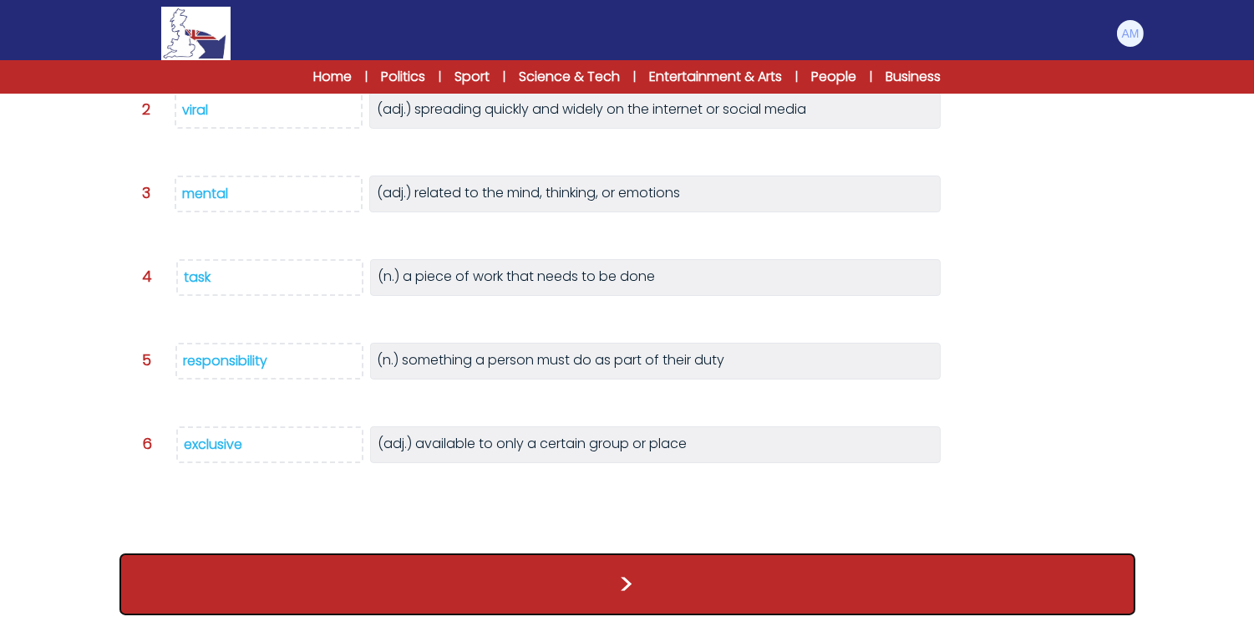
click at [368, 578] on button ">" at bounding box center [628, 584] width 1016 height 62
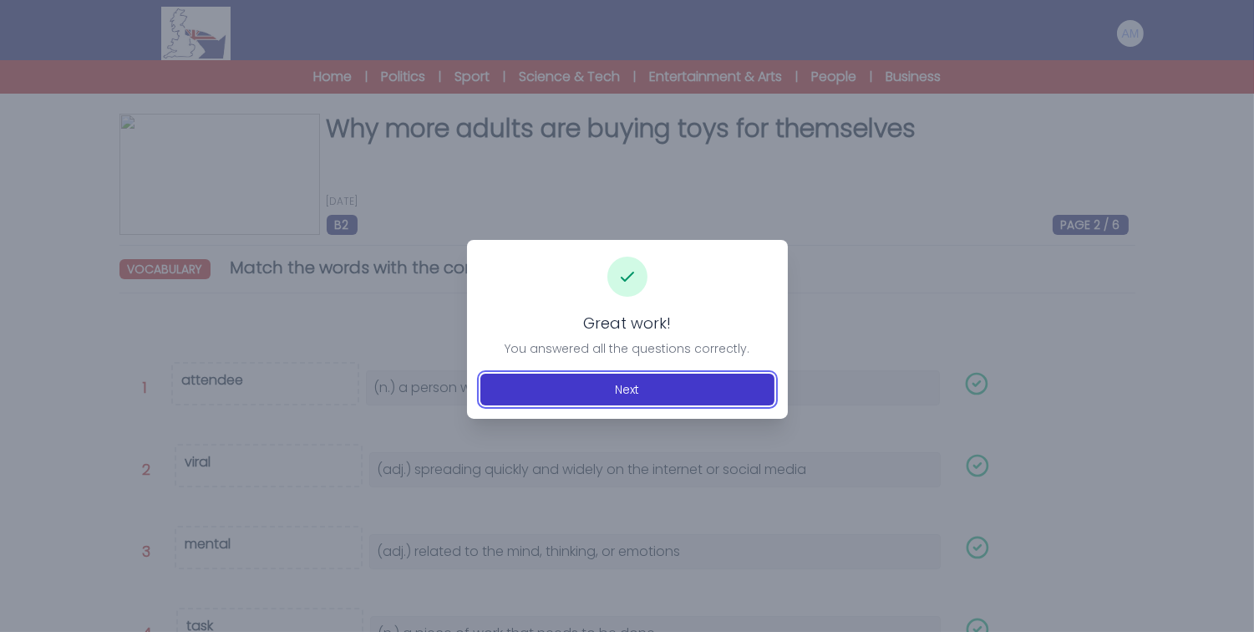
click at [547, 374] on button "Next" at bounding box center [628, 390] width 294 height 32
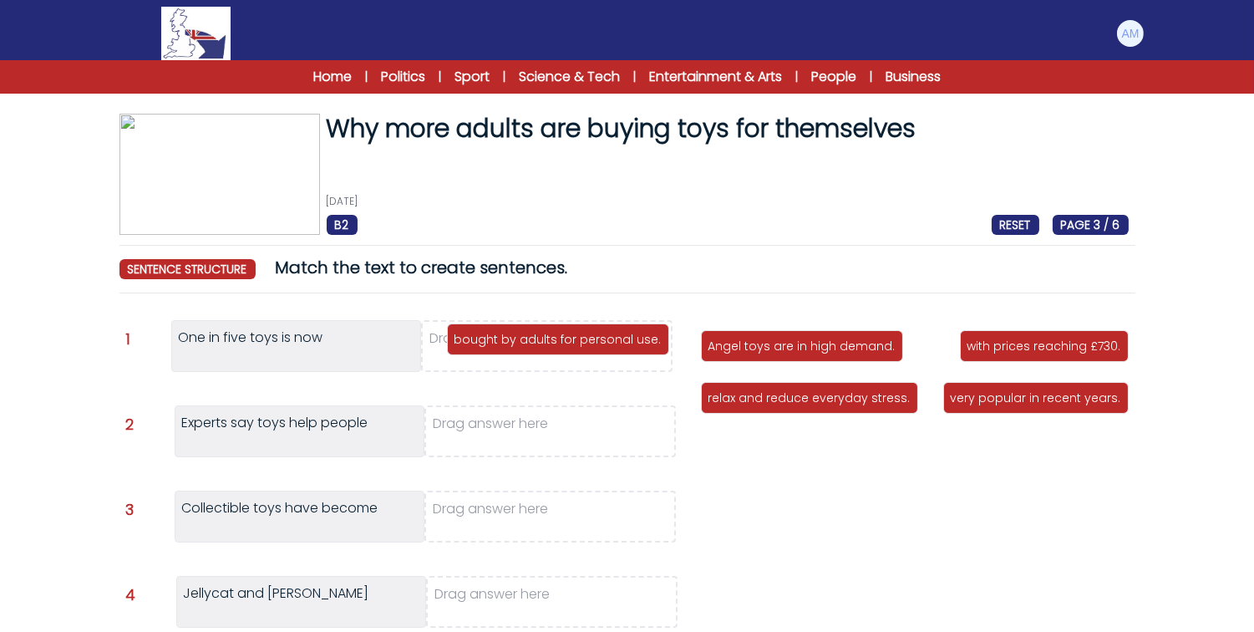
drag, startPoint x: 767, startPoint y: 455, endPoint x: 512, endPoint y: 341, distance: 279.1
click at [512, 341] on p "bought by adults for personal use." at bounding box center [558, 339] width 207 height 17
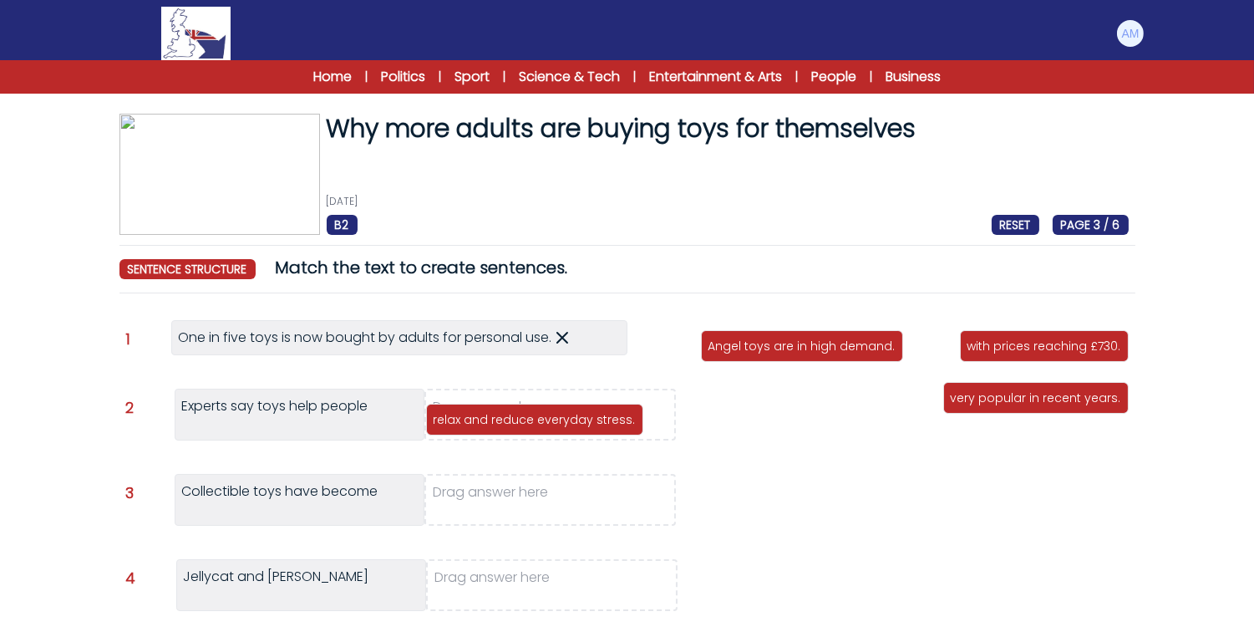
drag, startPoint x: 781, startPoint y: 399, endPoint x: 498, endPoint y: 416, distance: 283.0
click at [498, 416] on p "relax and reduce everyday stress." at bounding box center [535, 419] width 202 height 17
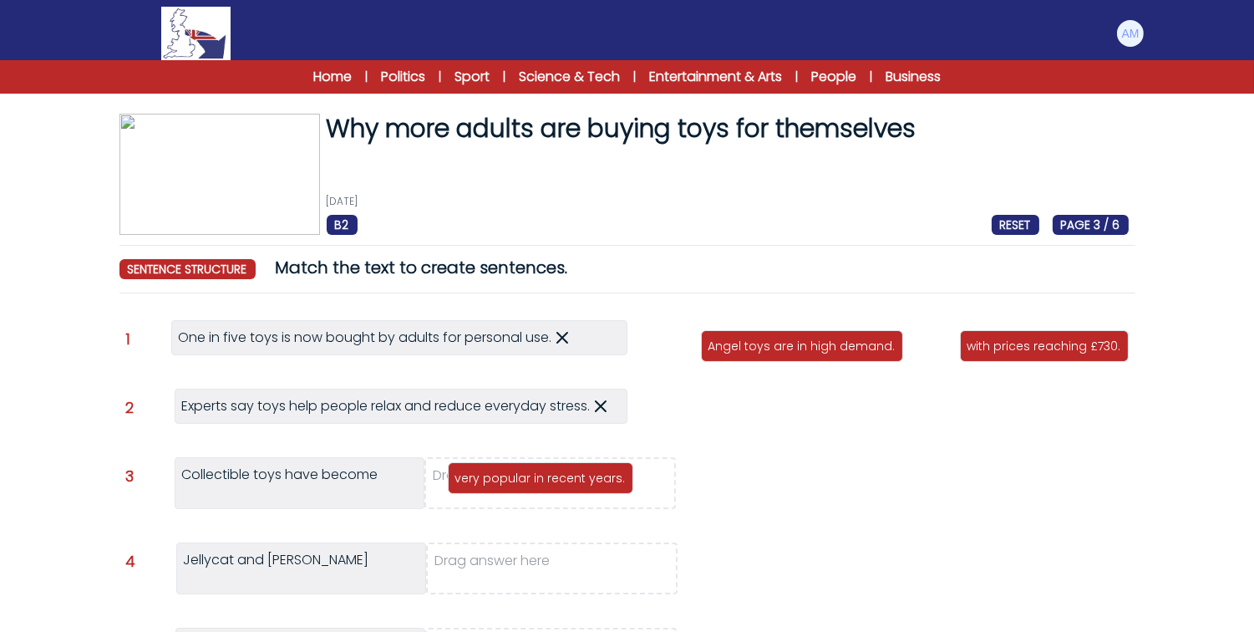
drag, startPoint x: 792, startPoint y: 406, endPoint x: 535, endPoint y: 490, distance: 270.6
click at [535, 486] on p "very popular in recent years." at bounding box center [540, 478] width 170 height 17
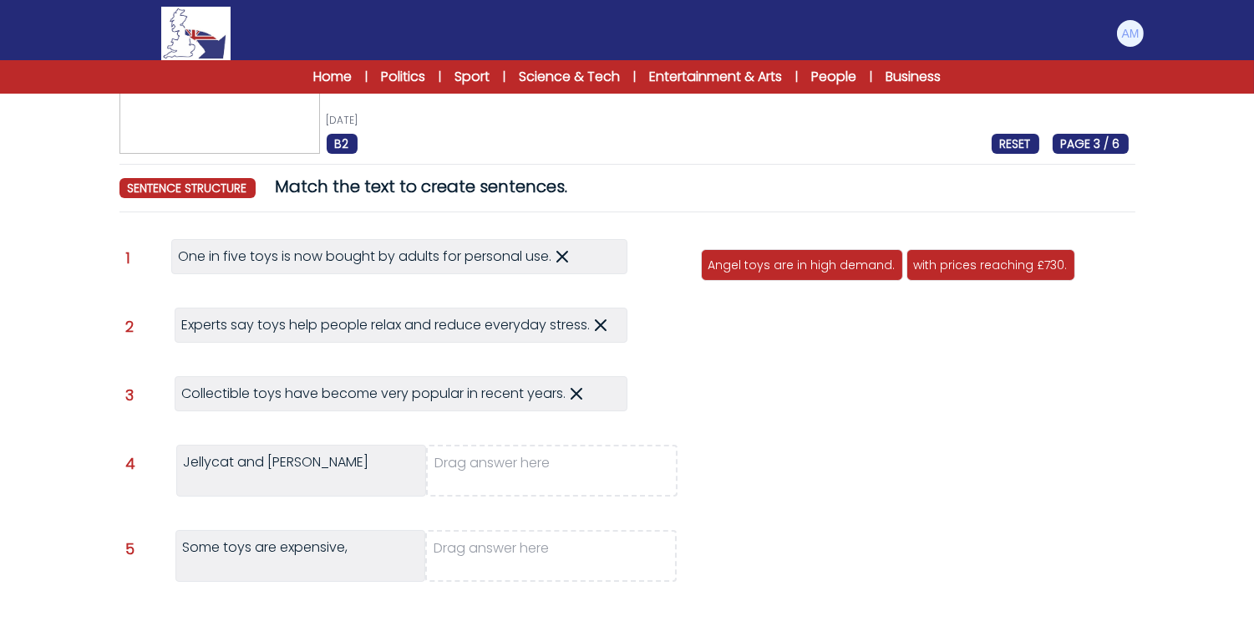
scroll to position [75, 0]
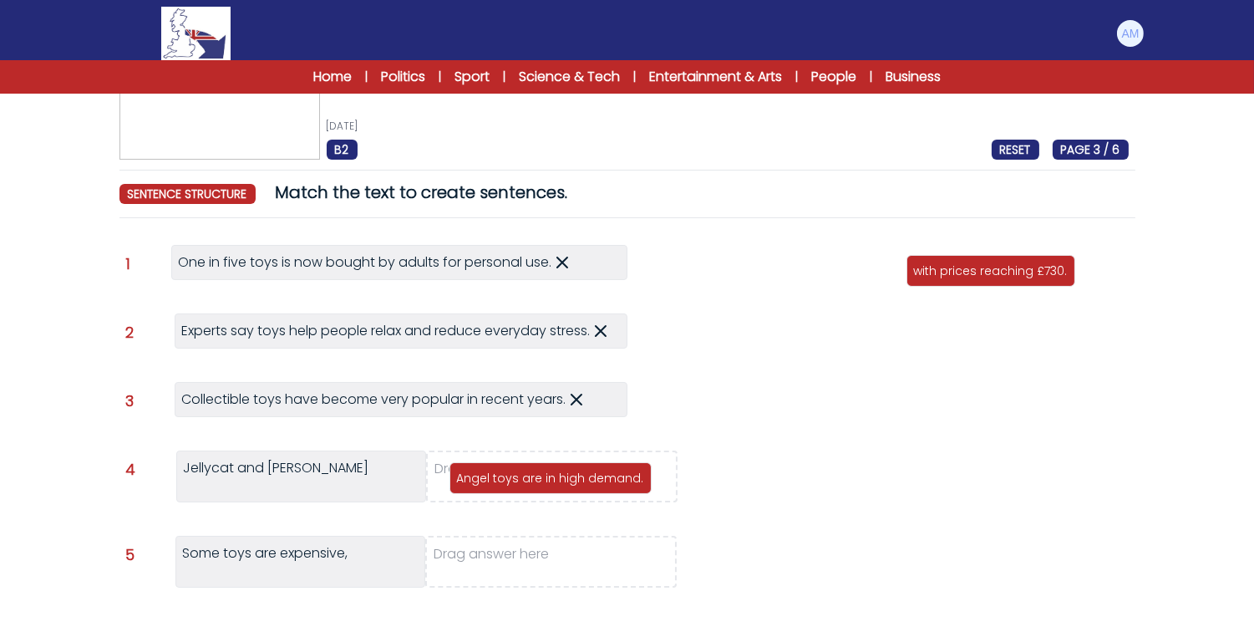
drag, startPoint x: 821, startPoint y: 281, endPoint x: 569, endPoint y: 488, distance: 325.9
click at [569, 488] on div "Angel toys are in high demand." at bounding box center [551, 478] width 202 height 32
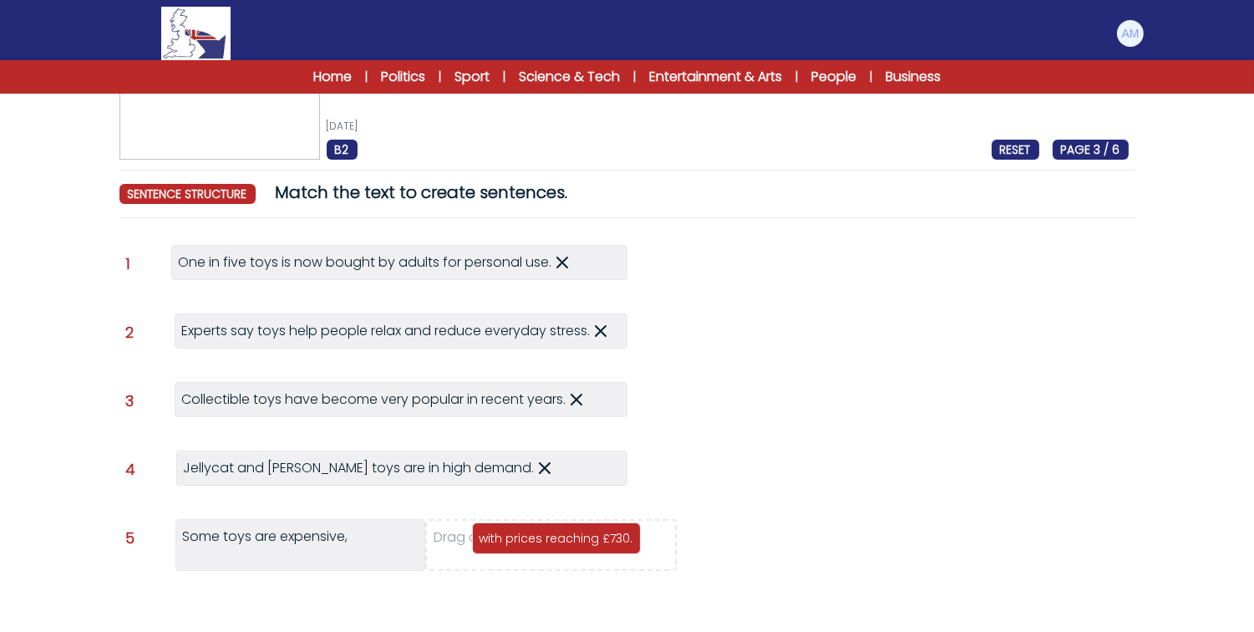
drag, startPoint x: 791, startPoint y: 274, endPoint x: 562, endPoint y: 542, distance: 352.1
click at [562, 542] on p "with prices reaching £730." at bounding box center [557, 538] width 154 height 17
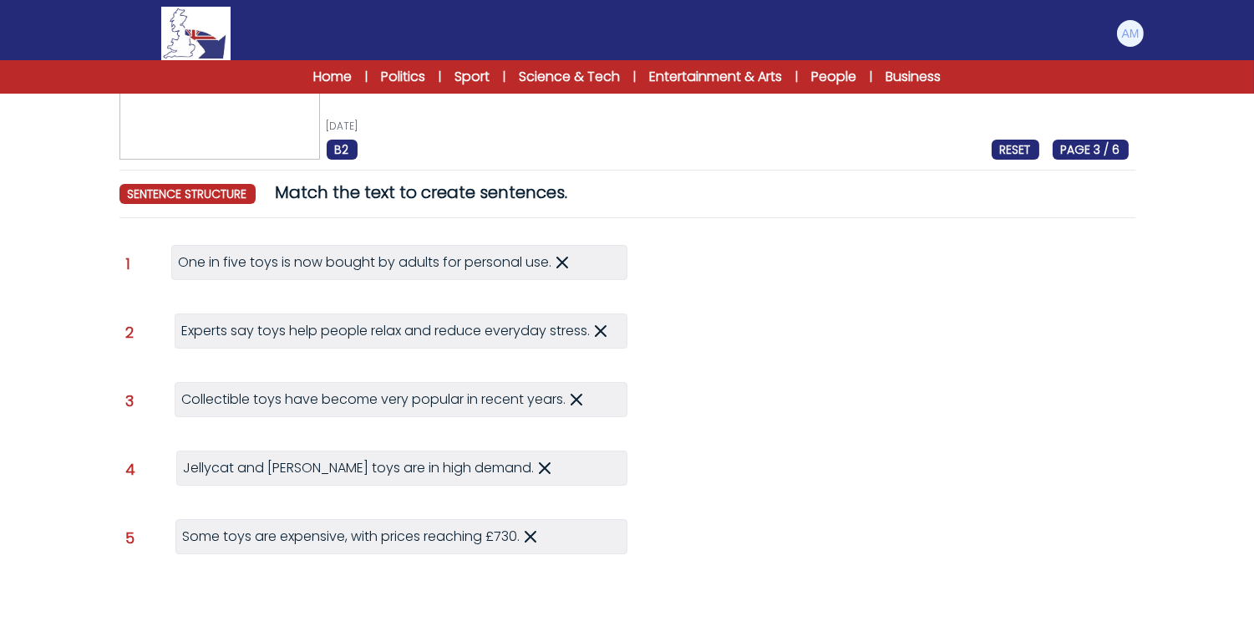
scroll to position [167, 0]
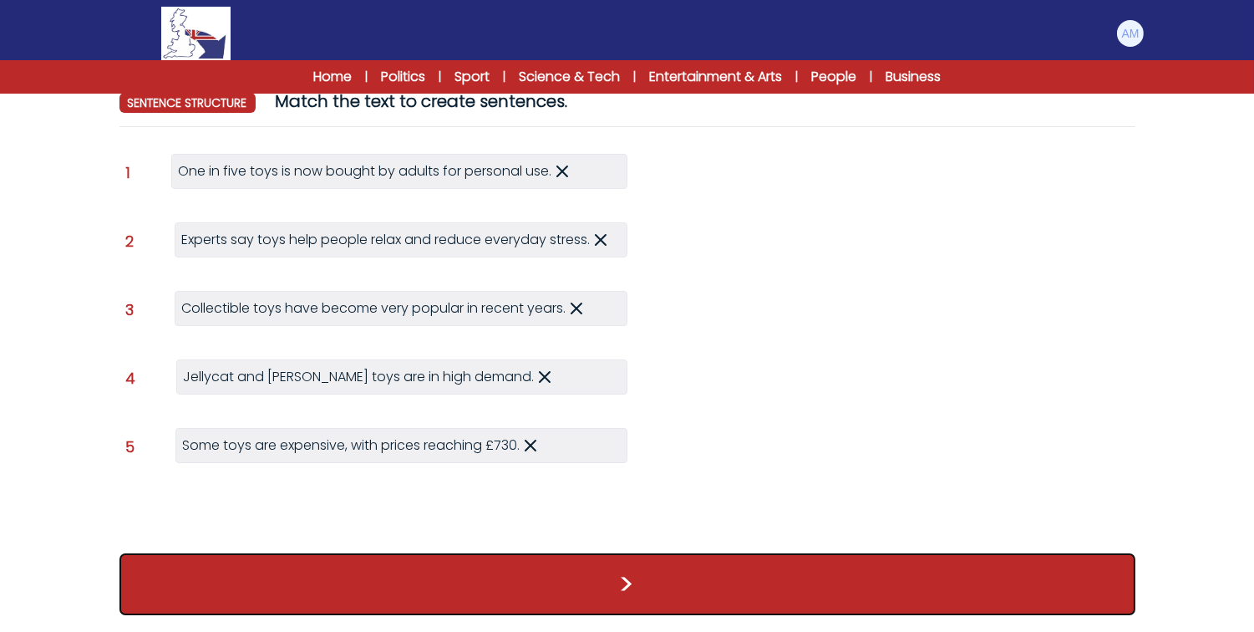
click at [636, 588] on button ">" at bounding box center [628, 584] width 1016 height 62
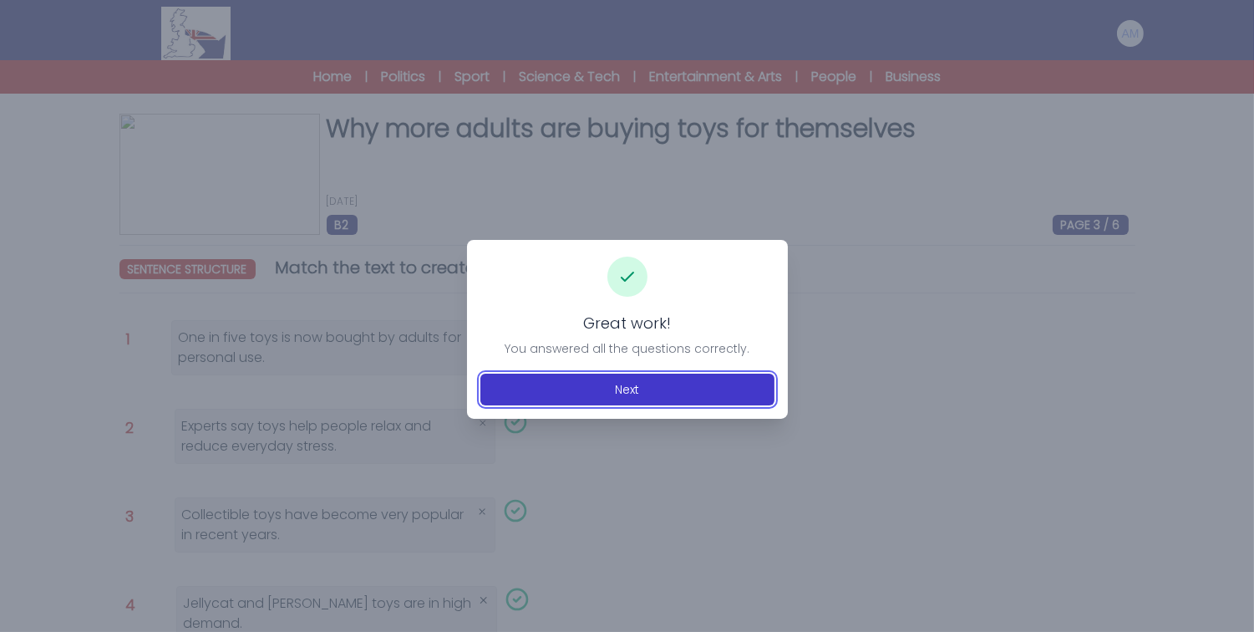
click at [675, 389] on button "Next" at bounding box center [628, 390] width 294 height 32
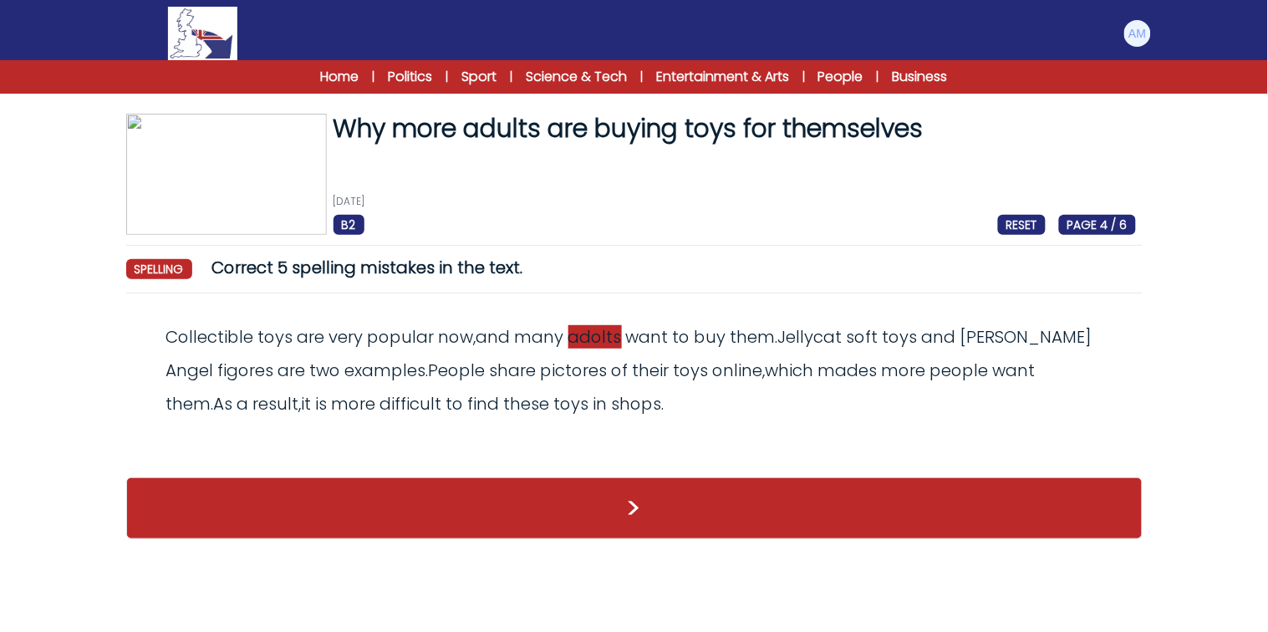
click at [592, 332] on span "adolts" at bounding box center [594, 336] width 53 height 23
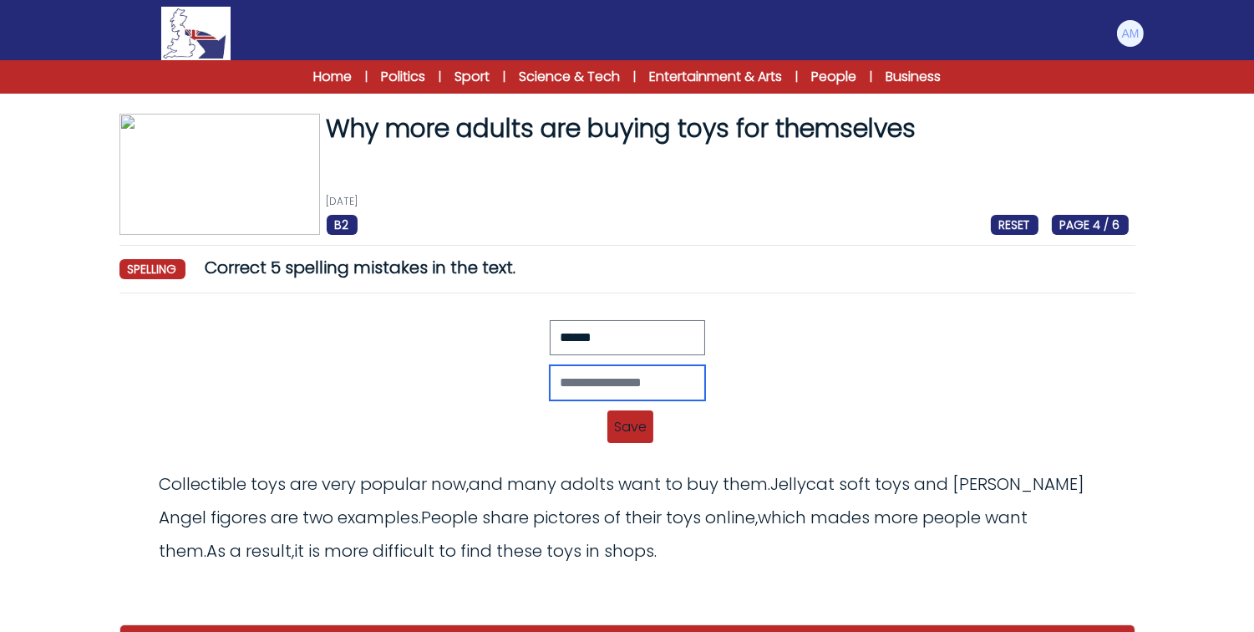
click at [564, 374] on input "text" at bounding box center [627, 382] width 155 height 35
type input "******"
click at [645, 416] on span "Save" at bounding box center [631, 426] width 46 height 33
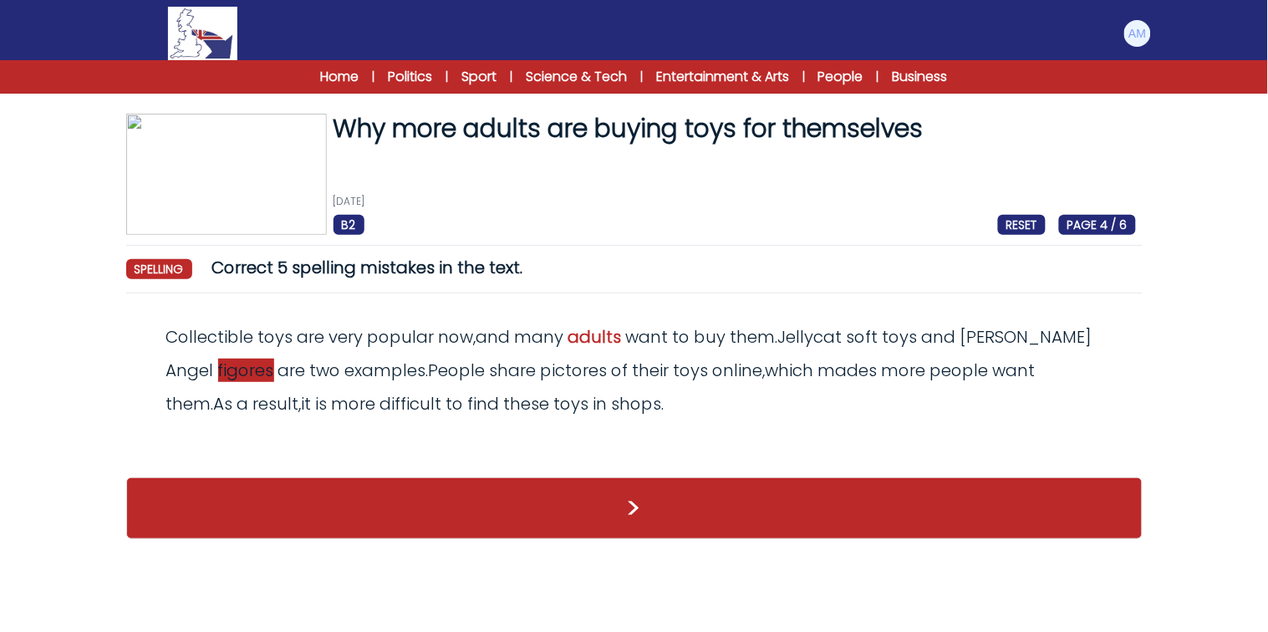
click at [218, 378] on span "figores" at bounding box center [246, 370] width 56 height 23
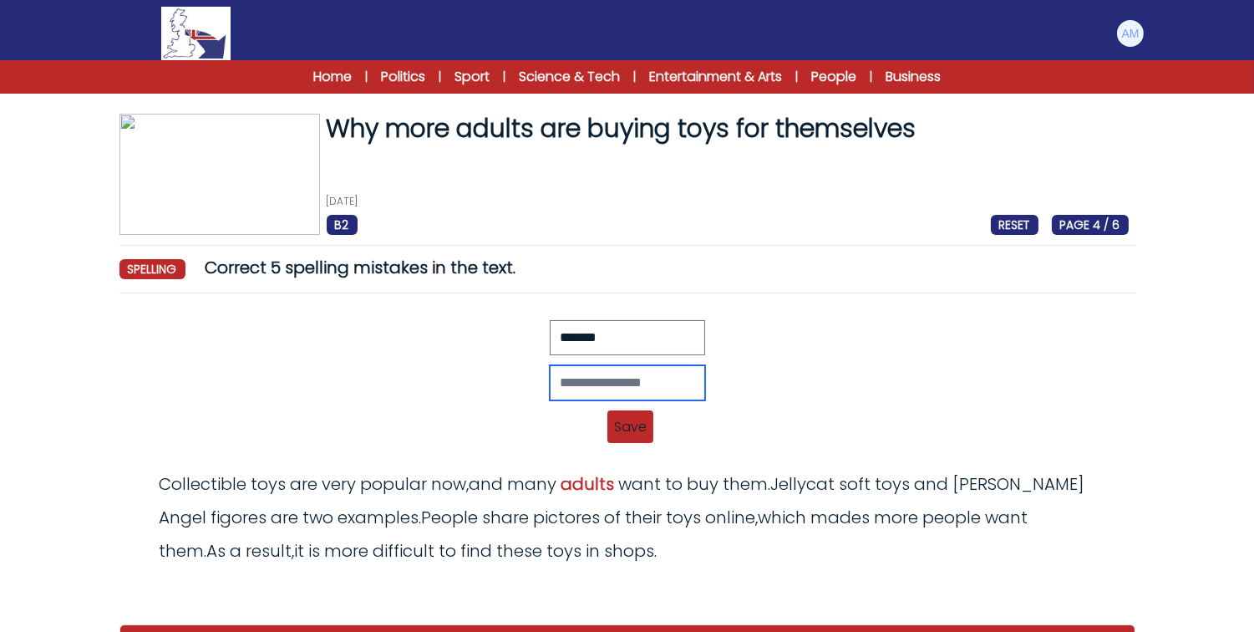
click at [550, 377] on input "text" at bounding box center [627, 382] width 155 height 35
type input "*******"
click at [640, 436] on span "Save" at bounding box center [631, 426] width 46 height 33
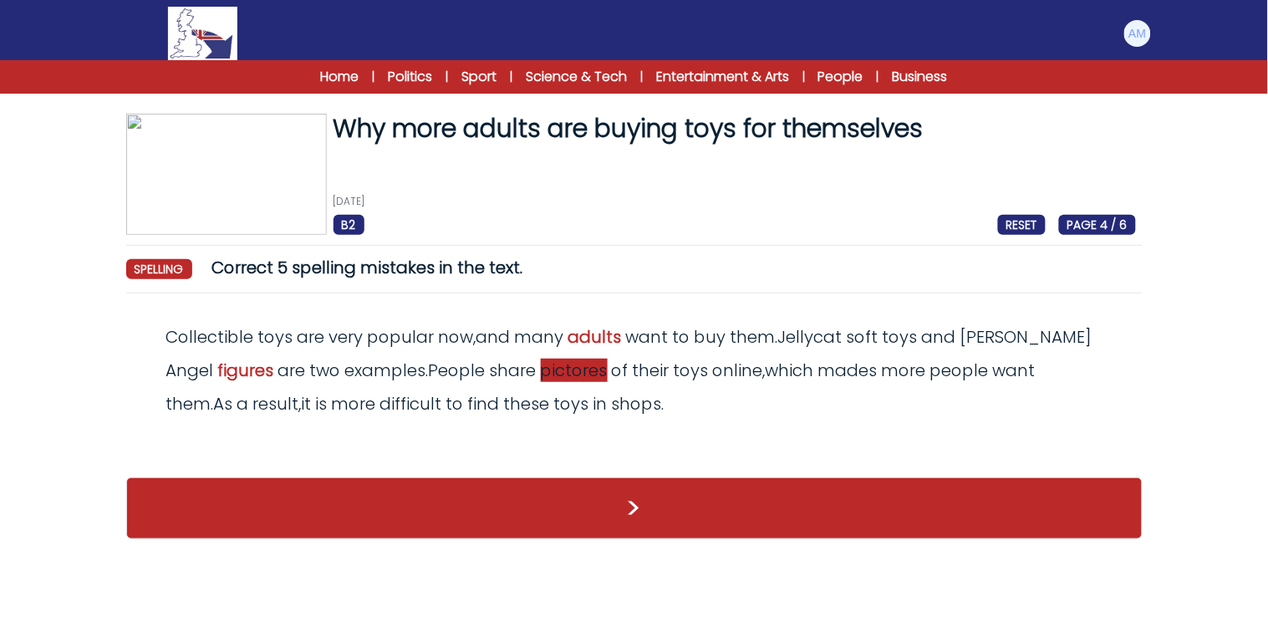
click at [541, 372] on span "pictores" at bounding box center [574, 370] width 67 height 23
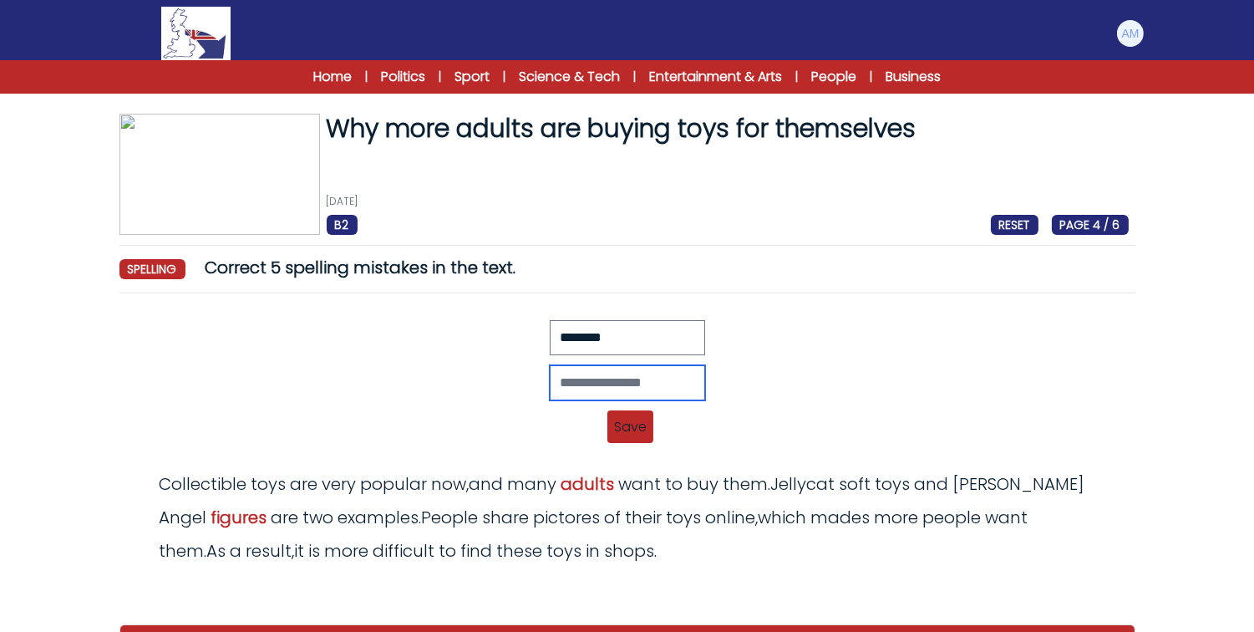
click at [561, 370] on input "text" at bounding box center [627, 382] width 155 height 35
type input "********"
click at [623, 430] on span "Save" at bounding box center [631, 426] width 46 height 33
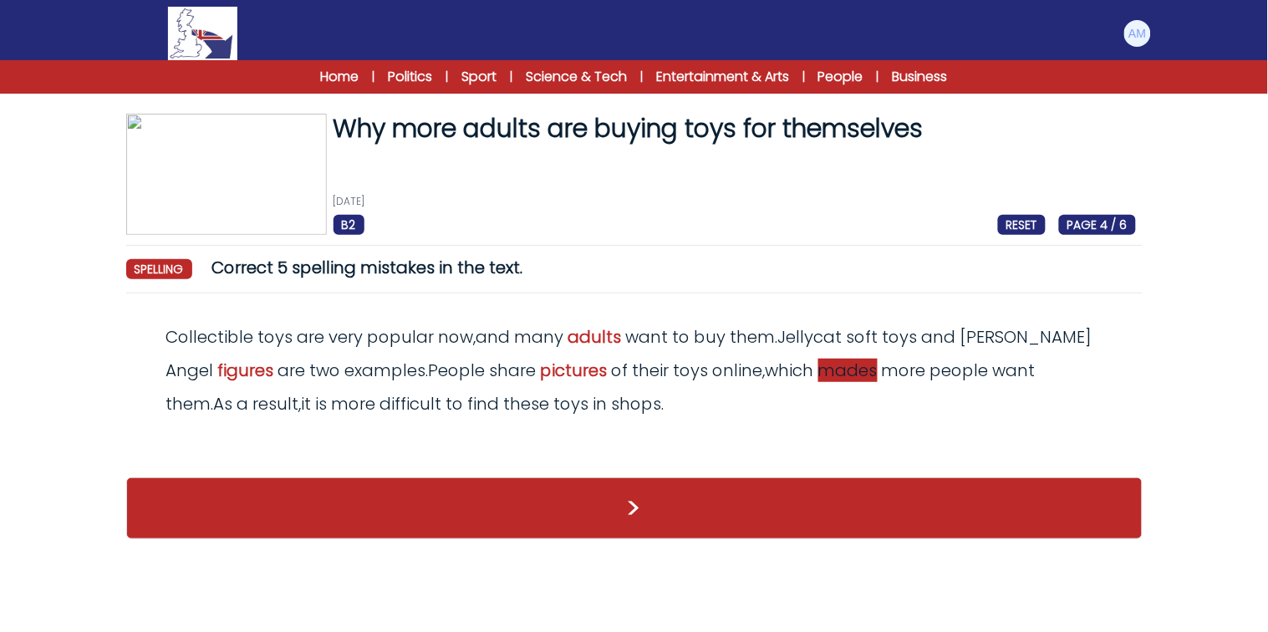
click at [818, 379] on span "mades" at bounding box center [847, 370] width 59 height 23
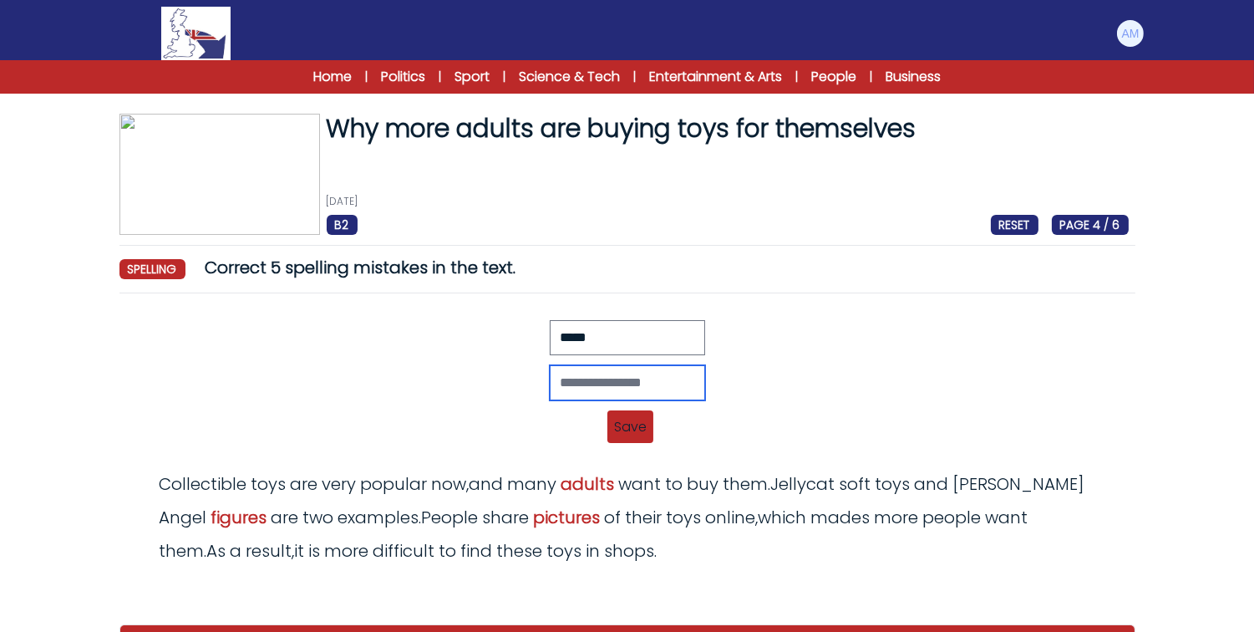
click at [662, 395] on input "text" at bounding box center [627, 382] width 155 height 35
type input "*****"
click at [633, 441] on span "Save" at bounding box center [631, 426] width 46 height 33
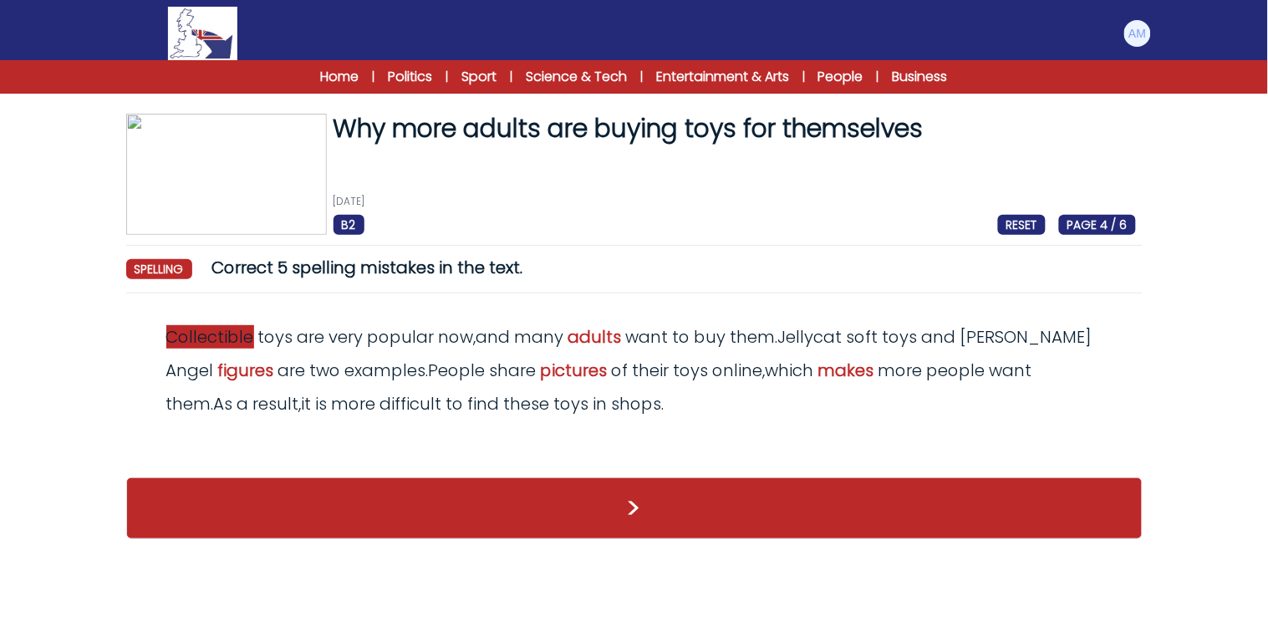
click at [197, 338] on span "Collectible" at bounding box center [210, 336] width 88 height 23
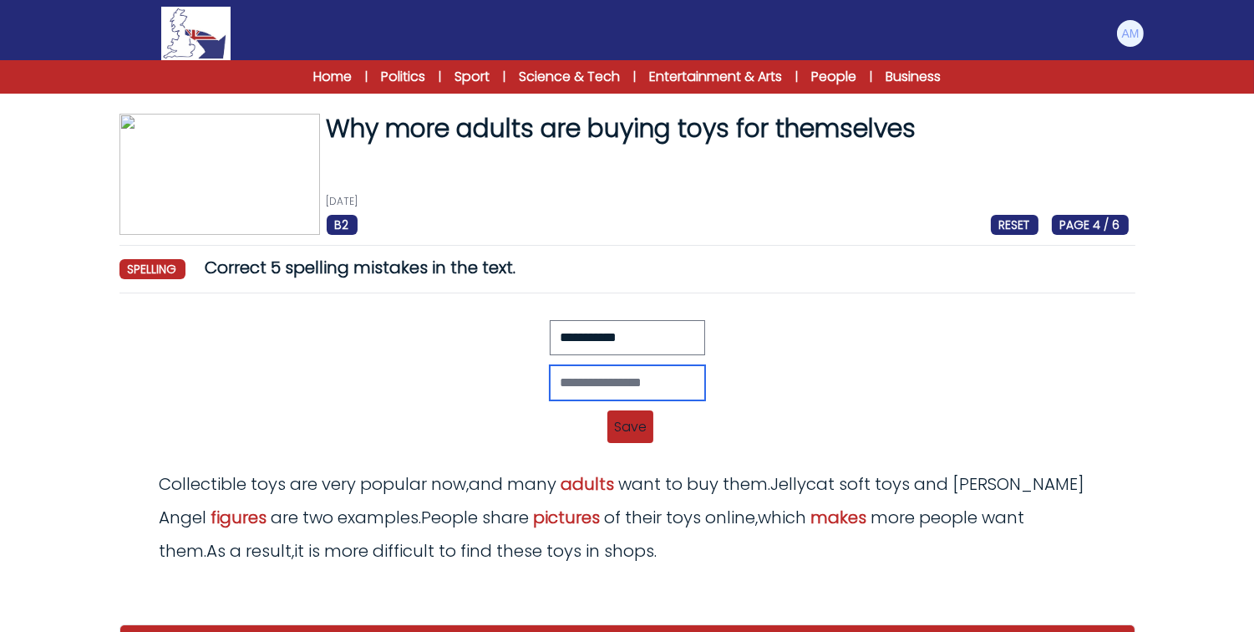
click at [550, 391] on input "text" at bounding box center [627, 382] width 155 height 35
type input "*"
type input "**********"
click at [627, 415] on span "Save" at bounding box center [631, 426] width 46 height 33
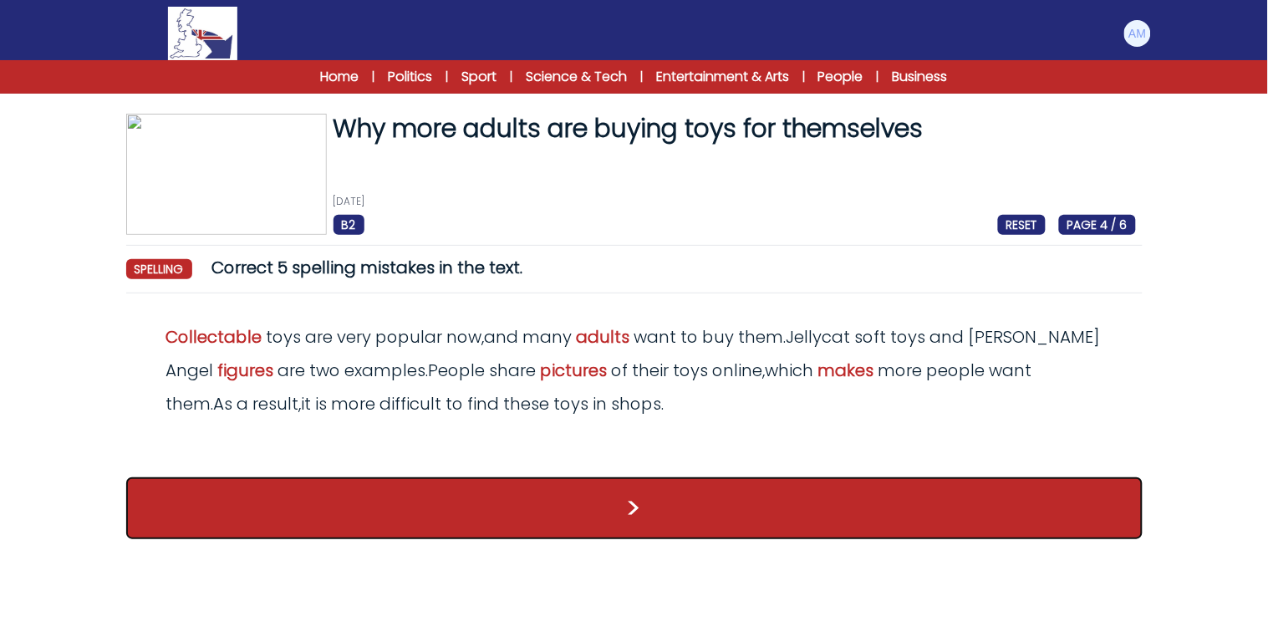
click at [633, 503] on button ">" at bounding box center [634, 508] width 1016 height 62
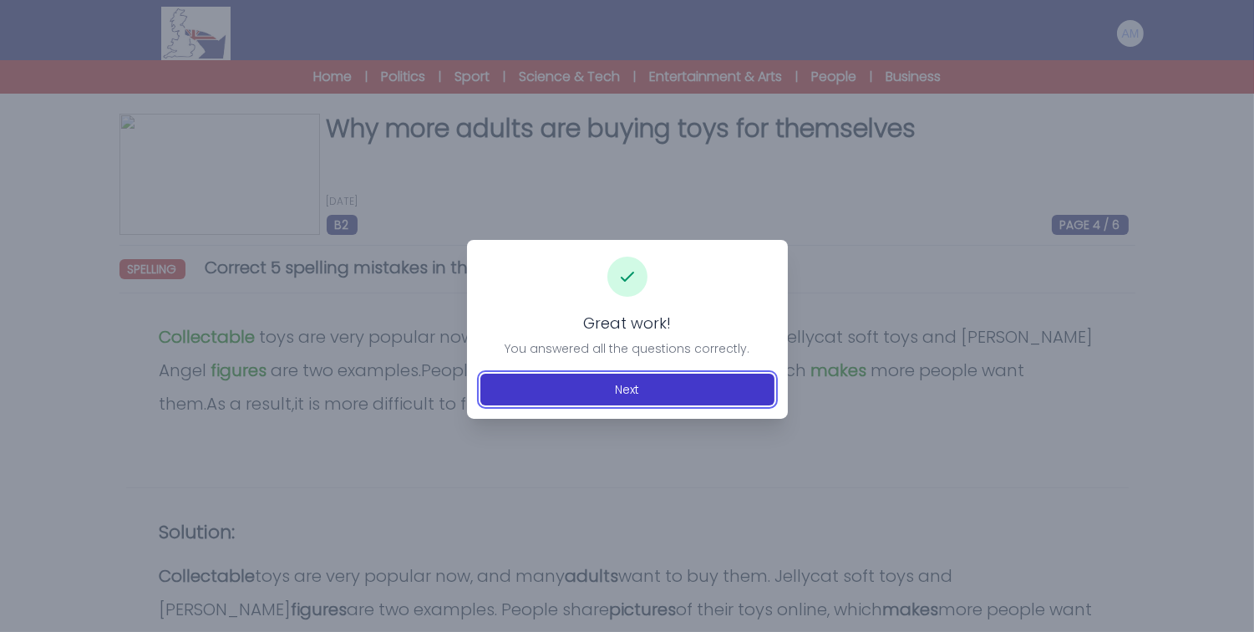
click at [661, 388] on button "Next" at bounding box center [628, 390] width 294 height 32
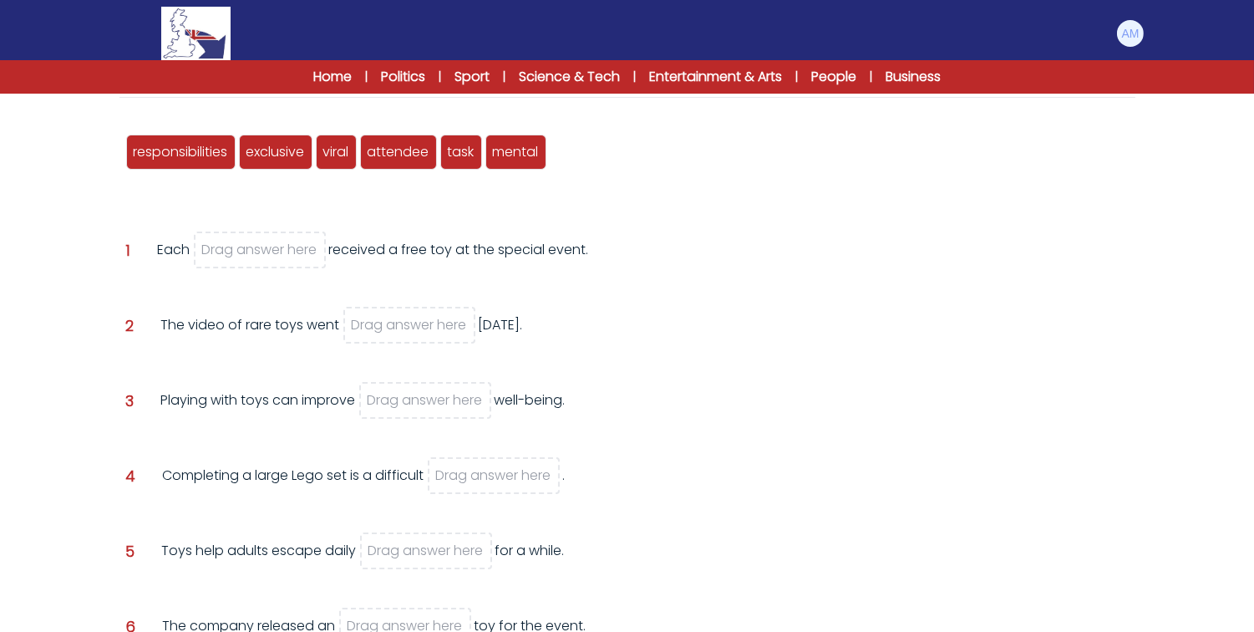
scroll to position [199, 0]
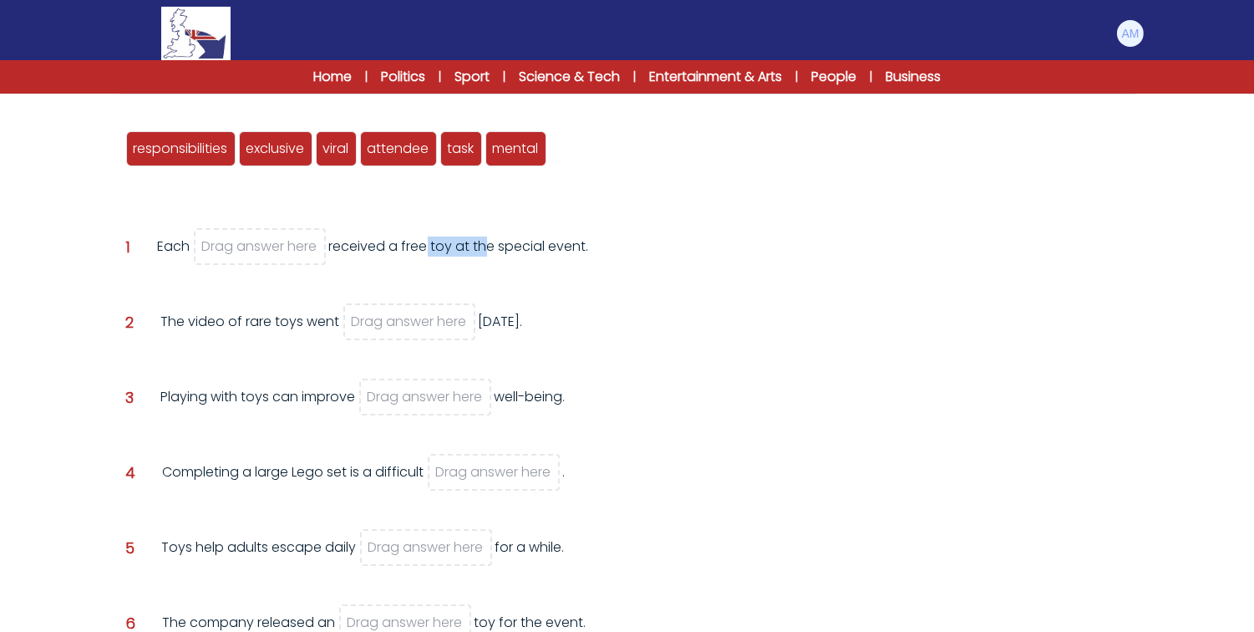
drag, startPoint x: 418, startPoint y: 247, endPoint x: 485, endPoint y: 247, distance: 66.9
click at [485, 247] on div "Each Drag answer here received a free toy at the special event." at bounding box center [373, 258] width 431 height 45
click at [524, 252] on div "Each Drag answer here received a free toy at the special event." at bounding box center [373, 258] width 431 height 45
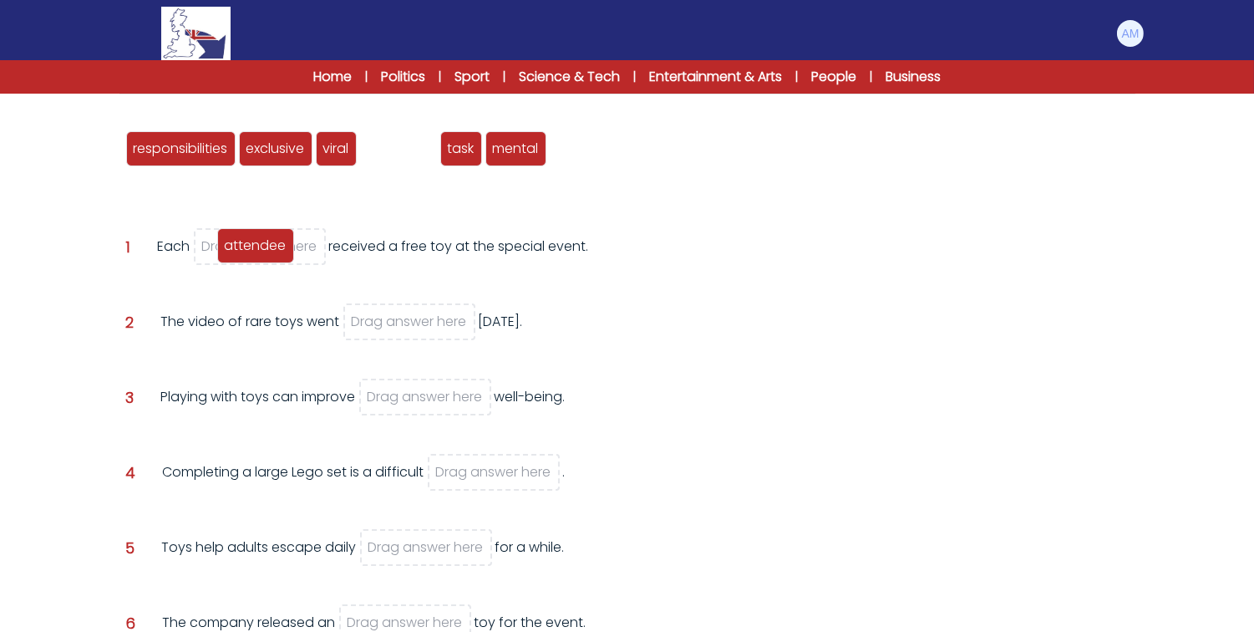
drag, startPoint x: 420, startPoint y: 152, endPoint x: 272, endPoint y: 252, distance: 178.0
click at [272, 252] on span "attendee" at bounding box center [256, 245] width 62 height 19
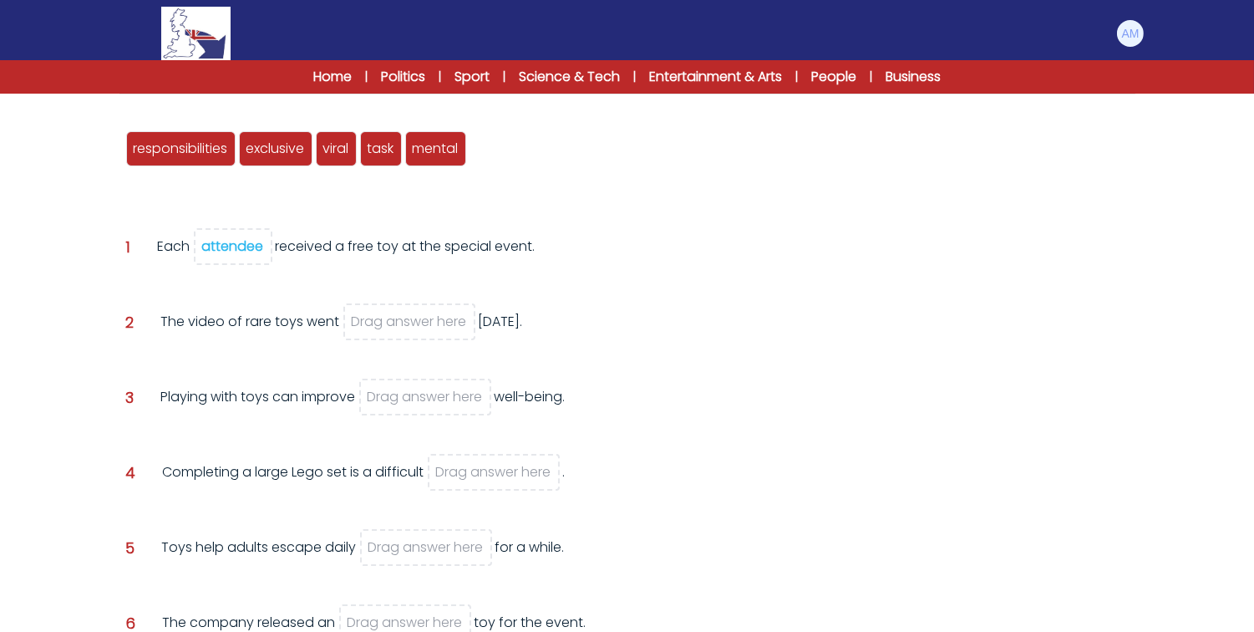
drag, startPoint x: 236, startPoint y: 316, endPoint x: 257, endPoint y: 318, distance: 21.0
click at [257, 318] on div "The video of rare toys went Drag answer here [DATE]." at bounding box center [342, 334] width 362 height 45
click at [278, 319] on div "The video of rare toys went Drag answer here [DATE]." at bounding box center [342, 334] width 362 height 45
drag, startPoint x: 339, startPoint y: 139, endPoint x: 374, endPoint y: 307, distance: 171.4
click at [374, 307] on span "viral" at bounding box center [371, 314] width 26 height 19
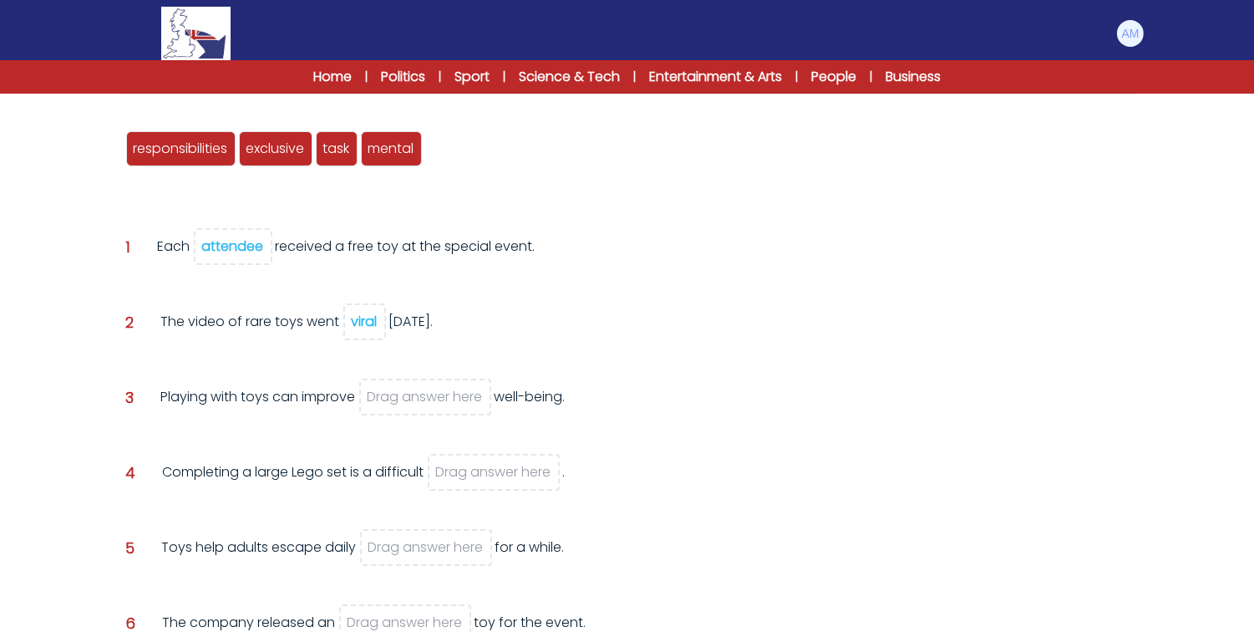
drag, startPoint x: 231, startPoint y: 401, endPoint x: 277, endPoint y: 407, distance: 46.3
click at [277, 407] on div "Playing with toys can improve Drag answer here well-being." at bounding box center [363, 409] width 404 height 45
click at [298, 405] on div "Playing with toys can improve Drag answer here well-being." at bounding box center [363, 409] width 404 height 45
drag, startPoint x: 388, startPoint y: 148, endPoint x: 407, endPoint y: 389, distance: 242.3
click at [407, 389] on span "mental" at bounding box center [411, 389] width 46 height 19
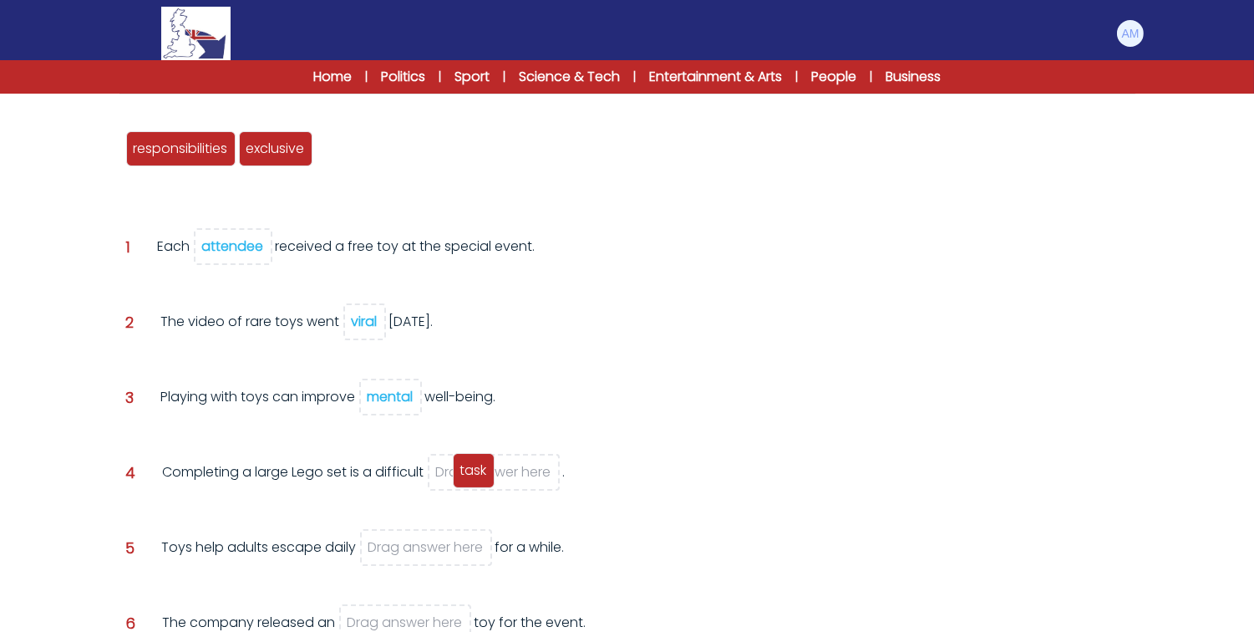
drag, startPoint x: 340, startPoint y: 147, endPoint x: 477, endPoint y: 469, distance: 349.7
click at [477, 469] on span "task" at bounding box center [473, 469] width 27 height 19
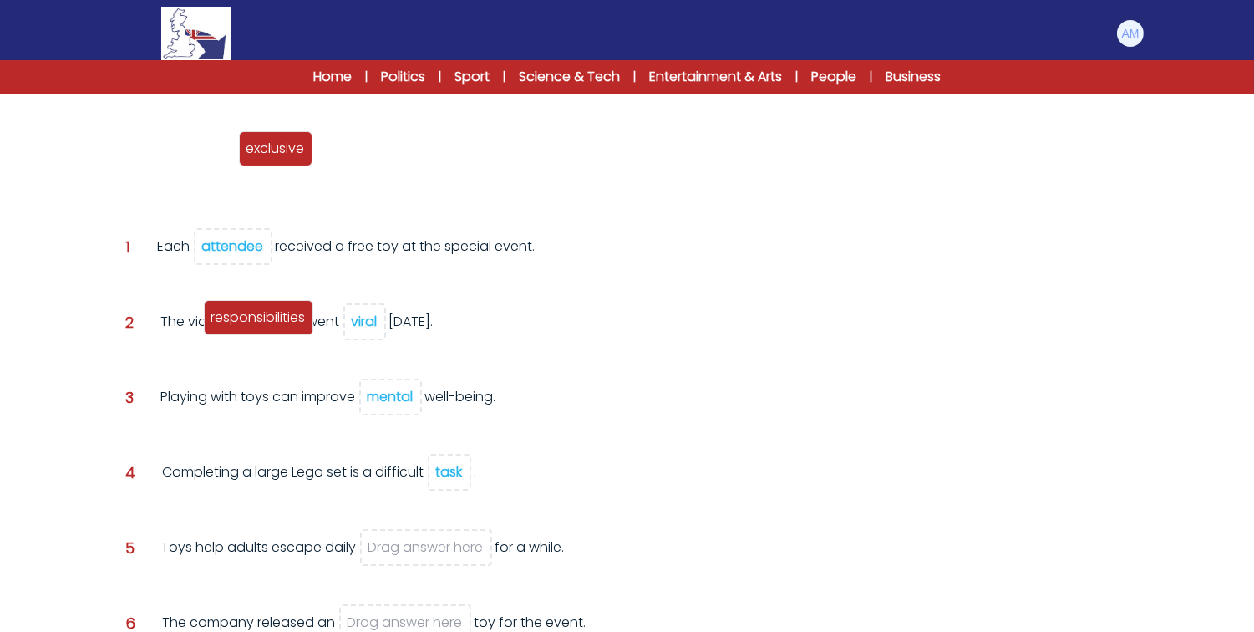
drag, startPoint x: 179, startPoint y: 160, endPoint x: 266, endPoint y: 353, distance: 212.5
click at [266, 335] on div "responsibilities" at bounding box center [258, 317] width 109 height 35
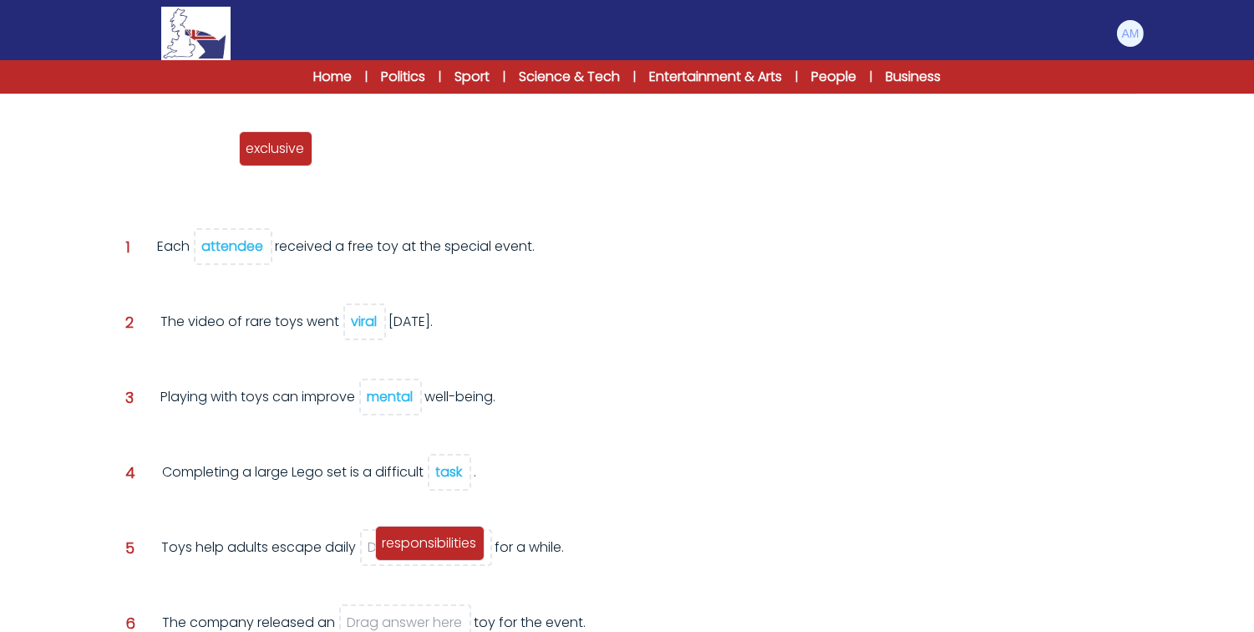
drag, startPoint x: 191, startPoint y: 140, endPoint x: 440, endPoint y: 535, distance: 467.2
click at [440, 535] on span "responsibilities" at bounding box center [430, 542] width 94 height 19
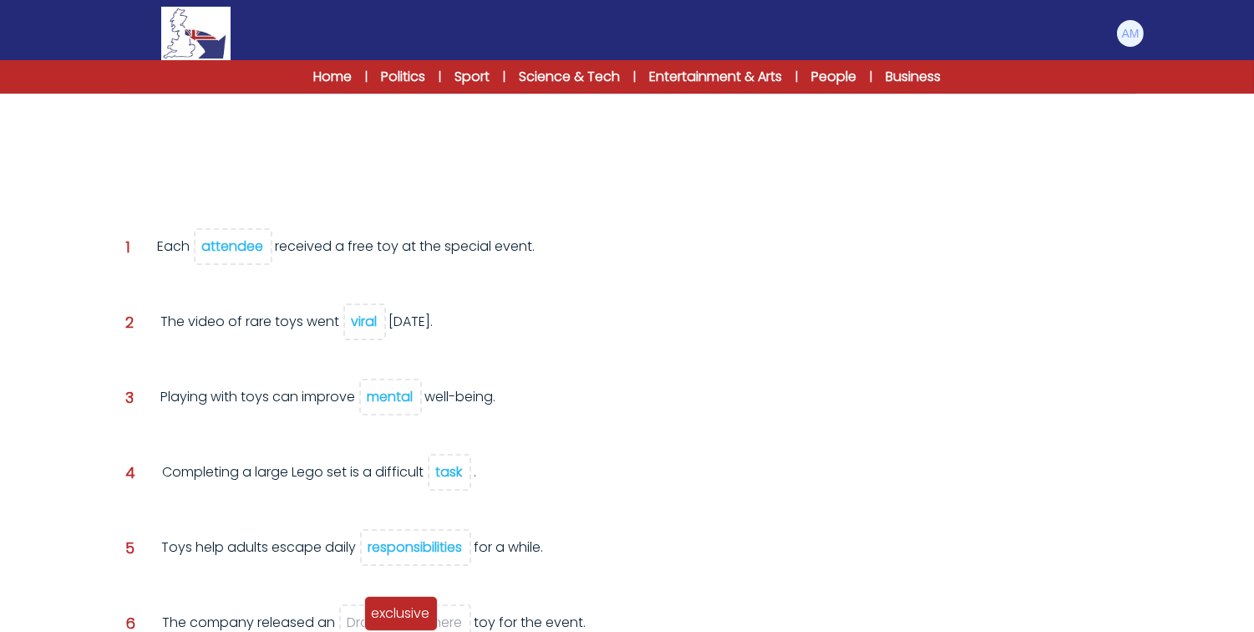
drag, startPoint x: 175, startPoint y: 148, endPoint x: 414, endPoint y: 613, distance: 522.1
click at [414, 613] on span "exclusive" at bounding box center [401, 612] width 58 height 19
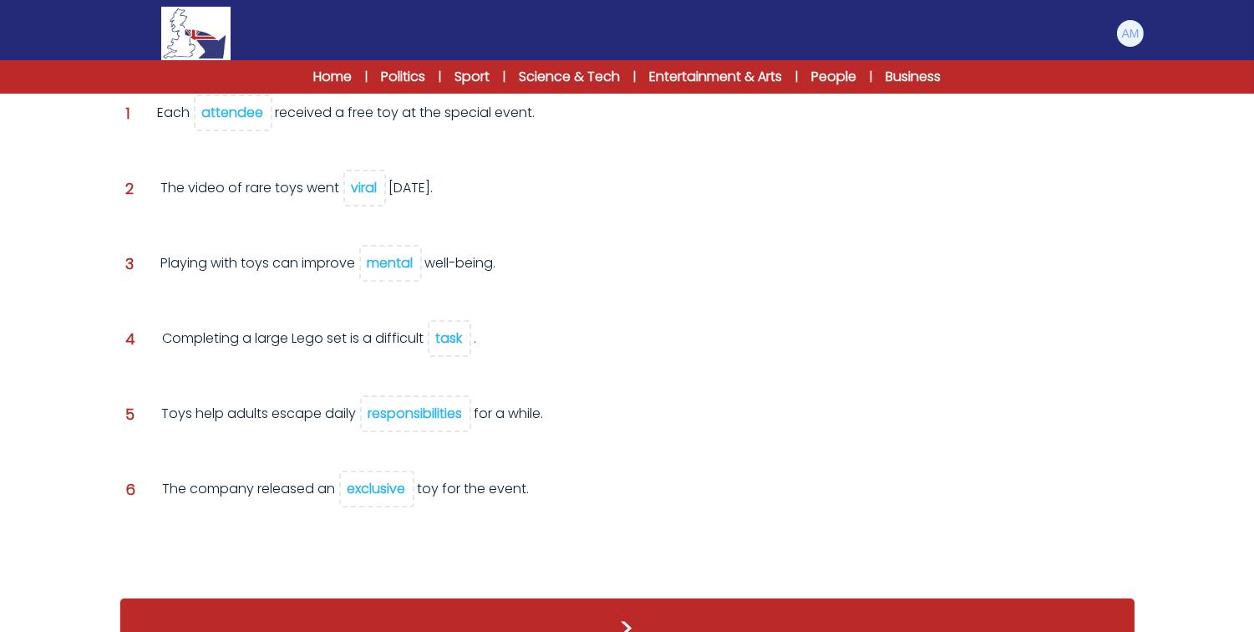
scroll to position [287, 0]
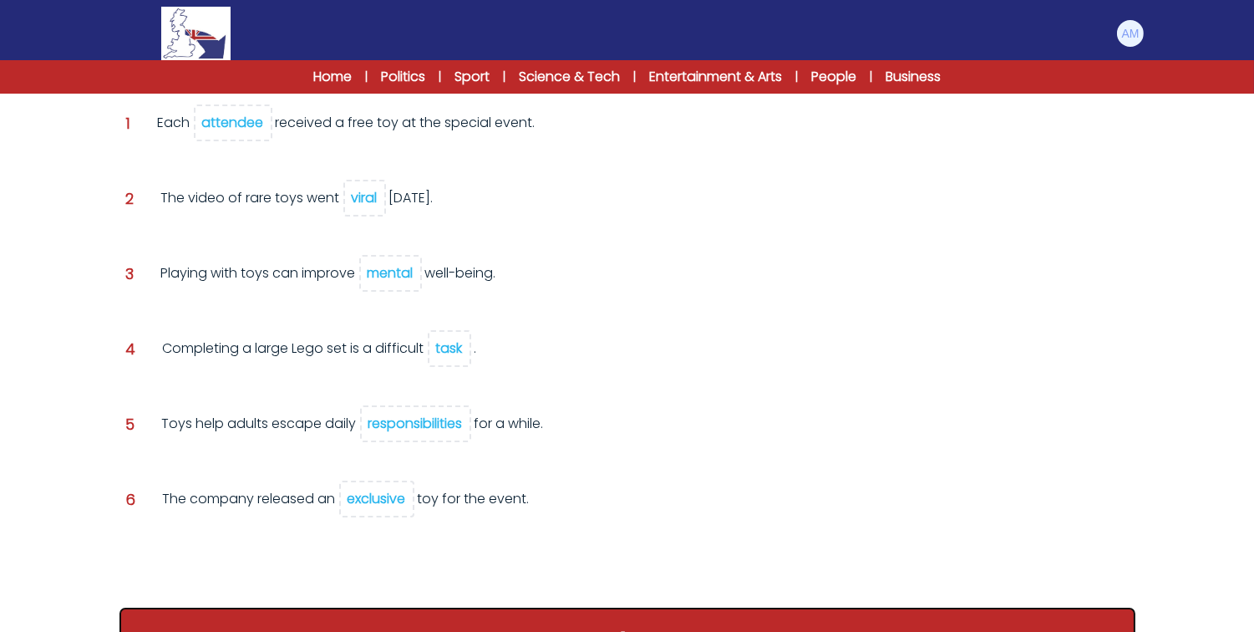
click at [456, 608] on button ">" at bounding box center [628, 639] width 1016 height 62
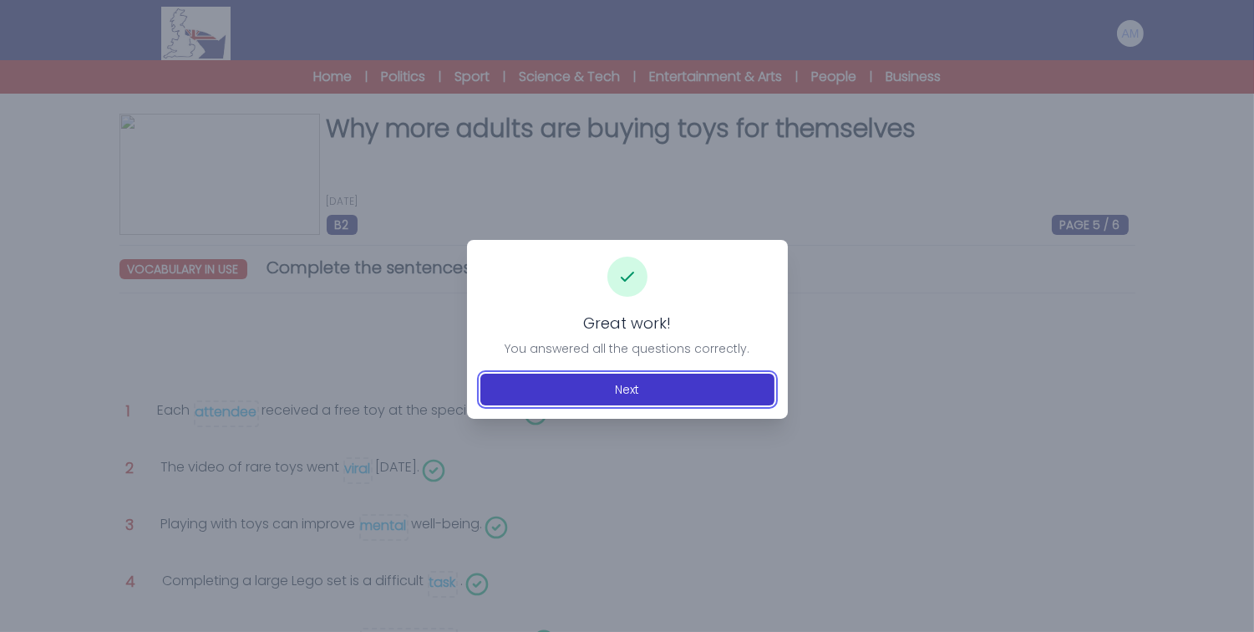
click at [569, 385] on button "Next" at bounding box center [628, 390] width 294 height 32
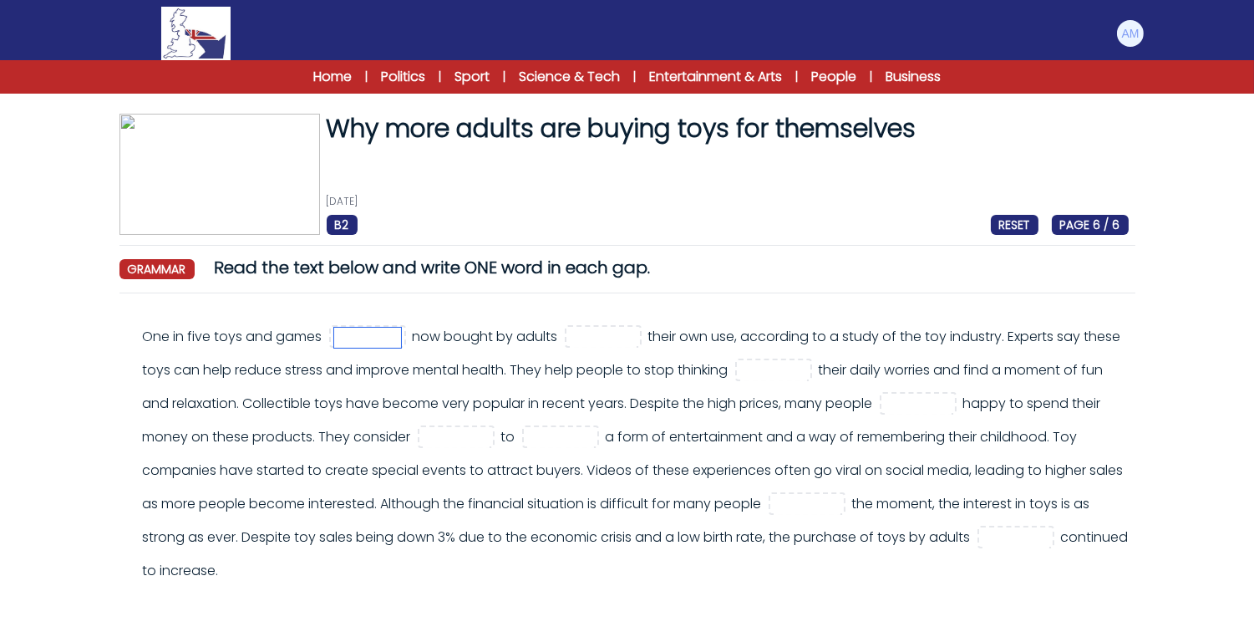
click at [401, 337] on input "text" at bounding box center [367, 338] width 67 height 20
type input "**"
click at [637, 336] on input "text" at bounding box center [603, 338] width 67 height 20
type input "***"
click at [252, 372] on div "One in five toys and games ** now bought by adults ***" at bounding box center [636, 453] width 986 height 267
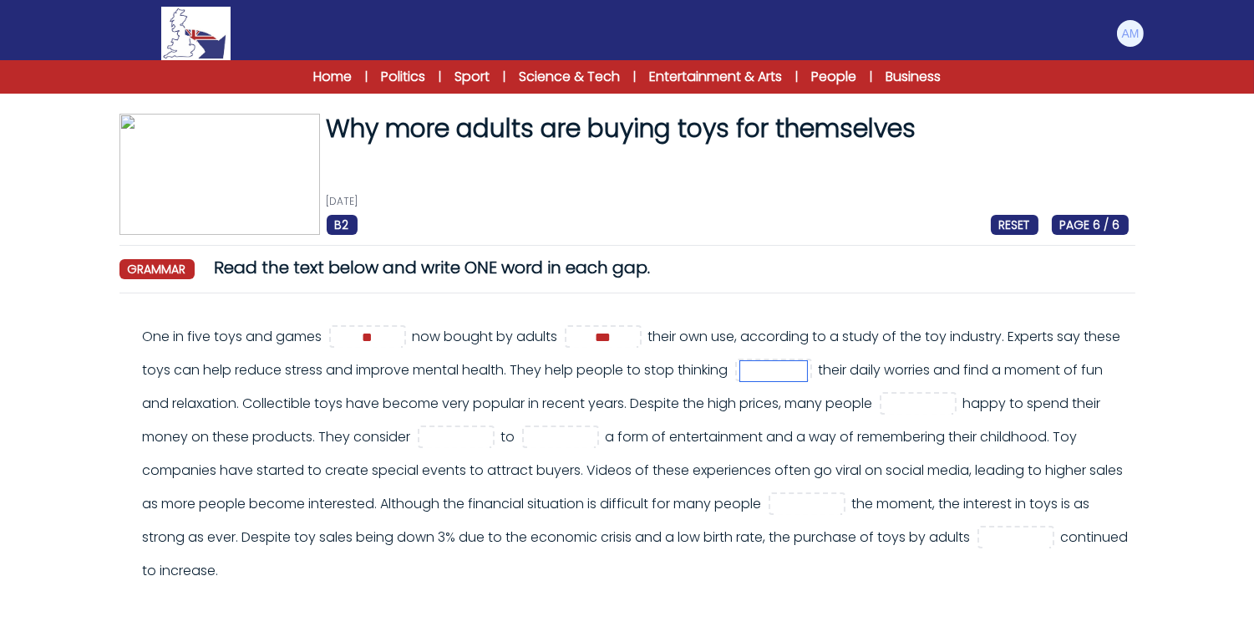
click at [807, 370] on input "text" at bounding box center [773, 371] width 67 height 20
type input "**"
click at [776, 394] on div "One in five toys and games ** now bought by adults *** **" at bounding box center [636, 453] width 986 height 267
drag, startPoint x: 603, startPoint y: 409, endPoint x: 710, endPoint y: 407, distance: 107.0
click at [710, 407] on div "One in five toys and games ** now bought by adults *** **" at bounding box center [636, 453] width 986 height 267
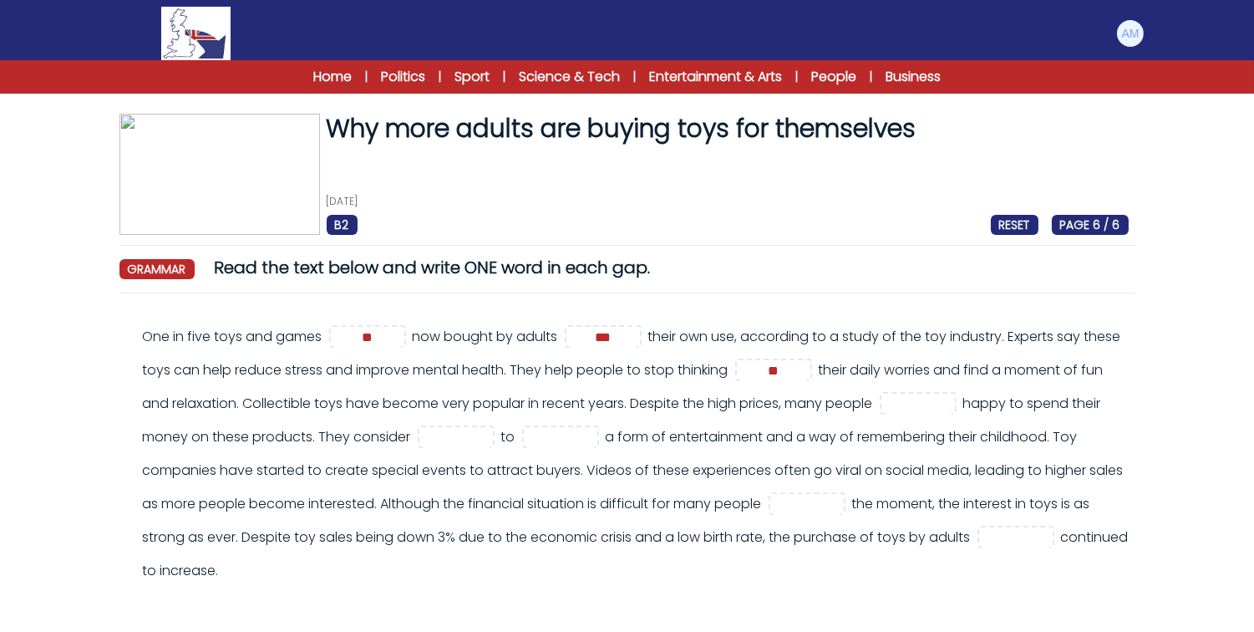
click at [767, 403] on div "One in five toys and games ** now bought by adults *** **" at bounding box center [636, 453] width 986 height 267
click at [885, 414] on input "text" at bounding box center [918, 404] width 67 height 20
type input "***"
click at [713, 430] on div "One in five toys and games ** now bought by adults *** ** ***" at bounding box center [636, 453] width 986 height 267
click at [490, 430] on input "text" at bounding box center [456, 438] width 67 height 20
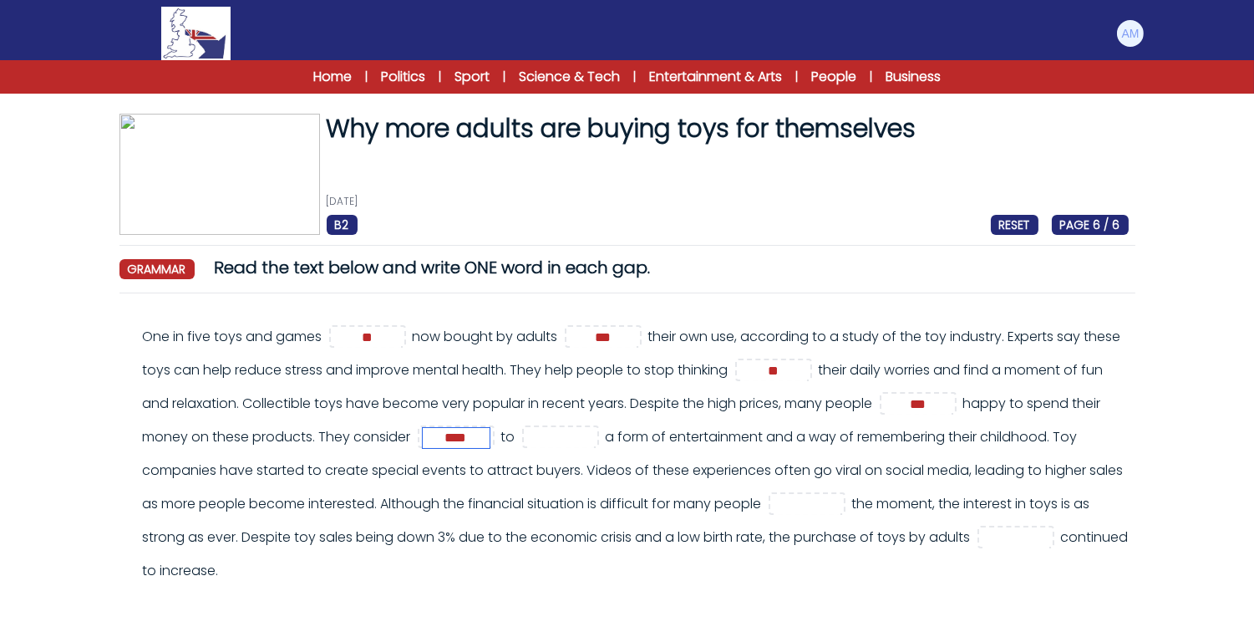
type input "****"
click at [594, 432] on input "text" at bounding box center [560, 438] width 67 height 20
type input "**"
drag, startPoint x: 276, startPoint y: 505, endPoint x: 390, endPoint y: 529, distance: 117.0
click at [390, 529] on div "One in five toys and games ** now bought by adults *** ** *** **** **" at bounding box center [636, 453] width 986 height 267
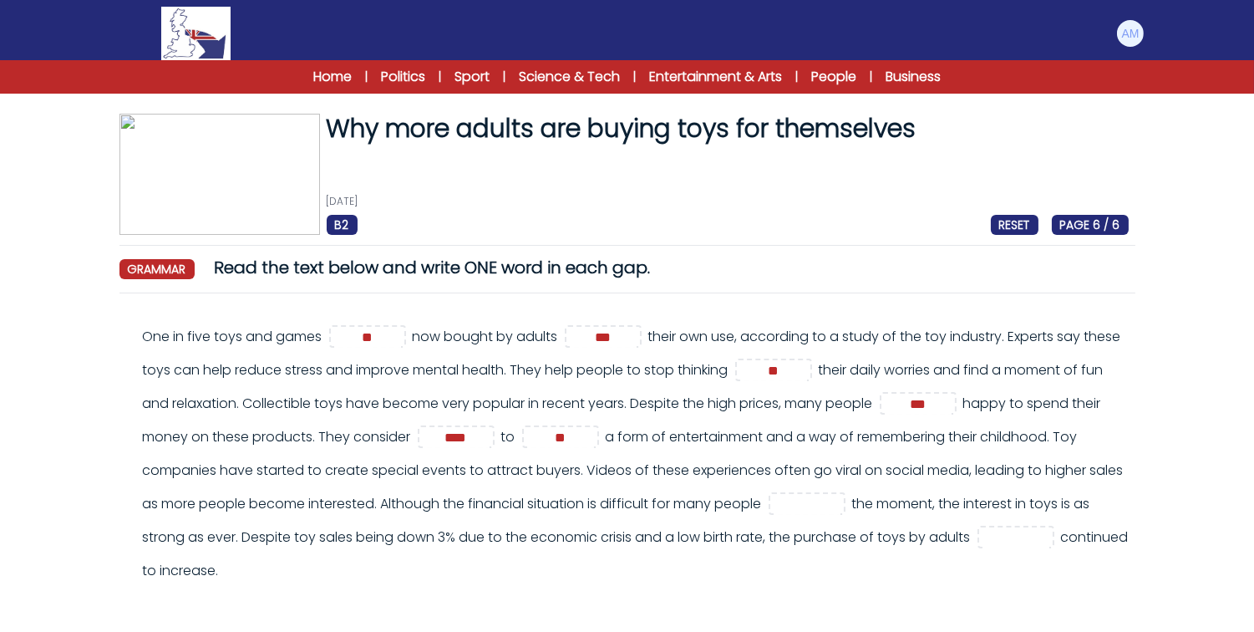
click at [426, 485] on div "One in five toys and games ** now bought by adults *** ** *** **** **" at bounding box center [636, 453] width 986 height 267
drag, startPoint x: 487, startPoint y: 503, endPoint x: 632, endPoint y: 515, distance: 145.0
click at [632, 515] on div "One in five toys and games ** now bought by adults *** ** *** **** **" at bounding box center [636, 453] width 986 height 267
click at [662, 504] on div "One in five toys and games ** now bought by adults *** ** *** **** **" at bounding box center [636, 453] width 986 height 267
click at [774, 515] on input "text" at bounding box center [807, 505] width 67 height 20
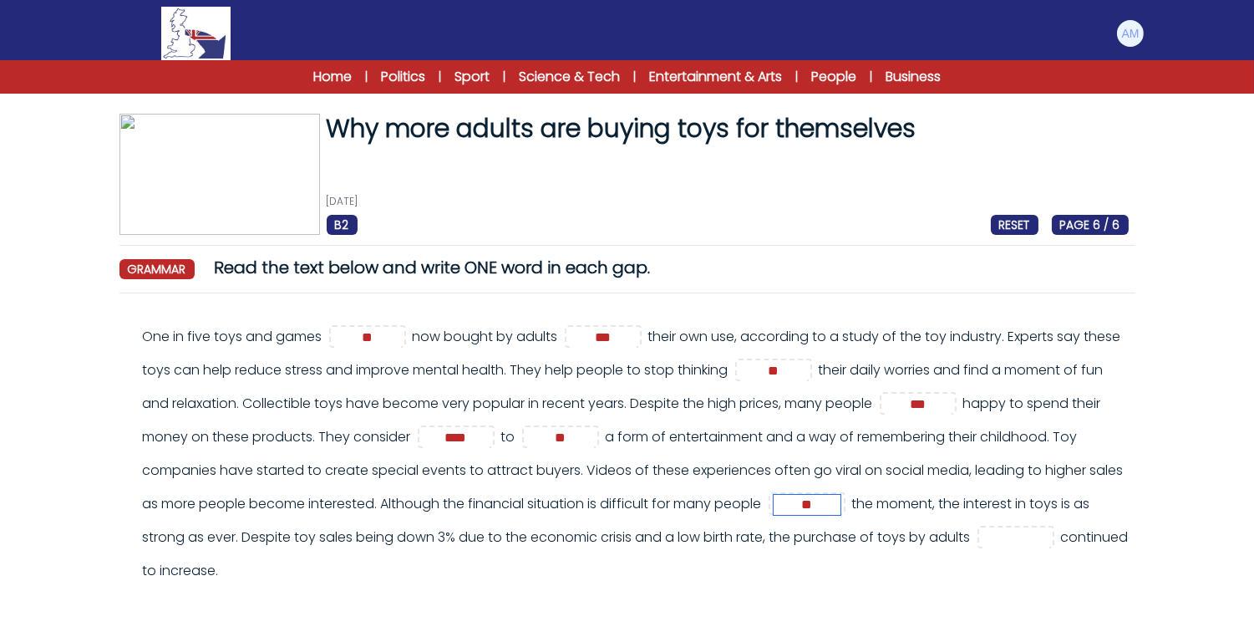
type input "**"
click at [578, 536] on div "One in five toys and games ** now bought by adults *** ** *** **** ** **" at bounding box center [636, 453] width 986 height 267
drag, startPoint x: 879, startPoint y: 537, endPoint x: 949, endPoint y: 537, distance: 70.2
click at [949, 537] on div "One in five toys and games ** now bought by adults *** ** *** **** ** **" at bounding box center [636, 453] width 986 height 267
click at [980, 539] on div "One in five toys and games ** now bought by adults *** ** *** **** ** **" at bounding box center [636, 453] width 986 height 267
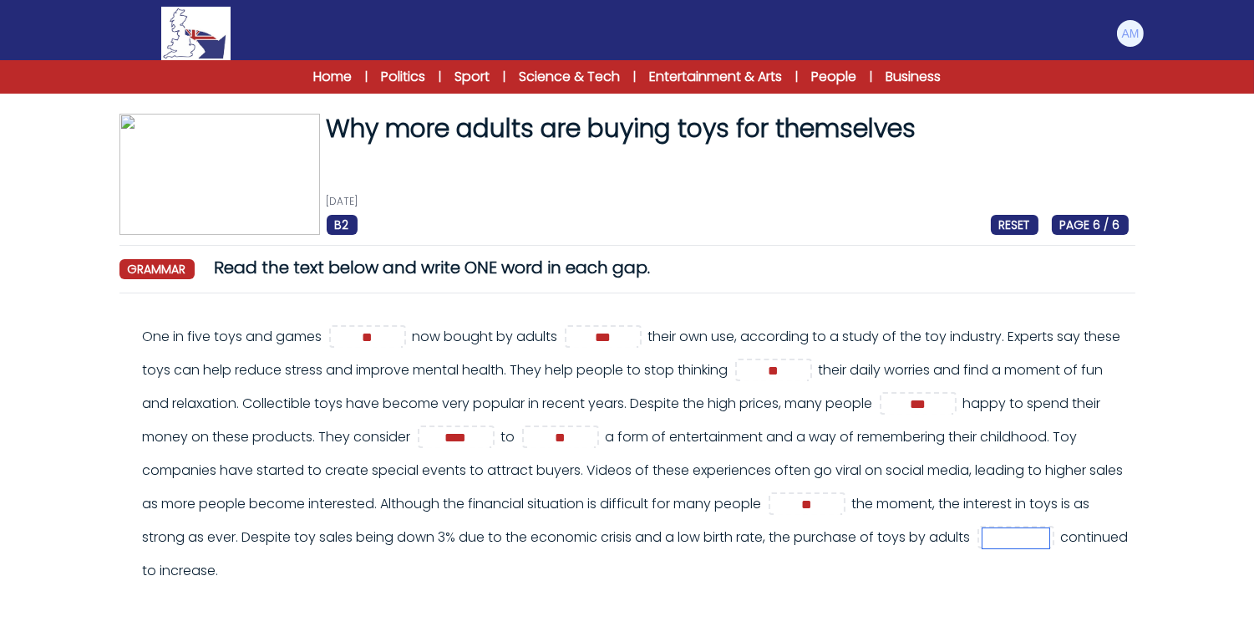
click at [983, 548] on input "text" at bounding box center [1016, 538] width 67 height 20
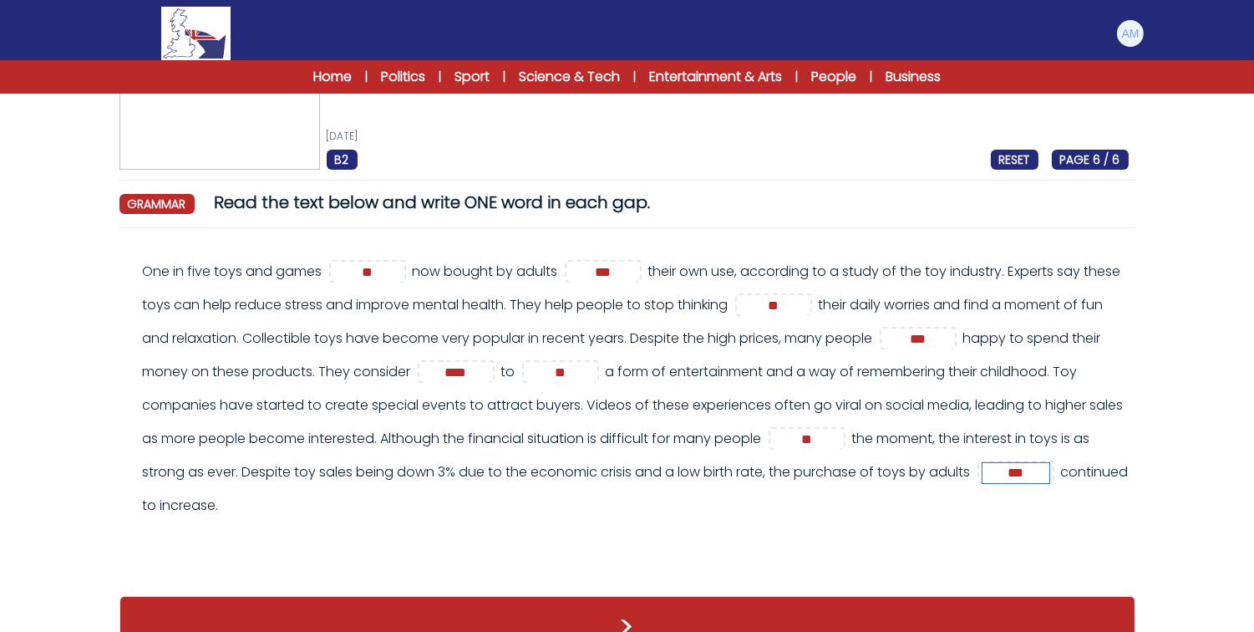
scroll to position [106, 0]
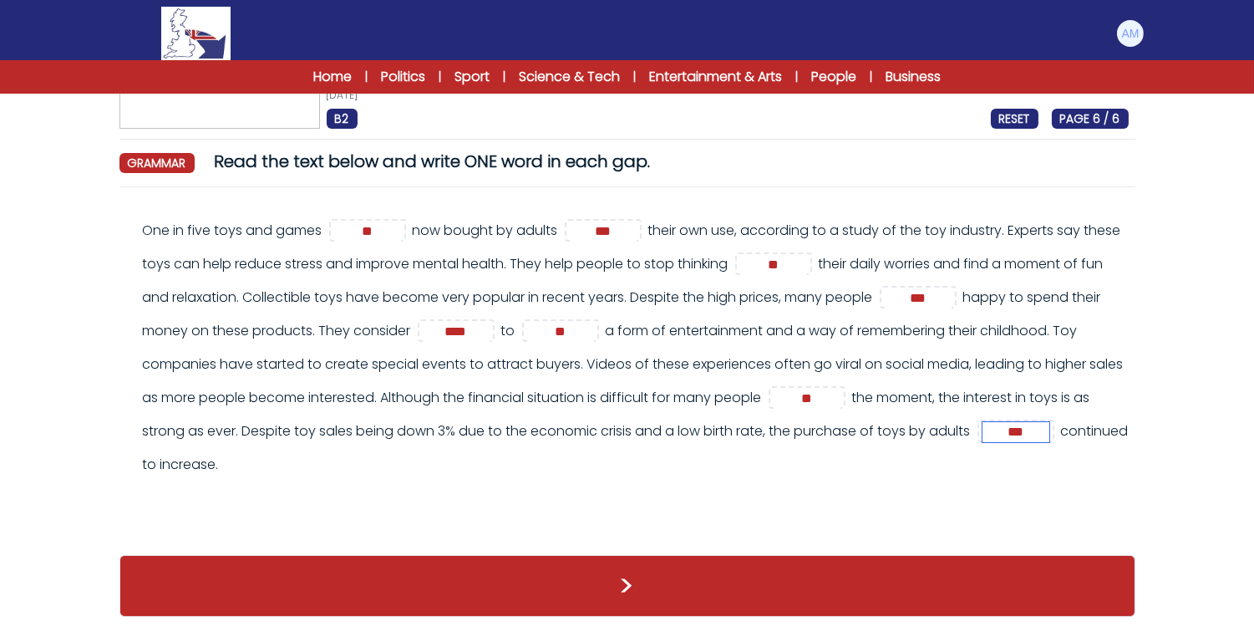
type input "***"
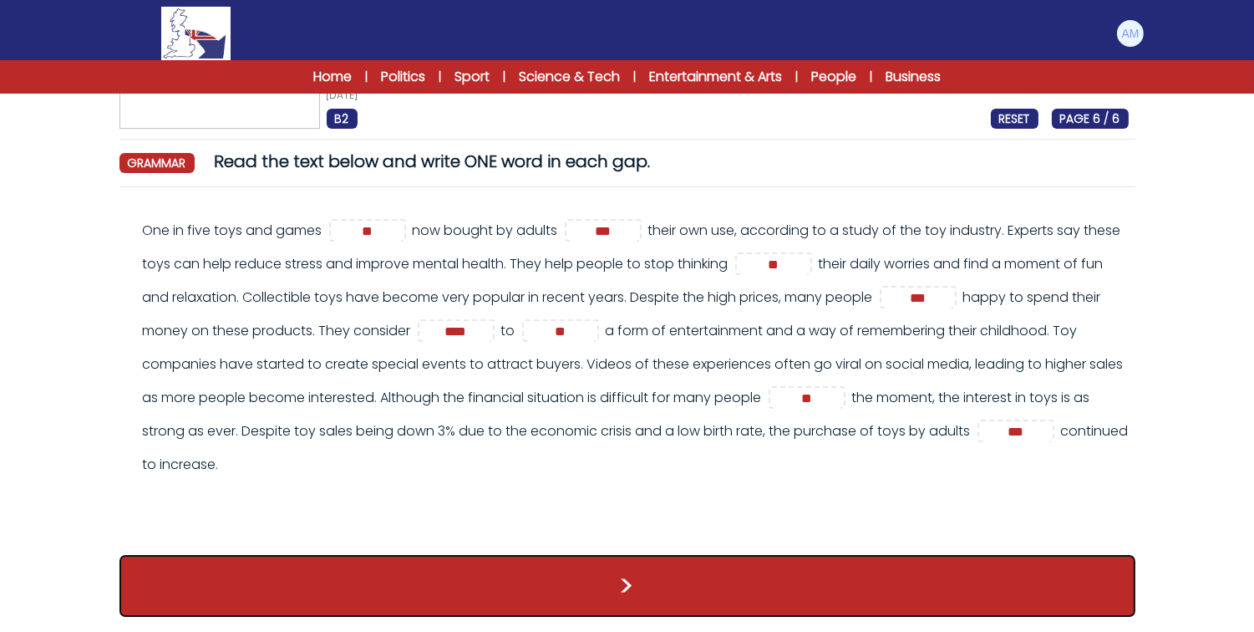
click at [649, 564] on button ">" at bounding box center [628, 586] width 1016 height 62
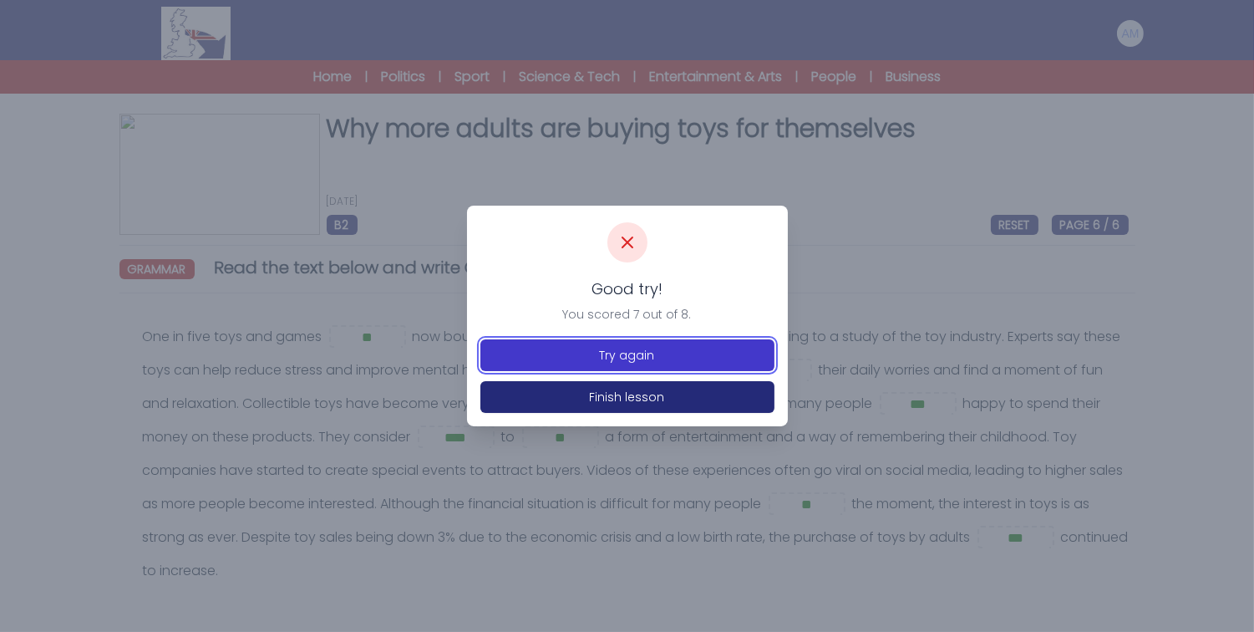
click at [612, 351] on button "Try again" at bounding box center [628, 355] width 294 height 32
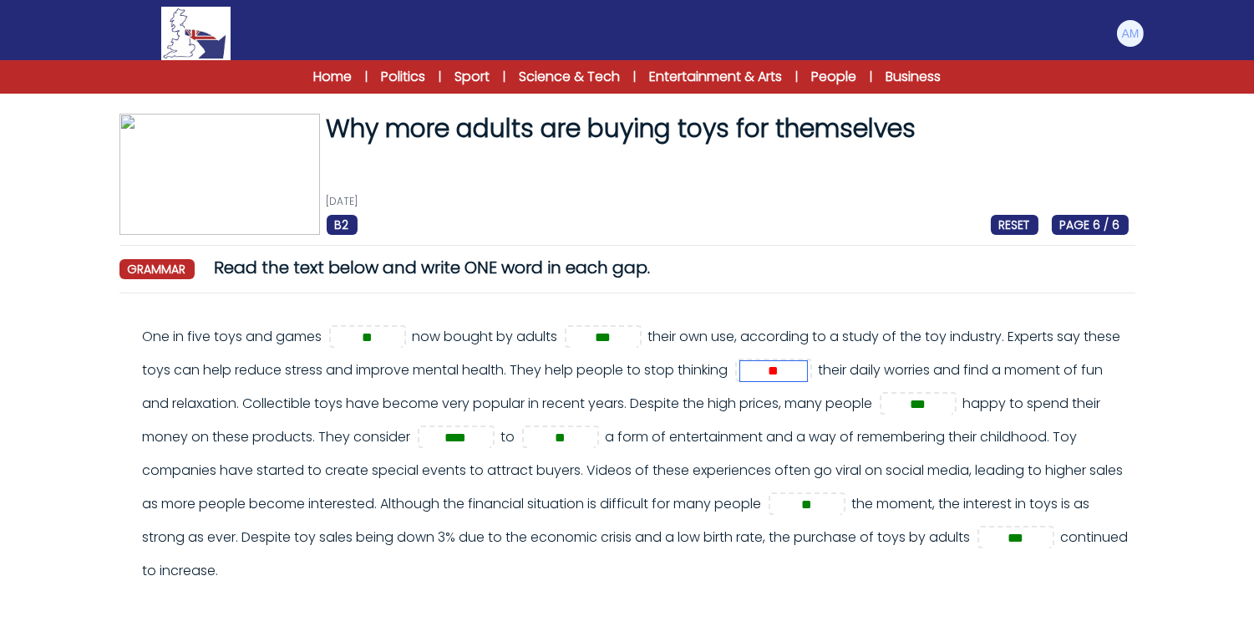
click at [807, 370] on input "**" at bounding box center [773, 371] width 67 height 20
type input "*"
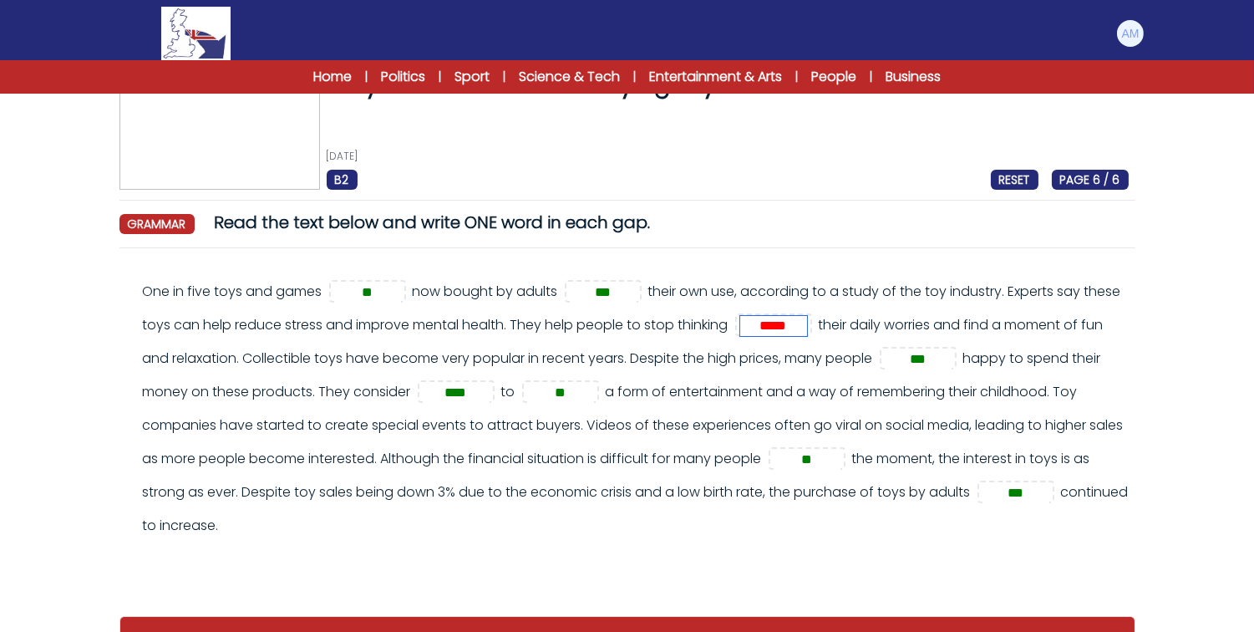
scroll to position [107, 0]
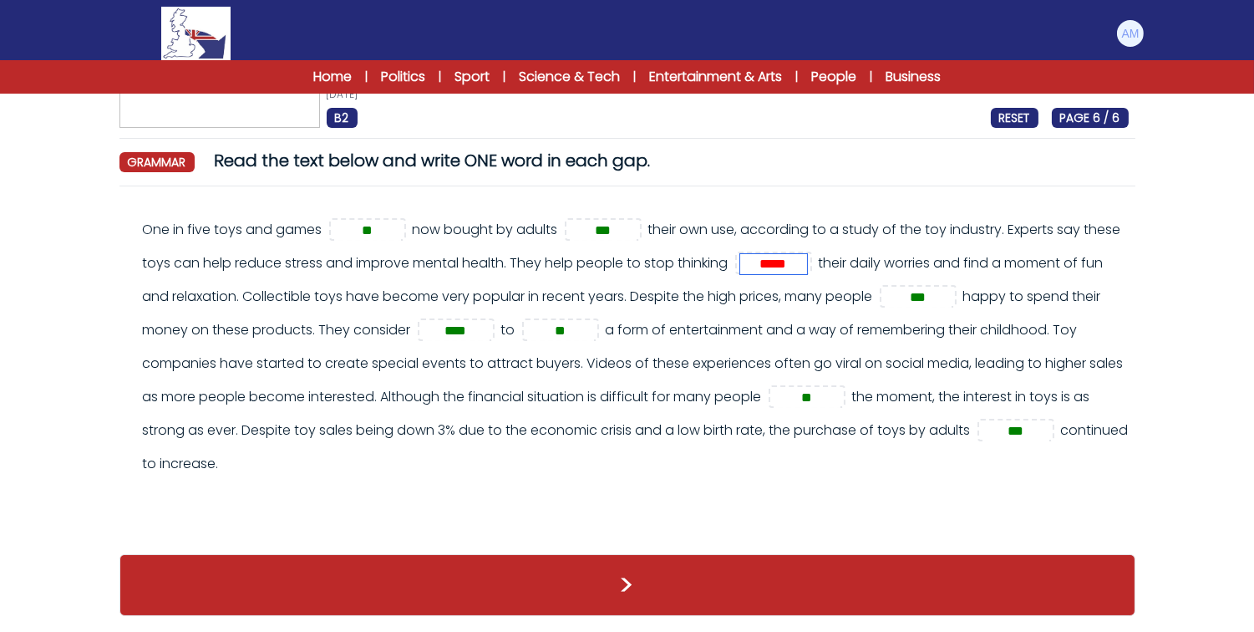
type input "*****"
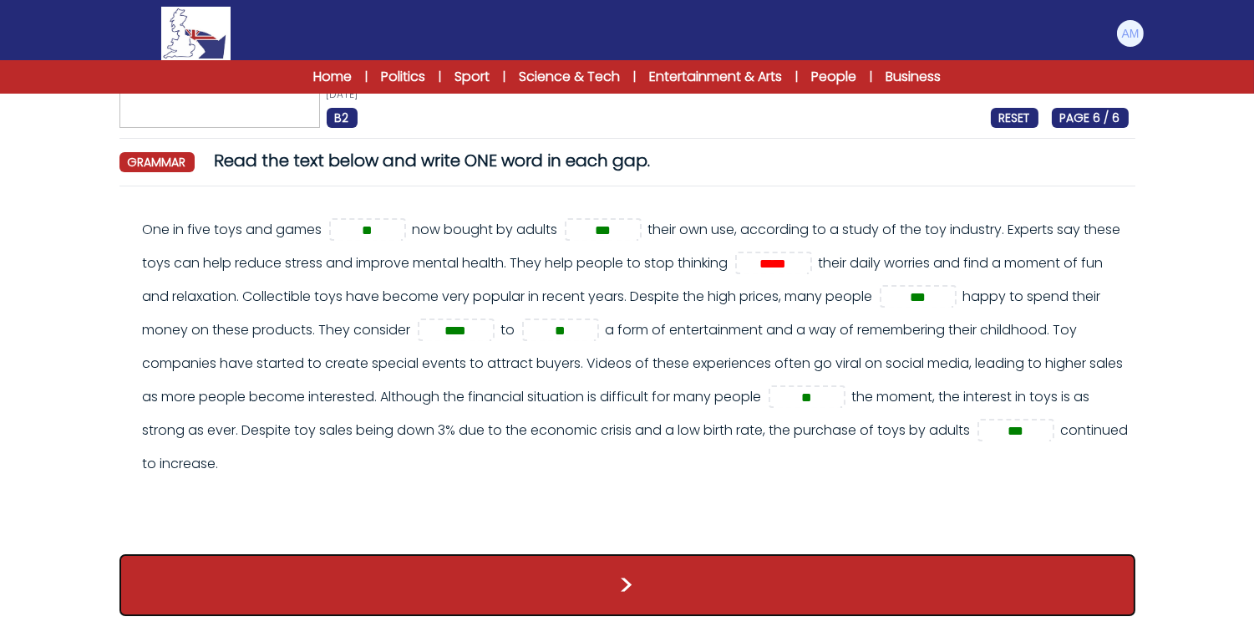
click at [725, 581] on button ">" at bounding box center [628, 585] width 1016 height 62
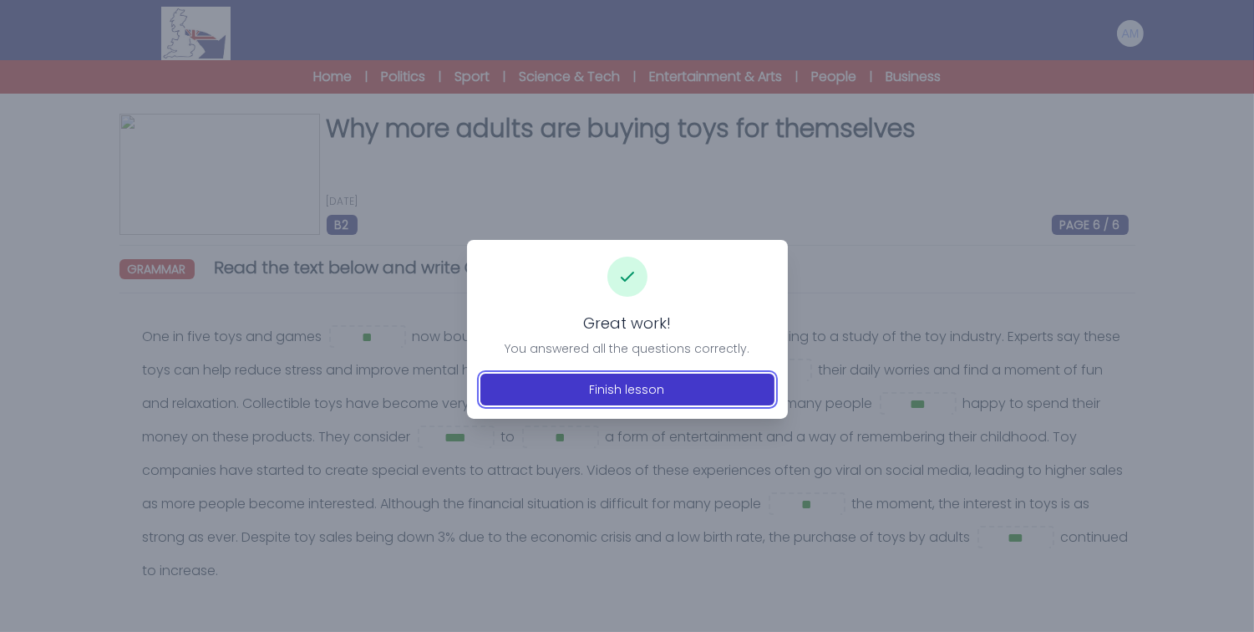
click at [680, 376] on button "Finish lesson" at bounding box center [628, 390] width 294 height 32
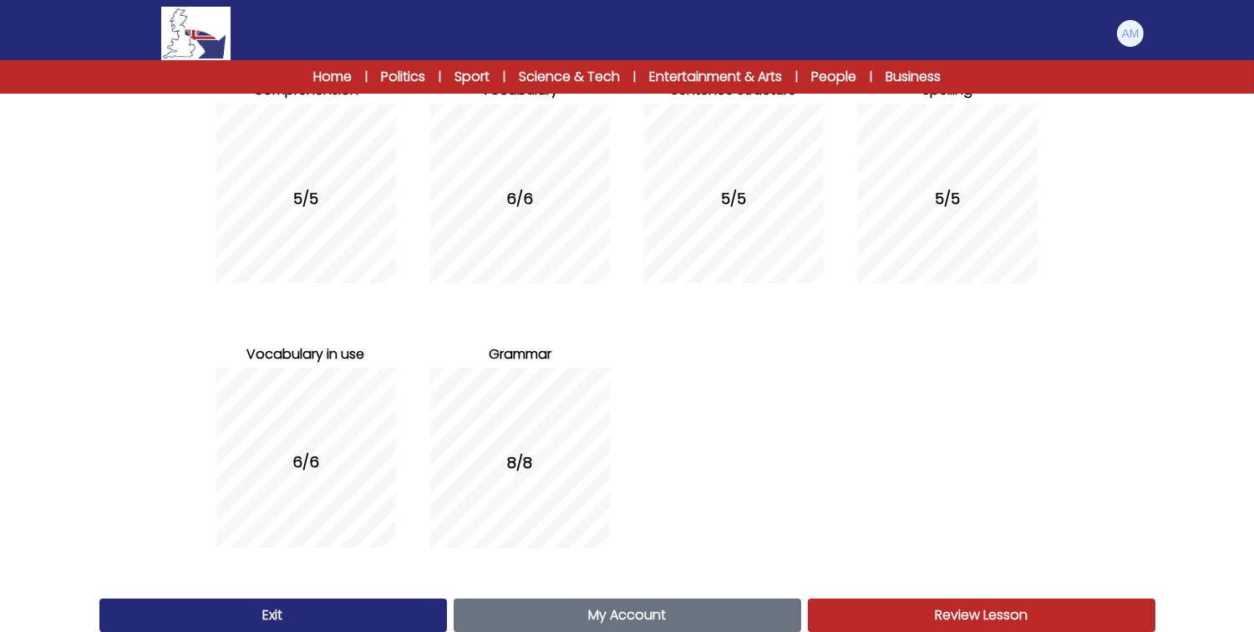
scroll to position [261, 0]
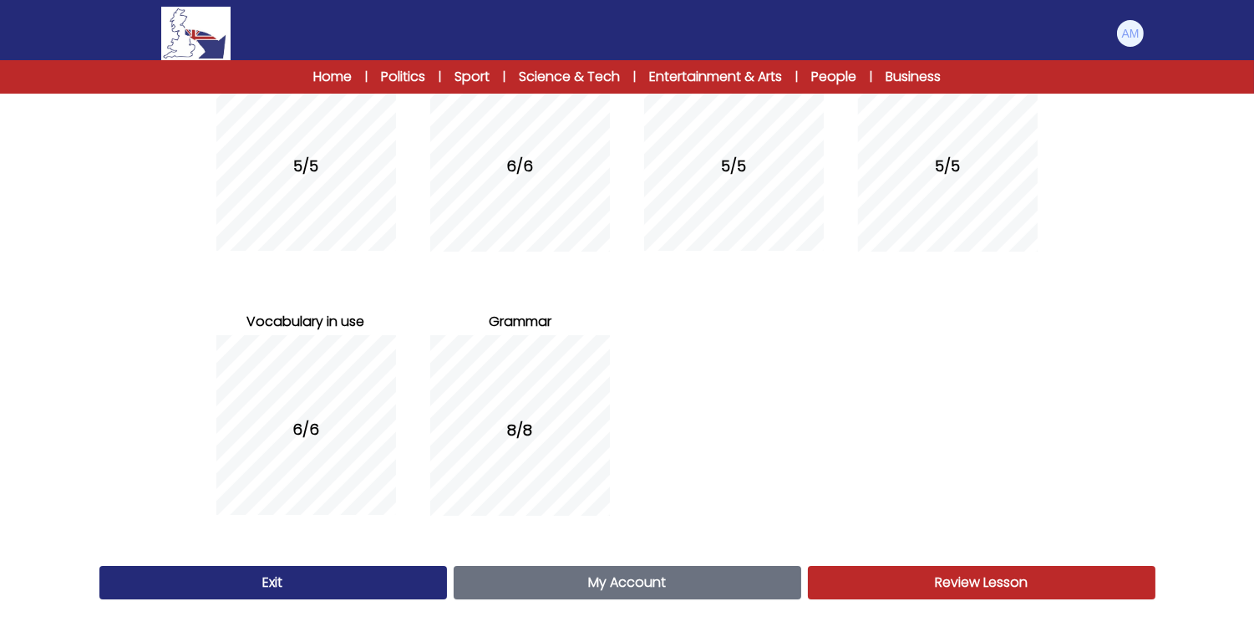
click at [578, 581] on link "My Account Account" at bounding box center [628, 582] width 348 height 33
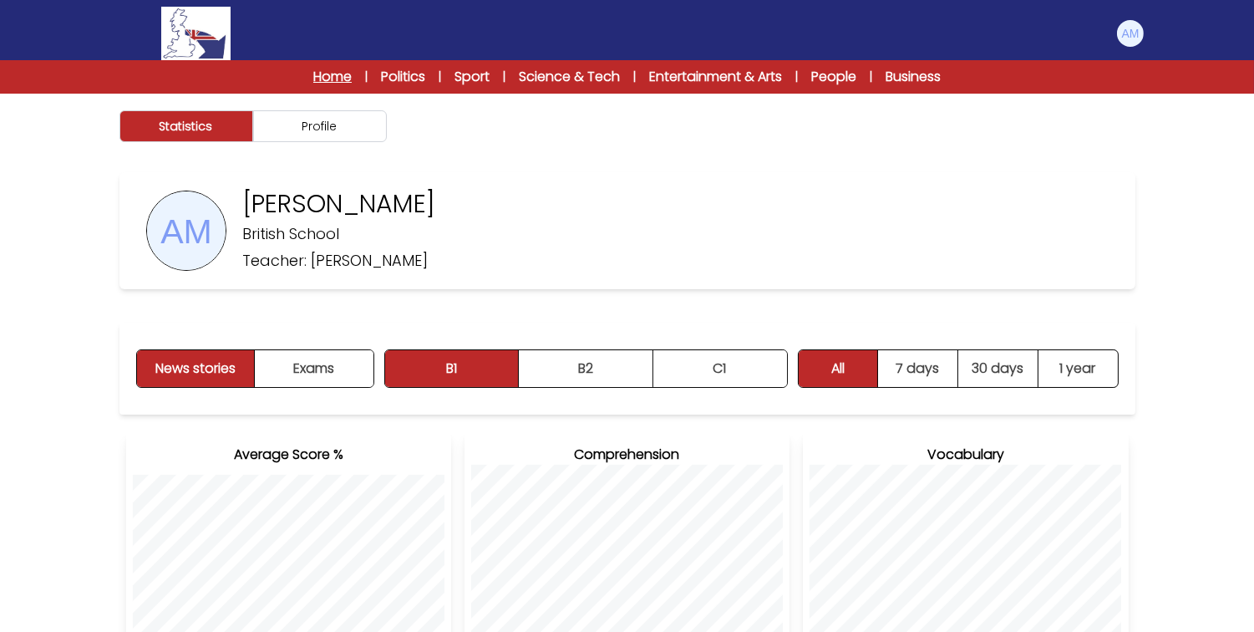
click at [323, 72] on link "Home" at bounding box center [332, 77] width 38 height 20
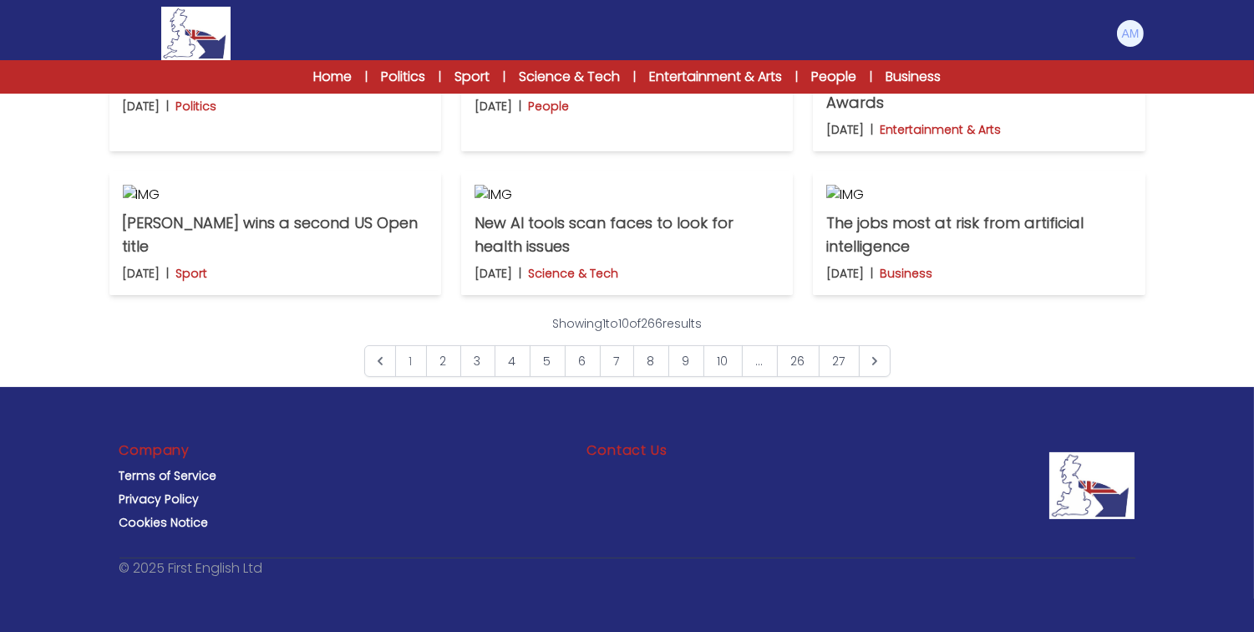
scroll to position [1324, 0]
click at [483, 358] on link "3" at bounding box center [477, 361] width 35 height 32
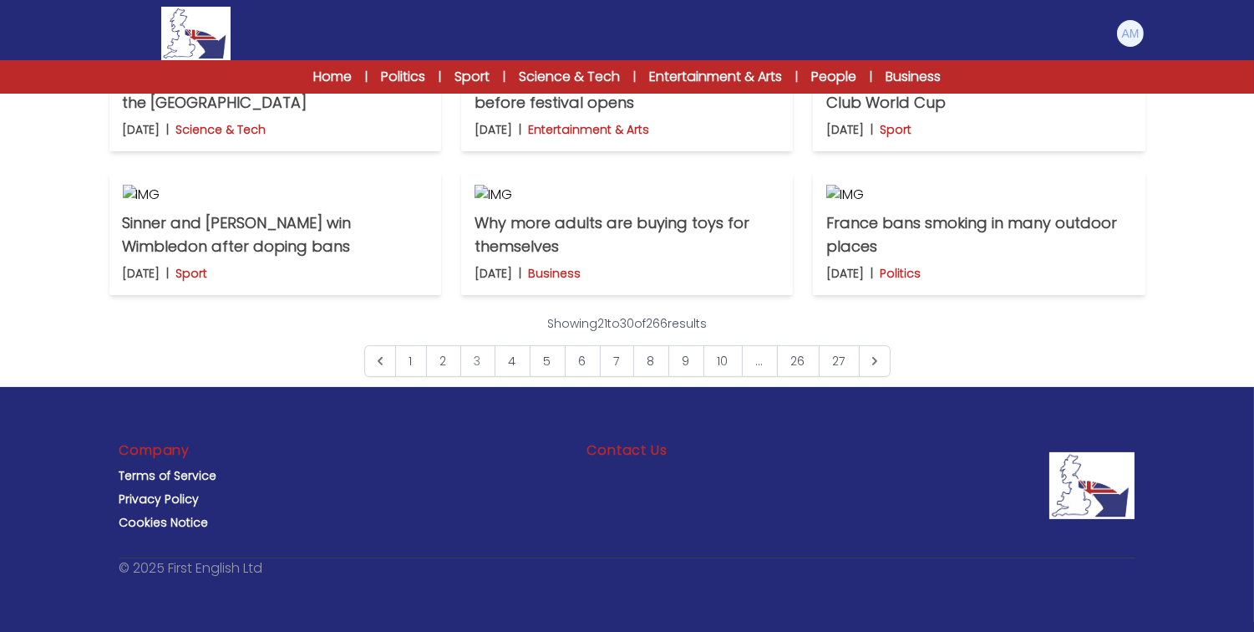
scroll to position [1025, 0]
click at [879, 258] on p "France bans smoking in many outdoor places" at bounding box center [978, 234] width 305 height 47
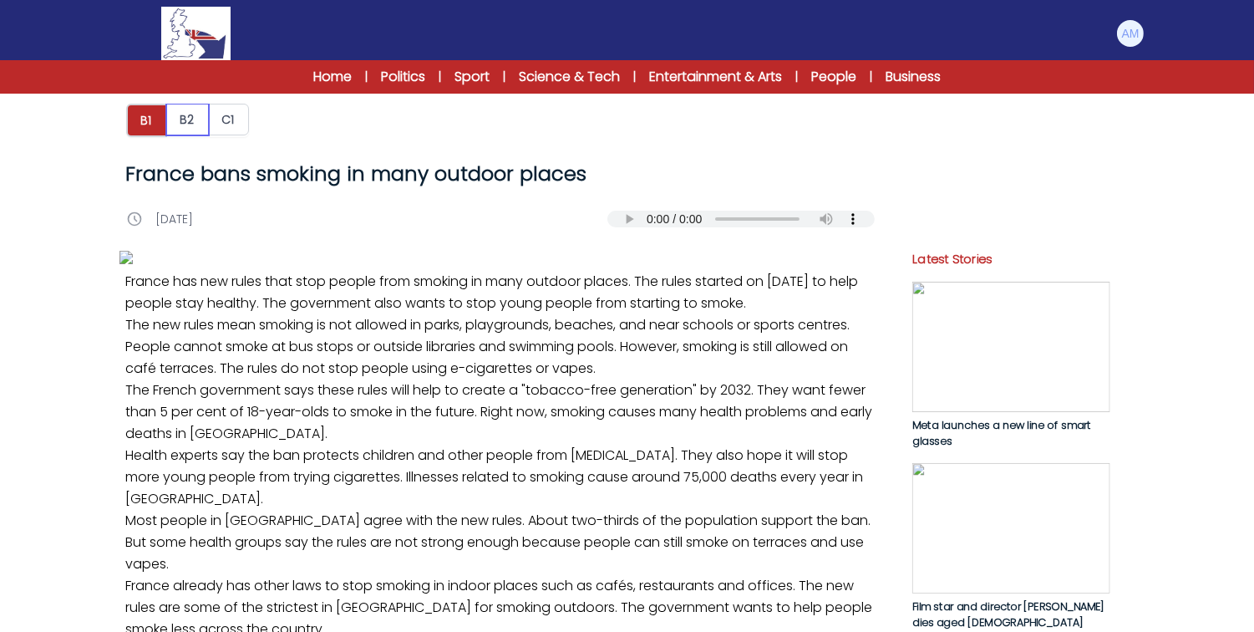
click at [180, 126] on button "B2" at bounding box center [187, 120] width 43 height 32
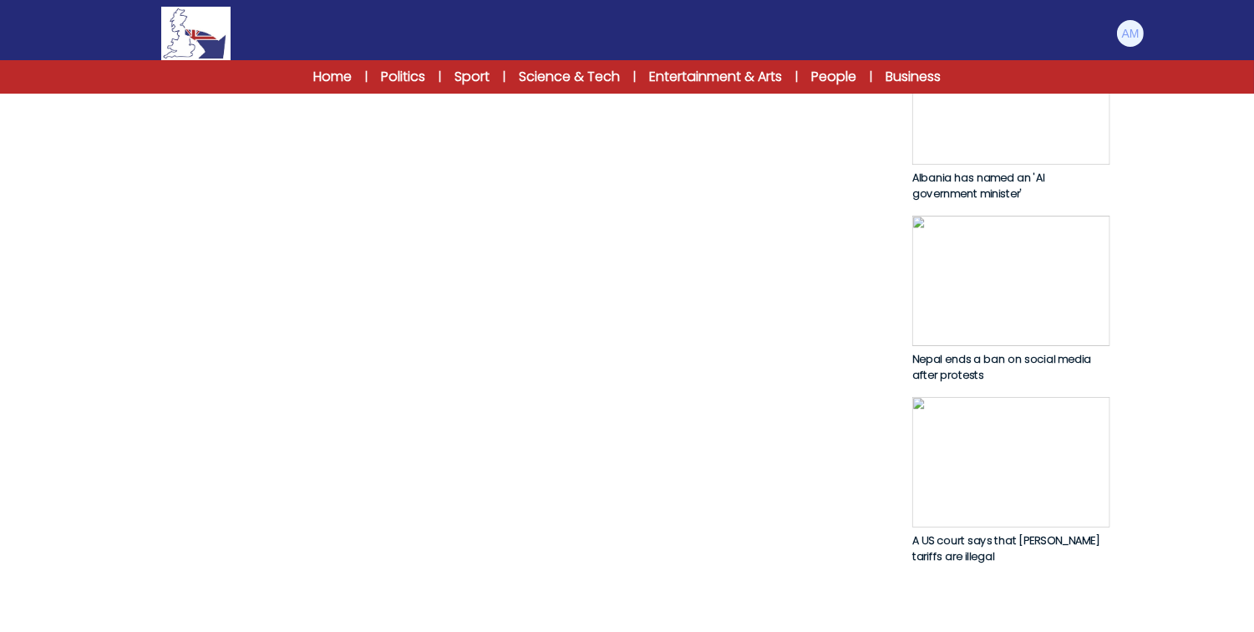
scroll to position [828, 0]
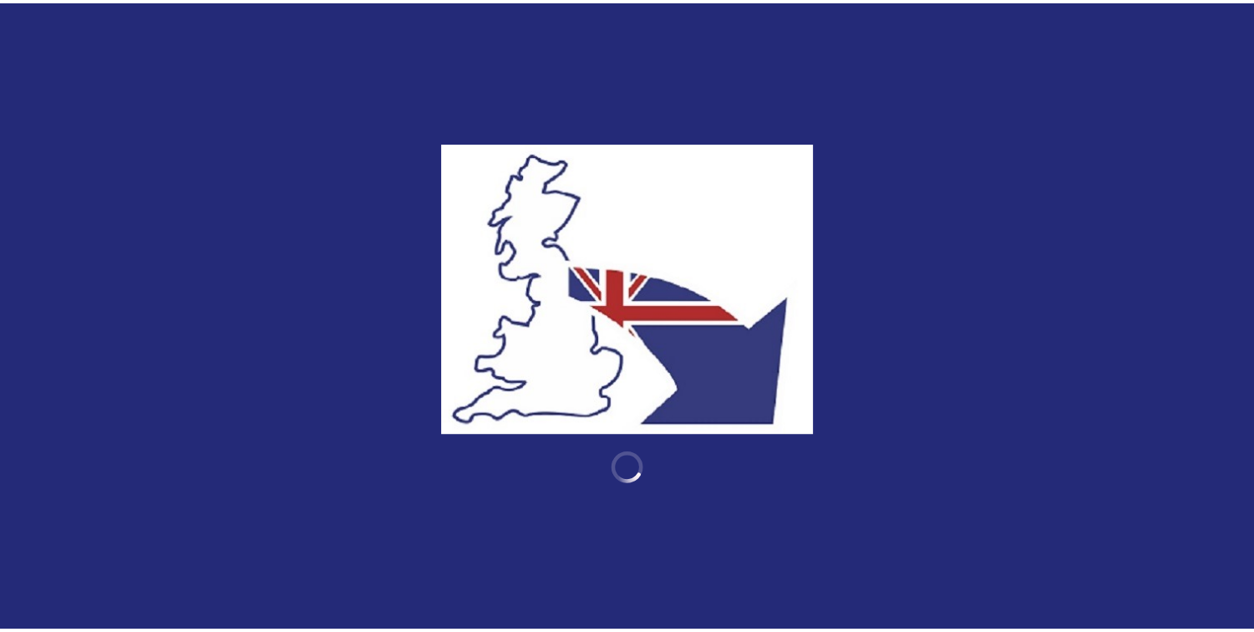
scroll to position [1205, 0]
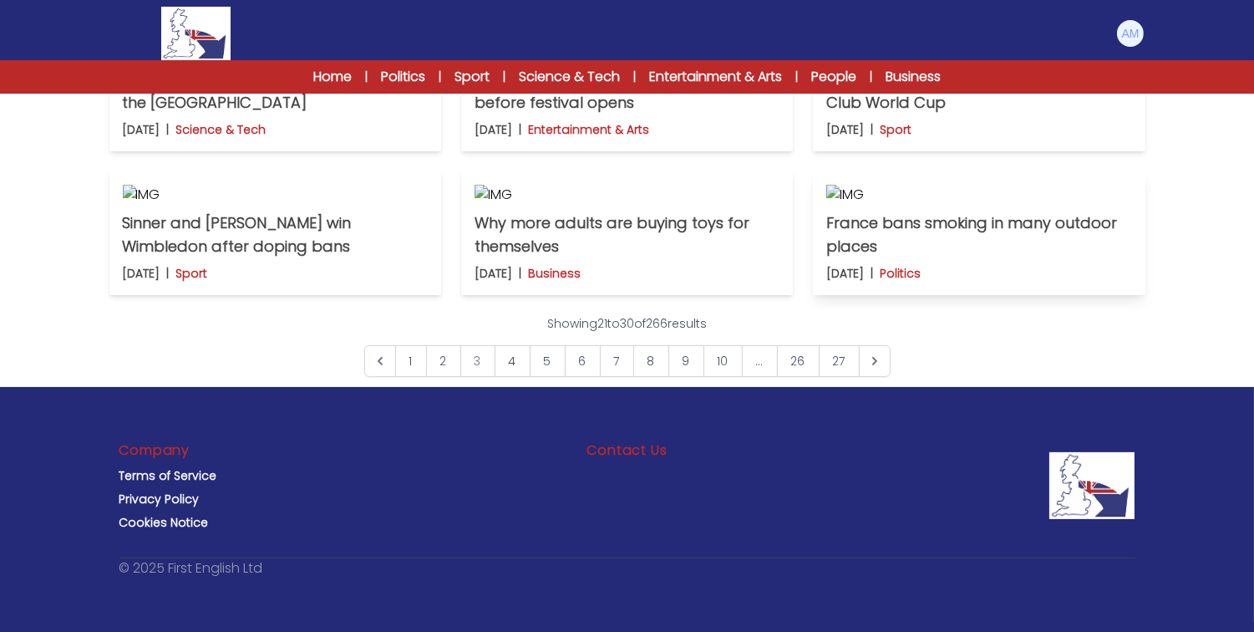
click at [851, 258] on p "France bans smoking in many outdoor places" at bounding box center [978, 234] width 305 height 47
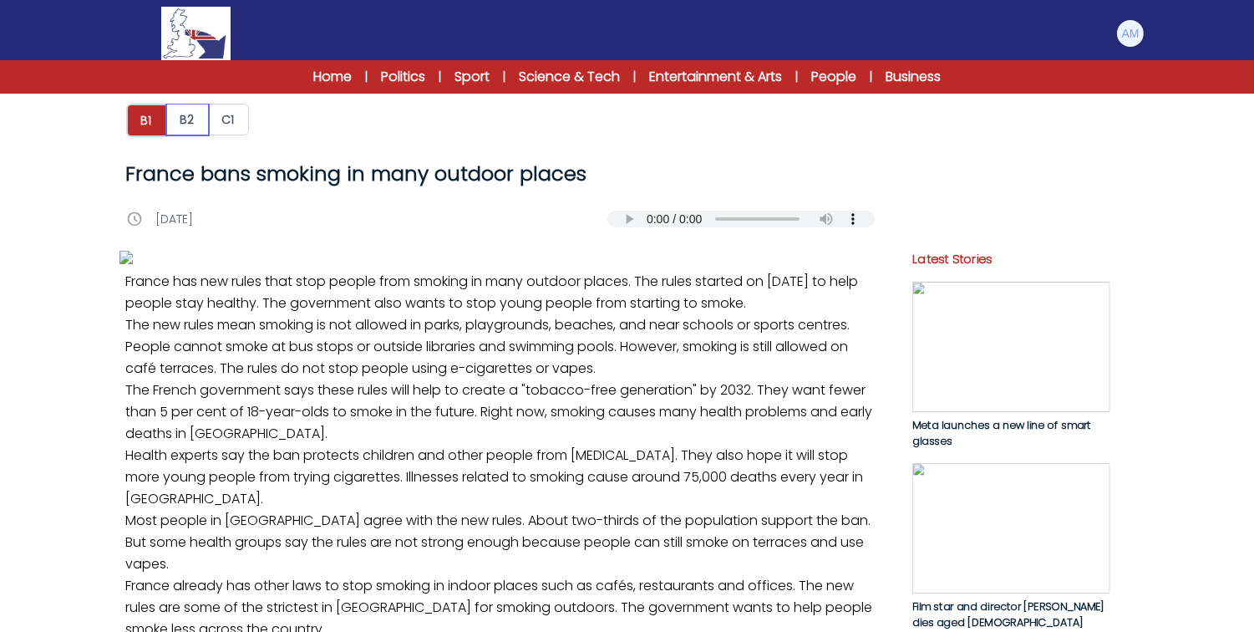
click at [194, 121] on button "B2" at bounding box center [187, 120] width 43 height 32
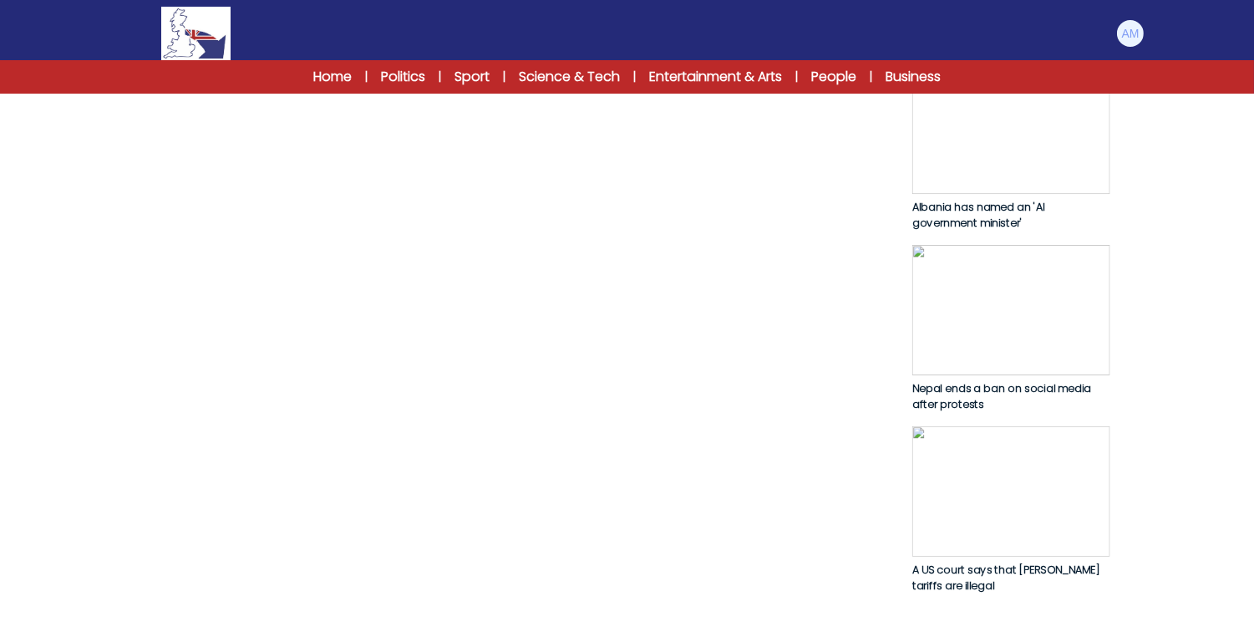
scroll to position [808, 0]
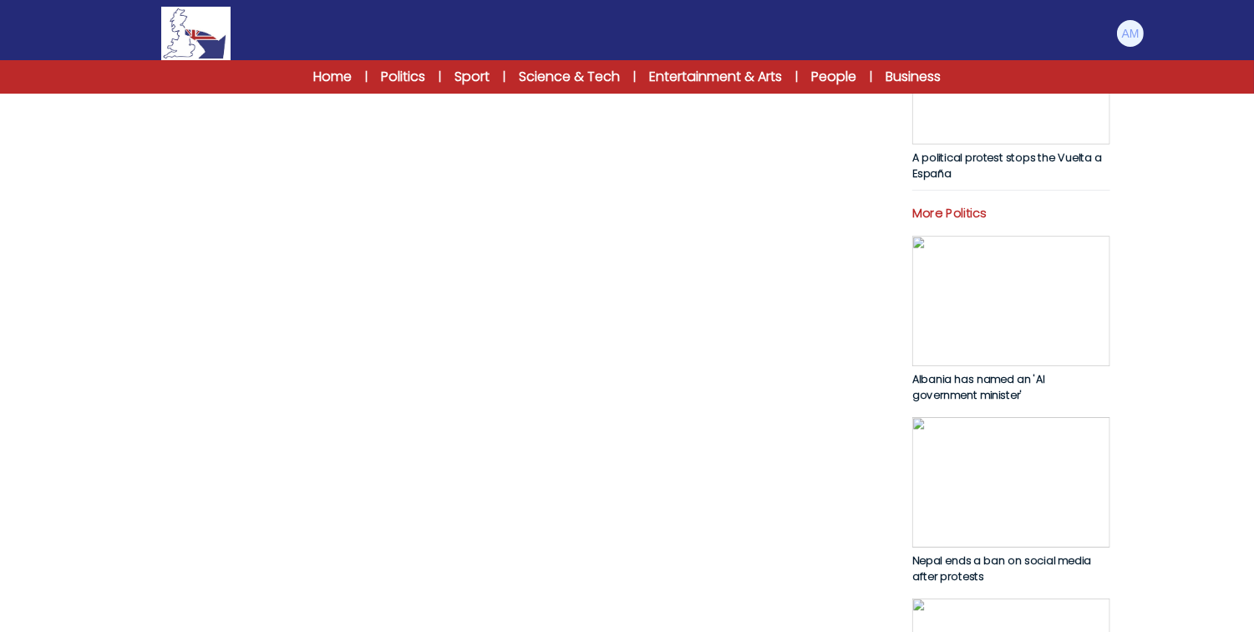
scroll to position [628, 0]
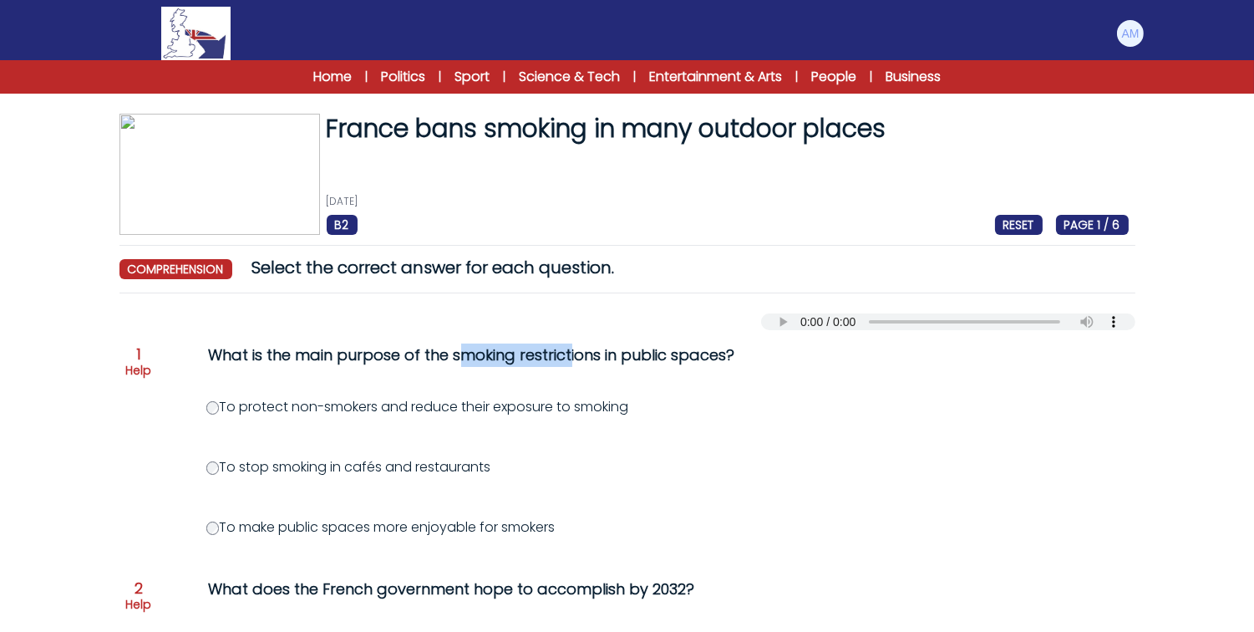
drag, startPoint x: 335, startPoint y: 361, endPoint x: 444, endPoint y: 358, distance: 108.7
click at [444, 358] on div "What is the main purpose of the smoking restrictions in public spaces?" at bounding box center [548, 354] width 679 height 23
click at [560, 357] on div "What is the main purpose of the smoking restrictions in public spaces?" at bounding box center [548, 354] width 679 height 23
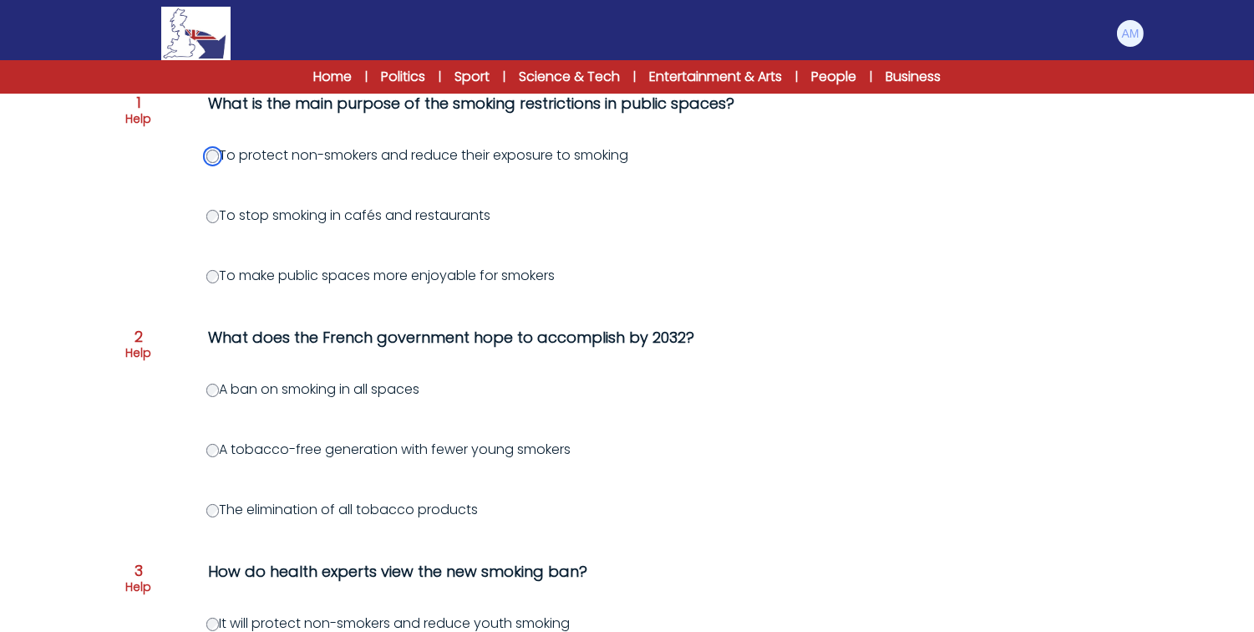
scroll to position [254, 0]
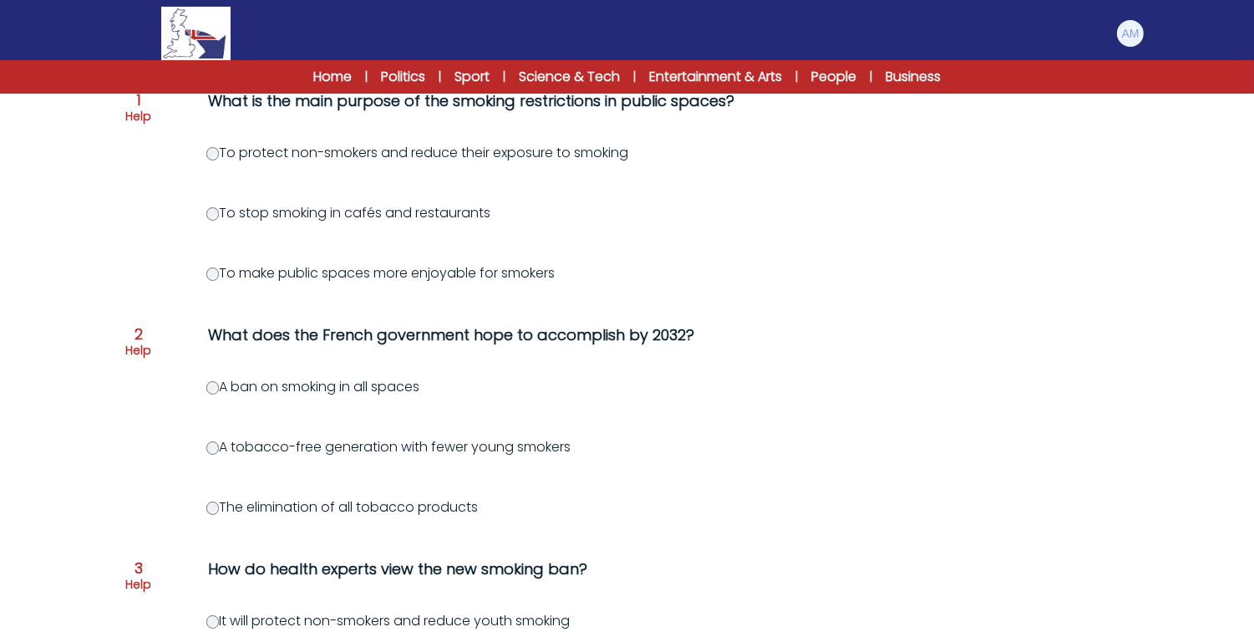
click at [268, 448] on label "A tobacco-free generation with fewer young smokers" at bounding box center [388, 446] width 365 height 19
click at [213, 440] on label "A tobacco-free generation with fewer young smokers" at bounding box center [388, 446] width 365 height 19
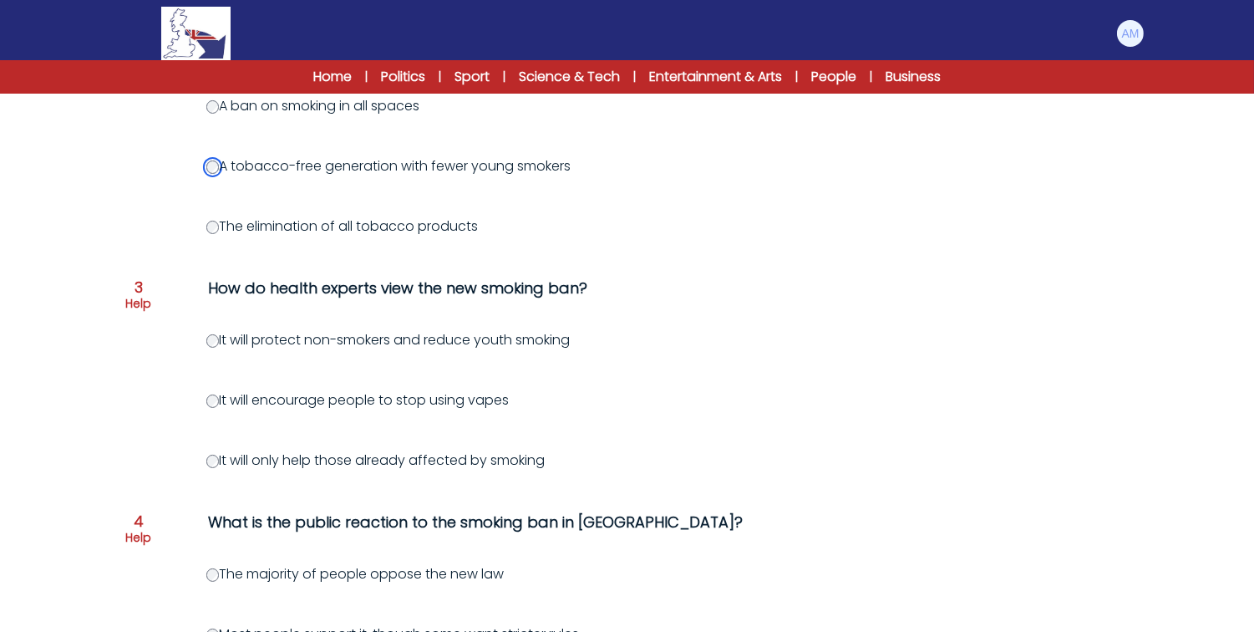
scroll to position [566, 0]
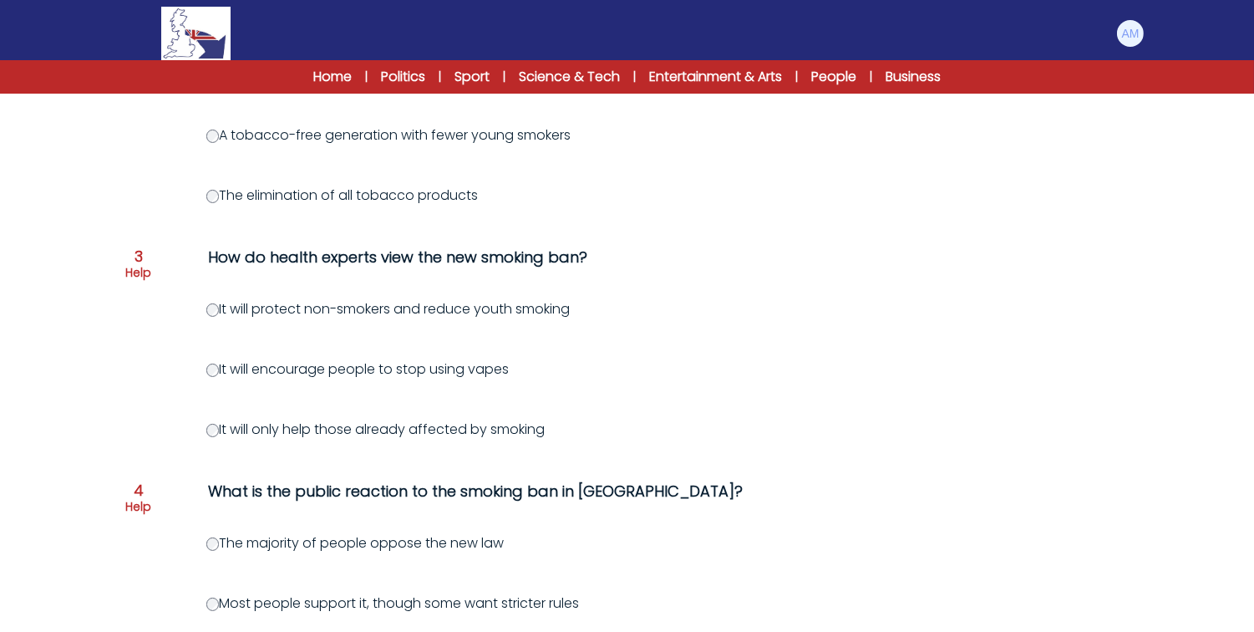
click at [394, 313] on label "It will protect non-smokers and reduce youth smoking" at bounding box center [388, 308] width 364 height 19
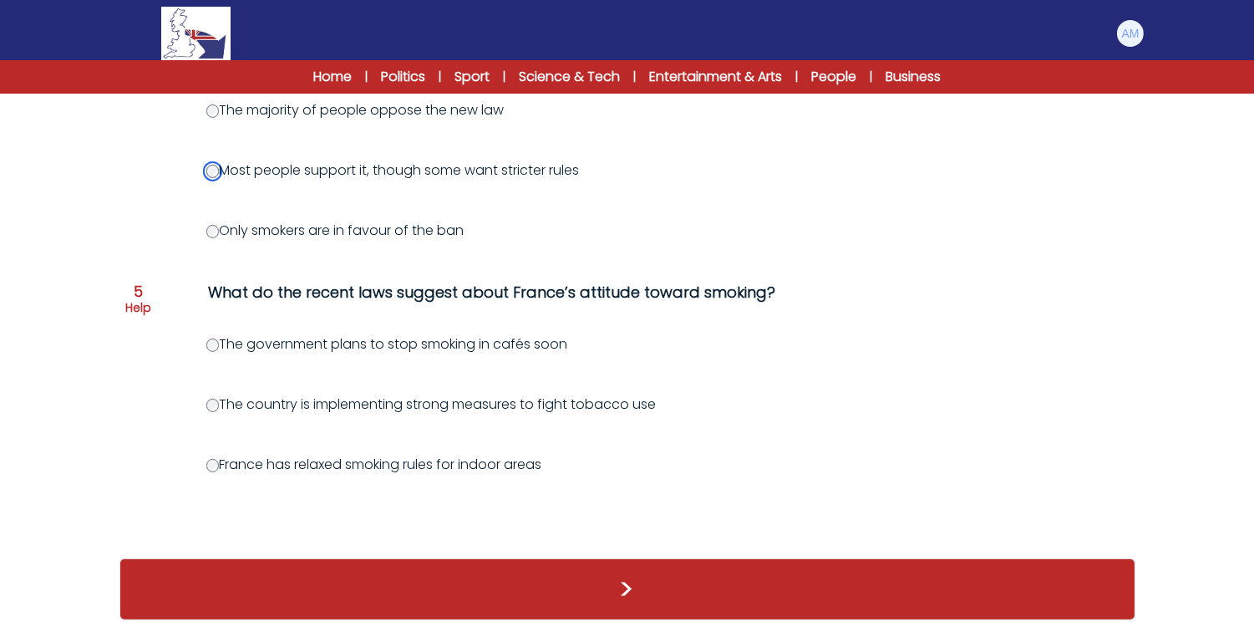
scroll to position [1017, 0]
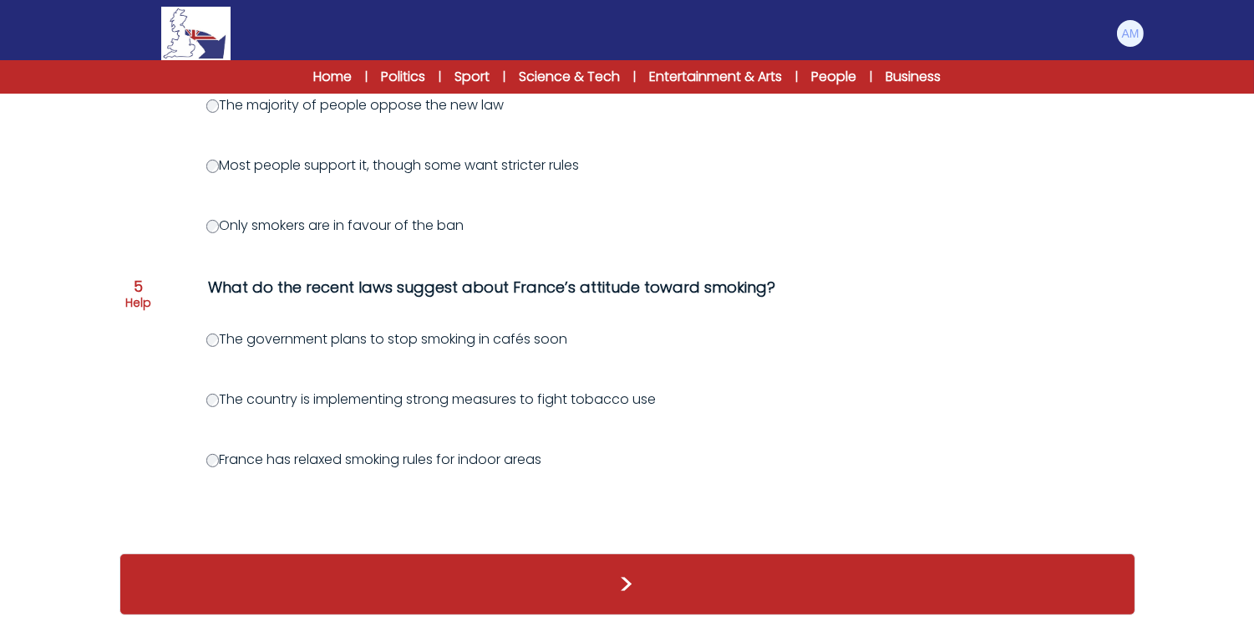
drag, startPoint x: 321, startPoint y: 276, endPoint x: 431, endPoint y: 287, distance: 110.9
click at [431, 287] on div "Question 5 Help What do the recent laws suggest about France’s attitude toward …" at bounding box center [627, 296] width 1003 height 40
click at [511, 276] on div "What do the recent laws suggest about France’s attitude toward smoking?" at bounding box center [548, 287] width 679 height 23
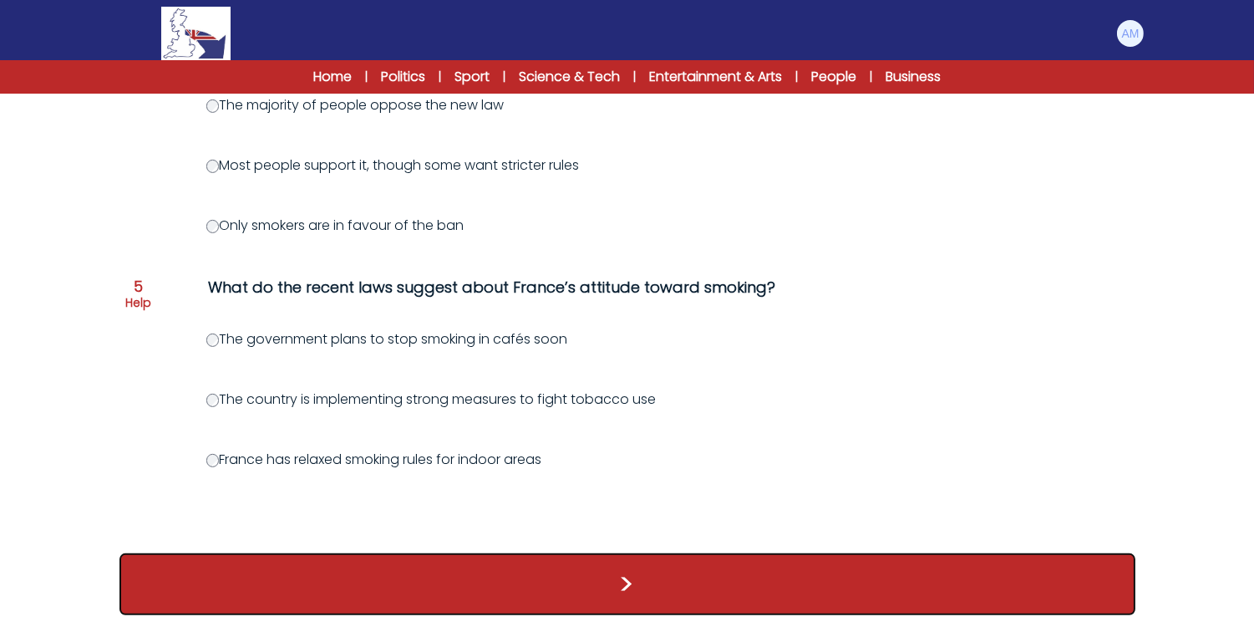
click at [302, 582] on button ">" at bounding box center [628, 584] width 1016 height 62
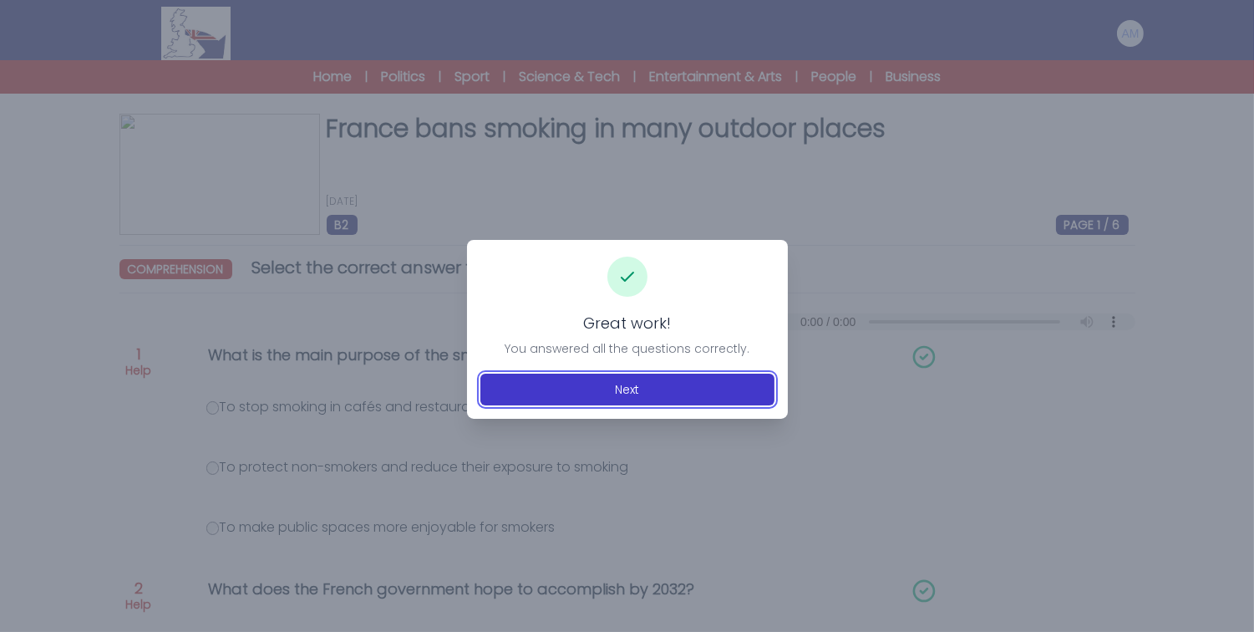
click at [557, 394] on button "Next" at bounding box center [628, 390] width 294 height 32
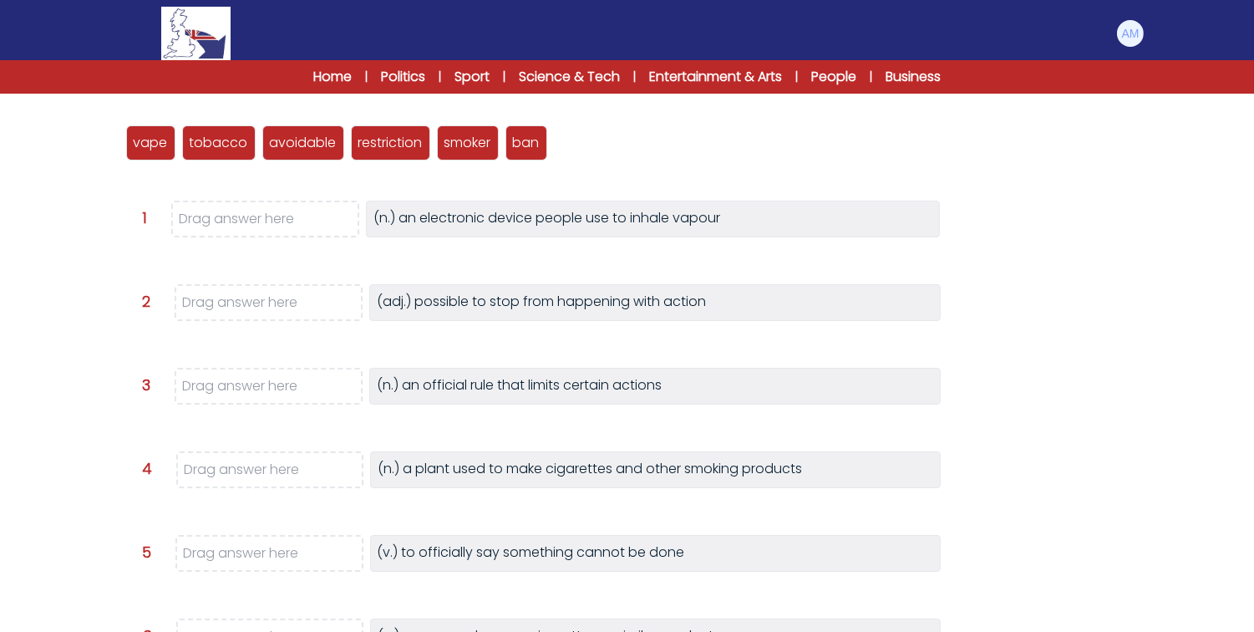
scroll to position [226, 0]
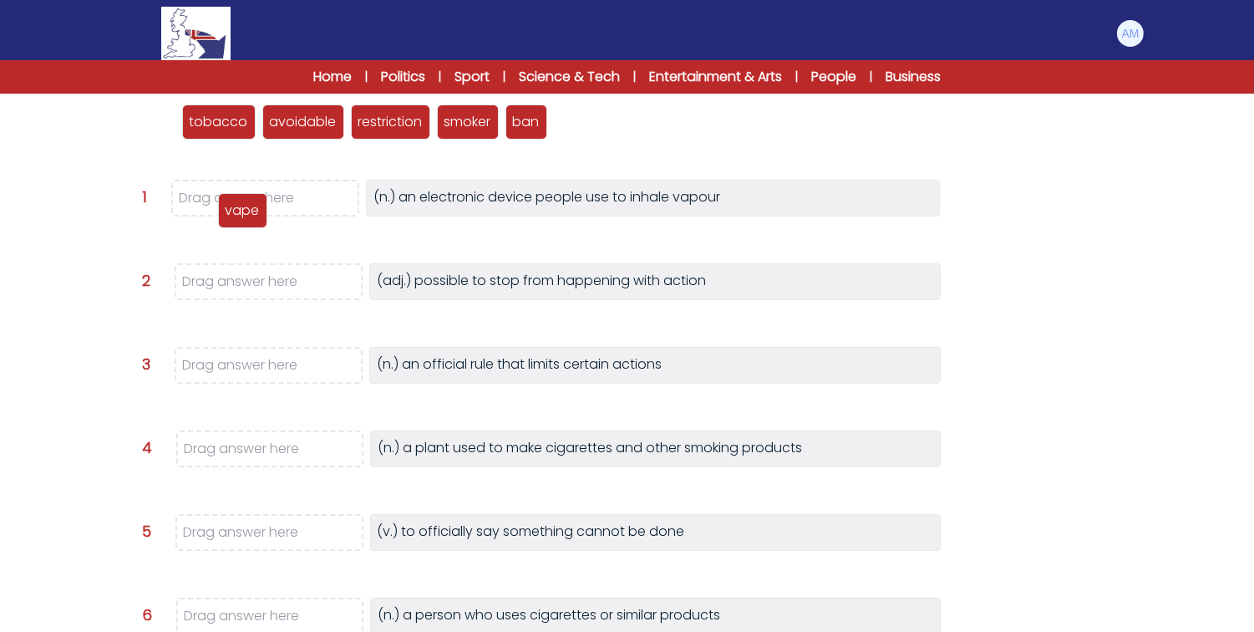
drag, startPoint x: 146, startPoint y: 113, endPoint x: 242, endPoint y: 196, distance: 126.8
click at [242, 201] on p "vape" at bounding box center [243, 211] width 34 height 20
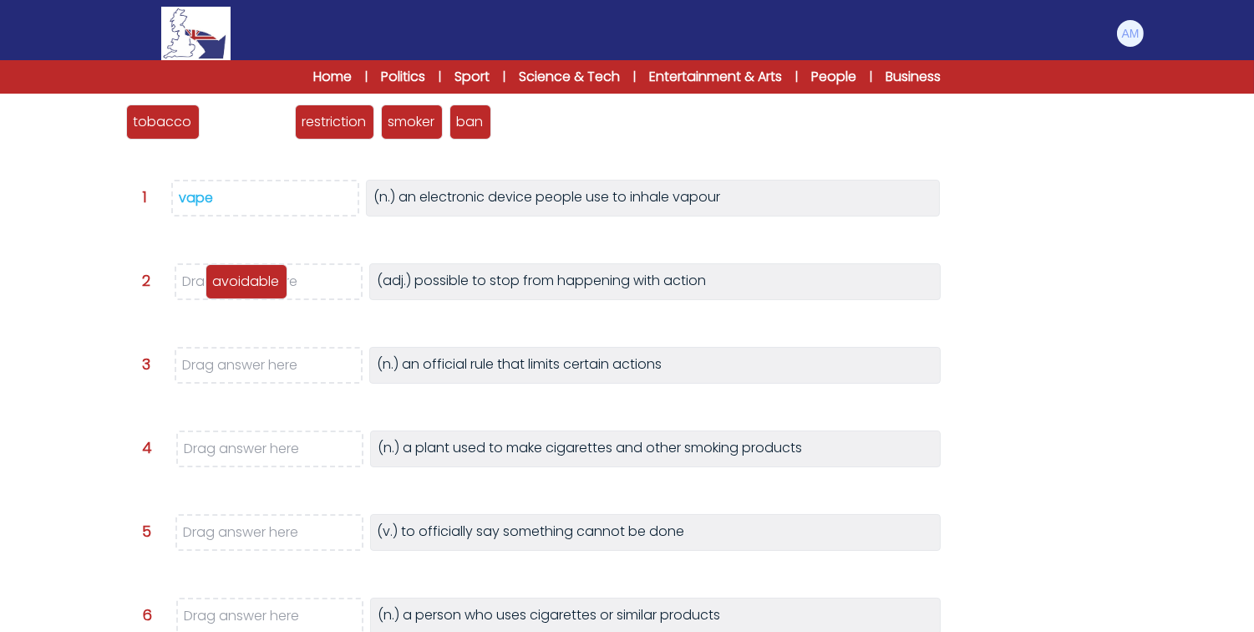
drag, startPoint x: 231, startPoint y: 118, endPoint x: 231, endPoint y: 277, distance: 159.6
click at [231, 277] on p "avoidable" at bounding box center [246, 282] width 67 height 20
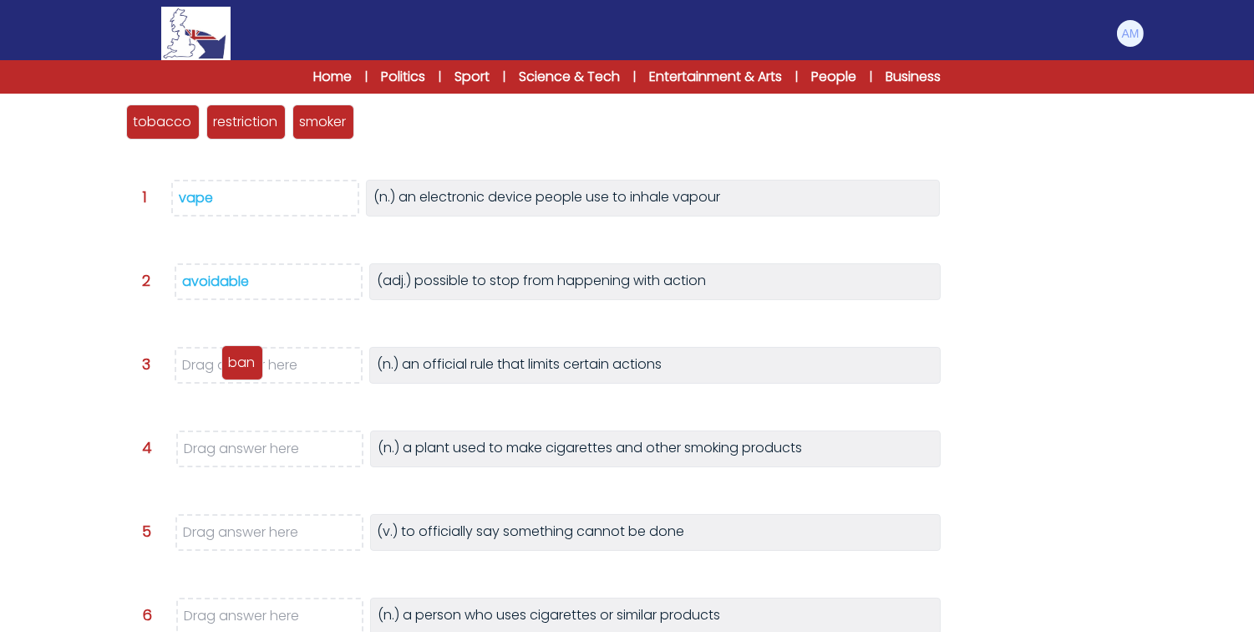
drag, startPoint x: 394, startPoint y: 114, endPoint x: 255, endPoint y: 355, distance: 278.2
click at [255, 355] on p "ban" at bounding box center [242, 363] width 27 height 20
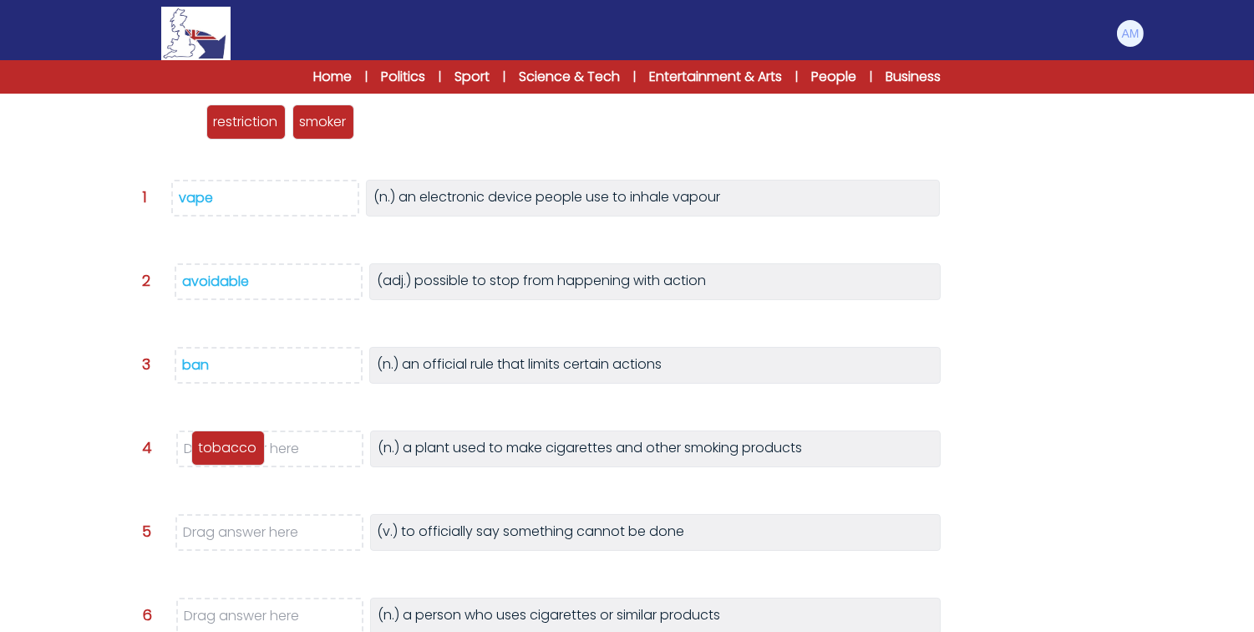
drag, startPoint x: 152, startPoint y: 128, endPoint x: 217, endPoint y: 454, distance: 332.4
click at [217, 454] on p "tobacco" at bounding box center [228, 448] width 58 height 20
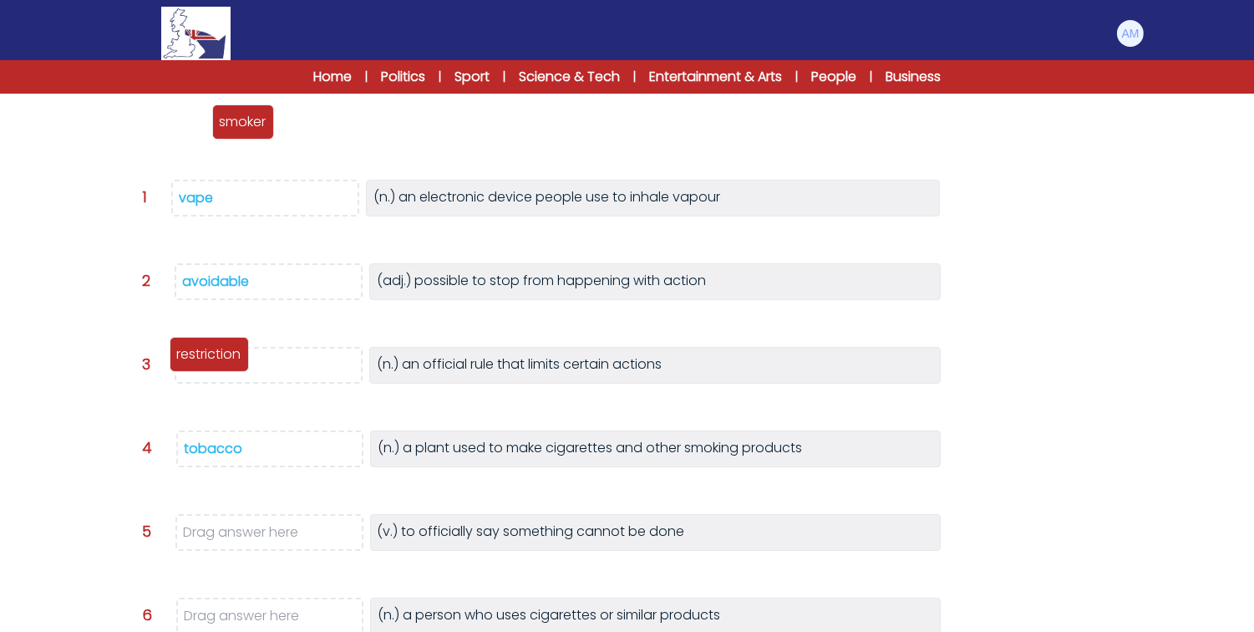
drag, startPoint x: 194, startPoint y: 129, endPoint x: 237, endPoint y: 361, distance: 236.3
click at [237, 361] on p "restriction" at bounding box center [209, 354] width 64 height 20
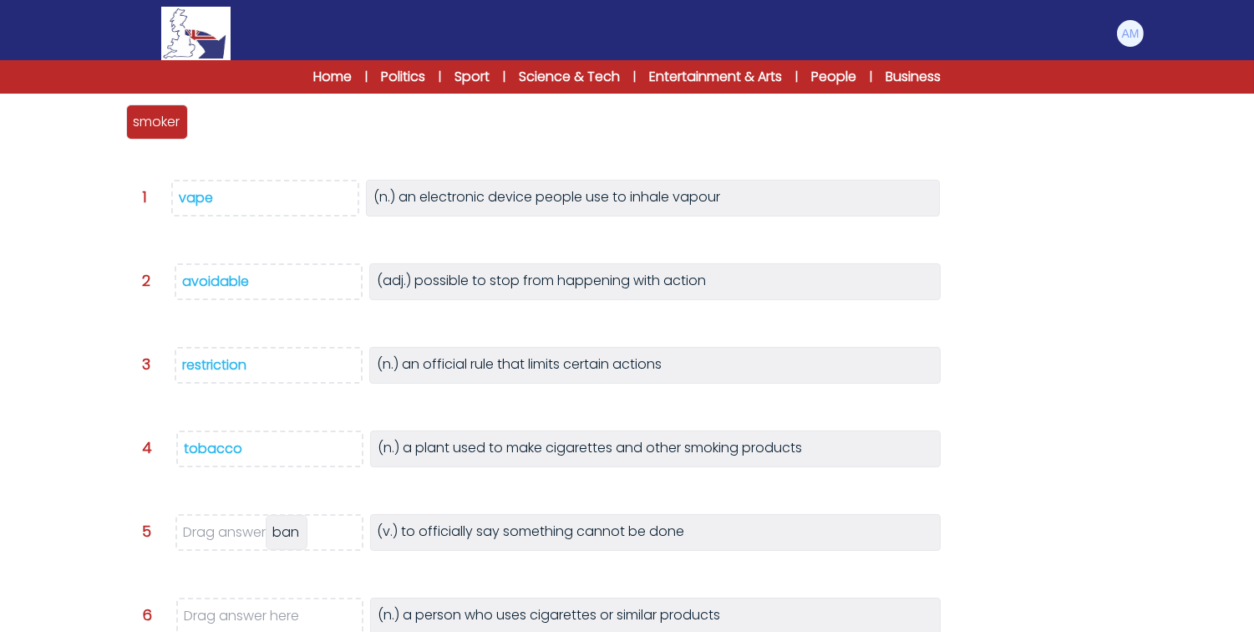
drag, startPoint x: 226, startPoint y: 128, endPoint x: 297, endPoint y: 538, distance: 416.4
click at [297, 538] on span "ban" at bounding box center [286, 531] width 27 height 19
drag, startPoint x: 165, startPoint y: 118, endPoint x: 265, endPoint y: 610, distance: 502.2
click at [265, 610] on p "smoker" at bounding box center [256, 614] width 47 height 20
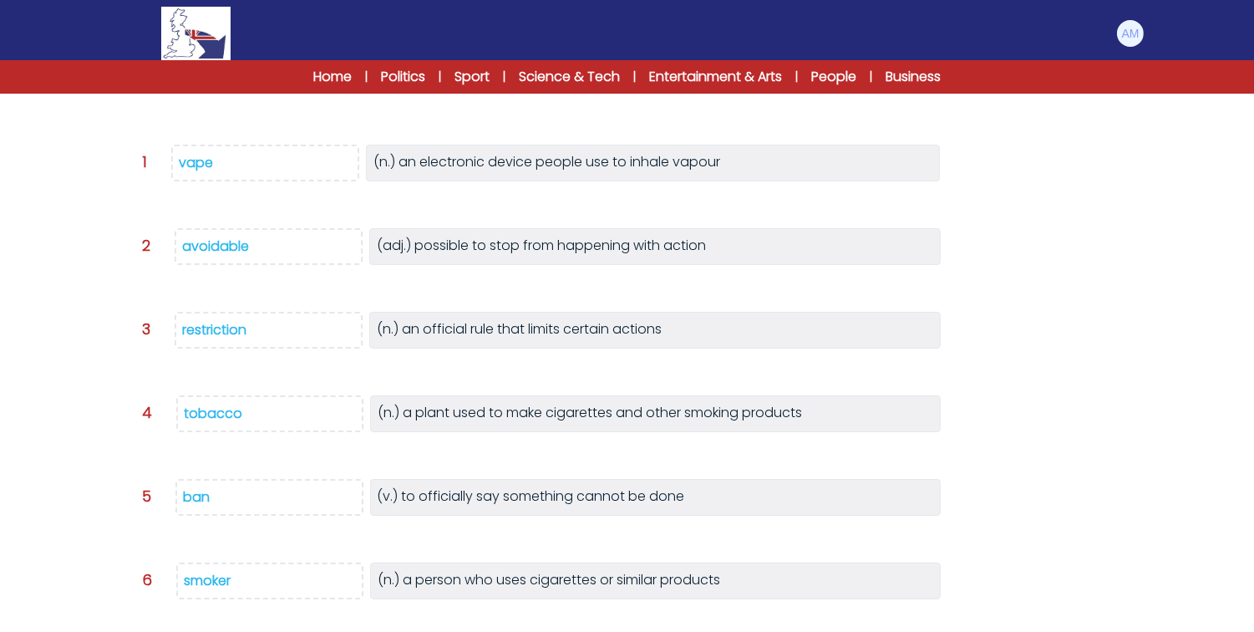
scroll to position [366, 0]
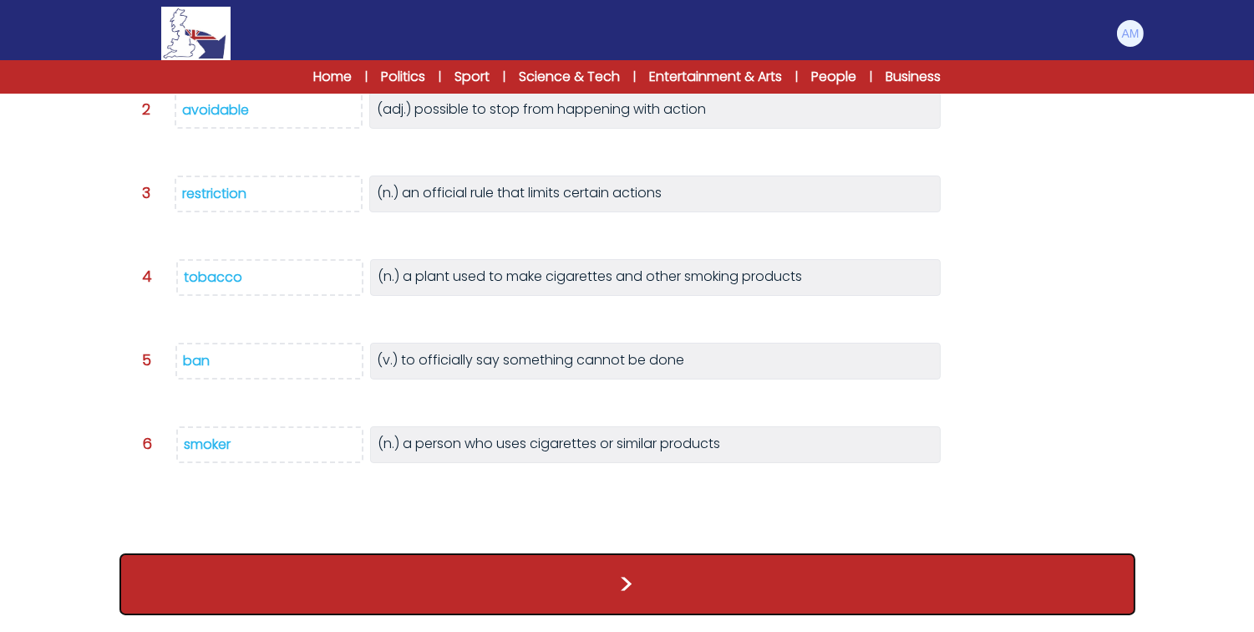
click at [323, 586] on button ">" at bounding box center [628, 584] width 1016 height 62
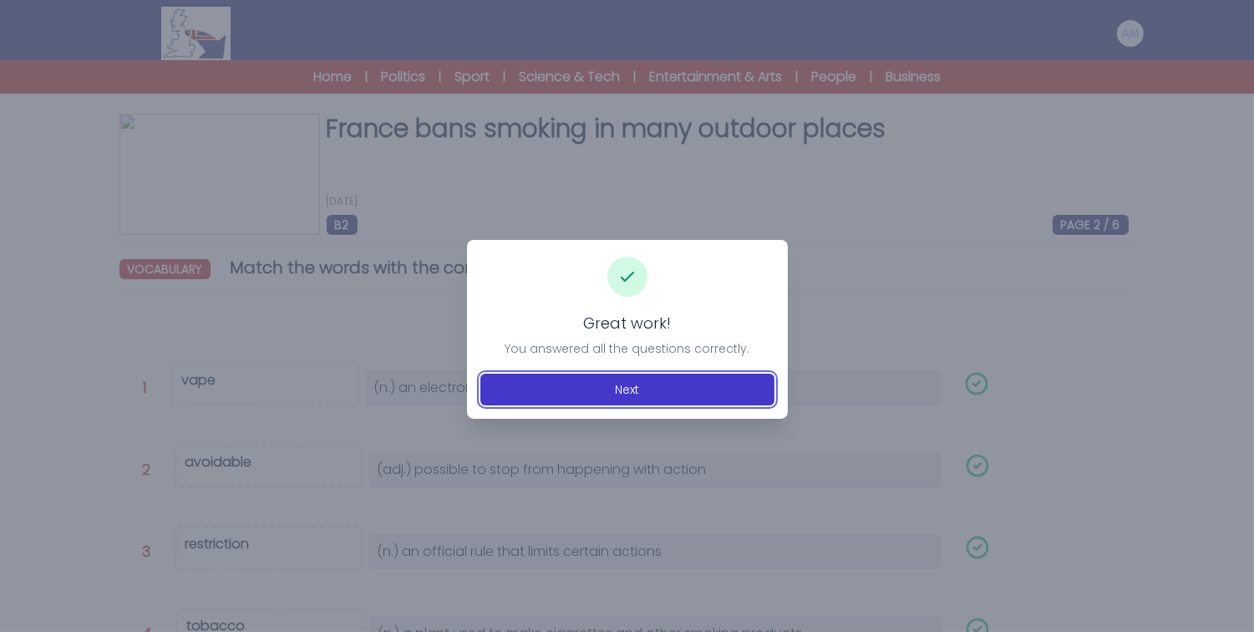
click at [591, 394] on button "Next" at bounding box center [628, 390] width 294 height 32
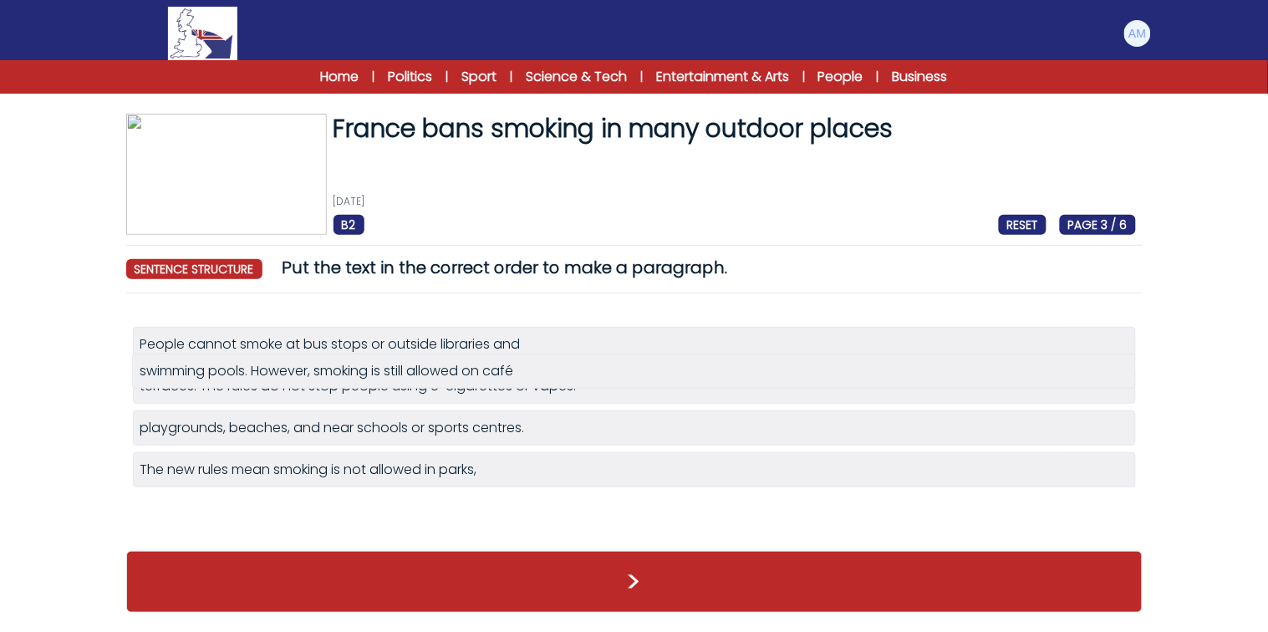
drag, startPoint x: 172, startPoint y: 480, endPoint x: 171, endPoint y: 380, distance: 99.4
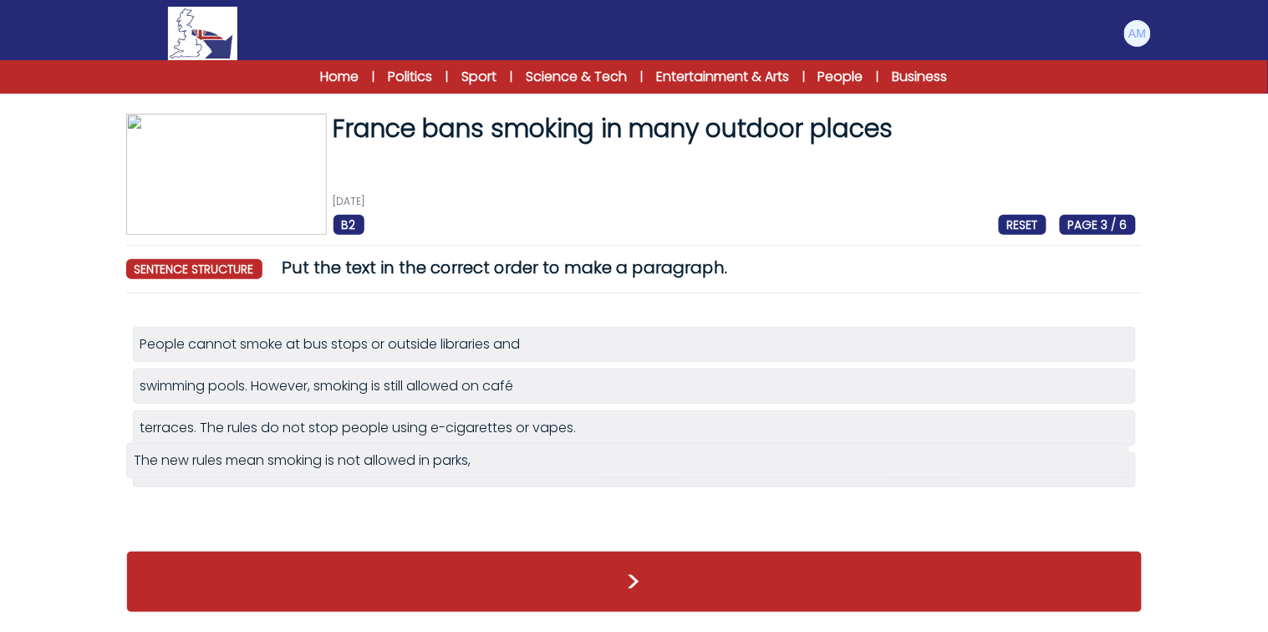
drag, startPoint x: 242, startPoint y: 520, endPoint x: 243, endPoint y: 468, distance: 51.8
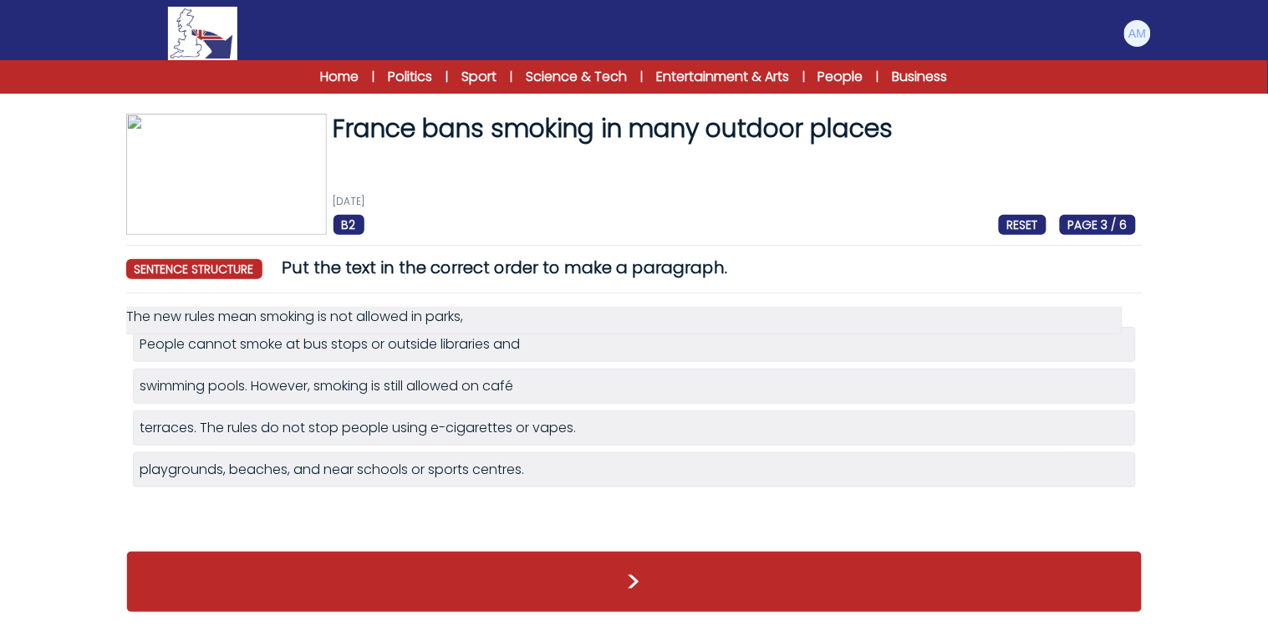
drag, startPoint x: 362, startPoint y: 483, endPoint x: 348, endPoint y: 329, distance: 154.3
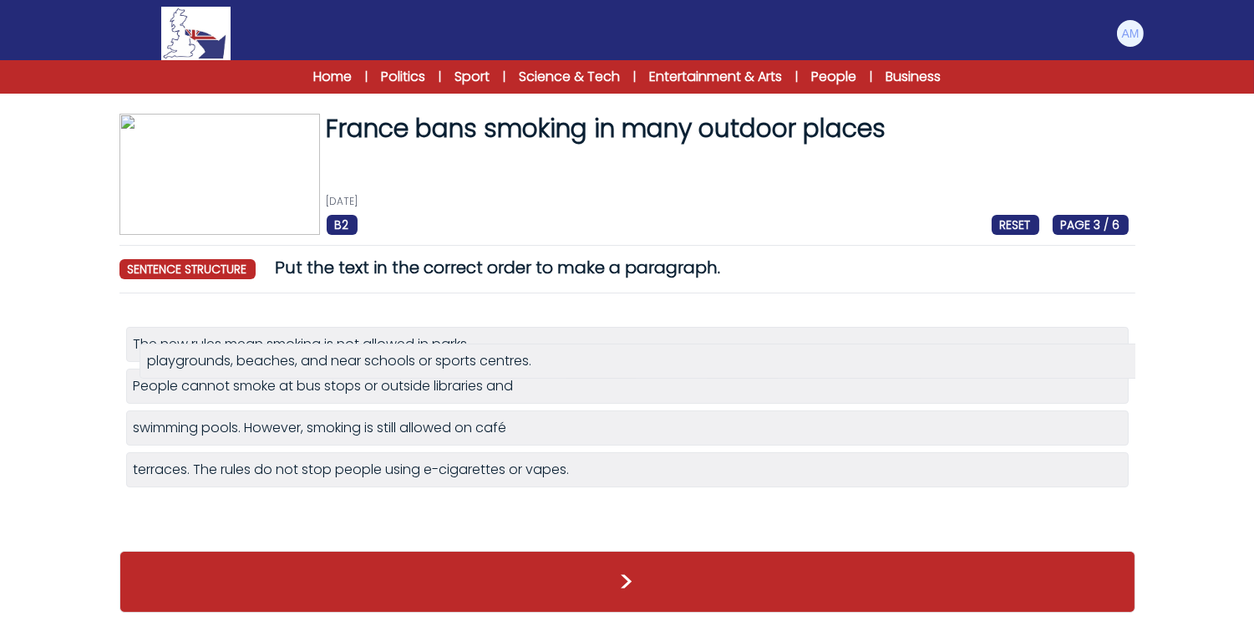
drag, startPoint x: 357, startPoint y: 521, endPoint x: 371, endPoint y: 370, distance: 151.9
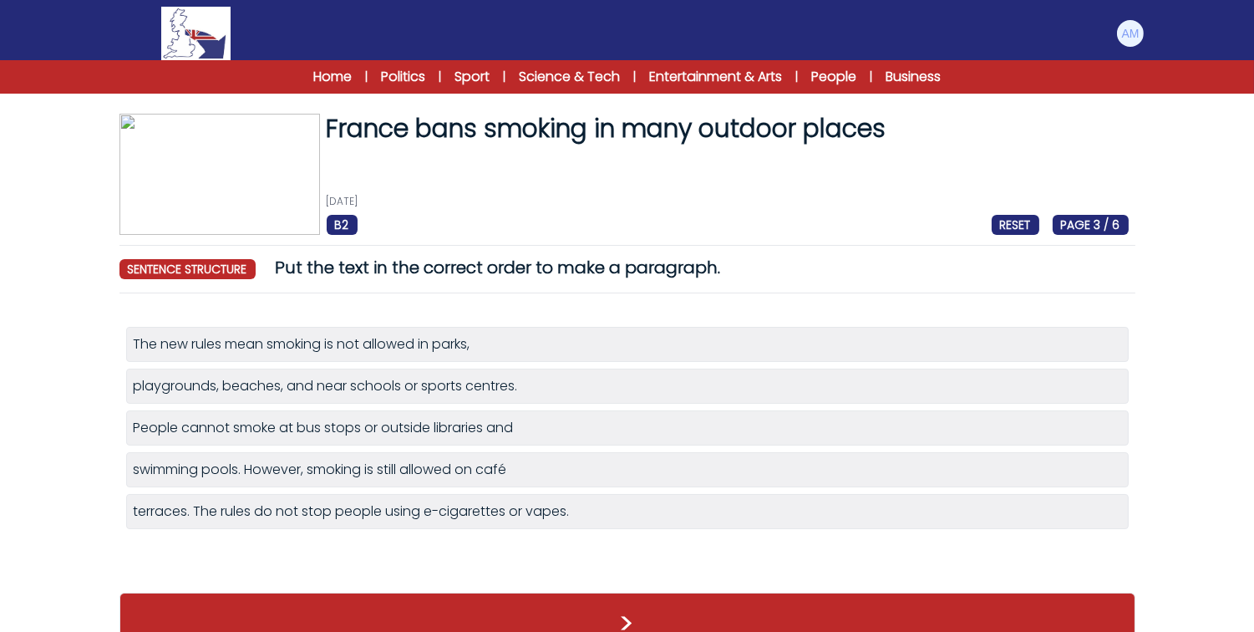
scroll to position [39, 0]
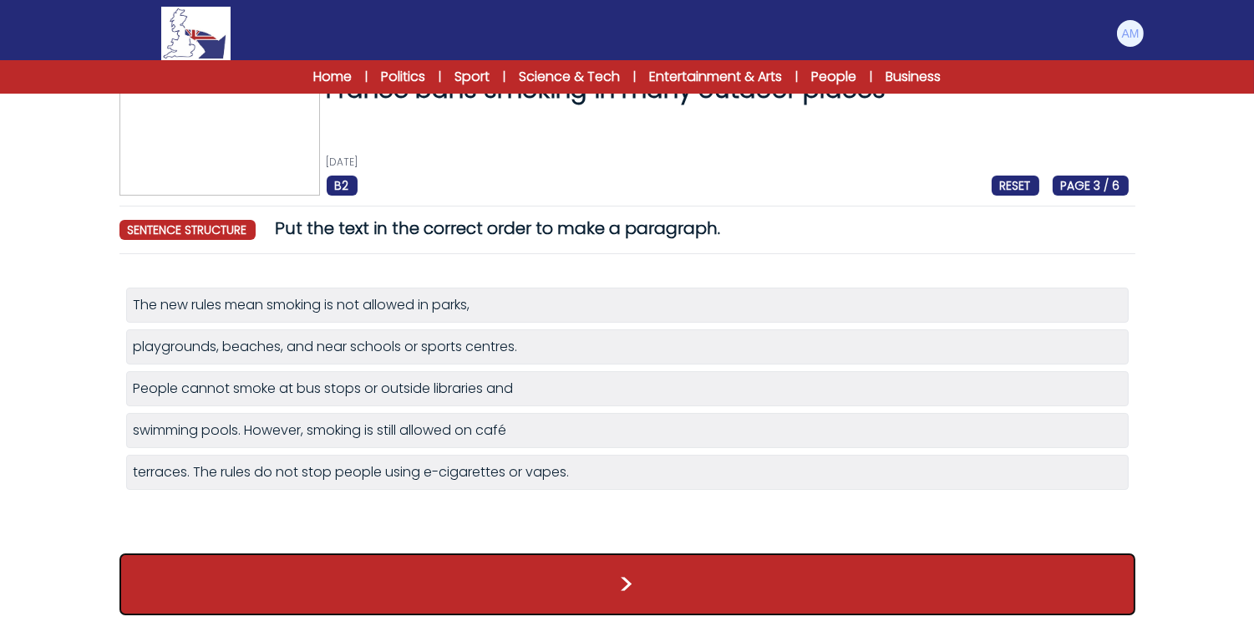
click at [348, 582] on button ">" at bounding box center [628, 584] width 1016 height 62
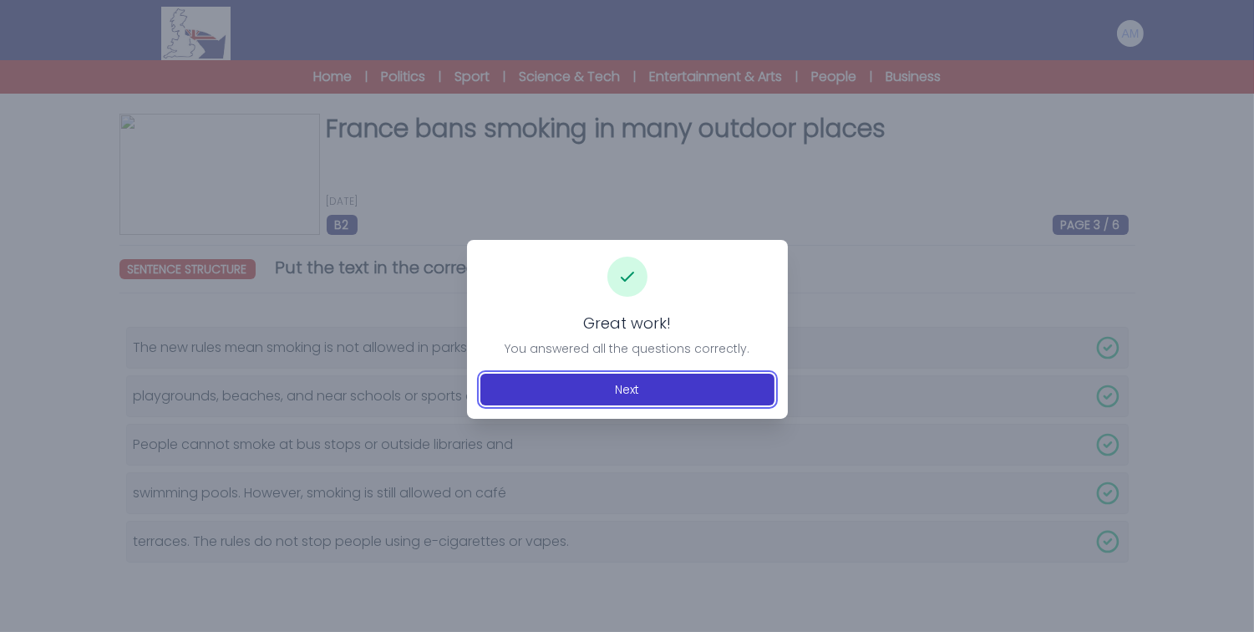
click at [545, 384] on button "Next" at bounding box center [628, 390] width 294 height 32
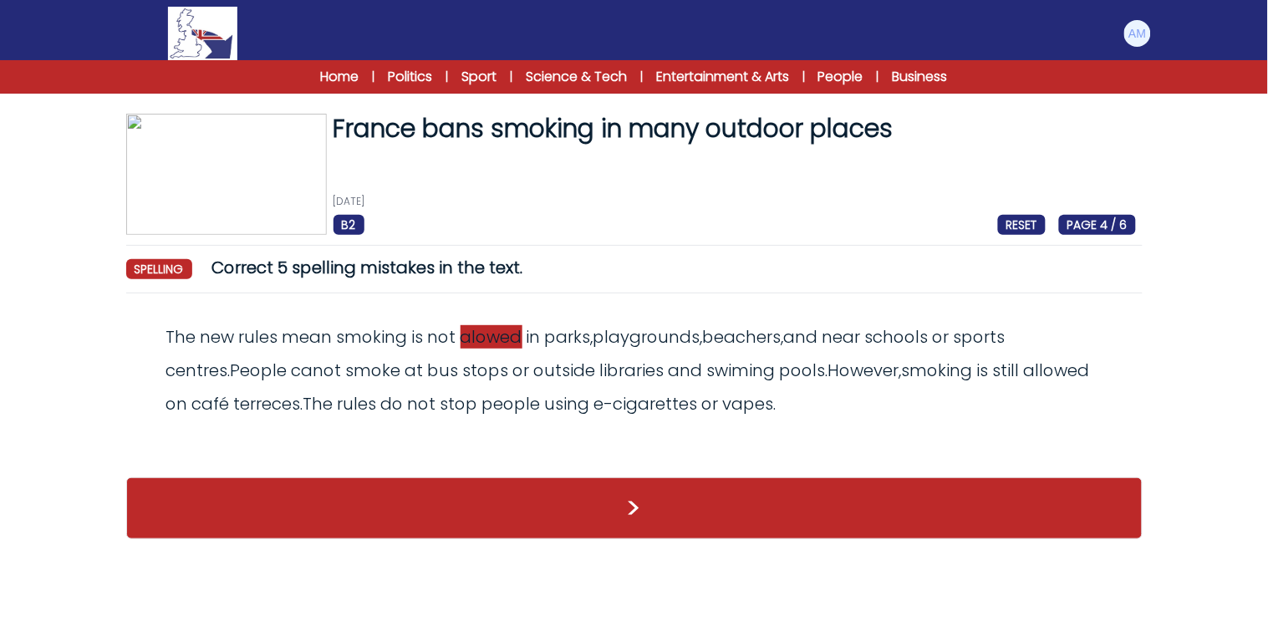
click at [468, 340] on span "alowed" at bounding box center [491, 336] width 62 height 23
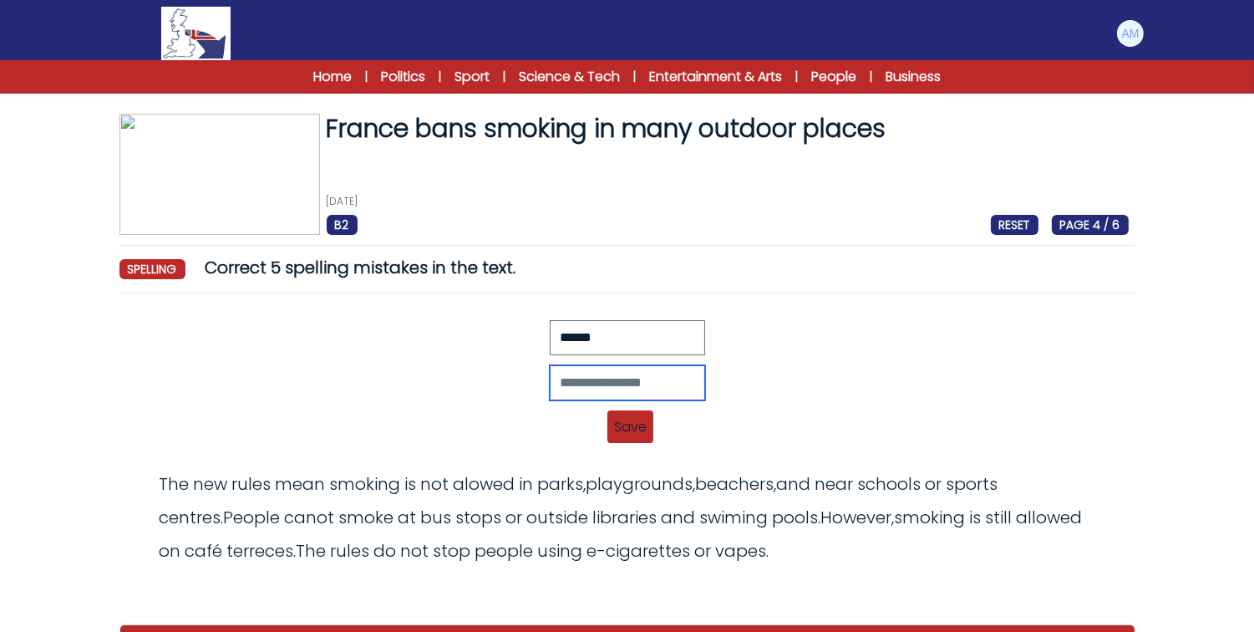
click at [550, 393] on input "text" at bounding box center [627, 382] width 155 height 35
type input "*******"
click at [619, 422] on span "Save" at bounding box center [631, 426] width 46 height 33
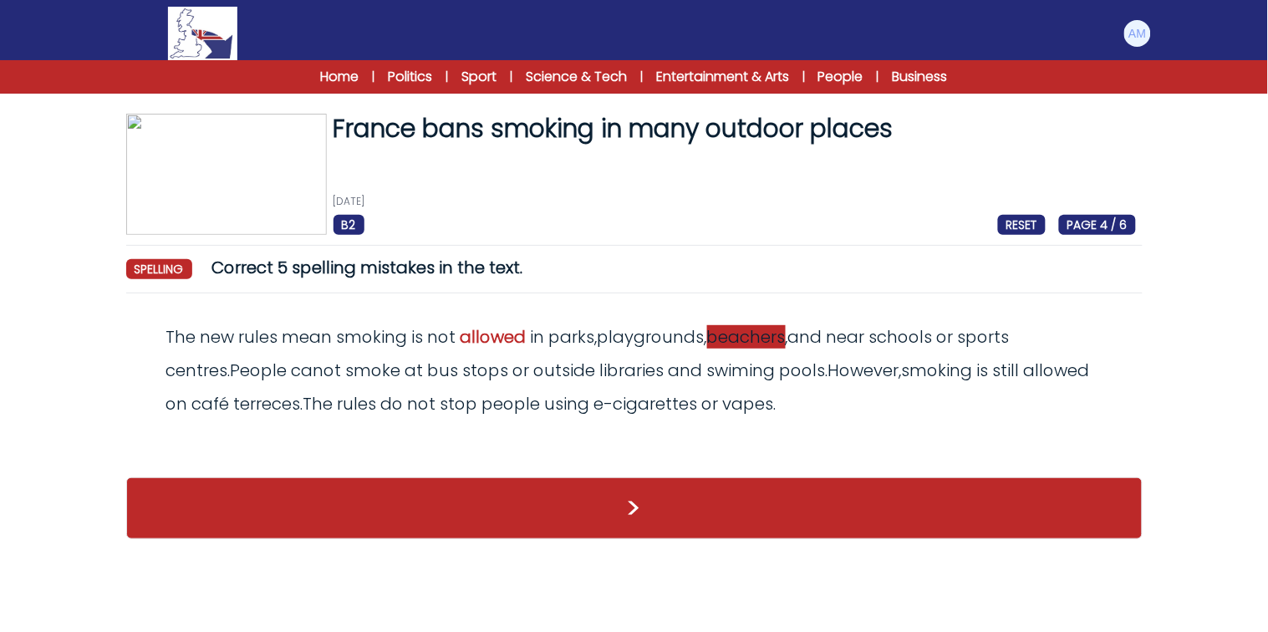
click at [749, 338] on span "beachers" at bounding box center [746, 336] width 79 height 23
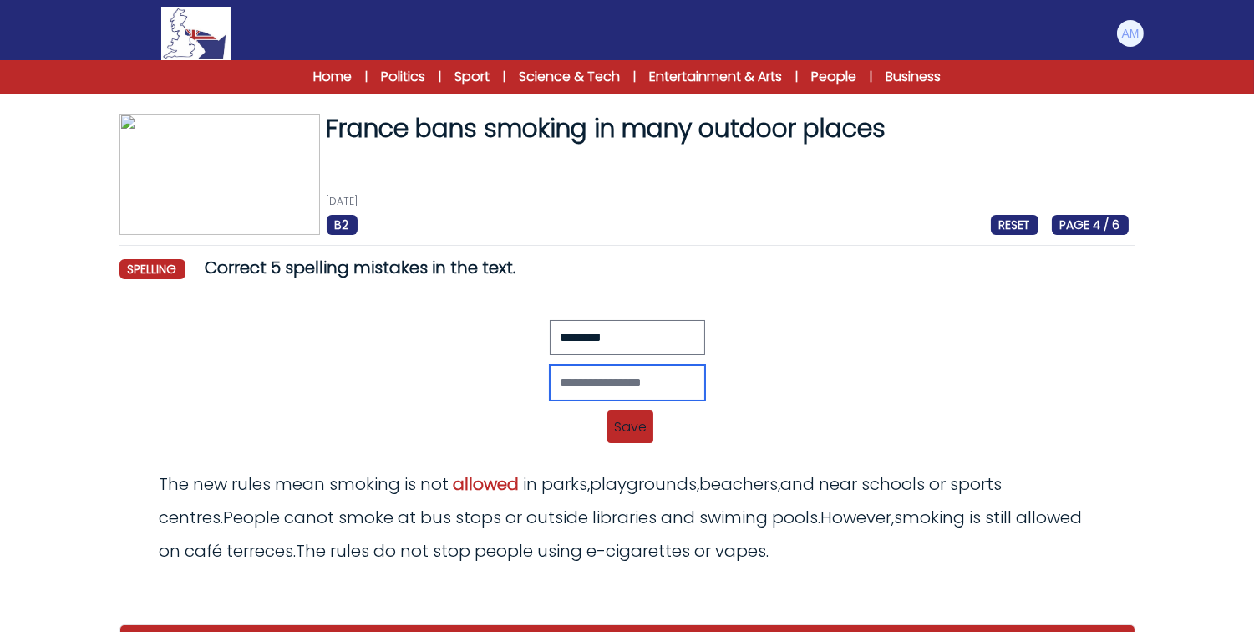
click at [637, 374] on input "text" at bounding box center [627, 382] width 155 height 35
type input "*******"
click at [644, 429] on span "Save" at bounding box center [631, 426] width 46 height 33
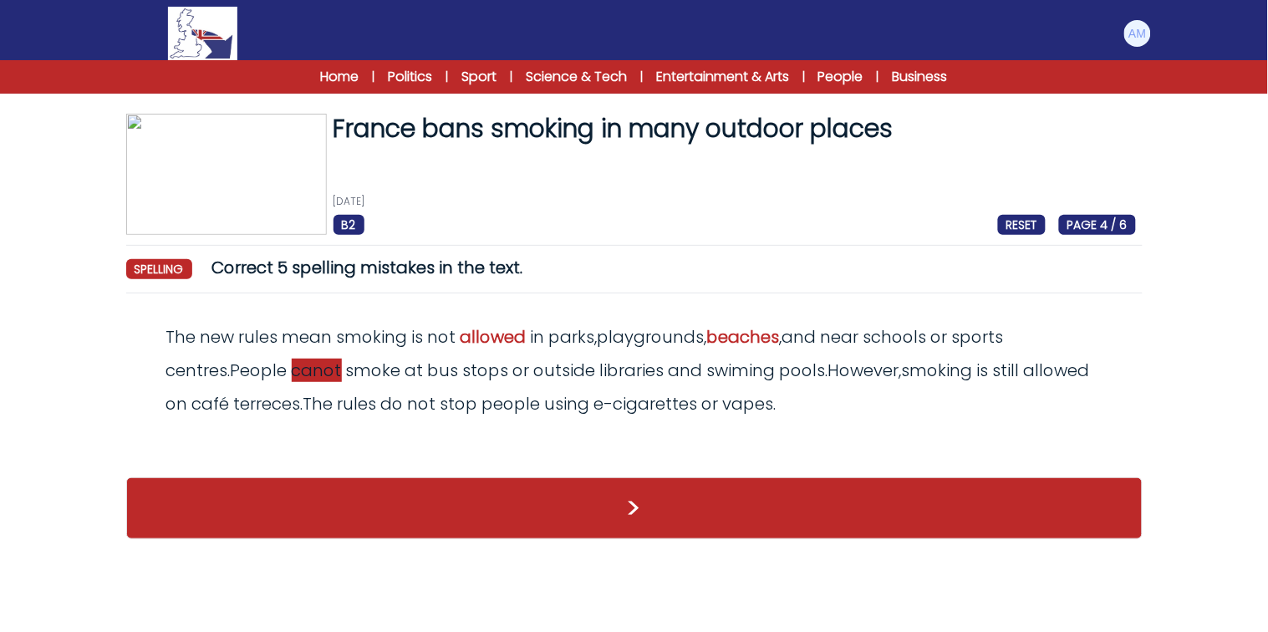
click at [292, 374] on span "canot" at bounding box center [317, 370] width 50 height 23
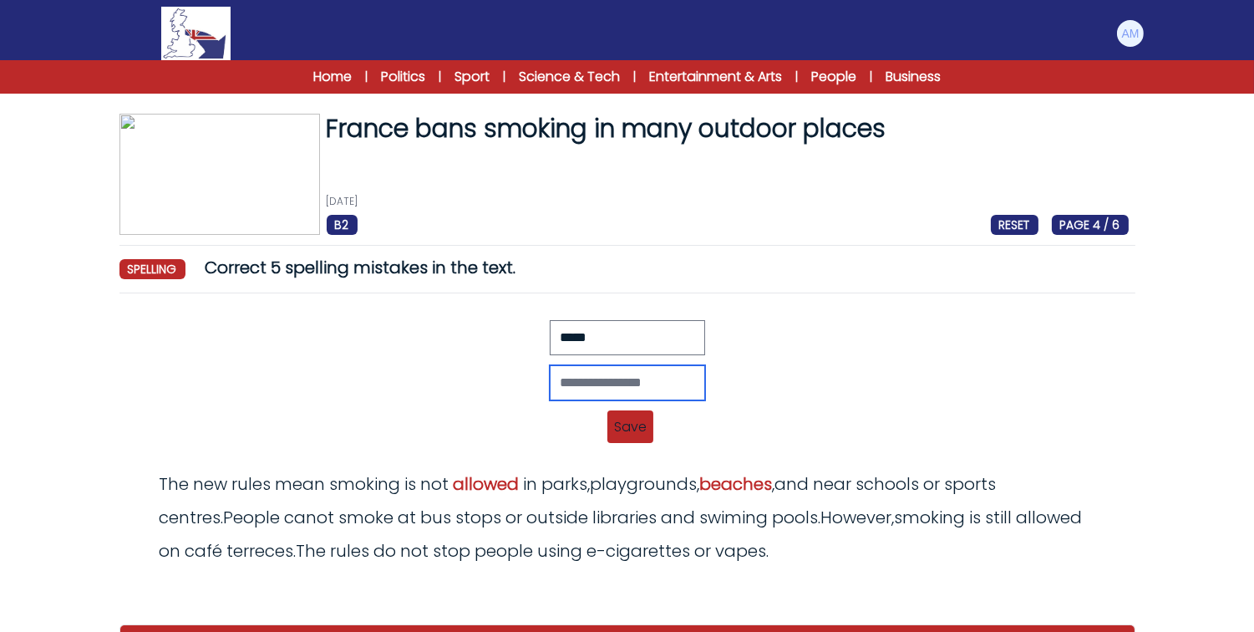
click at [550, 370] on input "text" at bounding box center [627, 382] width 155 height 35
type input "******"
click at [632, 418] on span "Save" at bounding box center [631, 426] width 46 height 33
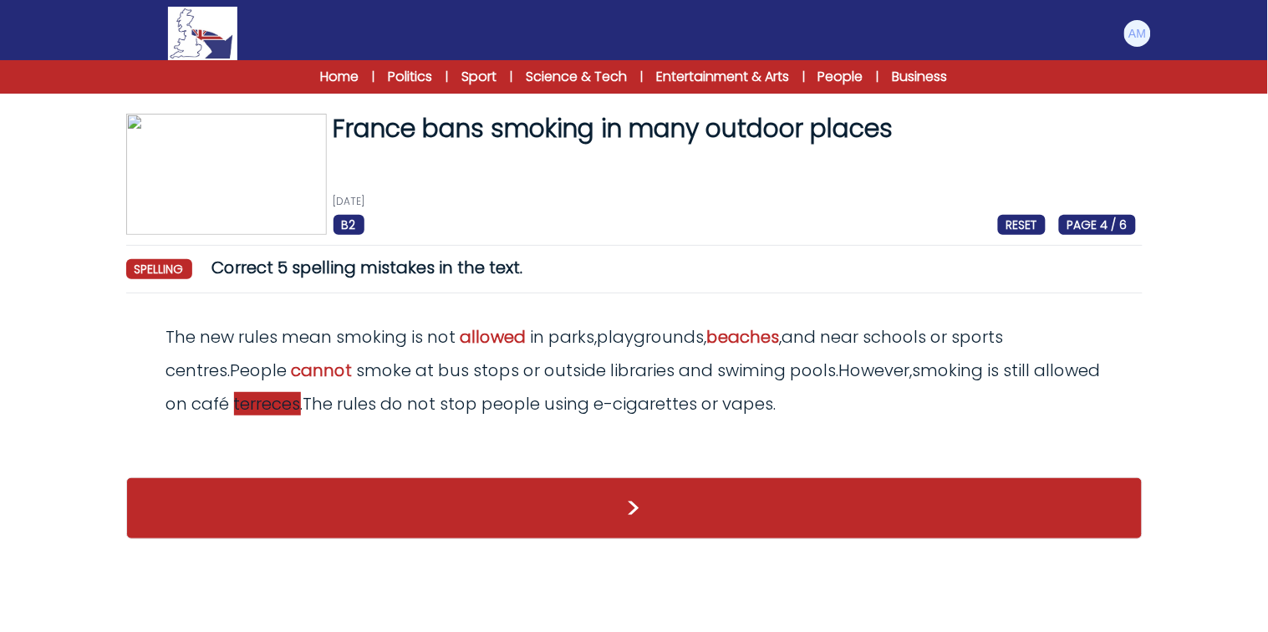
click at [247, 409] on span "terreces" at bounding box center [267, 403] width 67 height 23
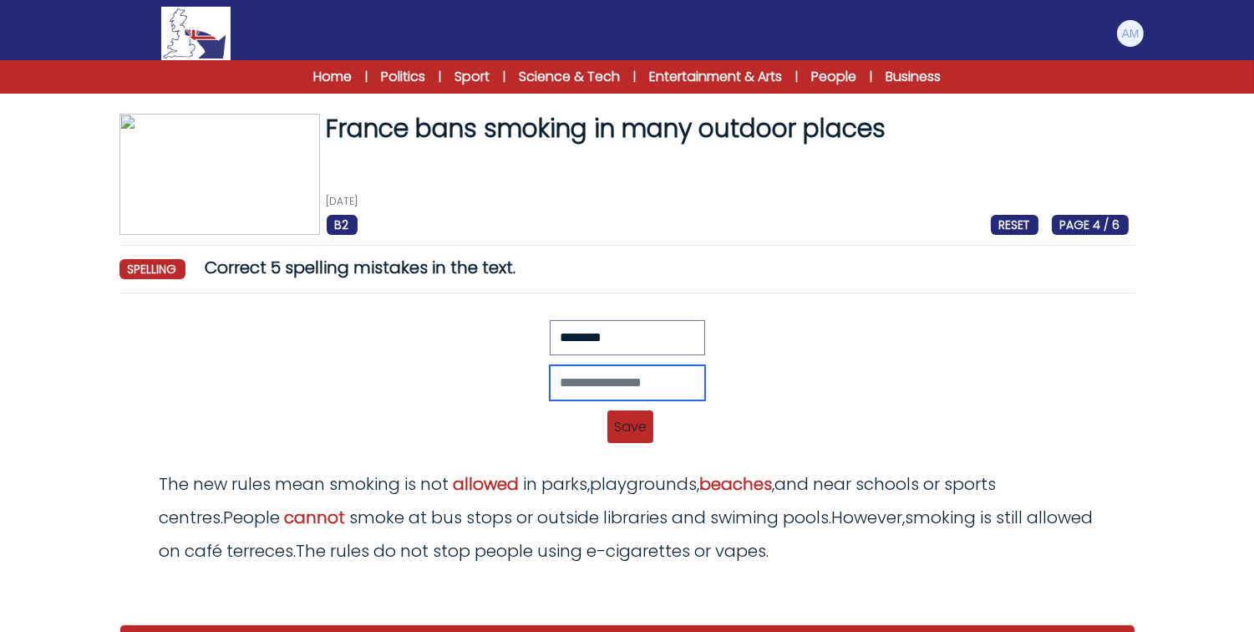
click at [550, 394] on input "text" at bounding box center [627, 382] width 155 height 35
type input "********"
click at [636, 414] on span "Save" at bounding box center [631, 426] width 46 height 33
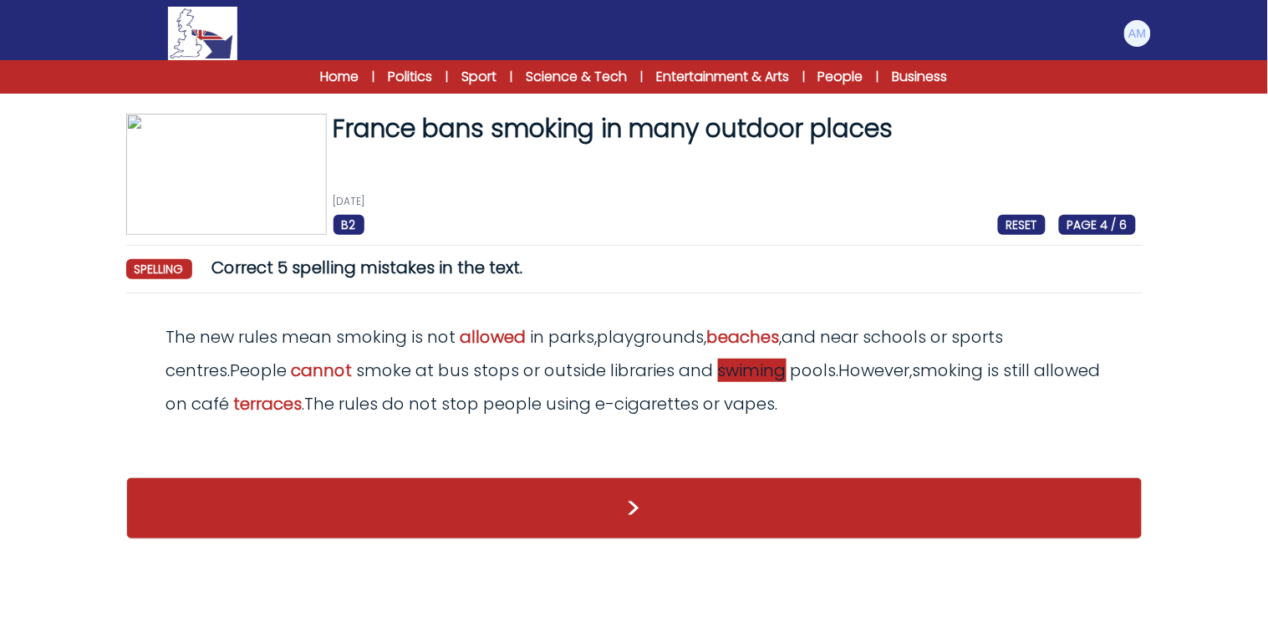
click at [718, 373] on span "swiming" at bounding box center [752, 370] width 69 height 23
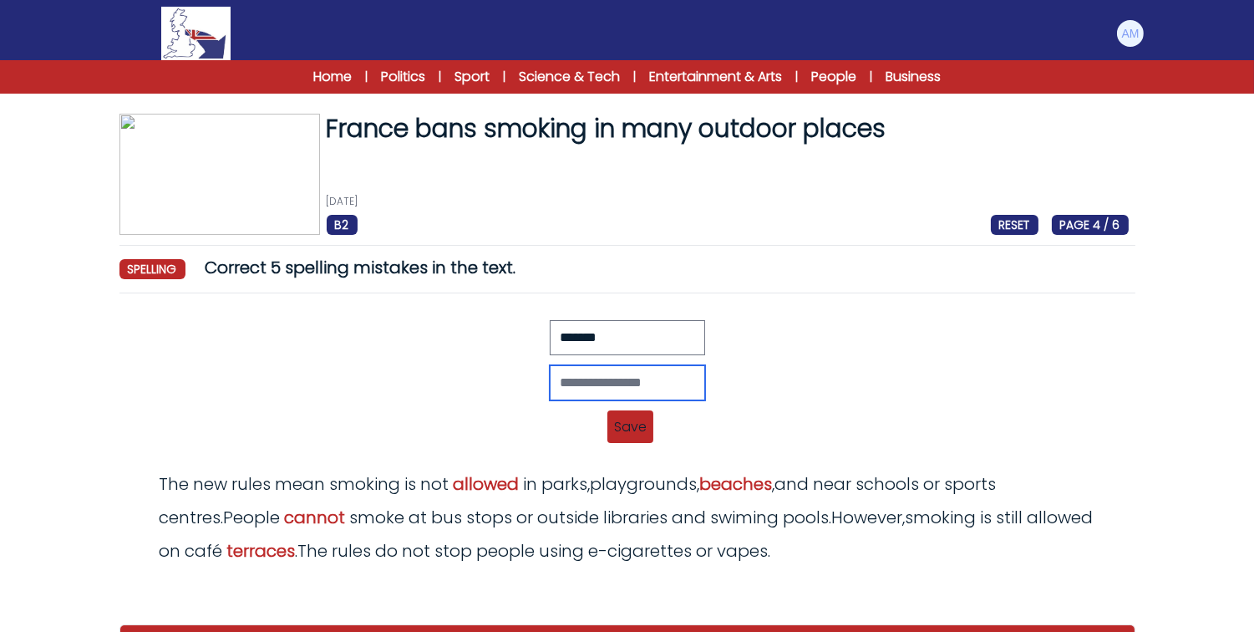
click at [550, 376] on input "text" at bounding box center [627, 382] width 155 height 35
type input "********"
click at [619, 420] on span "Save" at bounding box center [631, 426] width 46 height 33
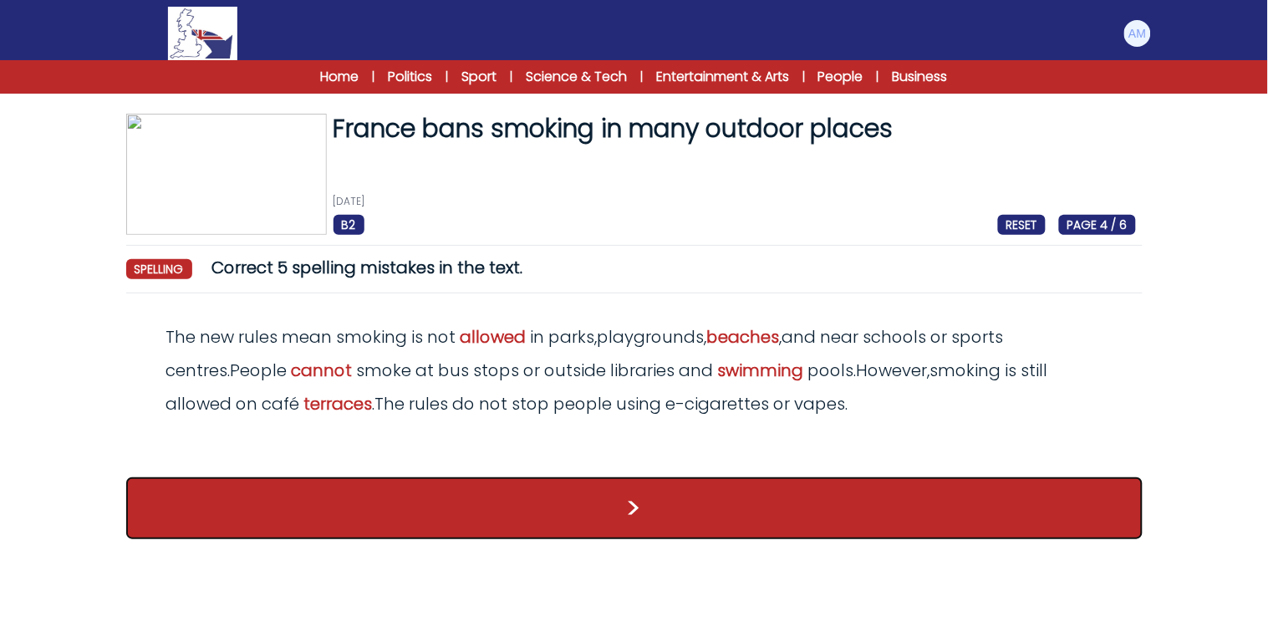
click at [589, 520] on button ">" at bounding box center [634, 508] width 1016 height 62
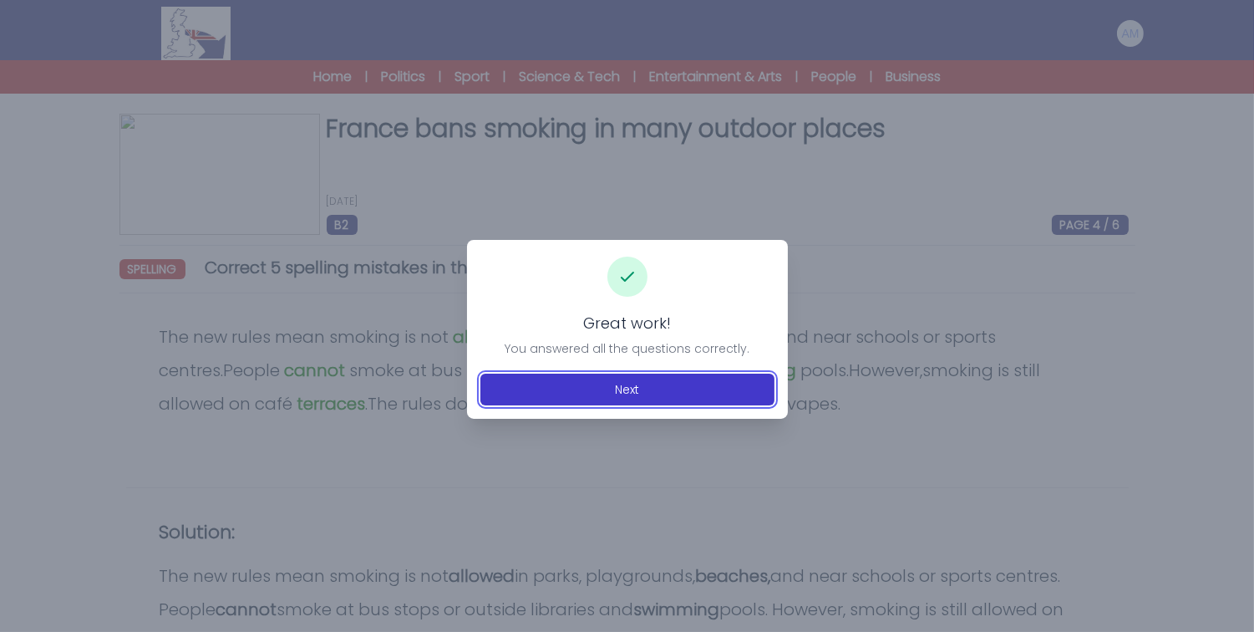
click at [653, 384] on button "Next" at bounding box center [628, 390] width 294 height 32
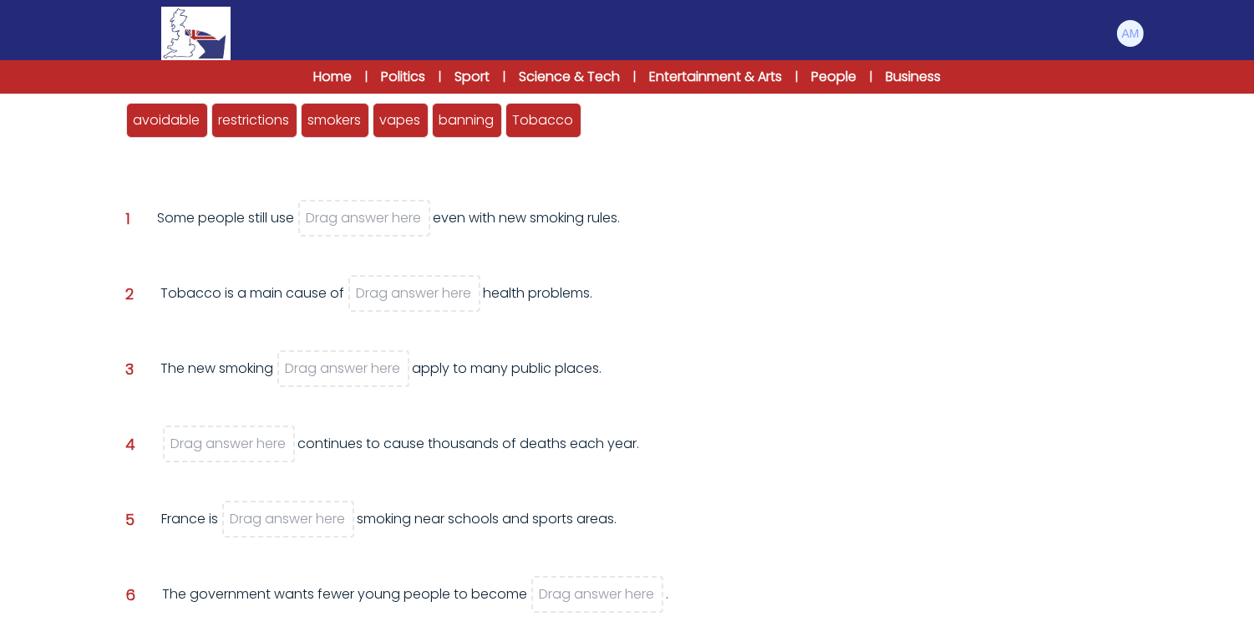
scroll to position [240, 0]
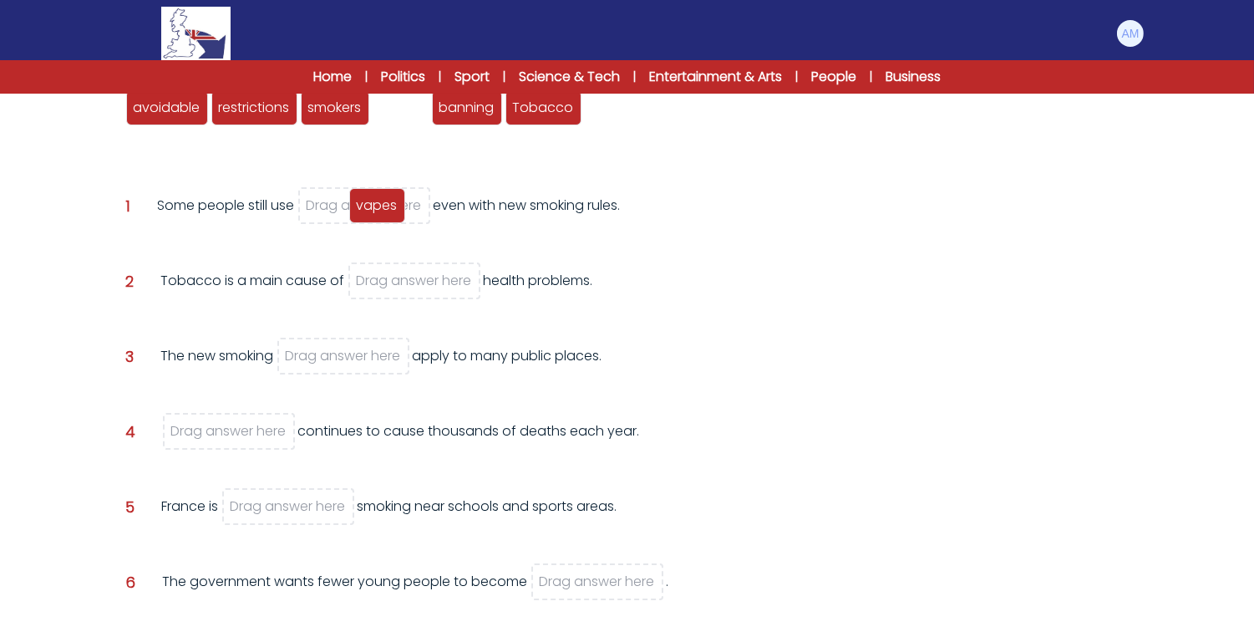
drag, startPoint x: 410, startPoint y: 111, endPoint x: 387, endPoint y: 210, distance: 101.3
click at [387, 210] on span "vapes" at bounding box center [377, 205] width 41 height 19
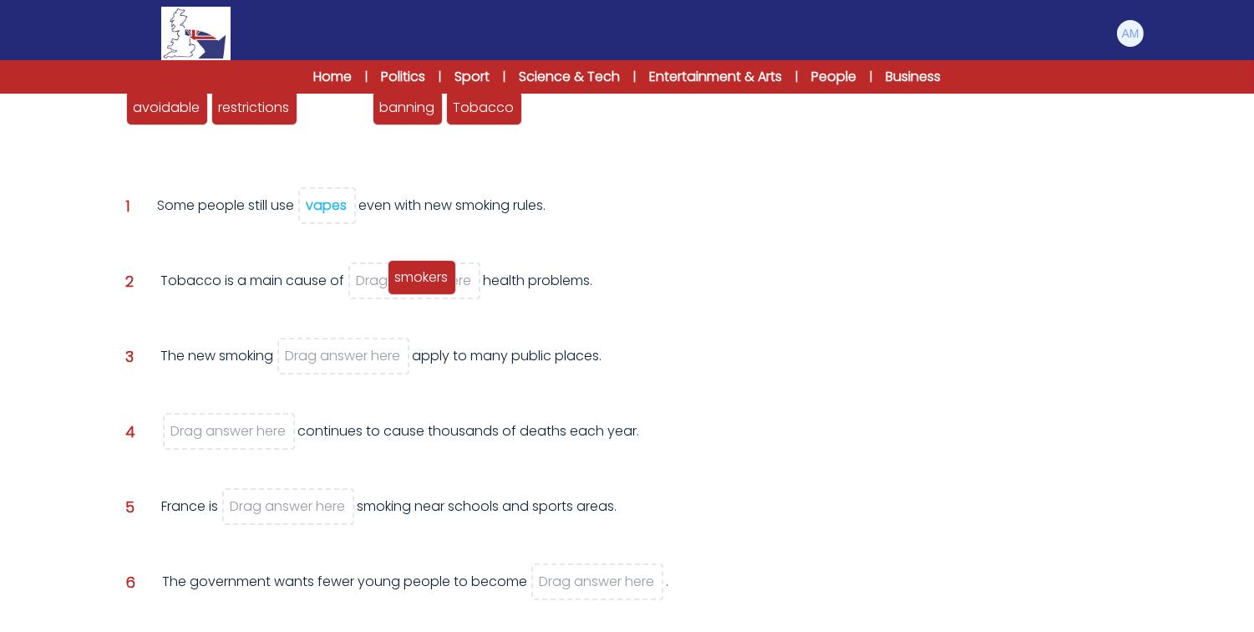
drag, startPoint x: 336, startPoint y: 104, endPoint x: 423, endPoint y: 274, distance: 191.4
click at [423, 274] on span "smokers" at bounding box center [421, 276] width 53 height 19
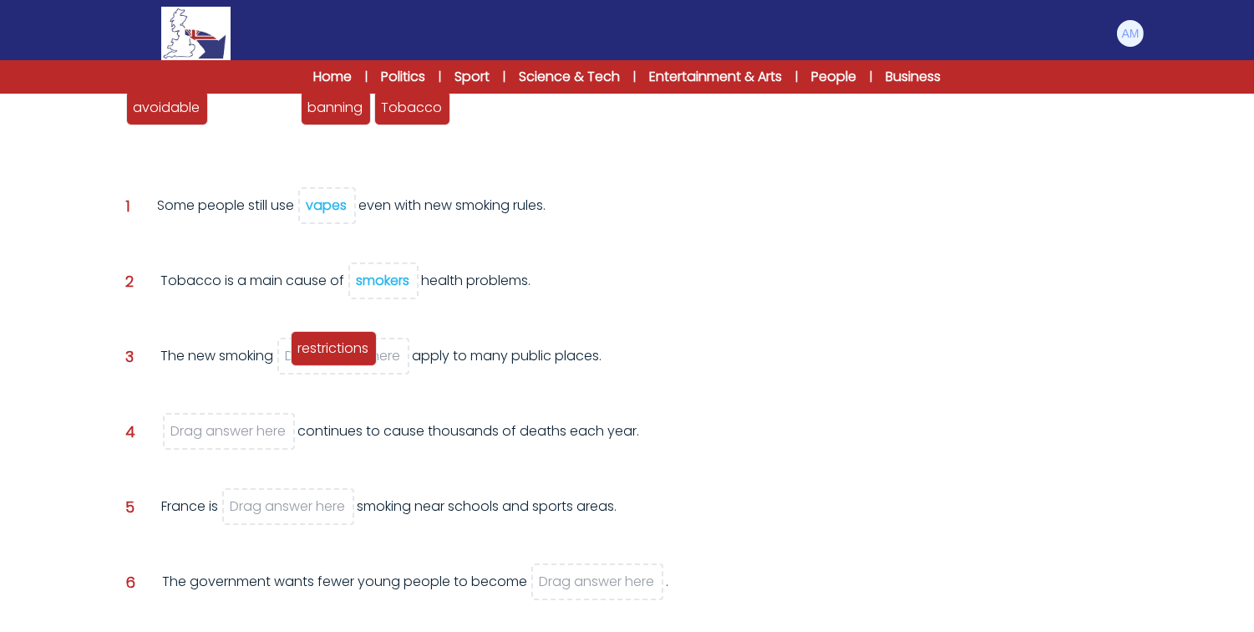
drag, startPoint x: 264, startPoint y: 104, endPoint x: 343, endPoint y: 345, distance: 253.4
click at [343, 345] on span "restrictions" at bounding box center [333, 347] width 71 height 19
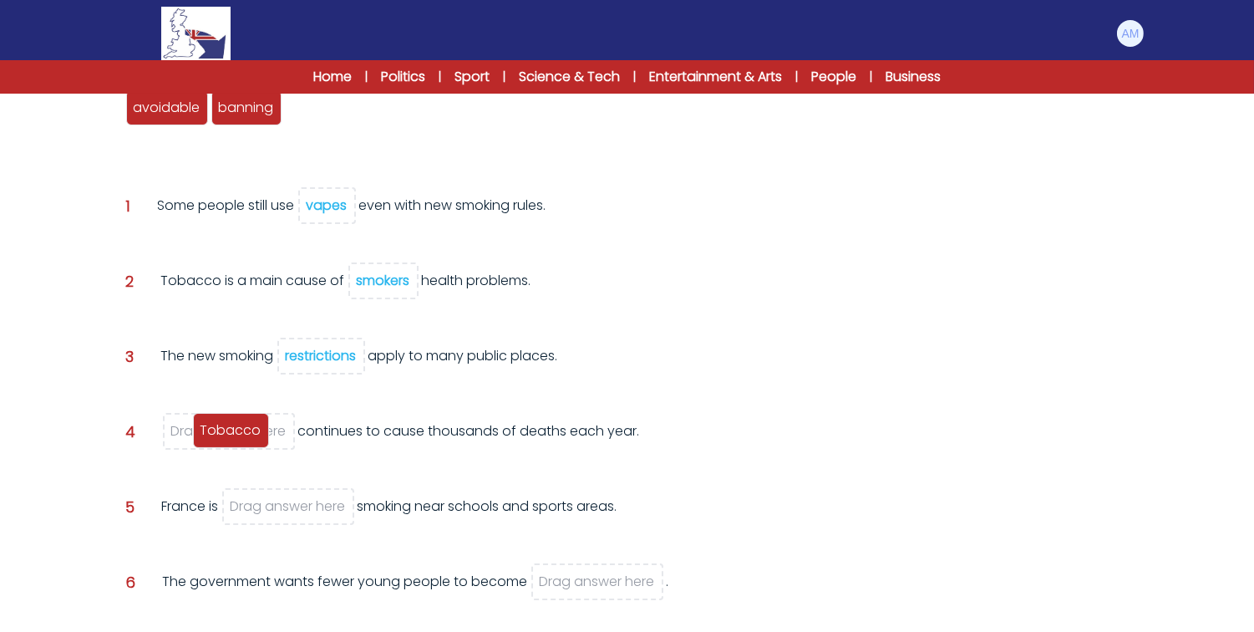
drag, startPoint x: 328, startPoint y: 109, endPoint x: 236, endPoint y: 430, distance: 334.6
click at [236, 430] on span "Tobacco" at bounding box center [231, 429] width 61 height 19
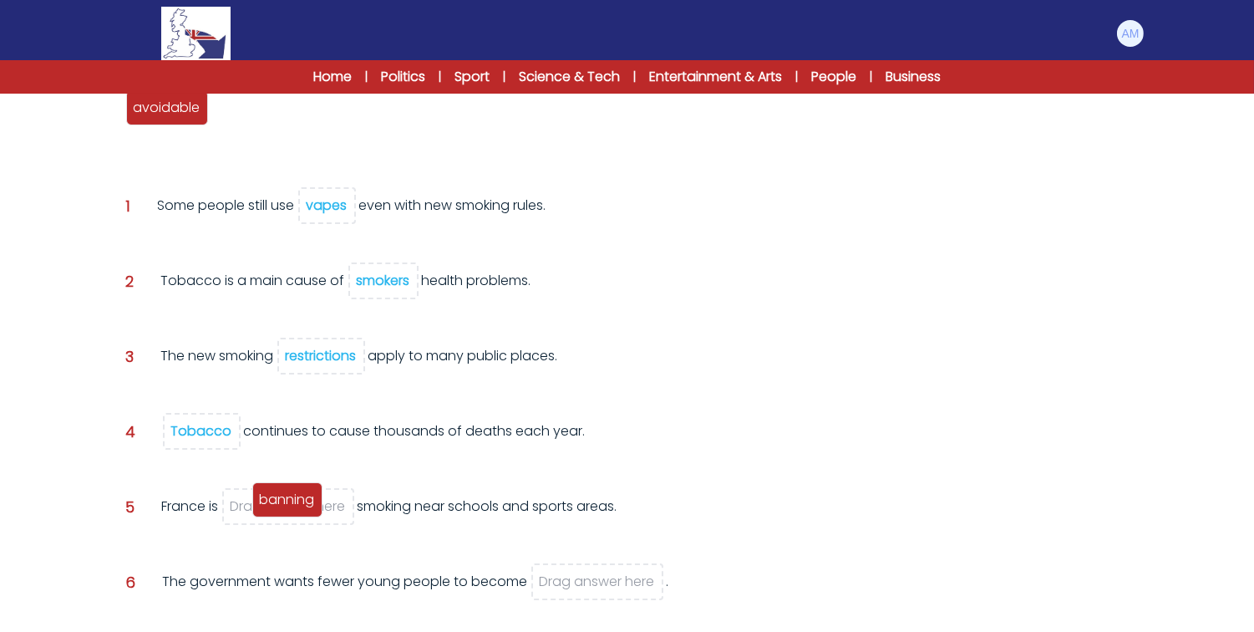
drag, startPoint x: 247, startPoint y: 113, endPoint x: 288, endPoint y: 506, distance: 394.9
click at [288, 506] on span "banning" at bounding box center [287, 499] width 55 height 19
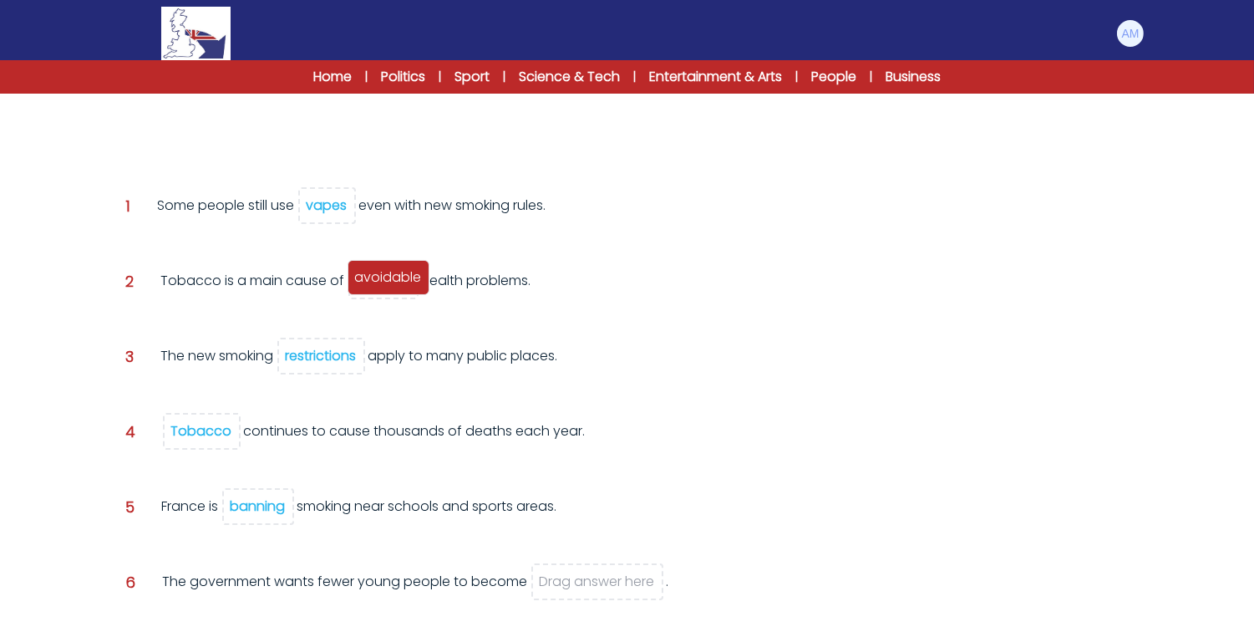
drag, startPoint x: 164, startPoint y: 104, endPoint x: 384, endPoint y: 273, distance: 278.3
click at [384, 273] on span "avoidable" at bounding box center [388, 276] width 67 height 19
drag, startPoint x: 156, startPoint y: 111, endPoint x: 594, endPoint y: 579, distance: 640.9
click at [594, 579] on span "smokers" at bounding box center [598, 575] width 53 height 19
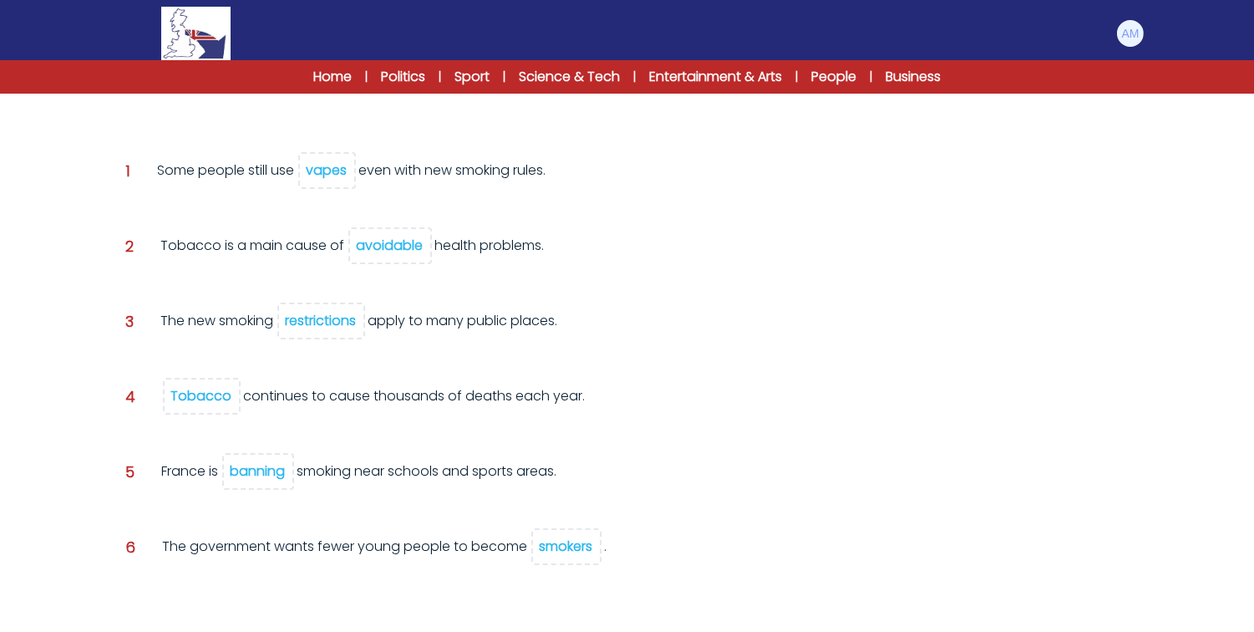
scroll to position [333, 0]
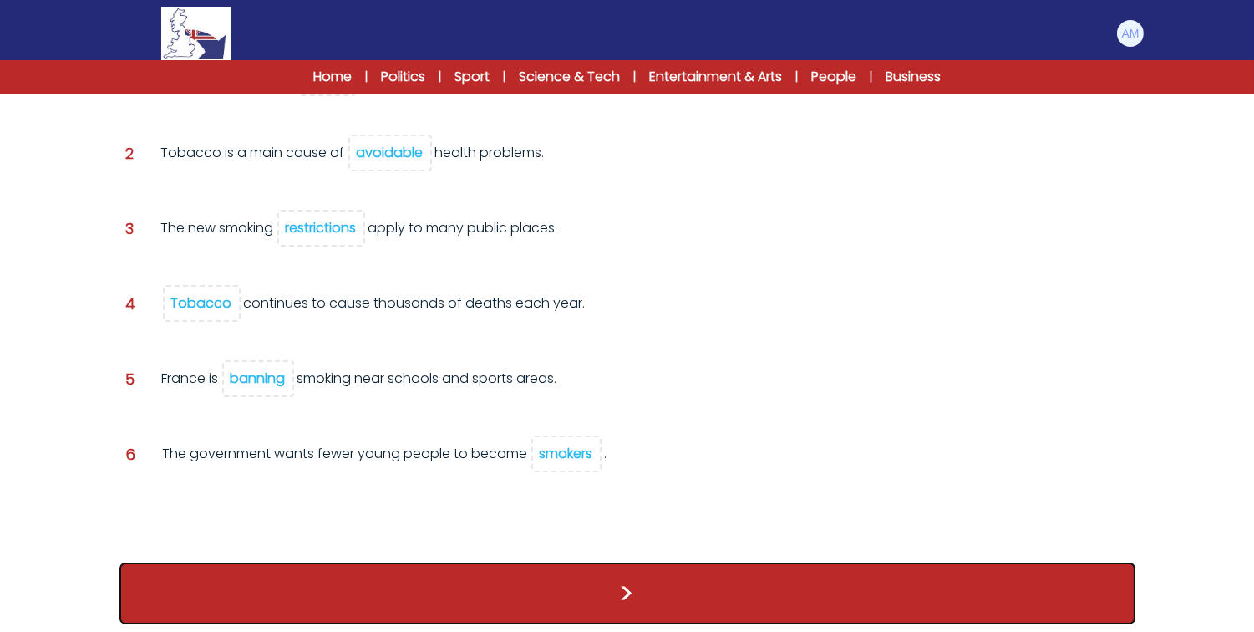
click at [506, 562] on button ">" at bounding box center [628, 593] width 1016 height 62
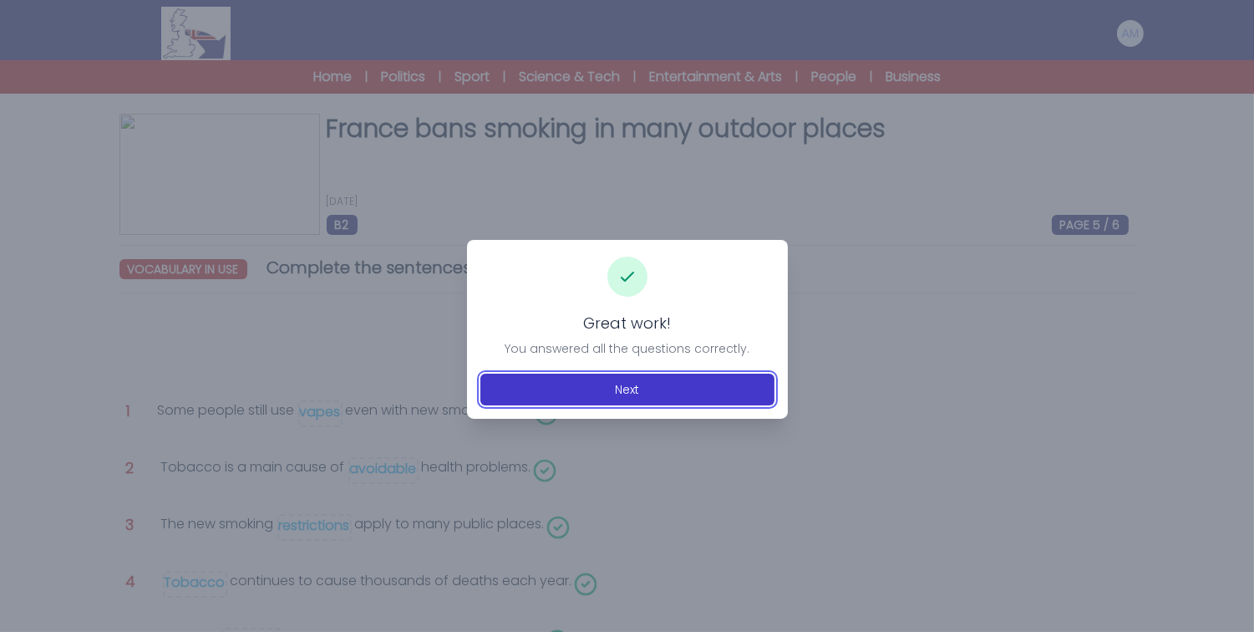
click at [636, 394] on button "Next" at bounding box center [628, 390] width 294 height 32
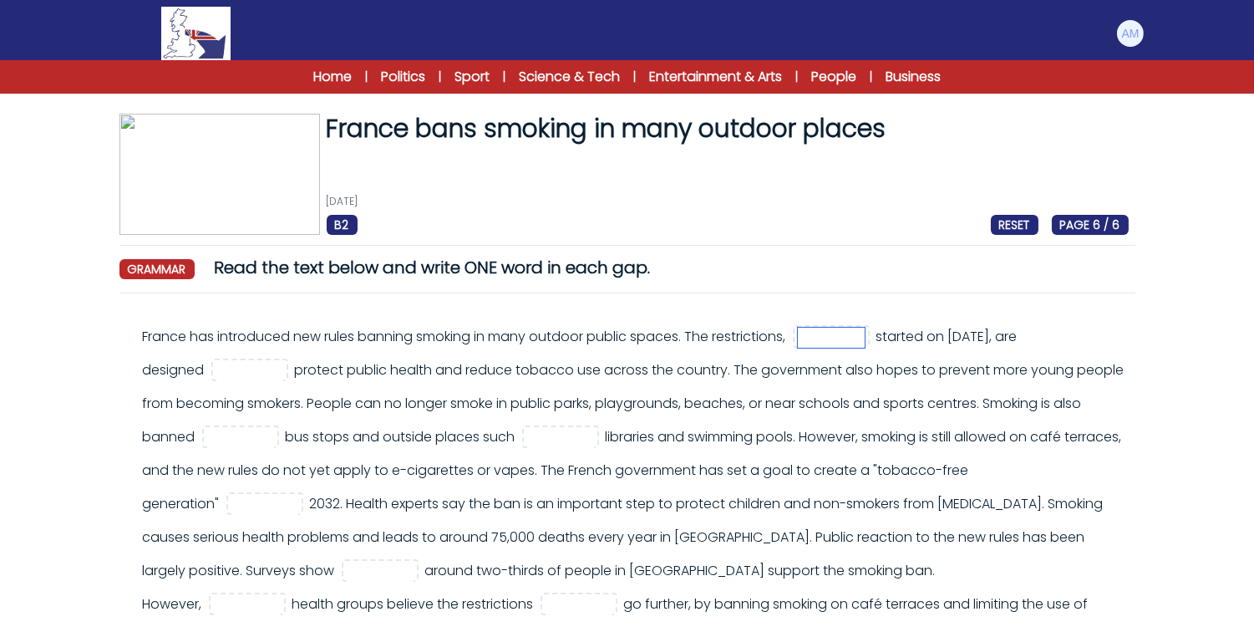
click at [865, 336] on input "text" at bounding box center [831, 338] width 67 height 20
type input "*"
click at [865, 338] on input "*****" at bounding box center [831, 338] width 67 height 20
type input "*****"
click at [283, 372] on input "text" at bounding box center [249, 371] width 67 height 20
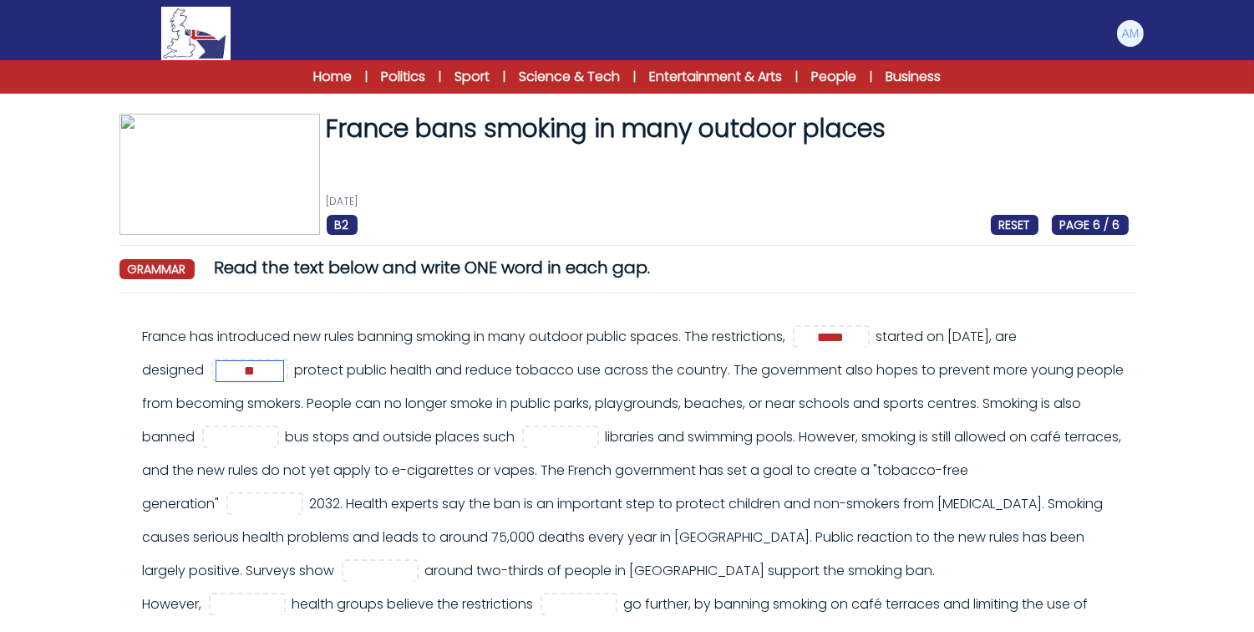
type input "**"
click at [274, 436] on input "text" at bounding box center [240, 438] width 67 height 20
type input "****"
click at [594, 435] on input "text" at bounding box center [560, 438] width 67 height 20
type input "**"
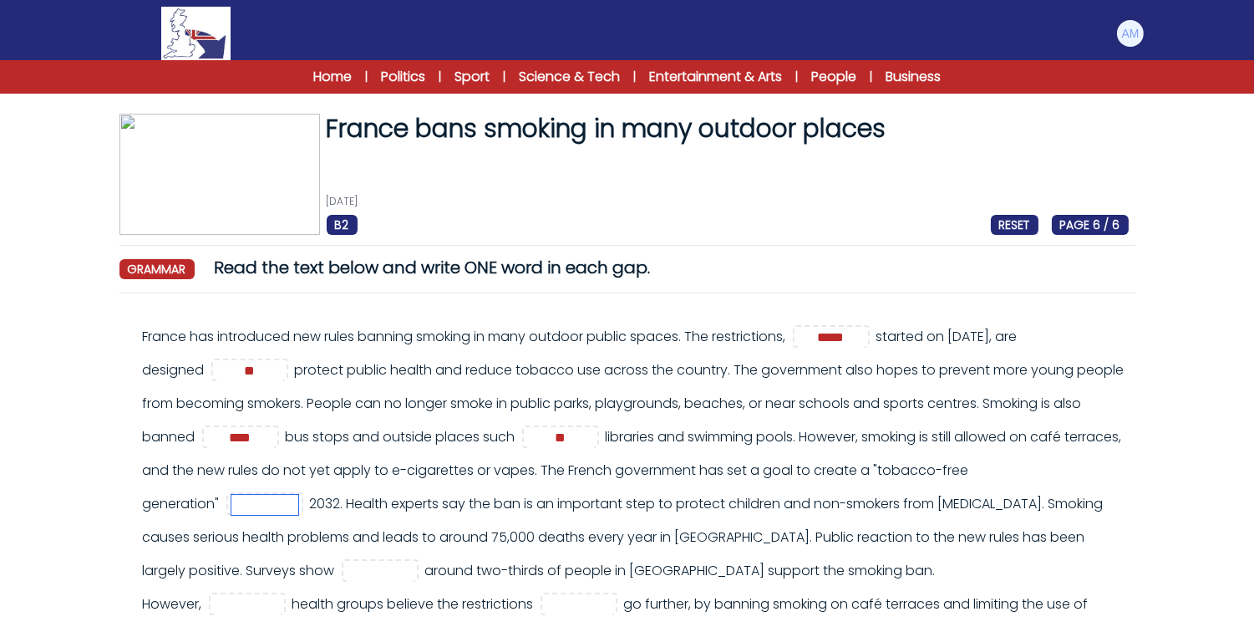
click at [298, 506] on input "text" at bounding box center [264, 505] width 67 height 20
type input "**"
click at [647, 506] on div "France has introduced new rules banning smoking in many outdoor public spaces. …" at bounding box center [636, 487] width 986 height 334
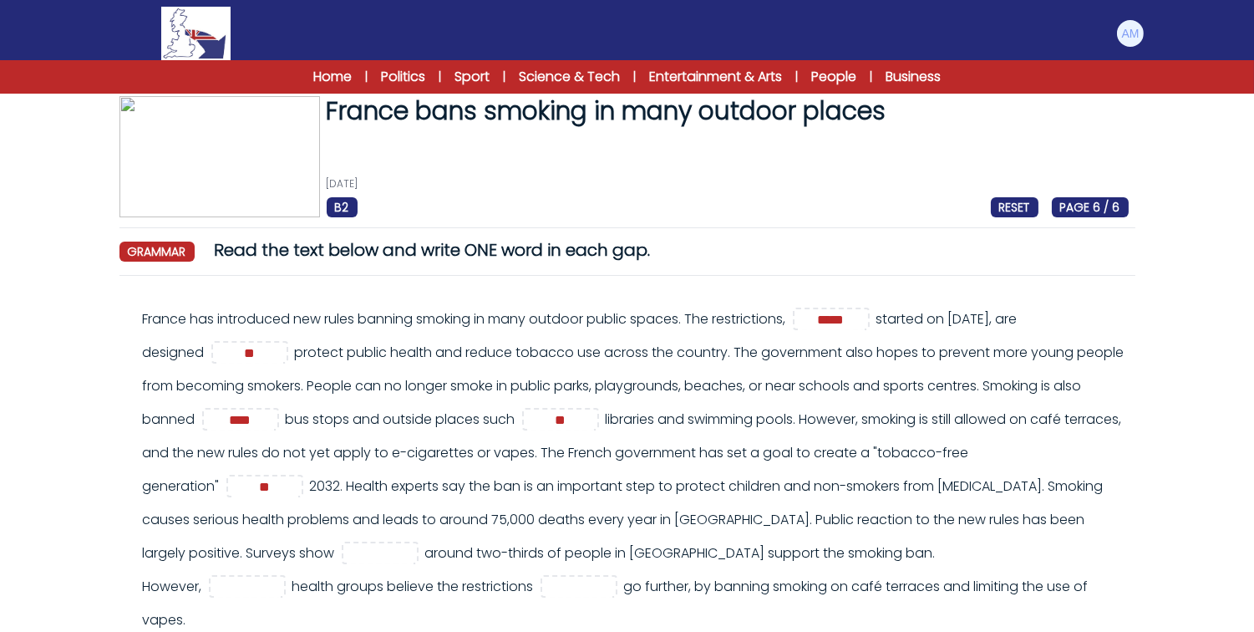
scroll to position [43, 0]
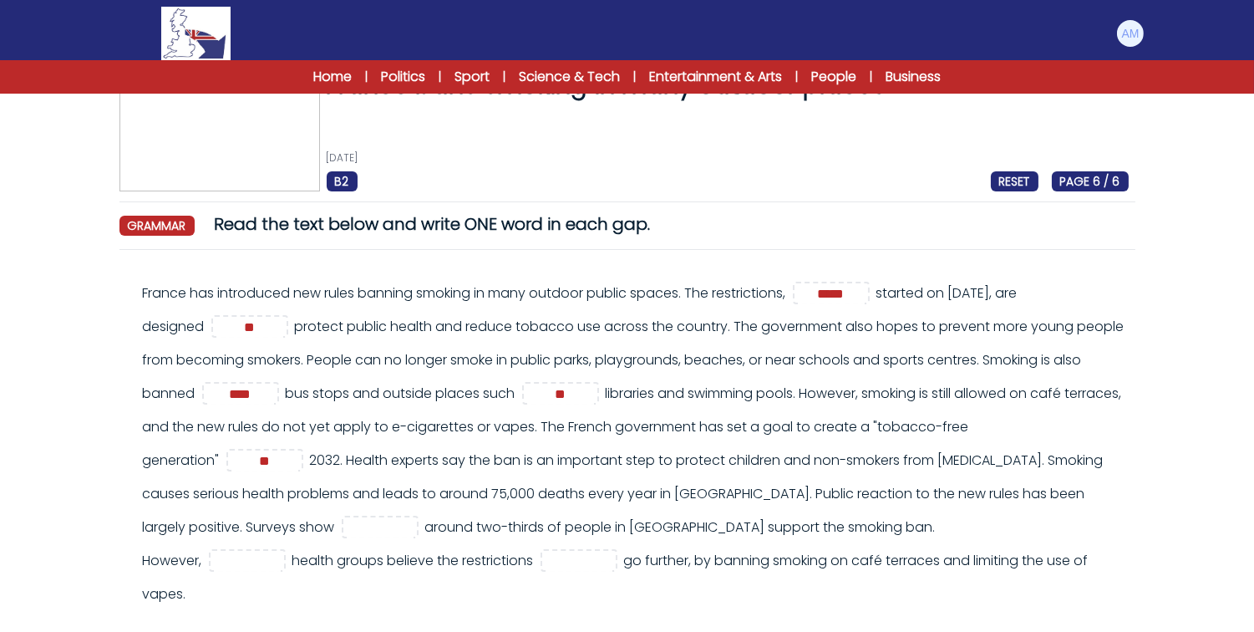
drag, startPoint x: 343, startPoint y: 521, endPoint x: 412, endPoint y: 526, distance: 68.7
click at [412, 526] on div "France has introduced new rules banning smoking in many outdoor public spaces. …" at bounding box center [636, 444] width 986 height 334
click at [449, 521] on div "France has introduced new rules banning smoking in many outdoor public spaces. …" at bounding box center [636, 444] width 986 height 334
click at [414, 524] on input "text" at bounding box center [380, 528] width 67 height 20
type input "****"
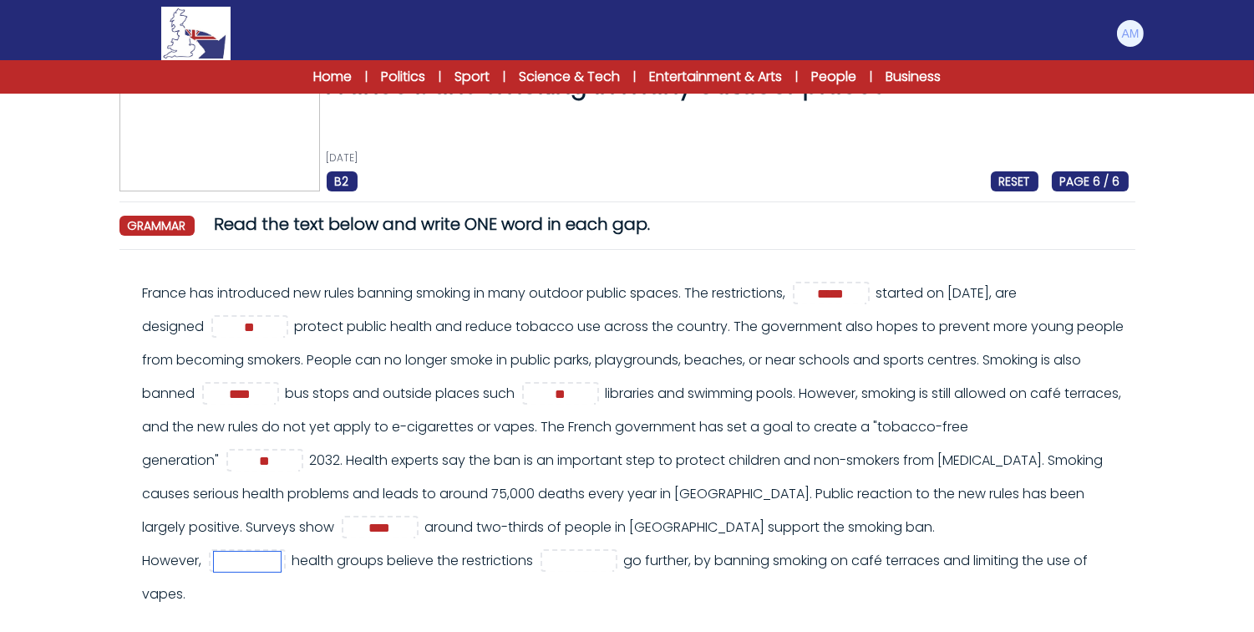
click at [281, 565] on input "text" at bounding box center [247, 562] width 67 height 20
type input "****"
click at [613, 562] on input "text" at bounding box center [579, 562] width 67 height 20
type input "******"
click at [811, 550] on div "France has introduced new rules banning smoking in many outdoor public spaces. …" at bounding box center [636, 444] width 986 height 334
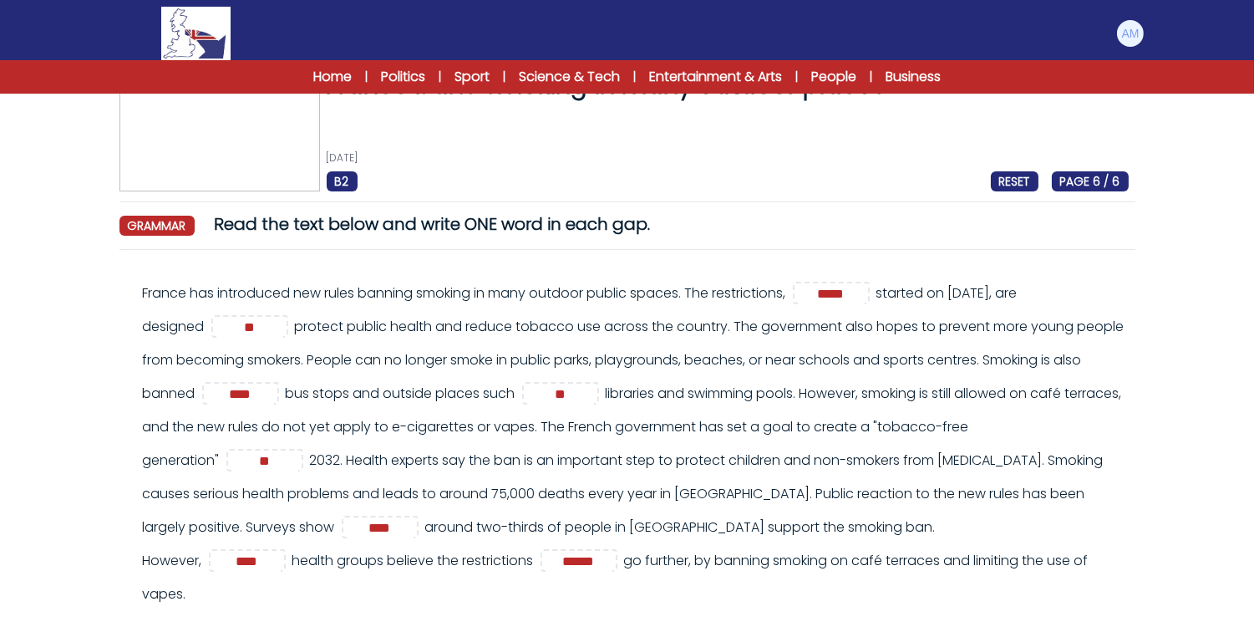
scroll to position [174, 0]
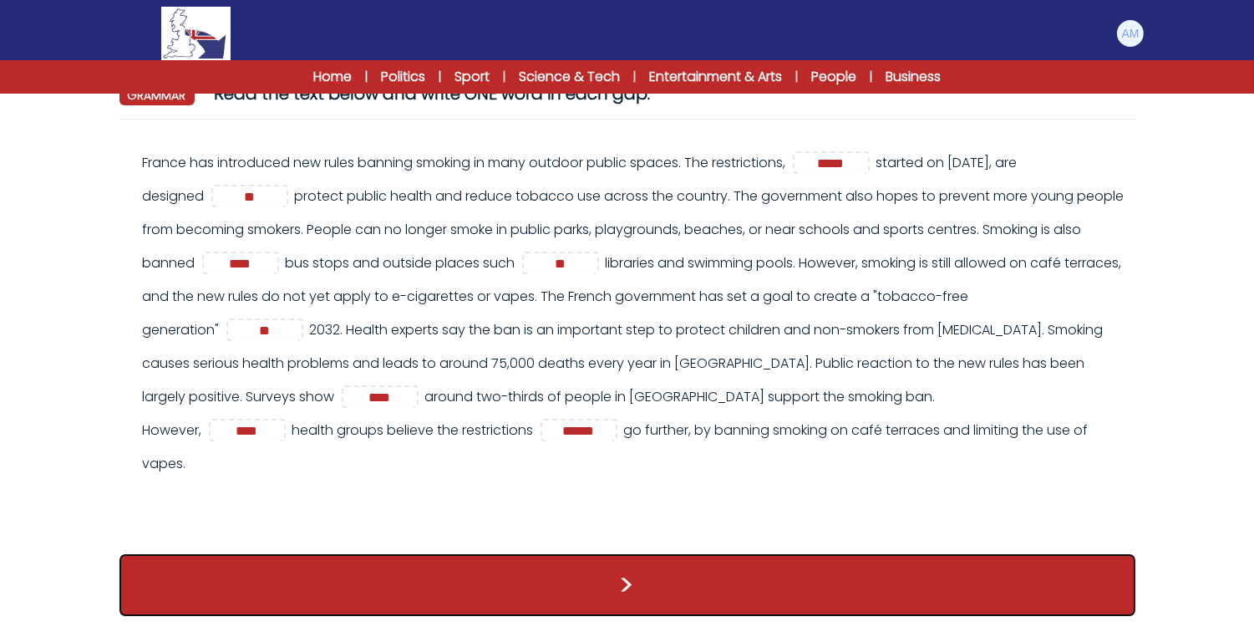
click at [700, 594] on button ">" at bounding box center [628, 585] width 1016 height 62
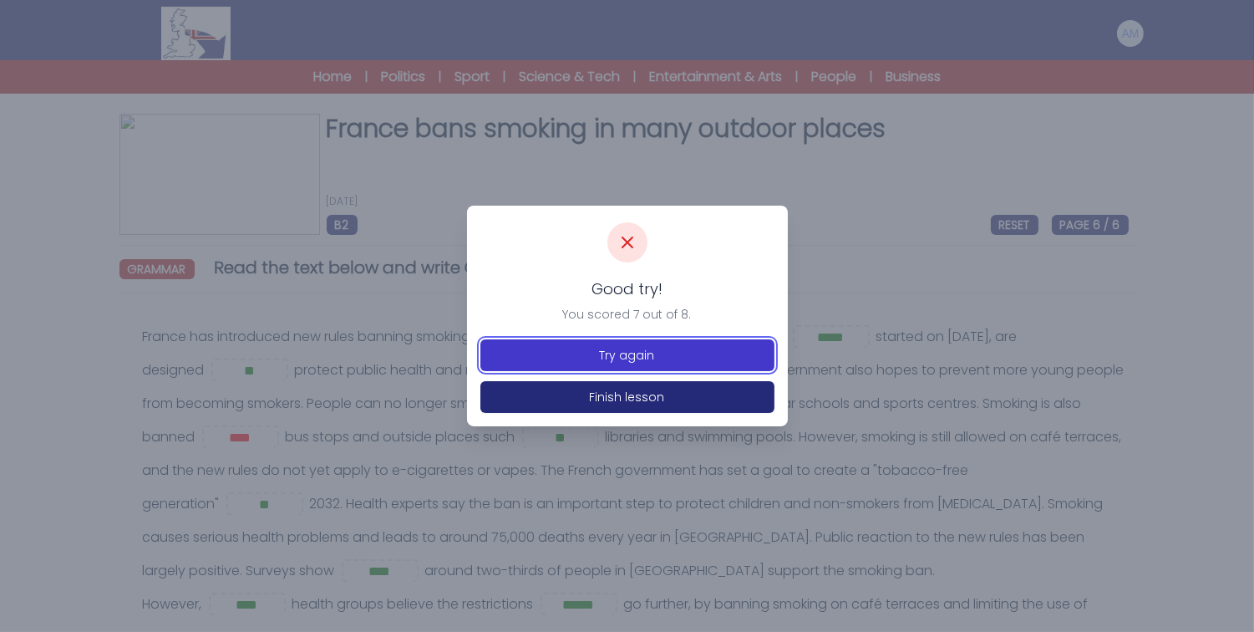
click at [612, 361] on button "Try again" at bounding box center [628, 355] width 294 height 32
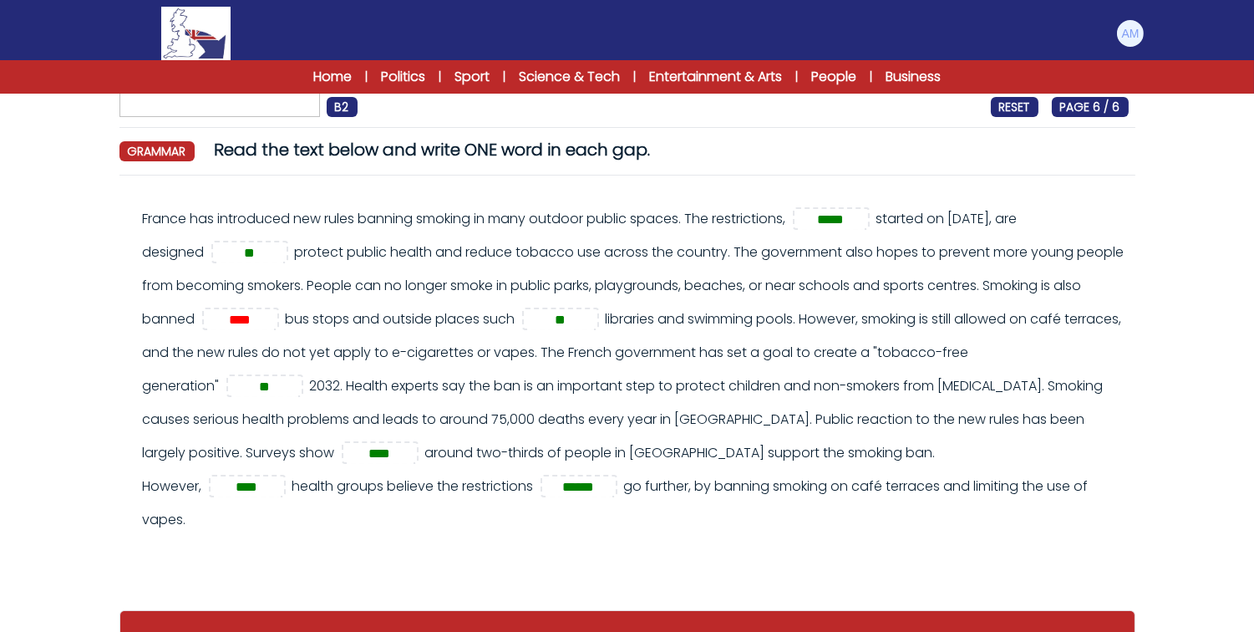
scroll to position [120, 0]
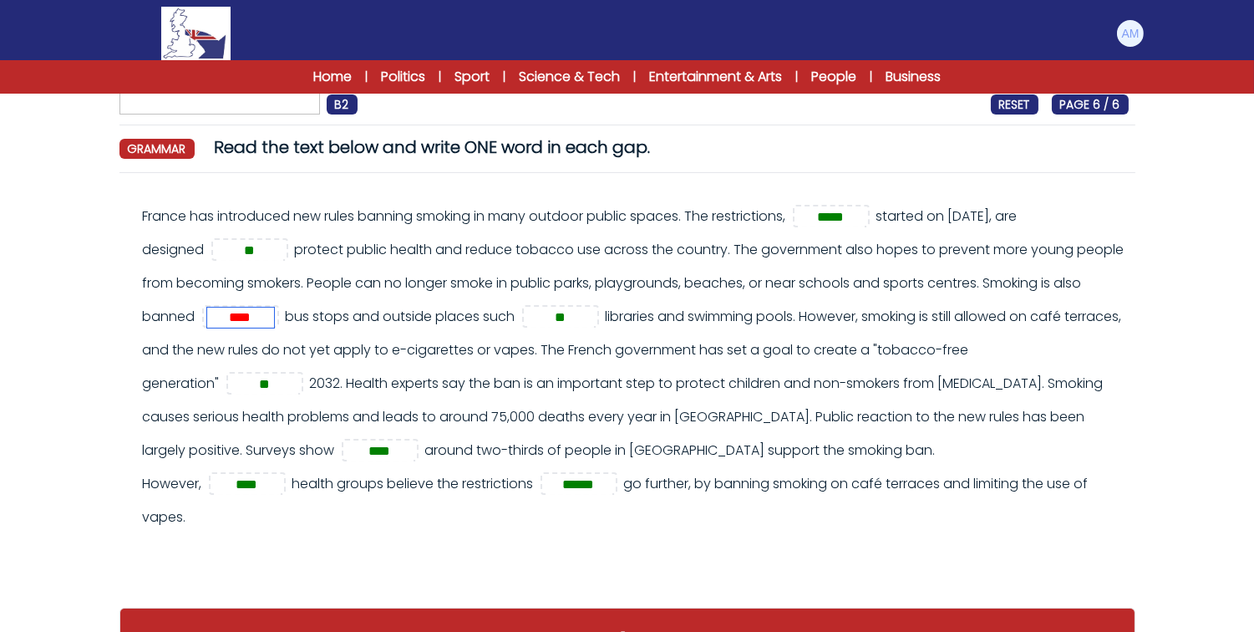
click at [274, 324] on input "****" at bounding box center [240, 318] width 67 height 20
type input "*"
type input "**"
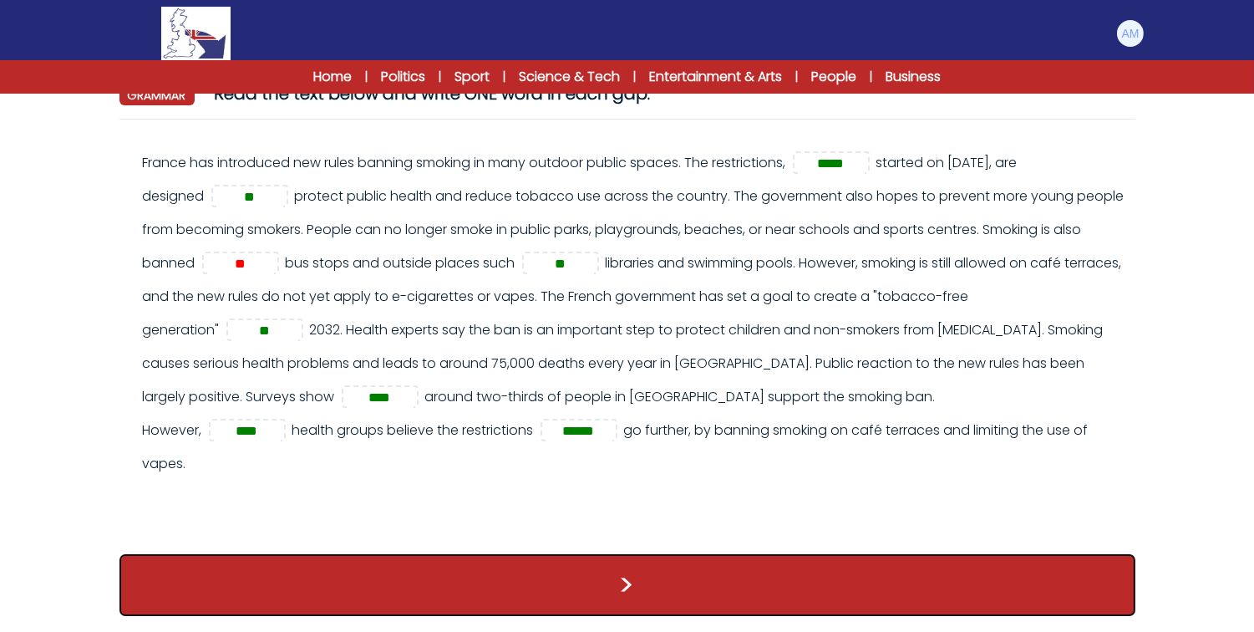
click at [531, 577] on button ">" at bounding box center [628, 585] width 1016 height 62
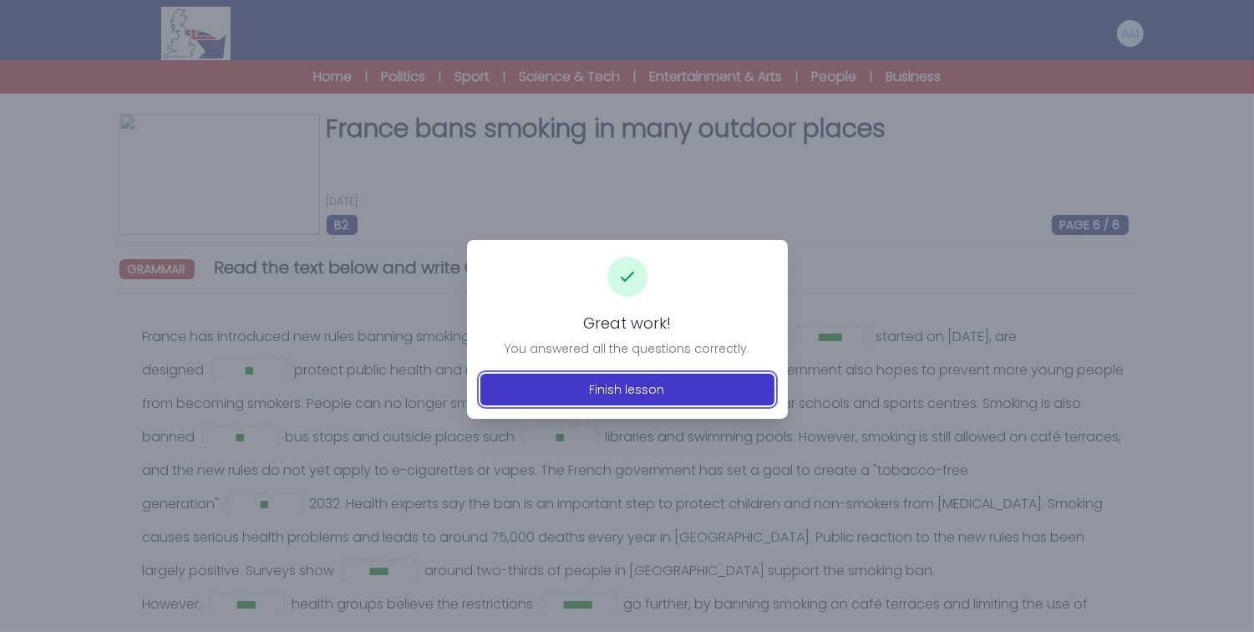
click at [628, 379] on button "Finish lesson" at bounding box center [628, 390] width 294 height 32
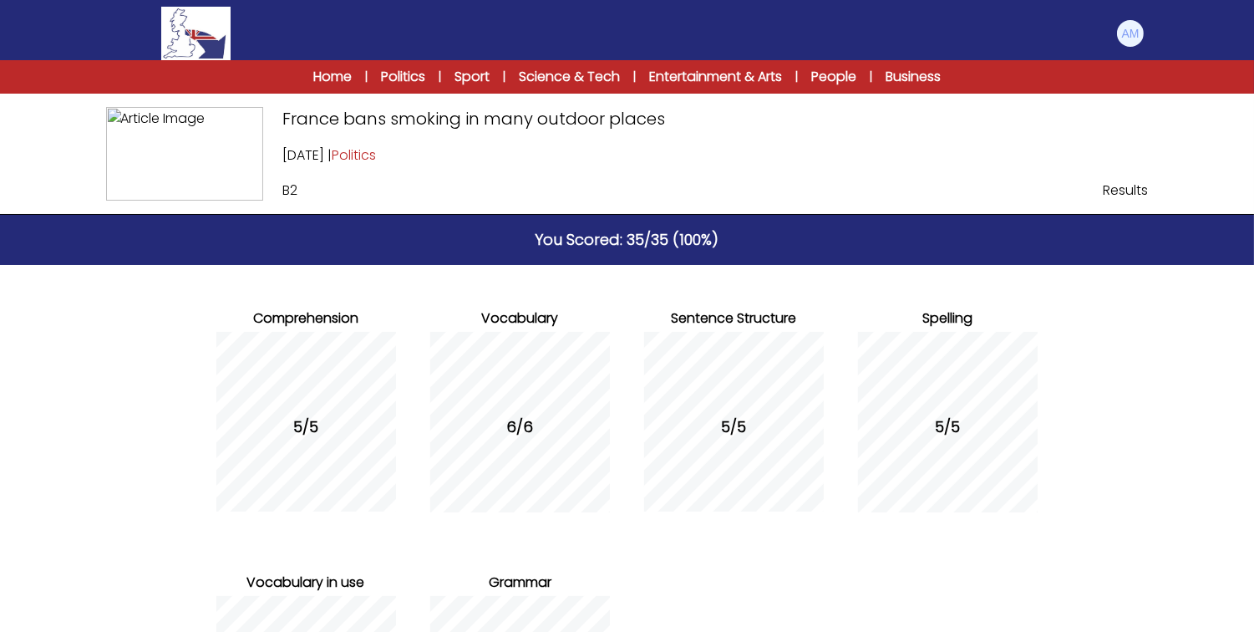
scroll to position [261, 0]
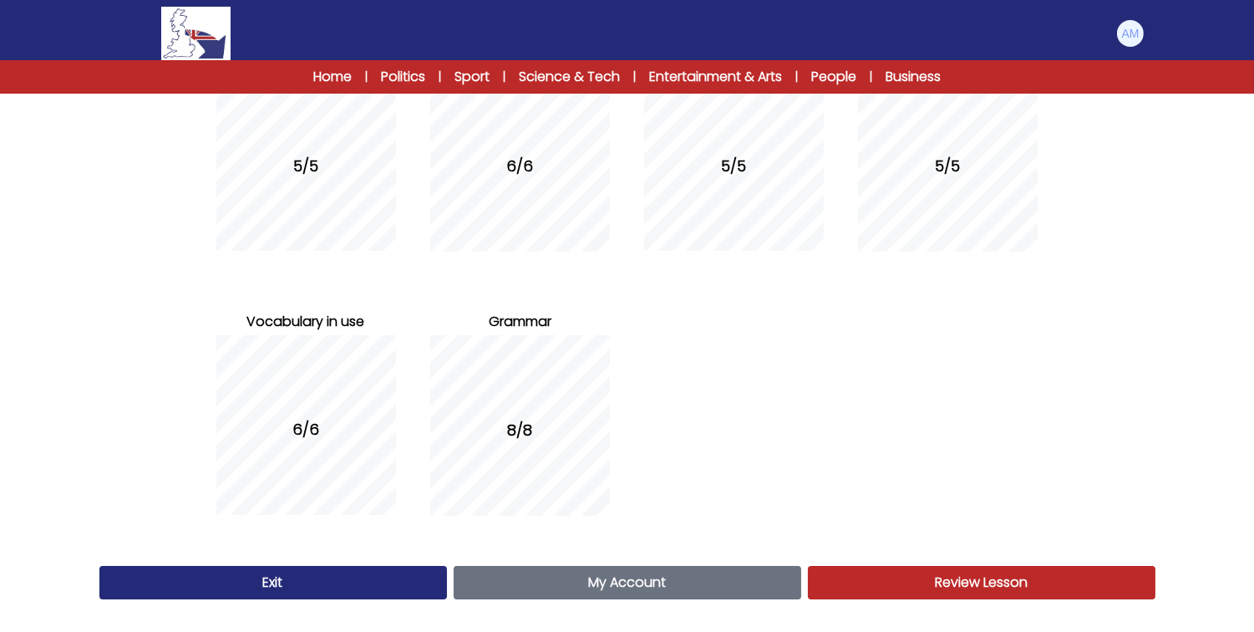
click at [323, 590] on link "Exit" at bounding box center [273, 582] width 348 height 33
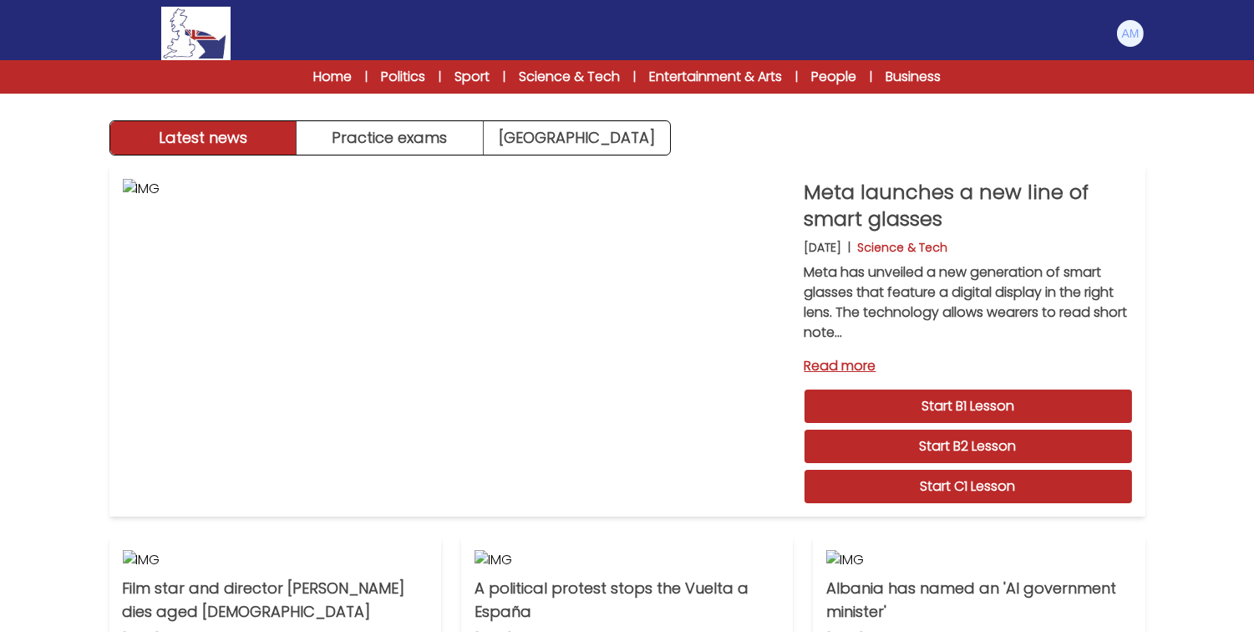
click at [1115, 39] on div "Manage Account My Account Language English Español [DEMOGRAPHIC_DATA] B1 B2 C1 …" at bounding box center [627, 33] width 1036 height 53
click at [1129, 36] on img at bounding box center [1130, 33] width 27 height 27
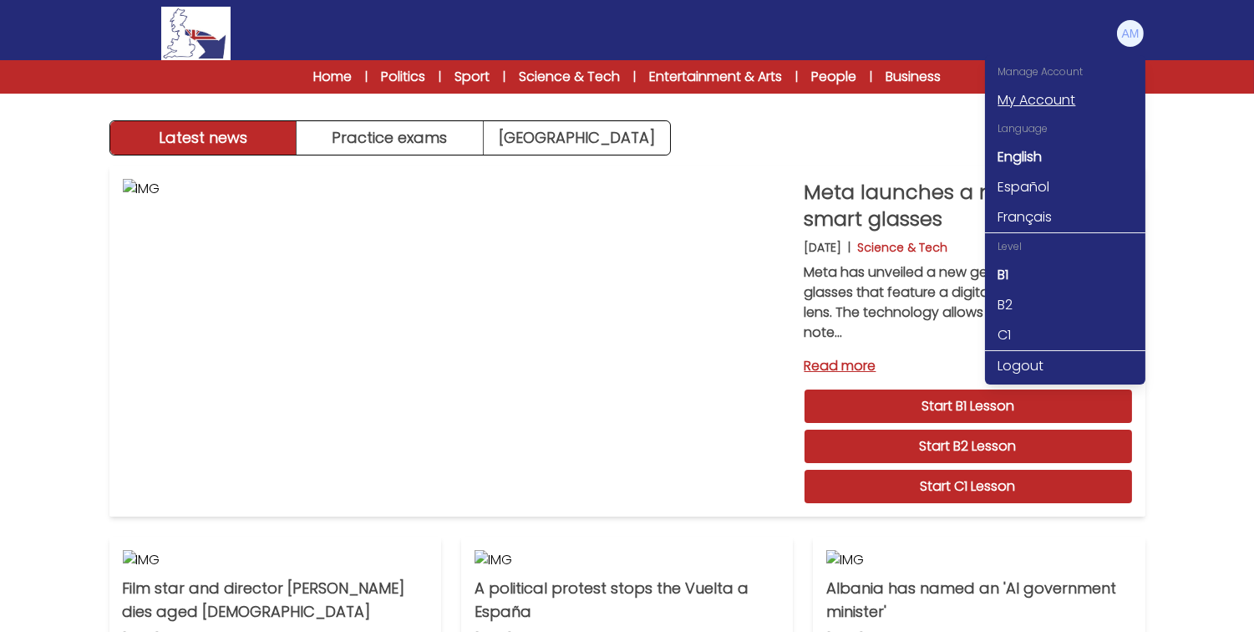
click at [1073, 102] on link "My Account" at bounding box center [1065, 100] width 160 height 30
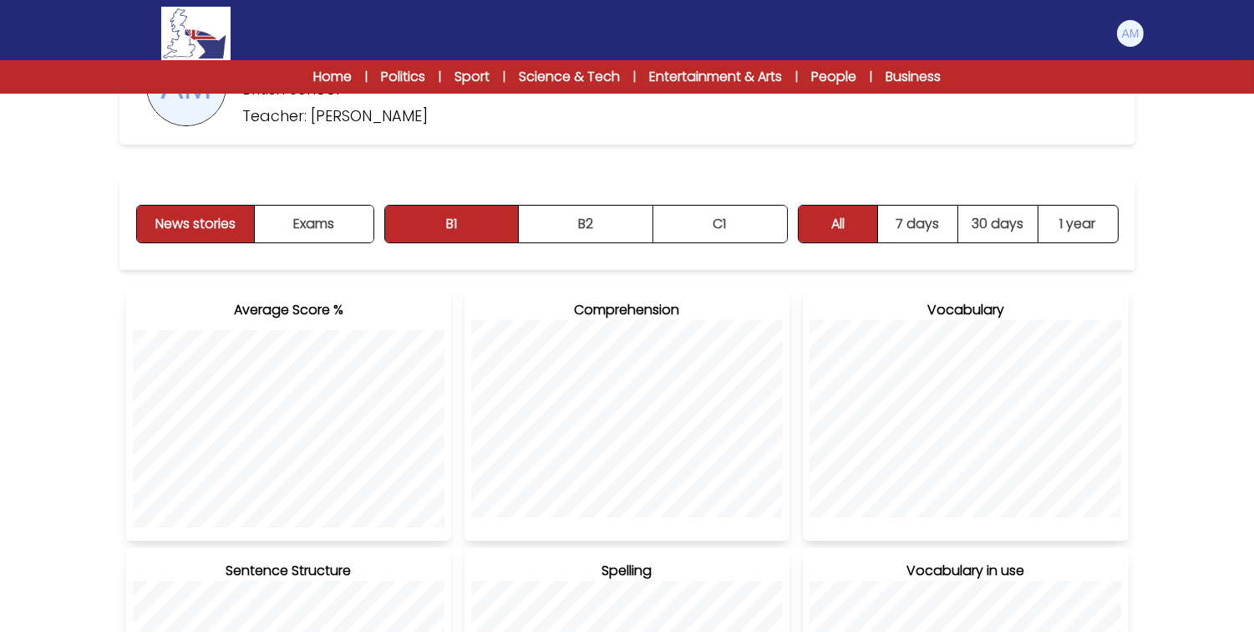
scroll to position [237, 0]
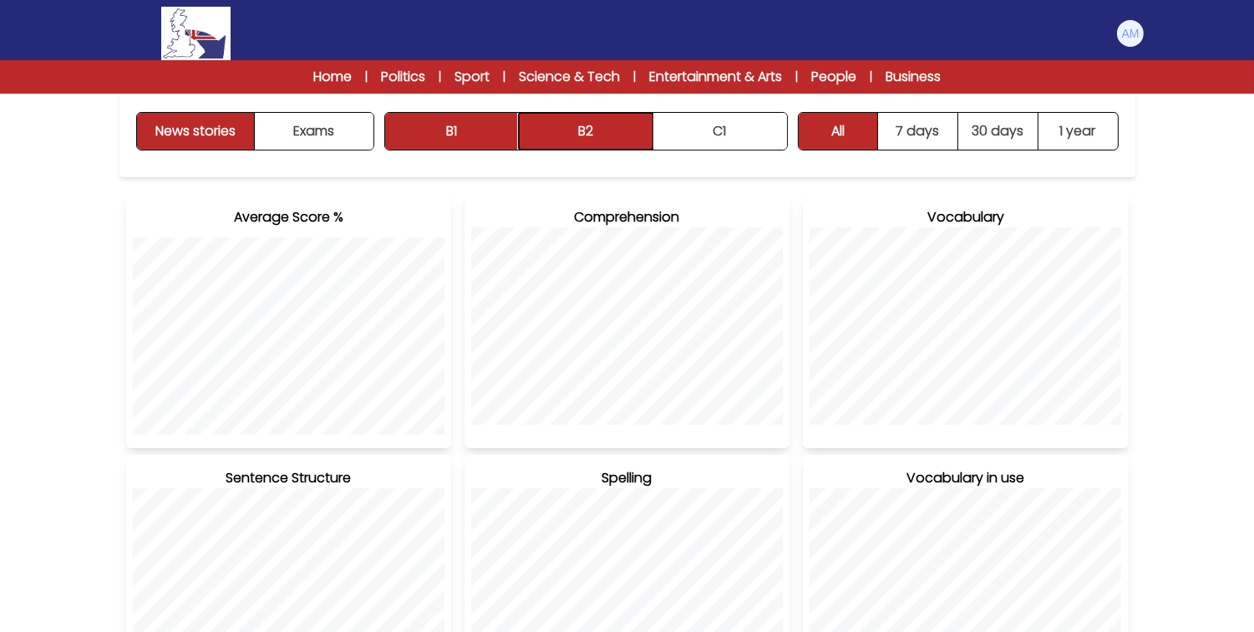
click at [602, 144] on button "B2" at bounding box center [586, 131] width 135 height 37
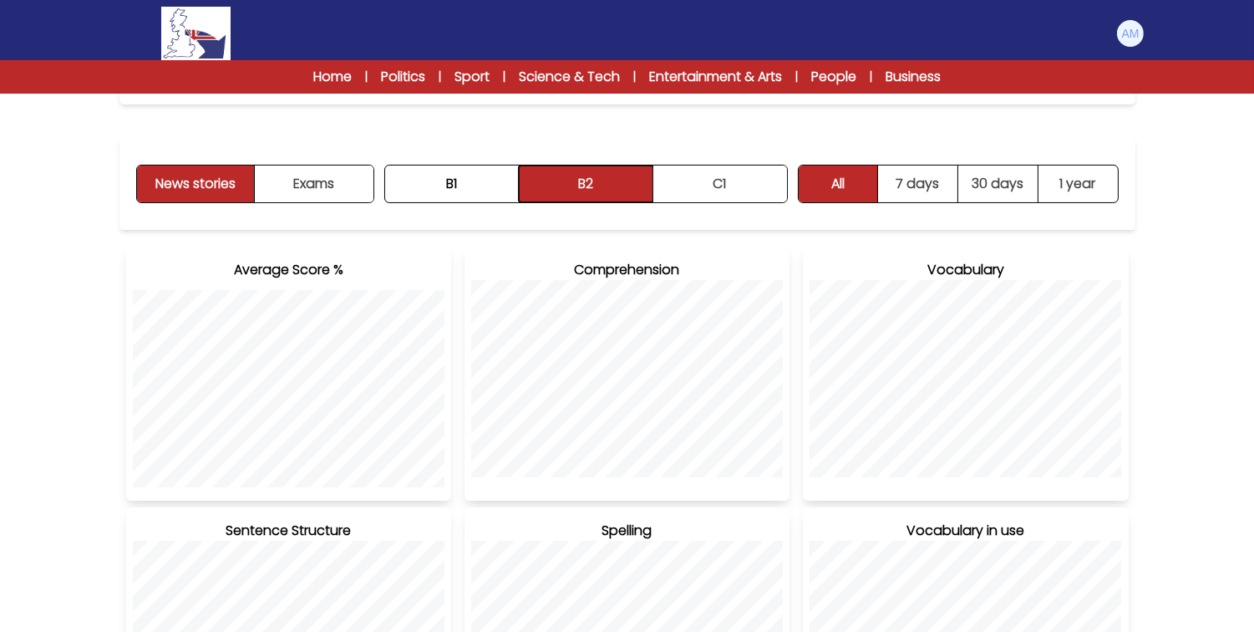
scroll to position [0, 0]
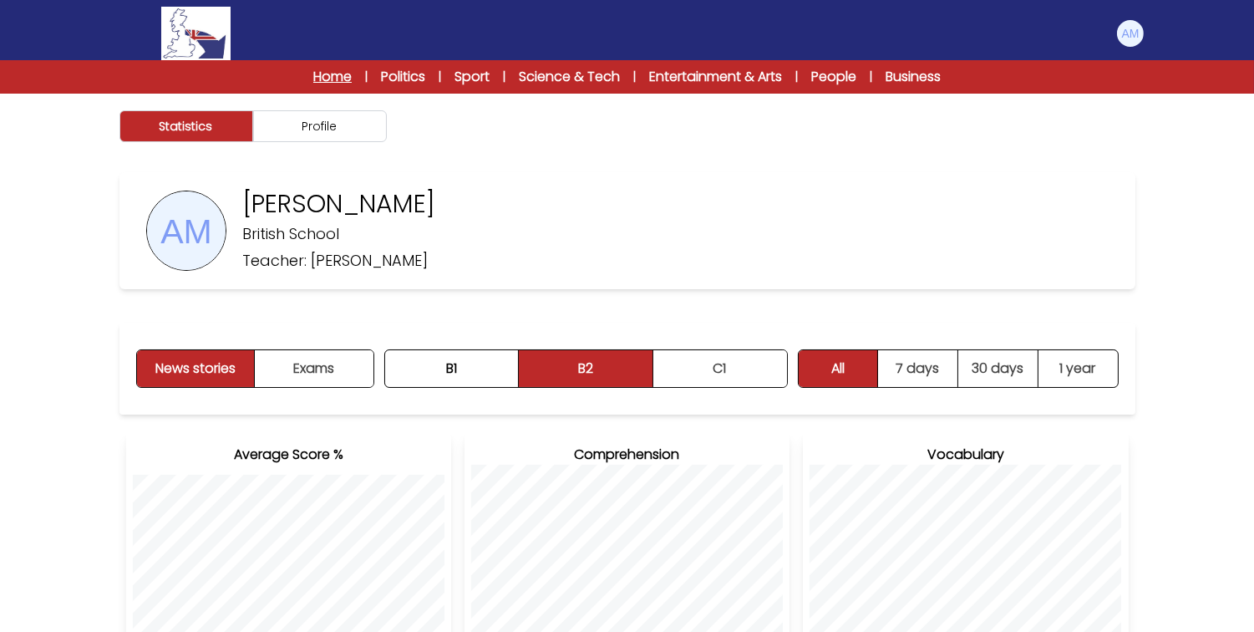
click at [332, 75] on link "Home" at bounding box center [332, 77] width 38 height 20
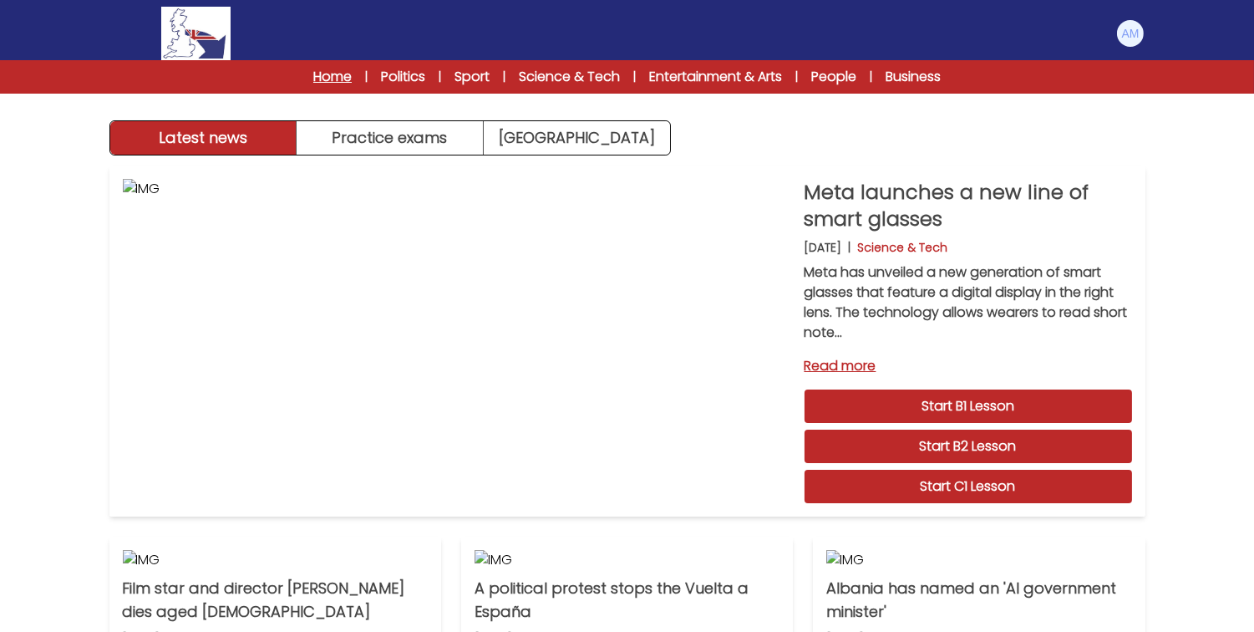
click at [321, 70] on link "Home" at bounding box center [332, 77] width 38 height 20
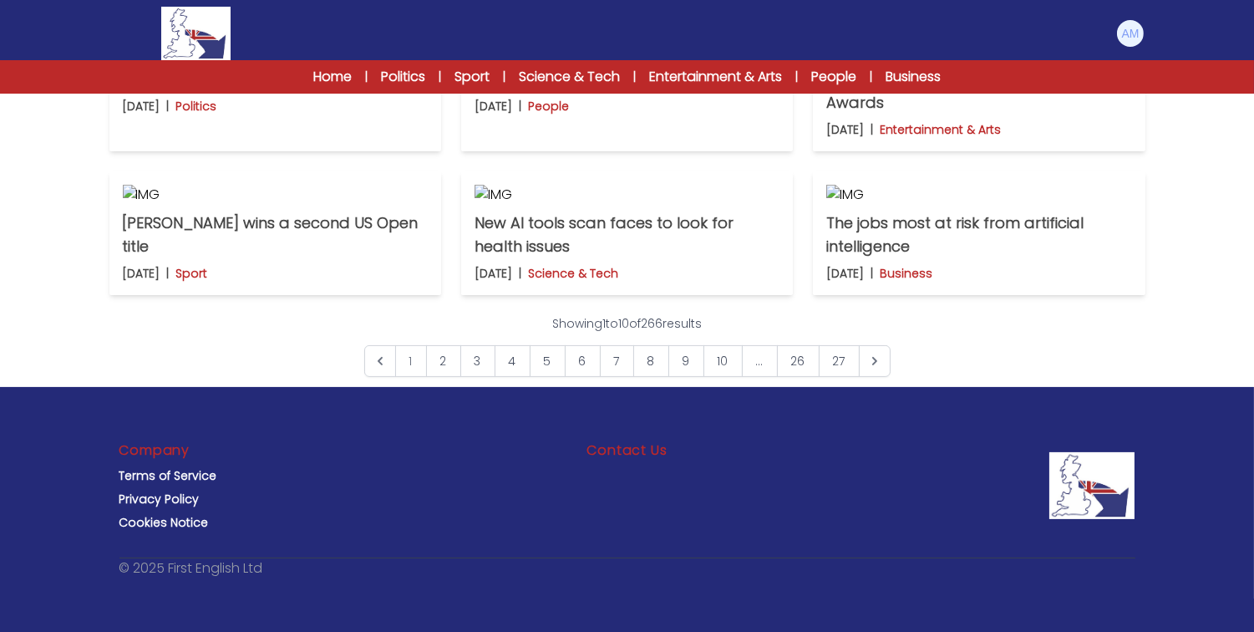
scroll to position [1324, 0]
click at [720, 363] on link "10" at bounding box center [723, 361] width 39 height 32
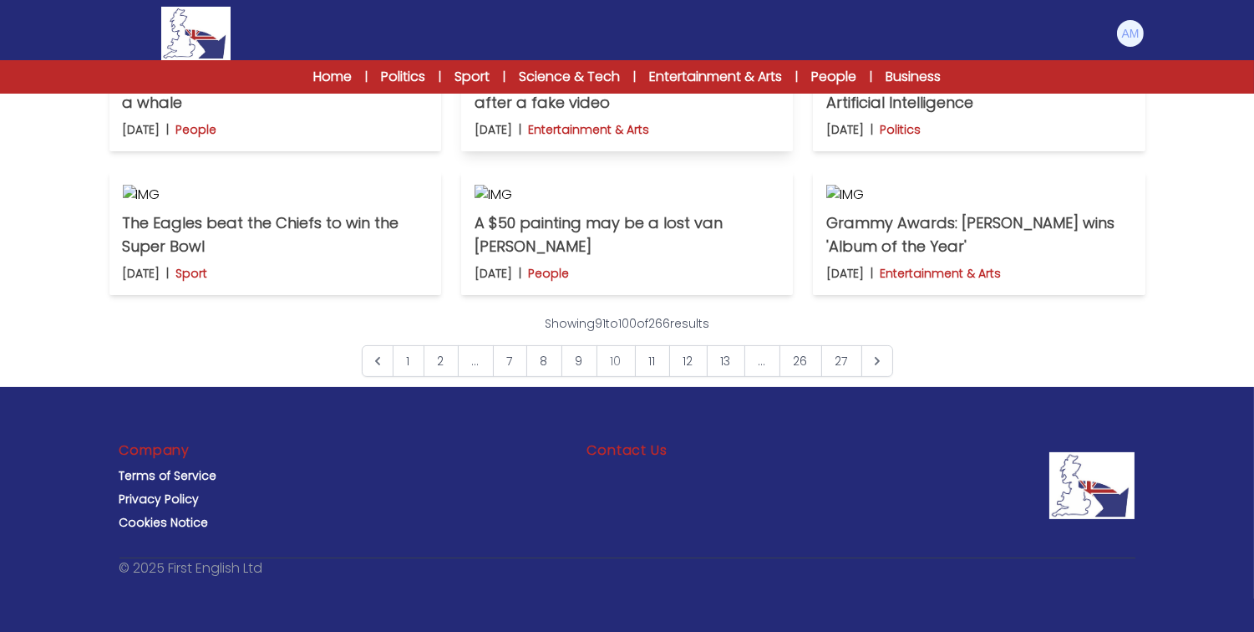
scroll to position [1323, 0]
click at [842, 368] on link "27" at bounding box center [841, 361] width 41 height 32
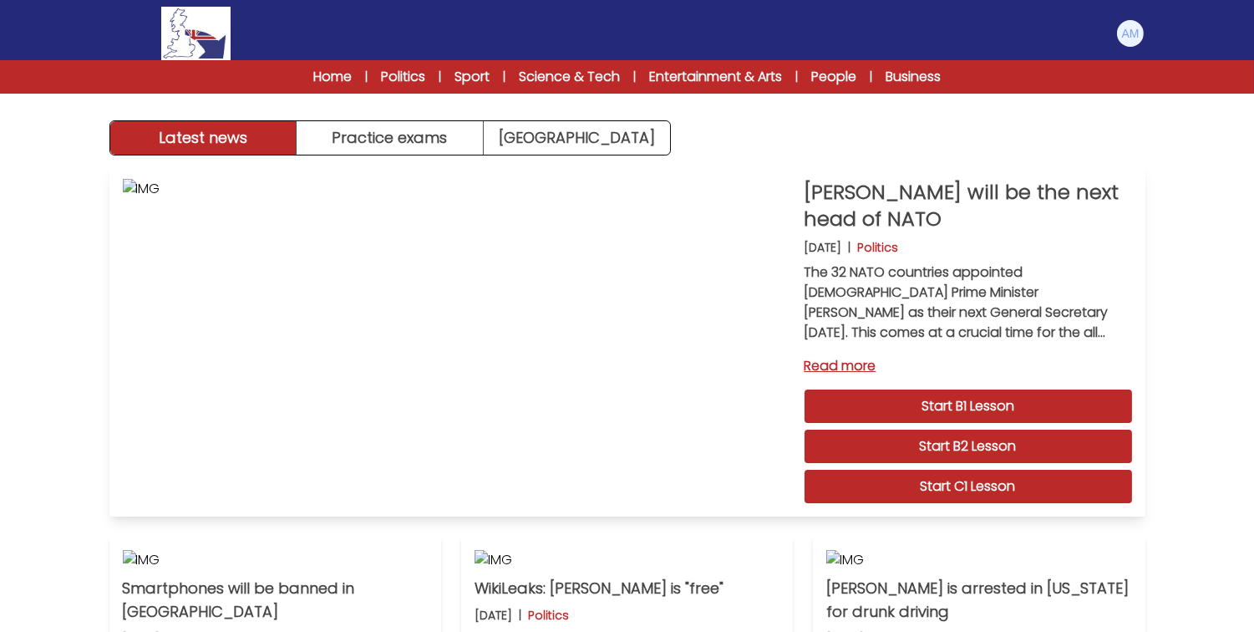
drag, startPoint x: 867, startPoint y: 221, endPoint x: 847, endPoint y: 180, distance: 45.6
click at [847, 180] on p "[PERSON_NAME] will be the next head of NATO" at bounding box center [969, 205] width 328 height 53
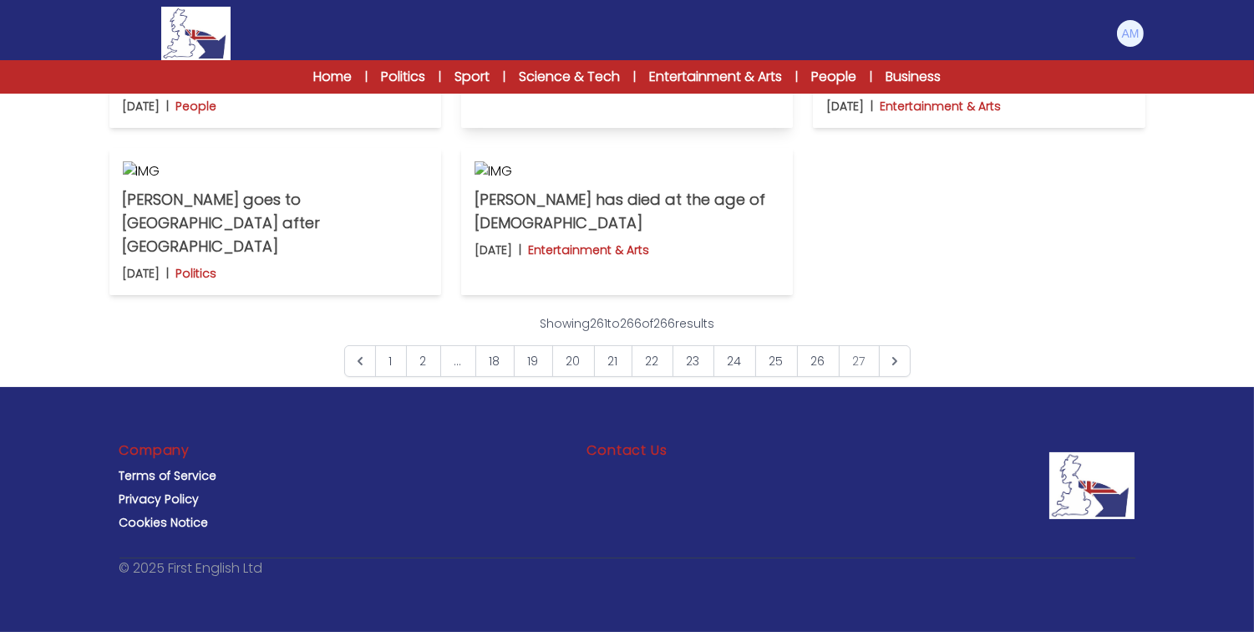
scroll to position [996, 0]
click at [739, 371] on link "24" at bounding box center [735, 361] width 43 height 32
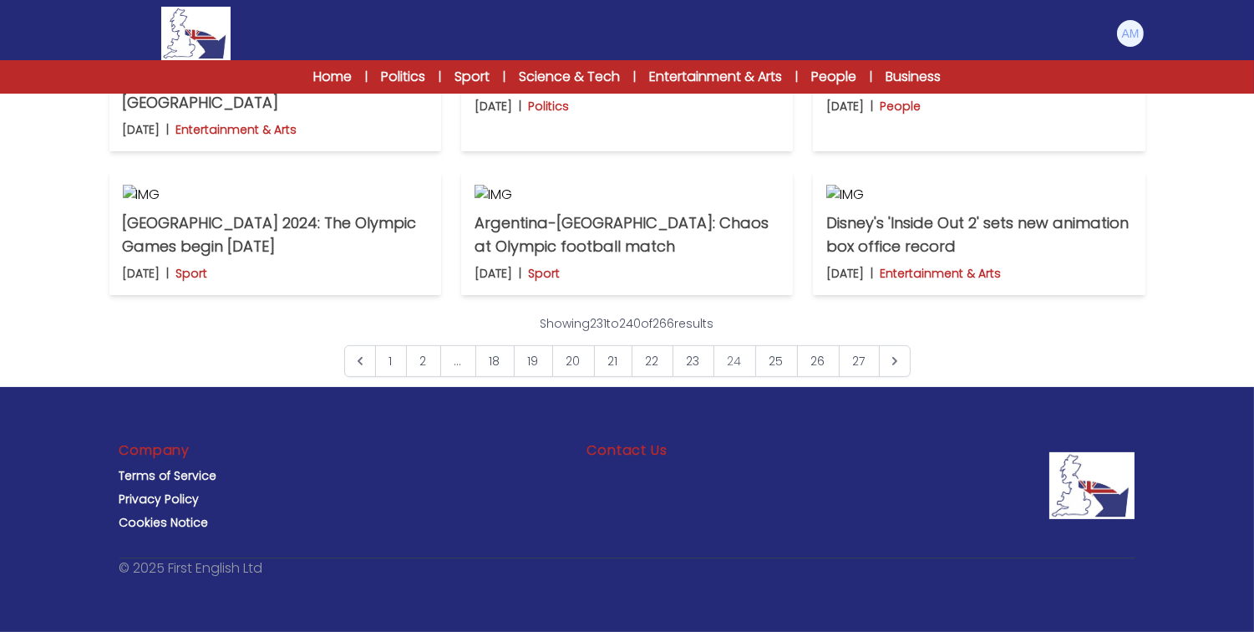
scroll to position [1346, 0]
click at [500, 374] on link "18" at bounding box center [494, 361] width 39 height 32
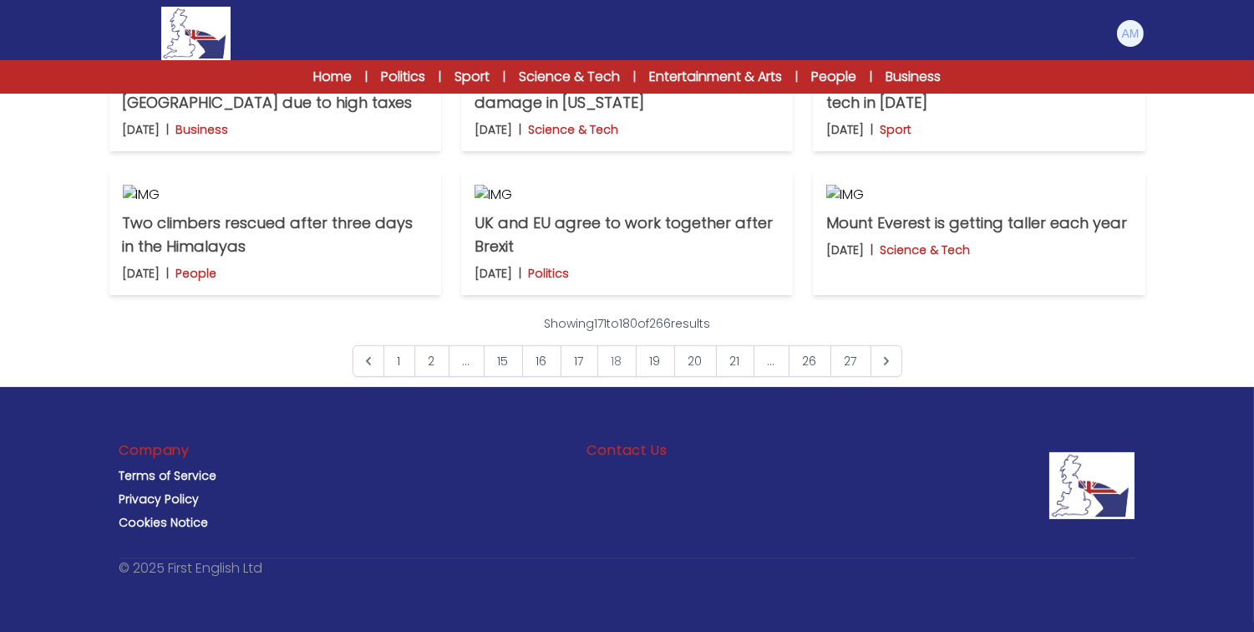
scroll to position [1230, 0]
click at [541, 377] on link "16" at bounding box center [541, 361] width 39 height 32
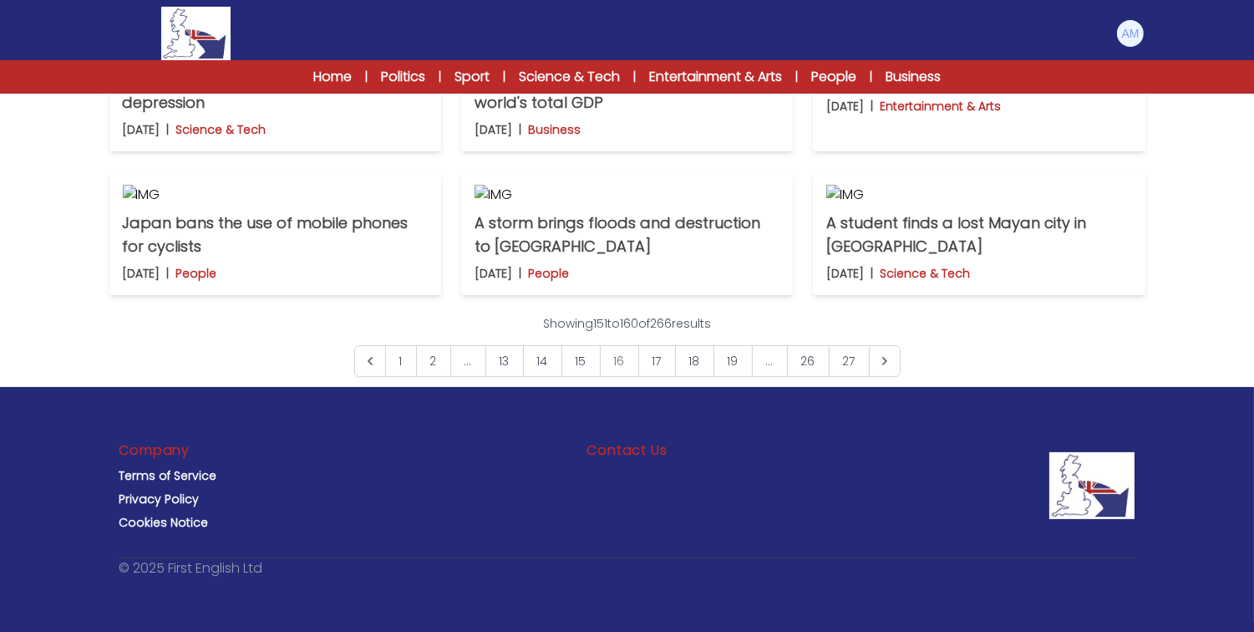
scroll to position [783, 0]
click at [162, 114] on p "Single people are at a higher risk of depression" at bounding box center [275, 91] width 305 height 47
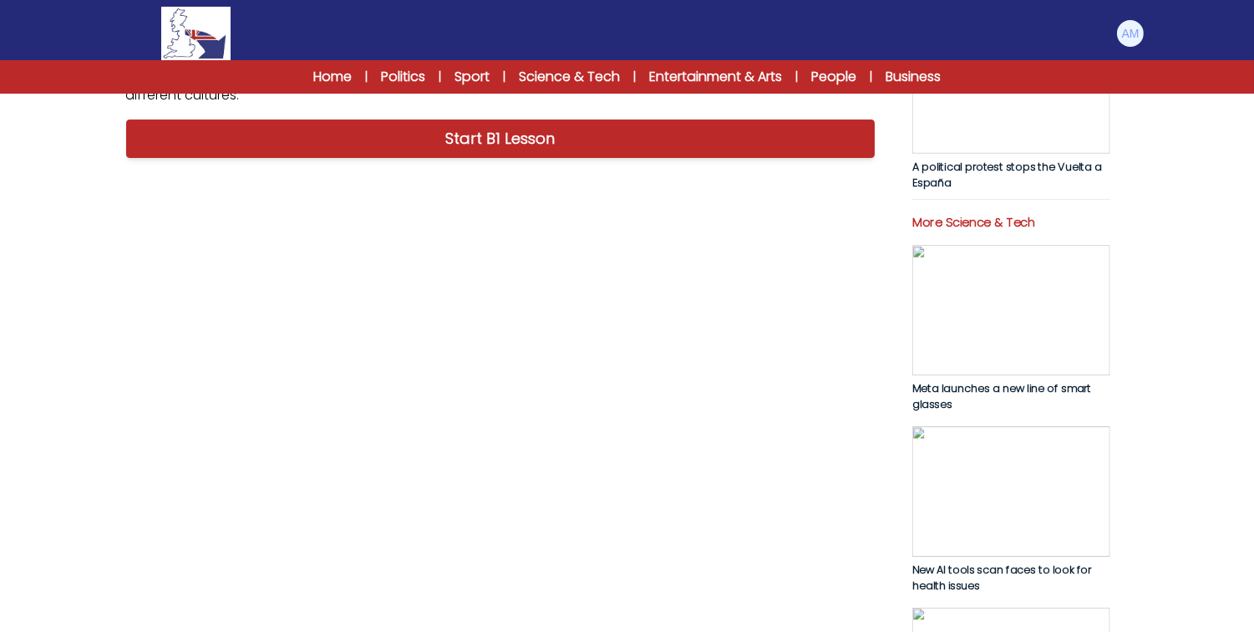
scroll to position [608, 0]
